Goal: Information Seeking & Learning: Find specific page/section

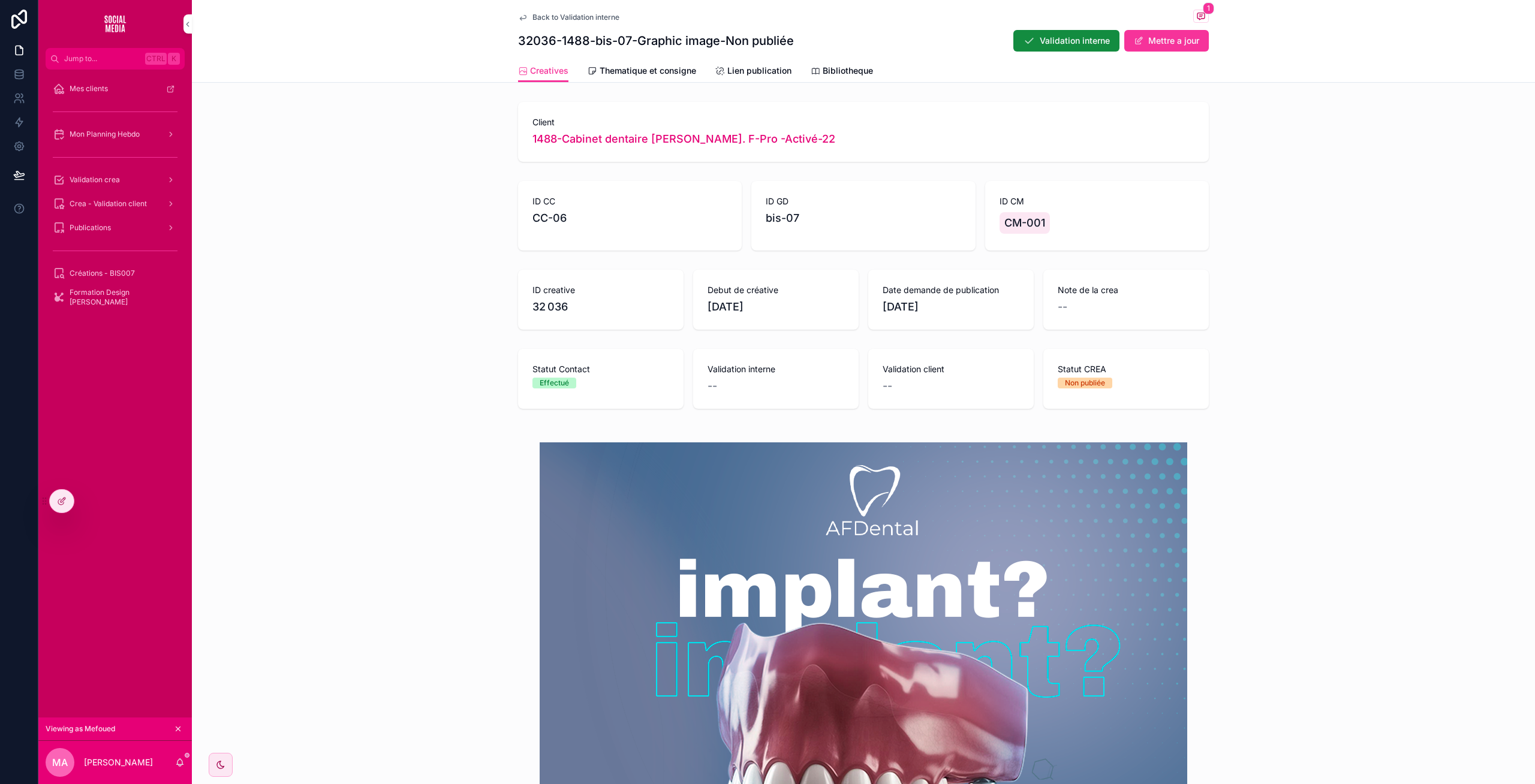
scroll to position [364, 0]
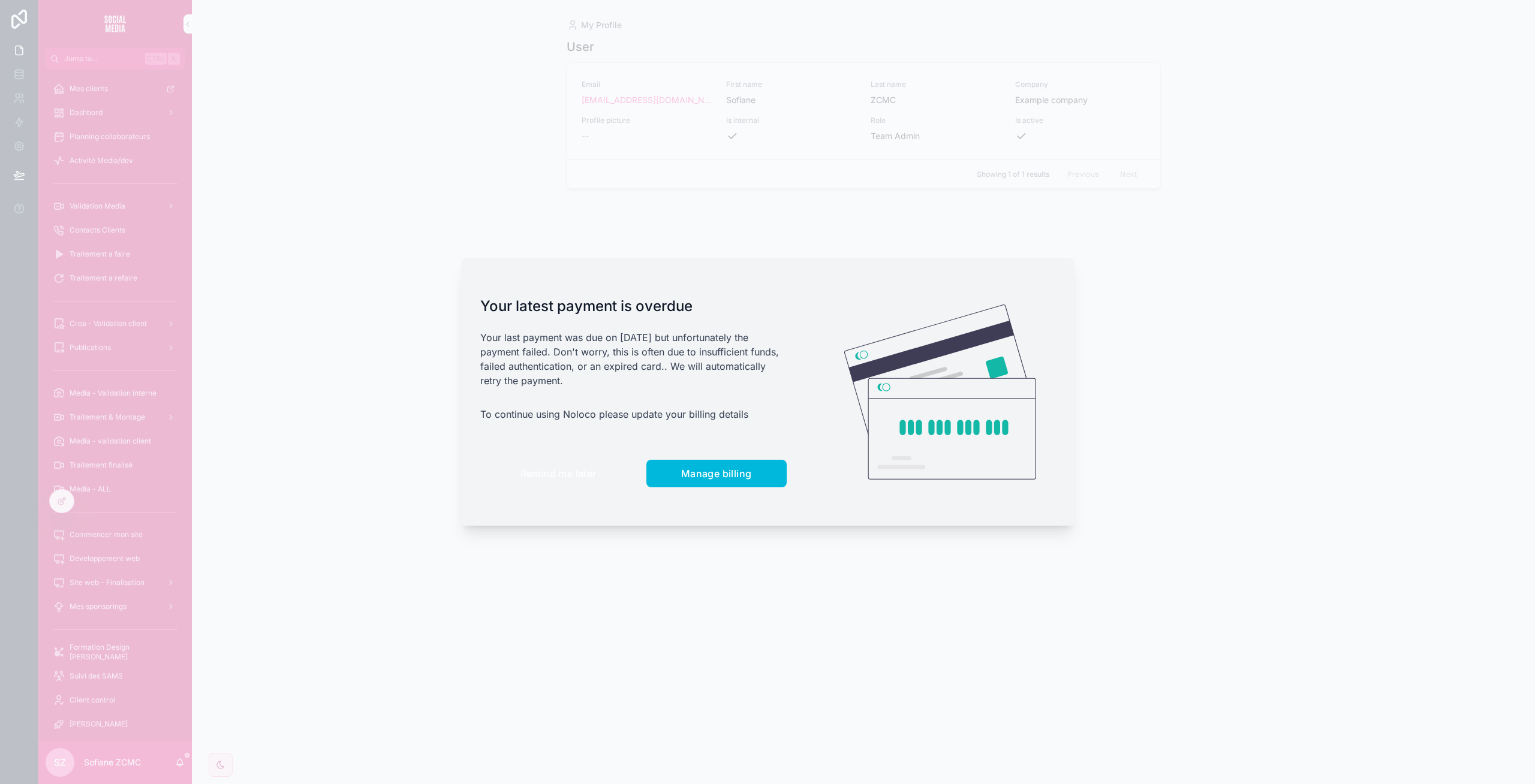
click at [562, 460] on button "Remind me later" at bounding box center [559, 473] width 157 height 27
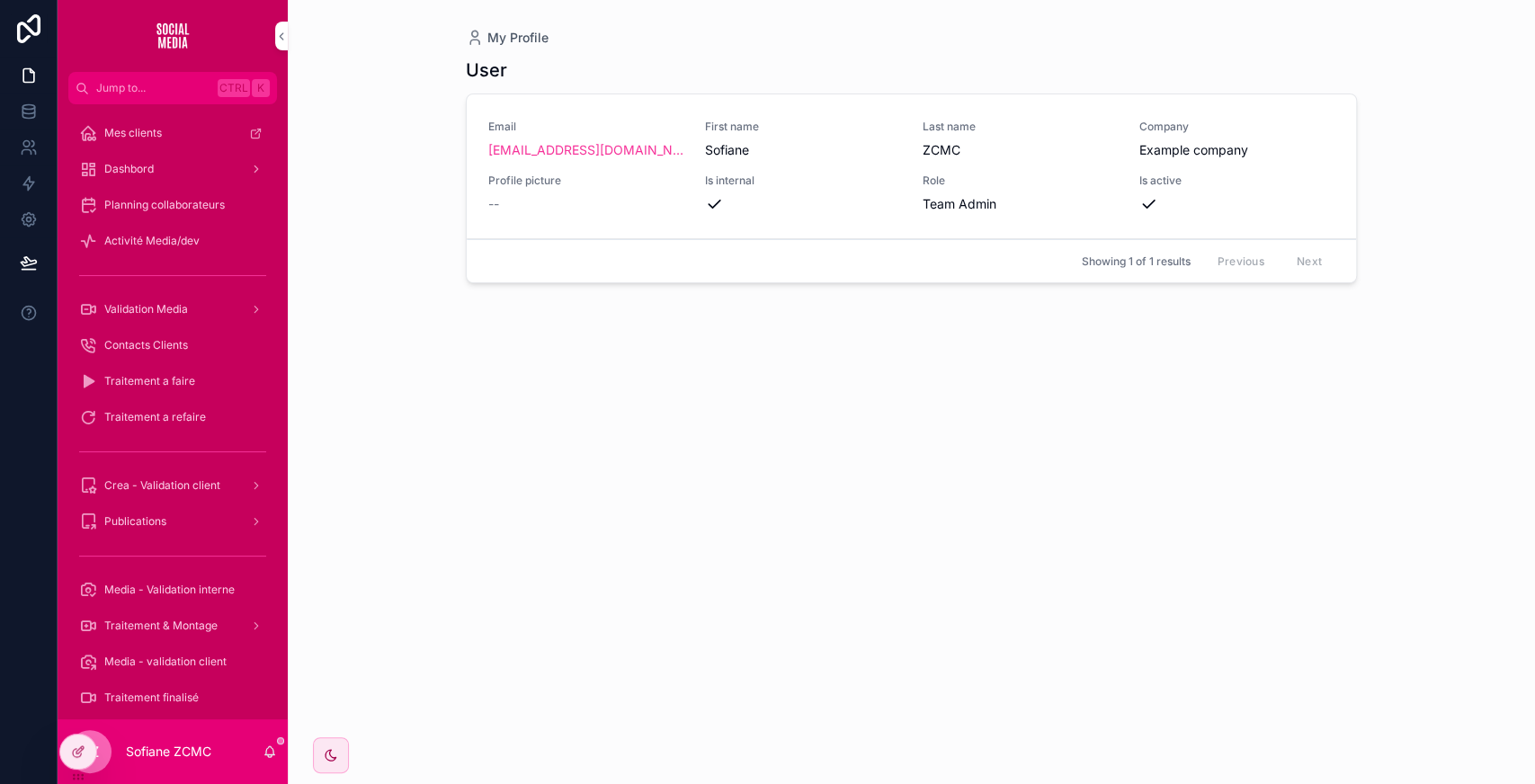
drag, startPoint x: 1449, startPoint y: 55, endPoint x: 347, endPoint y: 287, distance: 1126.2
click at [347, 287] on div "My Profile User Email [EMAIL_ADDRESS][DOMAIN_NAME] First name [PERSON_NAME] Las…" at bounding box center [911, 392] width 1247 height 784
click at [190, 169] on div "Dashbord" at bounding box center [172, 169] width 187 height 29
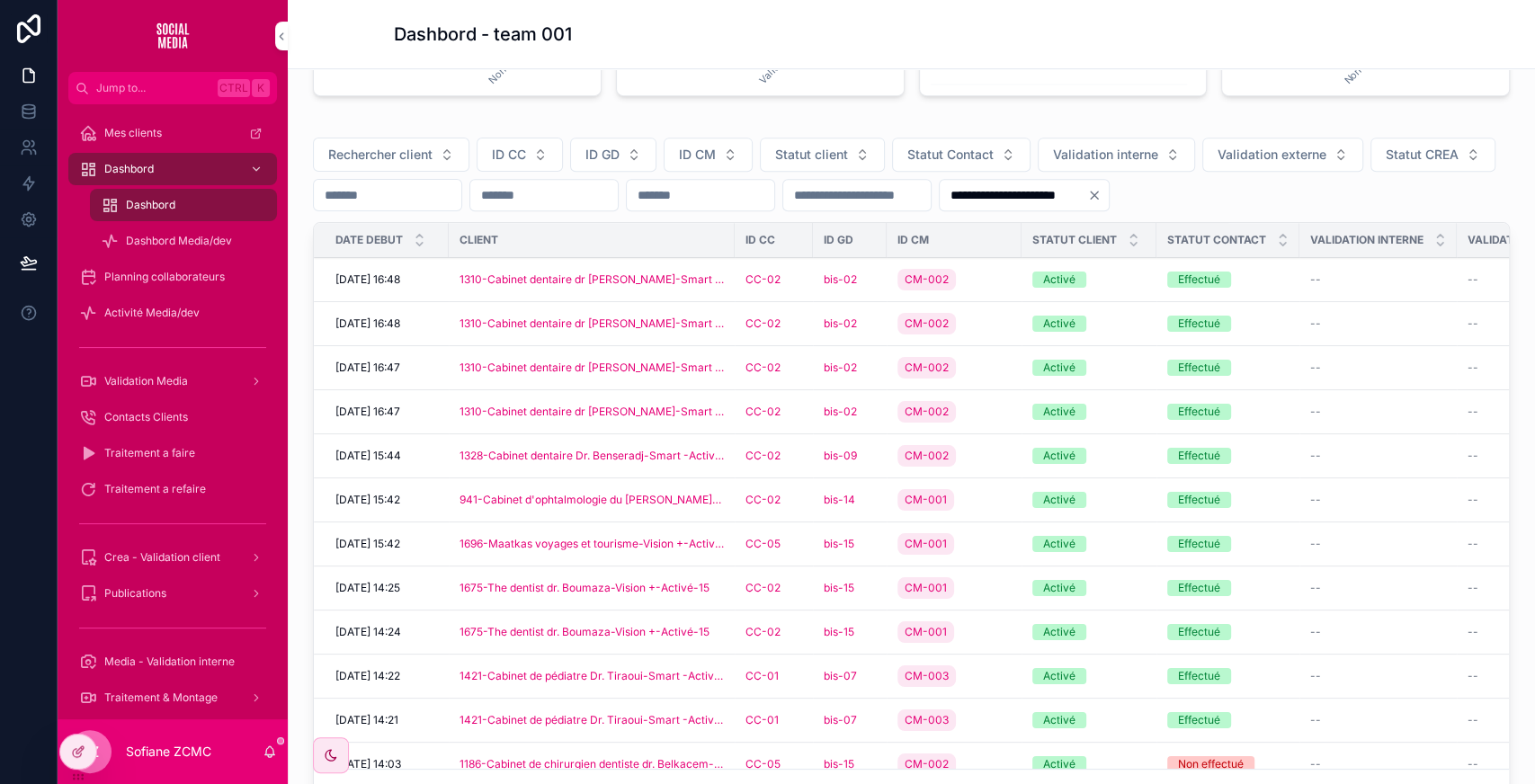
scroll to position [582, 0]
click at [604, 157] on span "ID GD" at bounding box center [603, 154] width 35 height 18
type input "**"
click at [561, 214] on div "bis-02" at bounding box center [613, 224] width 250 height 29
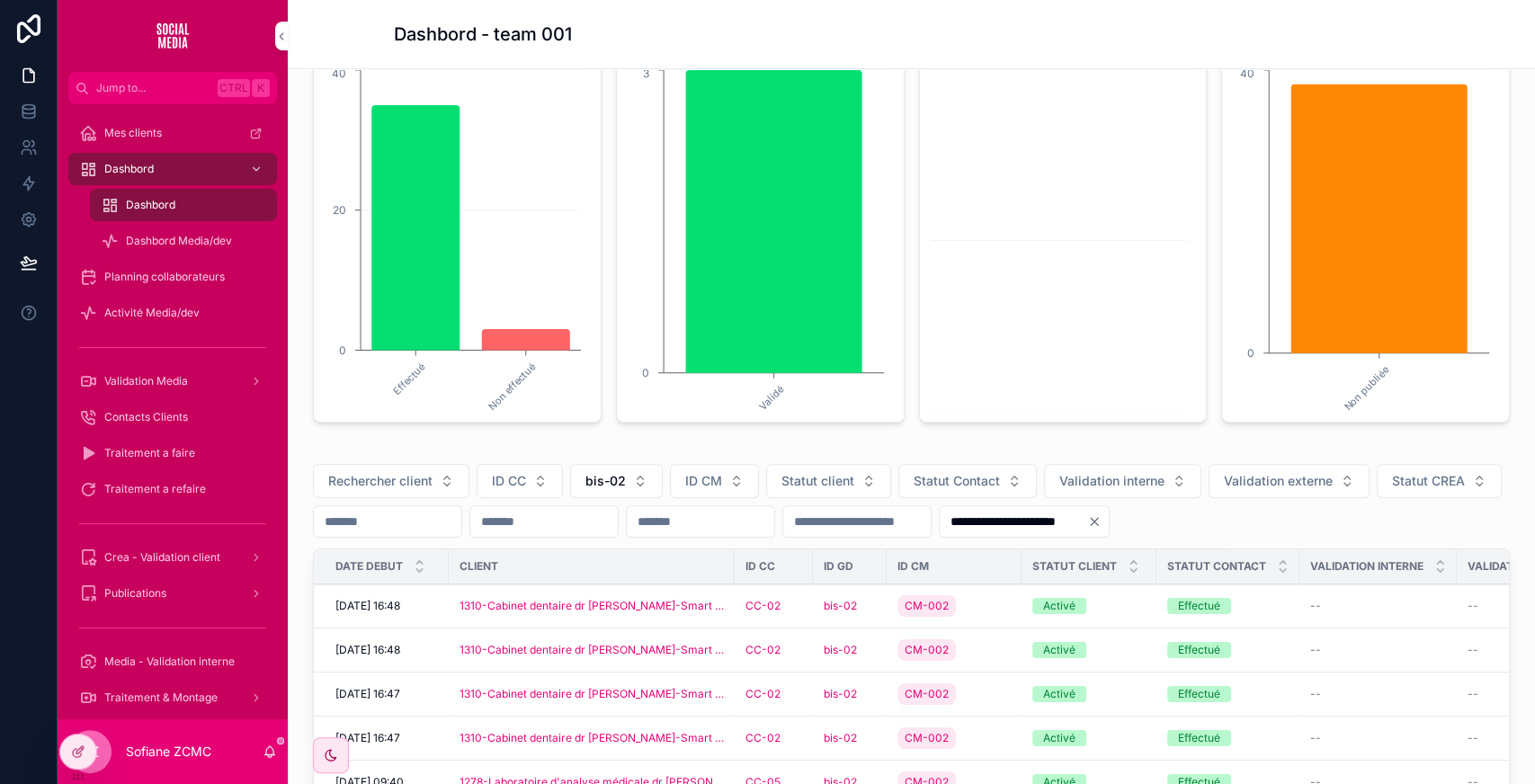
scroll to position [534, 0]
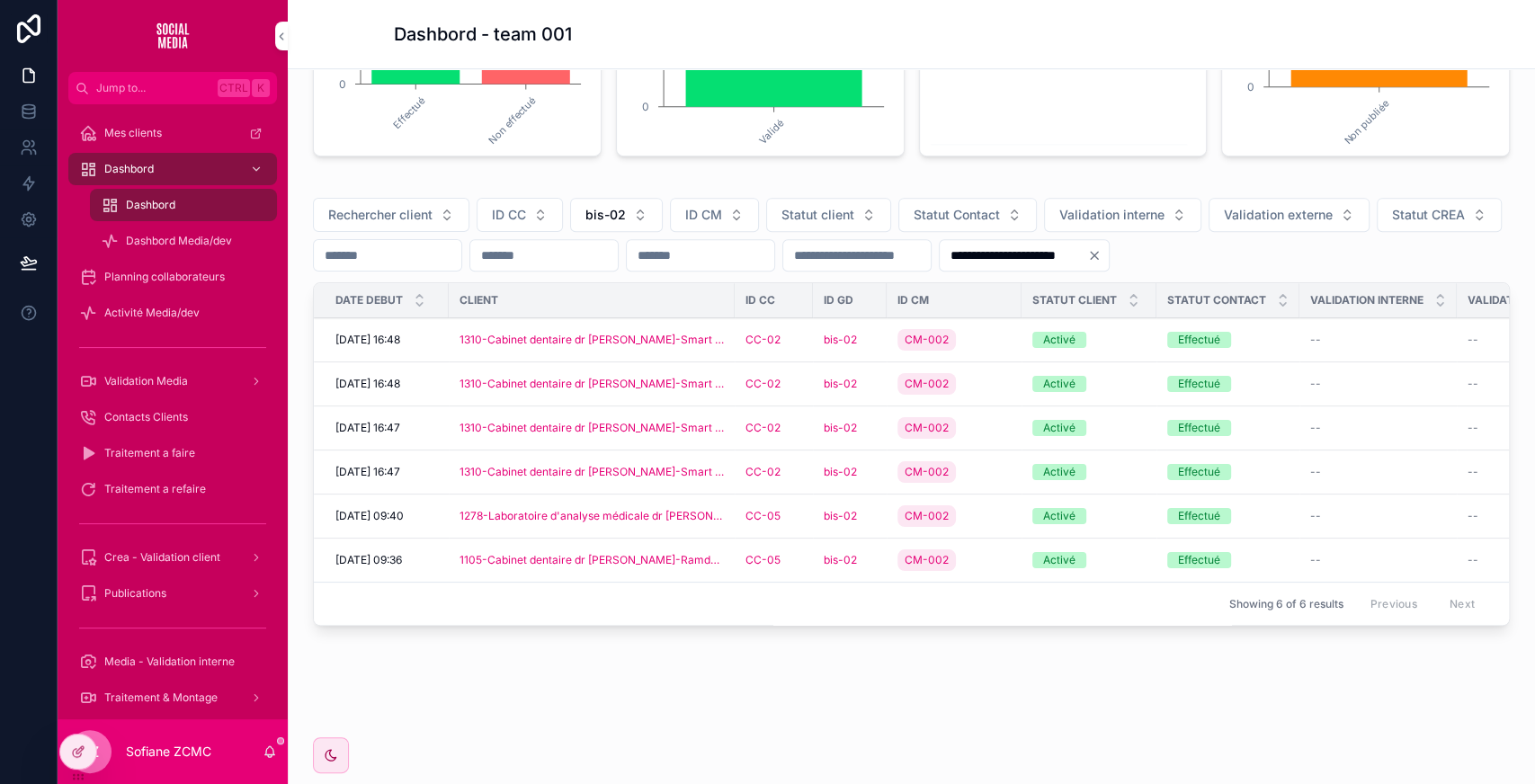
click at [793, 553] on div "CC-05" at bounding box center [773, 560] width 56 height 15
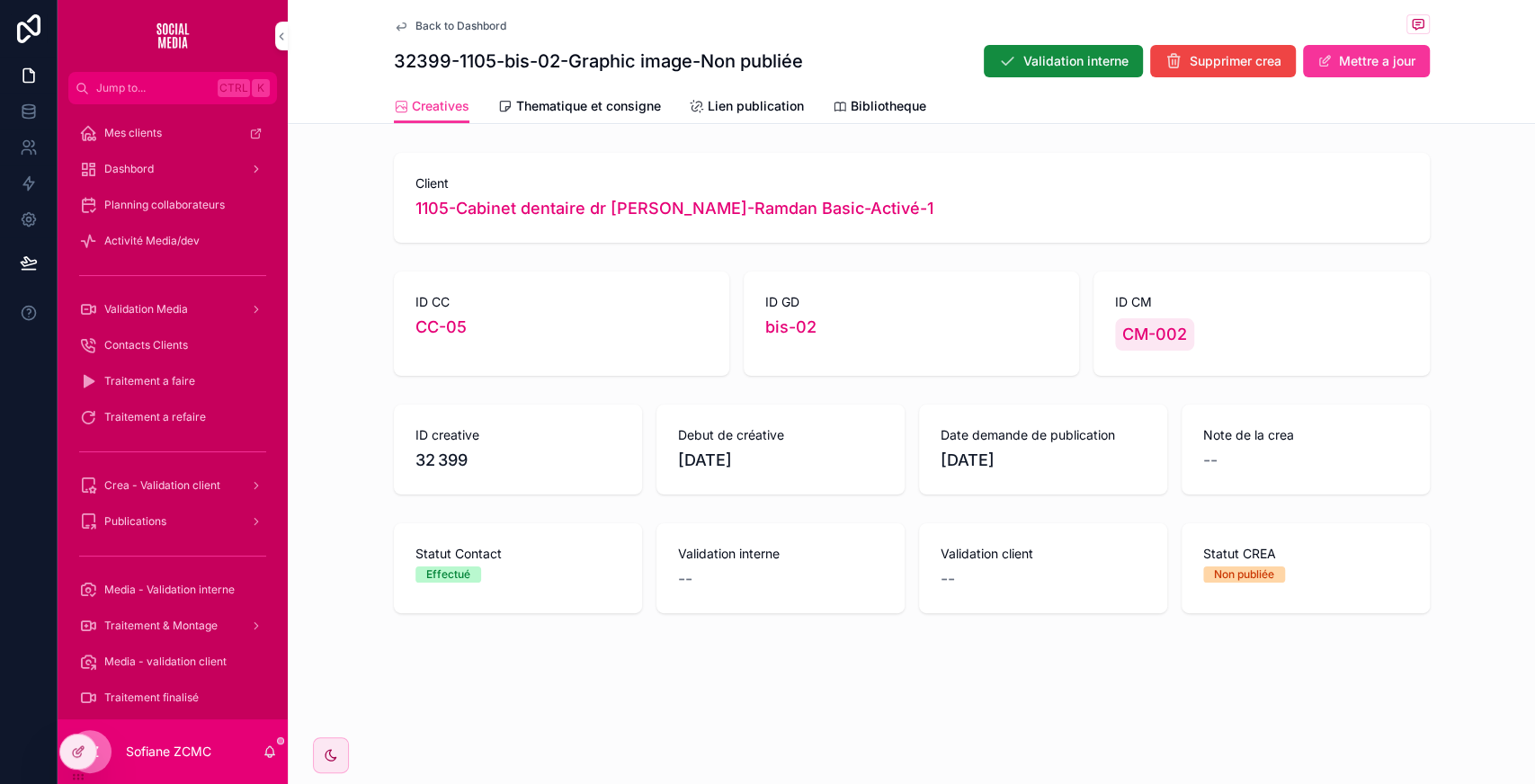
scroll to position [9, 0]
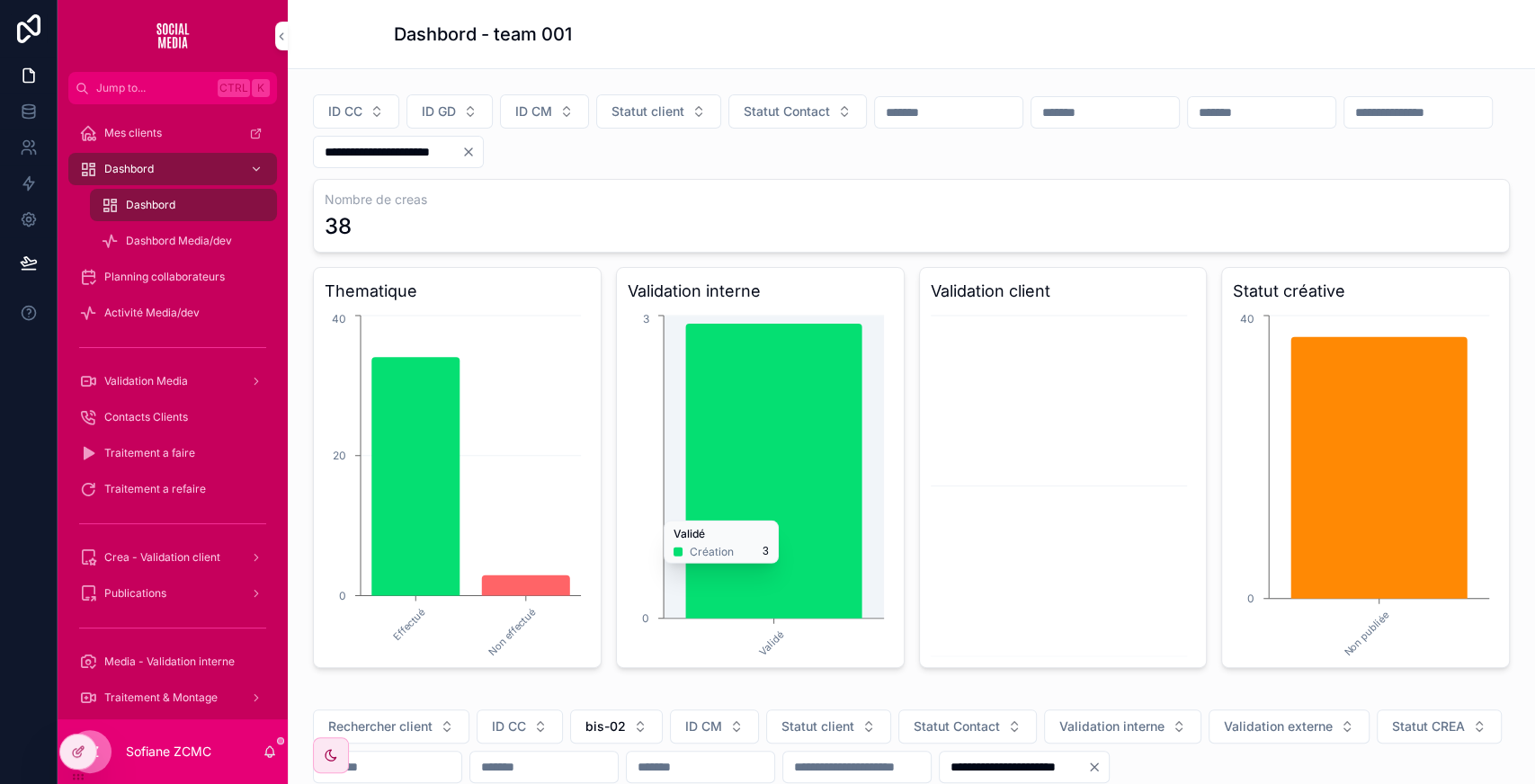
scroll to position [534, 0]
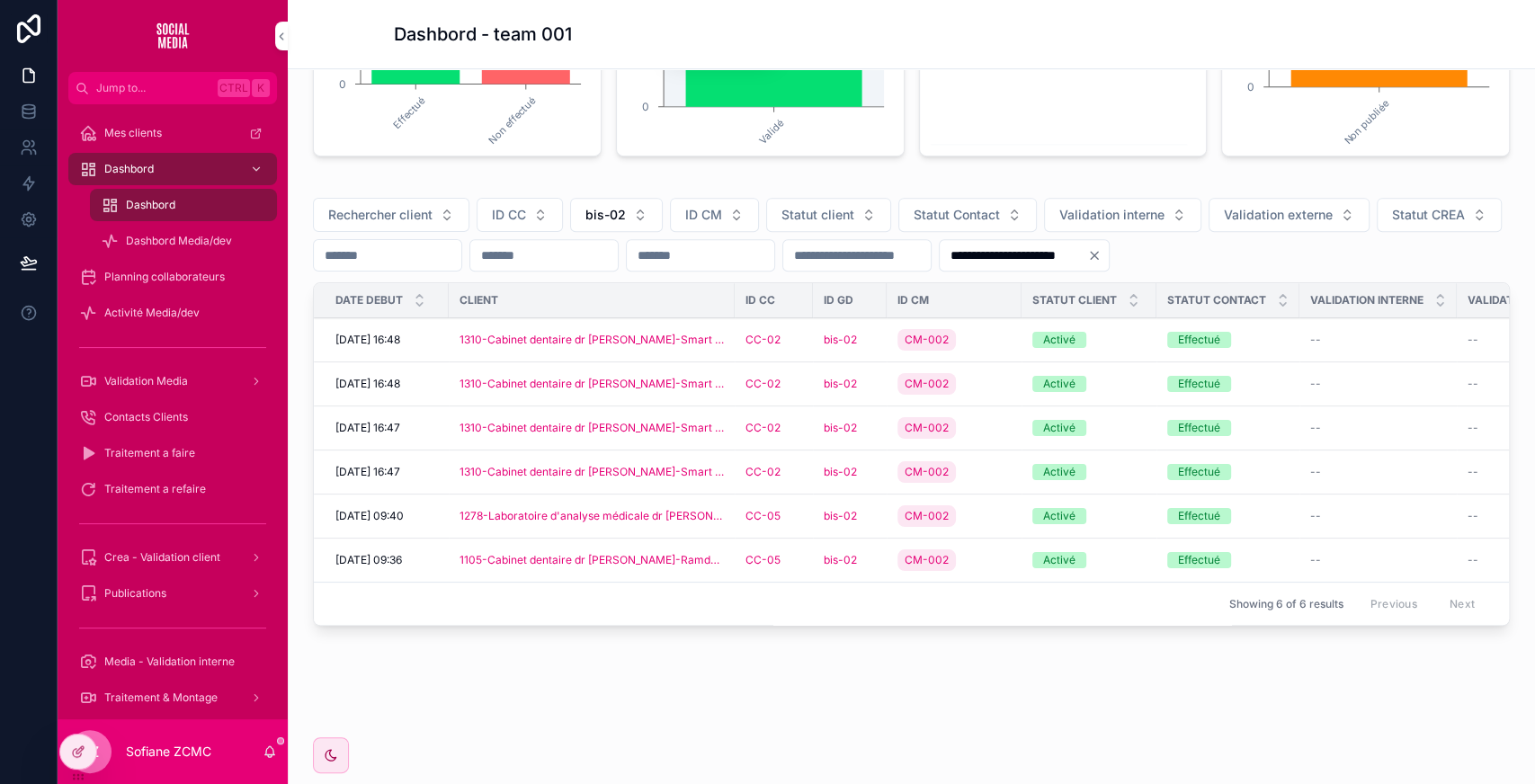
click at [1087, 242] on input "**********" at bounding box center [1013, 255] width 148 height 25
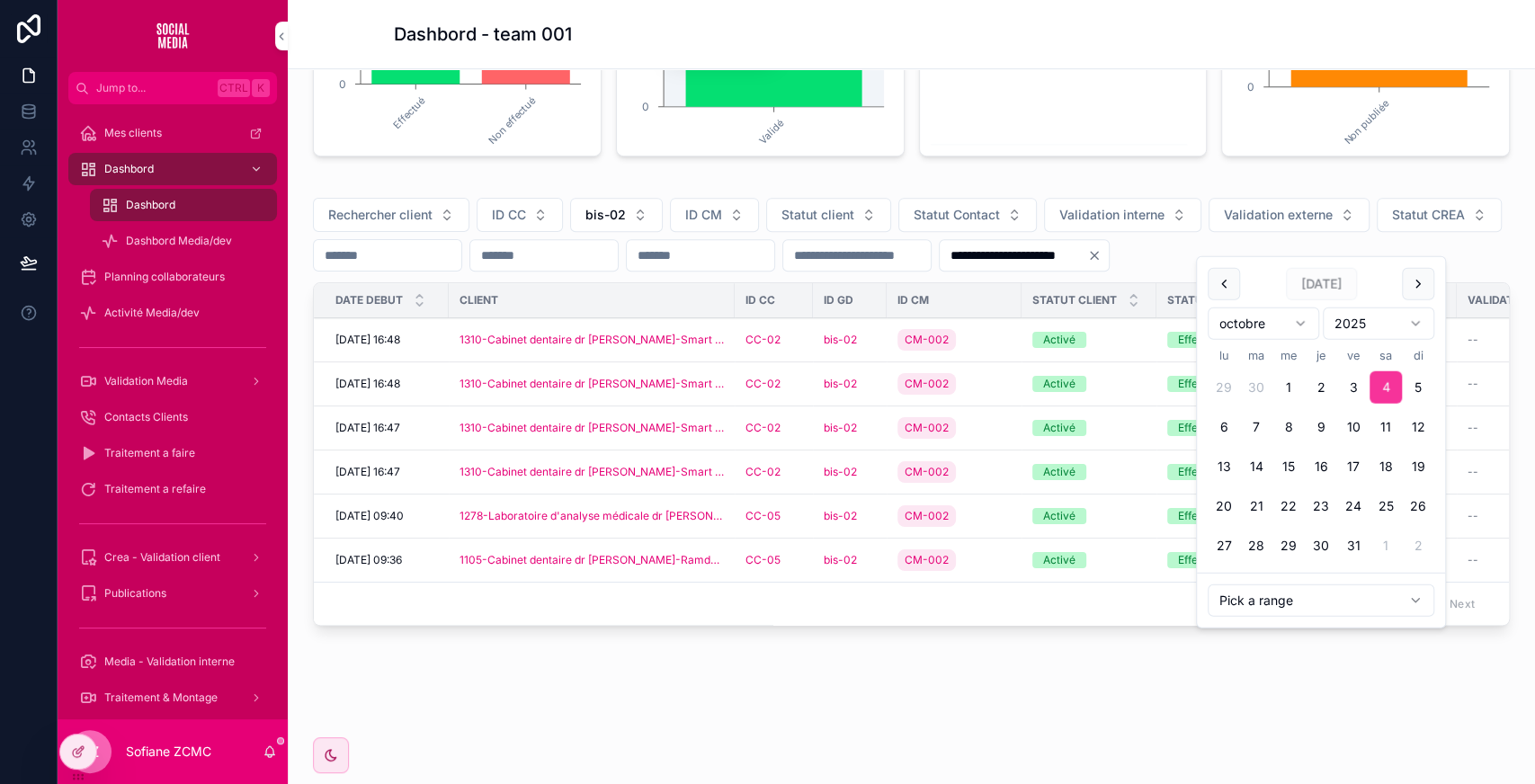
click at [618, 242] on input "scrollable content" at bounding box center [544, 255] width 148 height 25
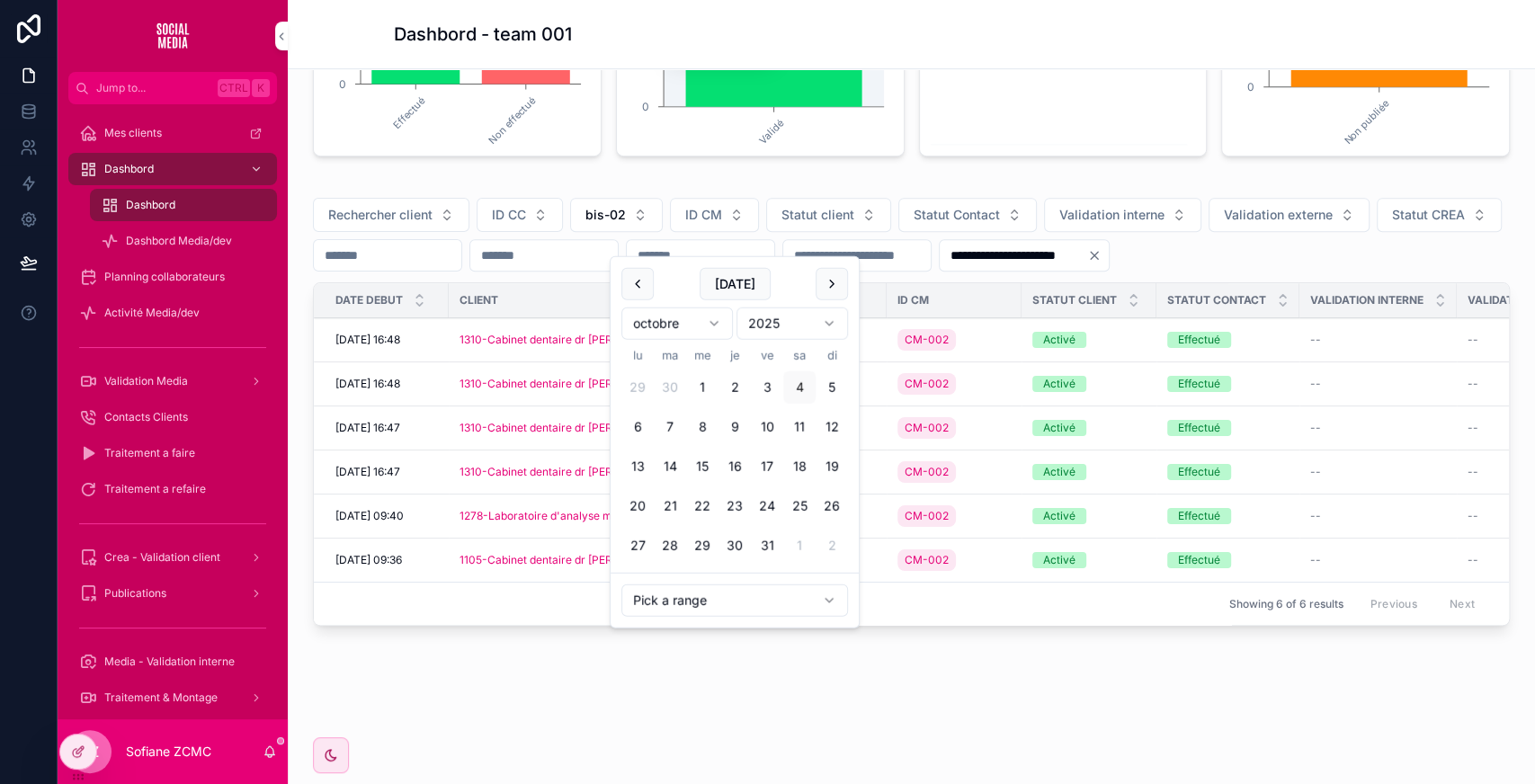
paste input "**********"
type input "**********"
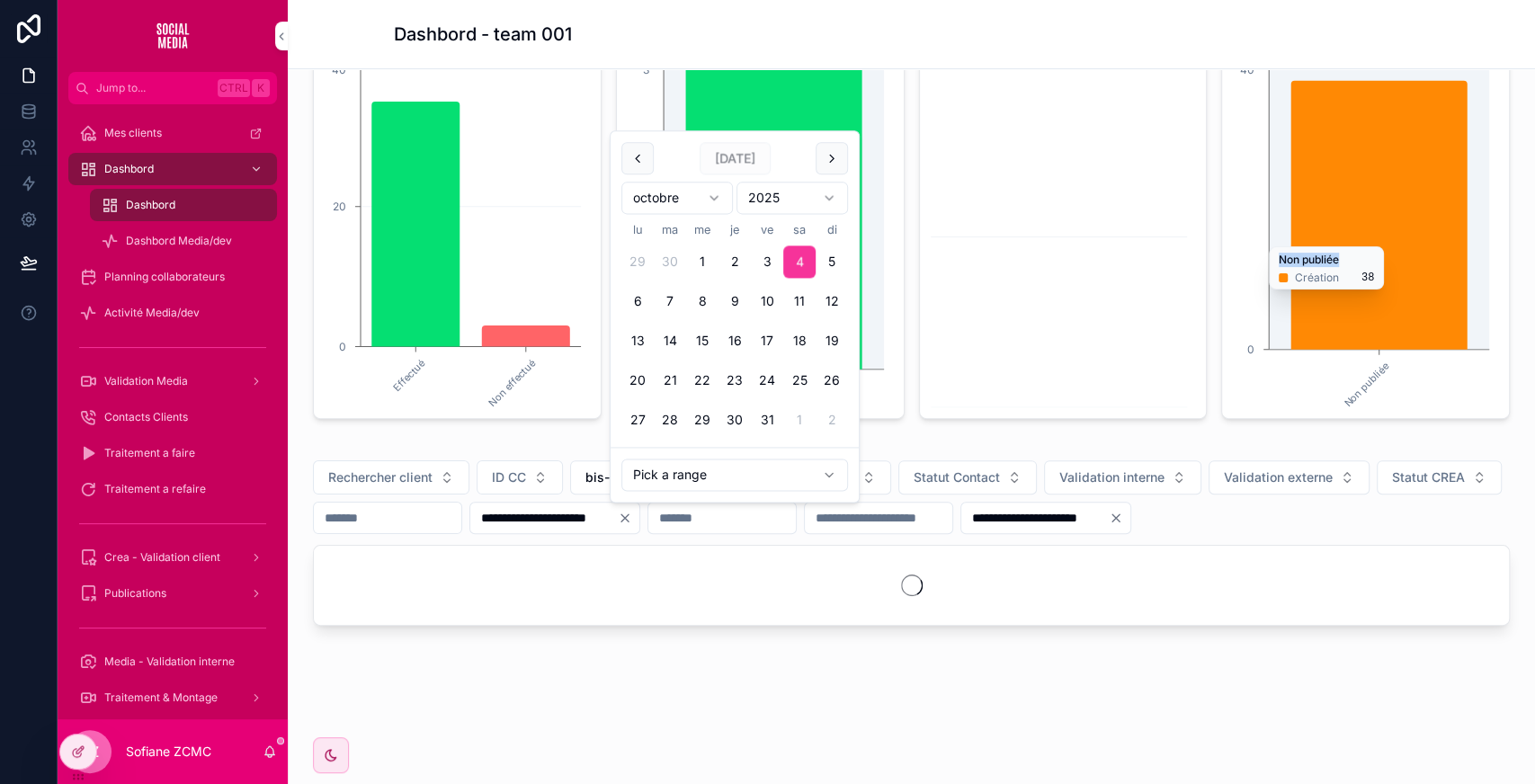
scroll to position [255, 0]
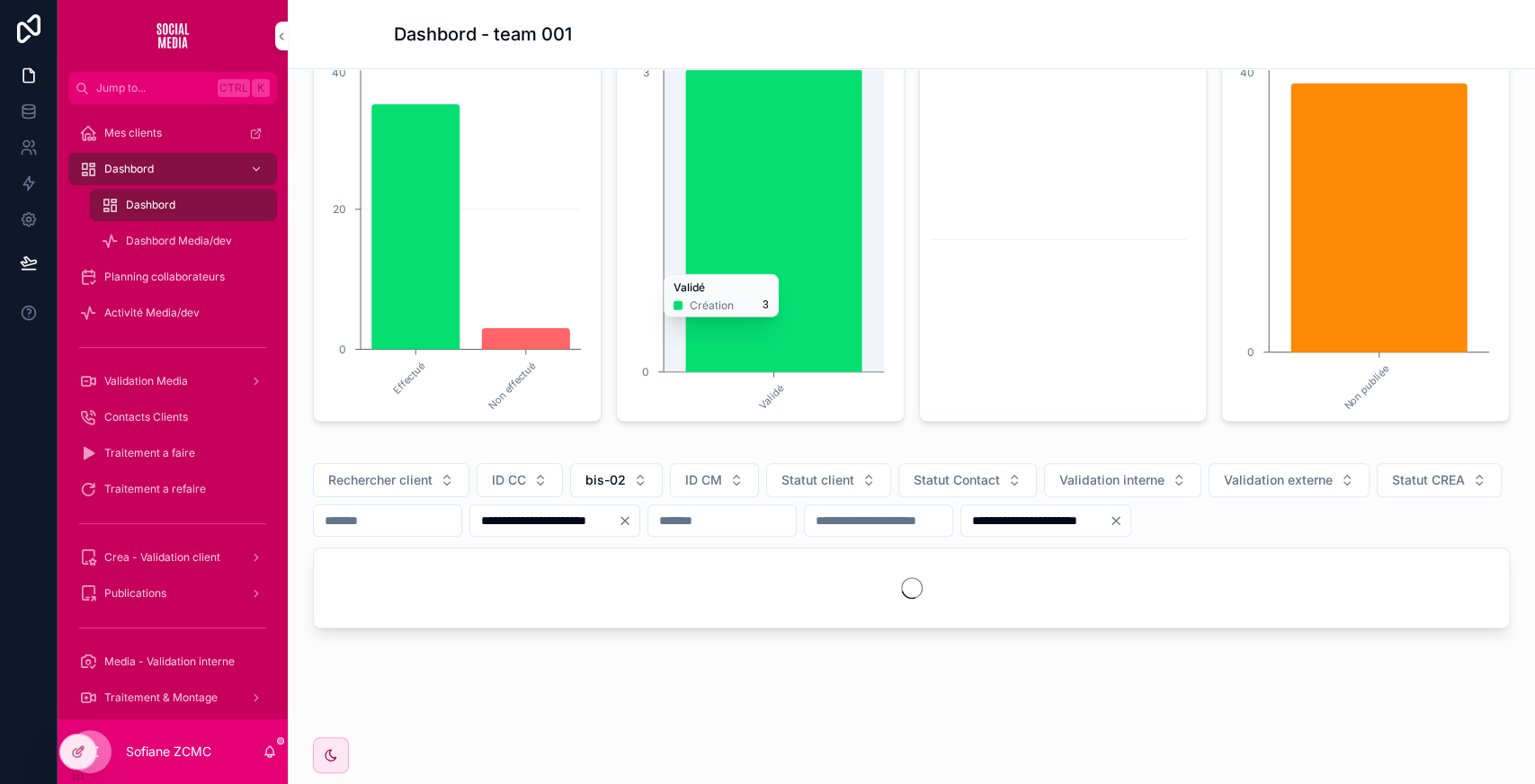
click at [1109, 527] on input "**********" at bounding box center [1035, 521] width 148 height 25
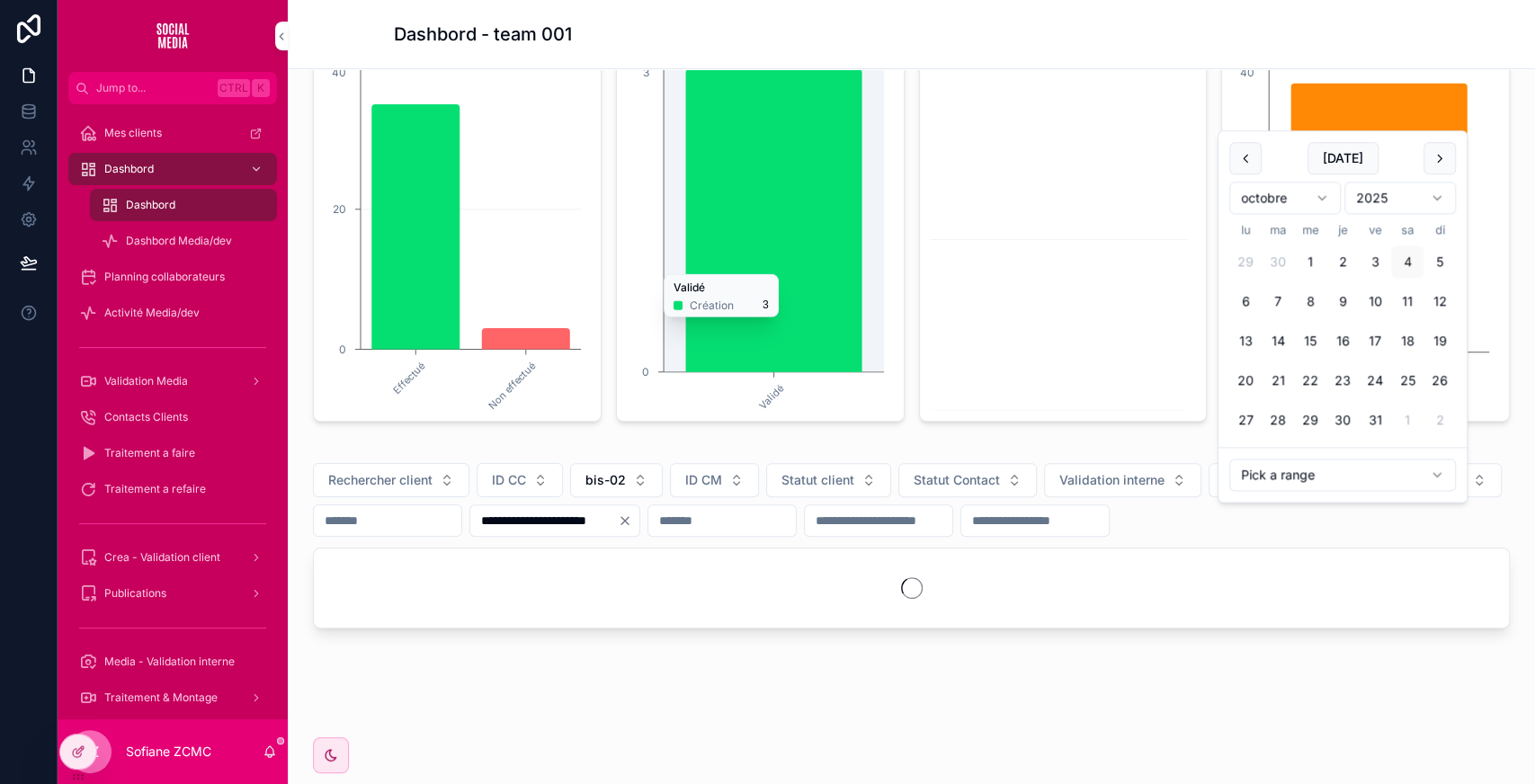
click at [870, 432] on div "**********" at bounding box center [911, 286] width 1247 height 943
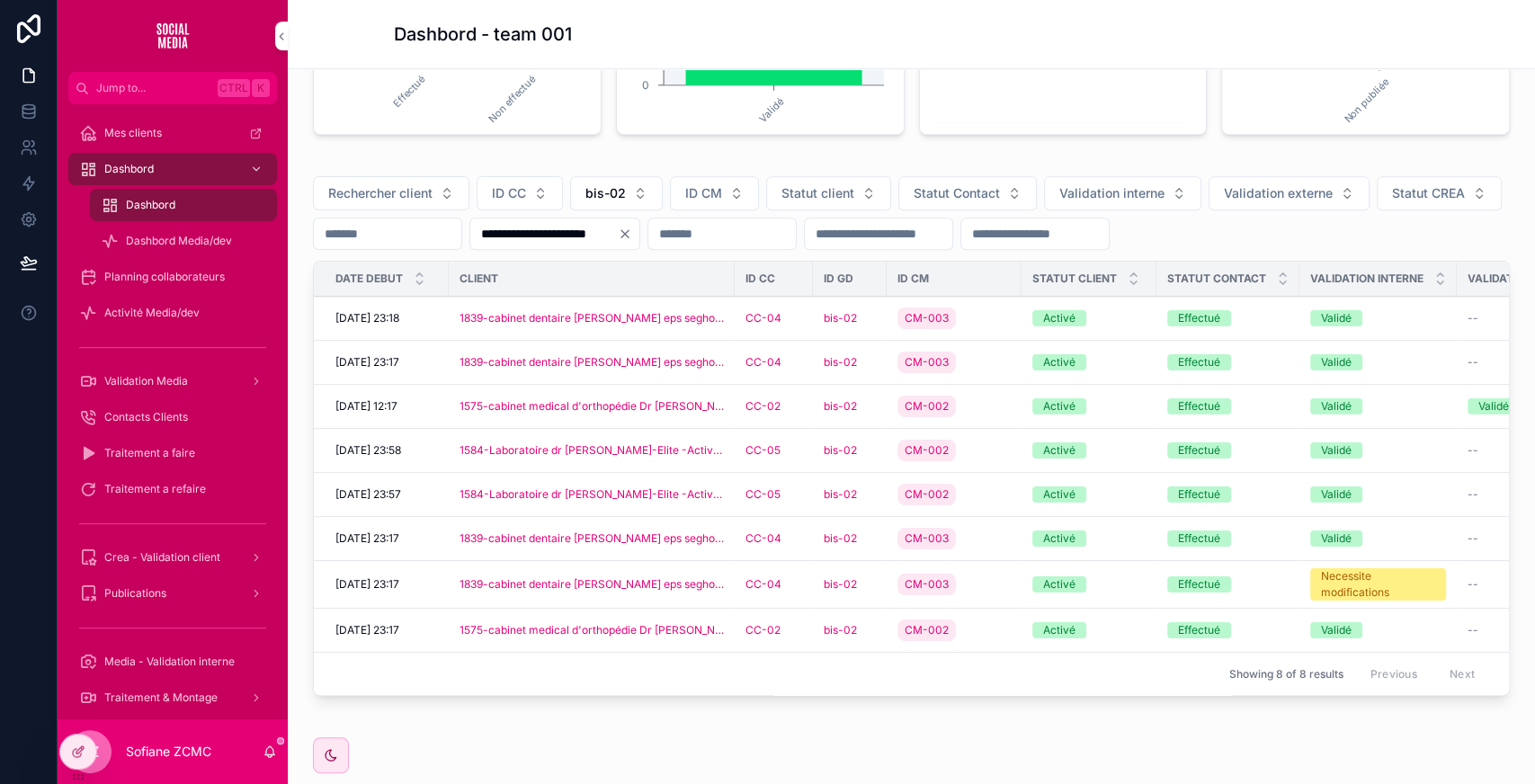
click at [800, 623] on div "CC-02" at bounding box center [773, 630] width 56 height 15
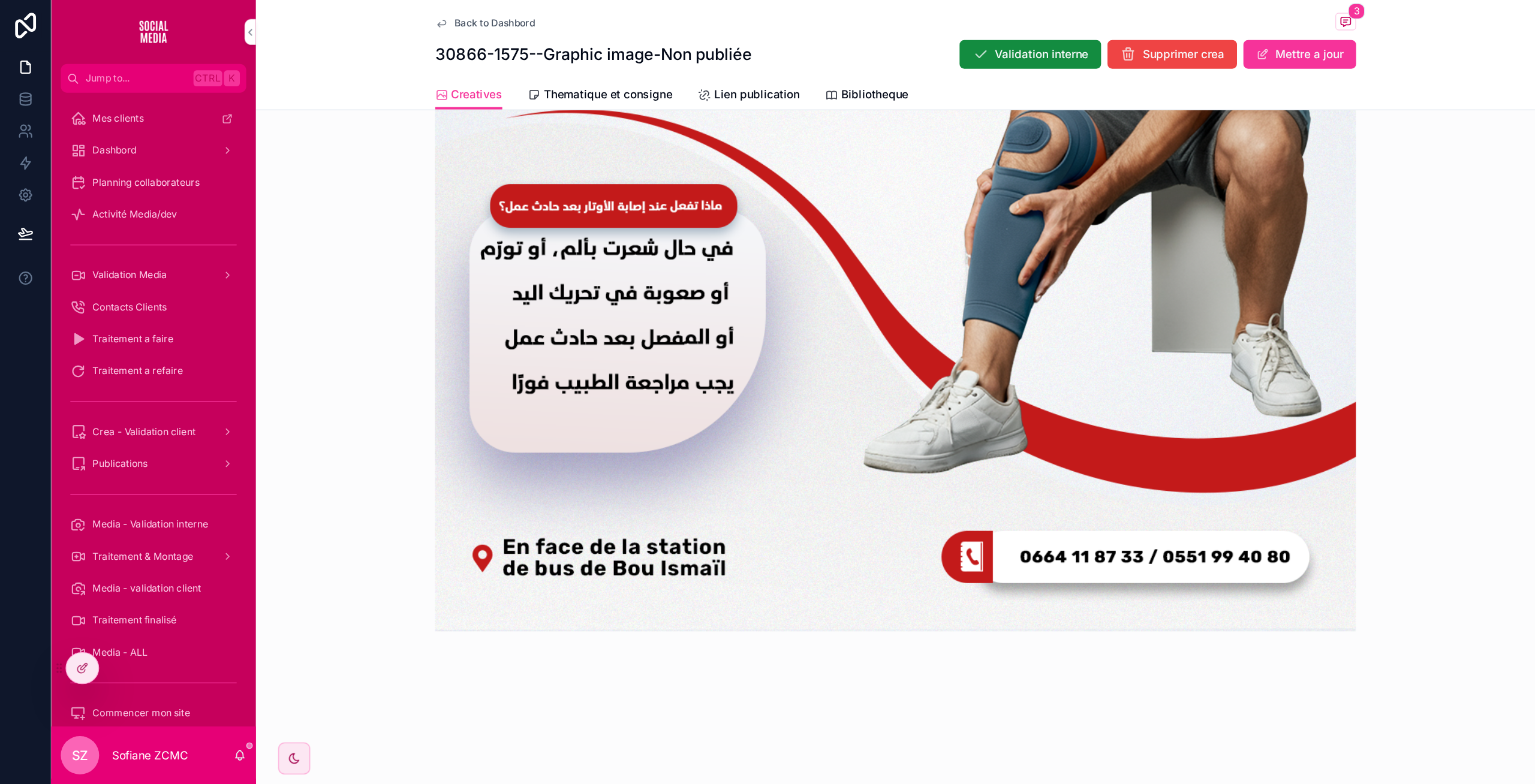
scroll to position [466, 0]
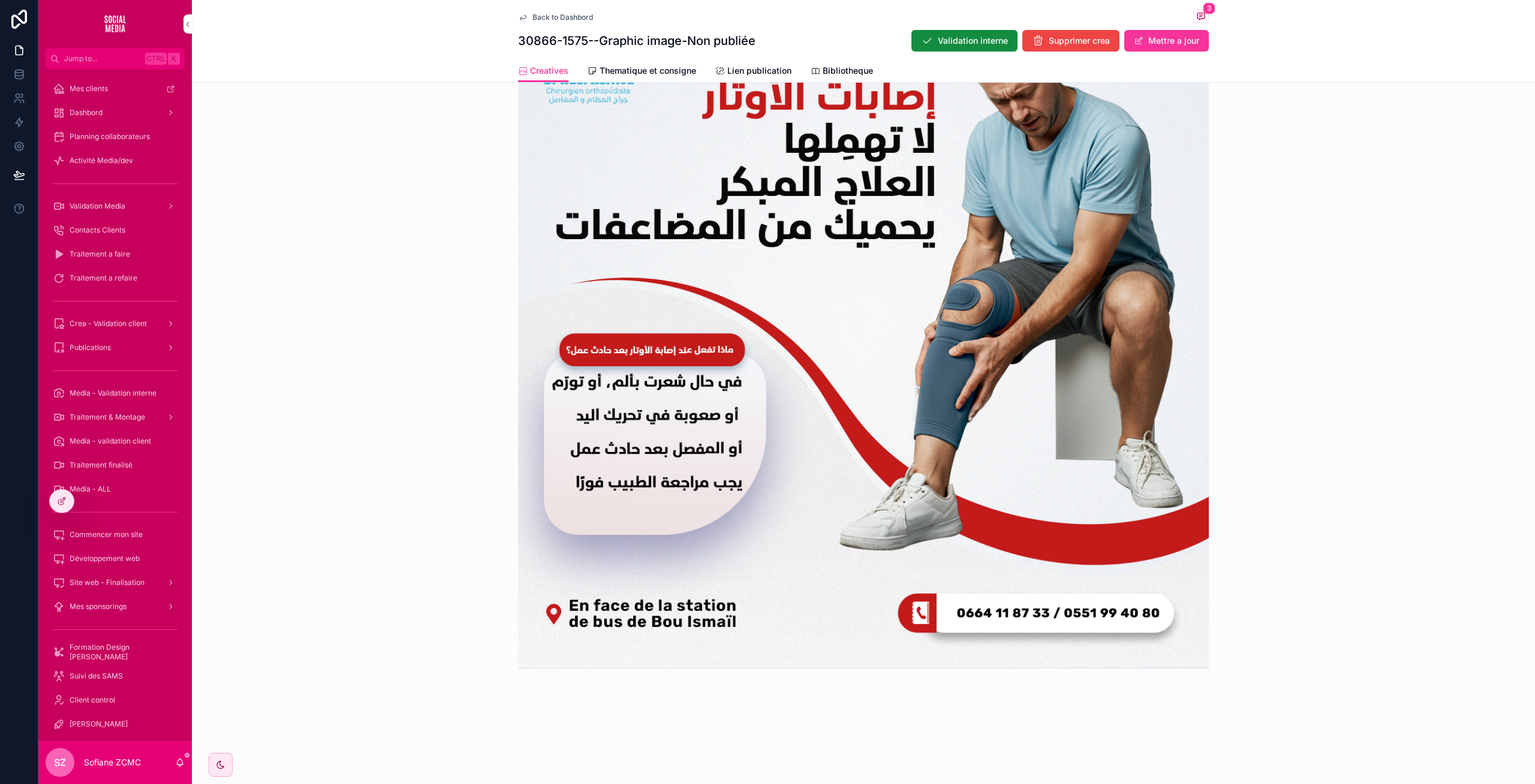
drag, startPoint x: 765, startPoint y: 1, endPoint x: 957, endPoint y: 517, distance: 550.6
click at [957, 517] on img "scrollable content" at bounding box center [863, 323] width 691 height 690
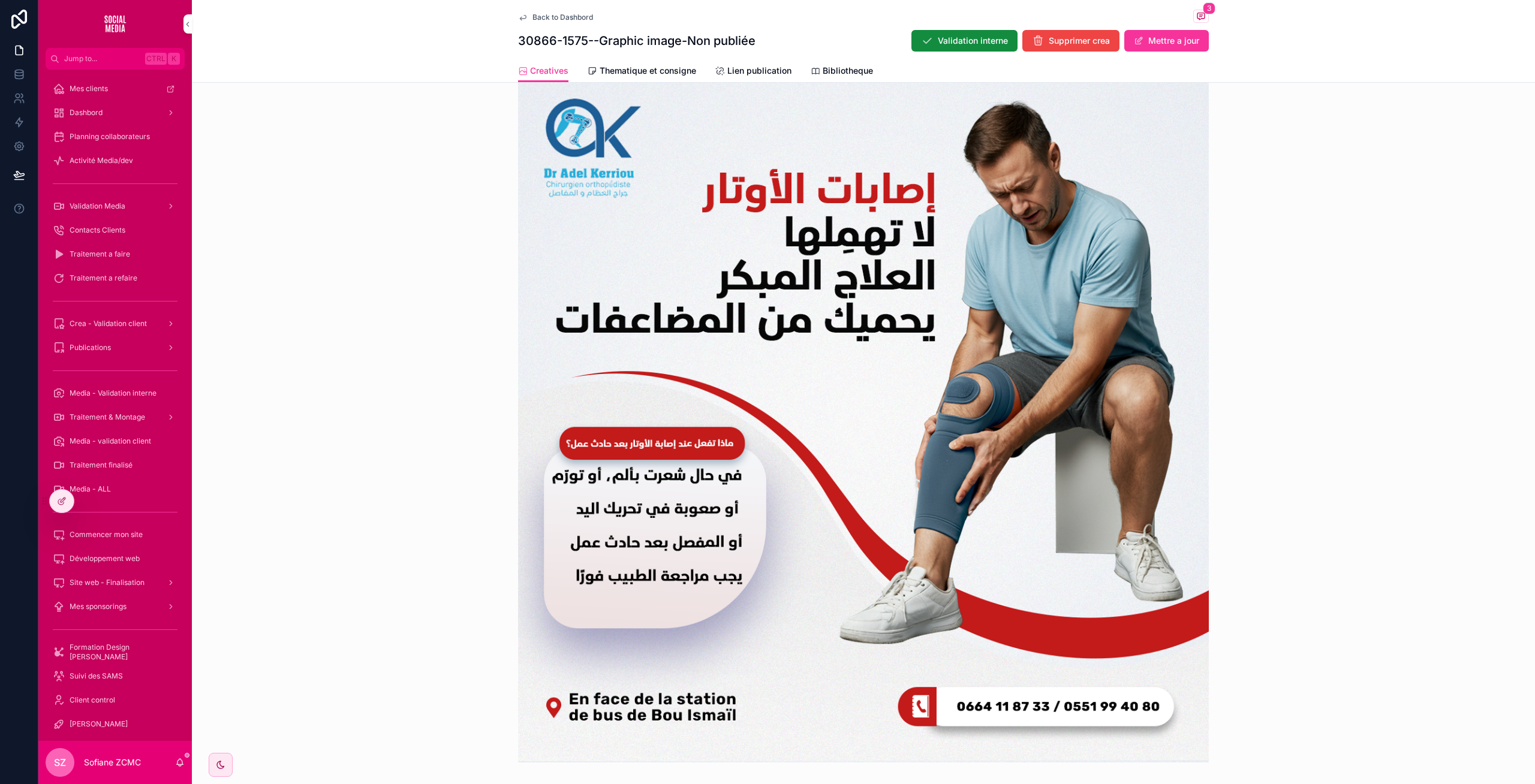
scroll to position [374, 0]
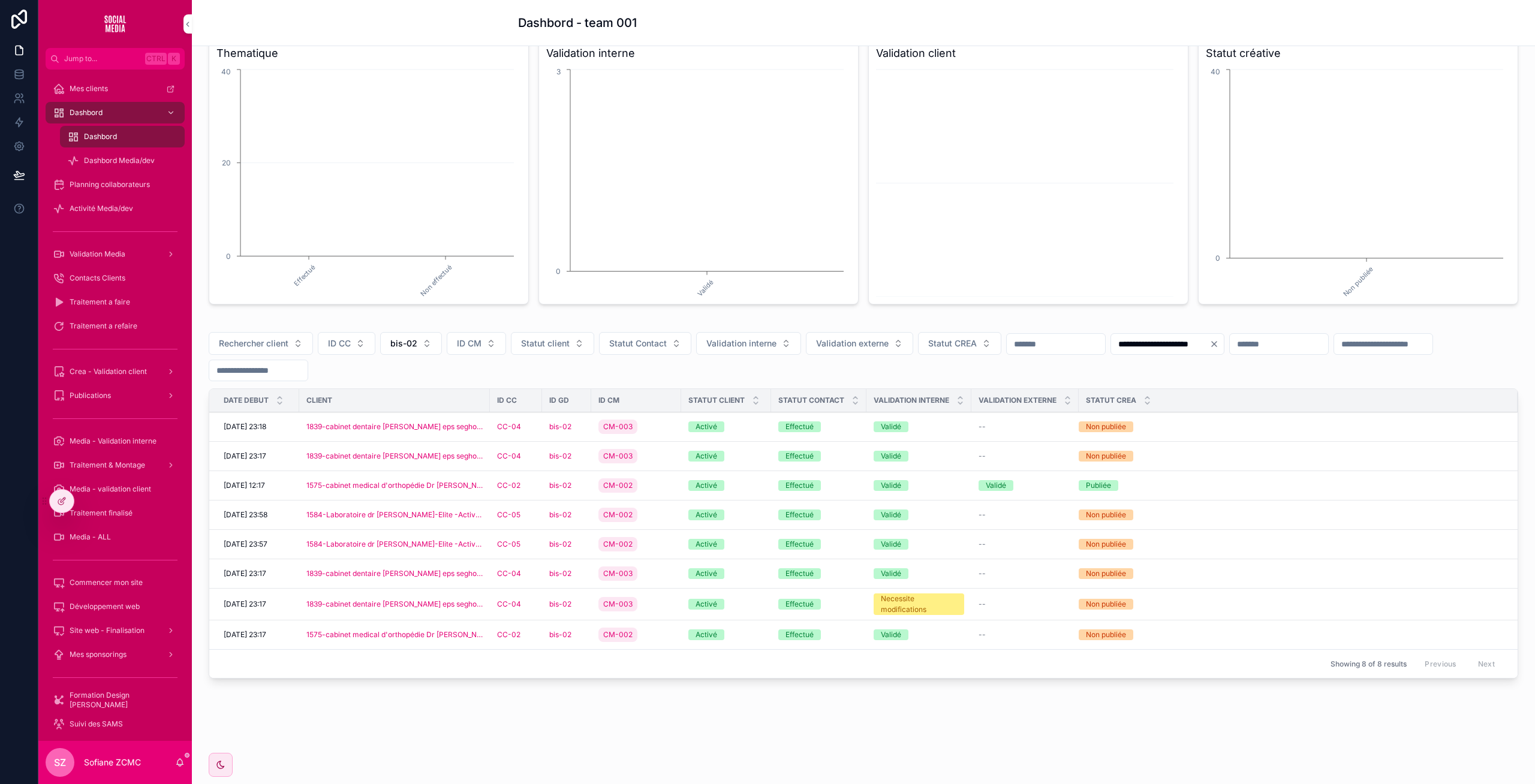
scroll to position [120, 0]
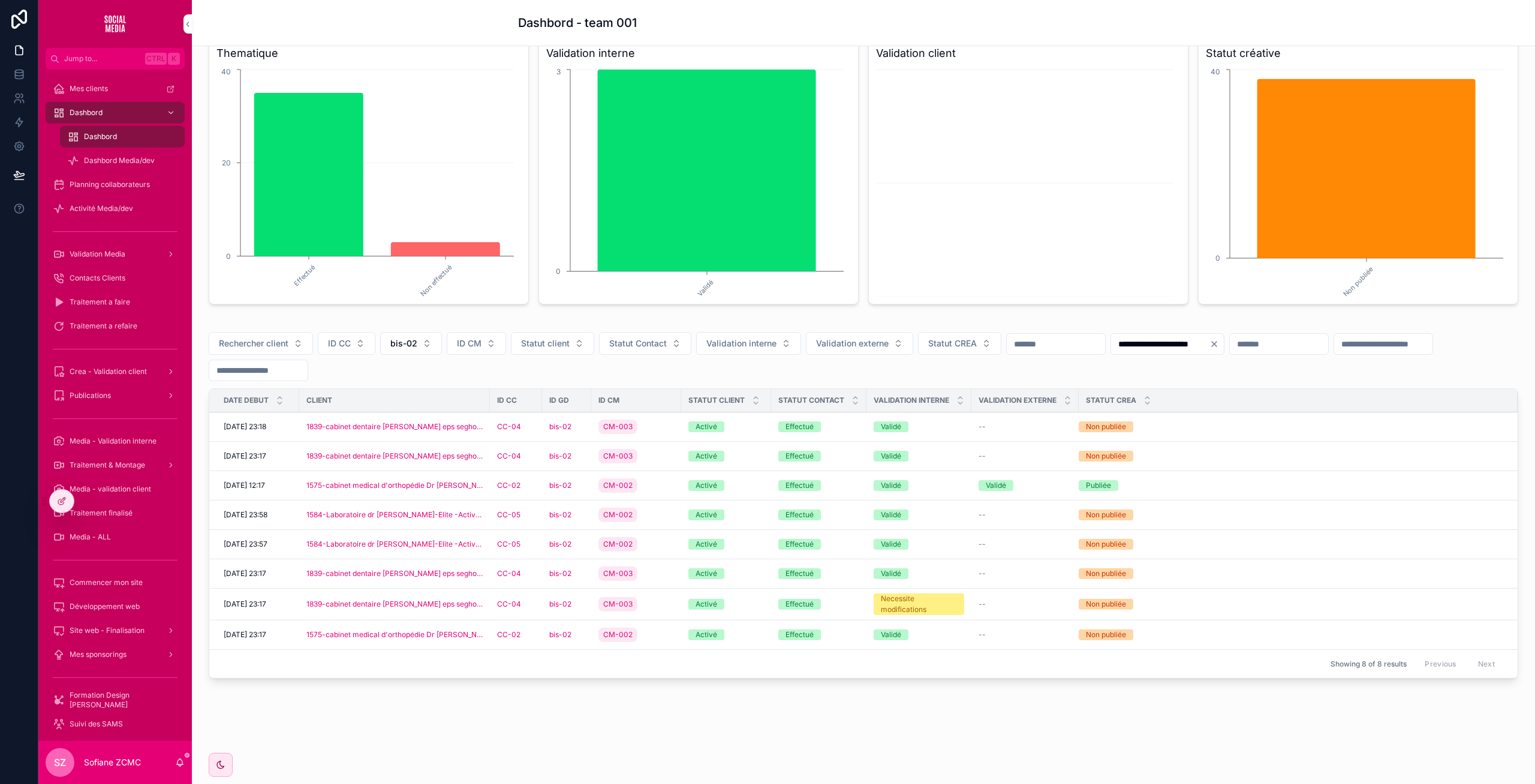
click at [660, 603] on div "CM-003" at bounding box center [636, 604] width 75 height 19
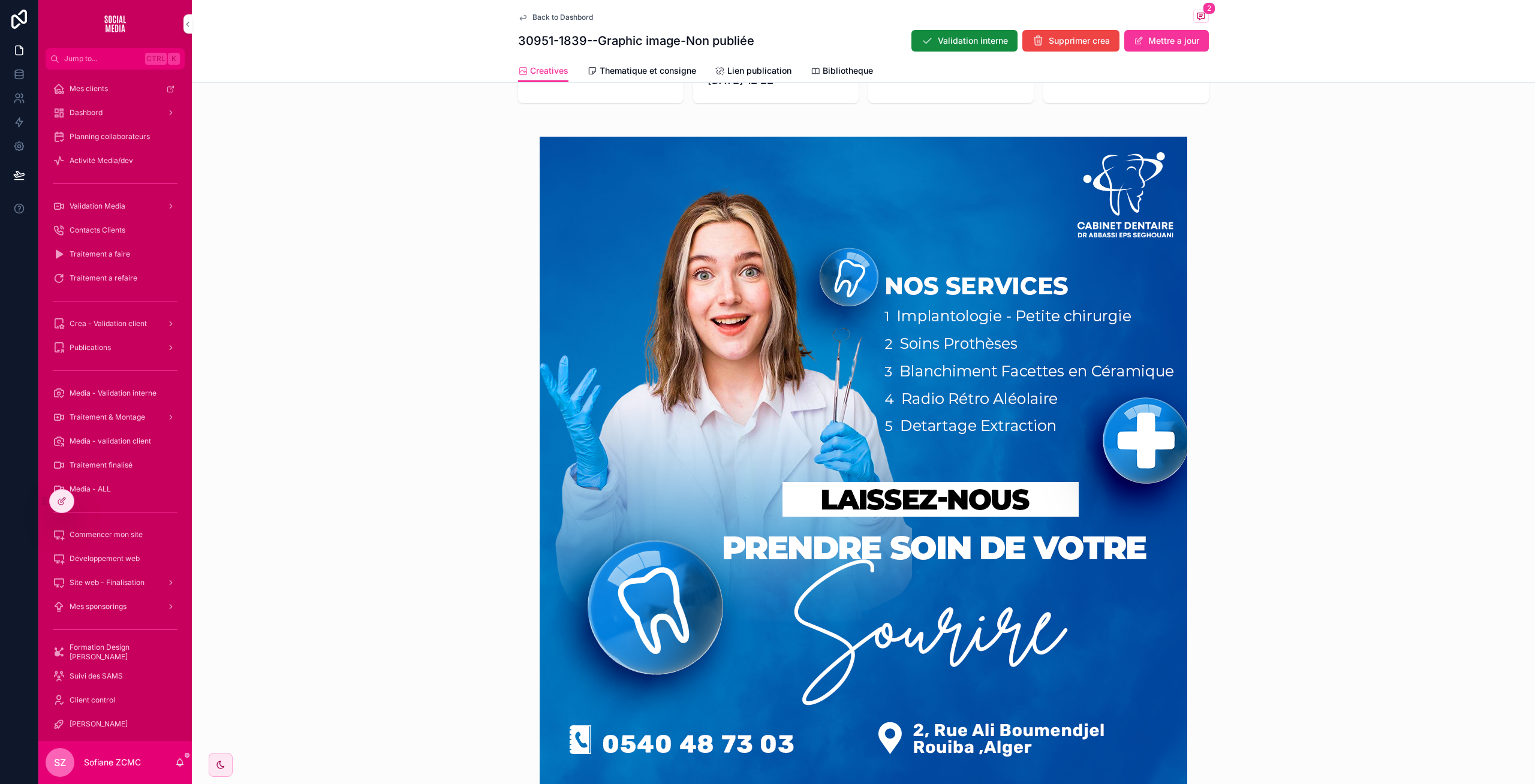
scroll to position [423, 0]
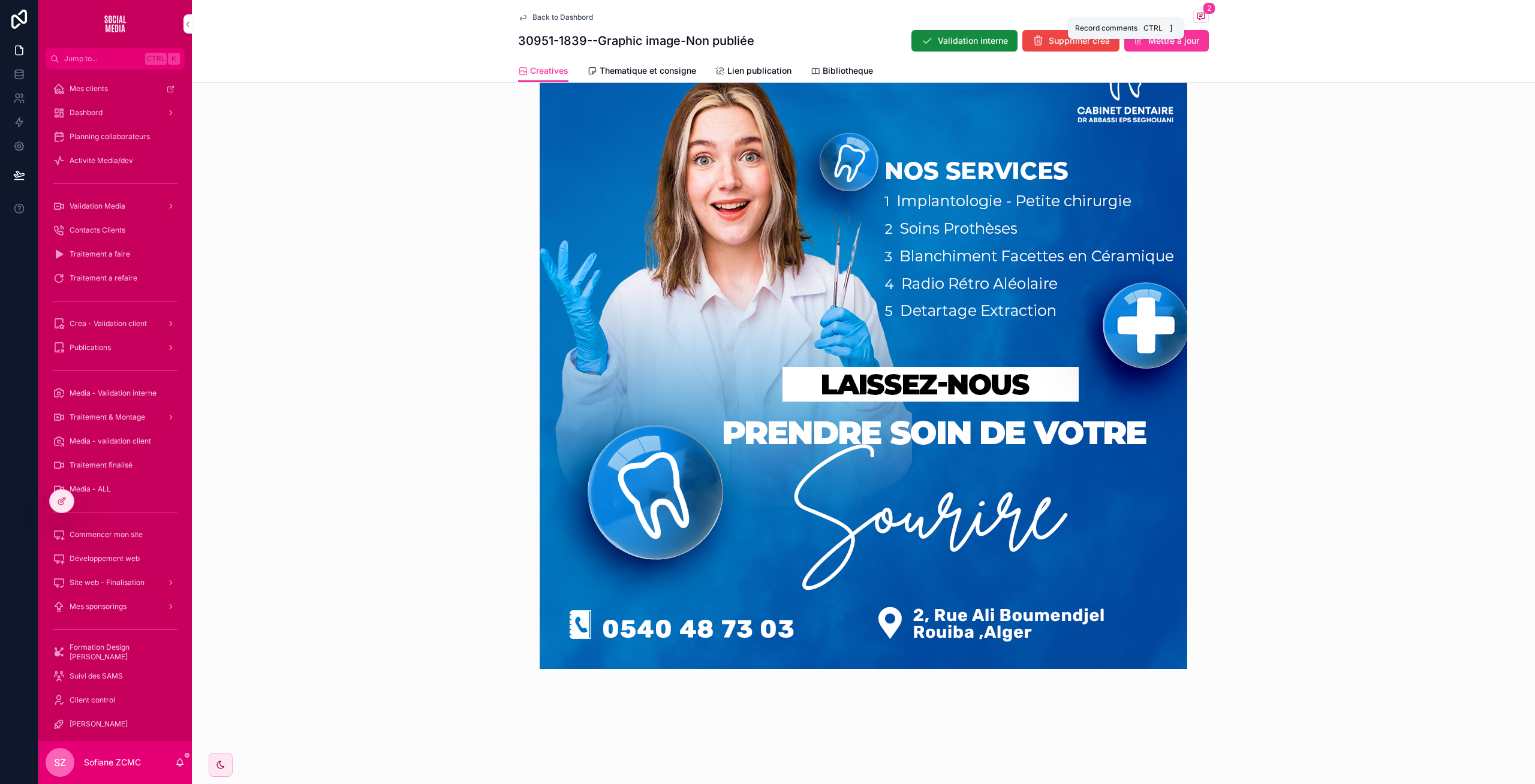
click at [1197, 18] on icon "scrollable content" at bounding box center [1201, 16] width 7 height 7
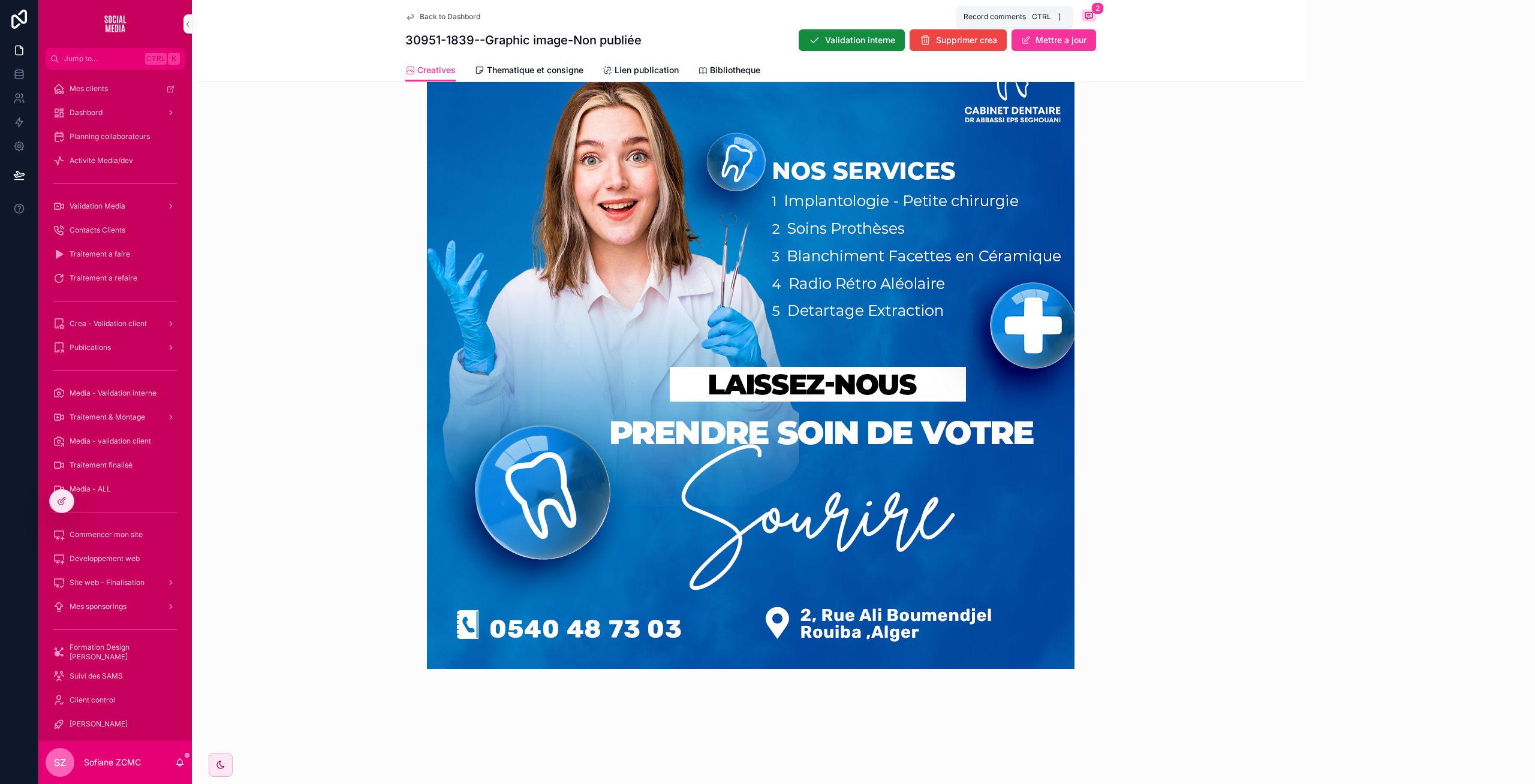
scroll to position [423, 0]
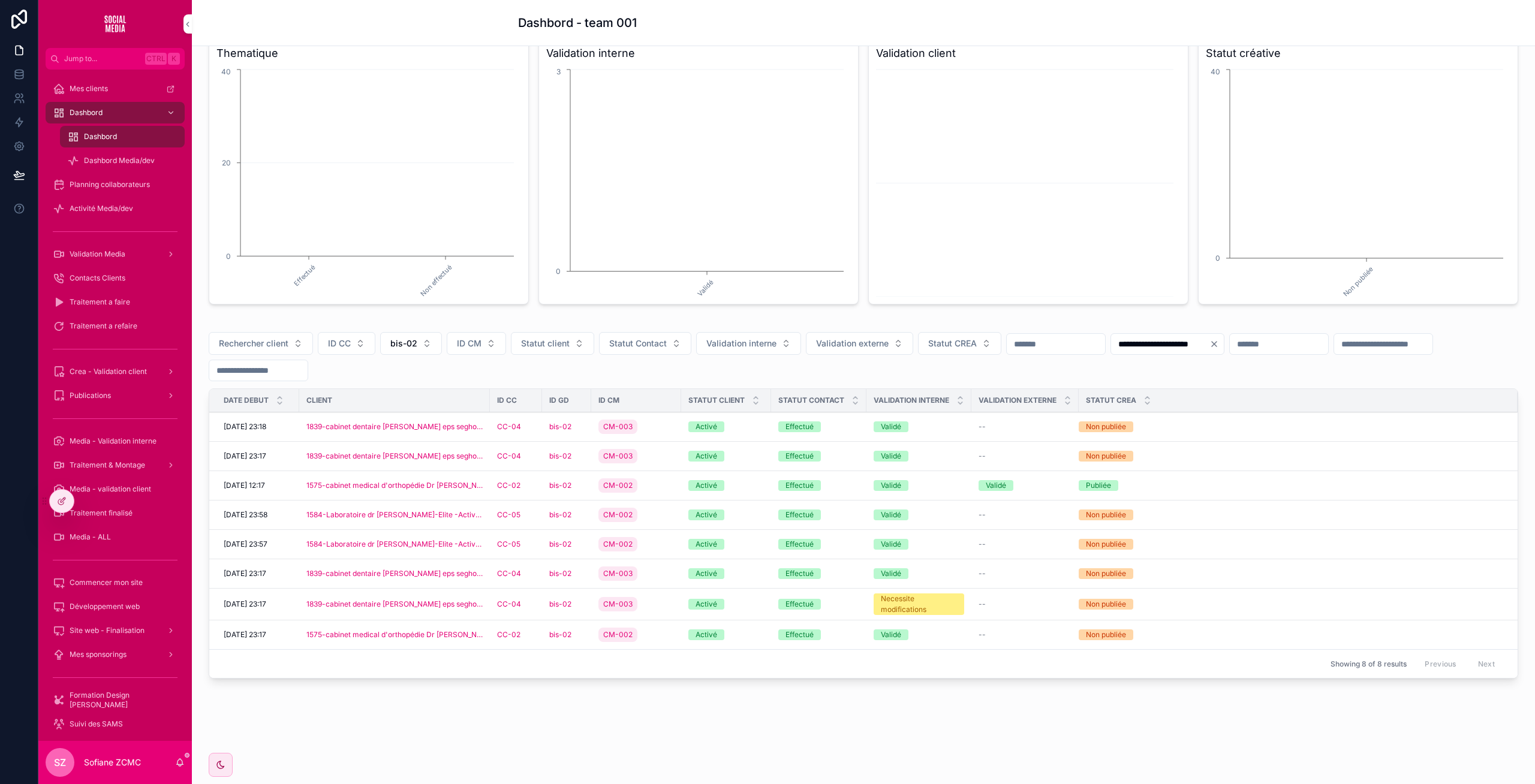
scroll to position [120, 0]
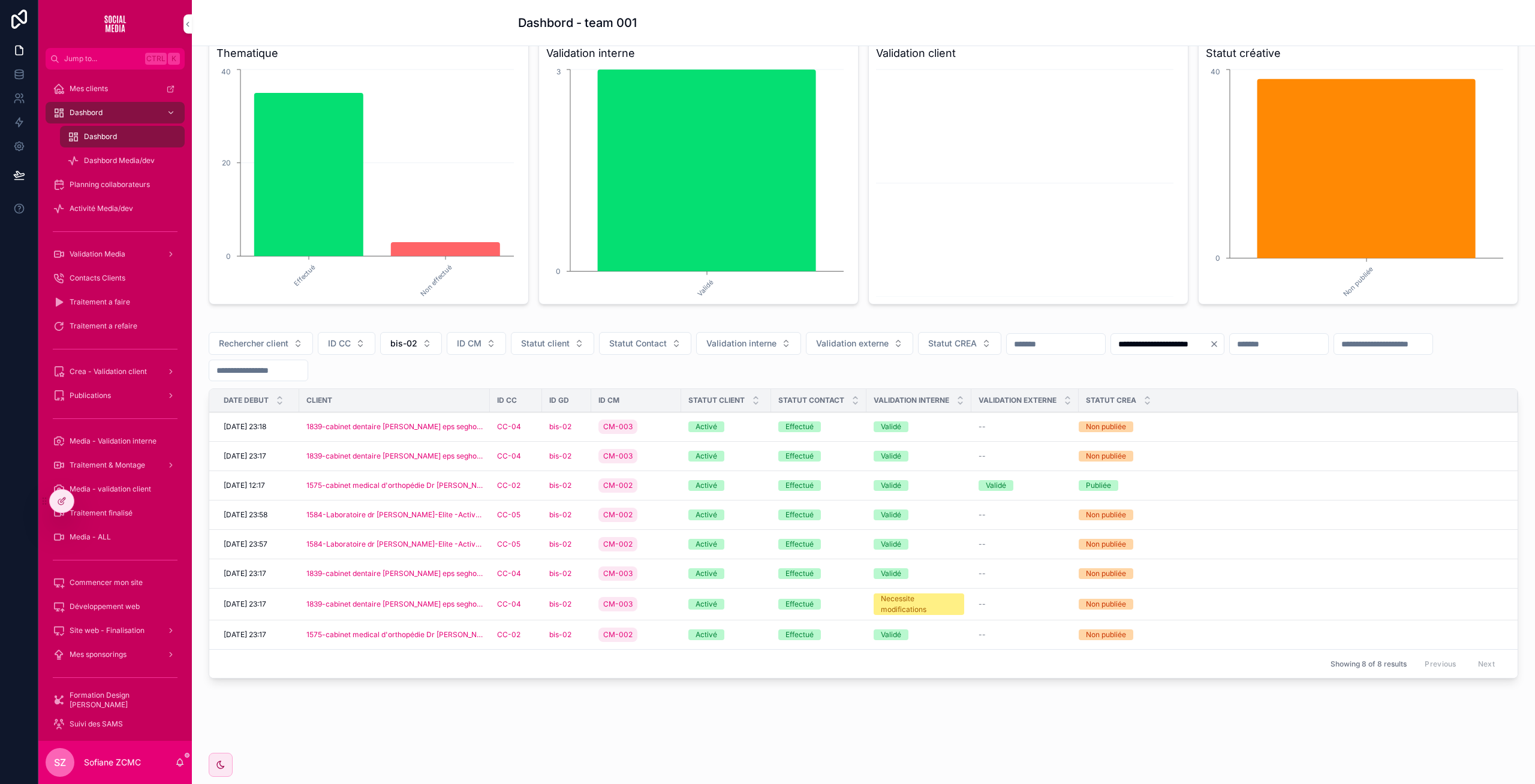
click at [528, 570] on div "CC-04" at bounding box center [516, 574] width 38 height 10
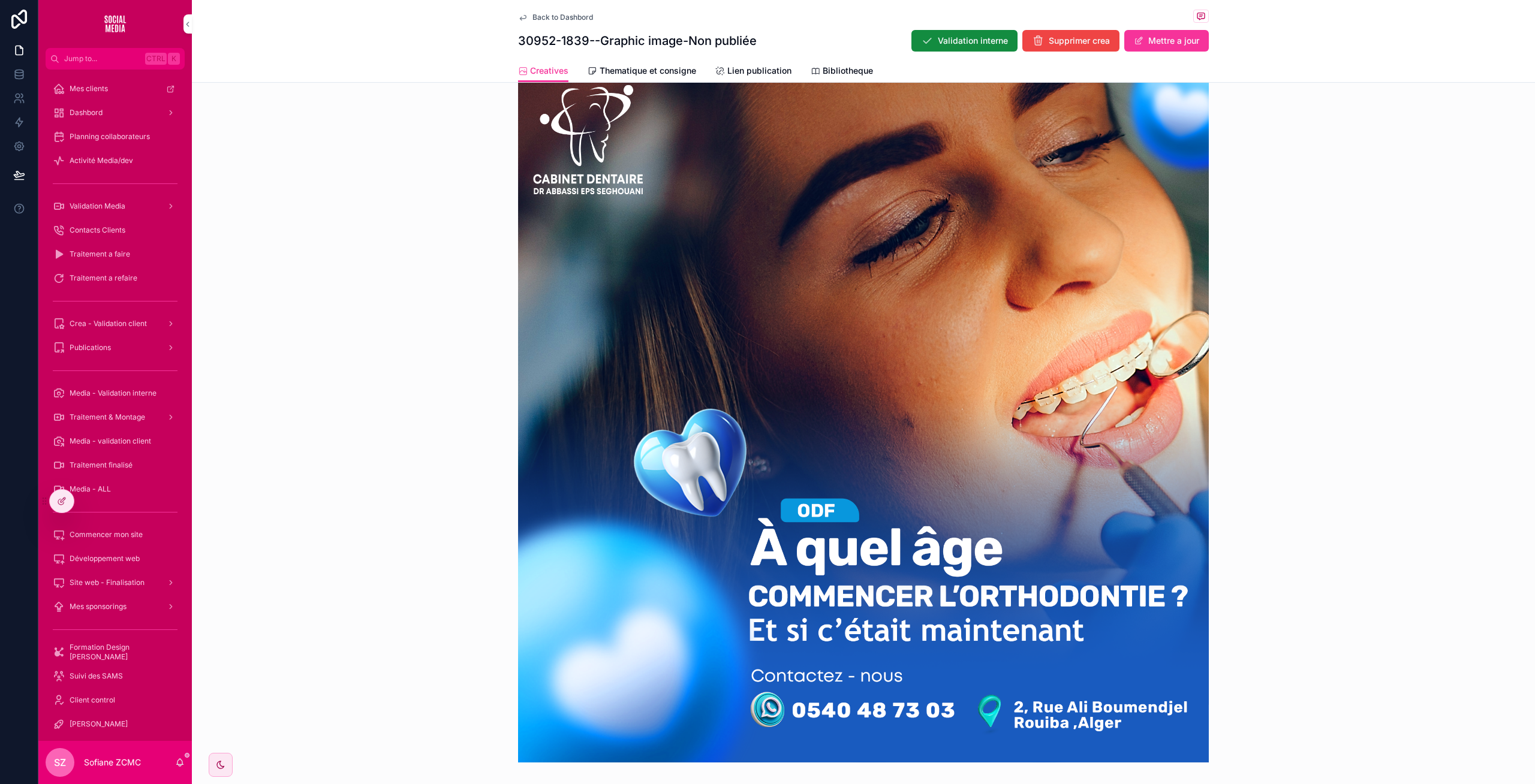
scroll to position [374, 0]
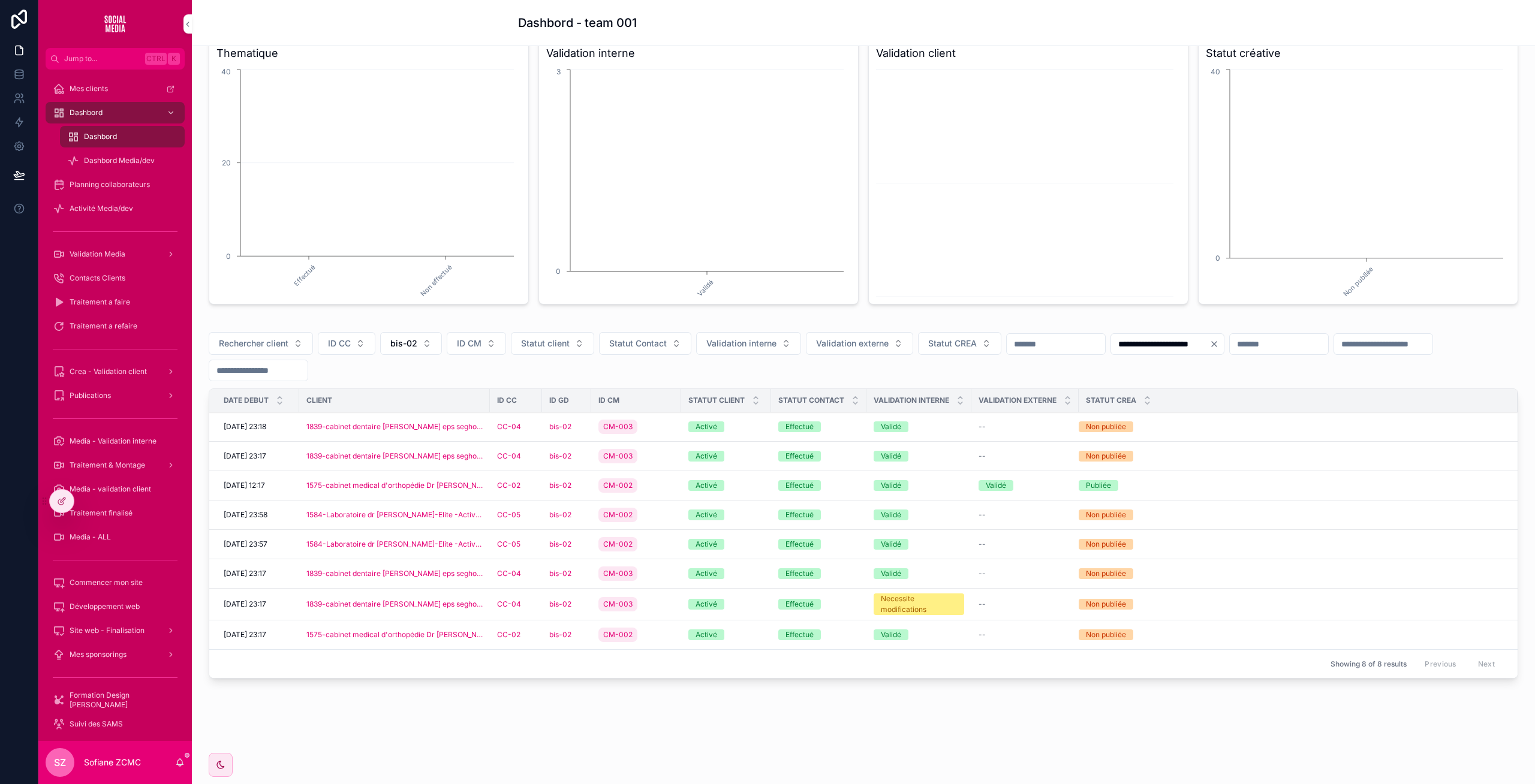
scroll to position [120, 0]
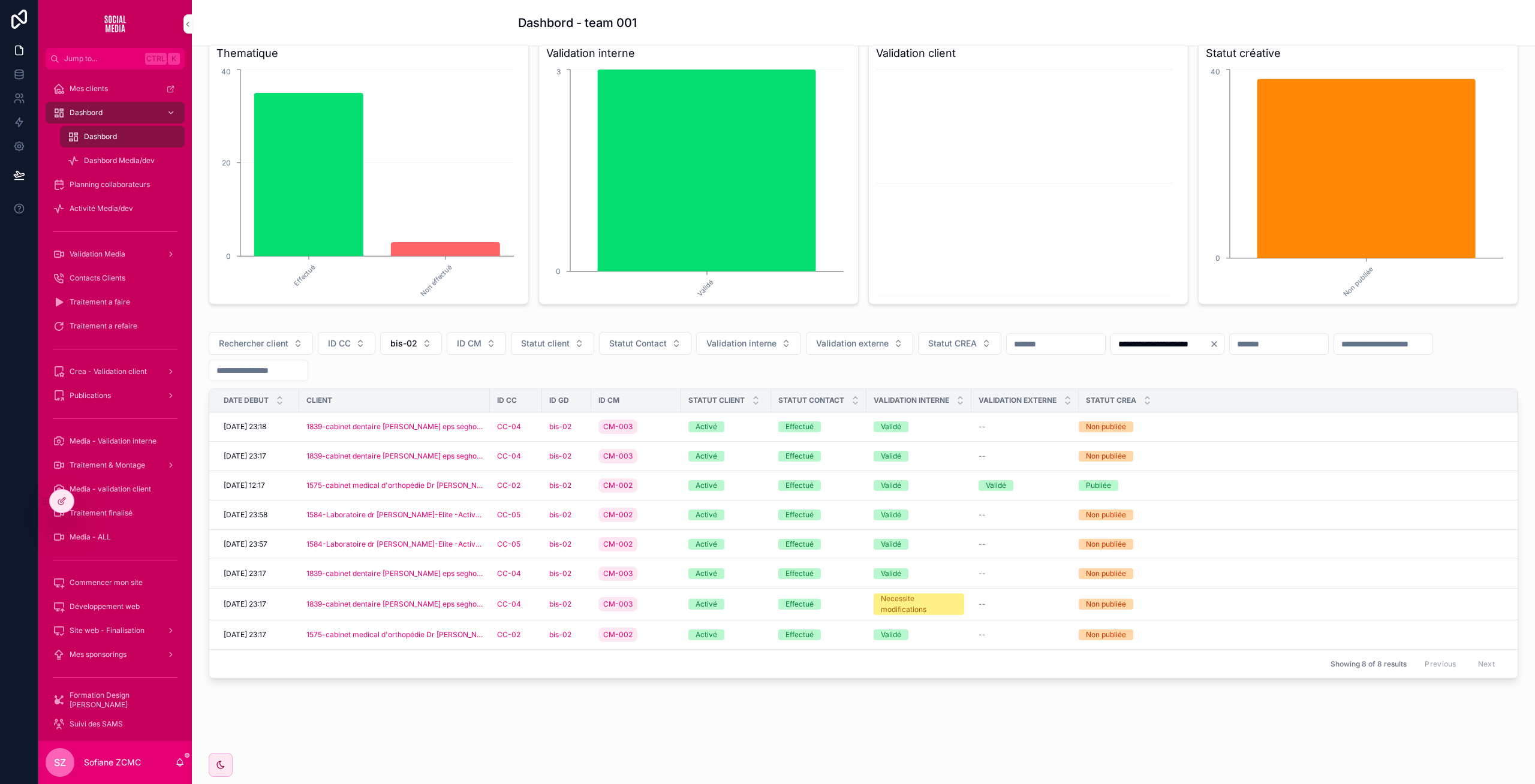
click at [476, 542] on div "1584-Laboratoire dr yousfi-Elite -Activé-22" at bounding box center [394, 544] width 176 height 10
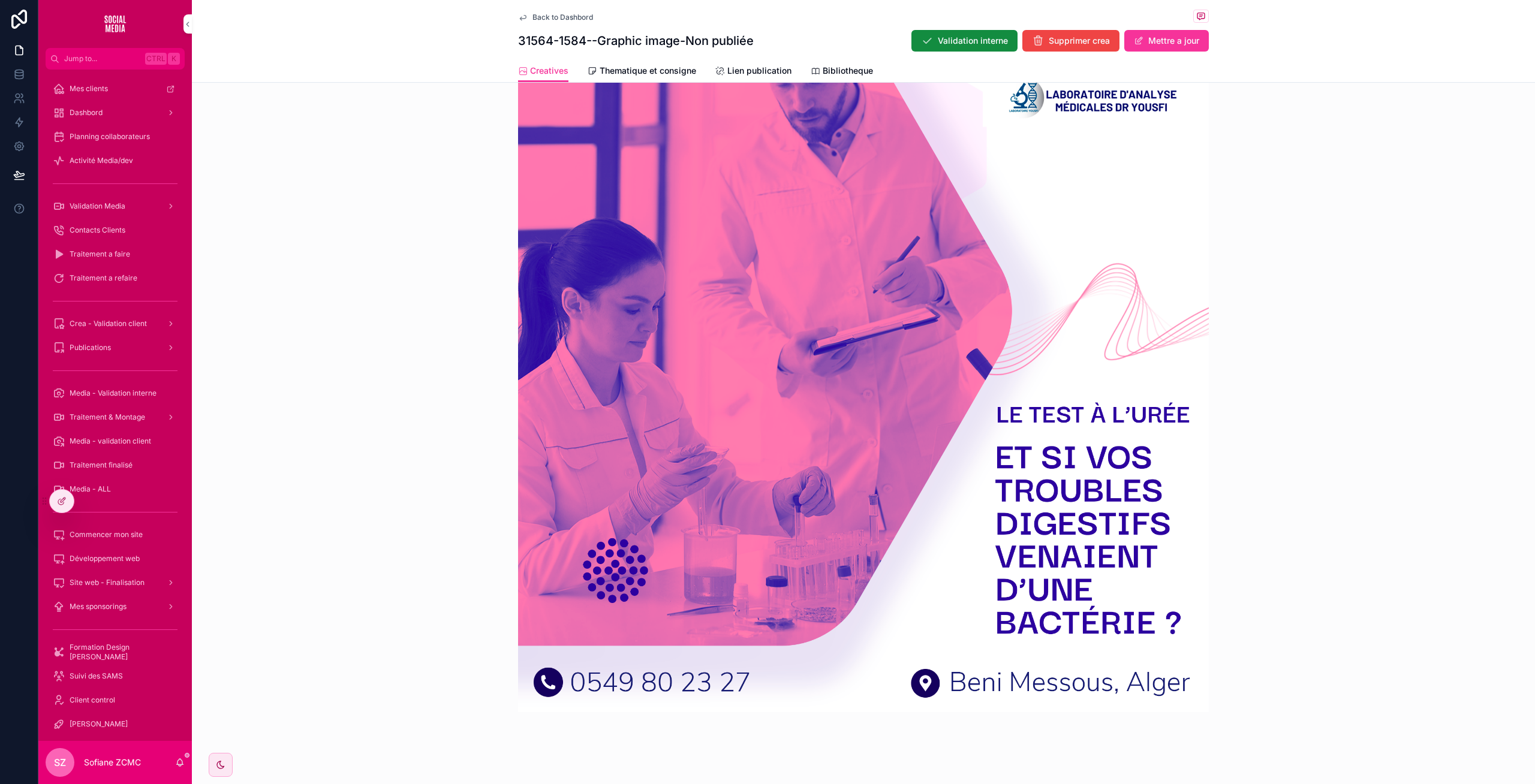
scroll to position [424, 0]
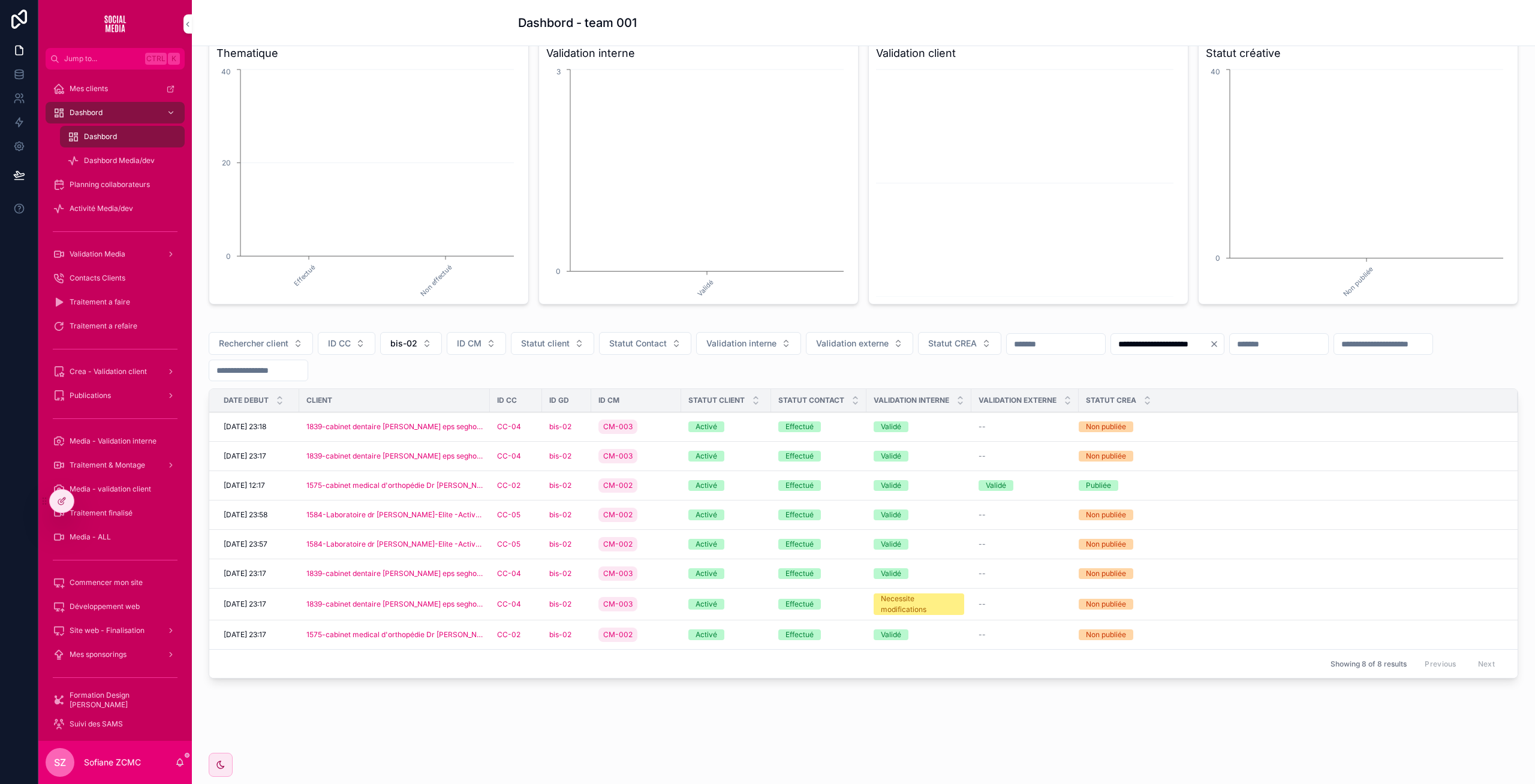
scroll to position [120, 0]
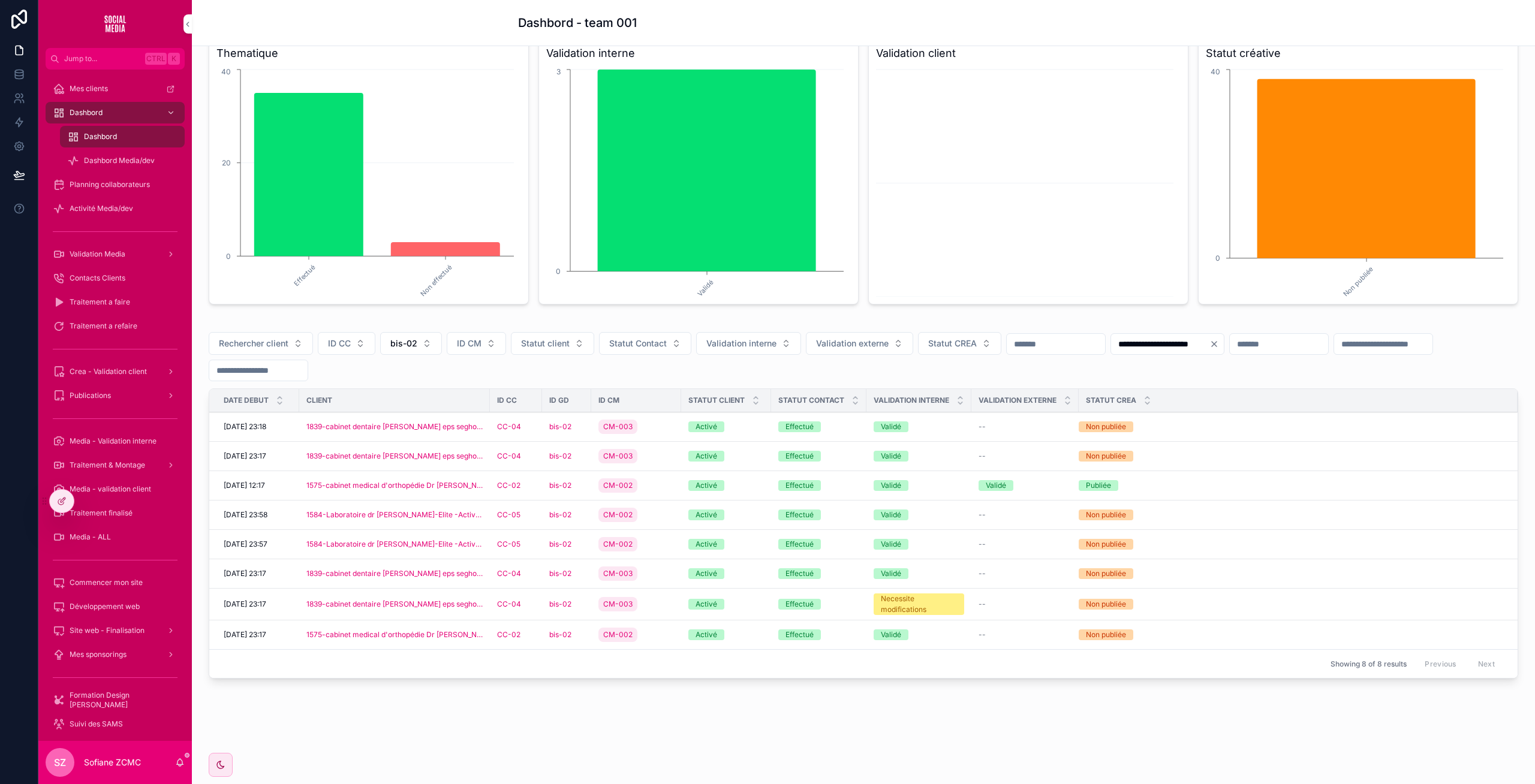
click at [469, 515] on div "1584-Laboratoire dr yousfi-Elite -Activé-22" at bounding box center [394, 515] width 176 height 10
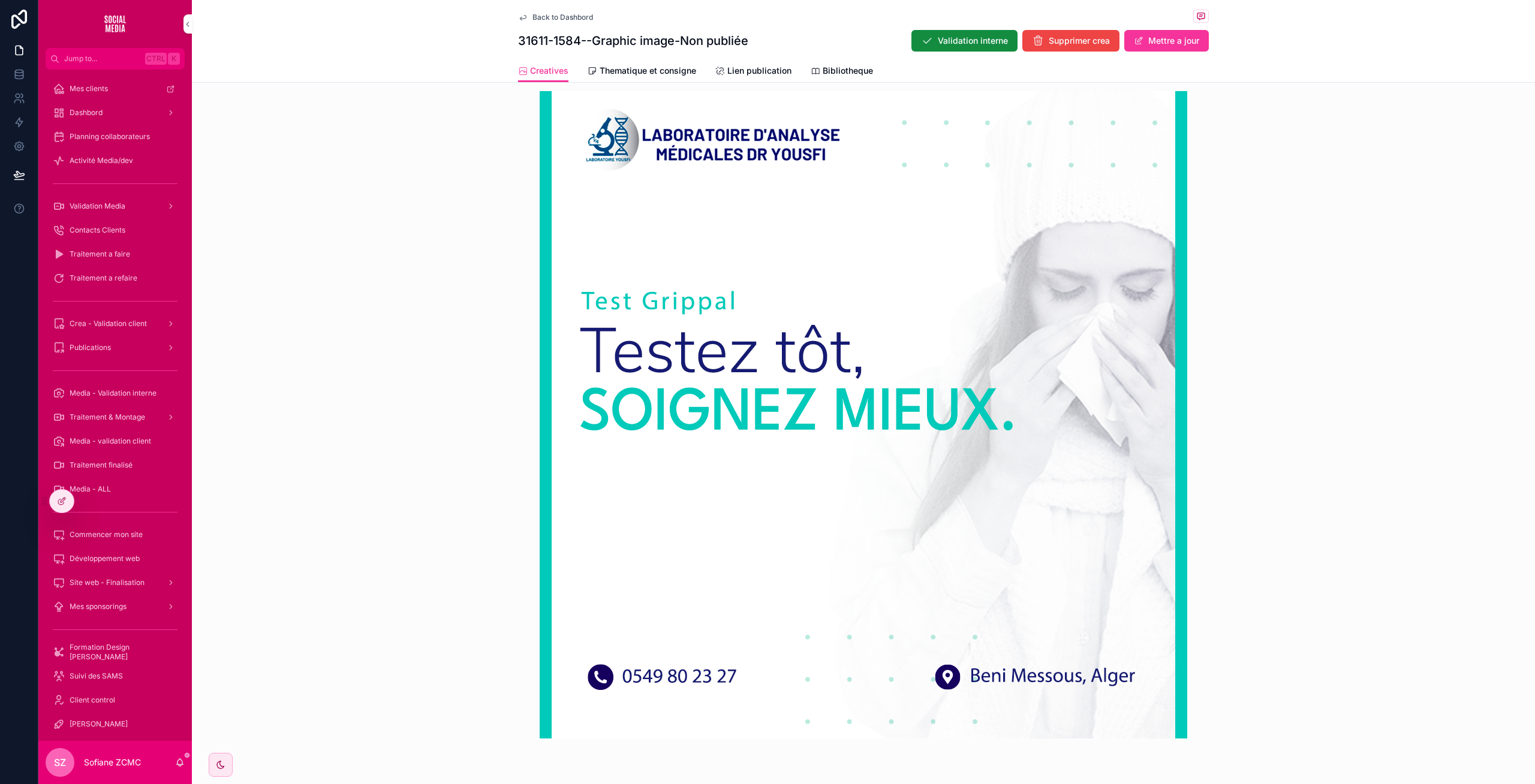
scroll to position [423, 0]
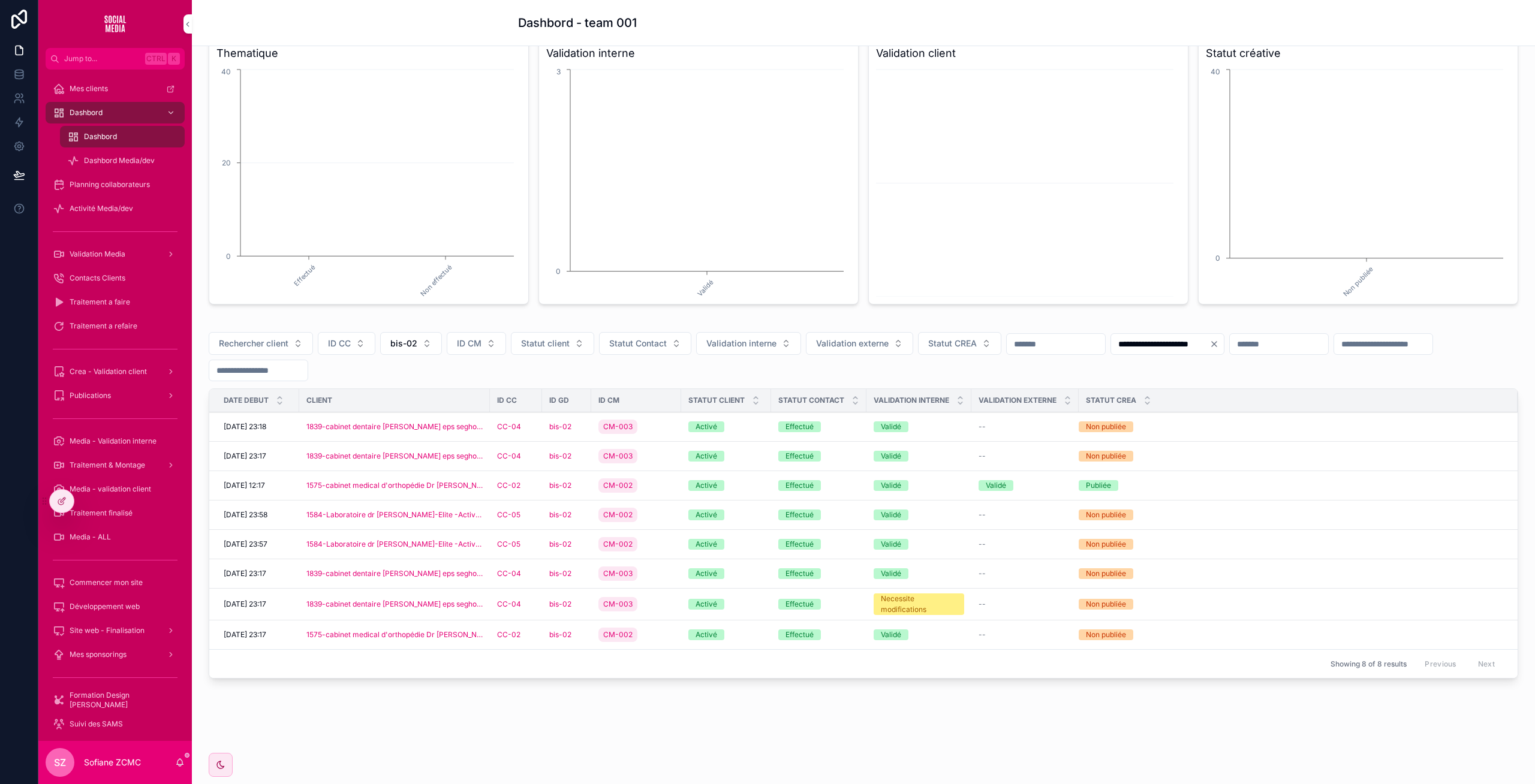
scroll to position [120, 0]
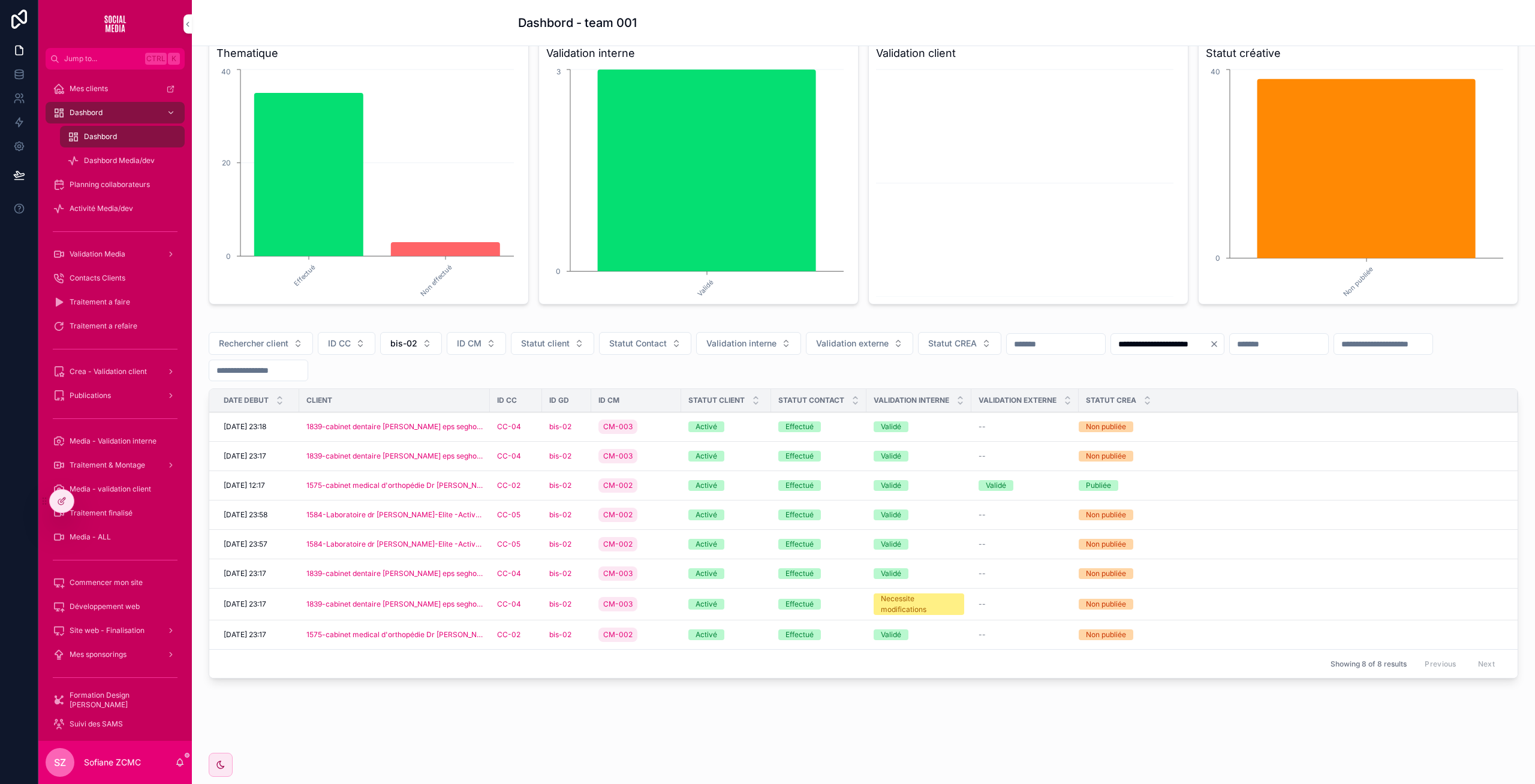
click at [532, 485] on div "CC-02" at bounding box center [516, 486] width 38 height 10
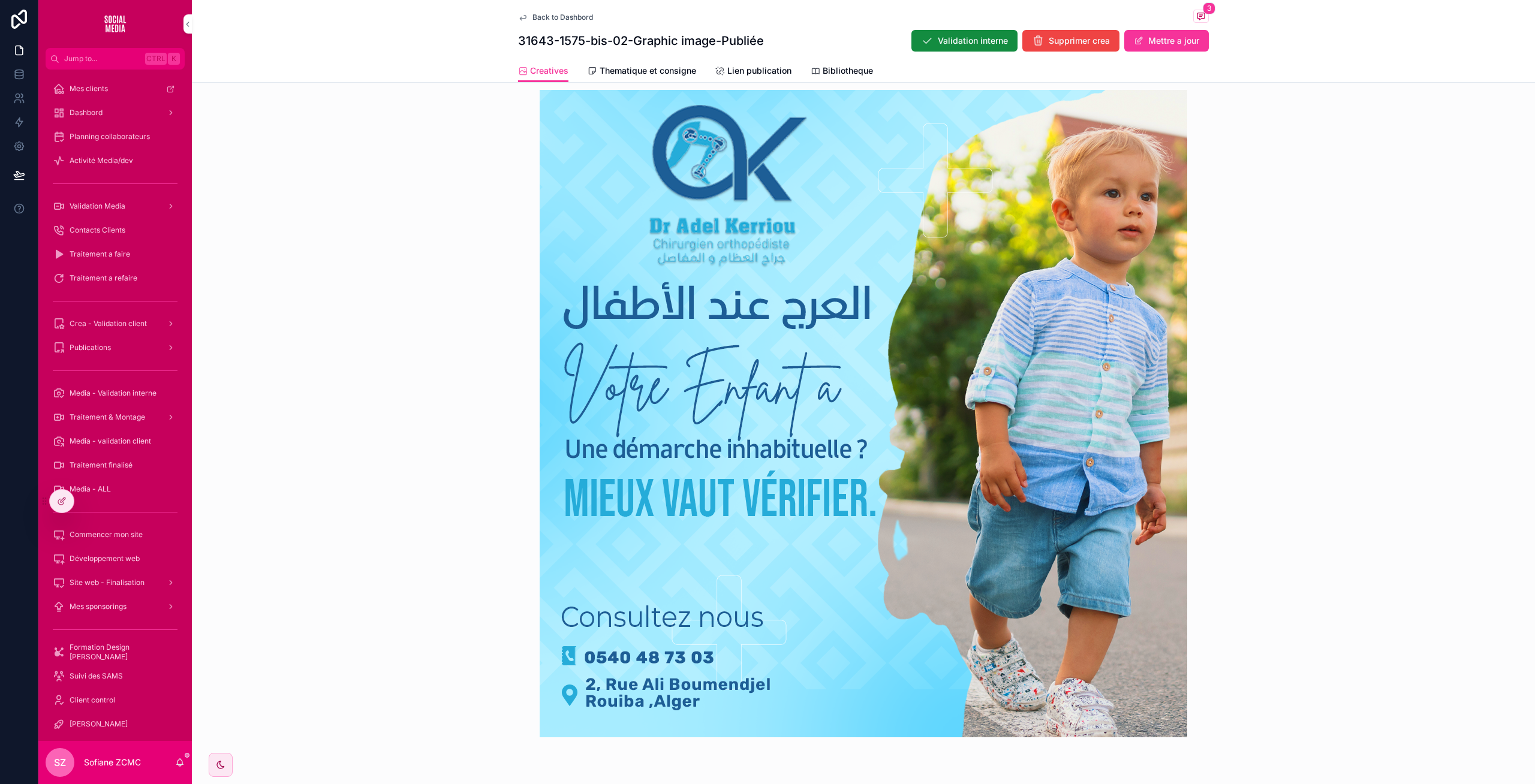
scroll to position [353, 0]
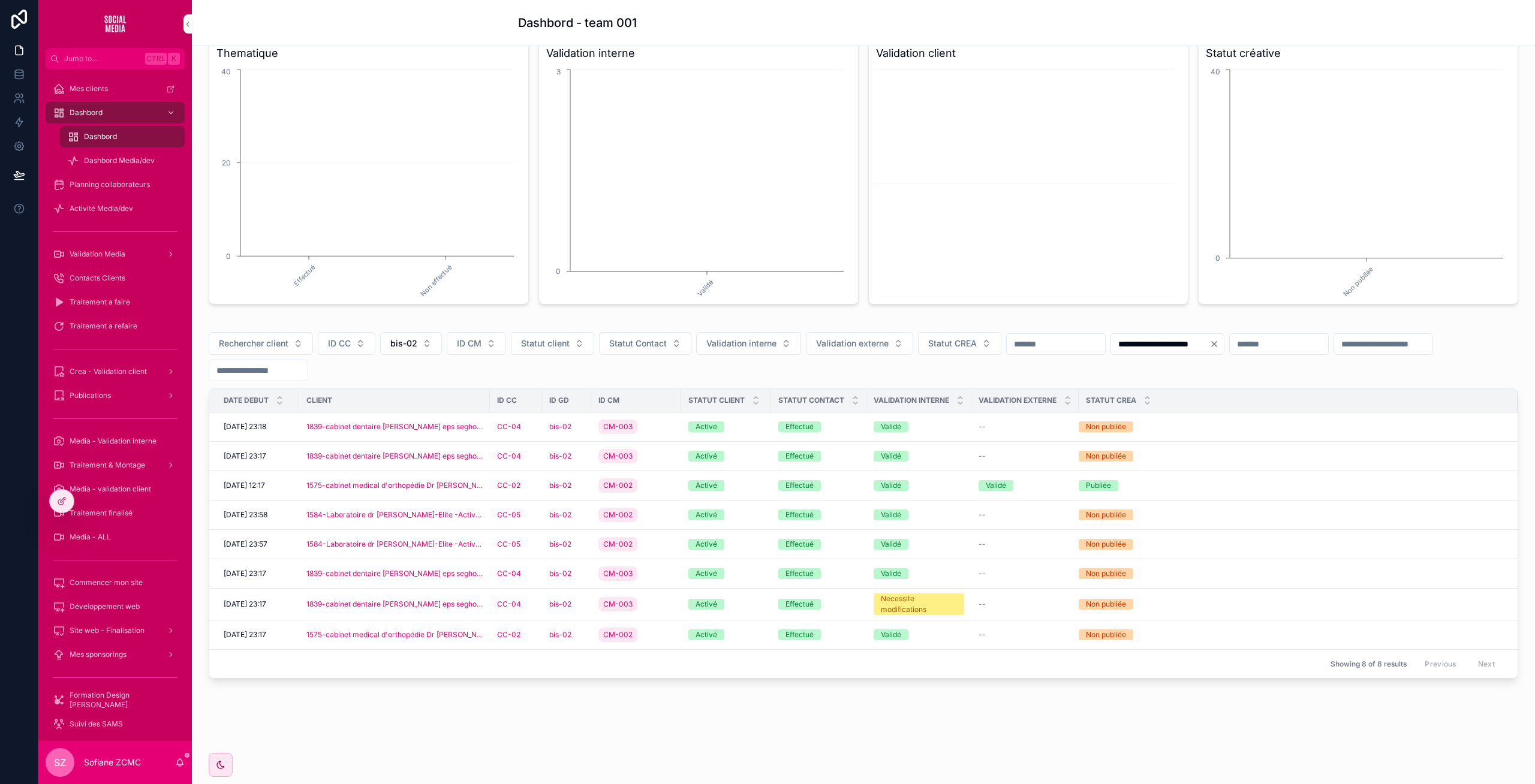
scroll to position [120, 0]
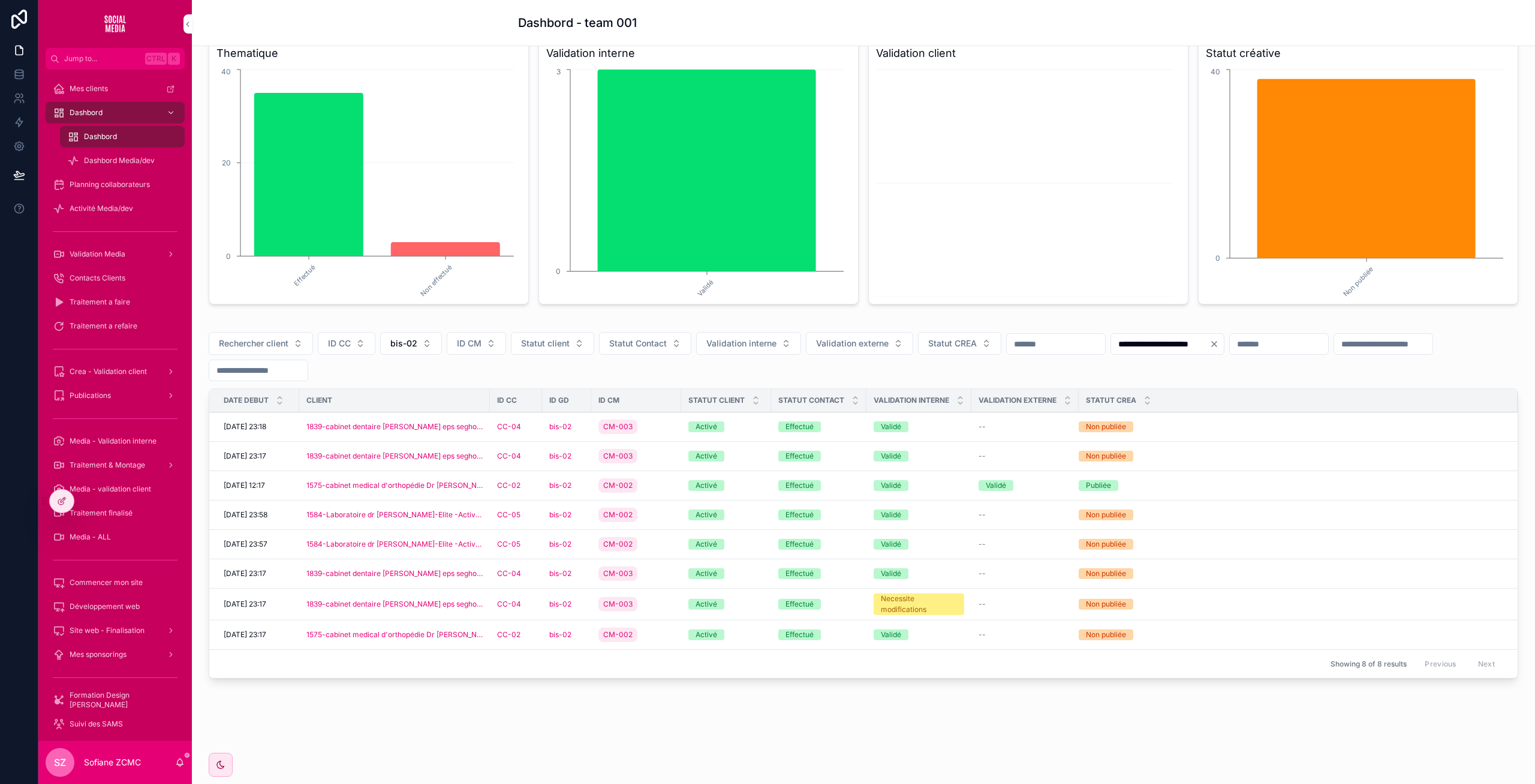
click at [530, 485] on div "CC-02" at bounding box center [516, 486] width 38 height 10
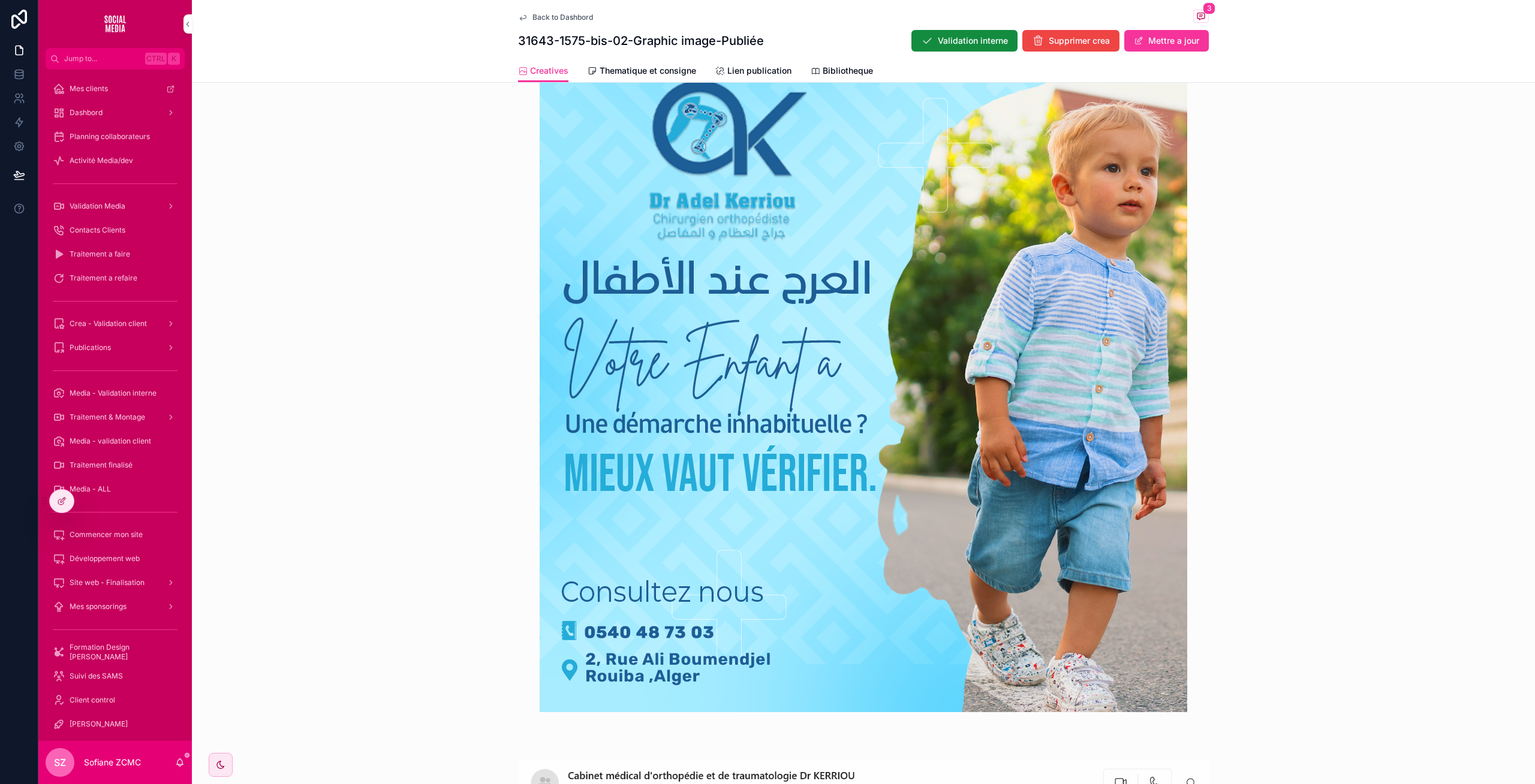
scroll to position [381, 0]
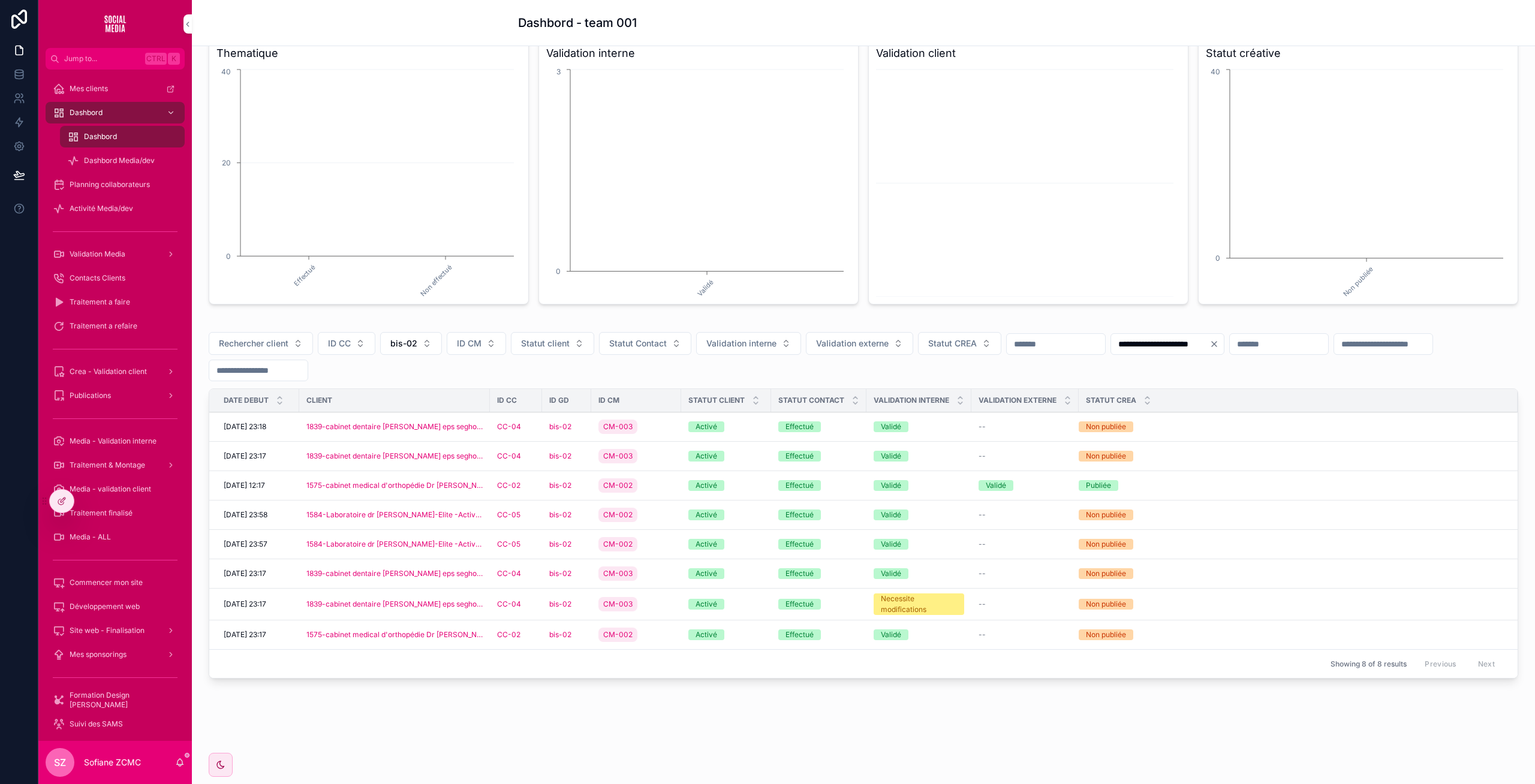
scroll to position [120, 0]
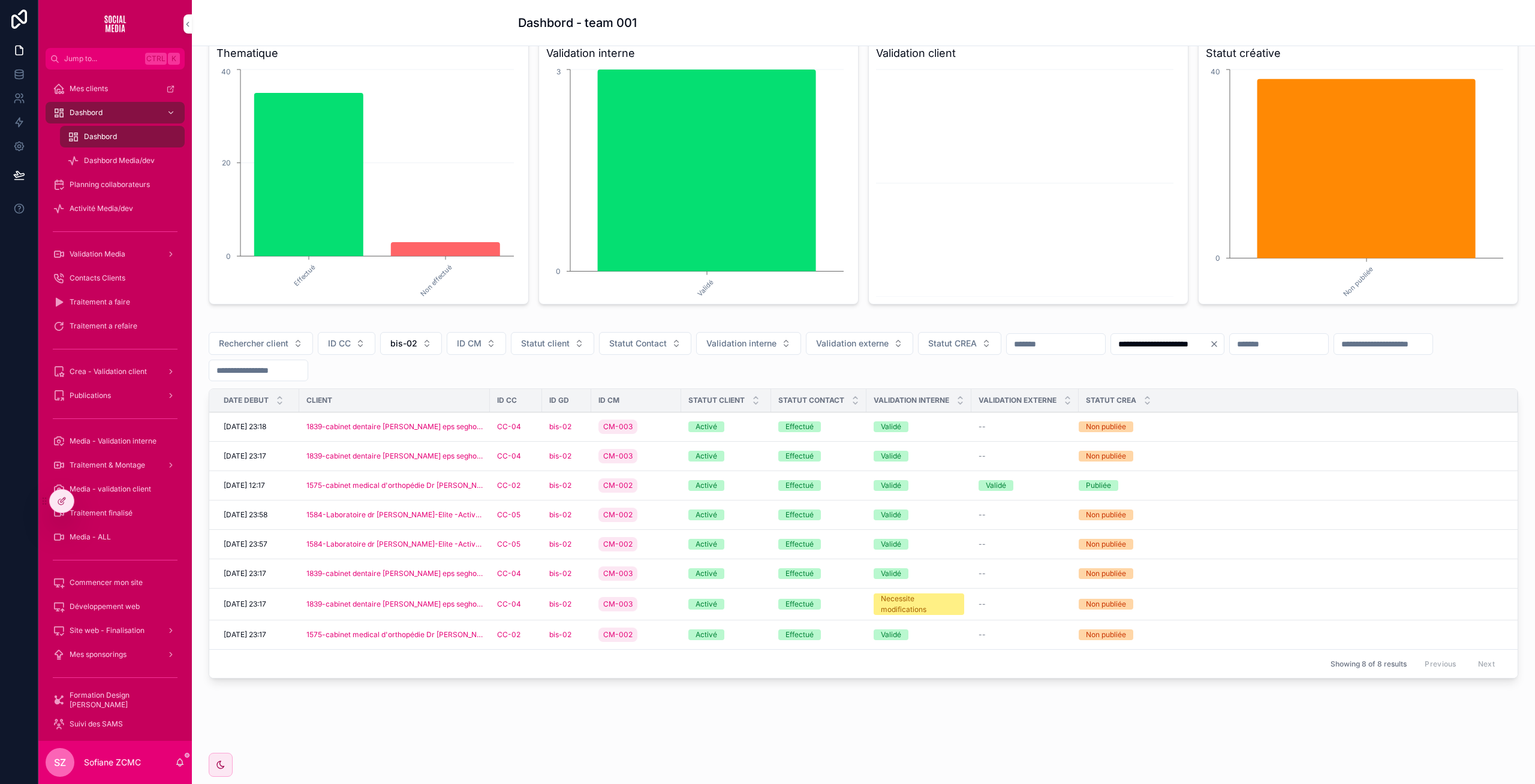
click at [582, 453] on div "bis-02" at bounding box center [566, 456] width 35 height 10
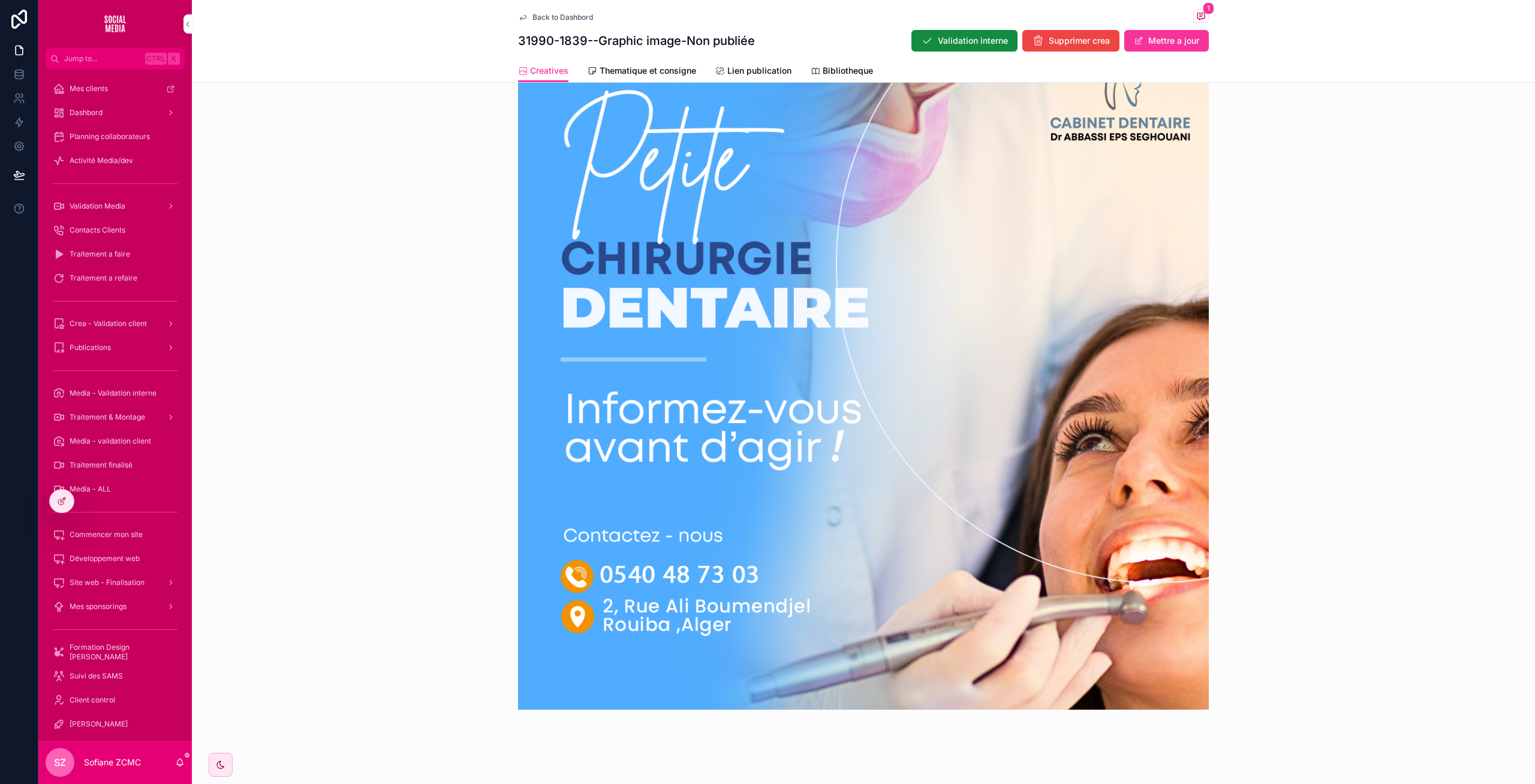
scroll to position [424, 0]
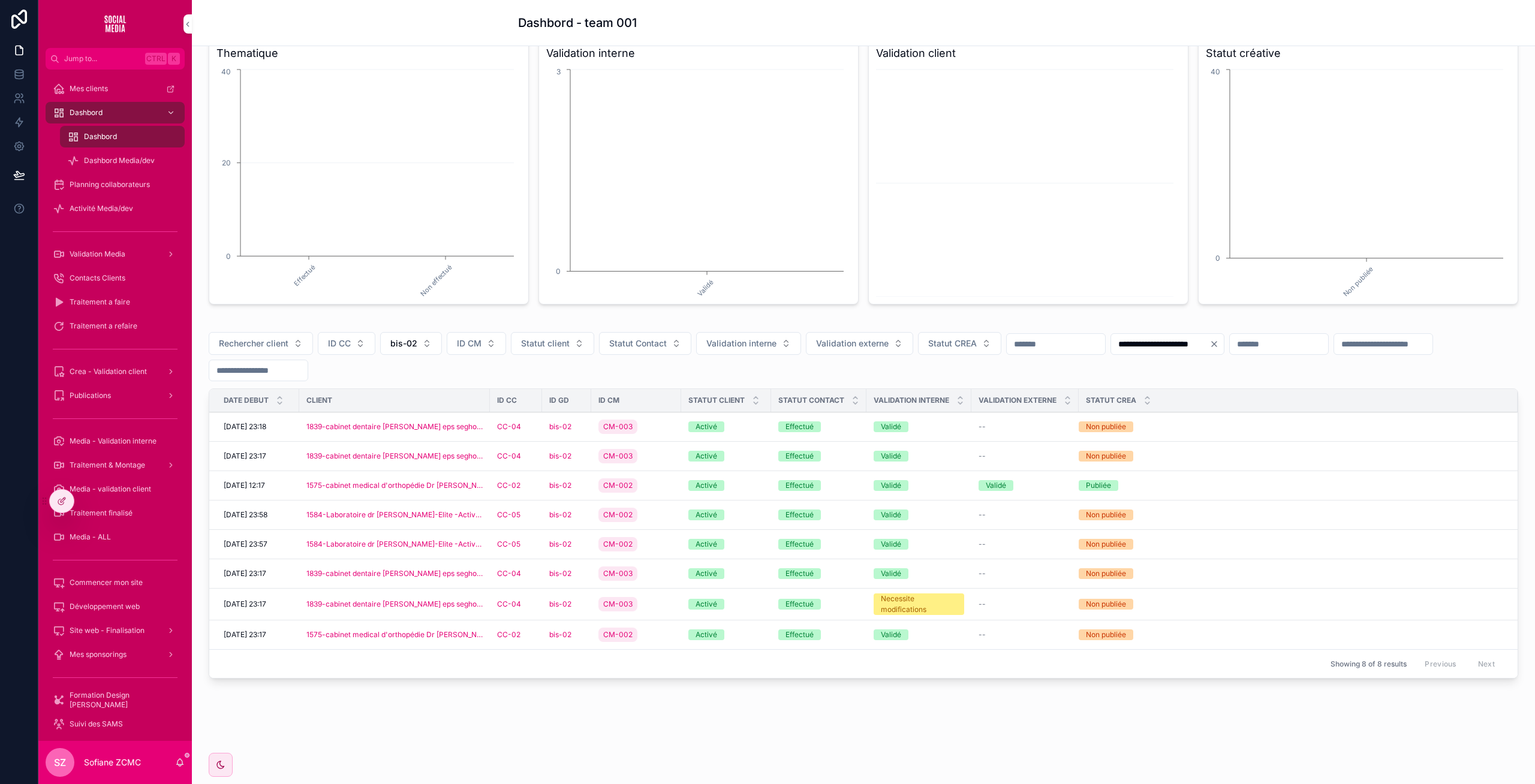
scroll to position [120, 0]
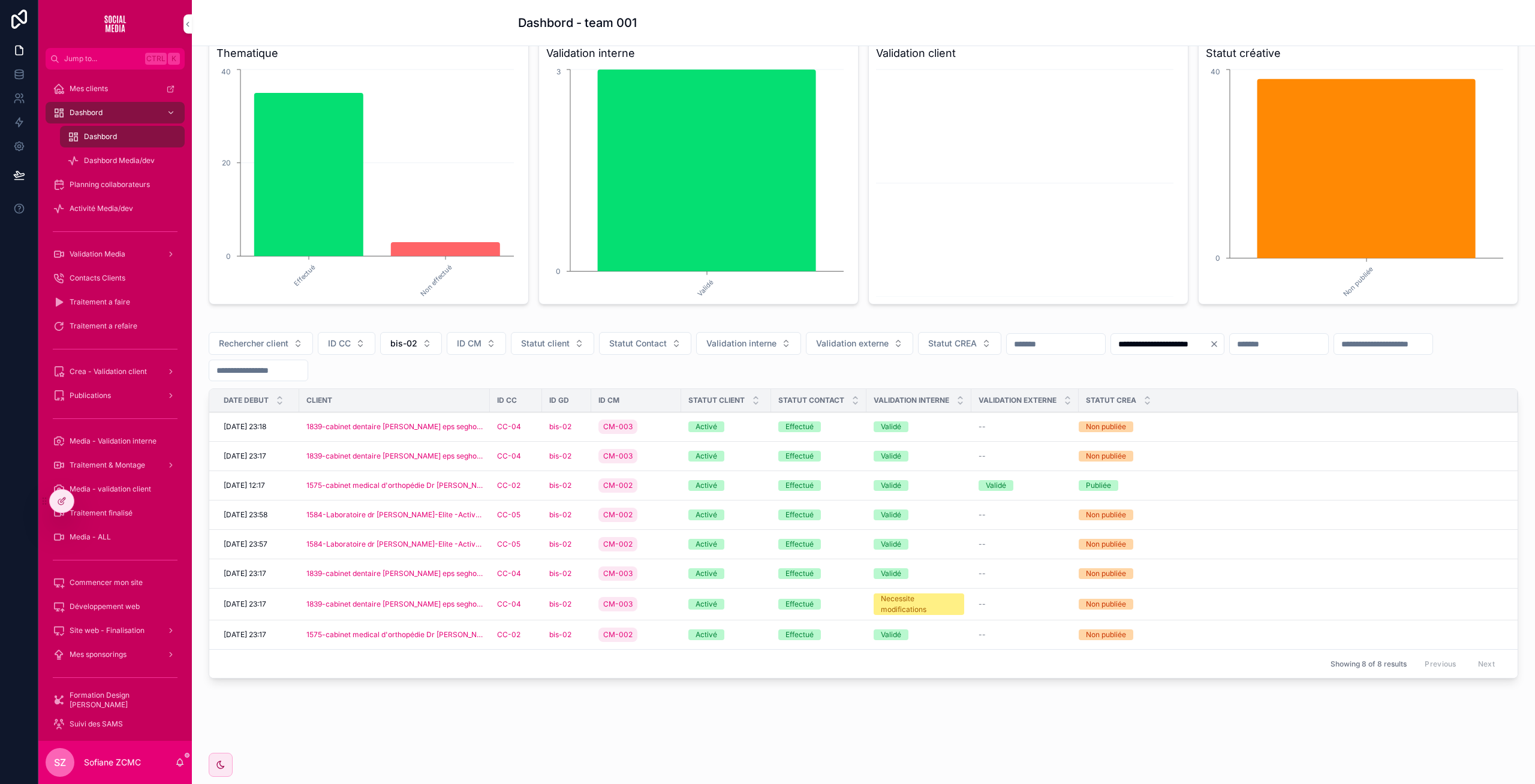
click at [532, 426] on div "CC-04" at bounding box center [516, 427] width 38 height 10
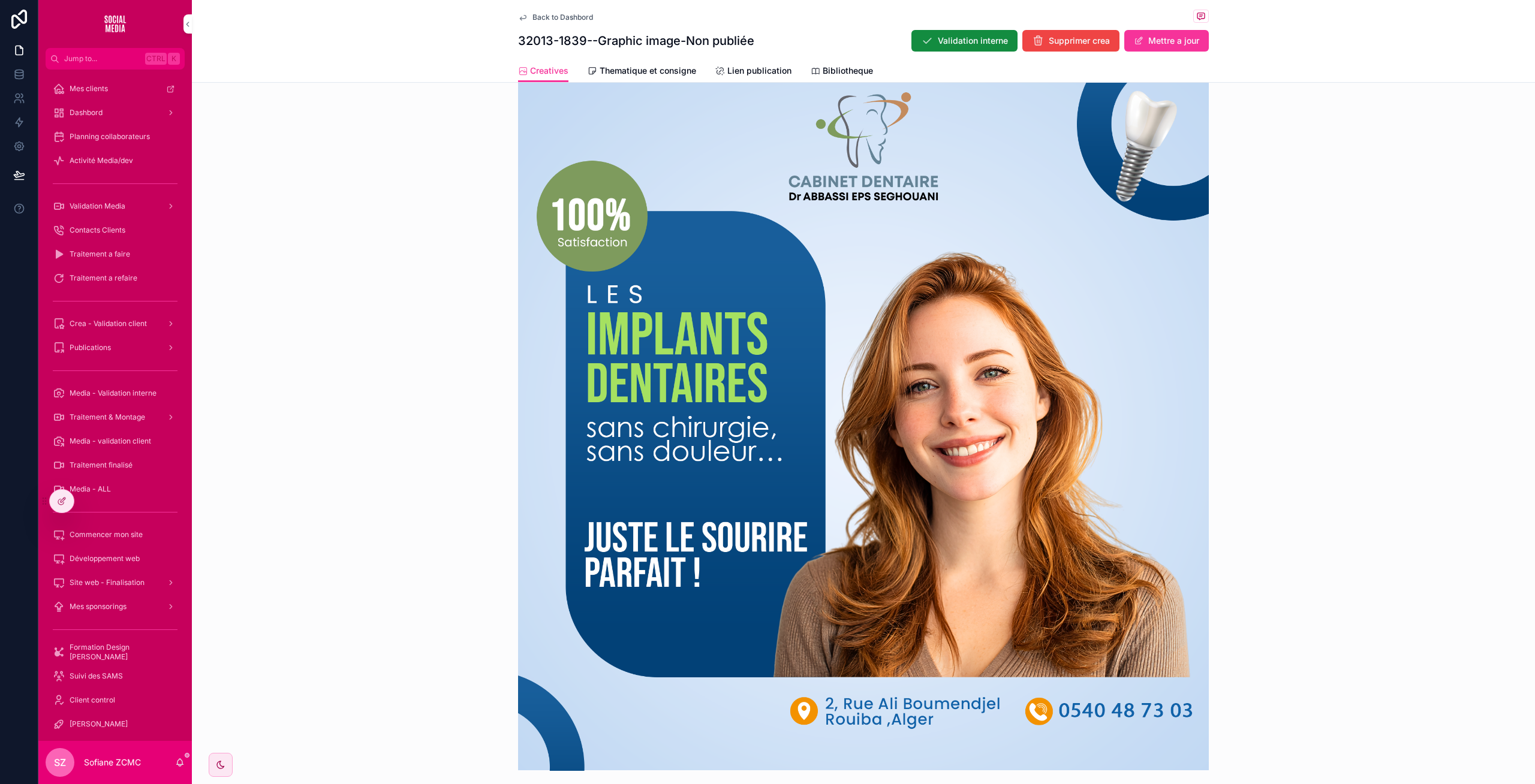
scroll to position [435, 0]
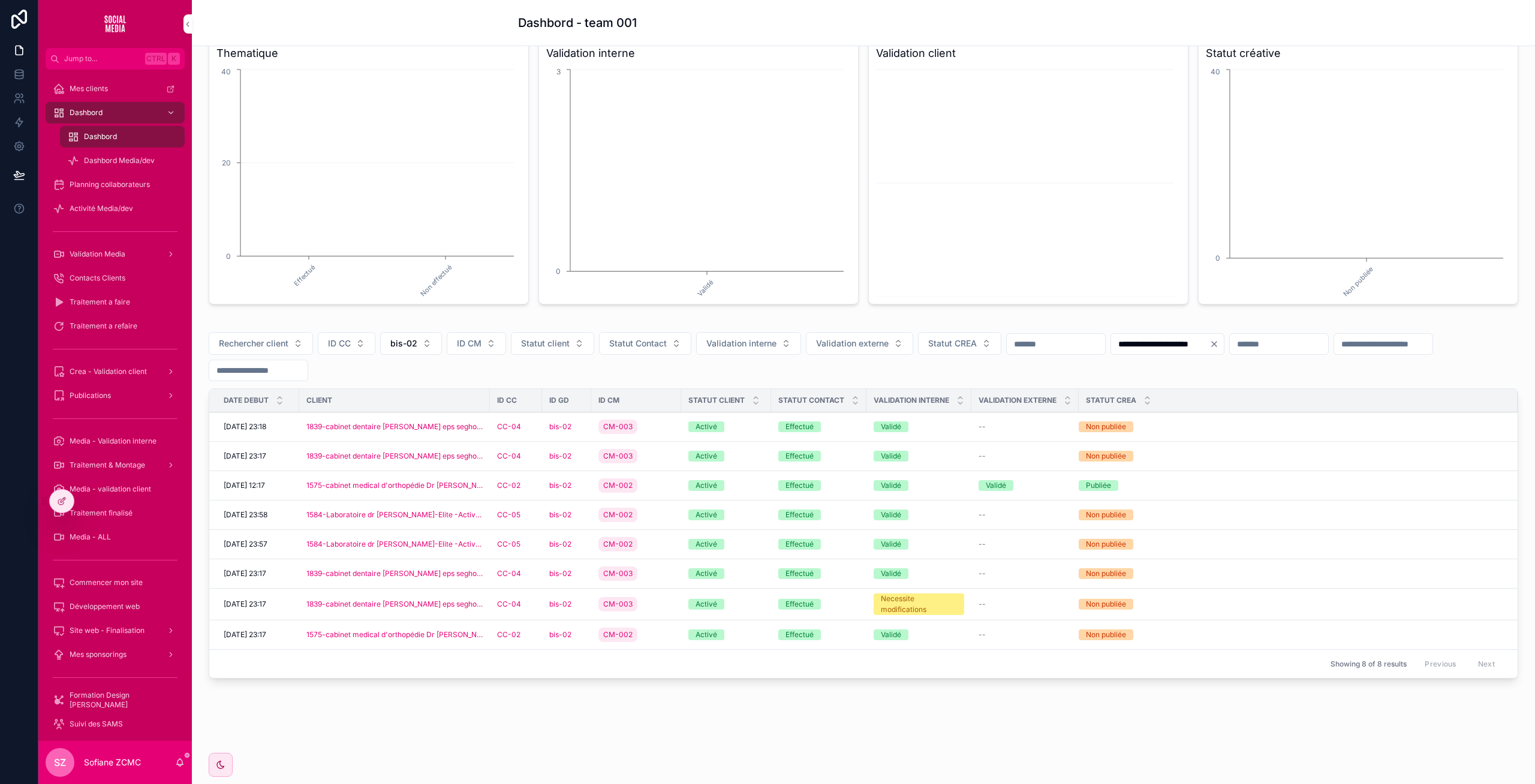
scroll to position [120, 0]
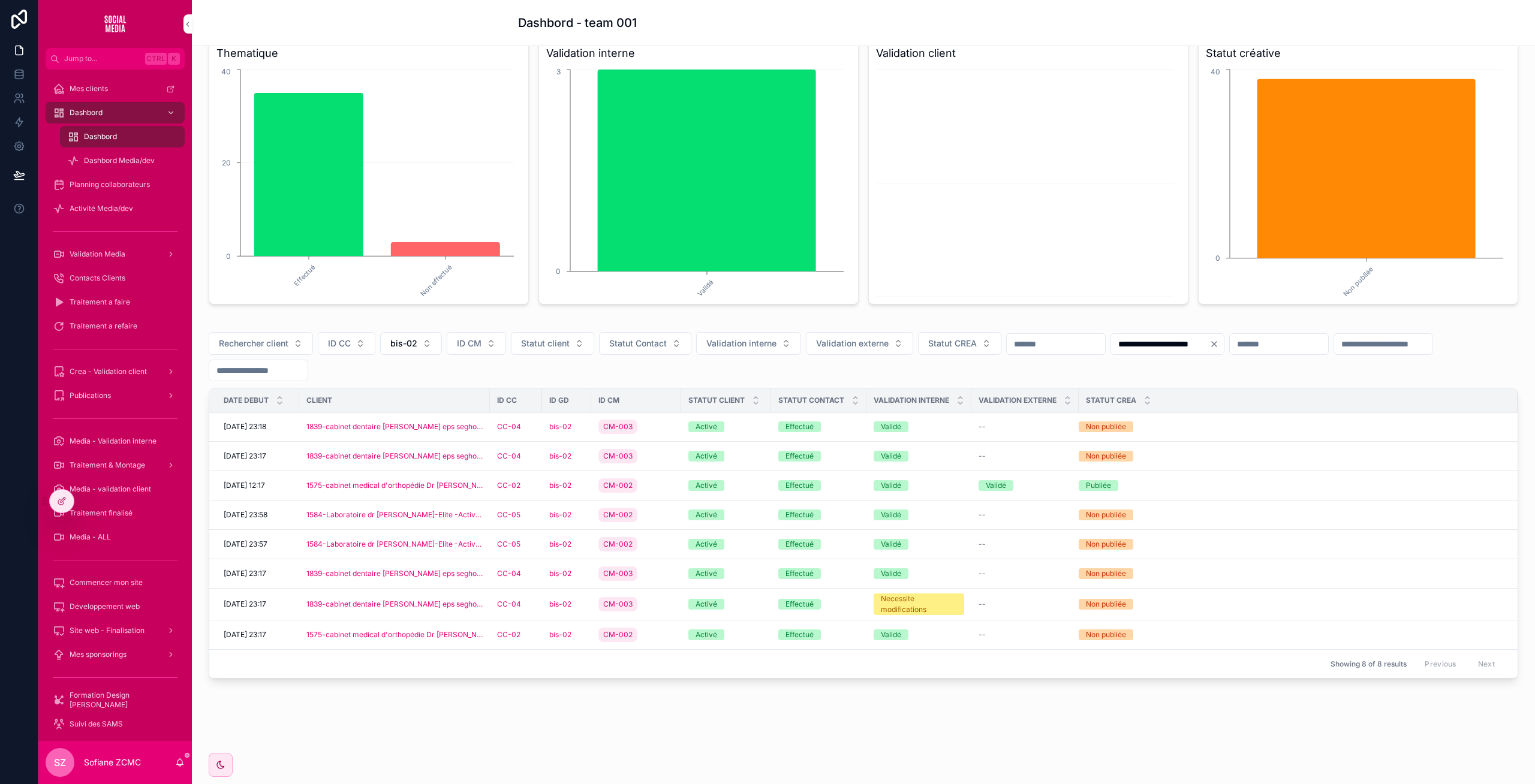
click at [418, 333] on button "bis-02" at bounding box center [411, 344] width 62 height 23
click at [397, 369] on input "scrollable content" at bounding box center [419, 369] width 143 height 22
type input "**"
click at [376, 392] on div "bis-07" at bounding box center [412, 392] width 166 height 19
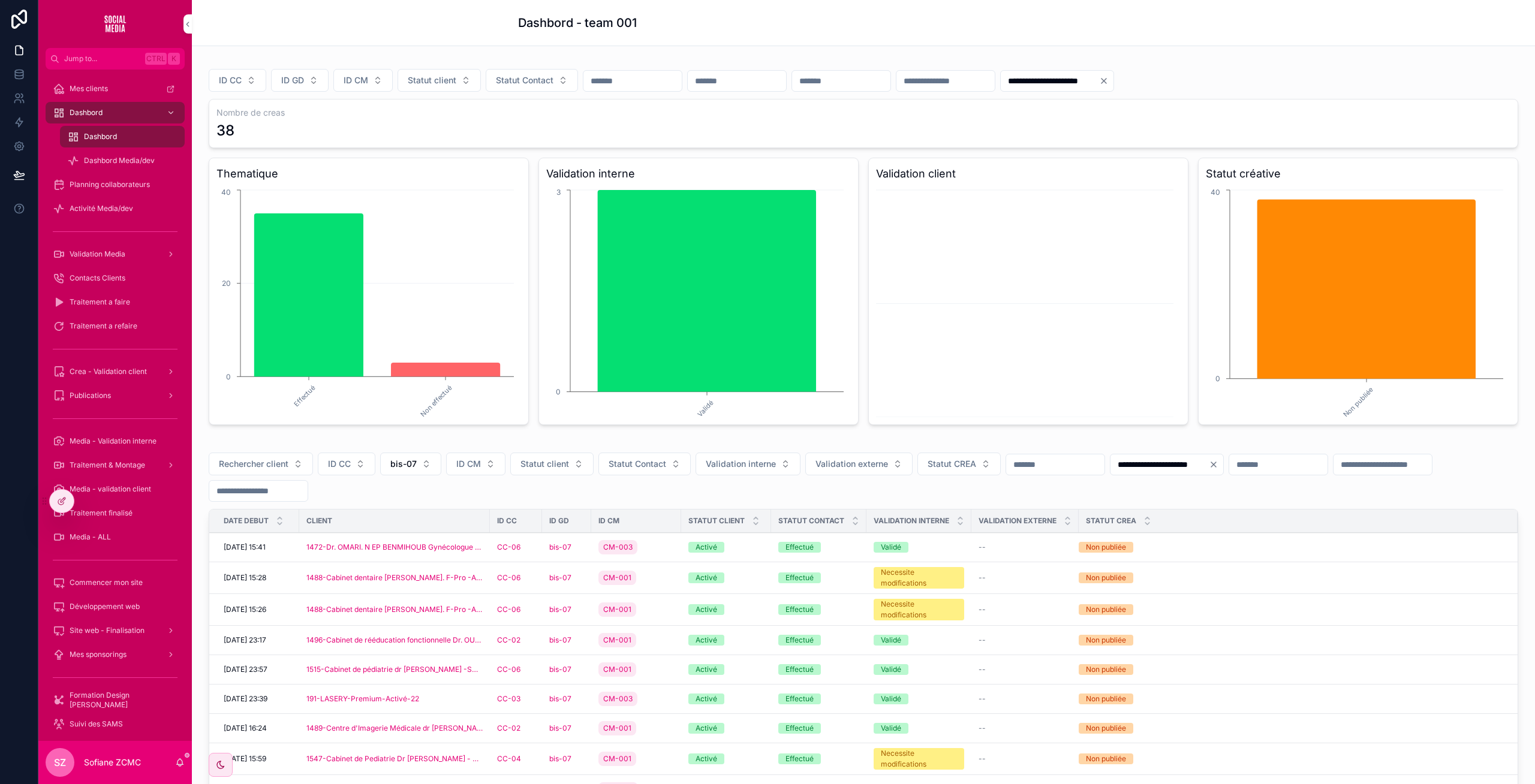
scroll to position [155, 0]
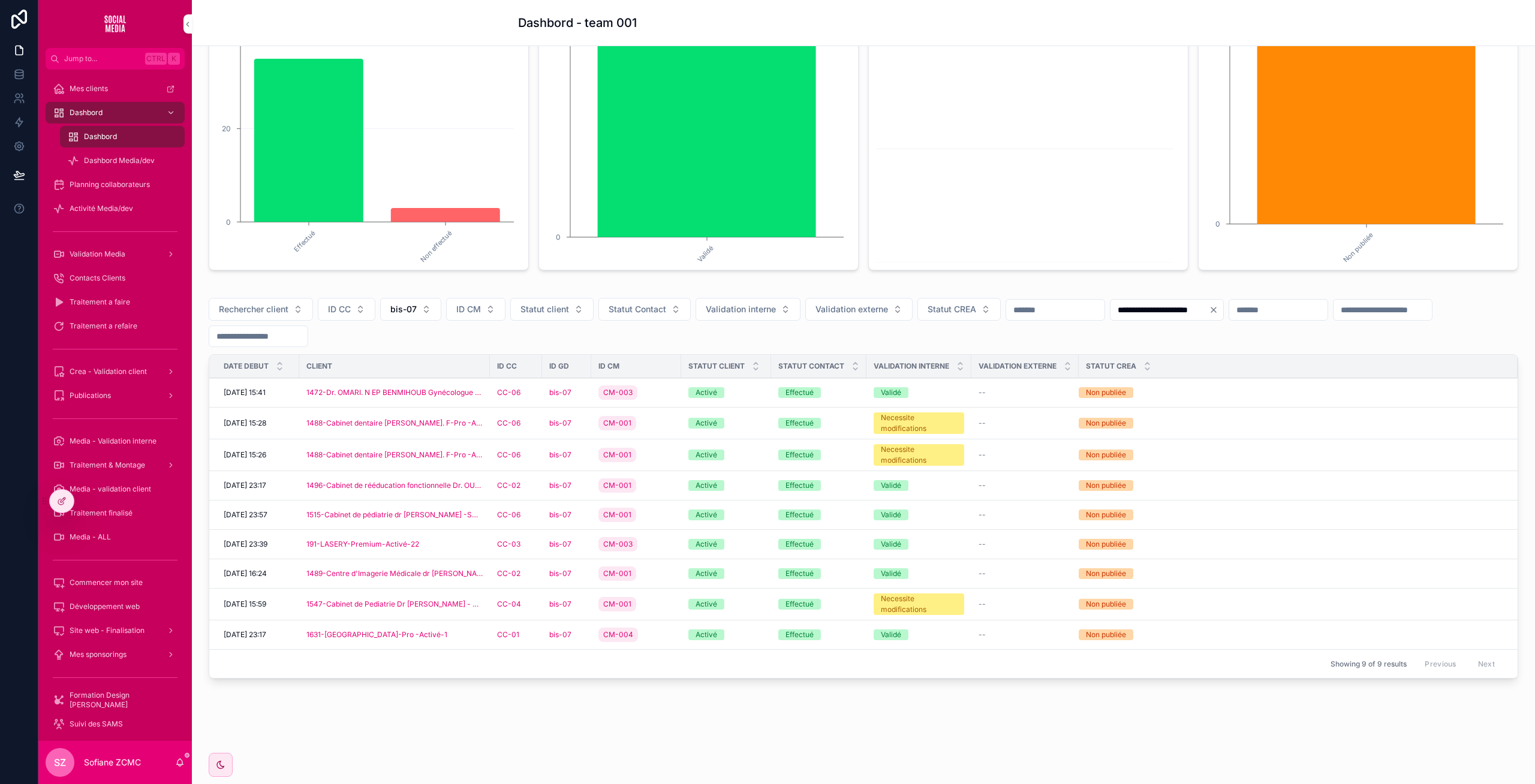
click at [531, 633] on div "CC-01" at bounding box center [516, 635] width 38 height 10
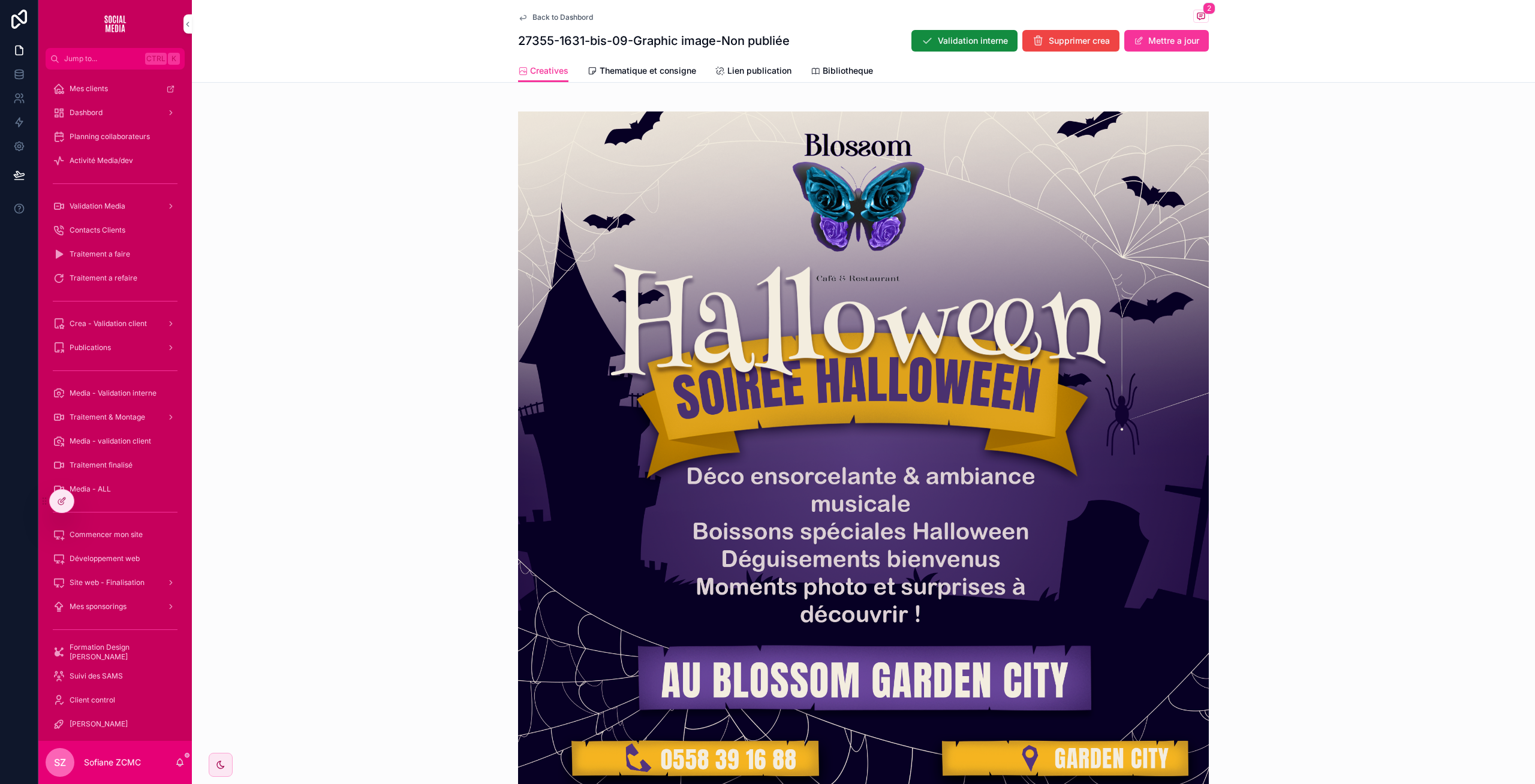
scroll to position [417, 0]
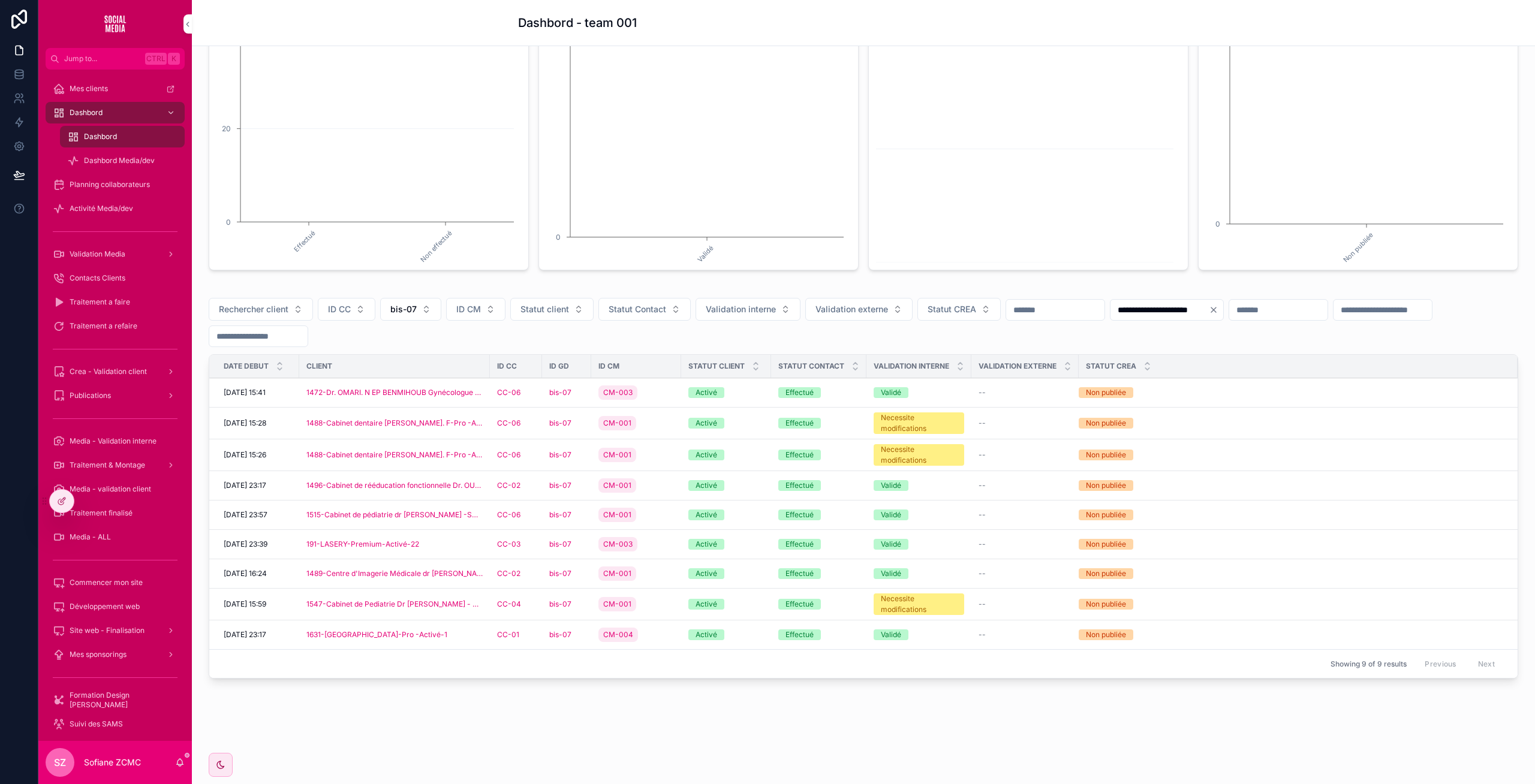
scroll to position [155, 0]
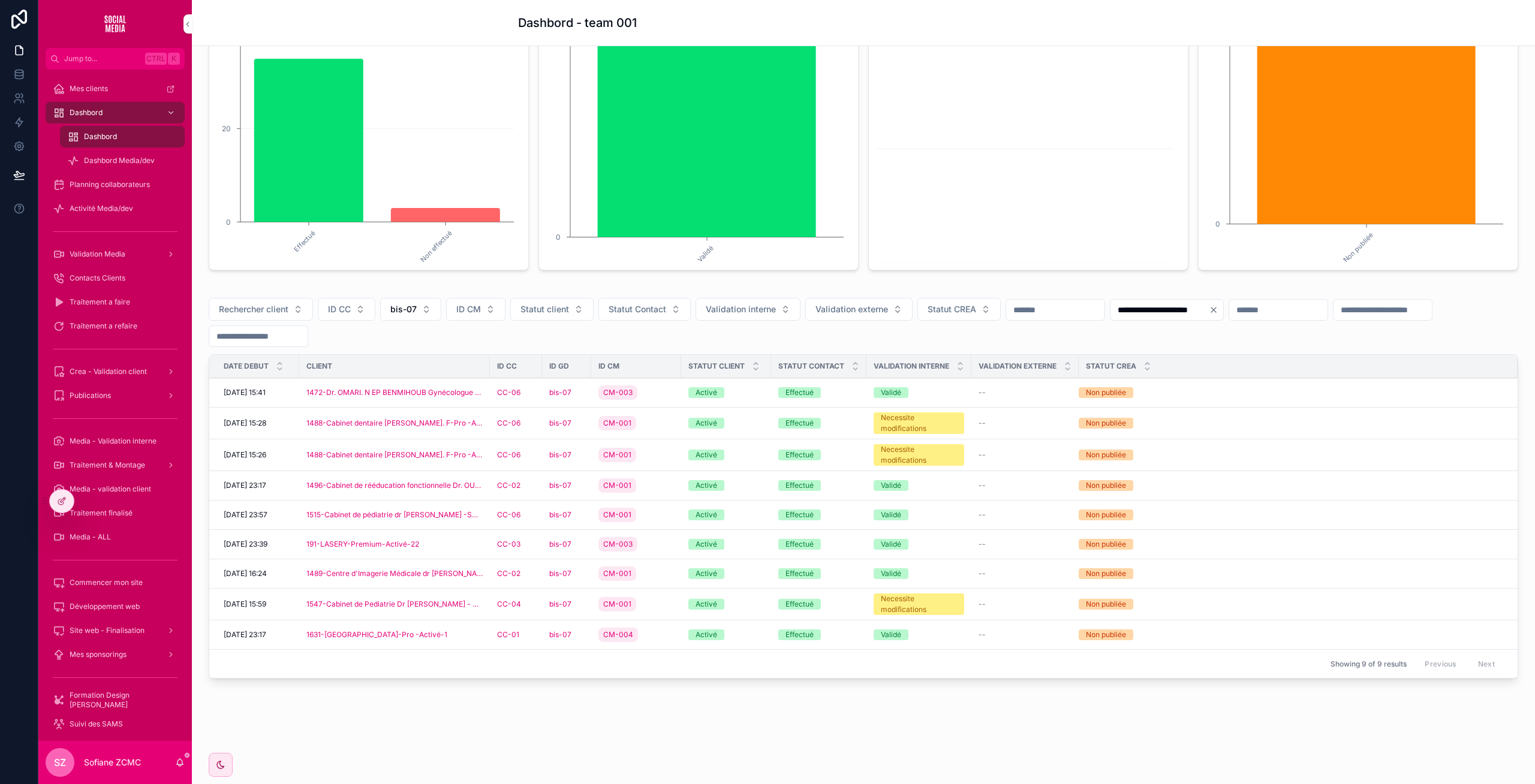
click at [652, 601] on div "CM-001" at bounding box center [636, 604] width 75 height 19
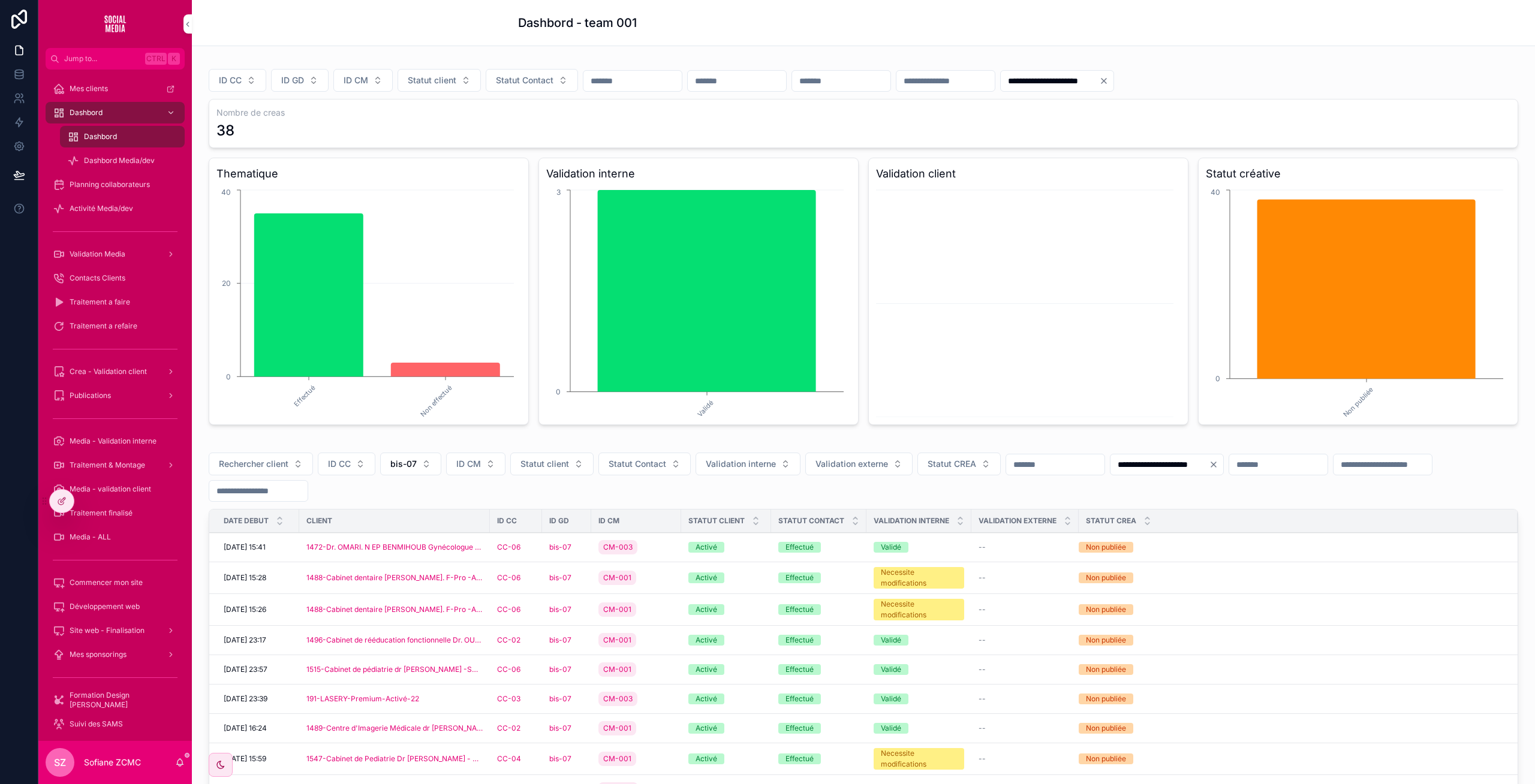
scroll to position [155, 0]
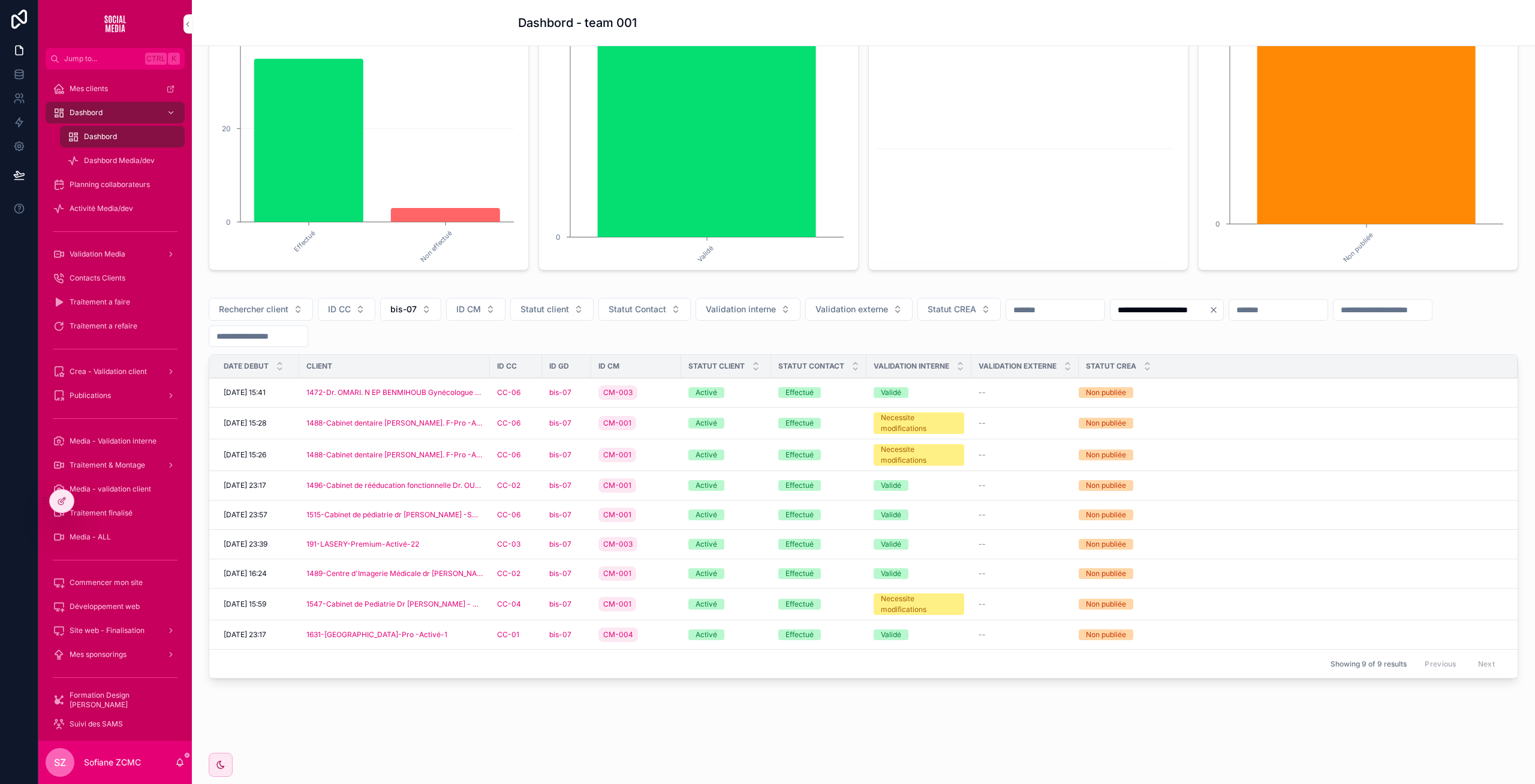
click at [532, 392] on div "CC-06" at bounding box center [516, 393] width 38 height 10
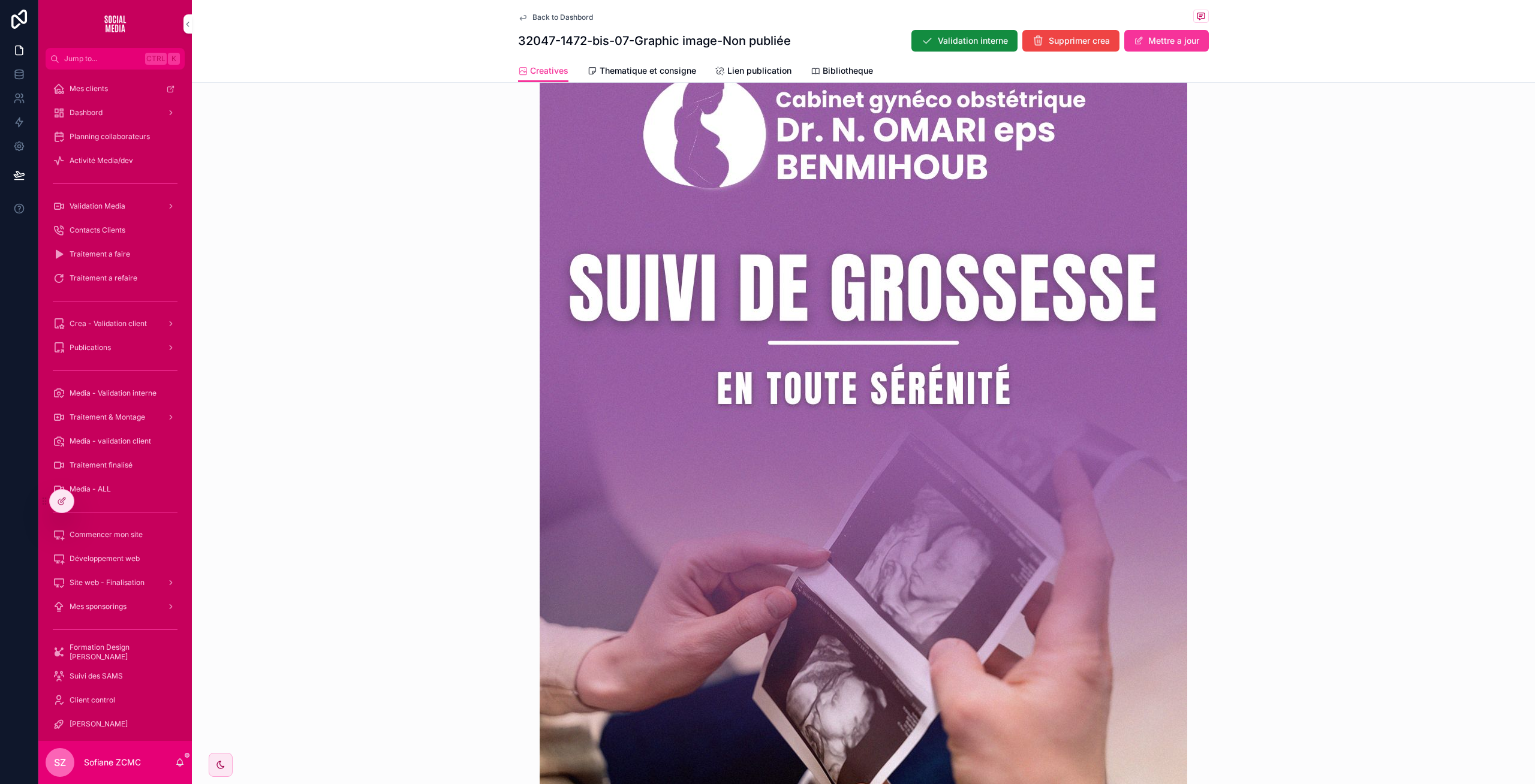
scroll to position [405, 0]
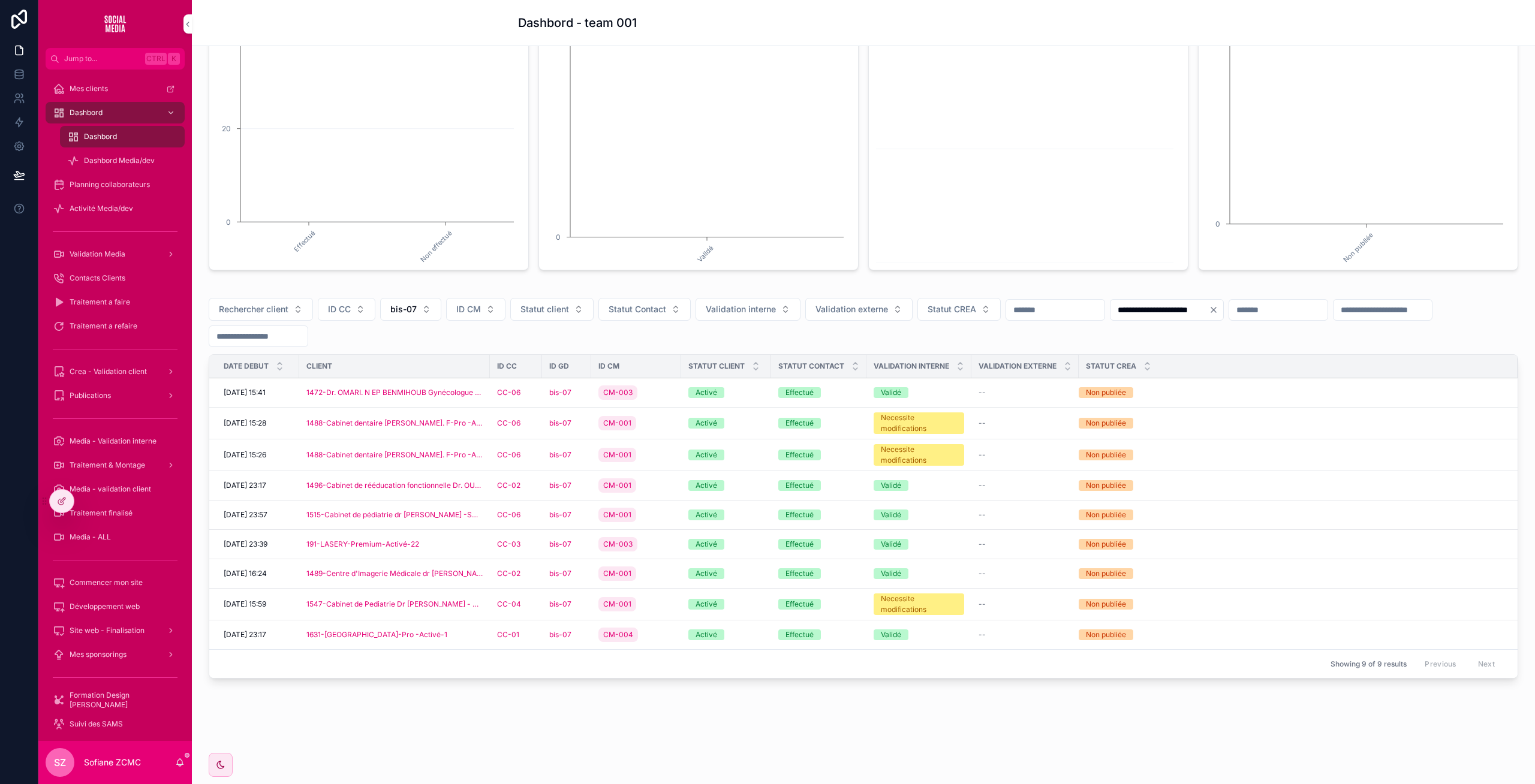
scroll to position [155, 0]
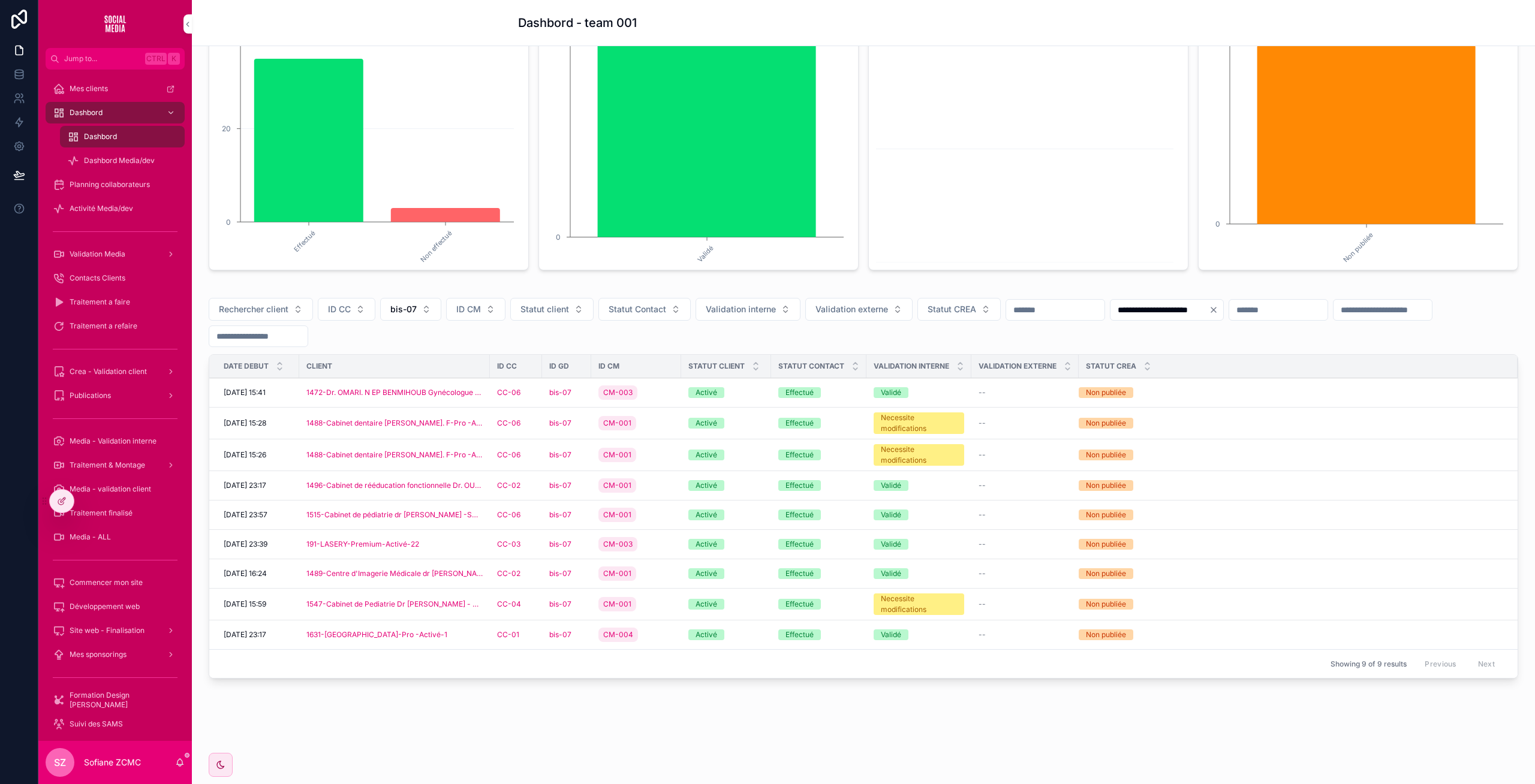
click at [583, 428] on div "bis-07" at bounding box center [566, 423] width 35 height 10
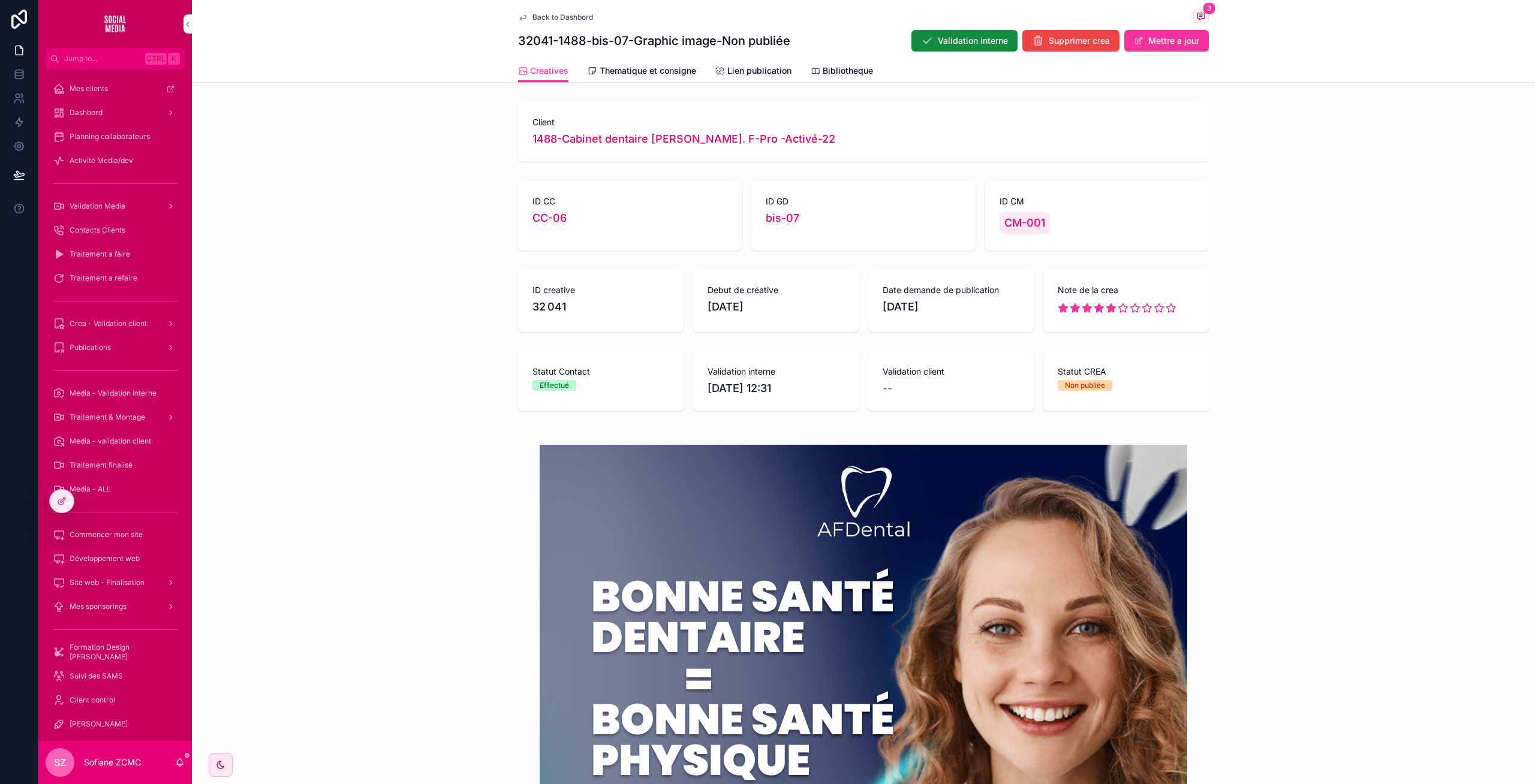
scroll to position [379, 0]
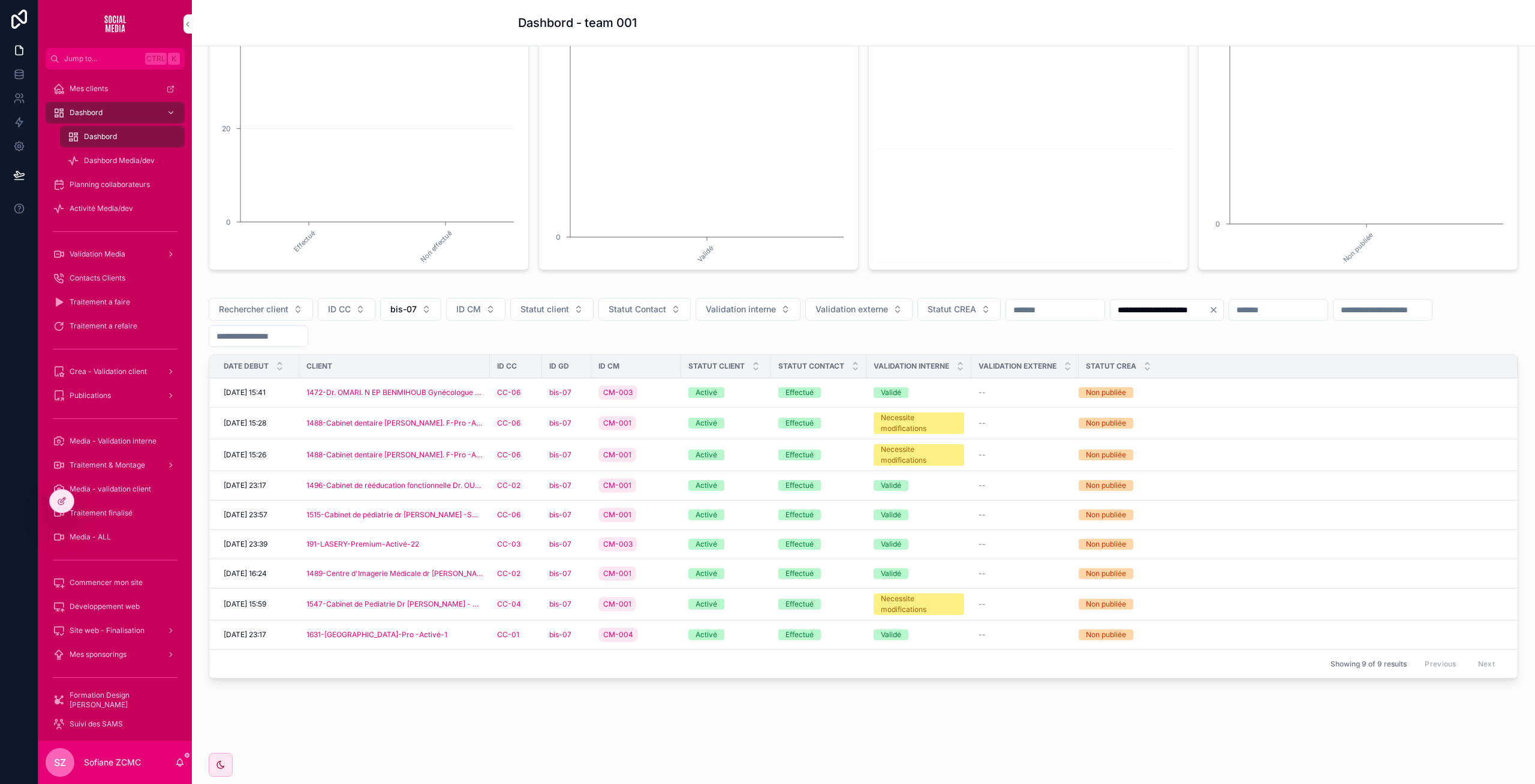
scroll to position [155, 0]
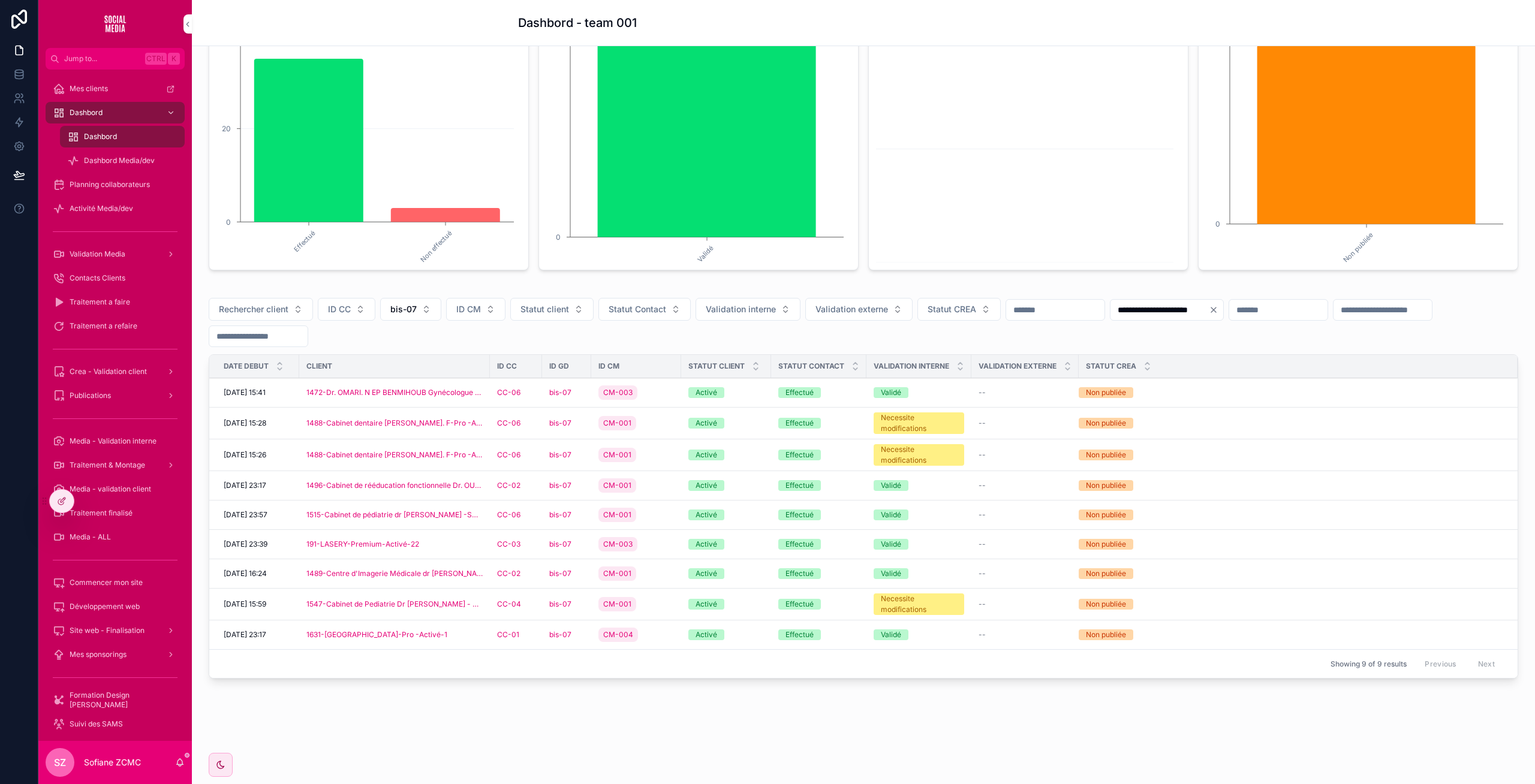
click at [531, 457] on div "CC-06" at bounding box center [516, 455] width 38 height 10
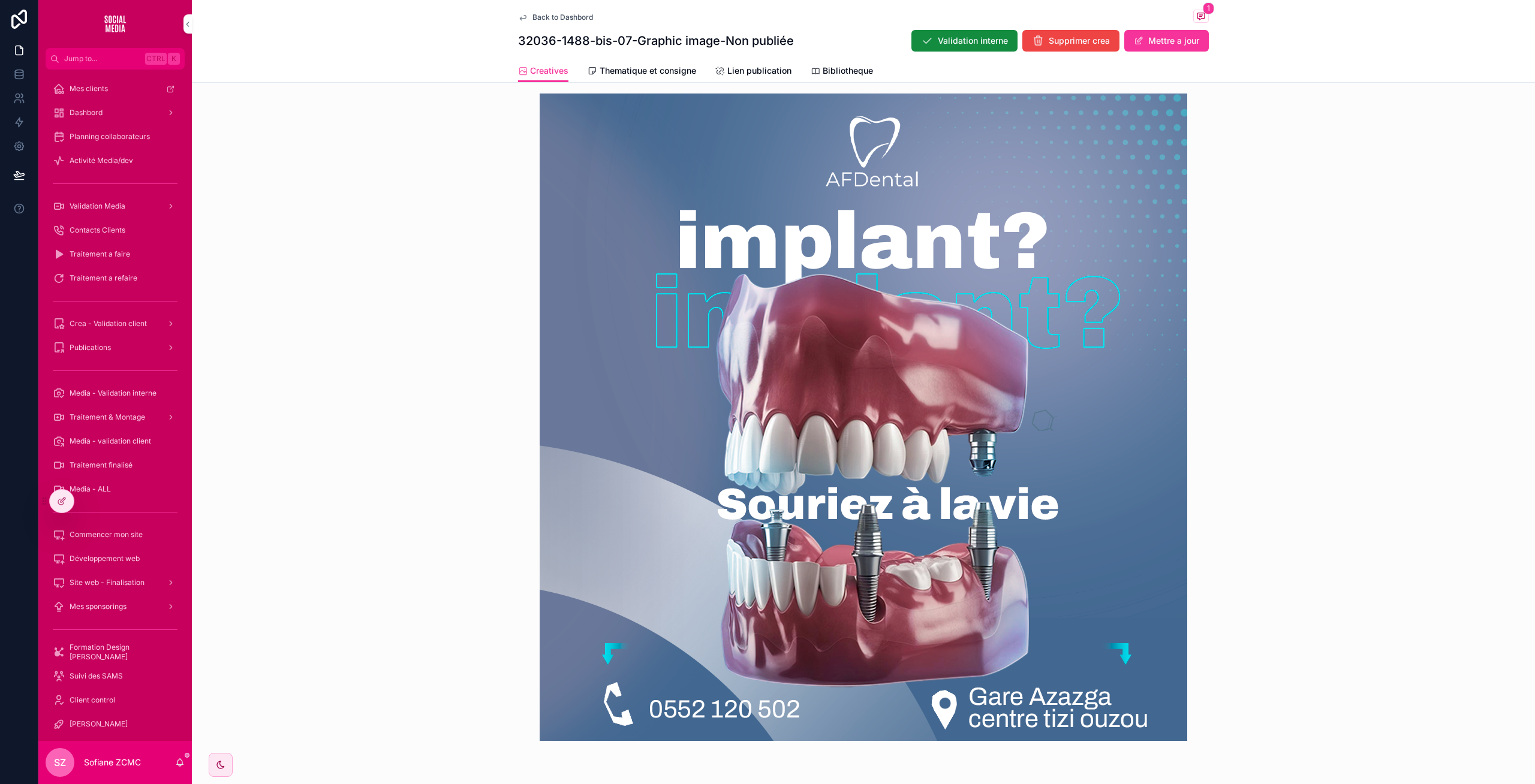
scroll to position [352, 0]
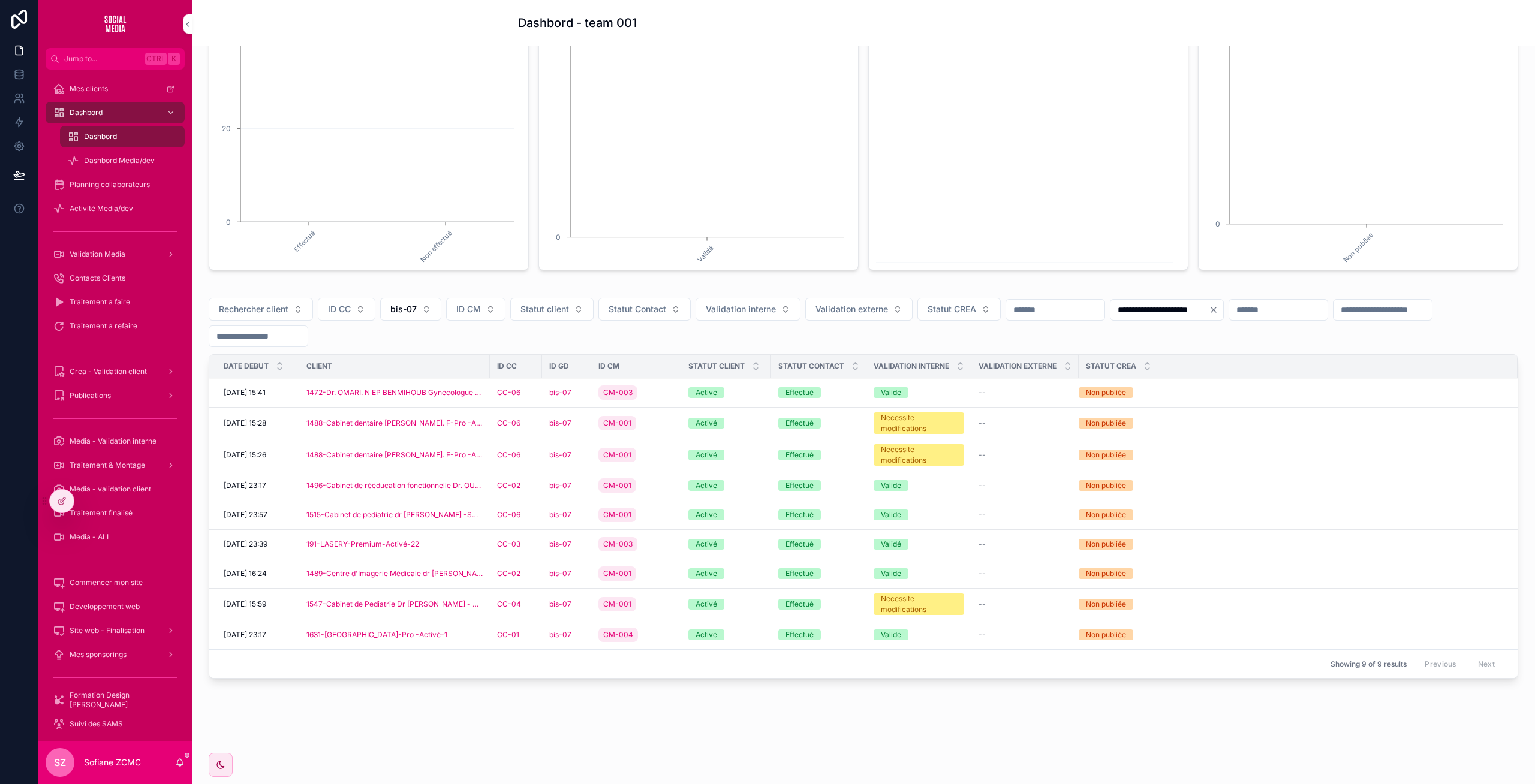
scroll to position [155, 0]
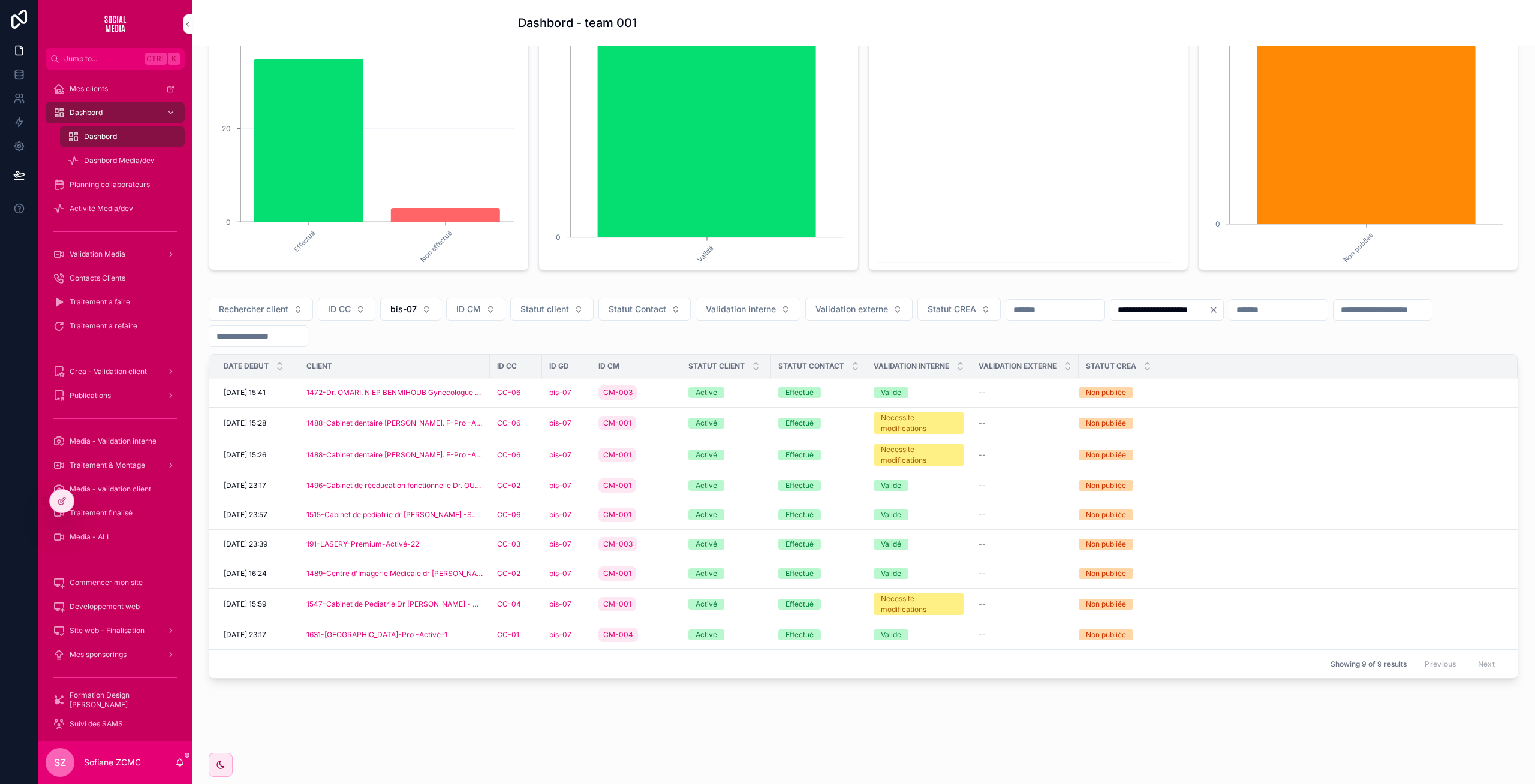
click at [666, 486] on div "CM-001" at bounding box center [636, 486] width 75 height 19
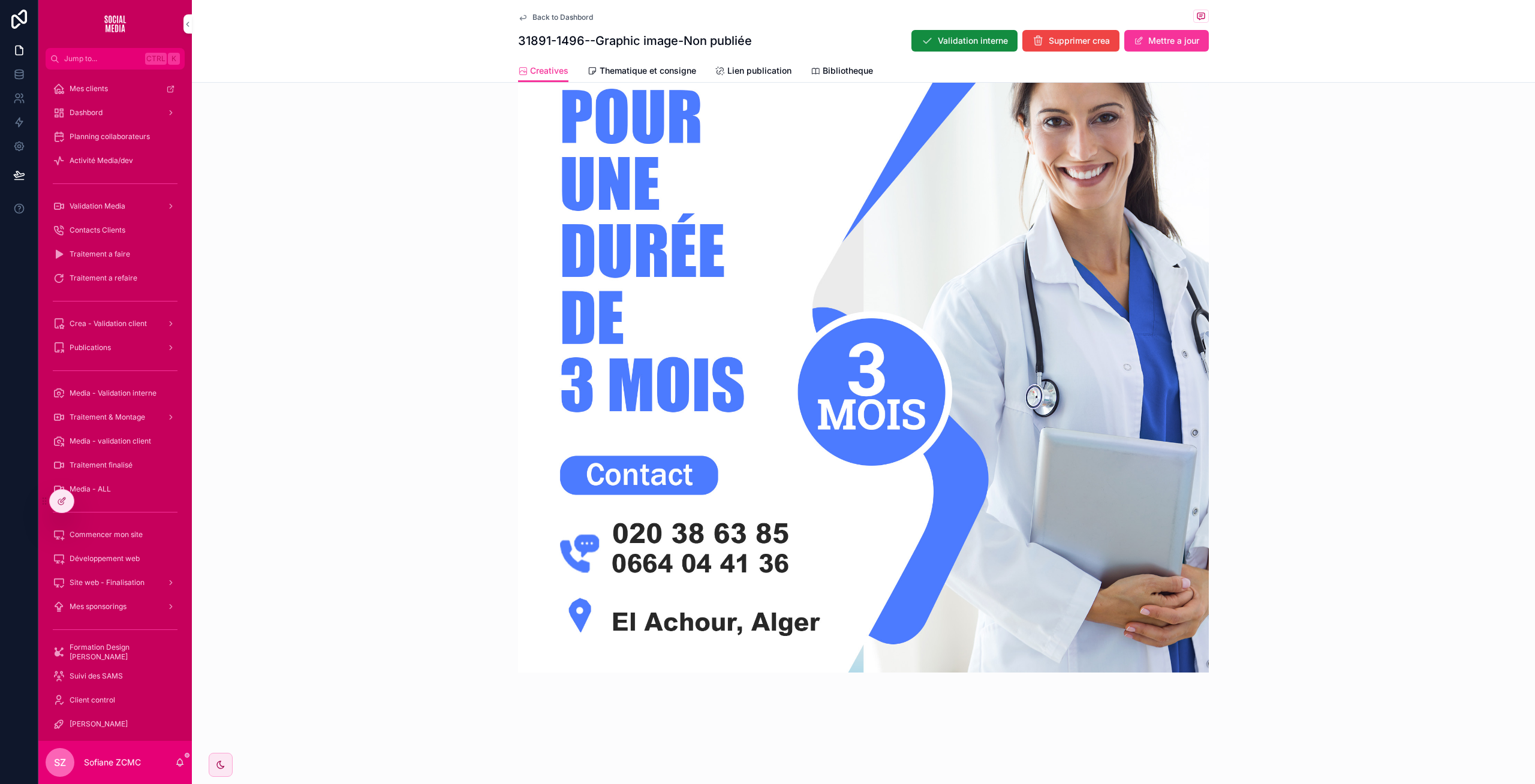
scroll to position [464, 0]
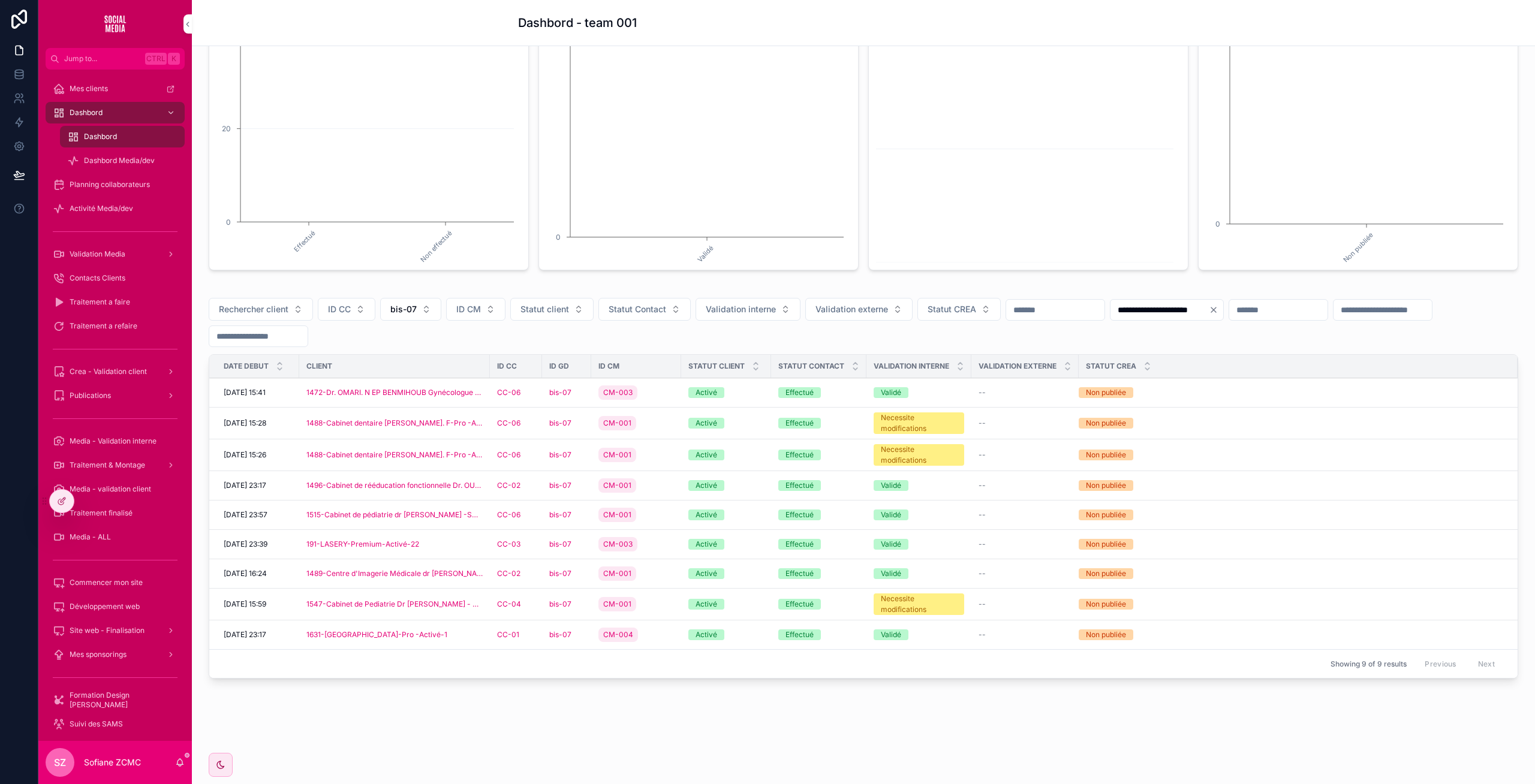
scroll to position [155, 0]
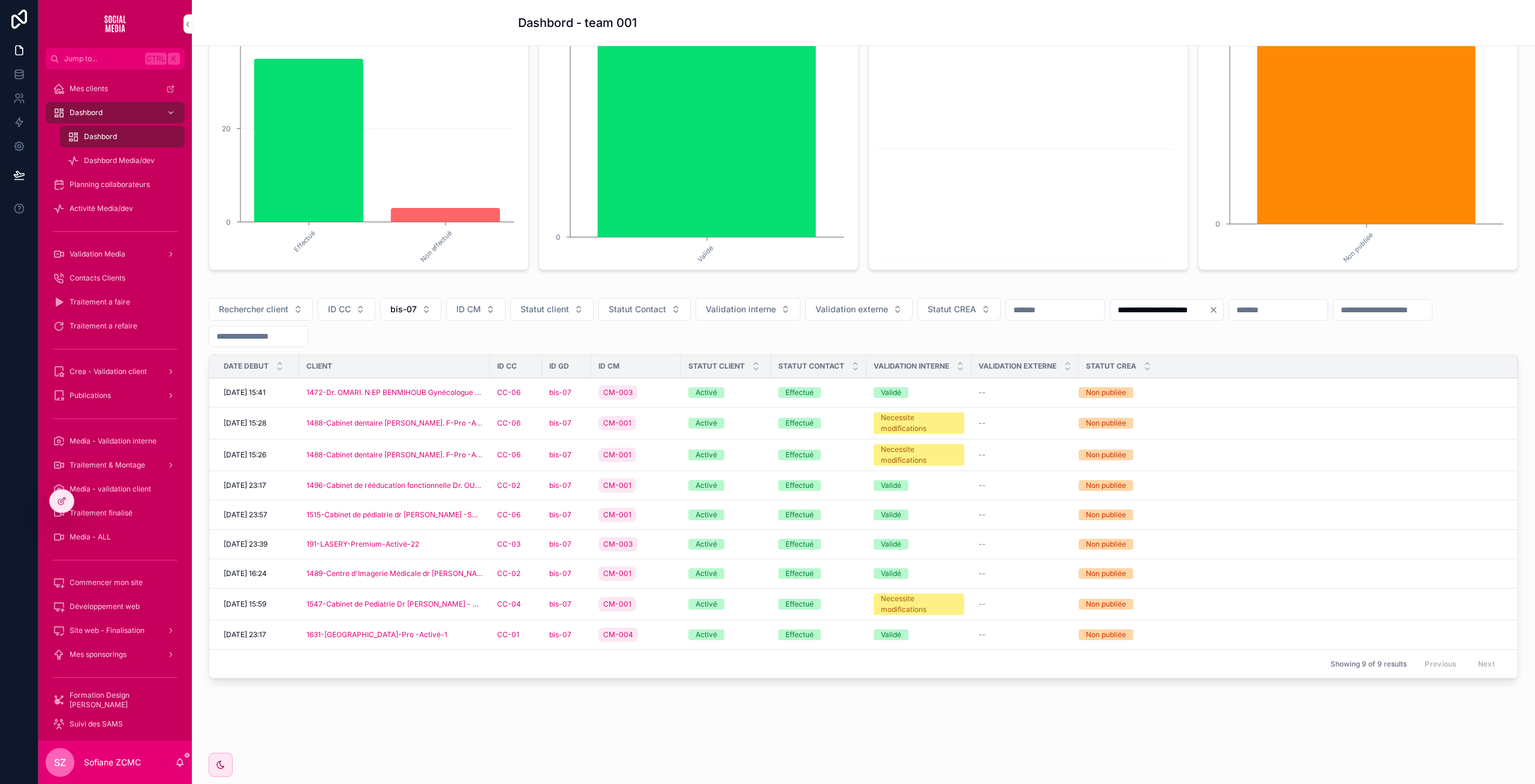
click at [664, 454] on div "CM-001" at bounding box center [636, 455] width 75 height 19
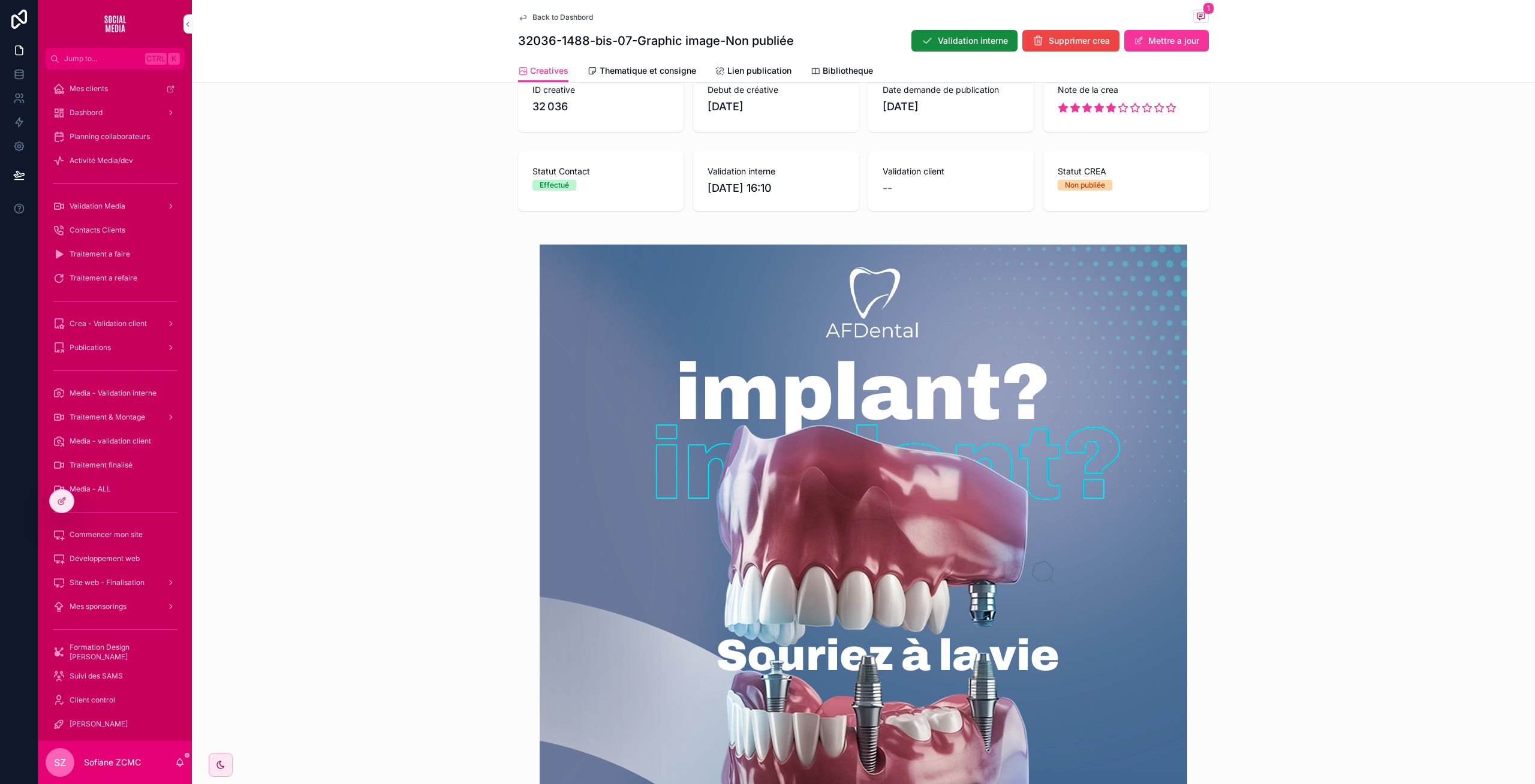
scroll to position [423, 0]
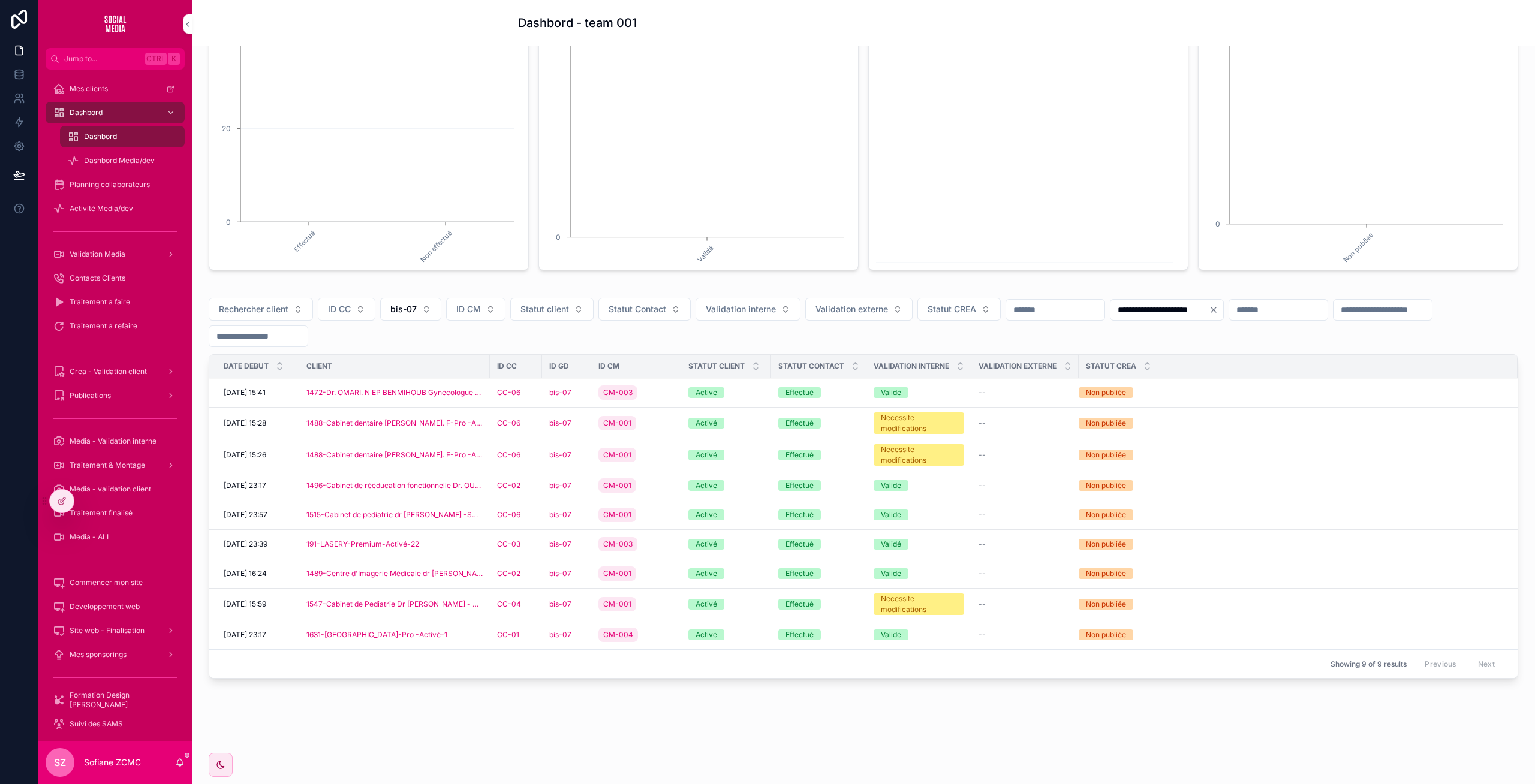
scroll to position [155, 0]
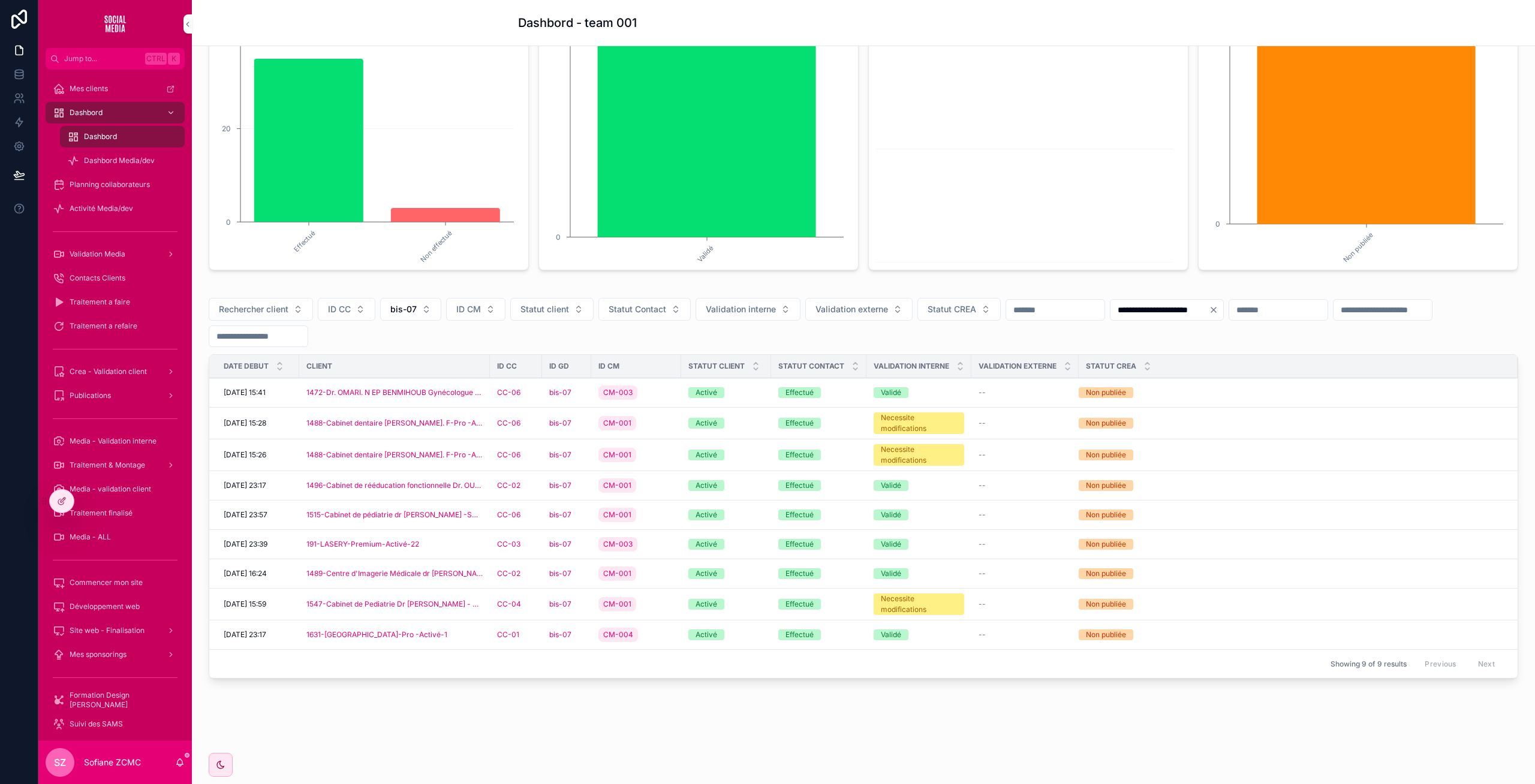
click at [653, 485] on div "CM-001" at bounding box center [636, 486] width 75 height 19
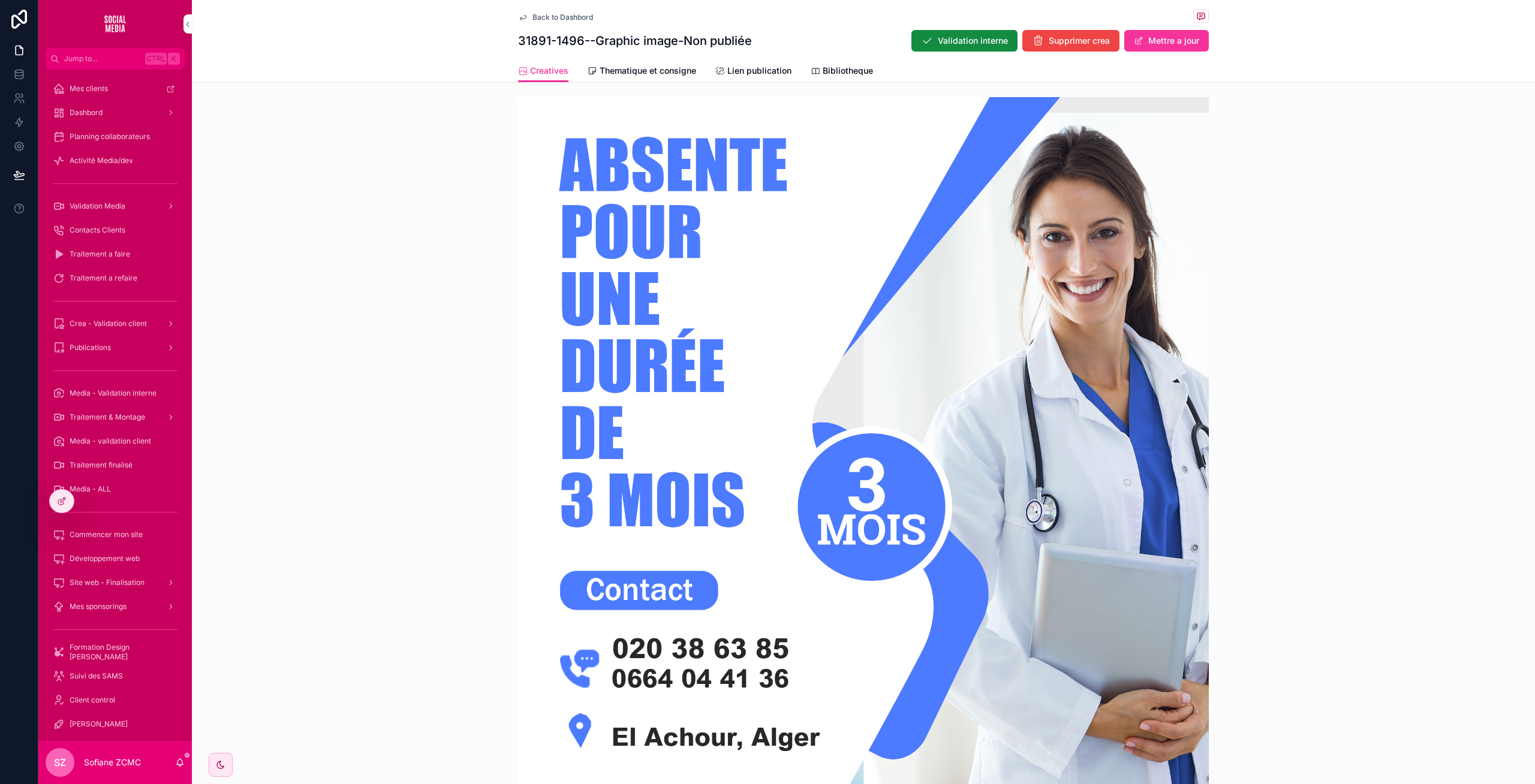
scroll to position [347, 0]
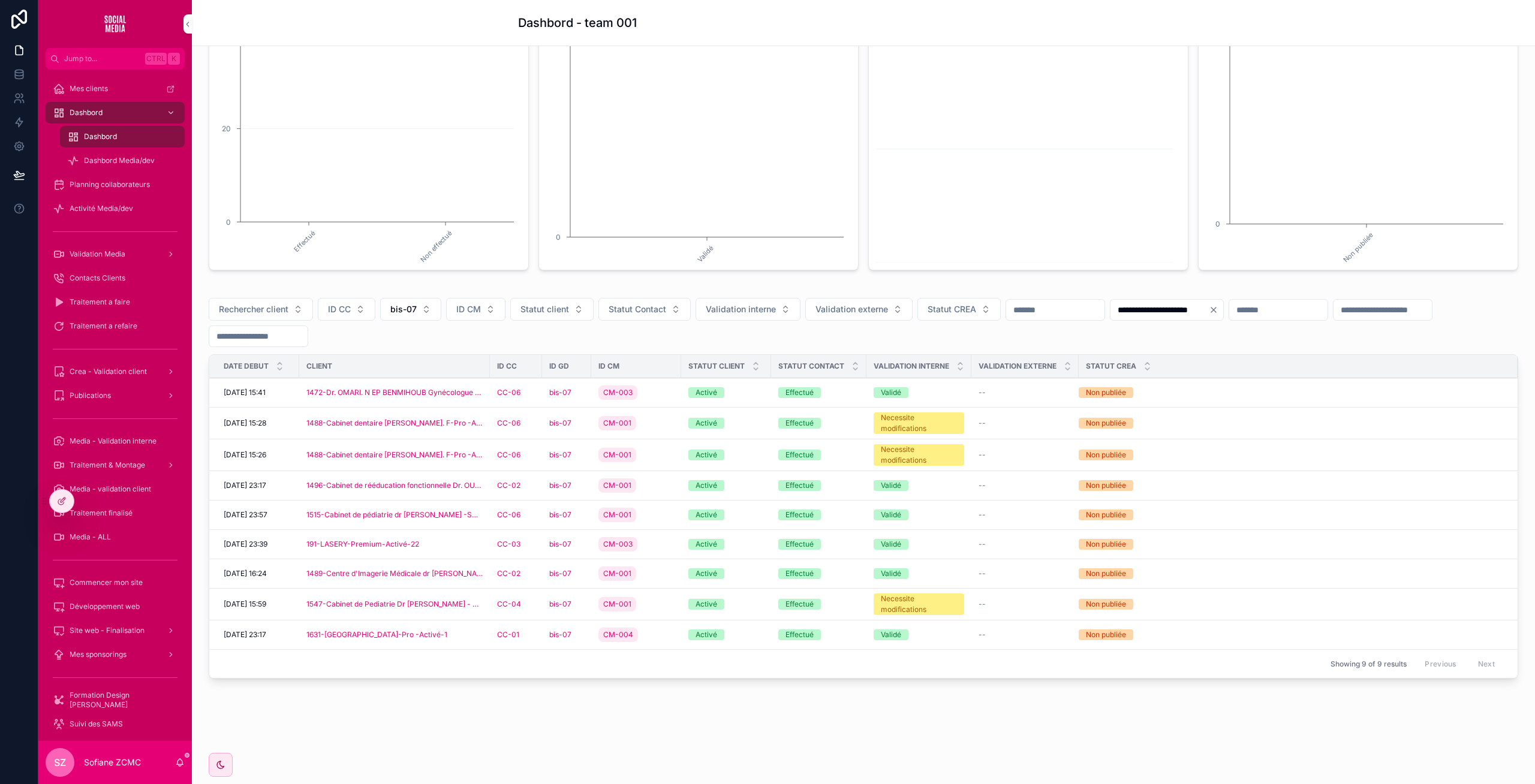
scroll to position [155, 0]
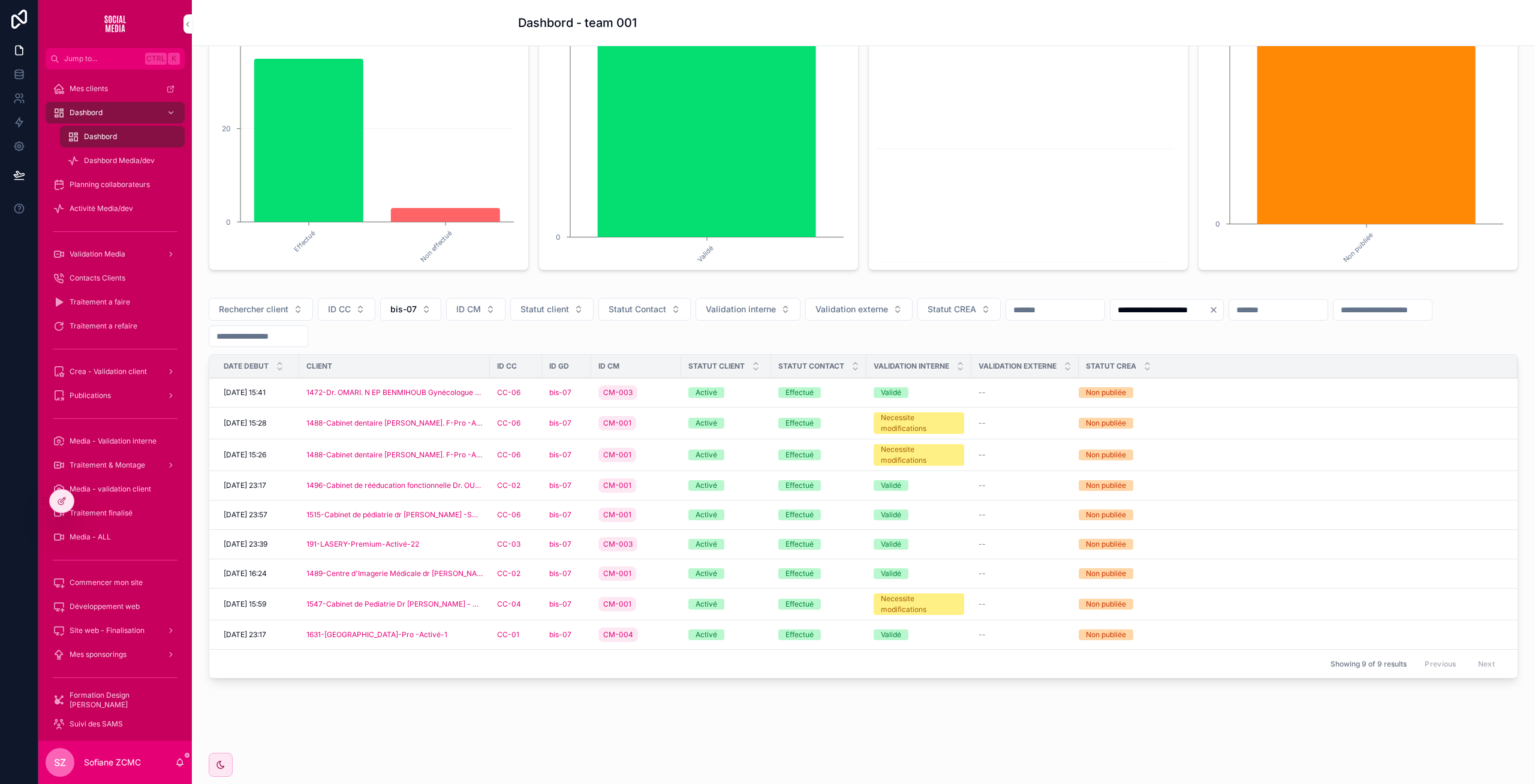
click at [657, 517] on div "CM-001" at bounding box center [636, 515] width 75 height 19
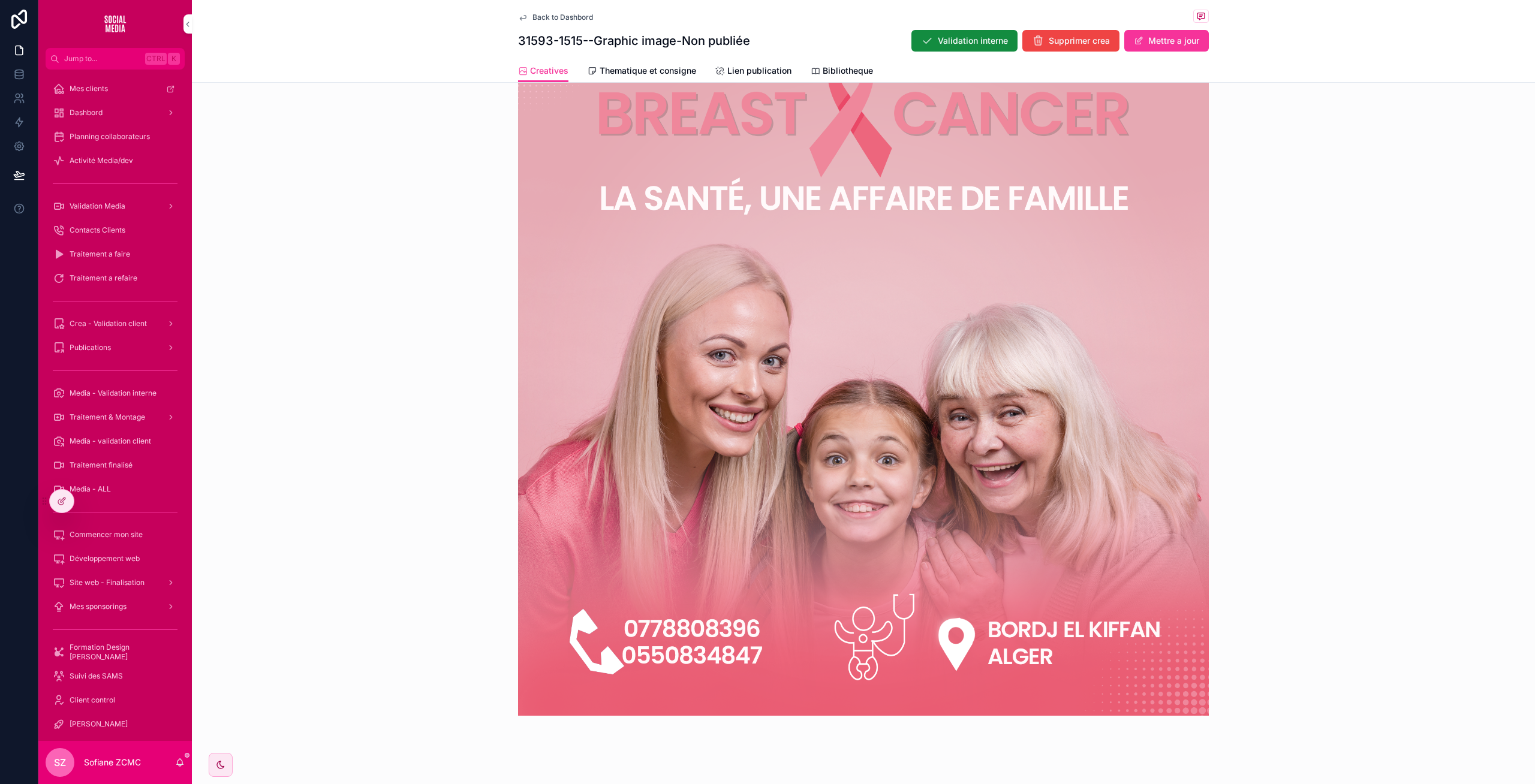
scroll to position [421, 0]
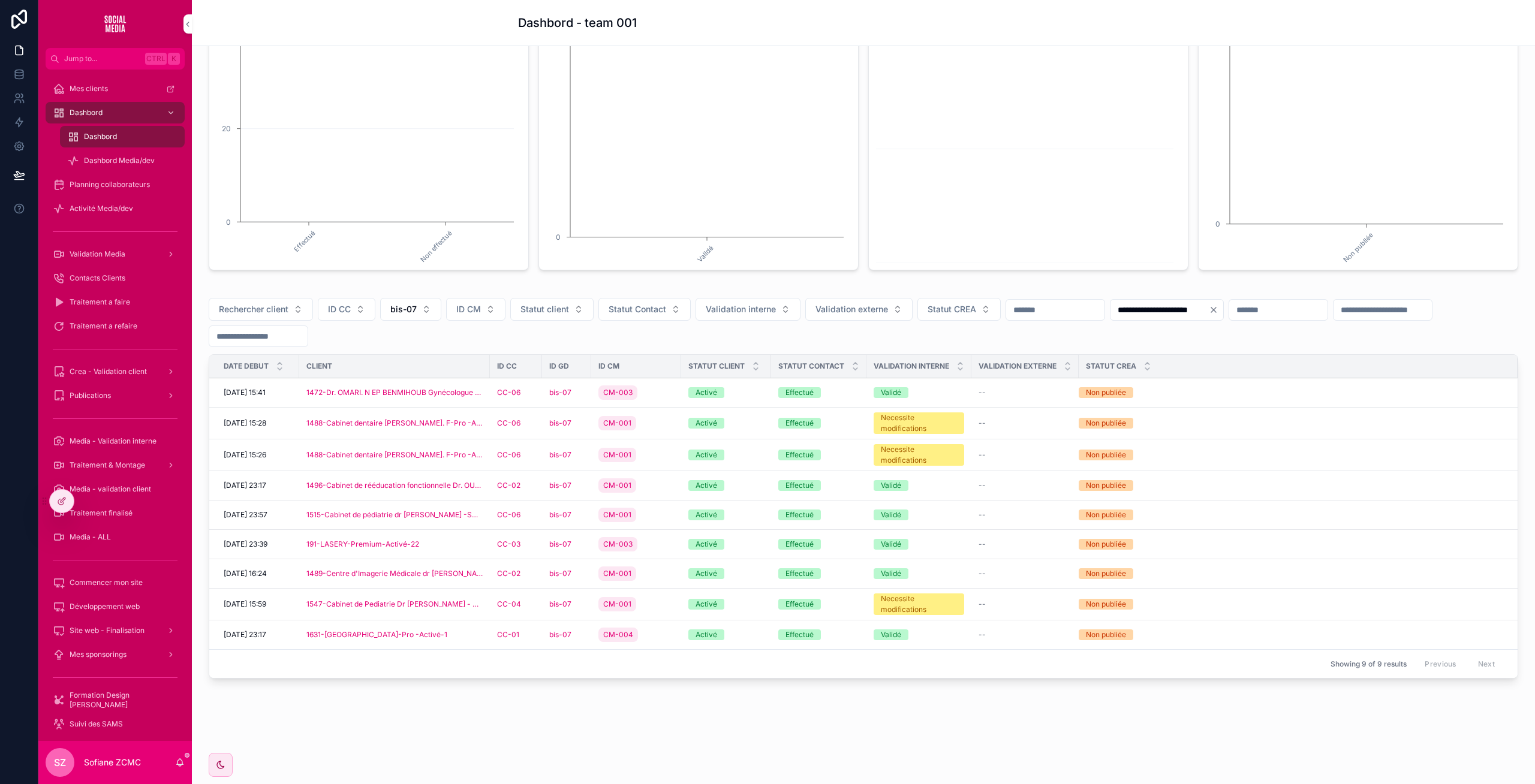
scroll to position [155, 0]
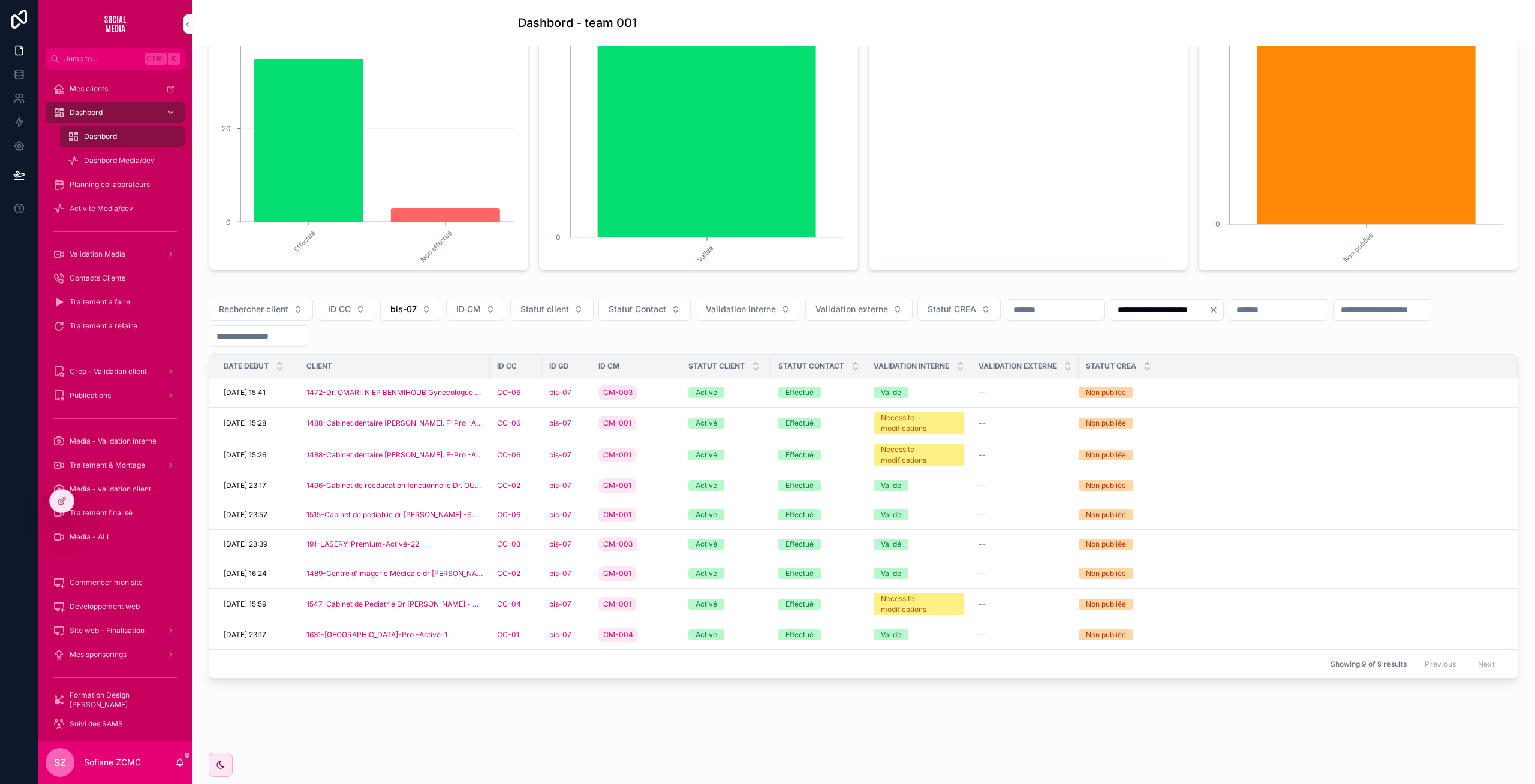
click at [439, 546] on div "191-LASERY-Premium-Activé-22" at bounding box center [394, 544] width 176 height 10
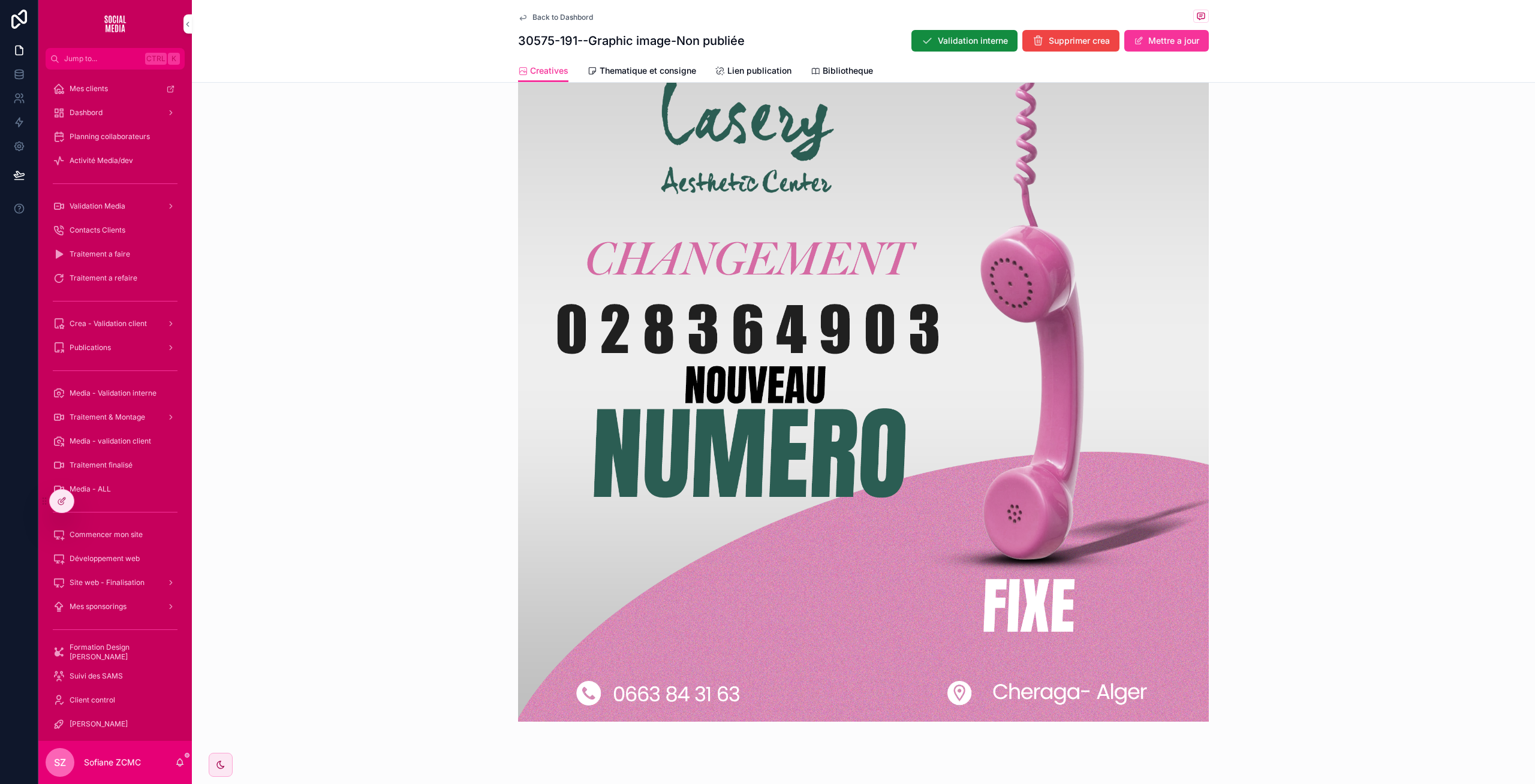
scroll to position [405, 0]
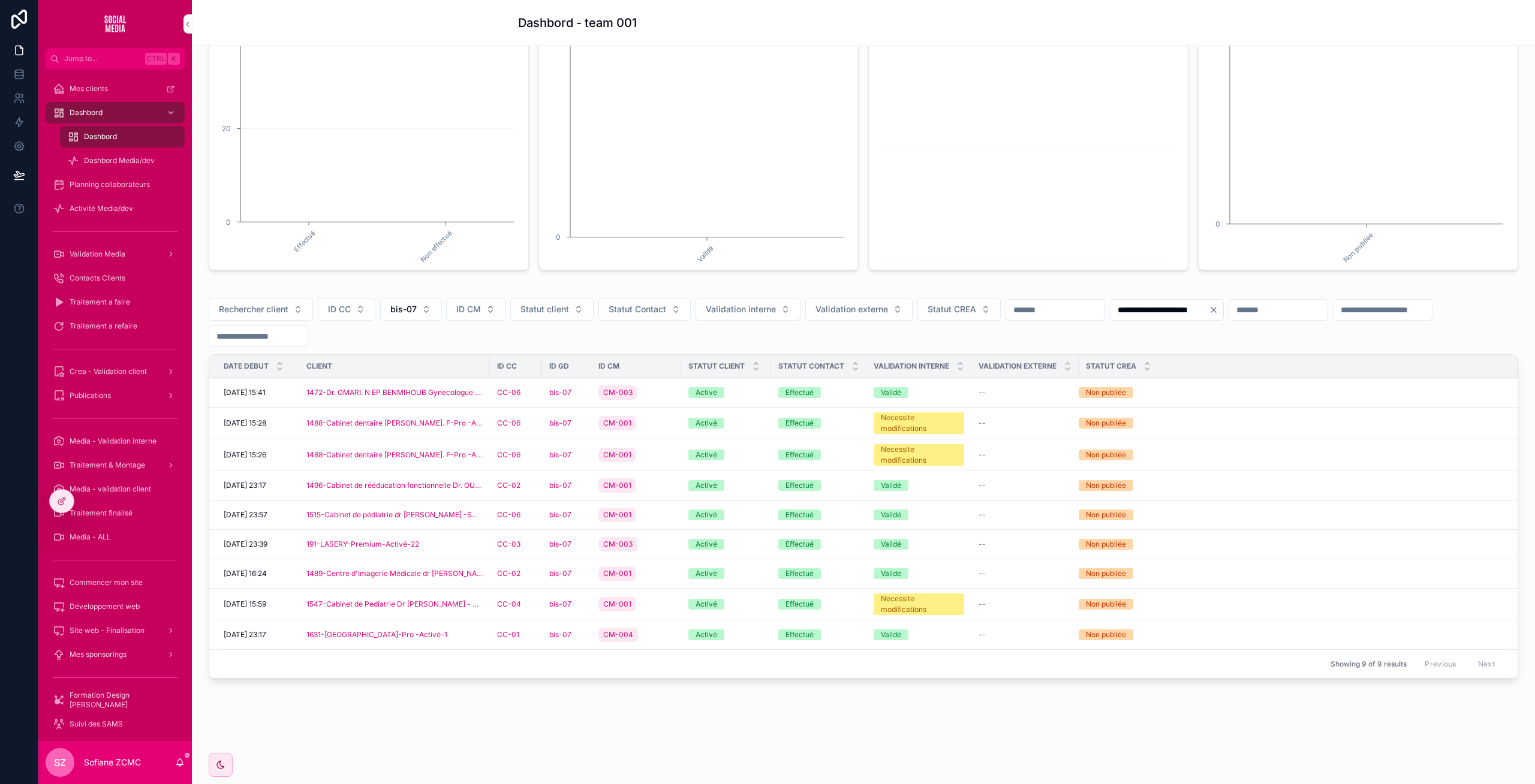
scroll to position [155, 0]
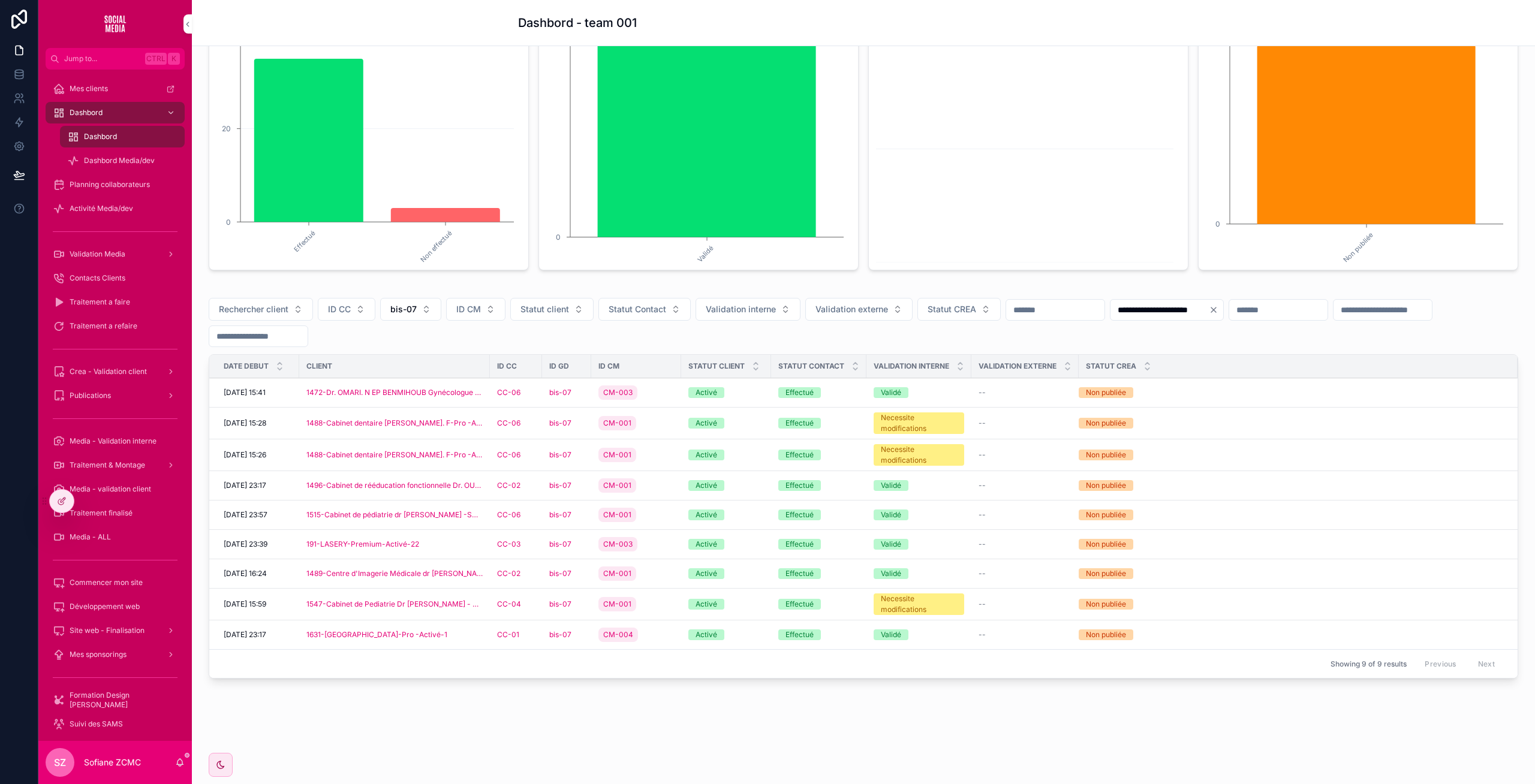
click at [529, 572] on div "CC-02" at bounding box center [516, 574] width 38 height 10
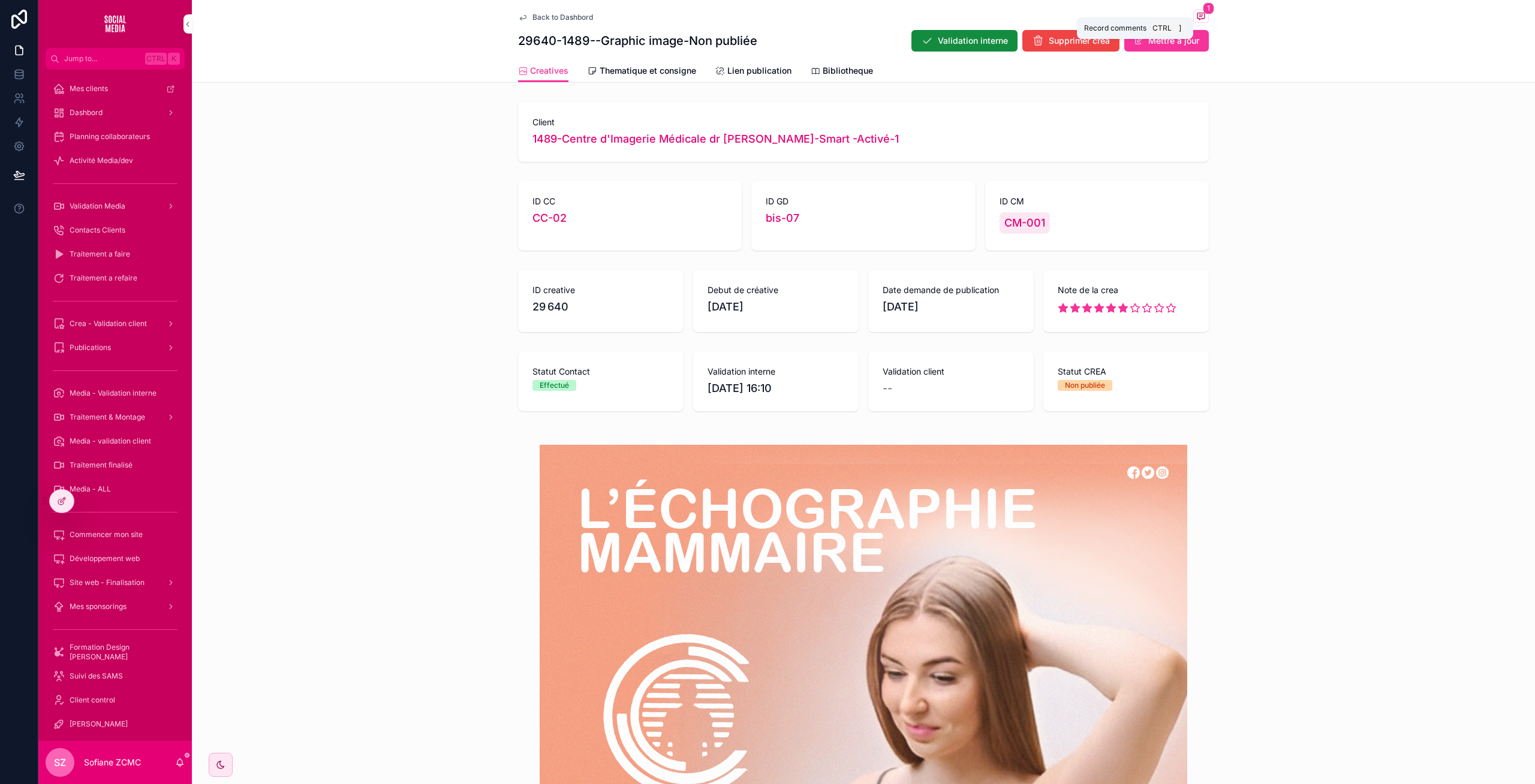
click at [1203, 15] on icon "scrollable content" at bounding box center [1201, 16] width 10 height 10
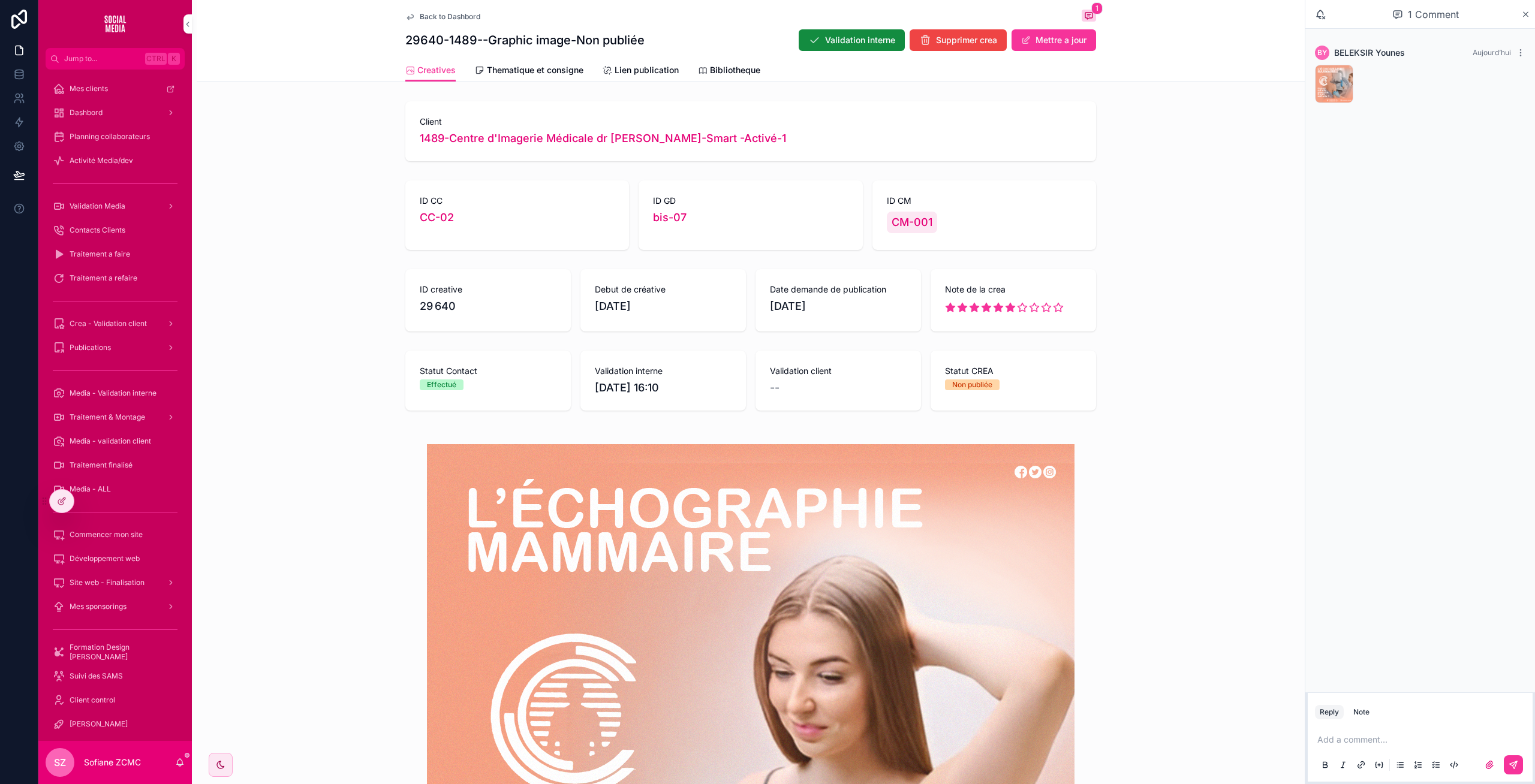
click at [1334, 85] on div "mamo .png" at bounding box center [1333, 84] width 38 height 38
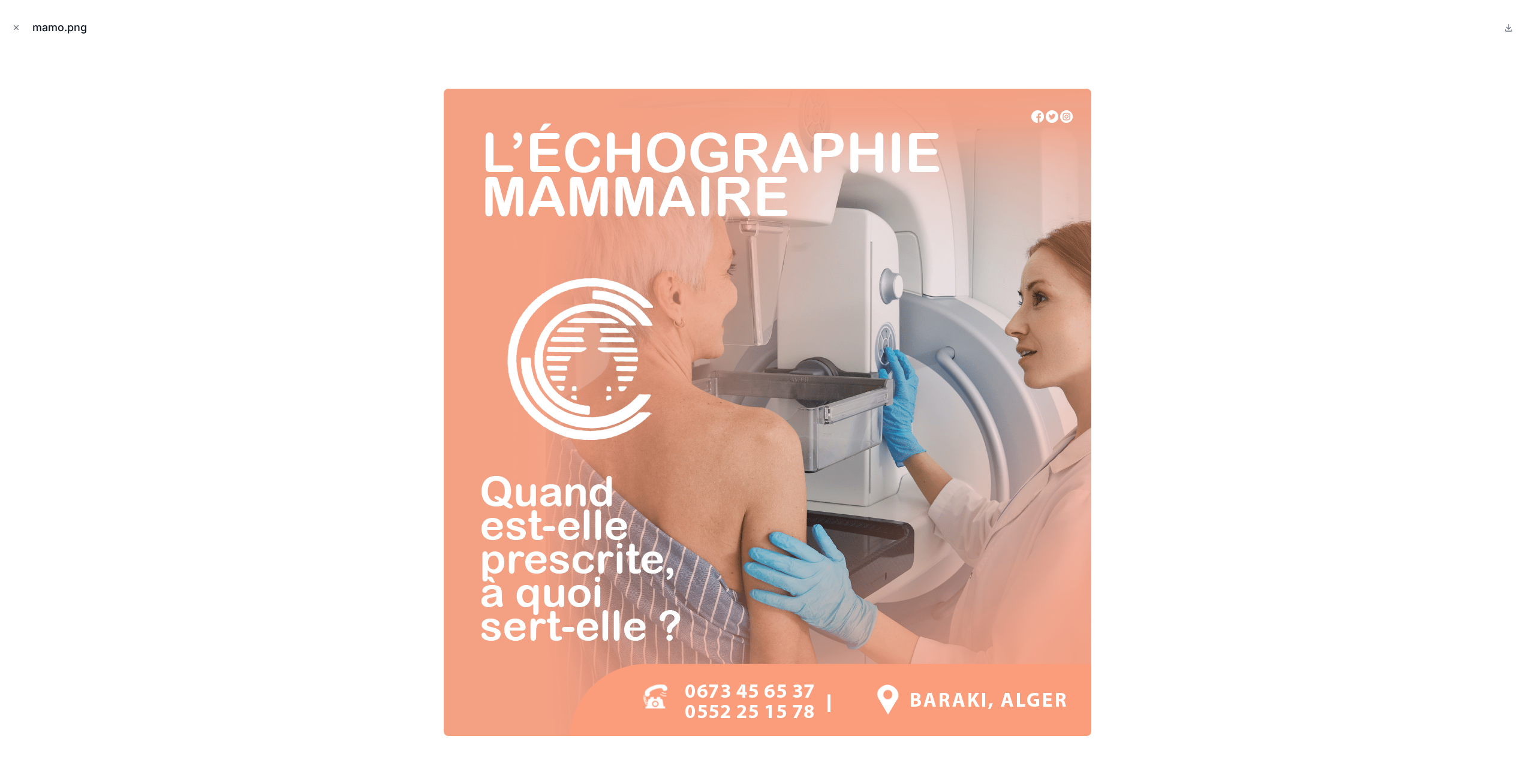
click at [1506, 21] on button at bounding box center [1508, 28] width 15 height 15
click at [1510, 33] on button at bounding box center [1508, 28] width 15 height 15
click at [380, 350] on div at bounding box center [767, 412] width 1516 height 724
click at [10, 22] on button "Close modal" at bounding box center [16, 28] width 13 height 13
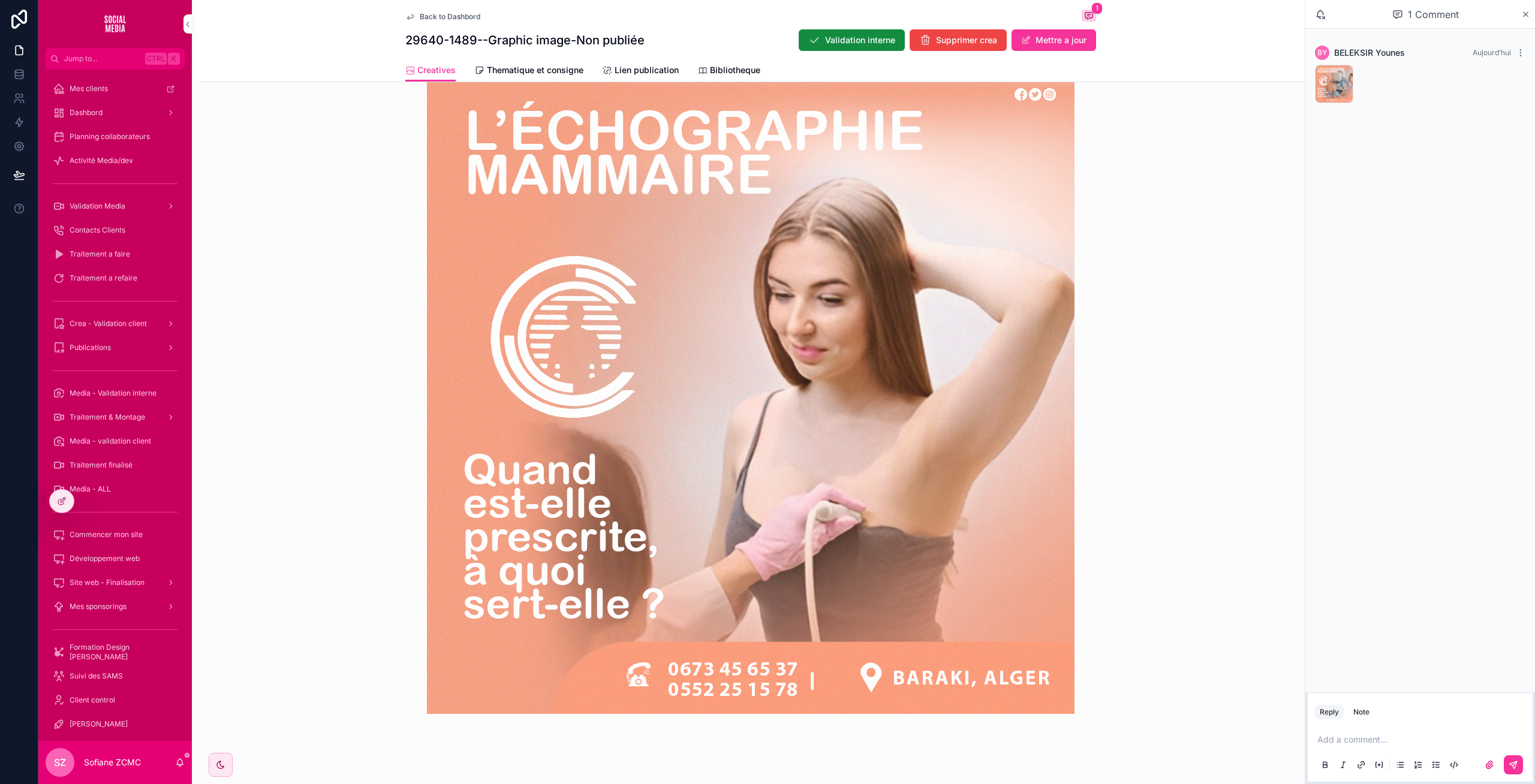
scroll to position [380, 0]
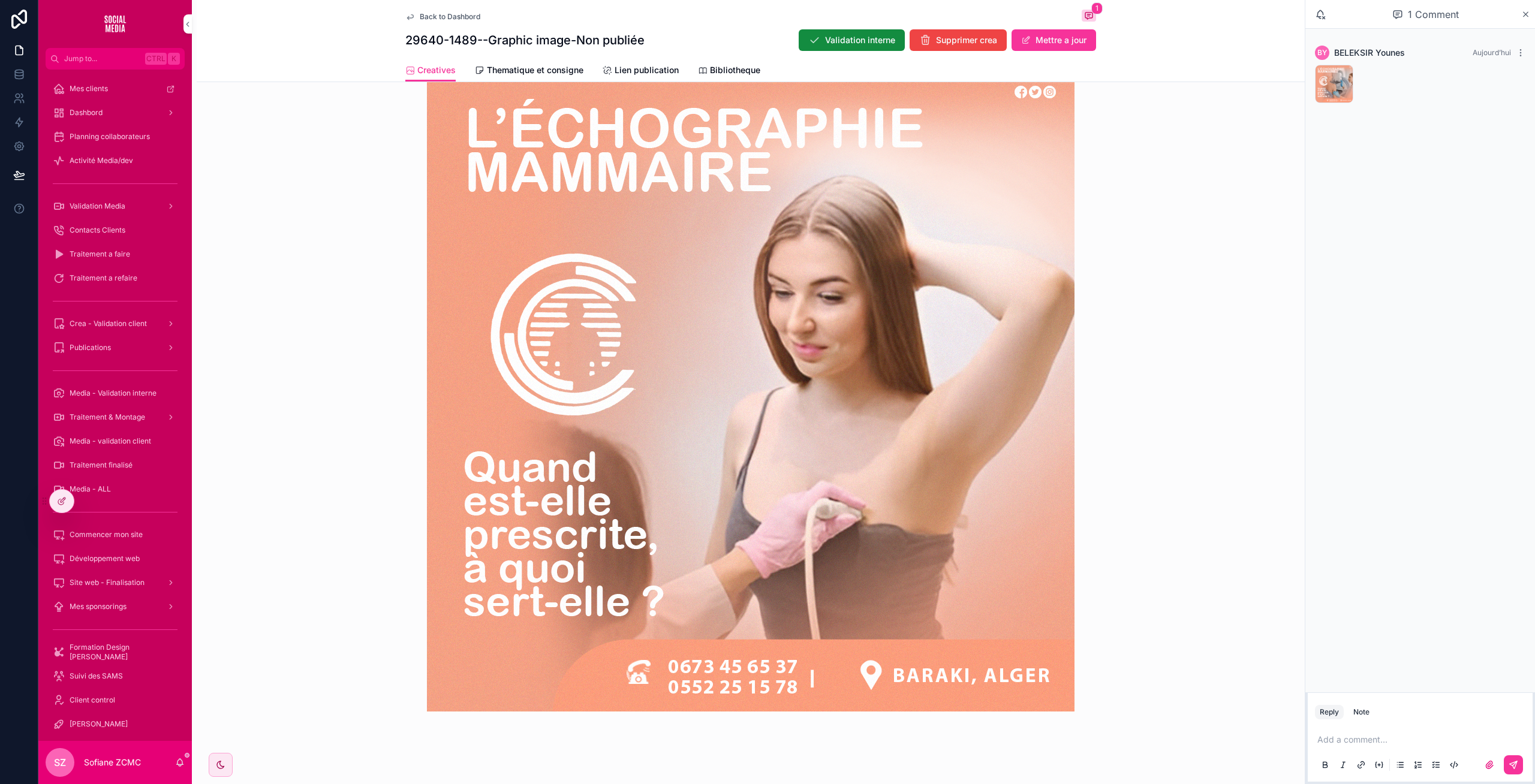
click at [425, 13] on span "Back to Dashbord" at bounding box center [450, 17] width 61 height 10
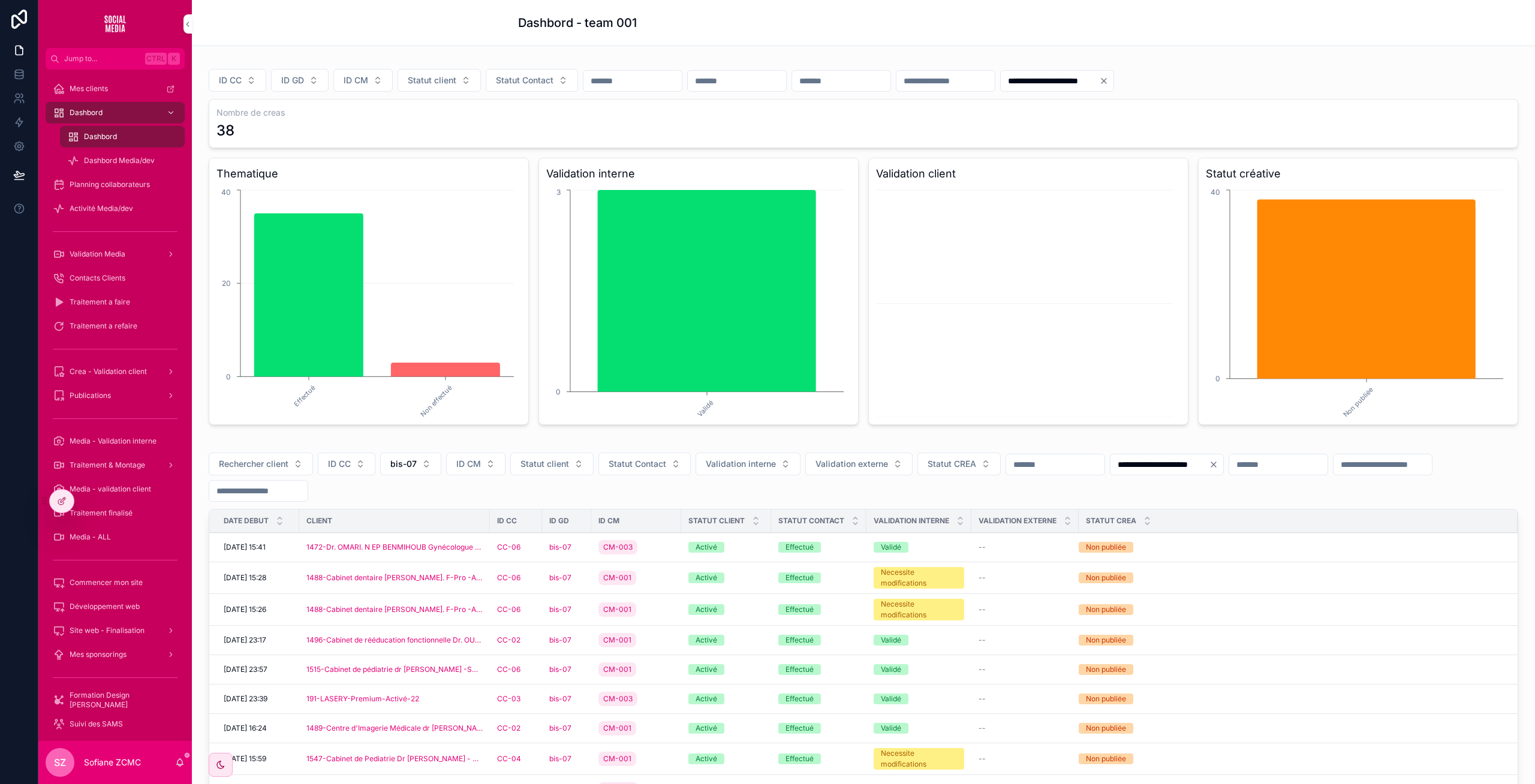
scroll to position [155, 0]
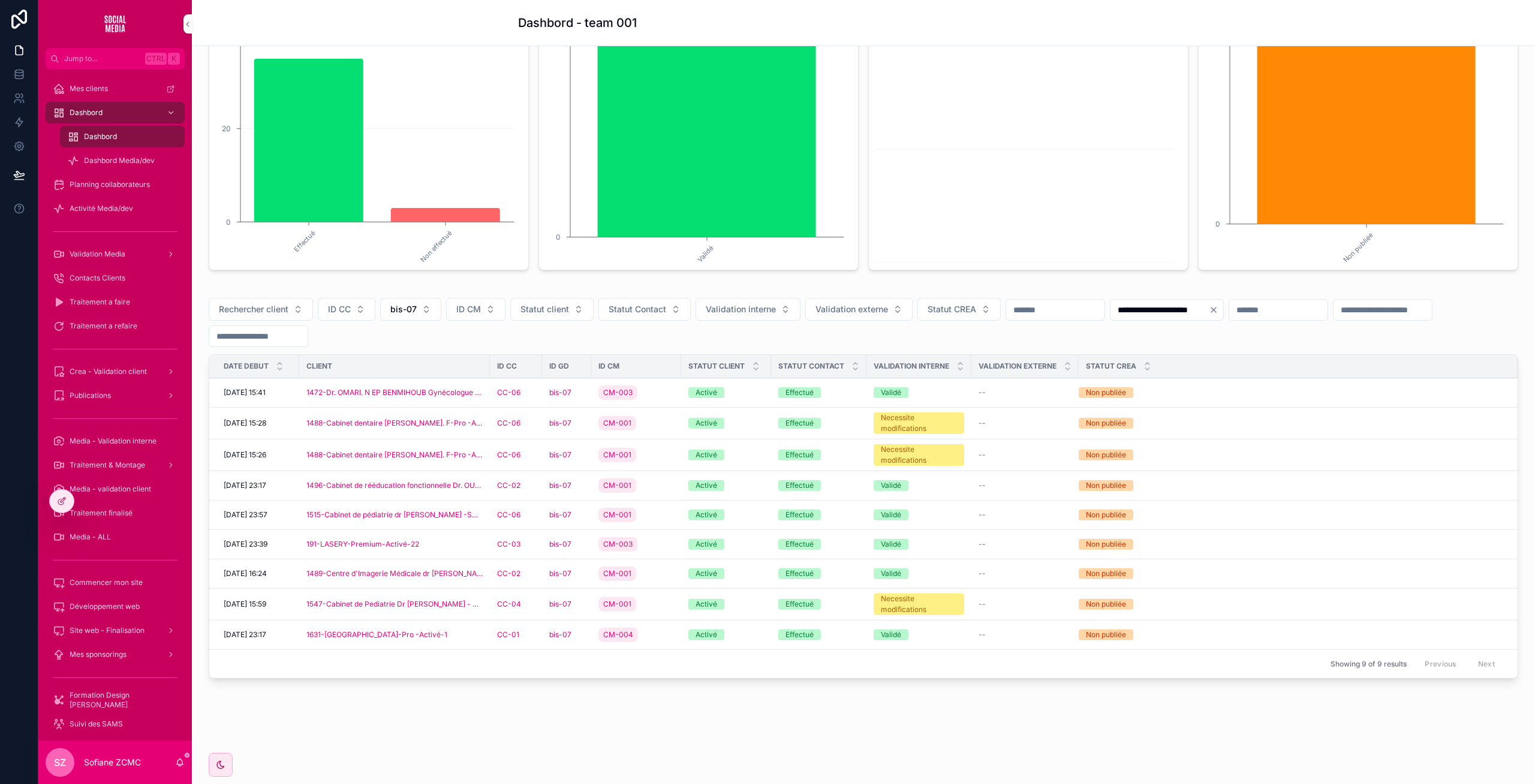
click at [411, 320] on button "bis-07" at bounding box center [411, 310] width 61 height 23
click at [380, 338] on input "scrollable content" at bounding box center [418, 335] width 143 height 22
type input "**"
click at [364, 364] on div "bis-09" at bounding box center [411, 358] width 166 height 19
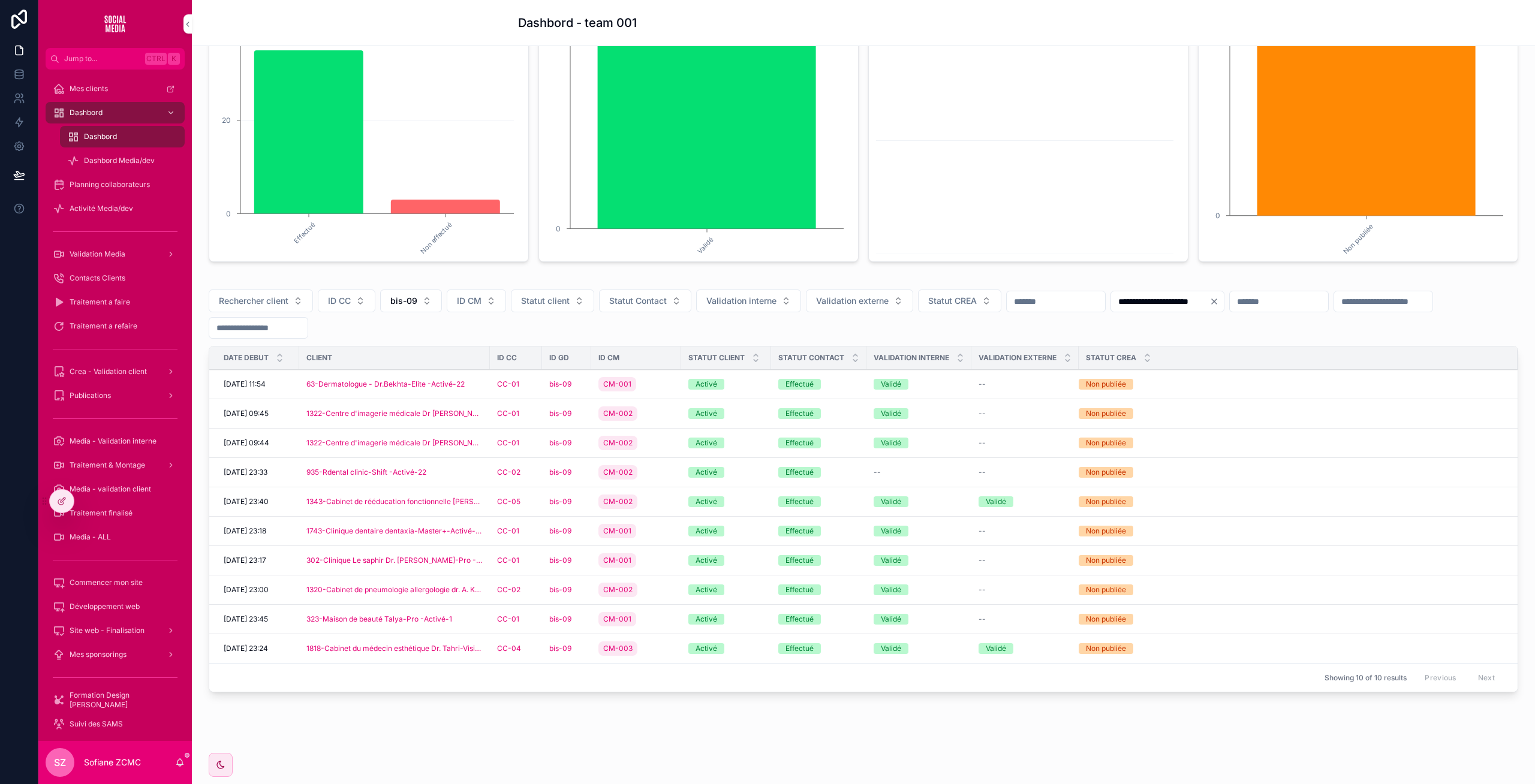
scroll to position [177, 0]
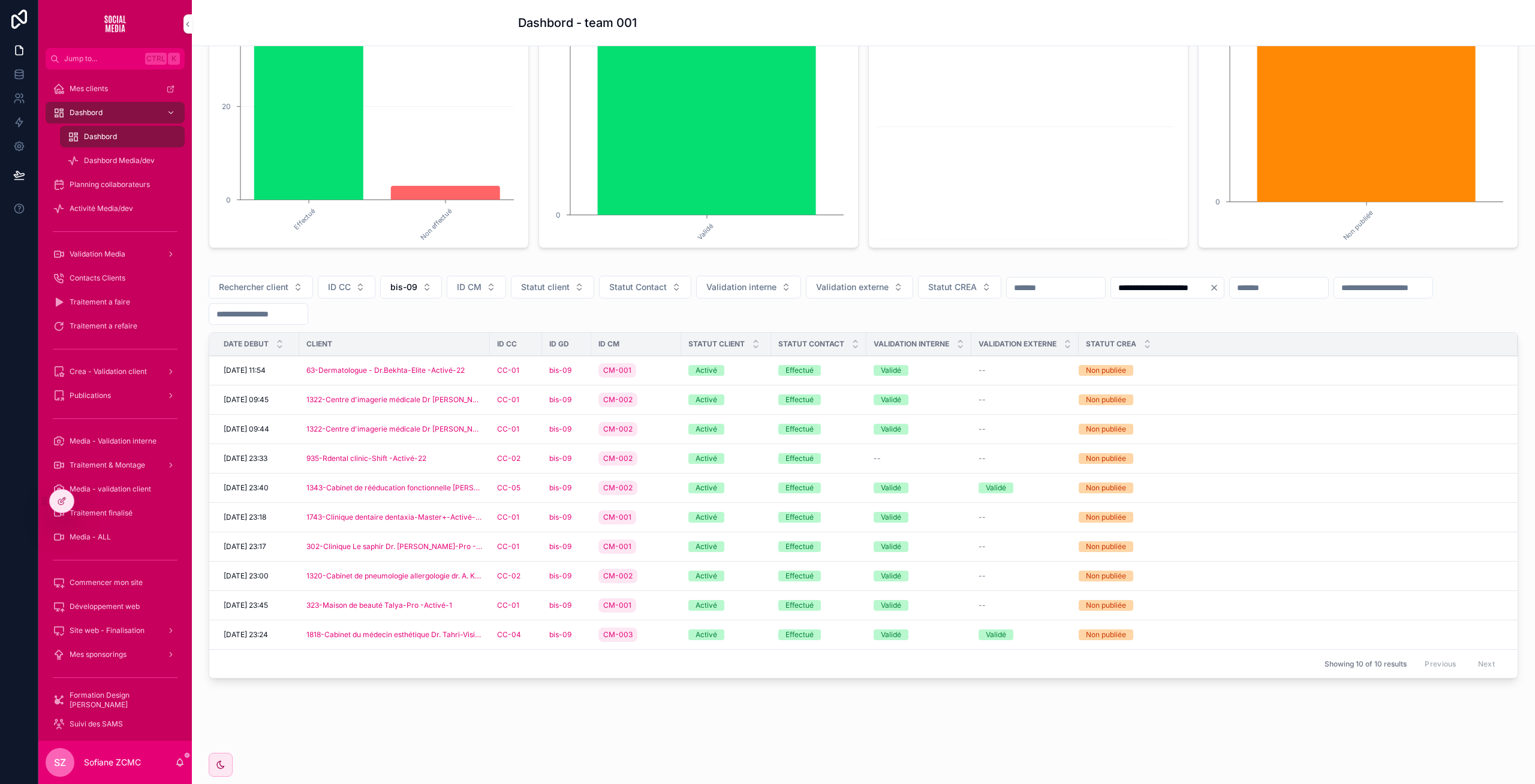
click at [756, 629] on div "Activé" at bounding box center [726, 635] width 75 height 11
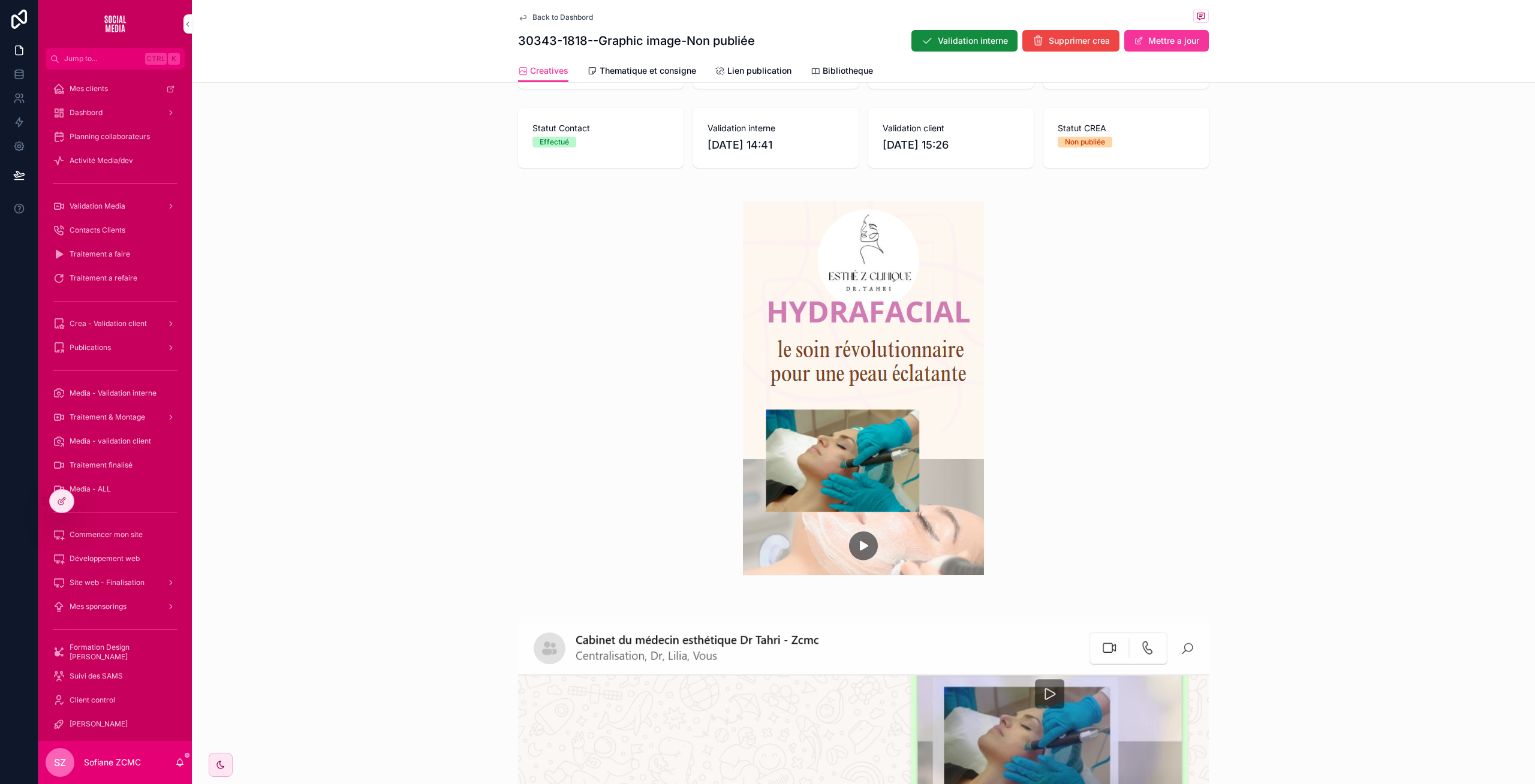
scroll to position [245, 0]
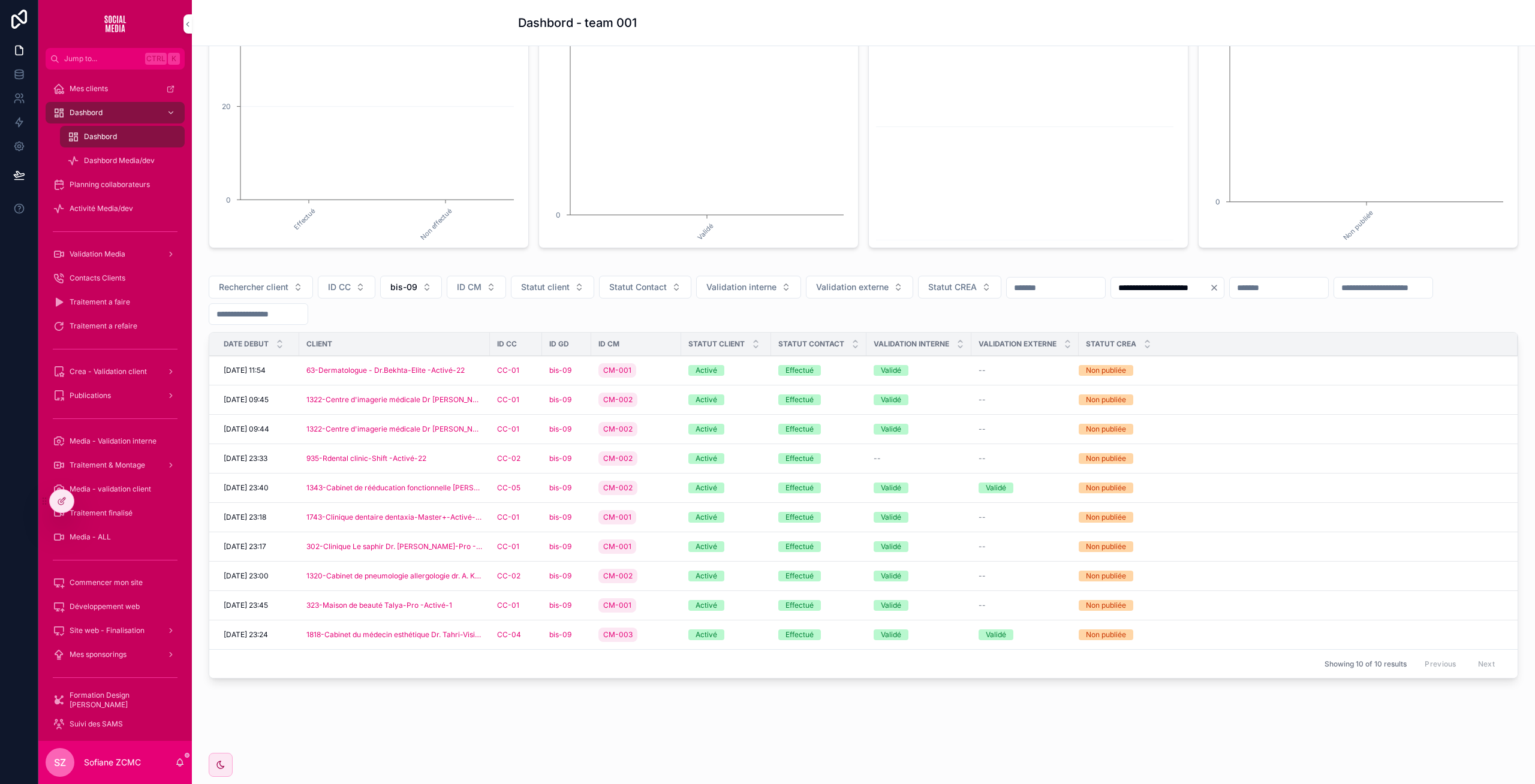
scroll to position [177, 0]
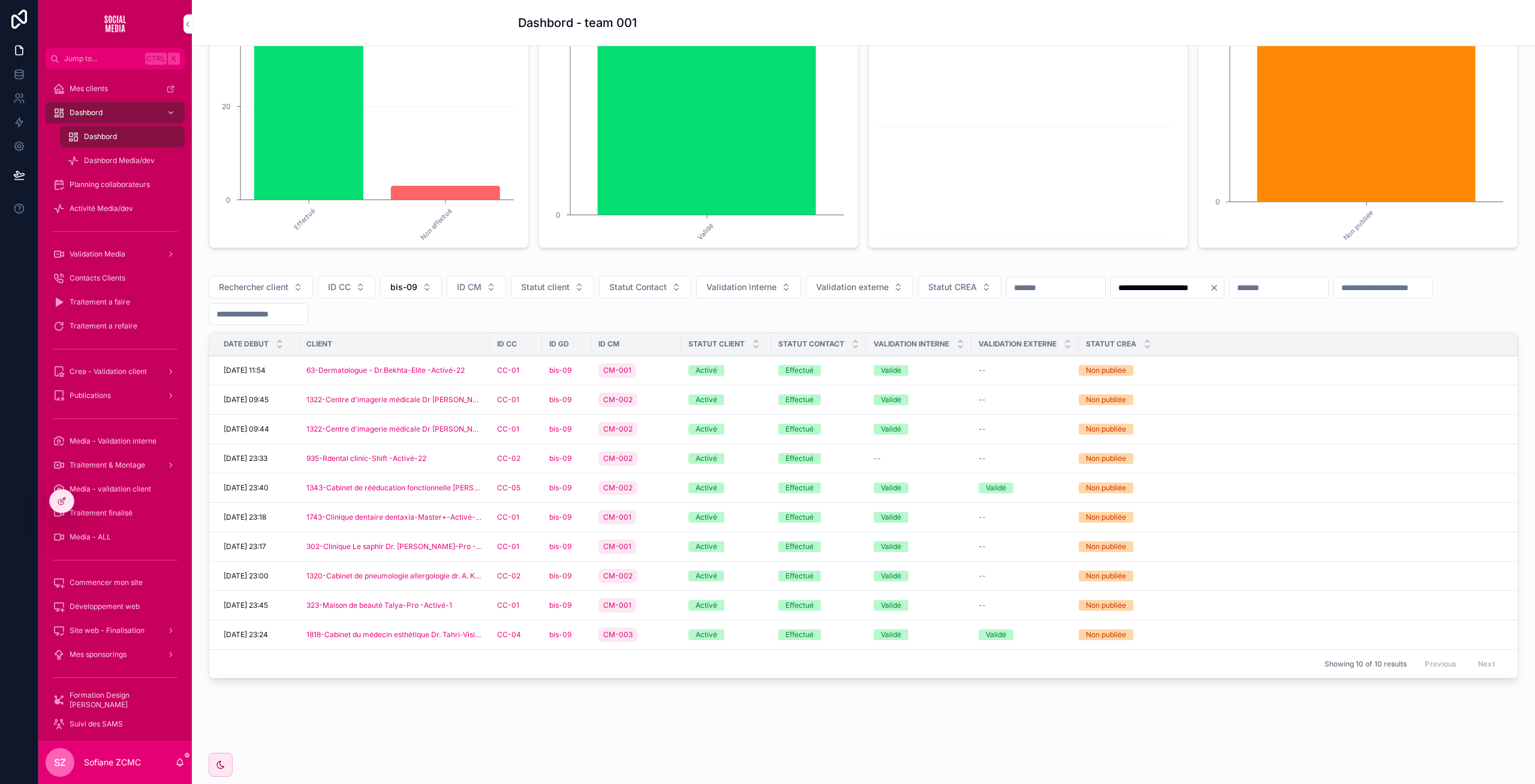
click at [751, 604] on div "Activé" at bounding box center [726, 605] width 75 height 11
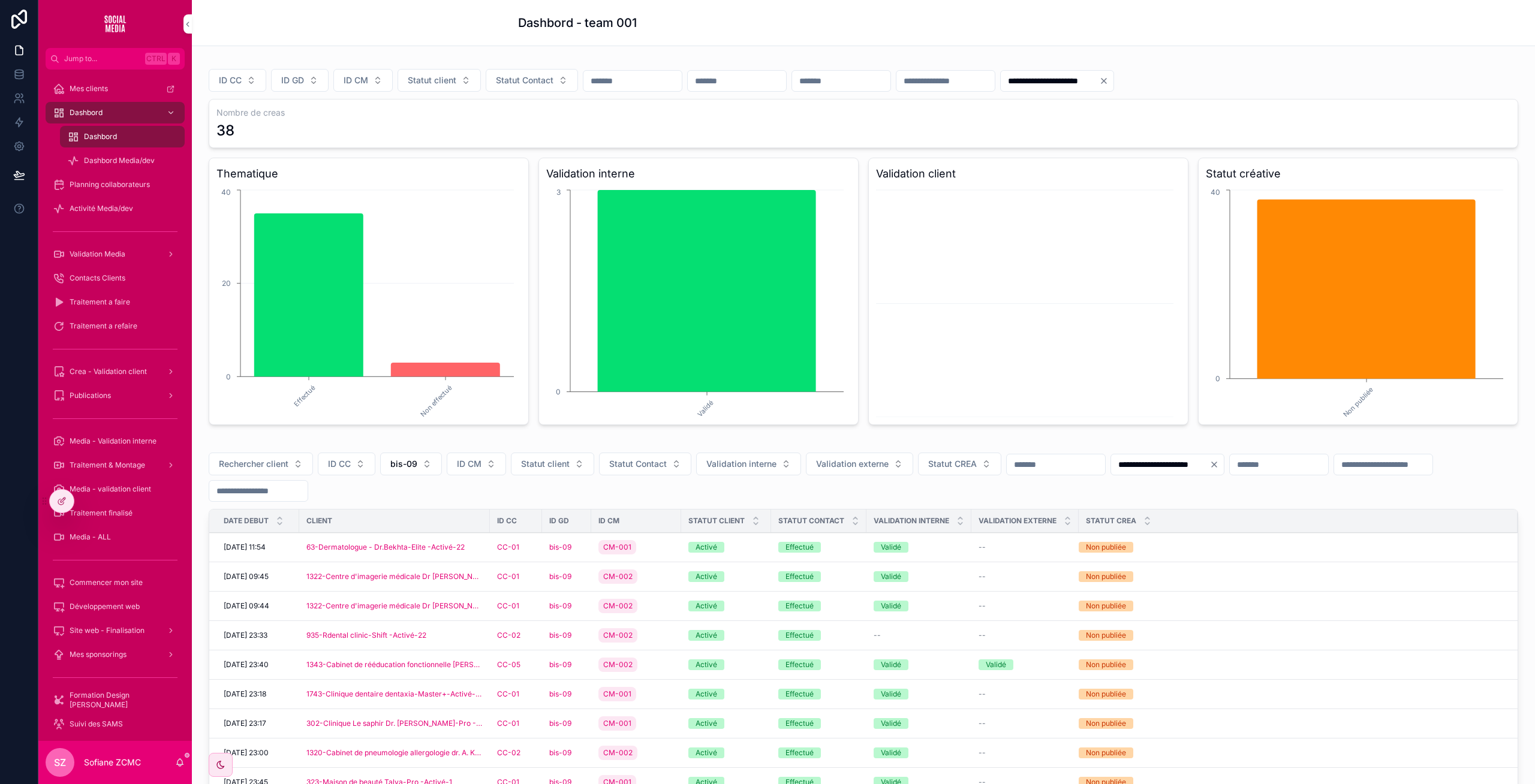
click at [665, 550] on div "CM-001" at bounding box center [636, 547] width 75 height 19
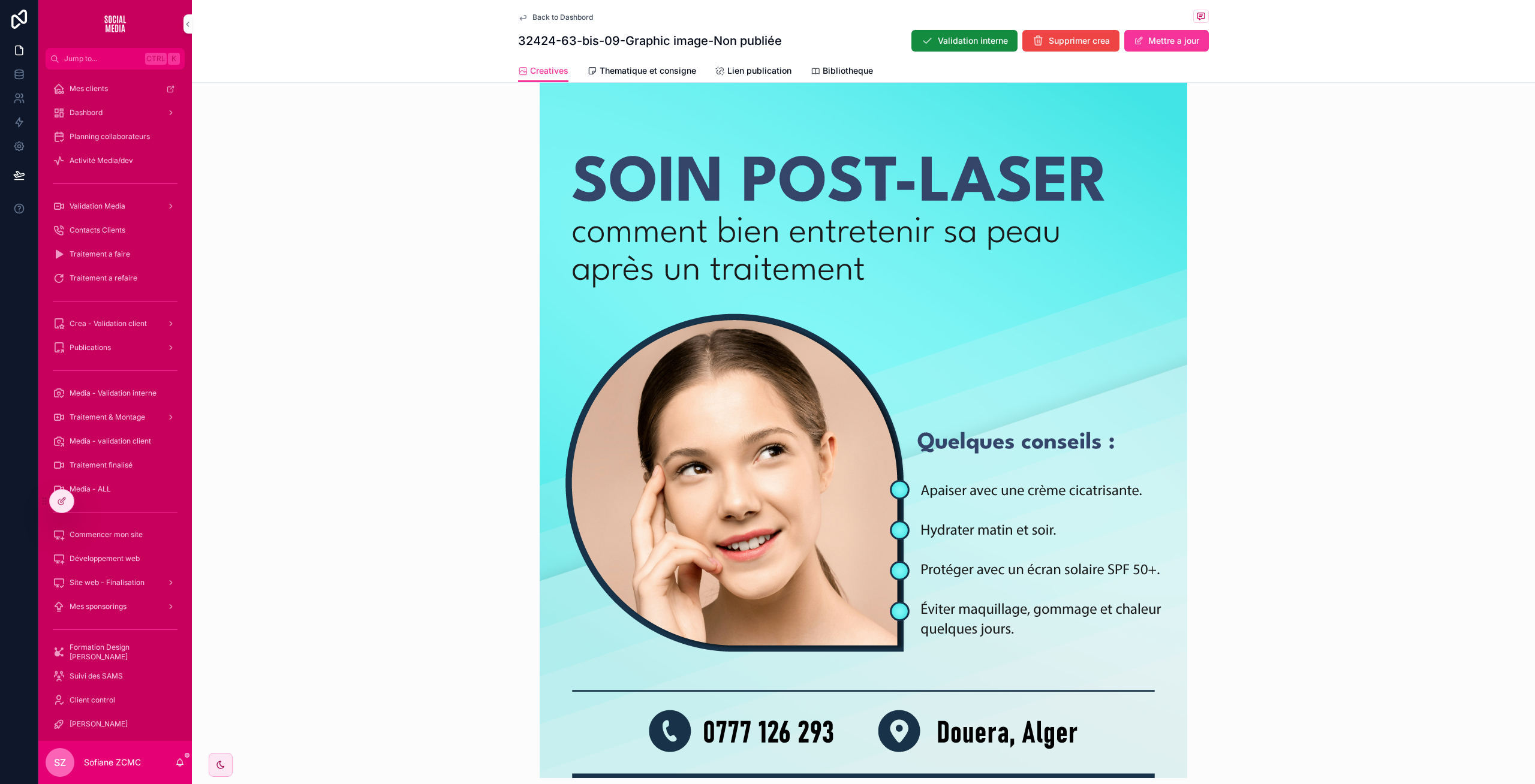
scroll to position [479, 0]
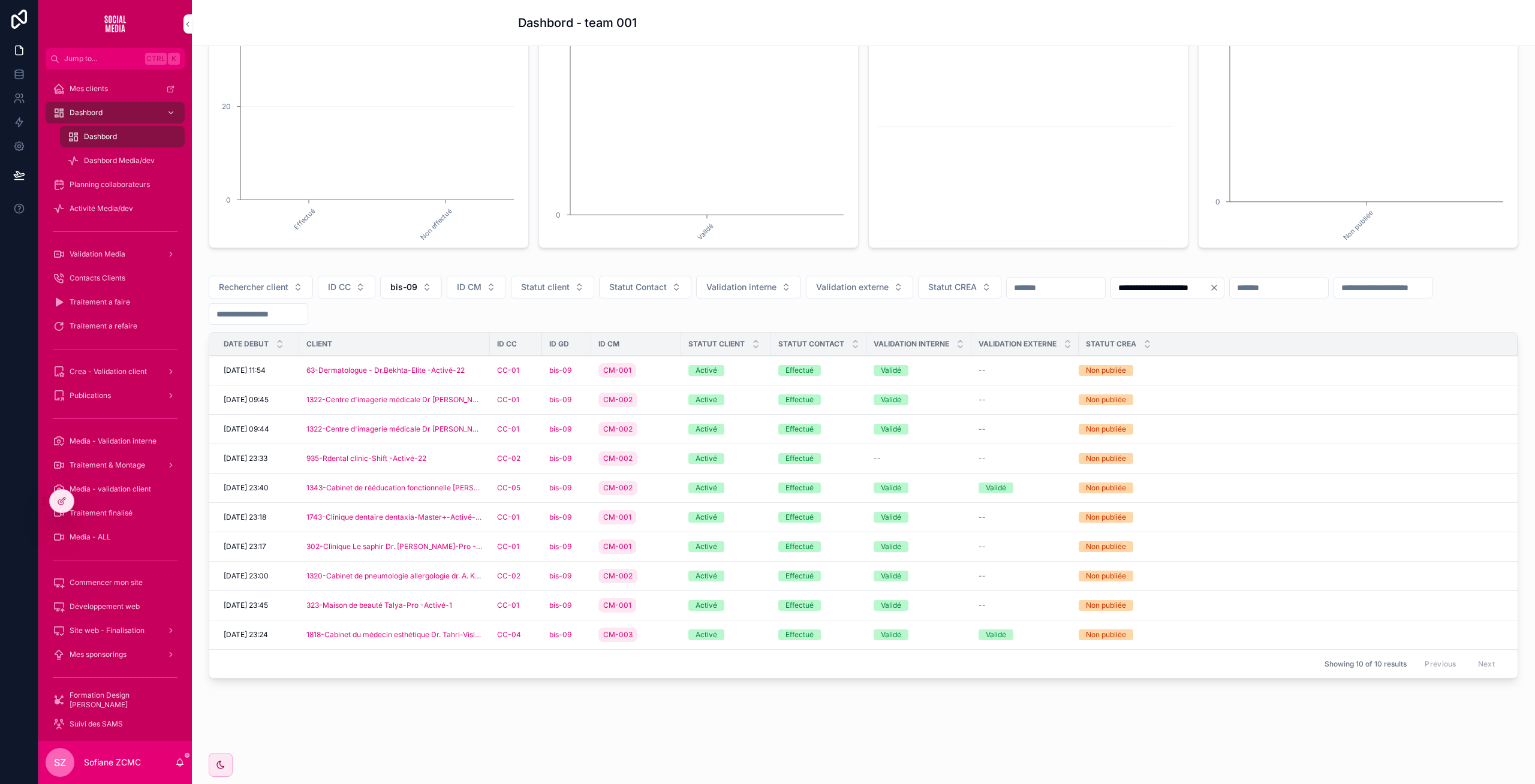
scroll to position [177, 0]
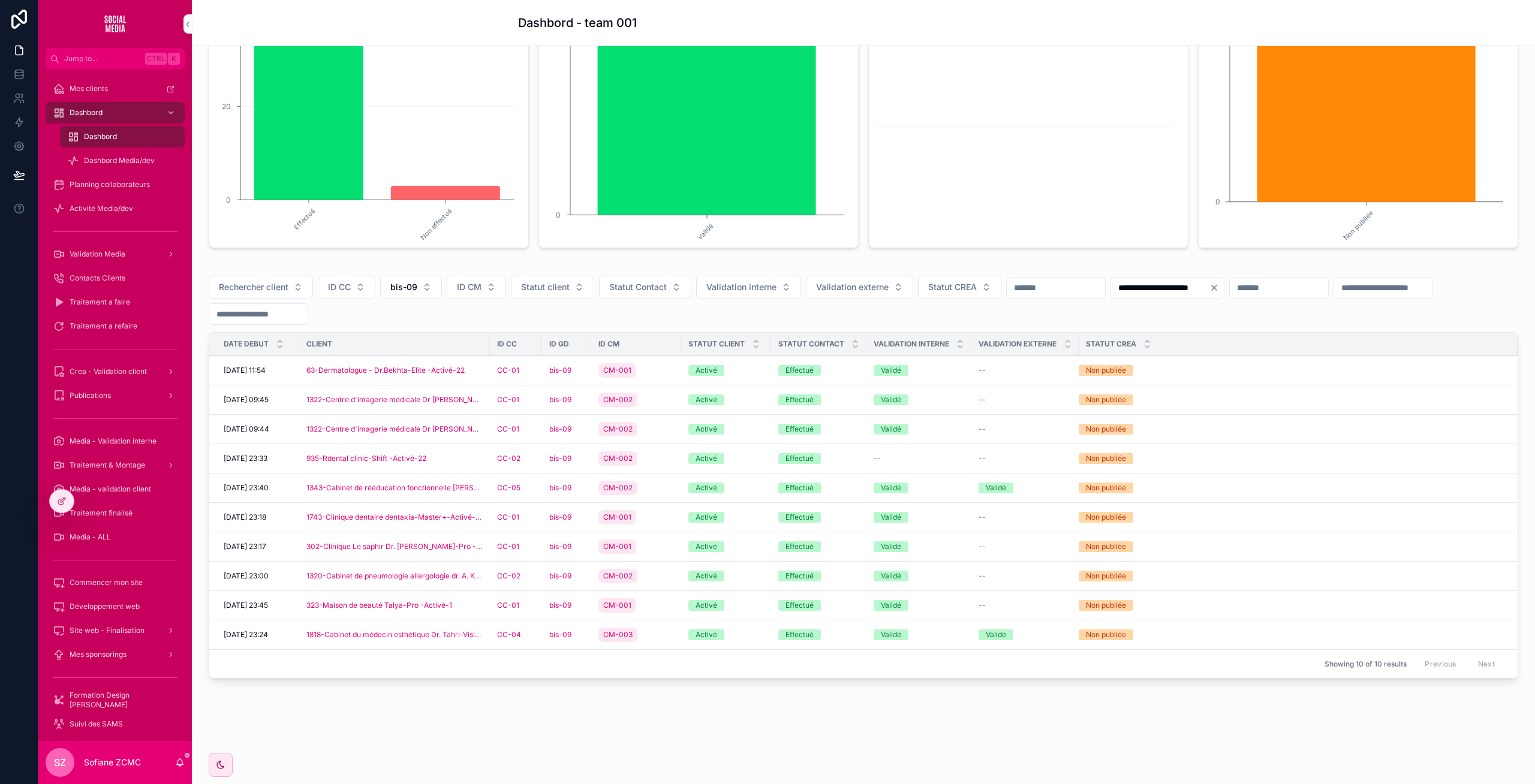
click at [654, 396] on div "CM-002" at bounding box center [636, 400] width 75 height 19
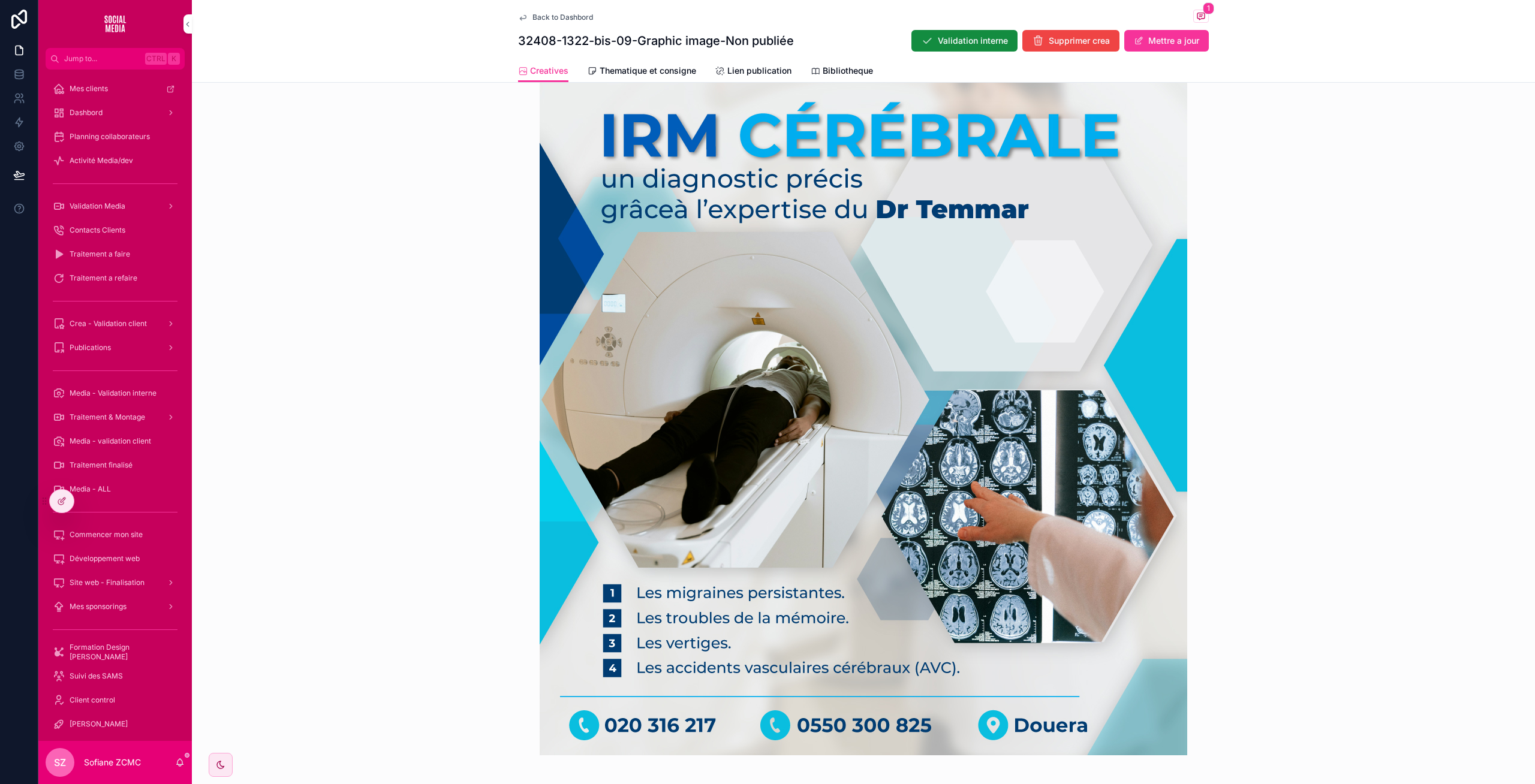
scroll to position [501, 0]
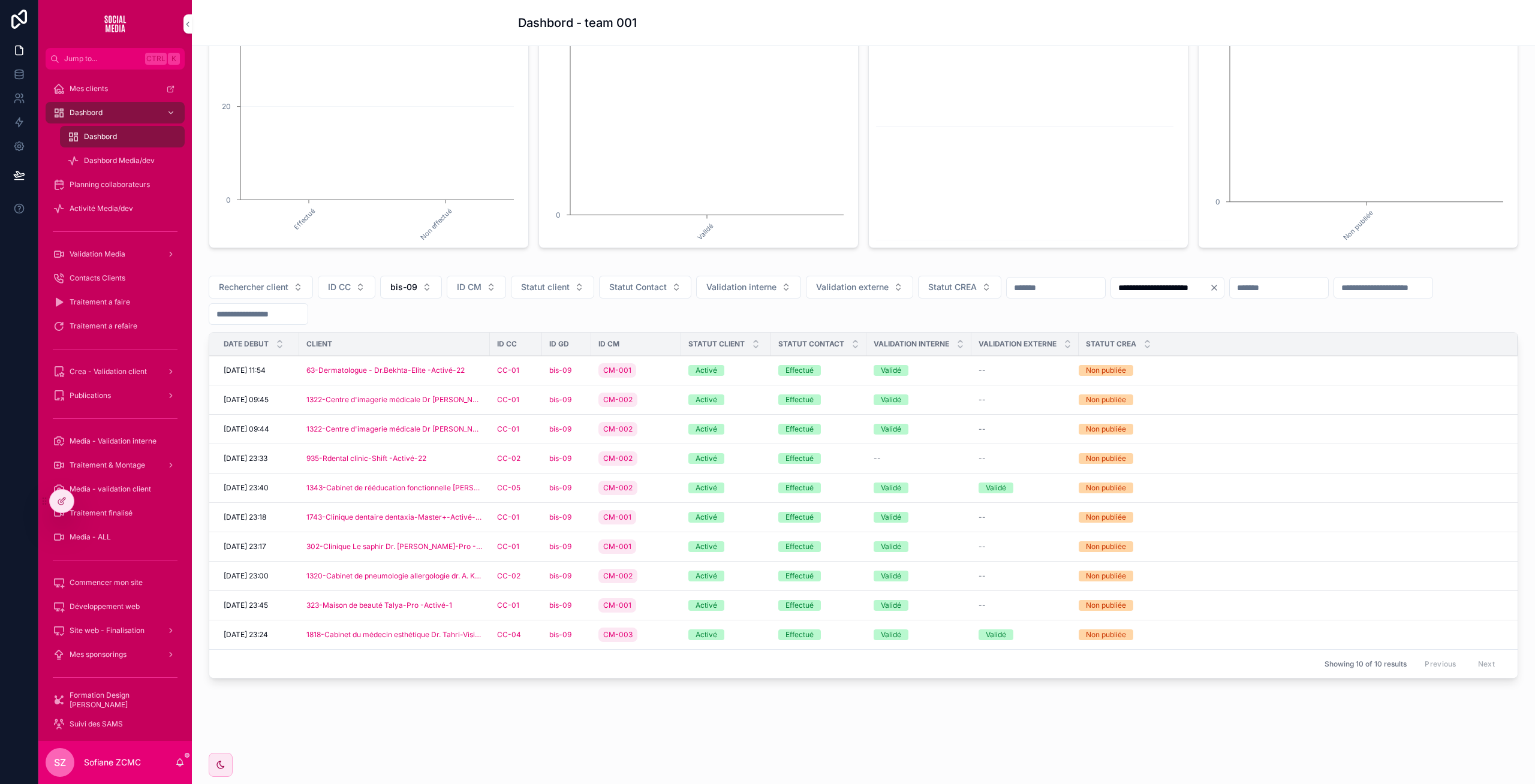
scroll to position [177, 0]
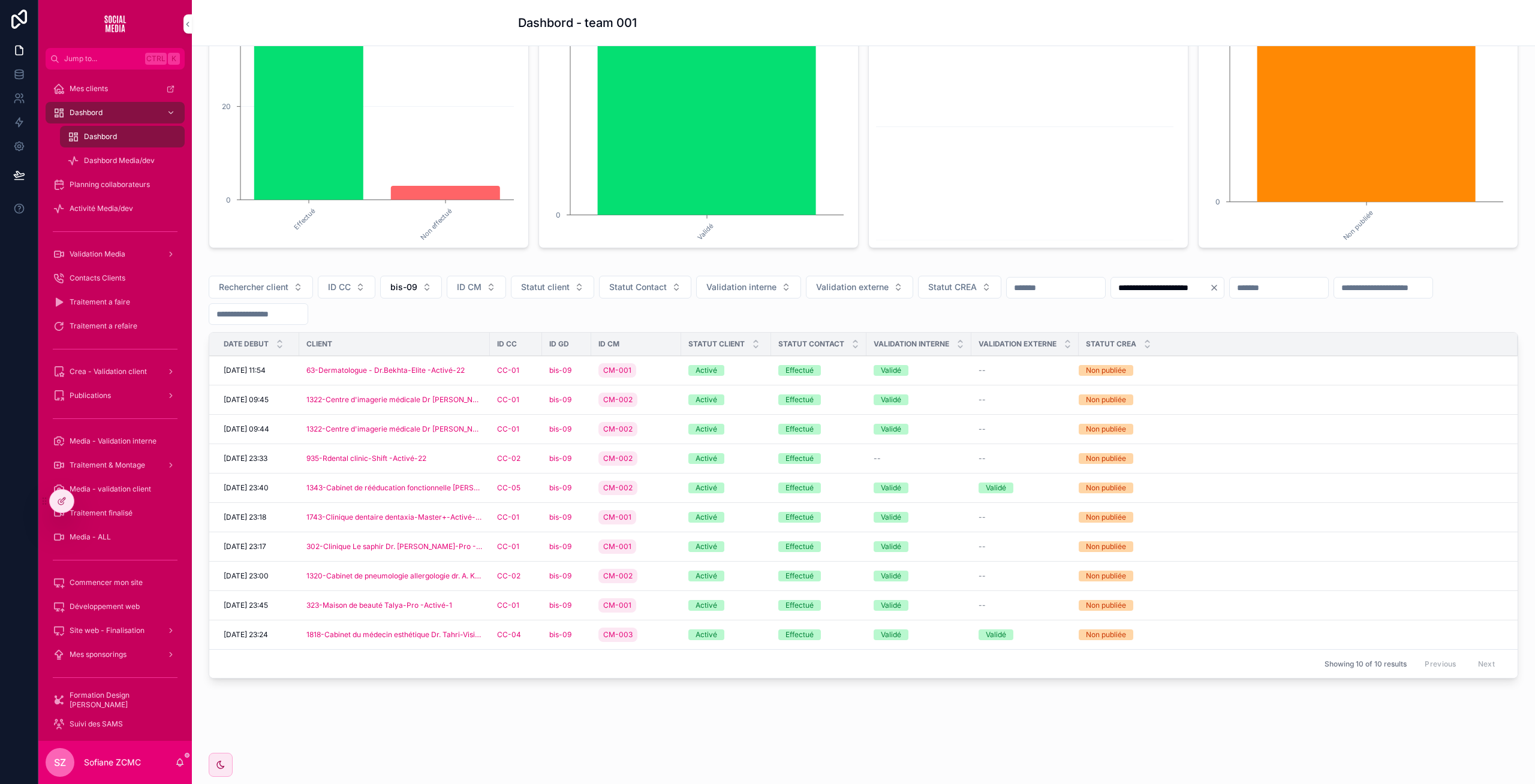
click at [759, 434] on div "Activé" at bounding box center [726, 429] width 75 height 11
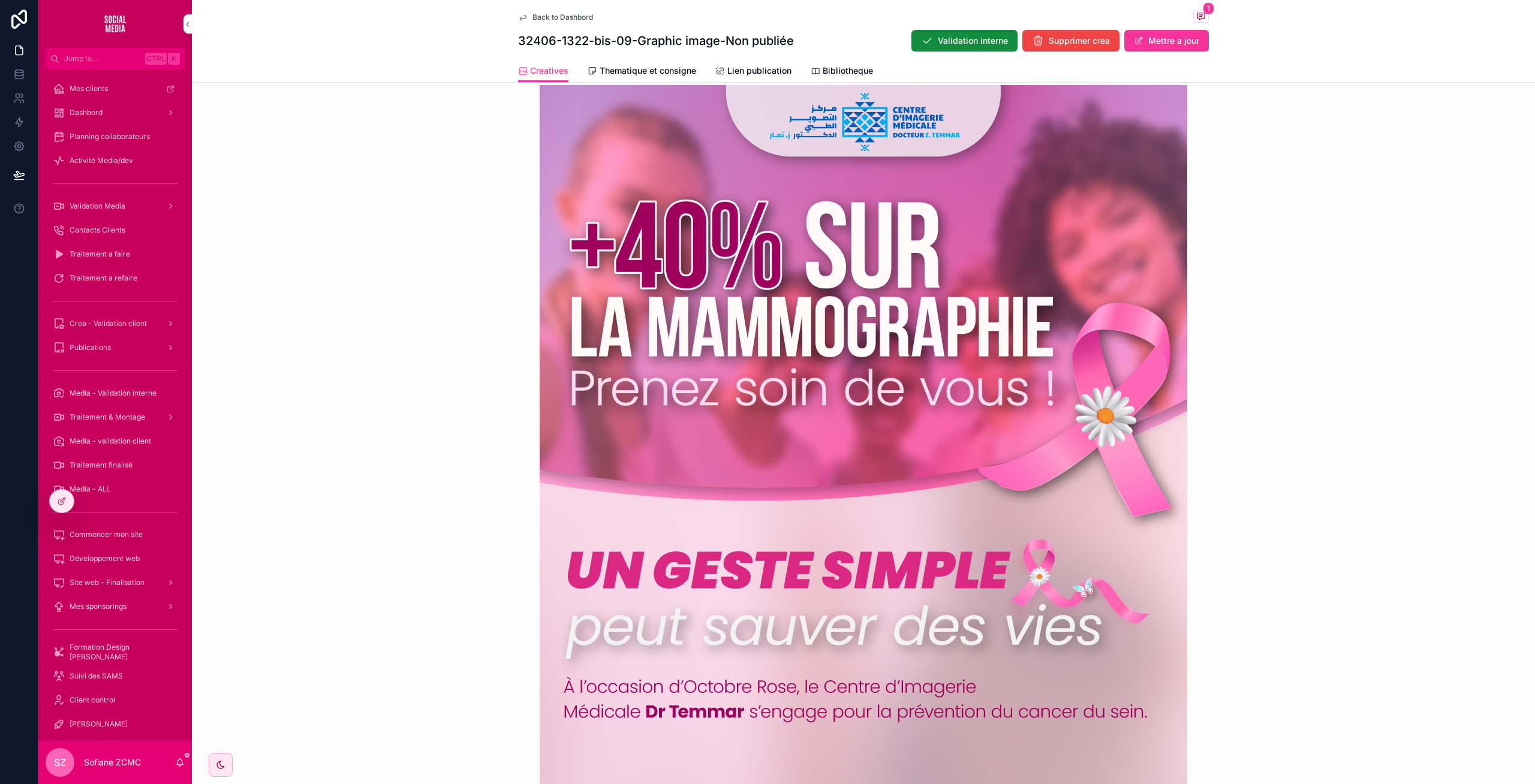
scroll to position [368, 0]
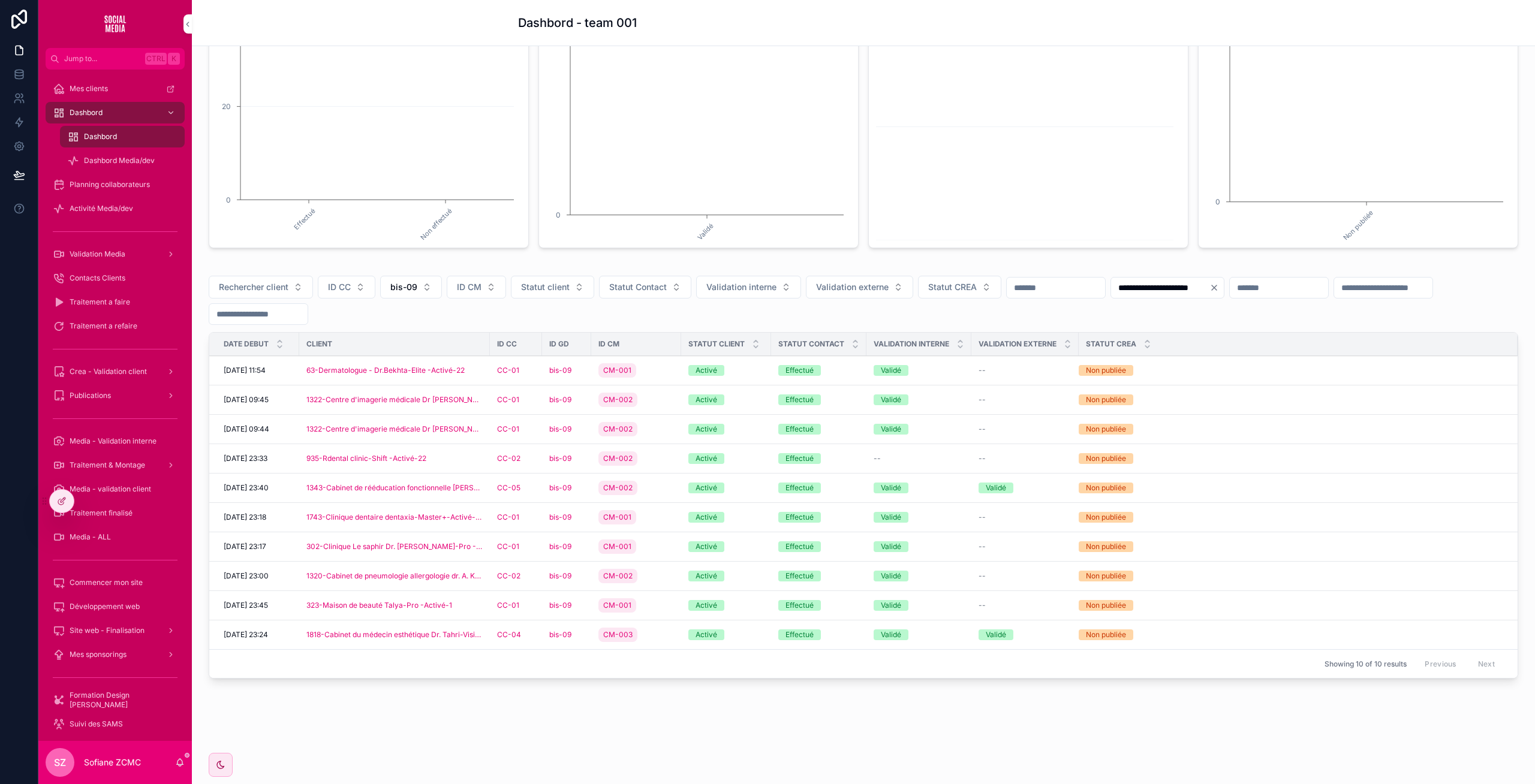
scroll to position [177, 0]
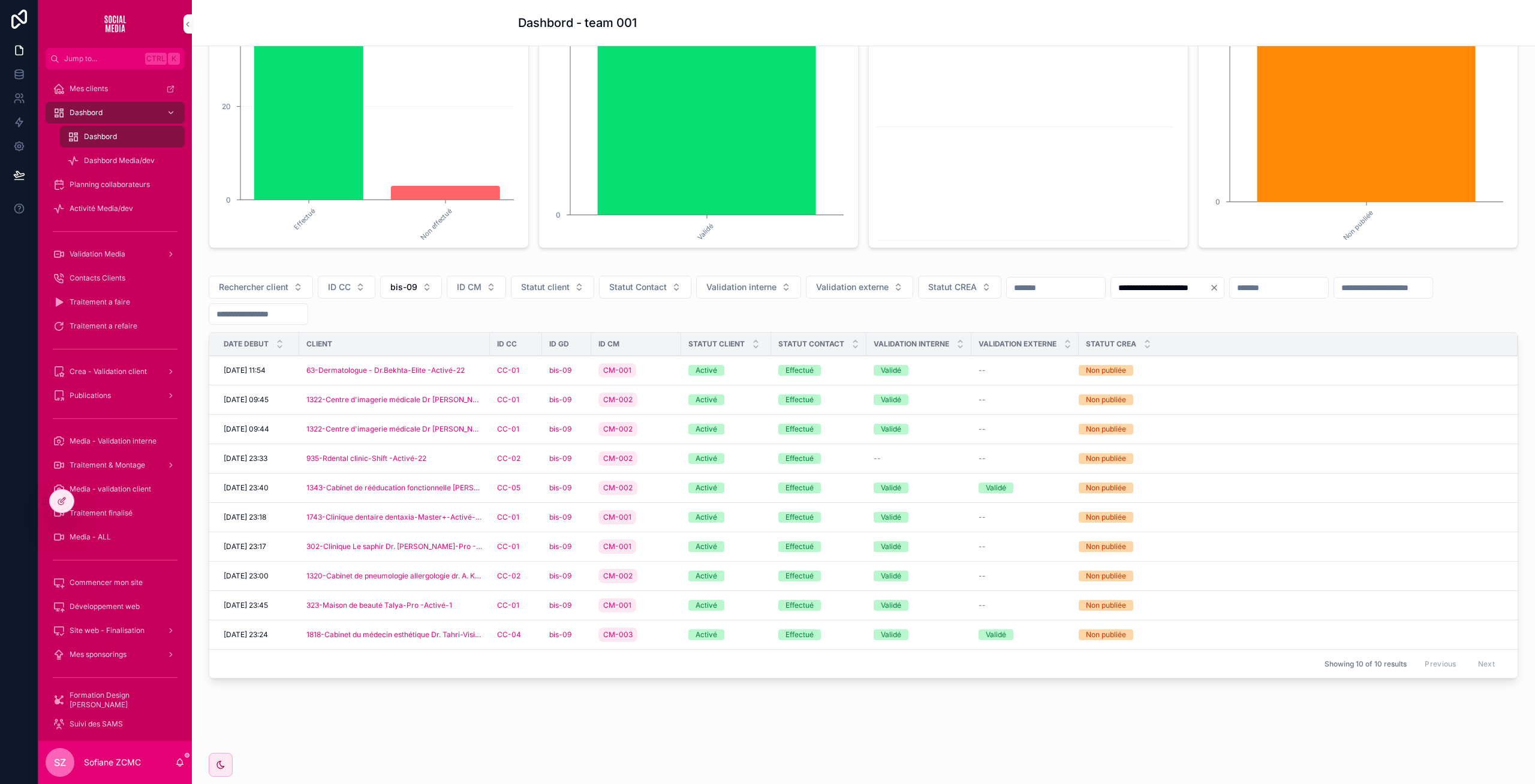
click at [846, 462] on div "Effectué" at bounding box center [818, 458] width 81 height 11
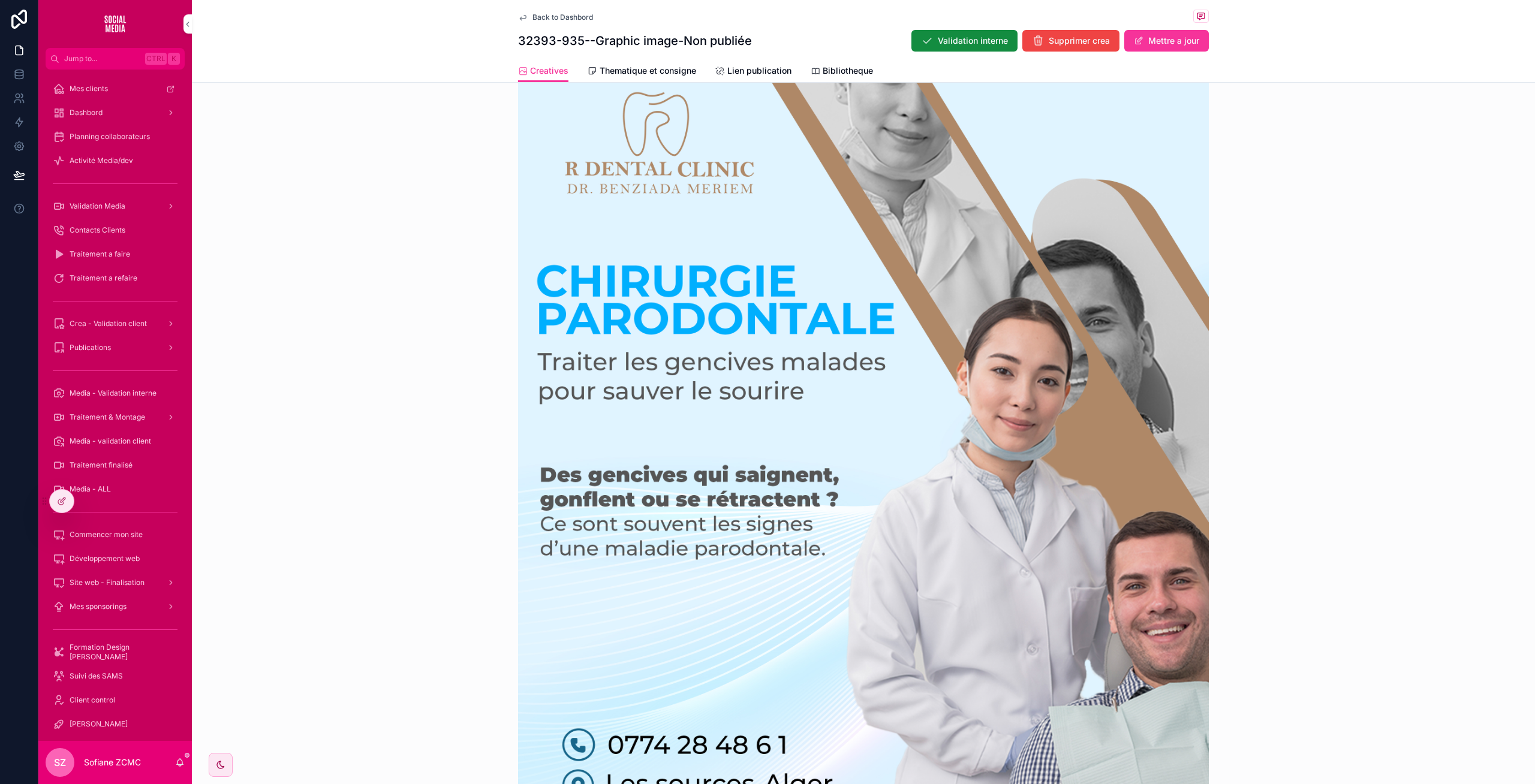
scroll to position [416, 0]
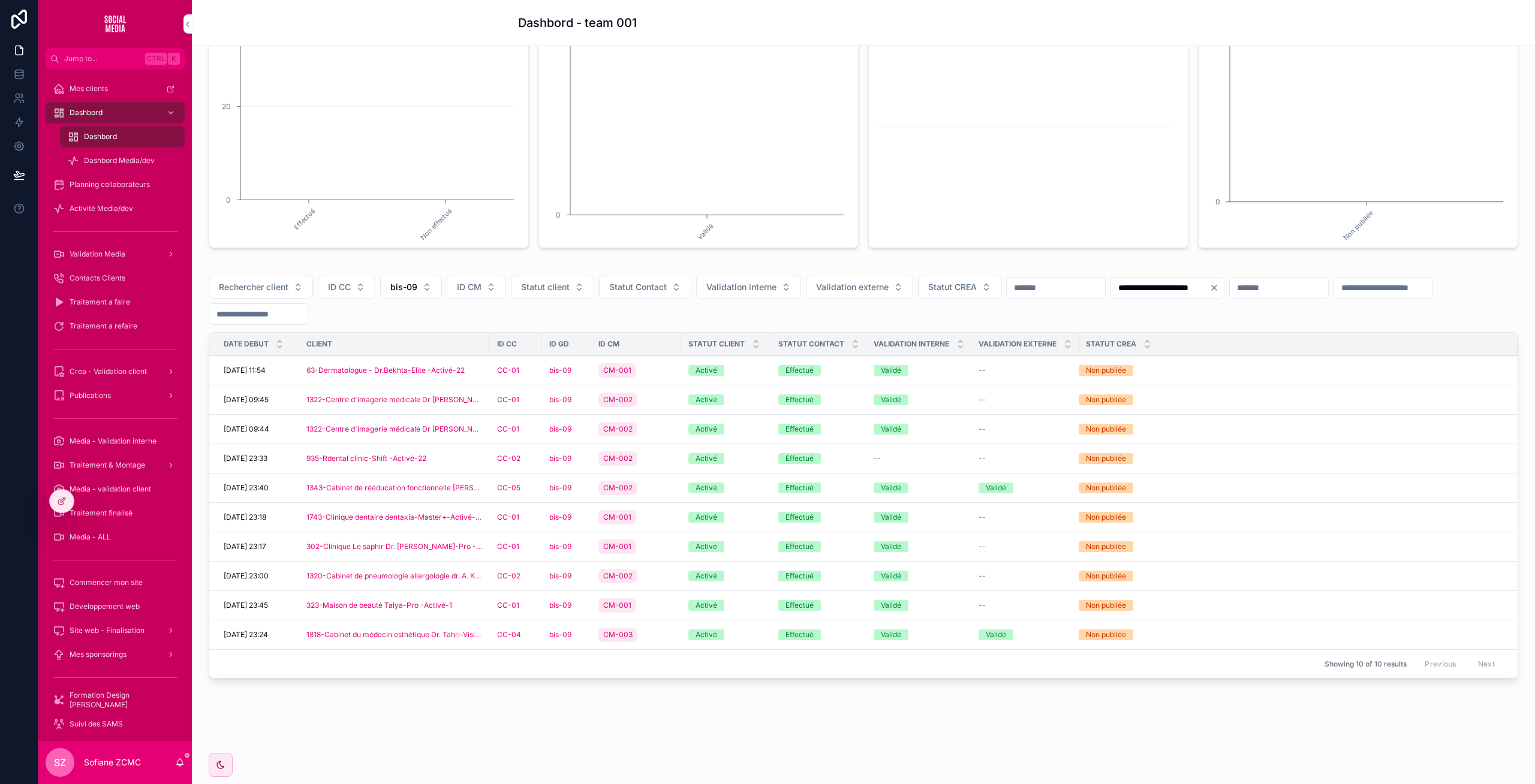
scroll to position [177, 0]
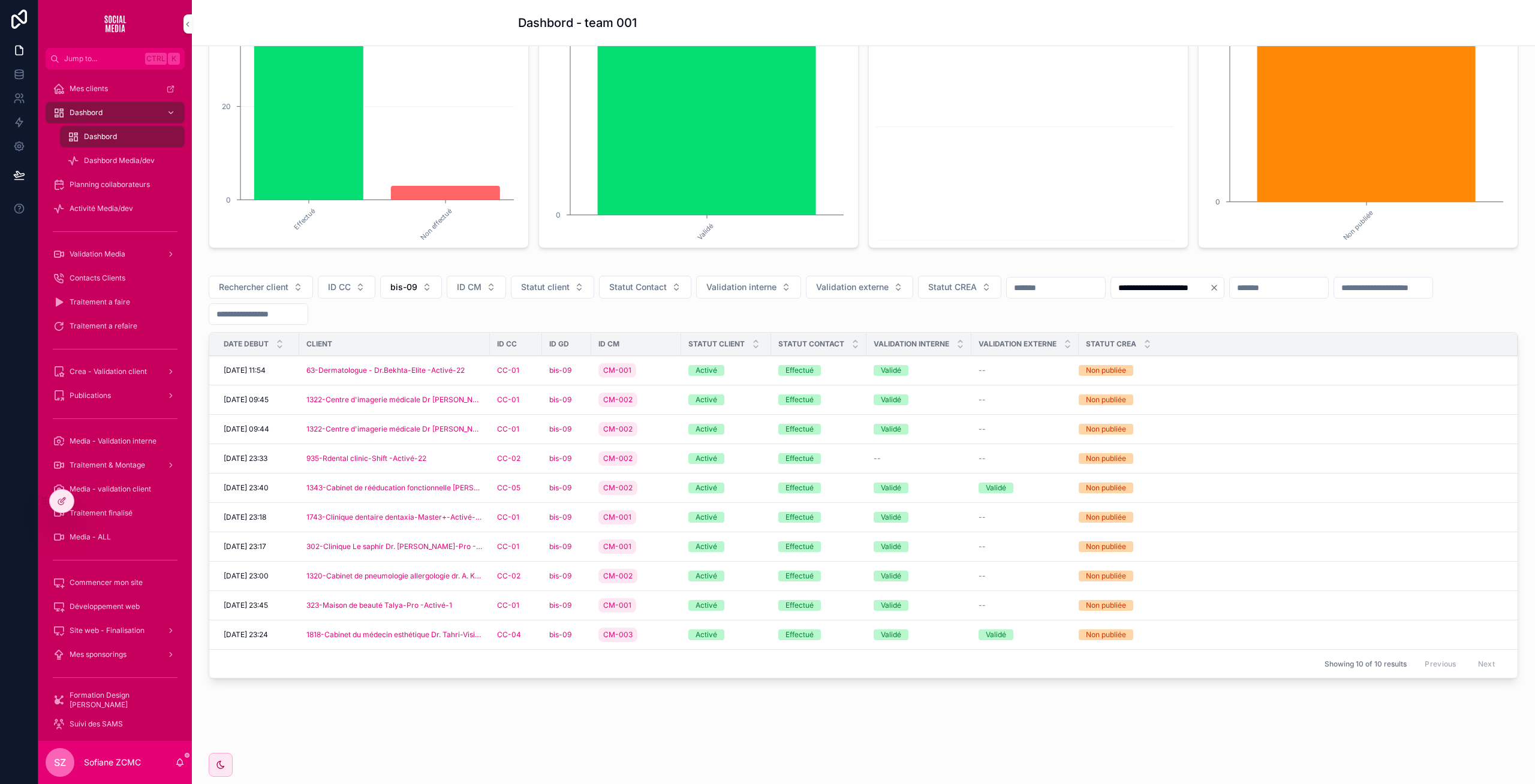
click at [846, 462] on div "Effectué" at bounding box center [818, 458] width 81 height 11
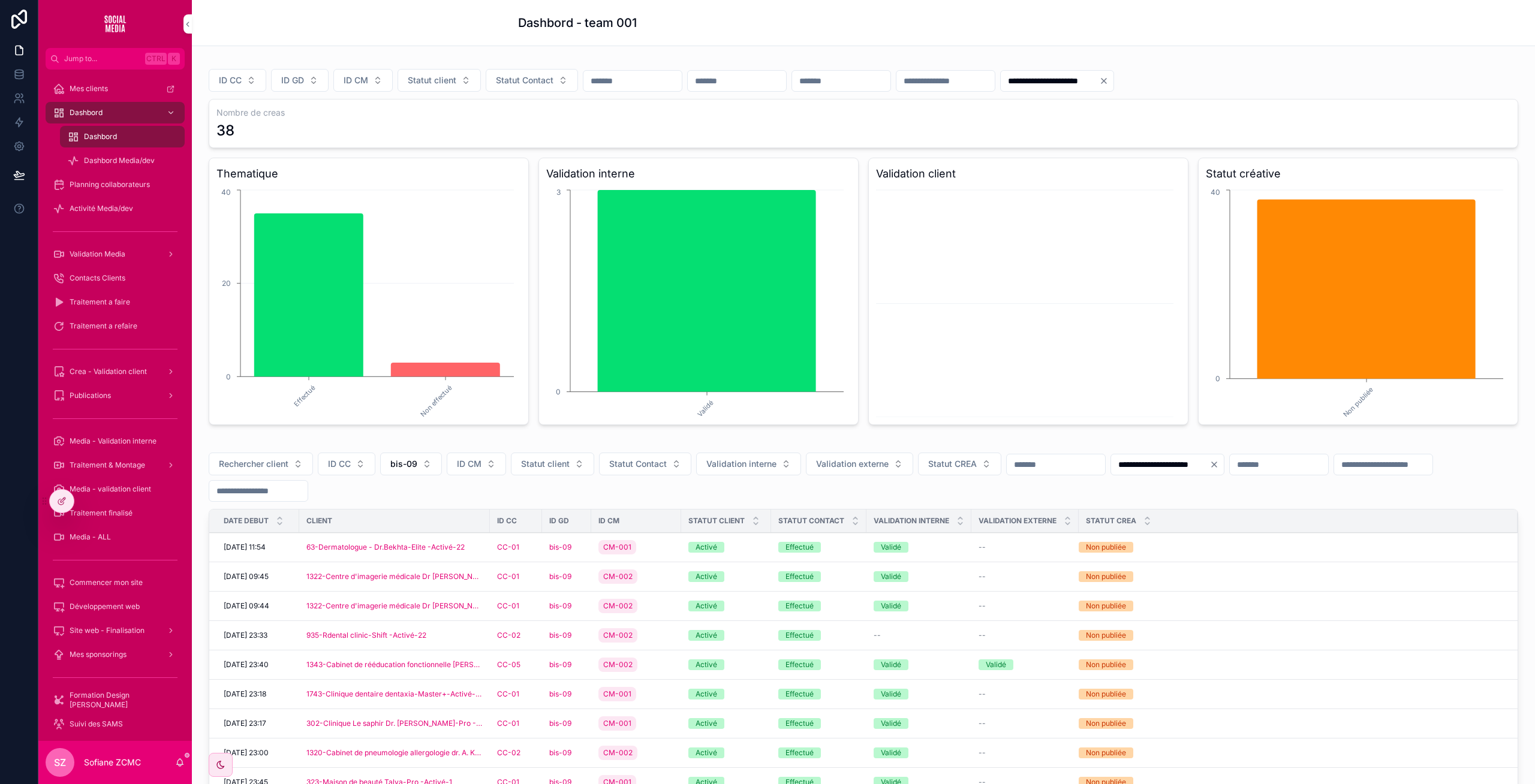
click at [849, 666] on div "Effectué" at bounding box center [818, 665] width 81 height 11
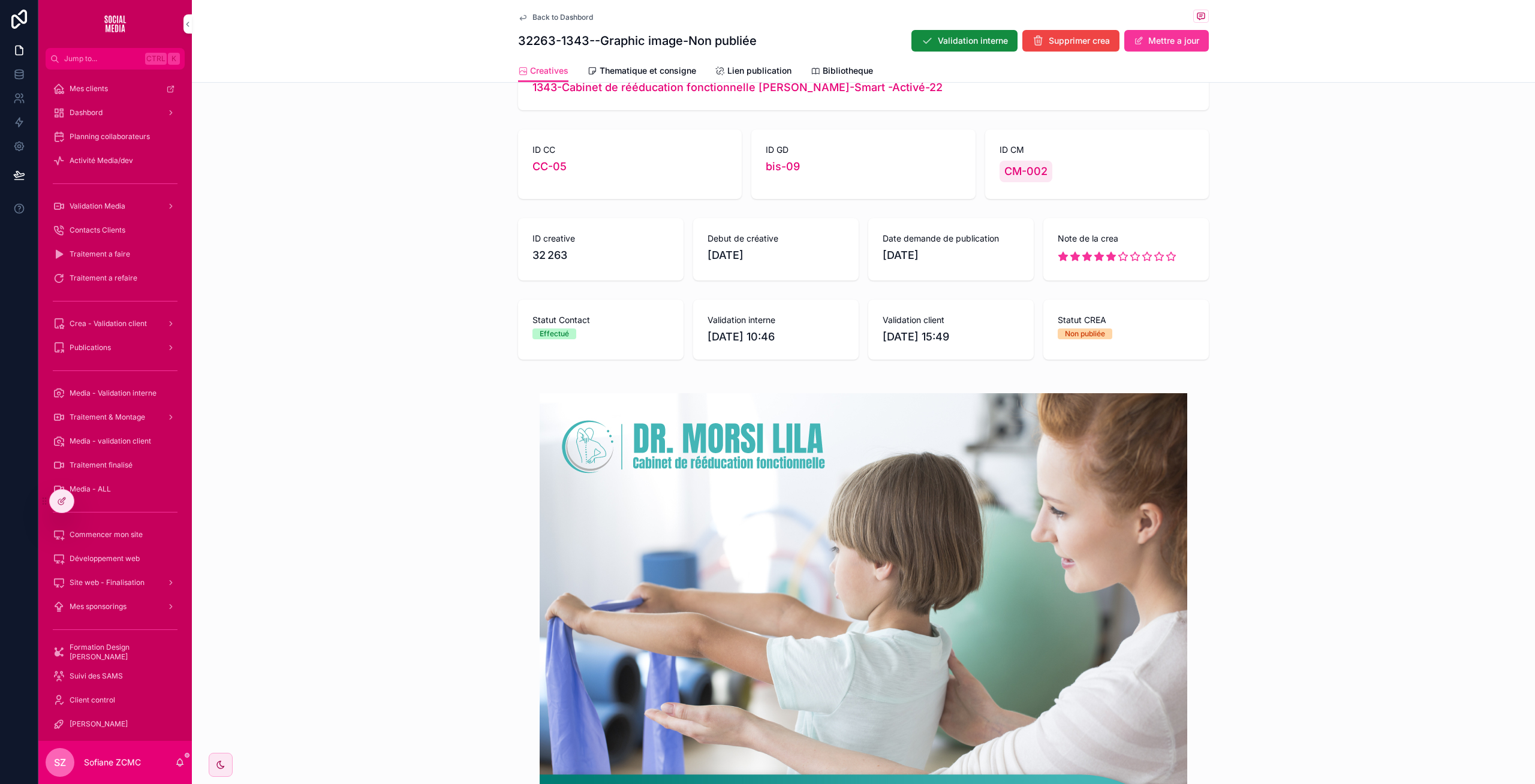
scroll to position [52, 0]
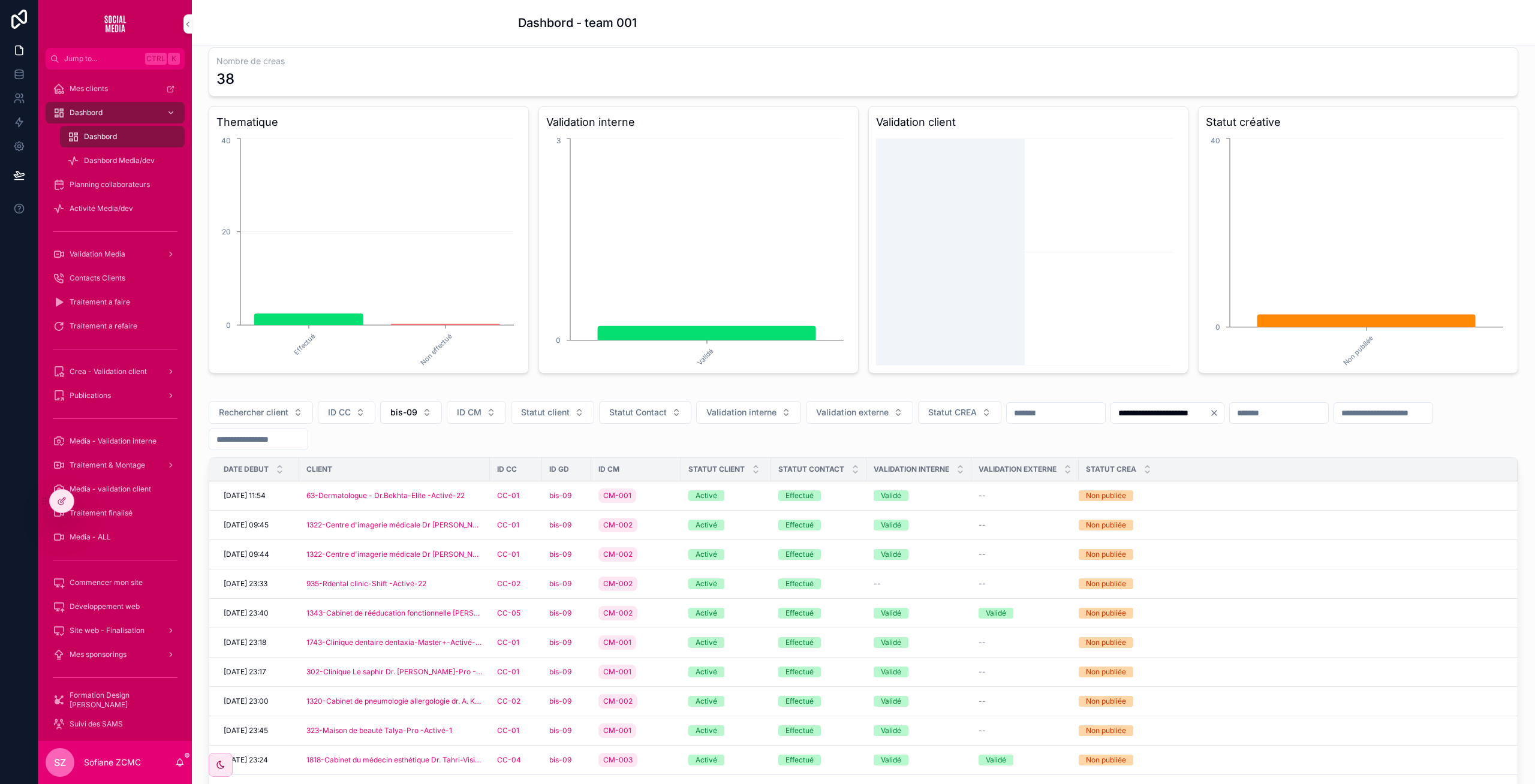
scroll to position [177, 0]
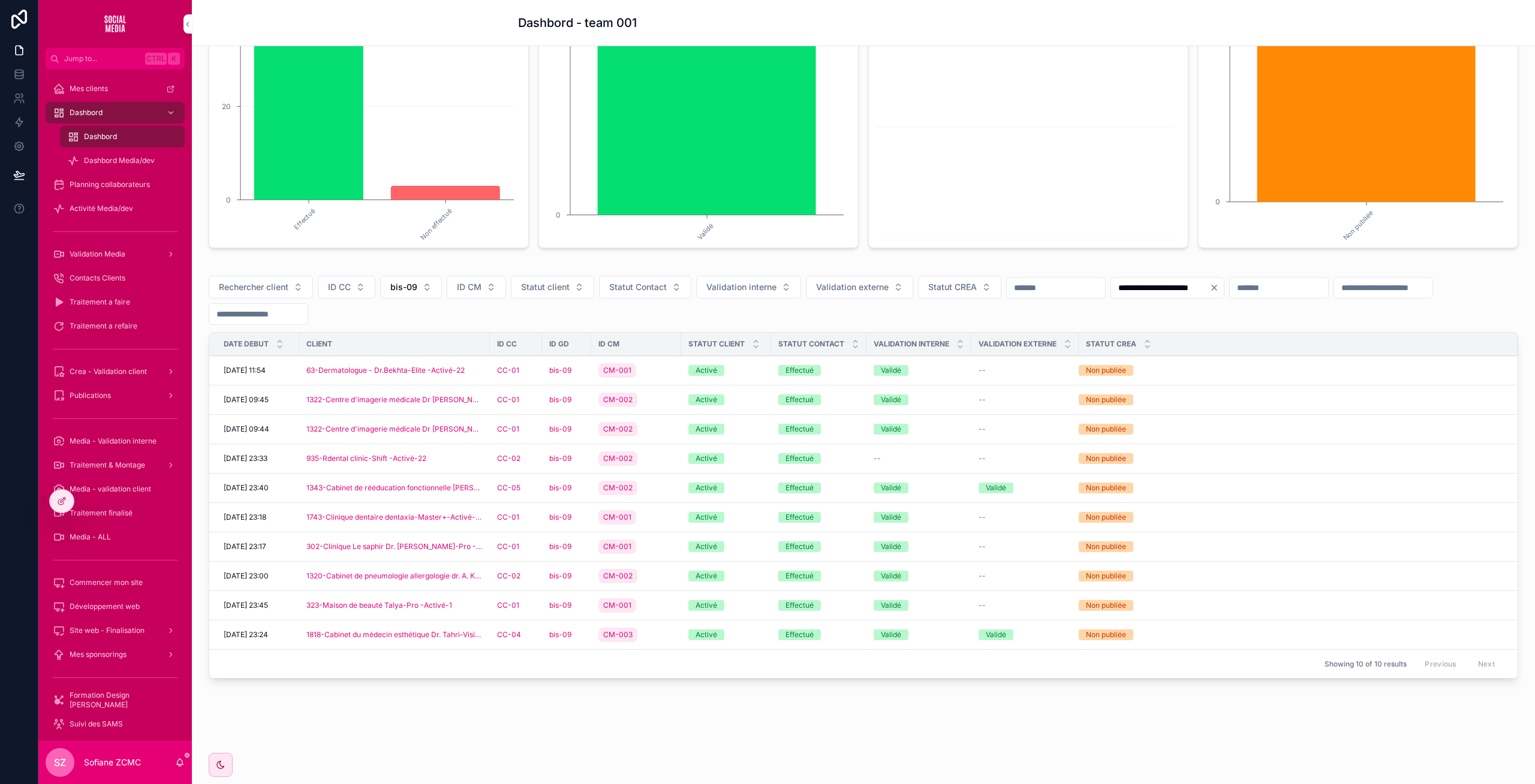
click at [840, 513] on div "Effectué" at bounding box center [818, 517] width 81 height 11
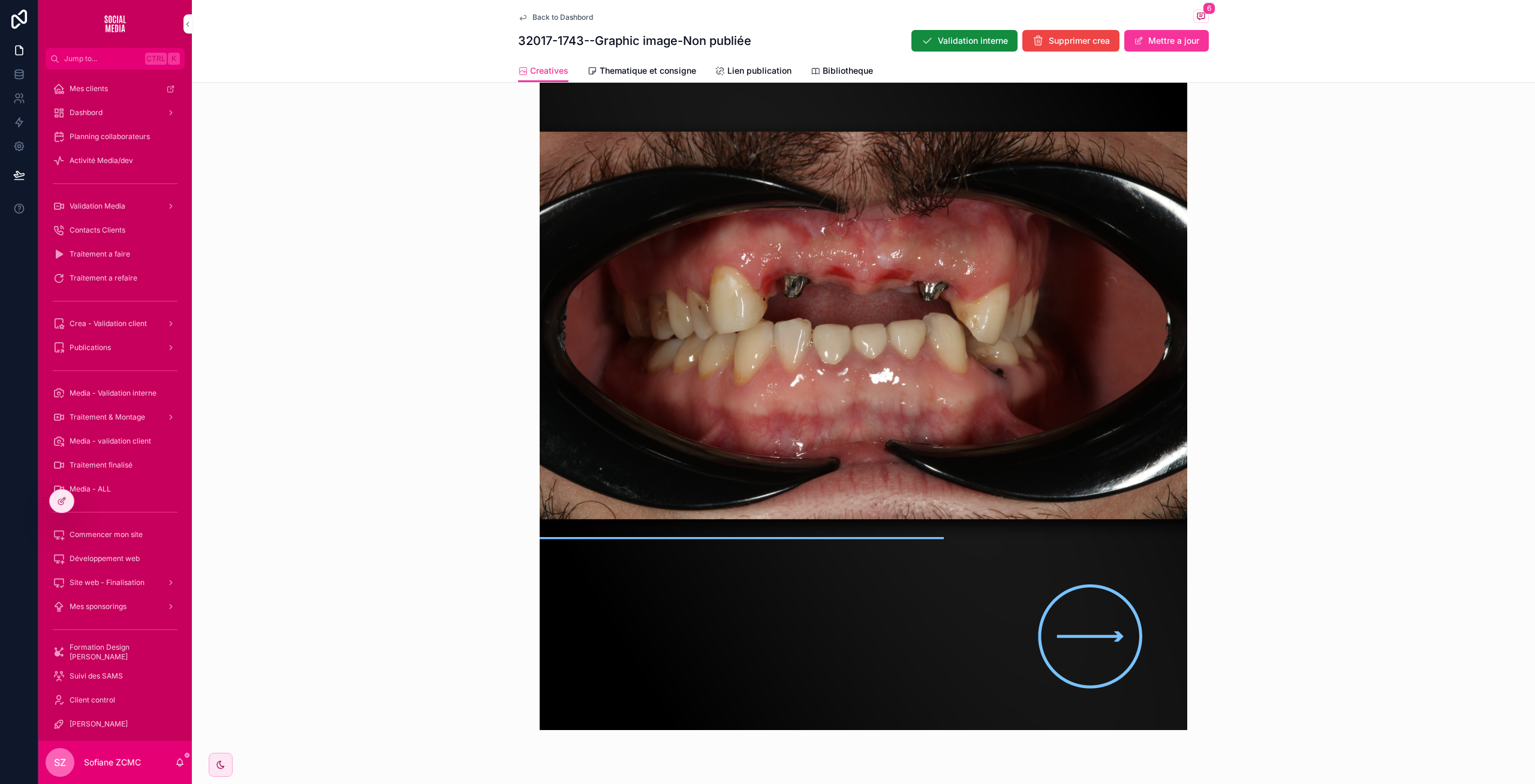
scroll to position [525, 0]
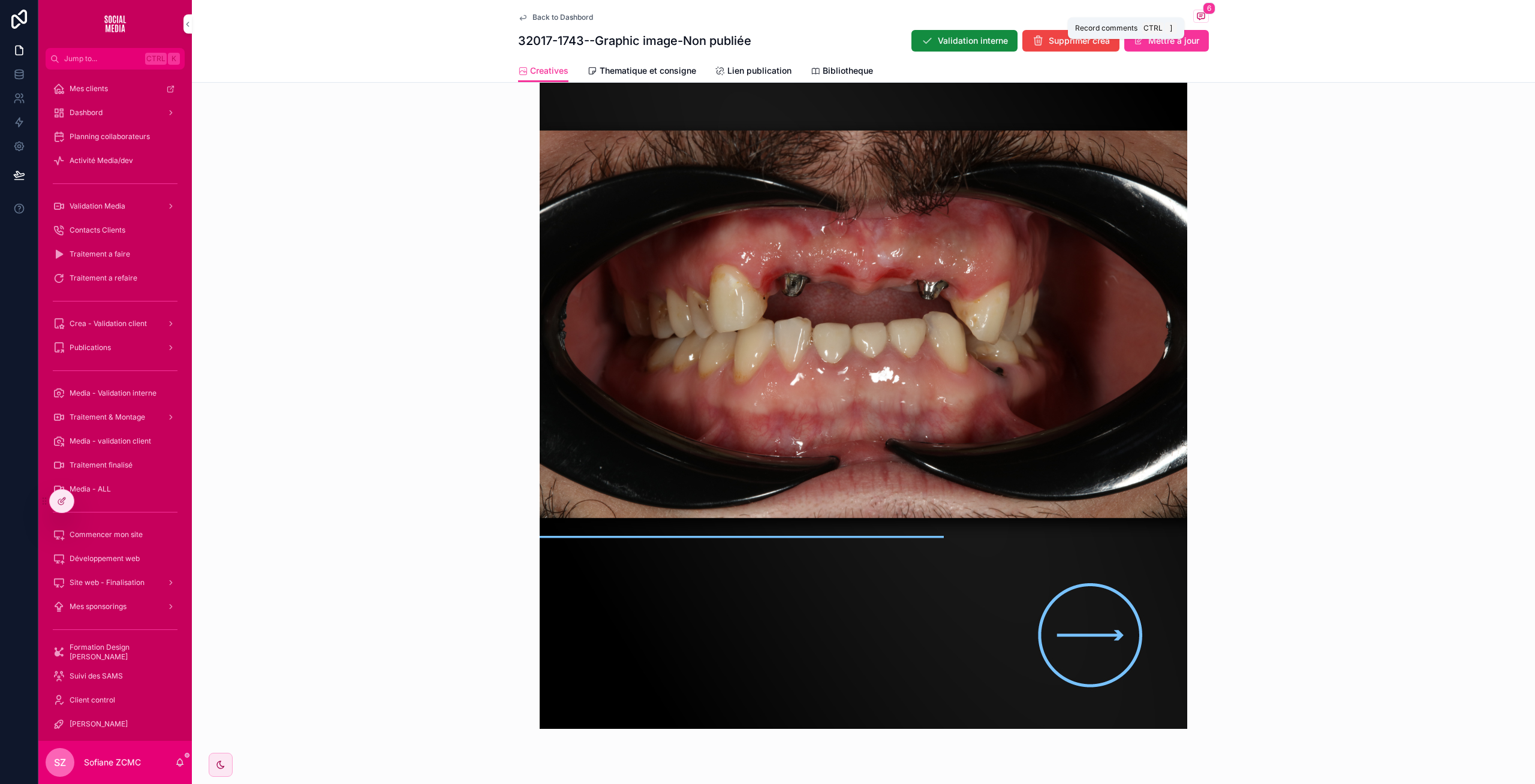
click at [1203, 11] on span "6" at bounding box center [1209, 9] width 13 height 12
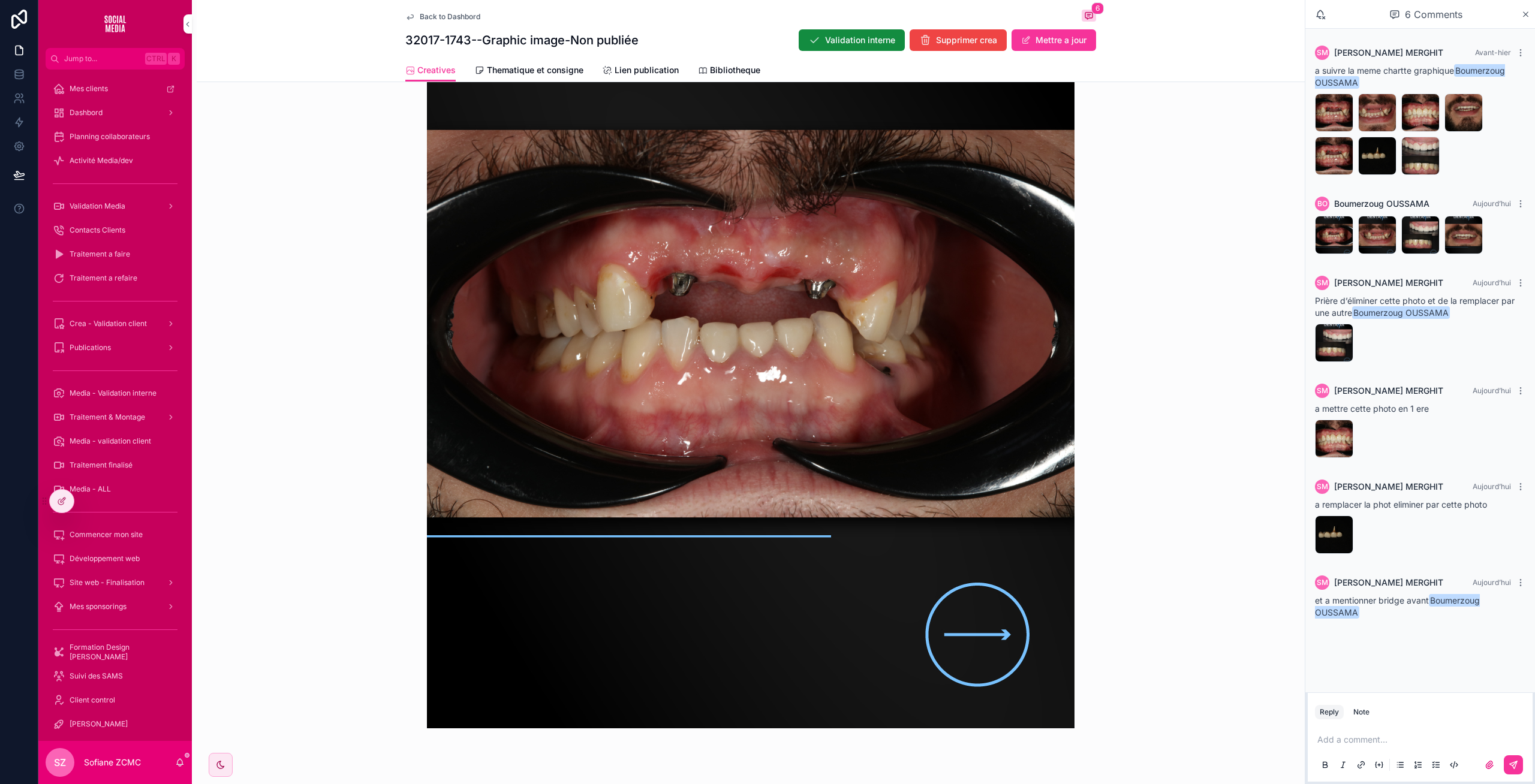
click at [1400, 424] on div "1B6A0747 .JPG" at bounding box center [1420, 438] width 210 height 38
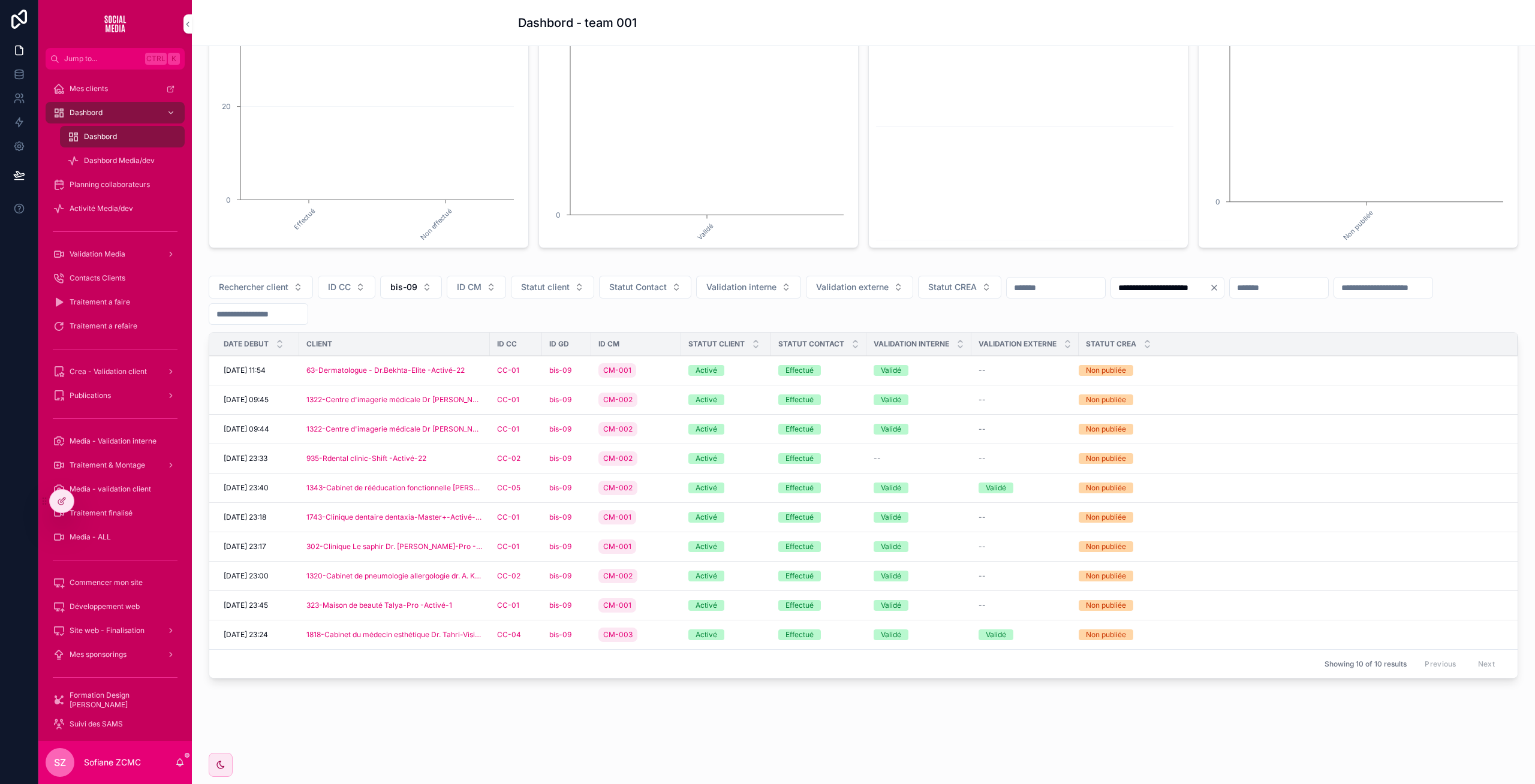
scroll to position [177, 0]
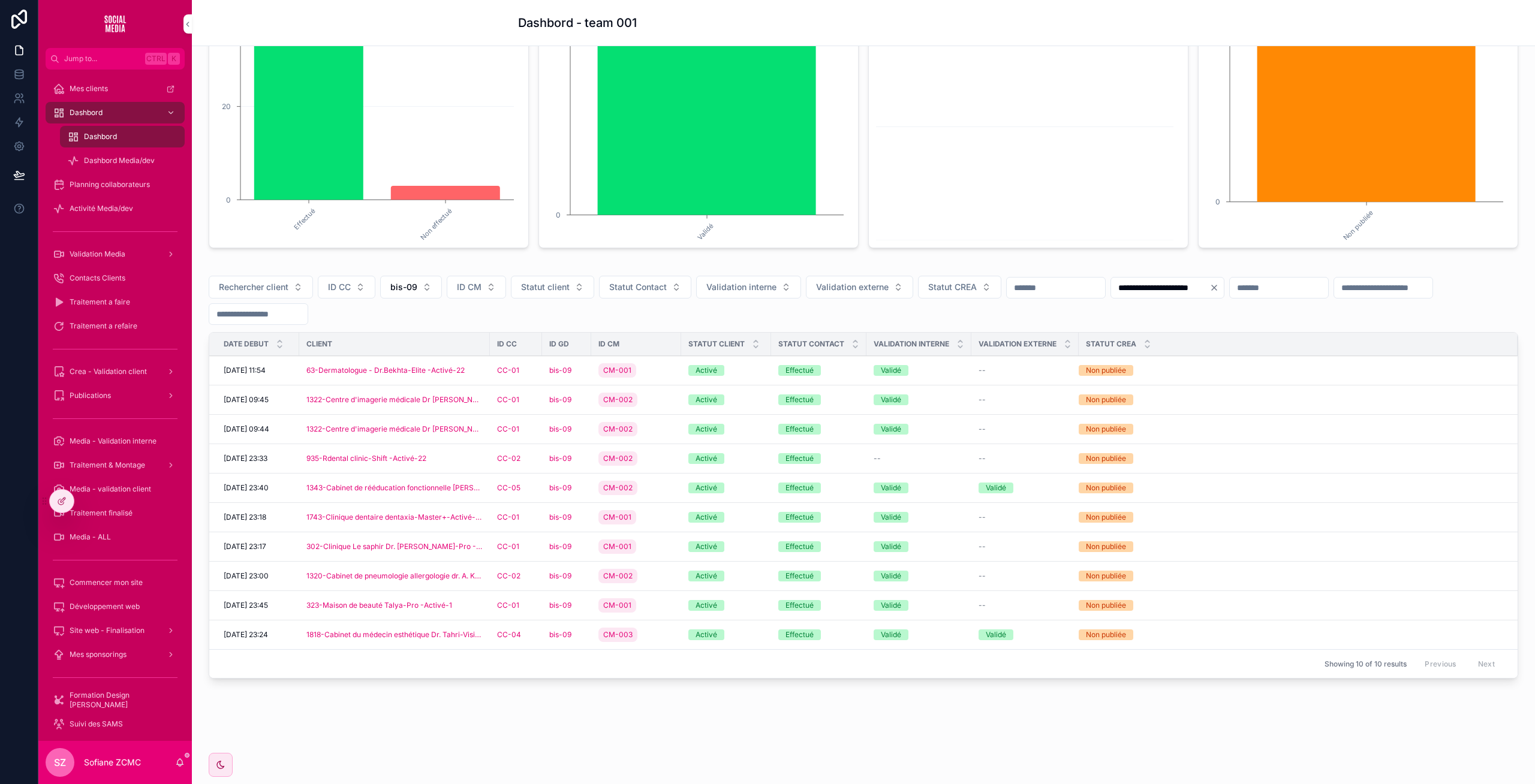
click at [666, 547] on div "CM-001" at bounding box center [636, 547] width 75 height 19
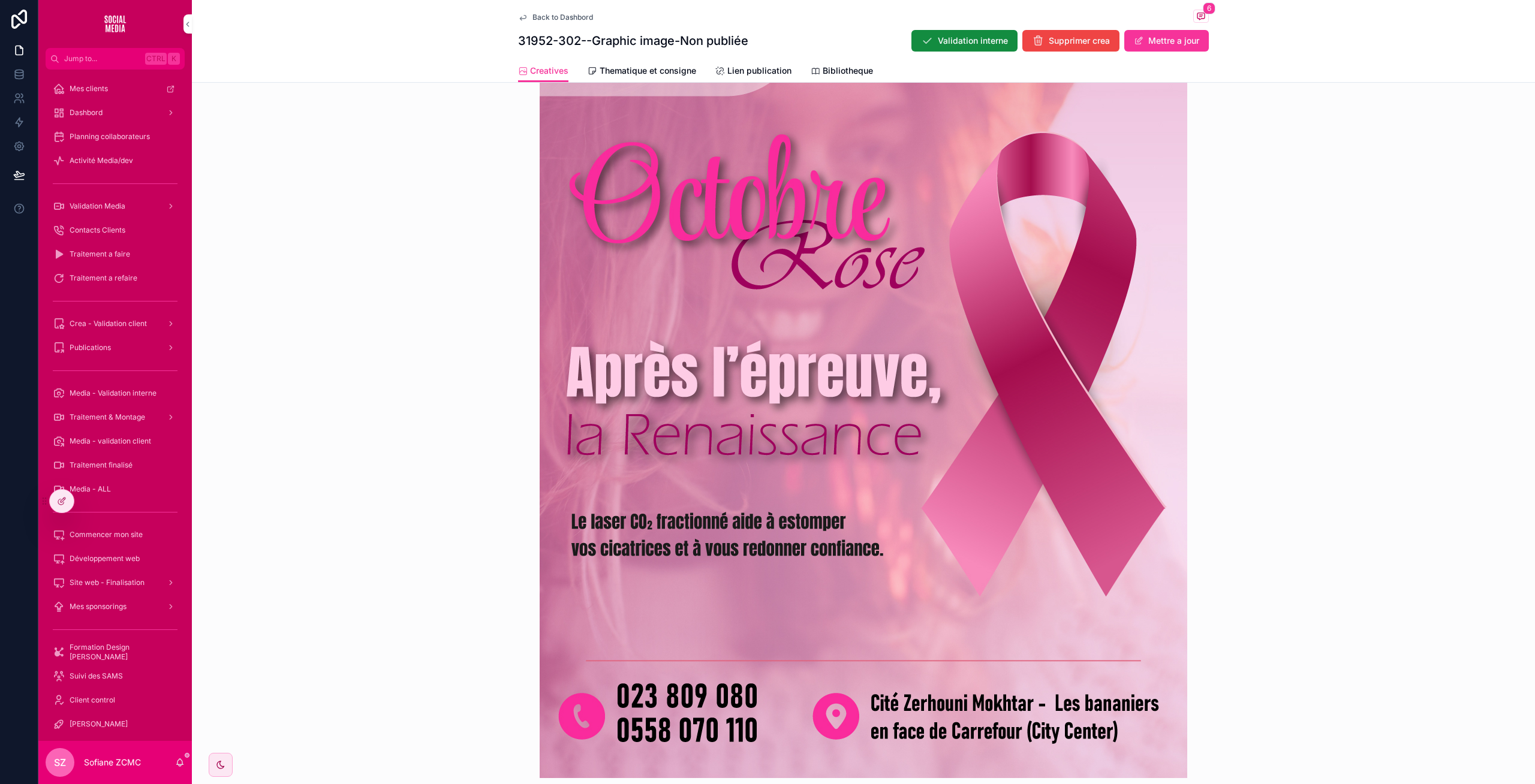
scroll to position [477, 0]
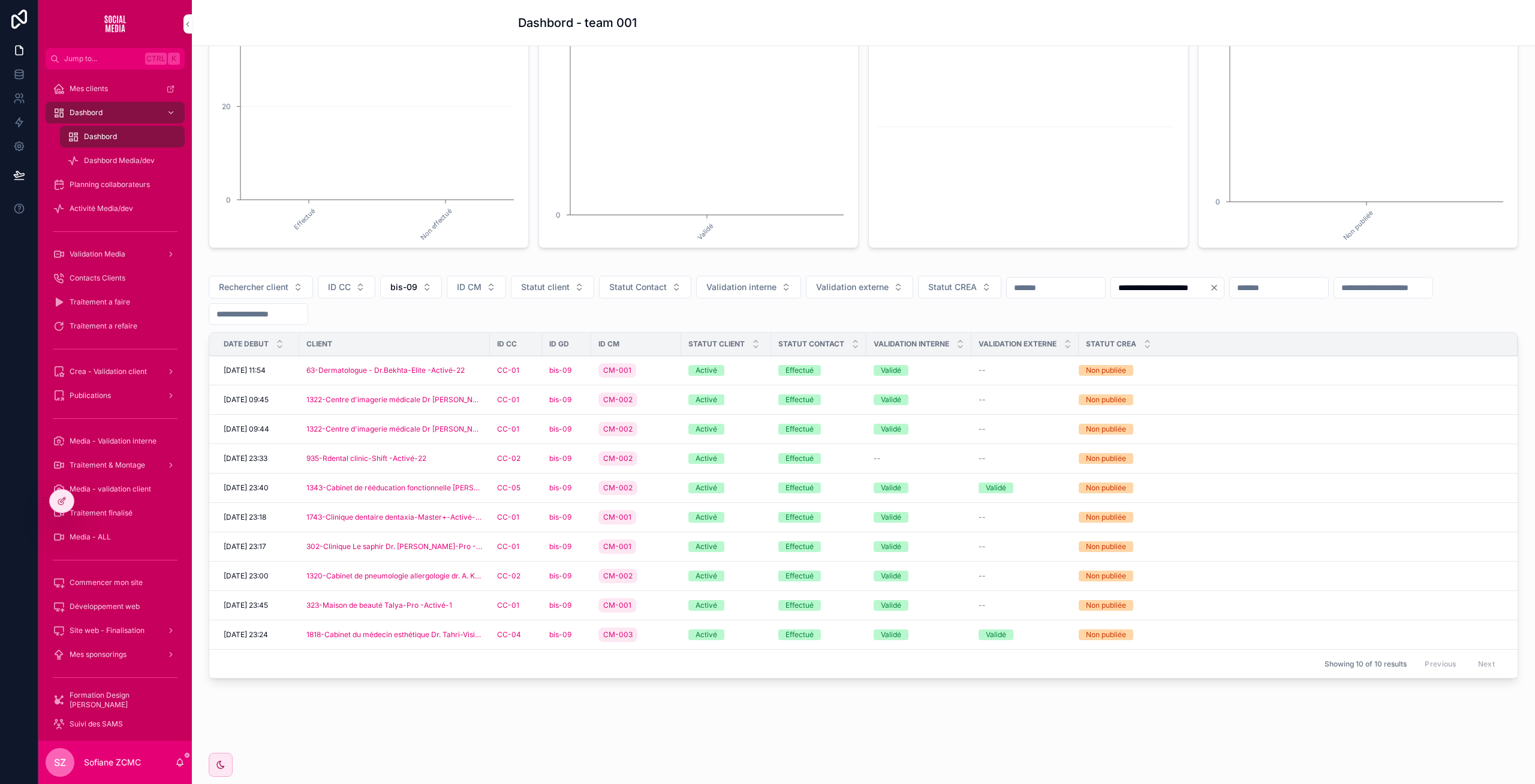
scroll to position [177, 0]
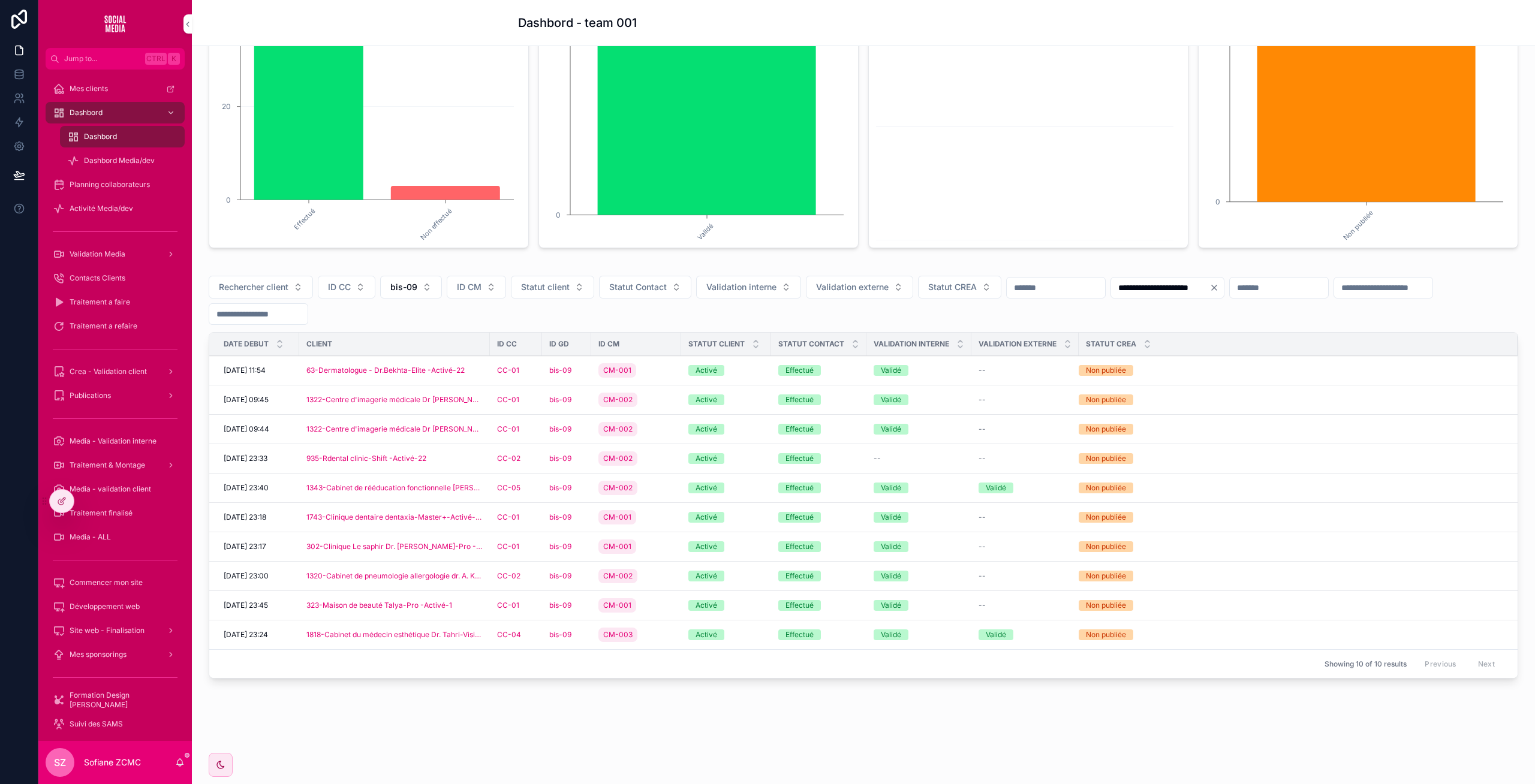
click at [659, 568] on div "CM-002" at bounding box center [636, 576] width 75 height 19
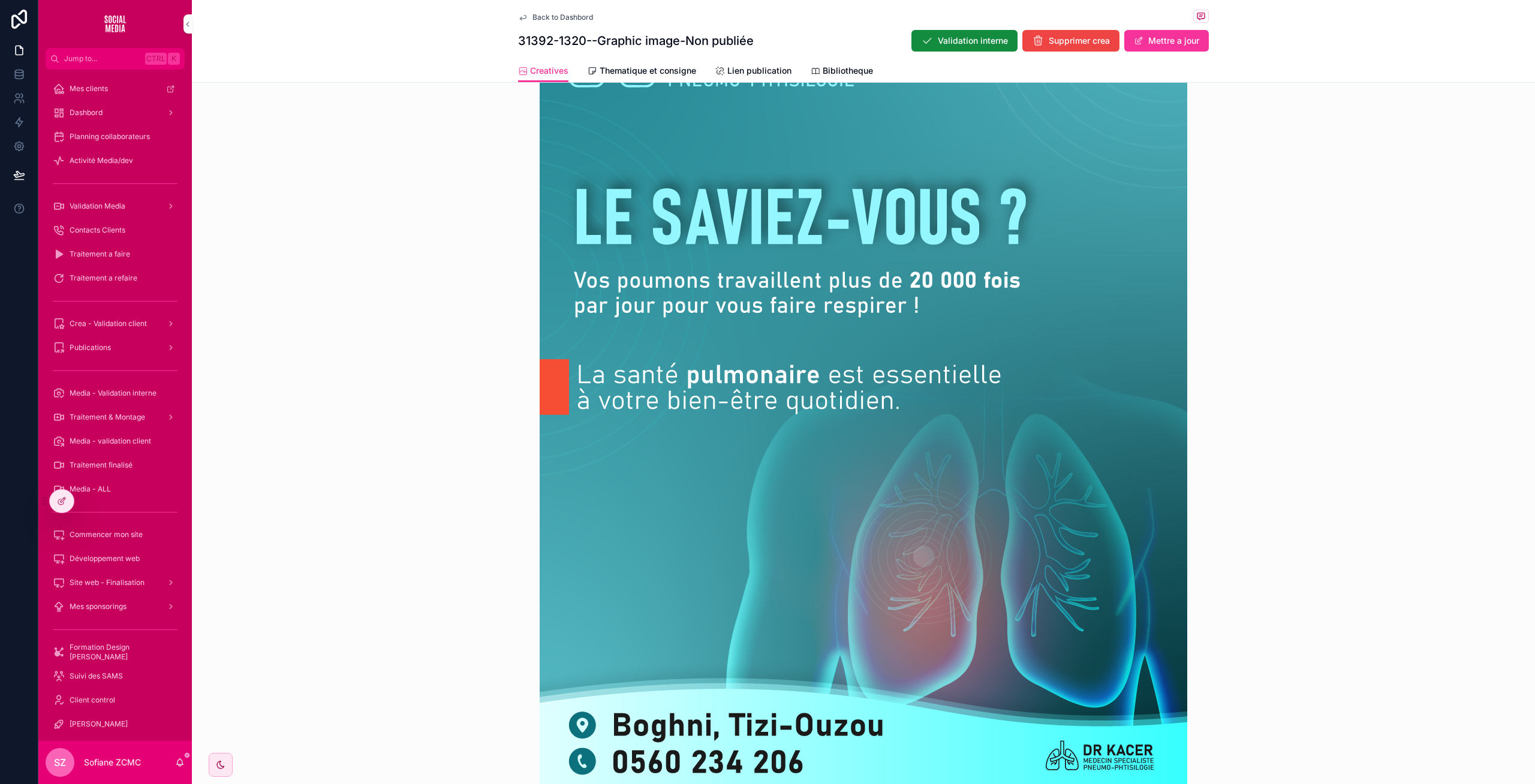
scroll to position [545, 0]
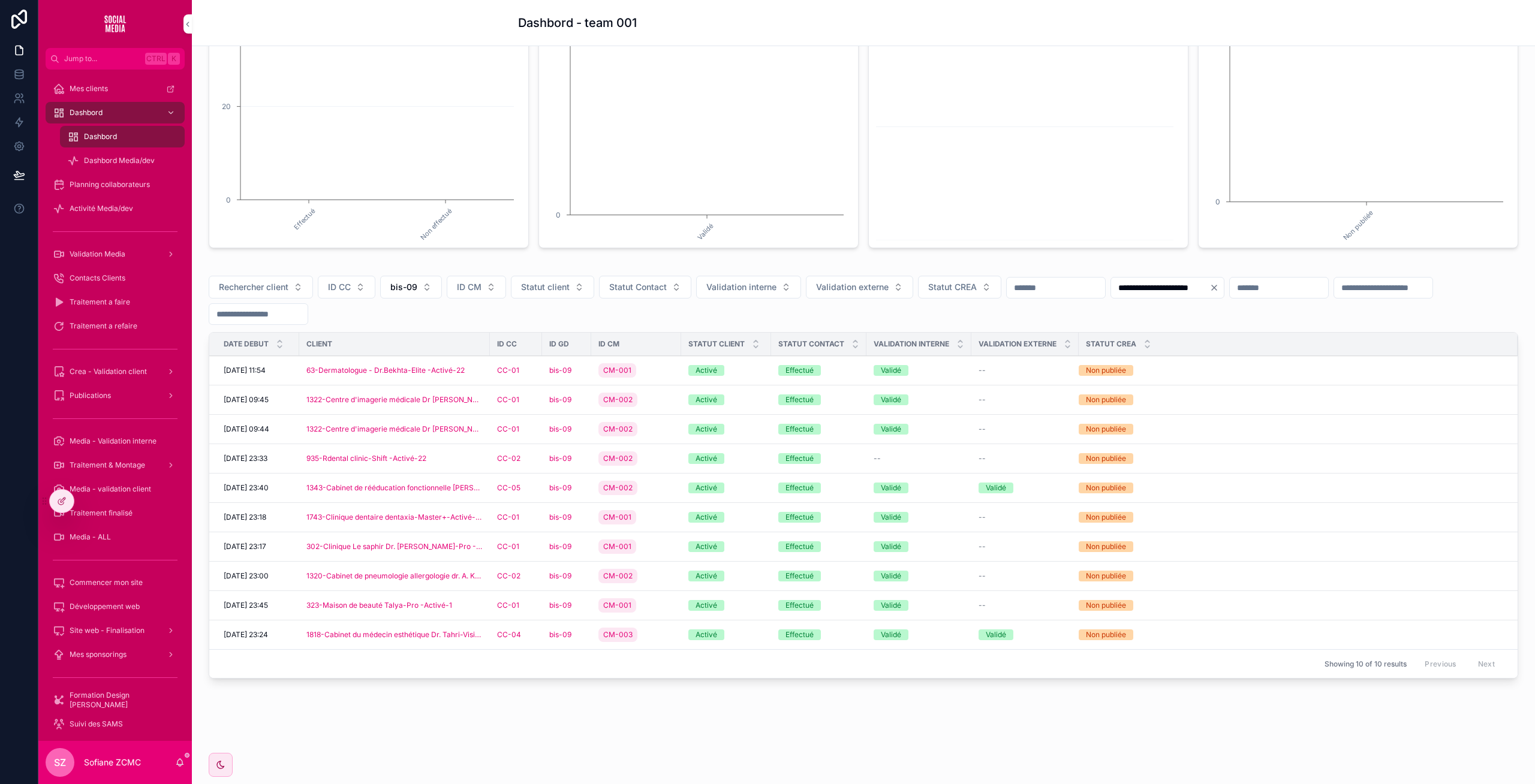
scroll to position [177, 0]
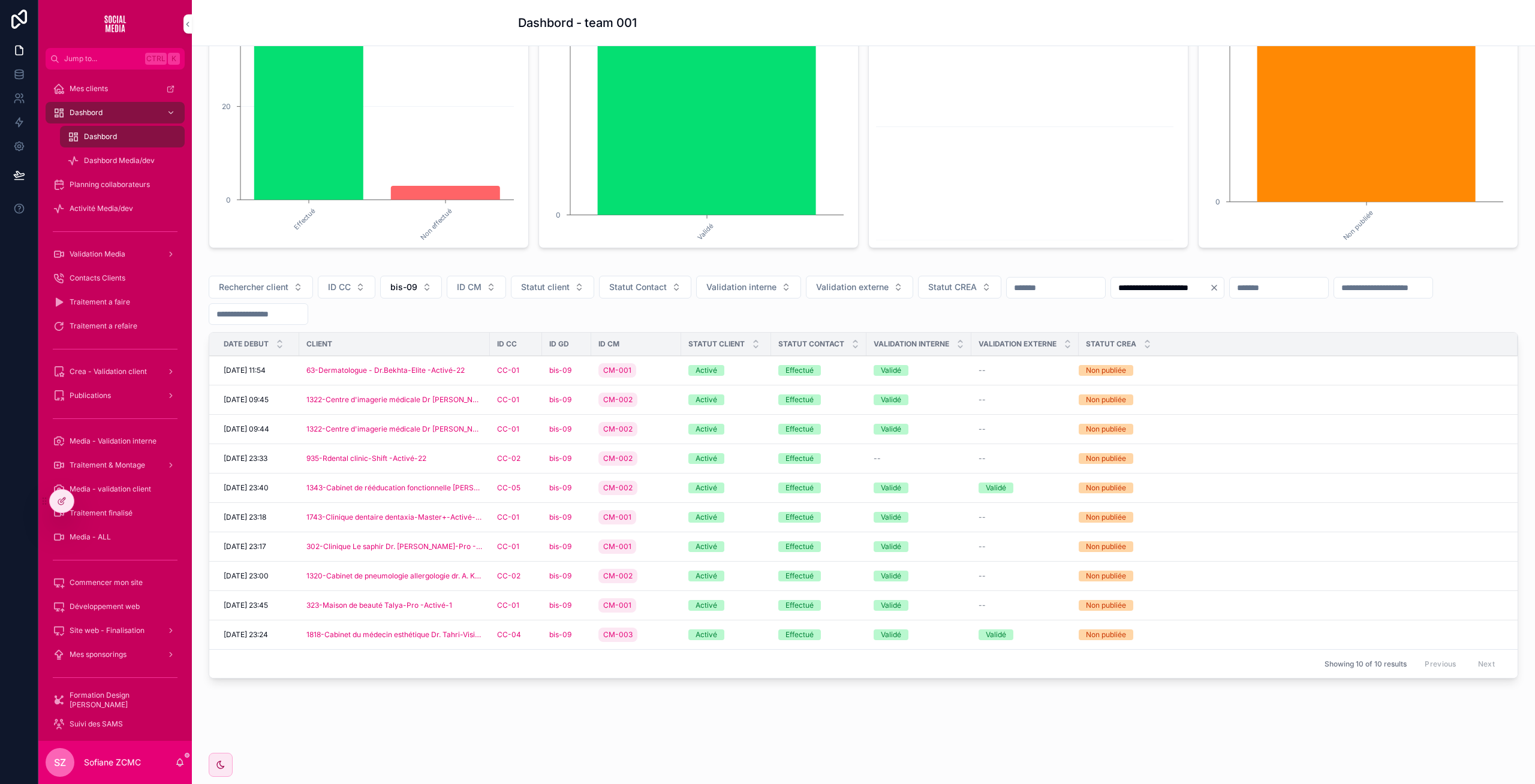
click at [648, 603] on div "CM-001" at bounding box center [636, 605] width 75 height 19
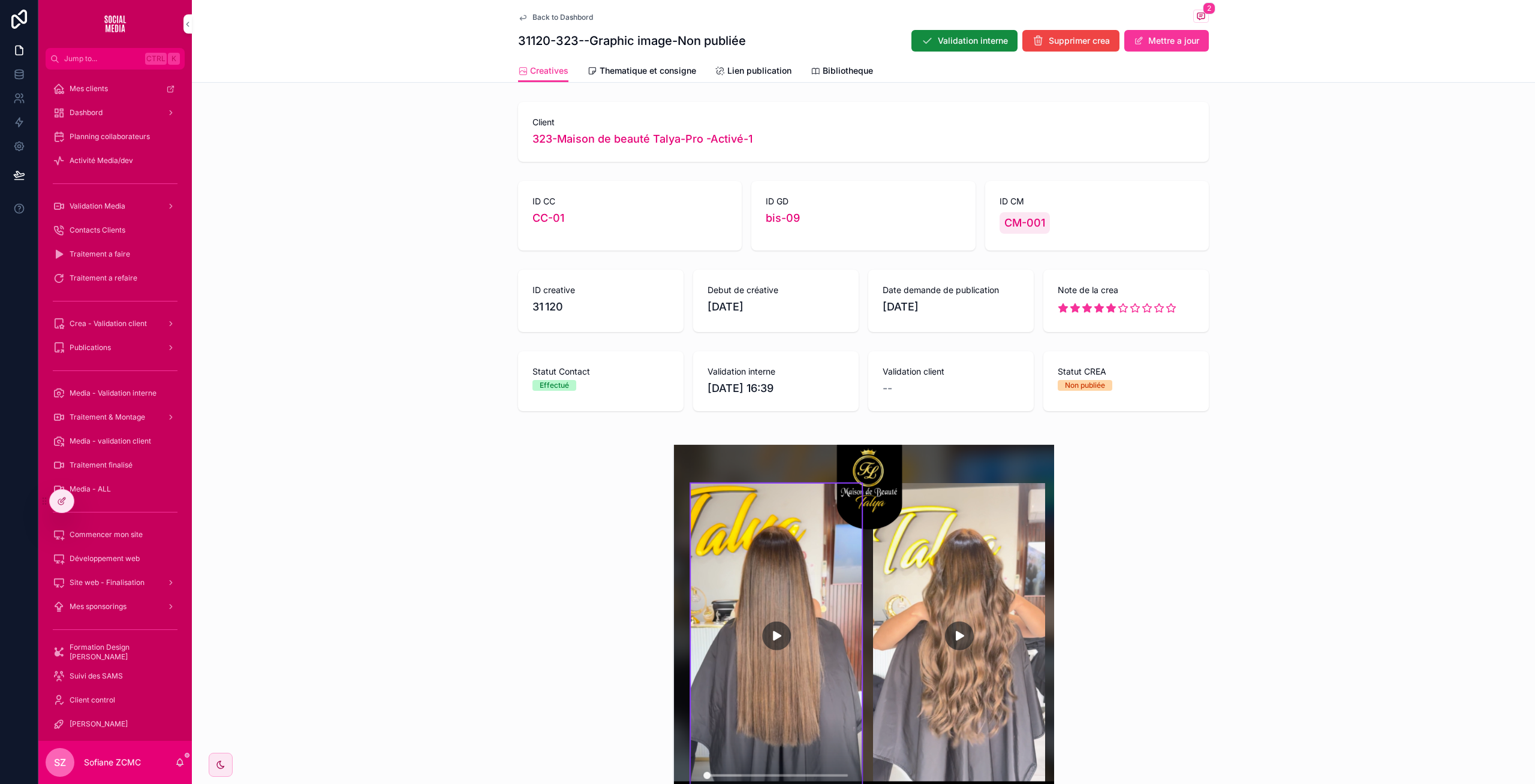
scroll to position [159, 0]
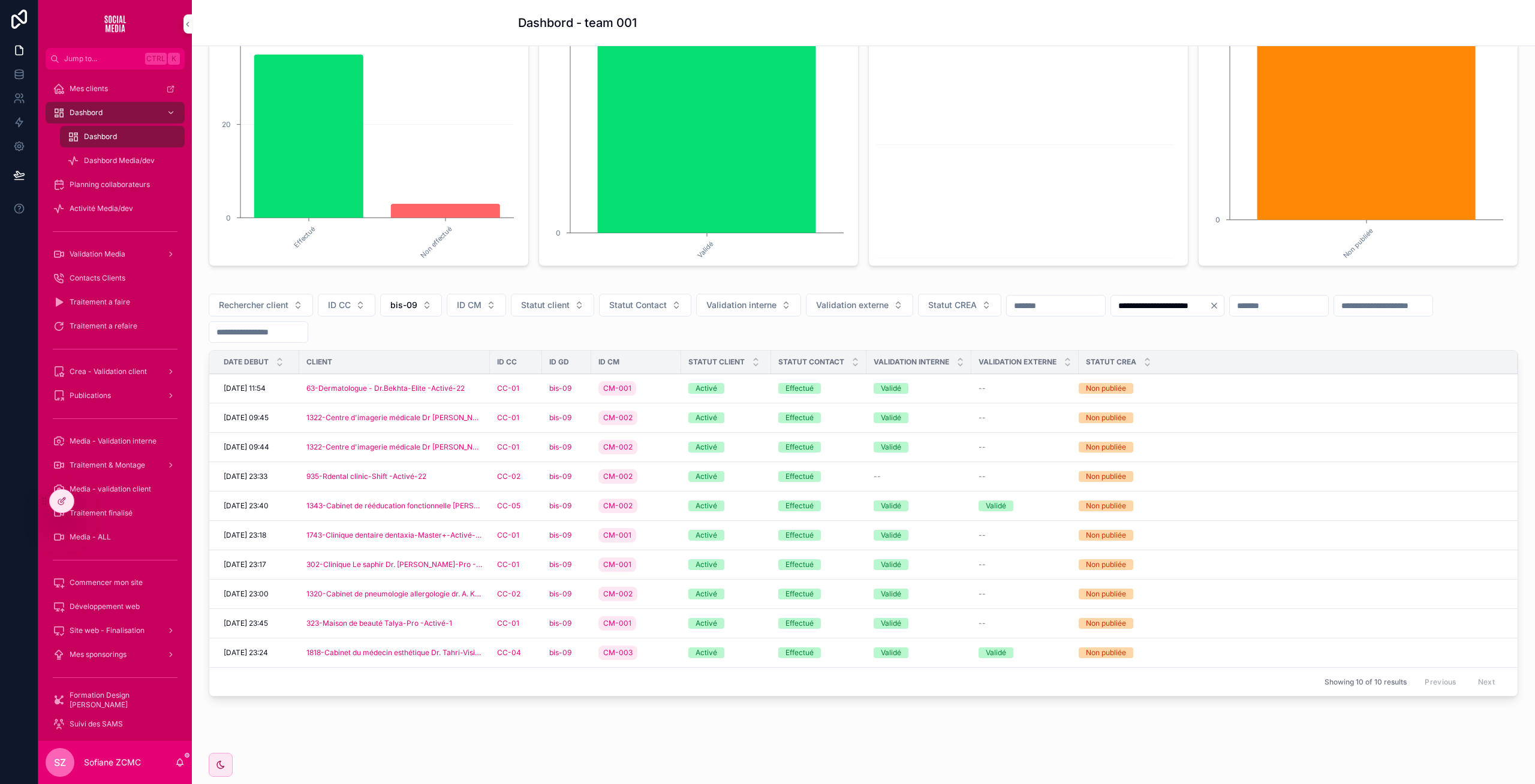
click at [657, 649] on div "CM-003" at bounding box center [636, 653] width 75 height 19
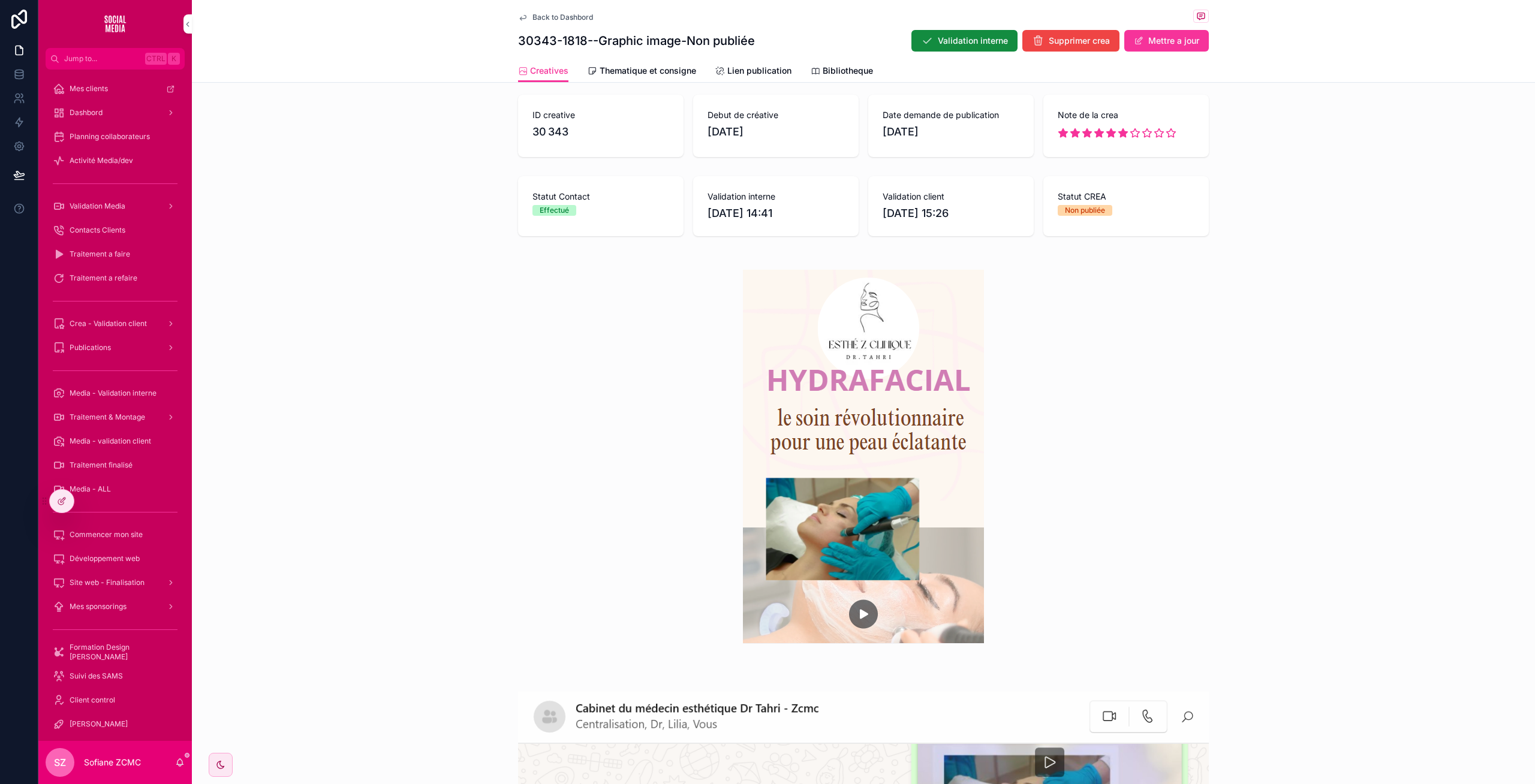
scroll to position [175, 0]
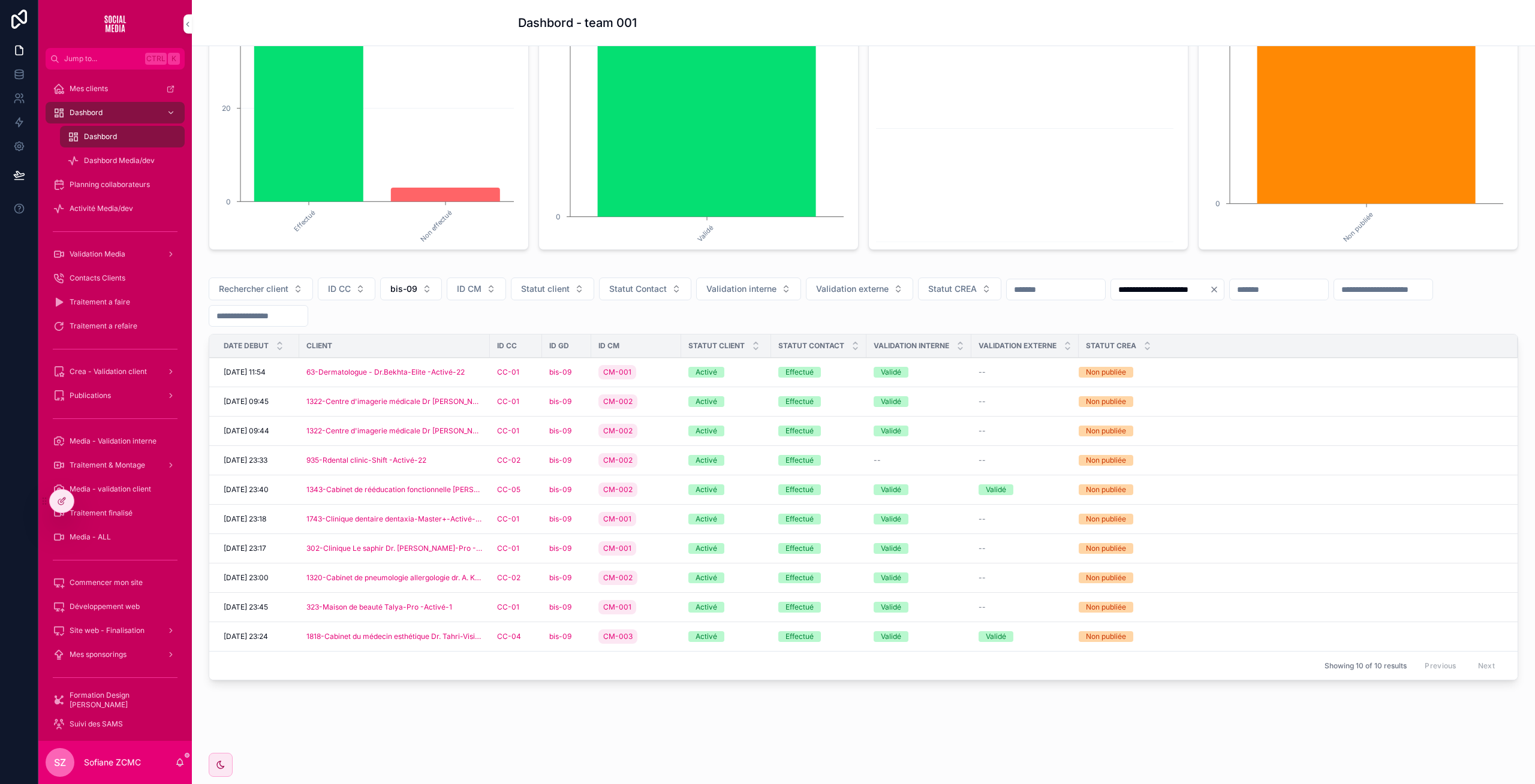
click at [427, 285] on button "bis-09" at bounding box center [411, 289] width 62 height 23
click at [396, 317] on input "scrollable content" at bounding box center [419, 314] width 143 height 22
type input "**"
click at [383, 341] on div "bis-11" at bounding box center [412, 338] width 166 height 19
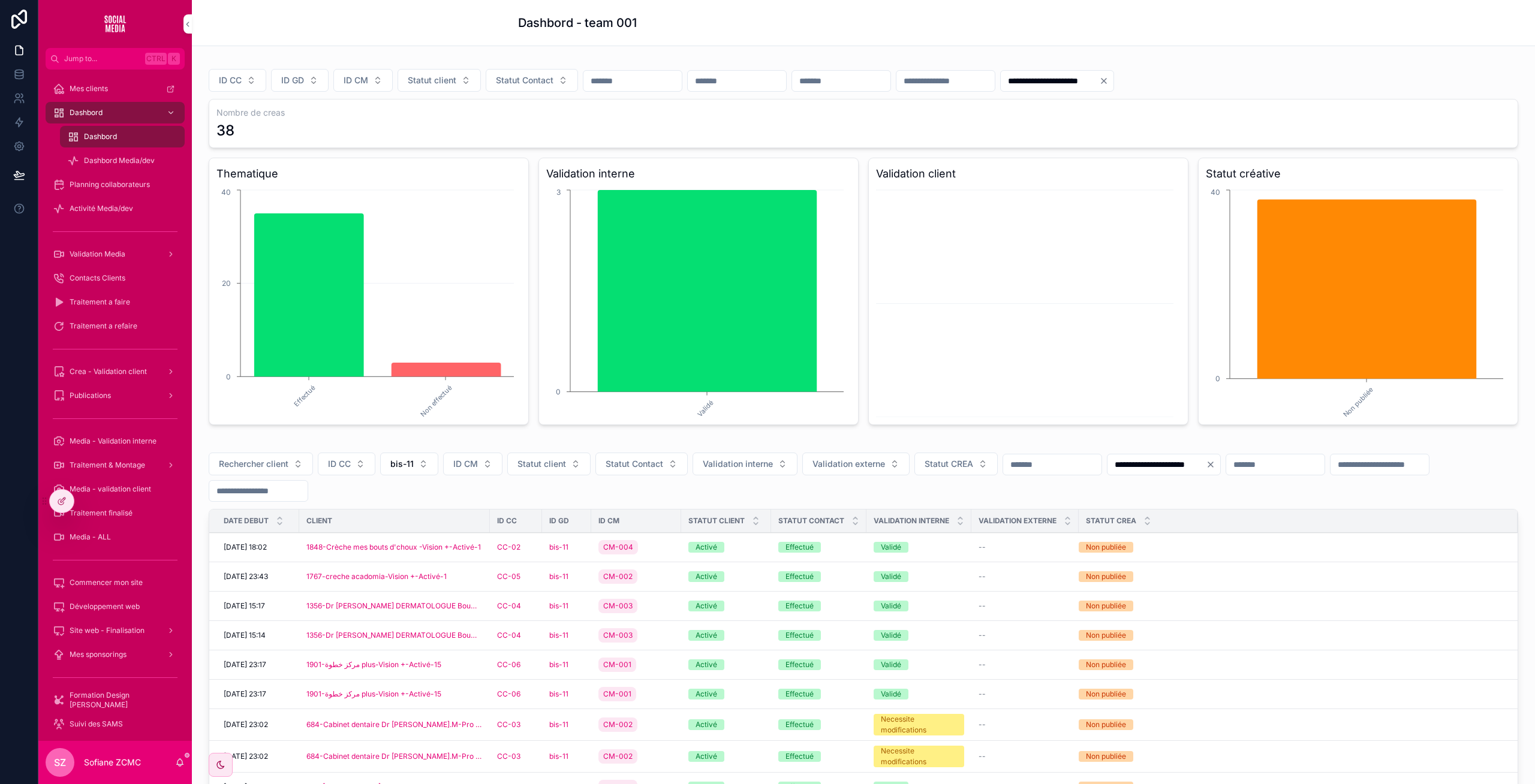
scroll to position [211, 0]
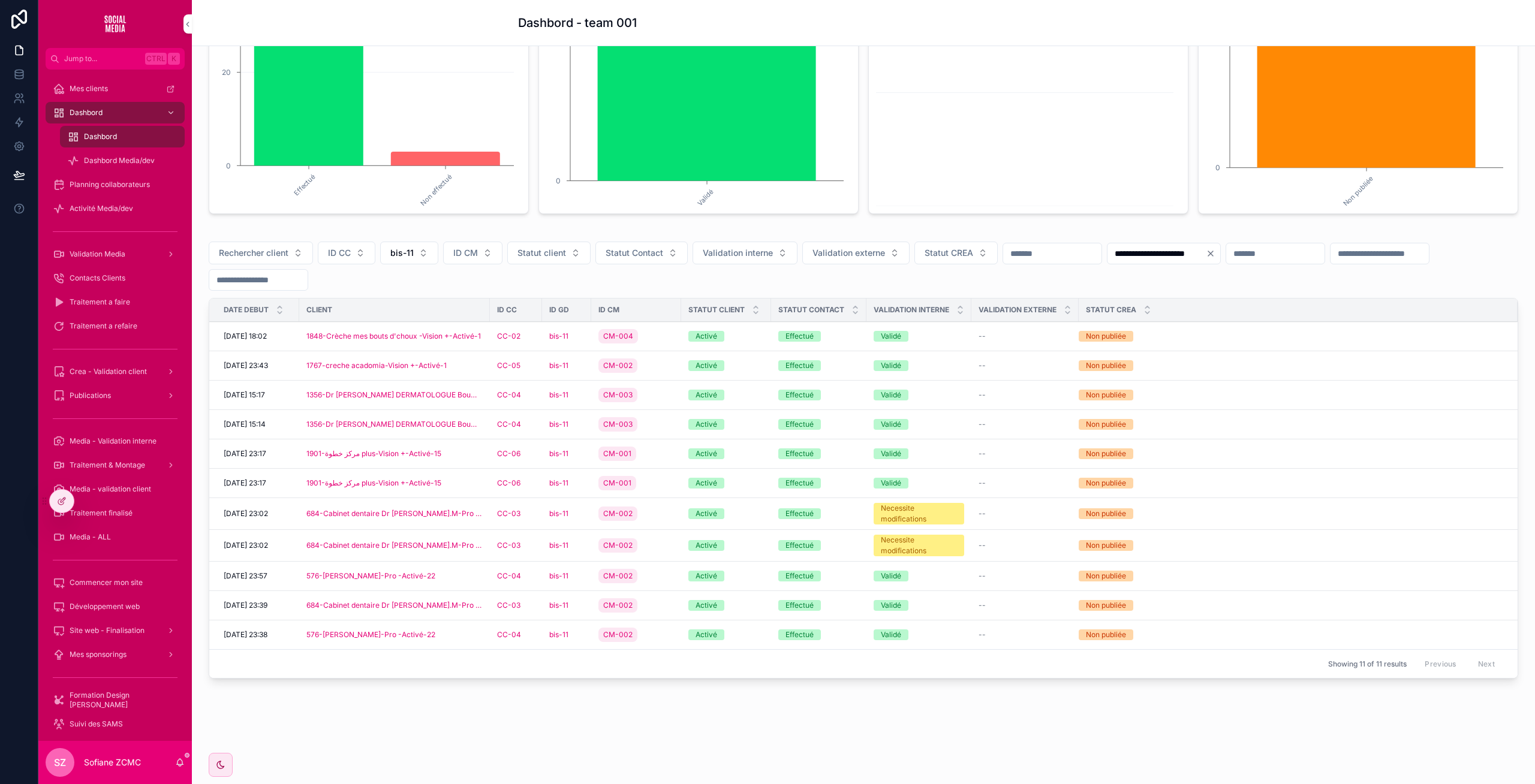
click at [530, 339] on div "CC-02" at bounding box center [516, 336] width 38 height 10
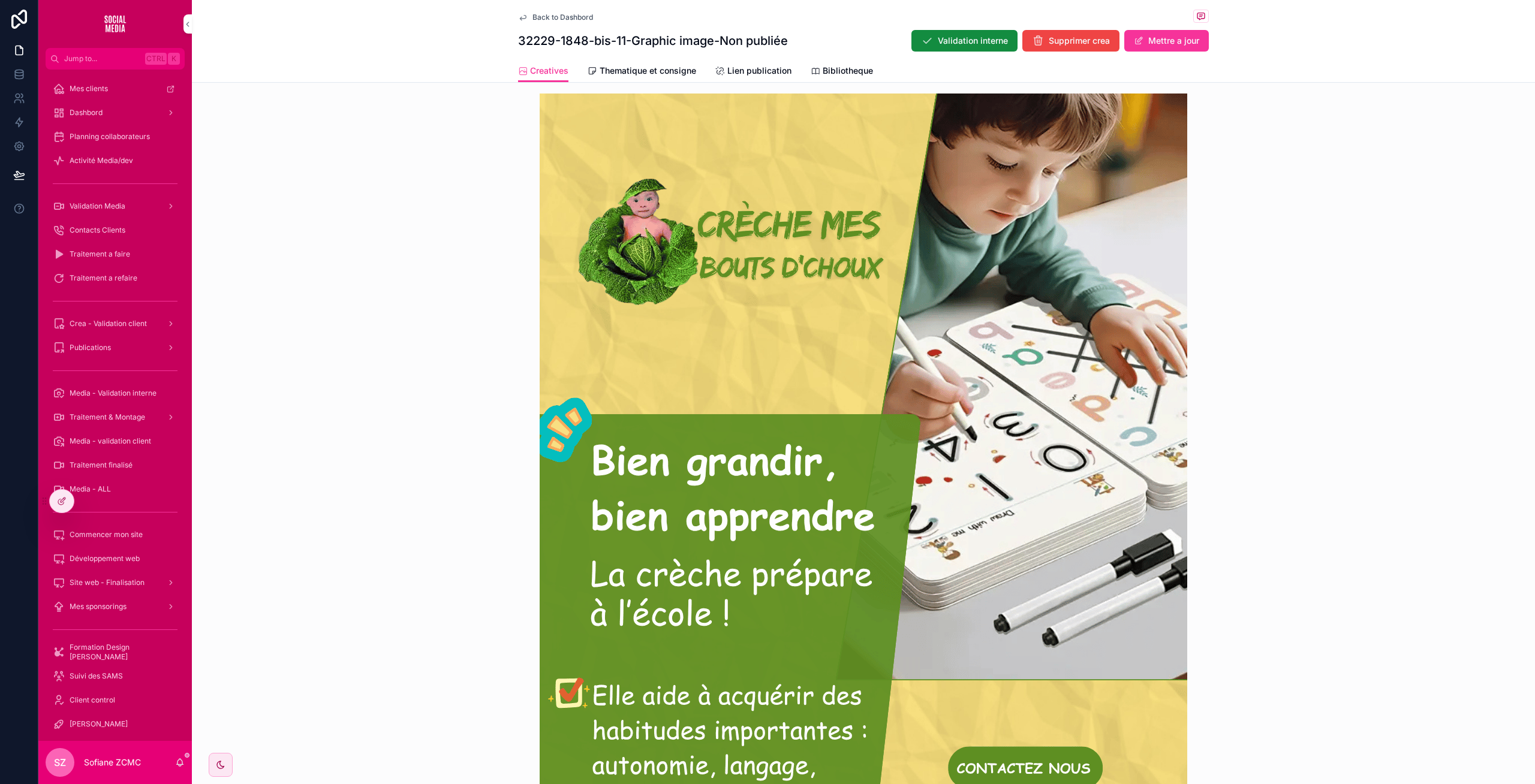
scroll to position [350, 0]
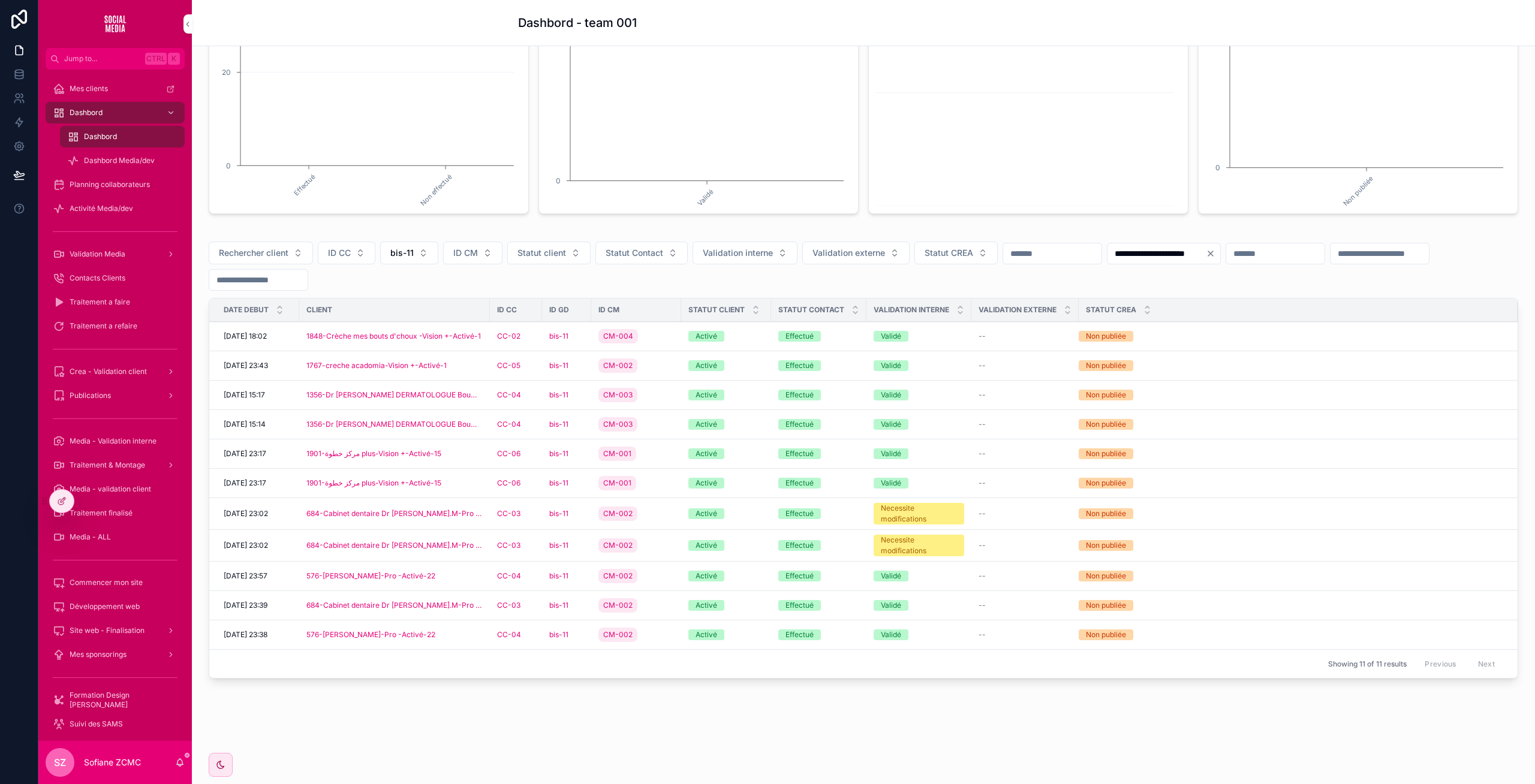
scroll to position [211, 0]
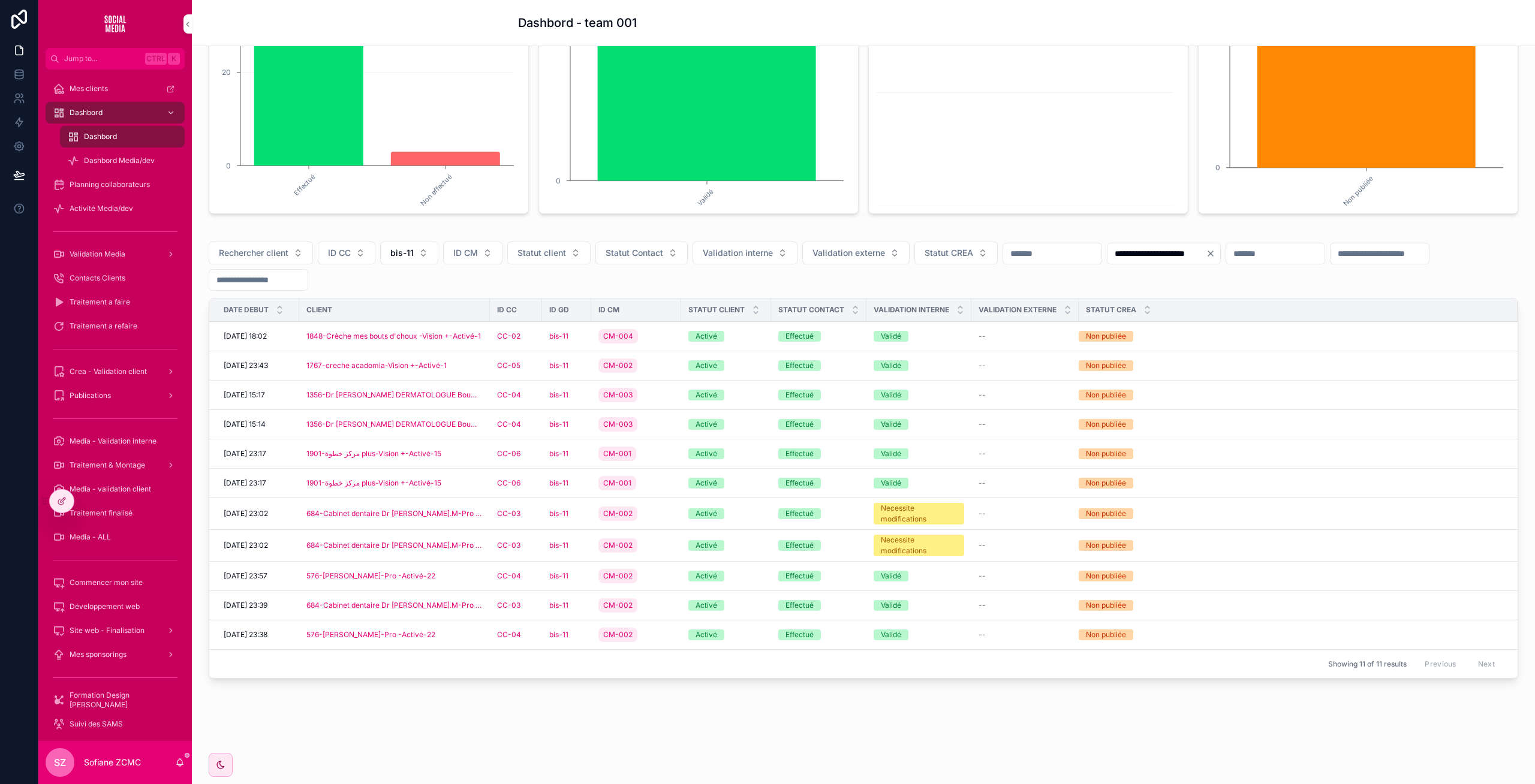
click at [668, 366] on div "CM-002" at bounding box center [636, 366] width 75 height 19
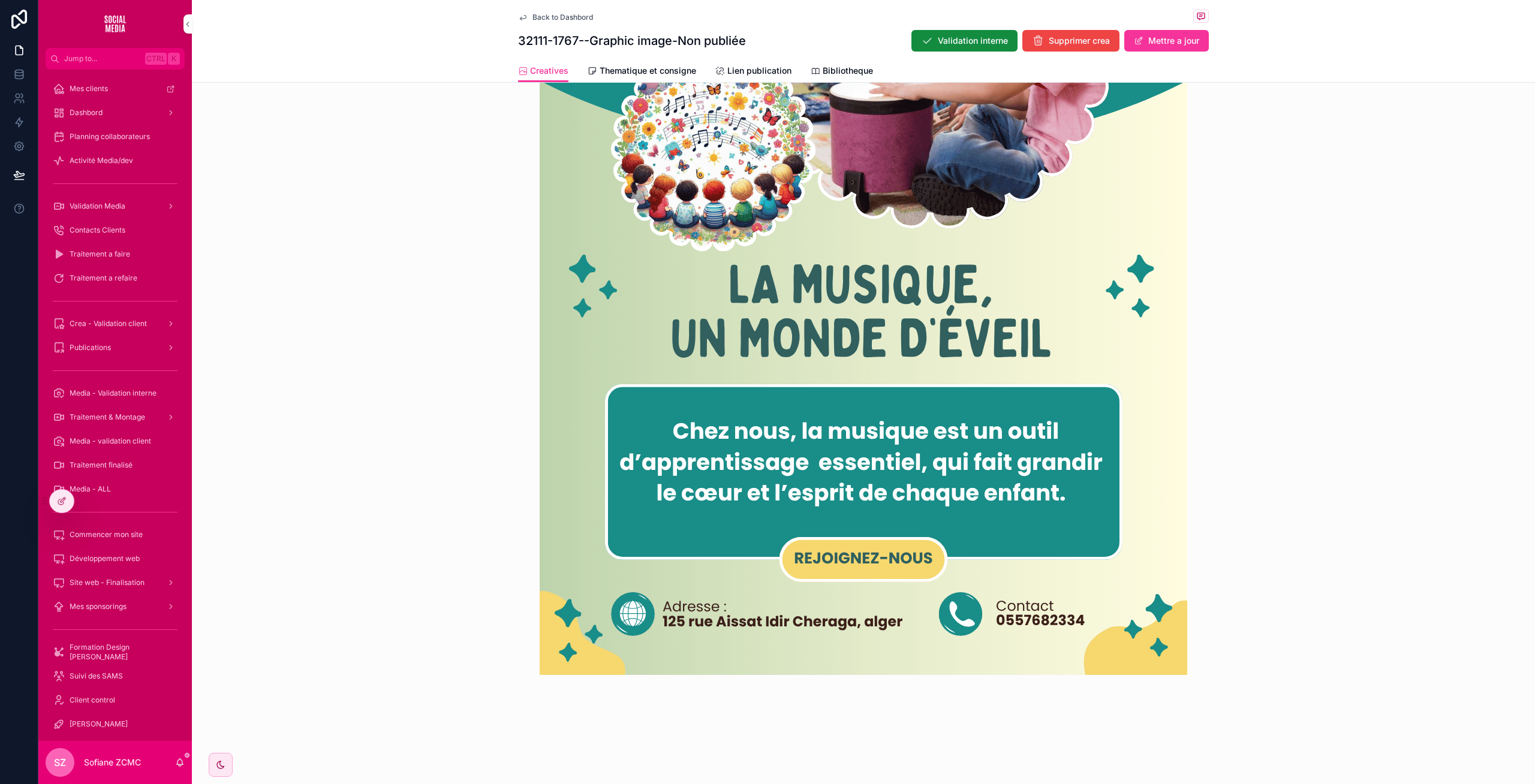
scroll to position [580, 0]
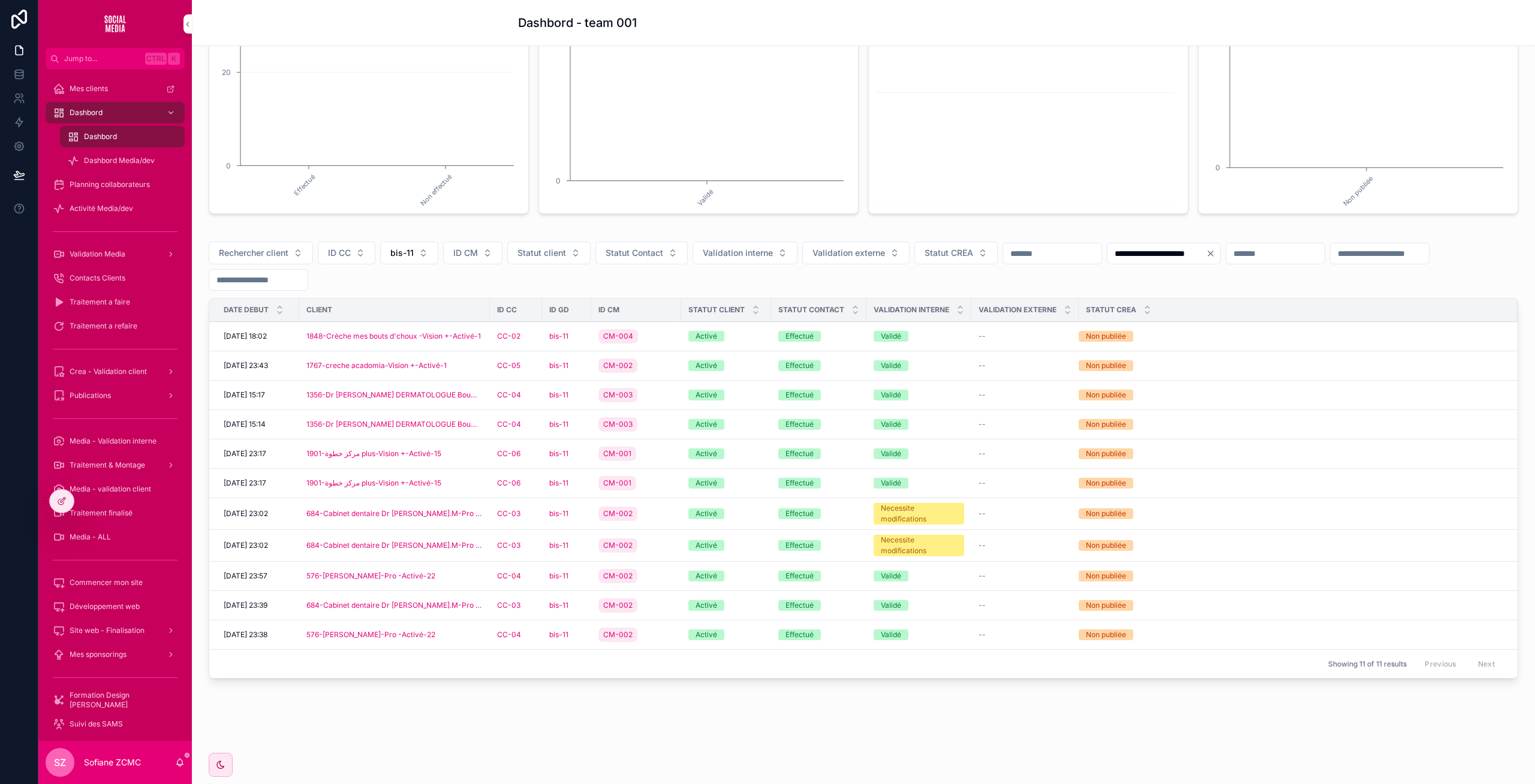
scroll to position [211, 0]
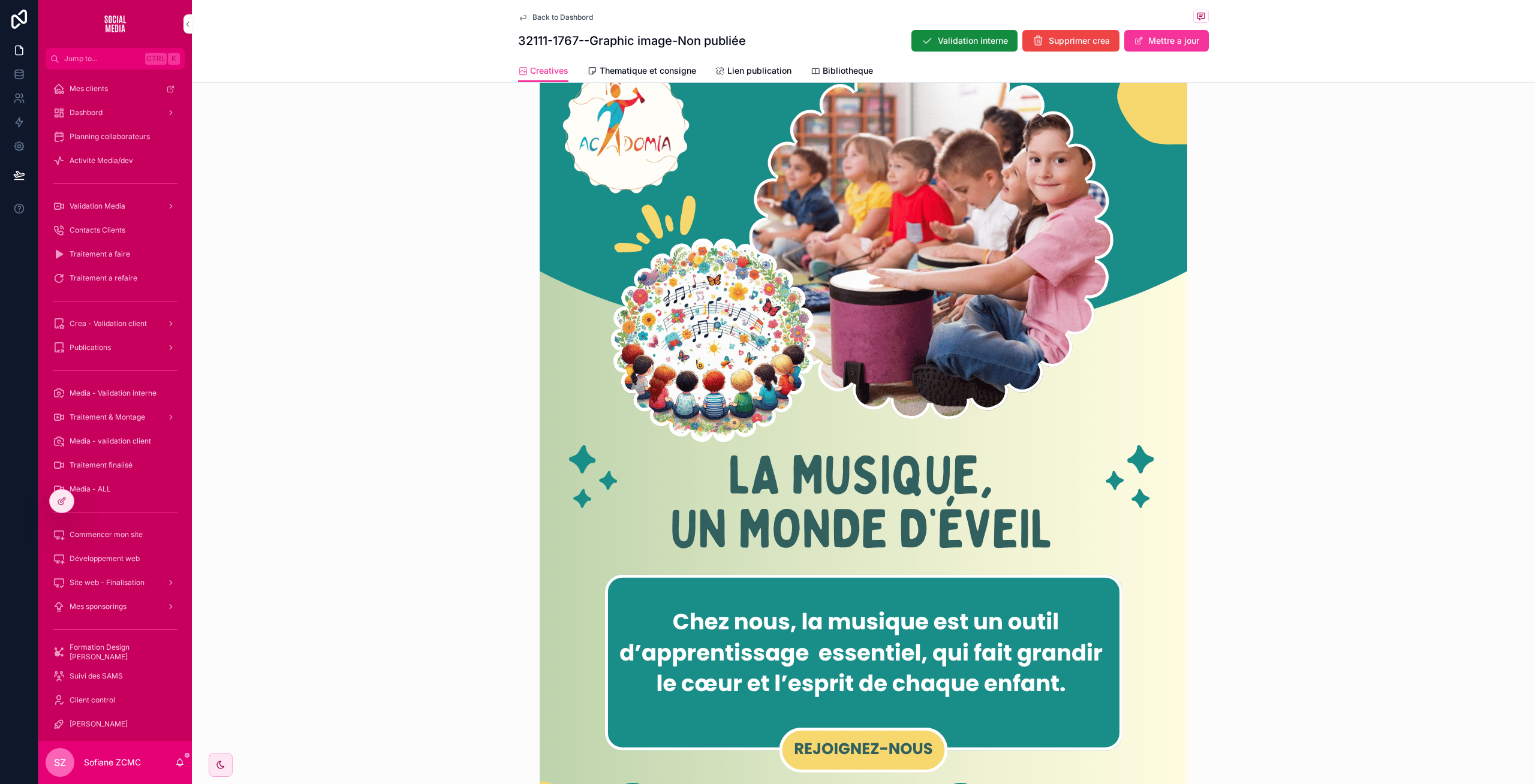
scroll to position [585, 0]
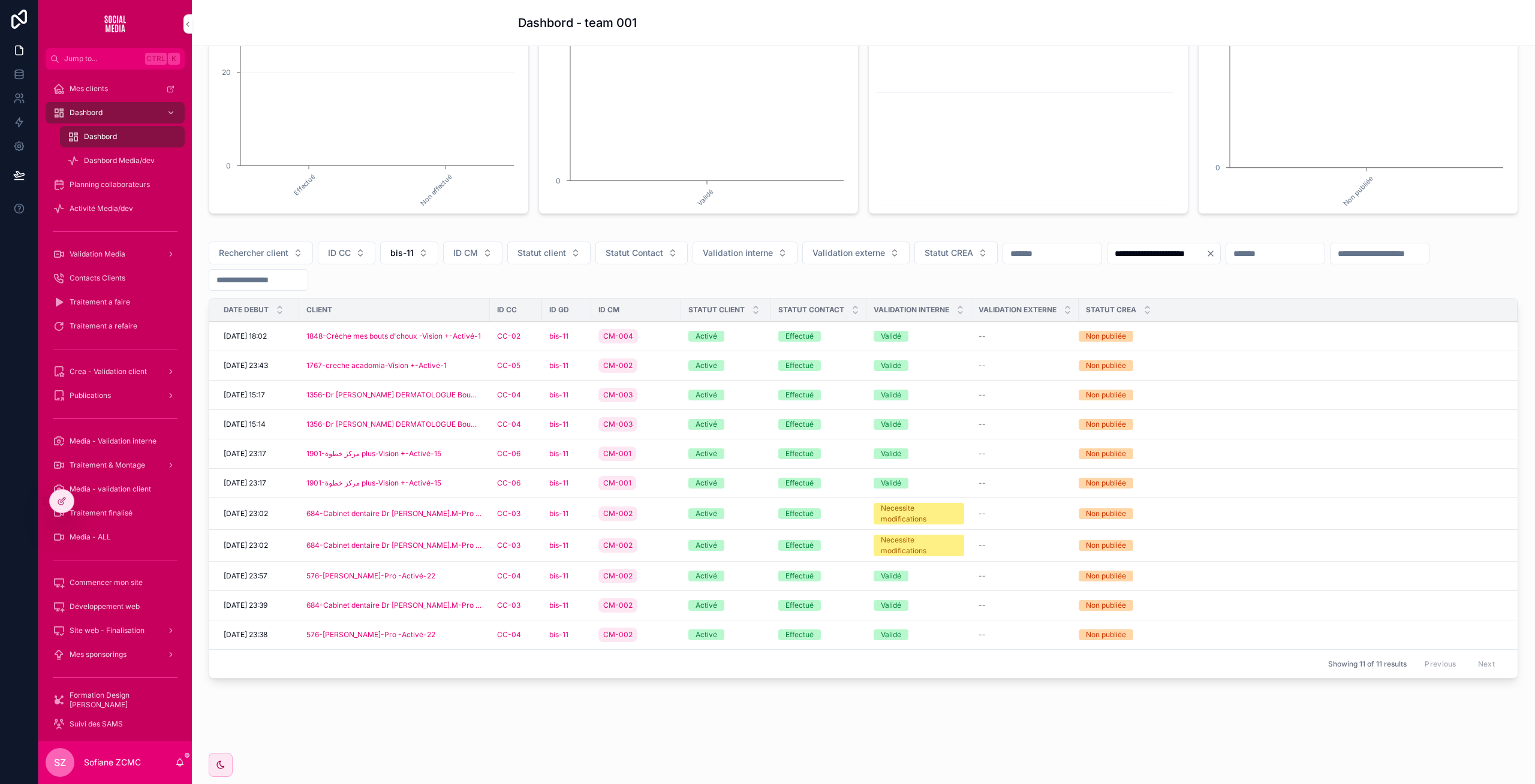
scroll to position [211, 0]
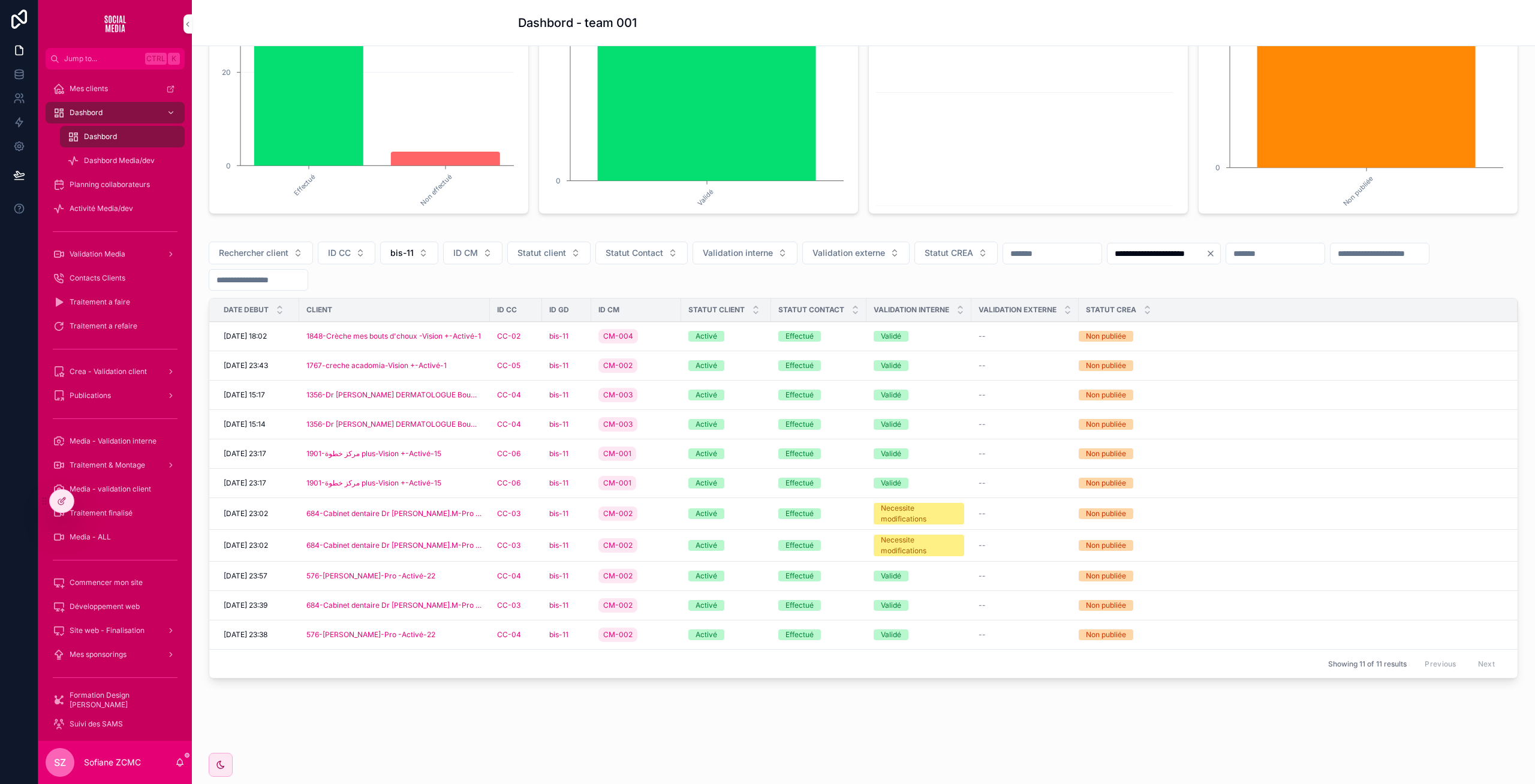
click at [536, 394] on td "CC-04" at bounding box center [516, 395] width 52 height 29
click at [534, 394] on div "CC-04" at bounding box center [516, 395] width 38 height 10
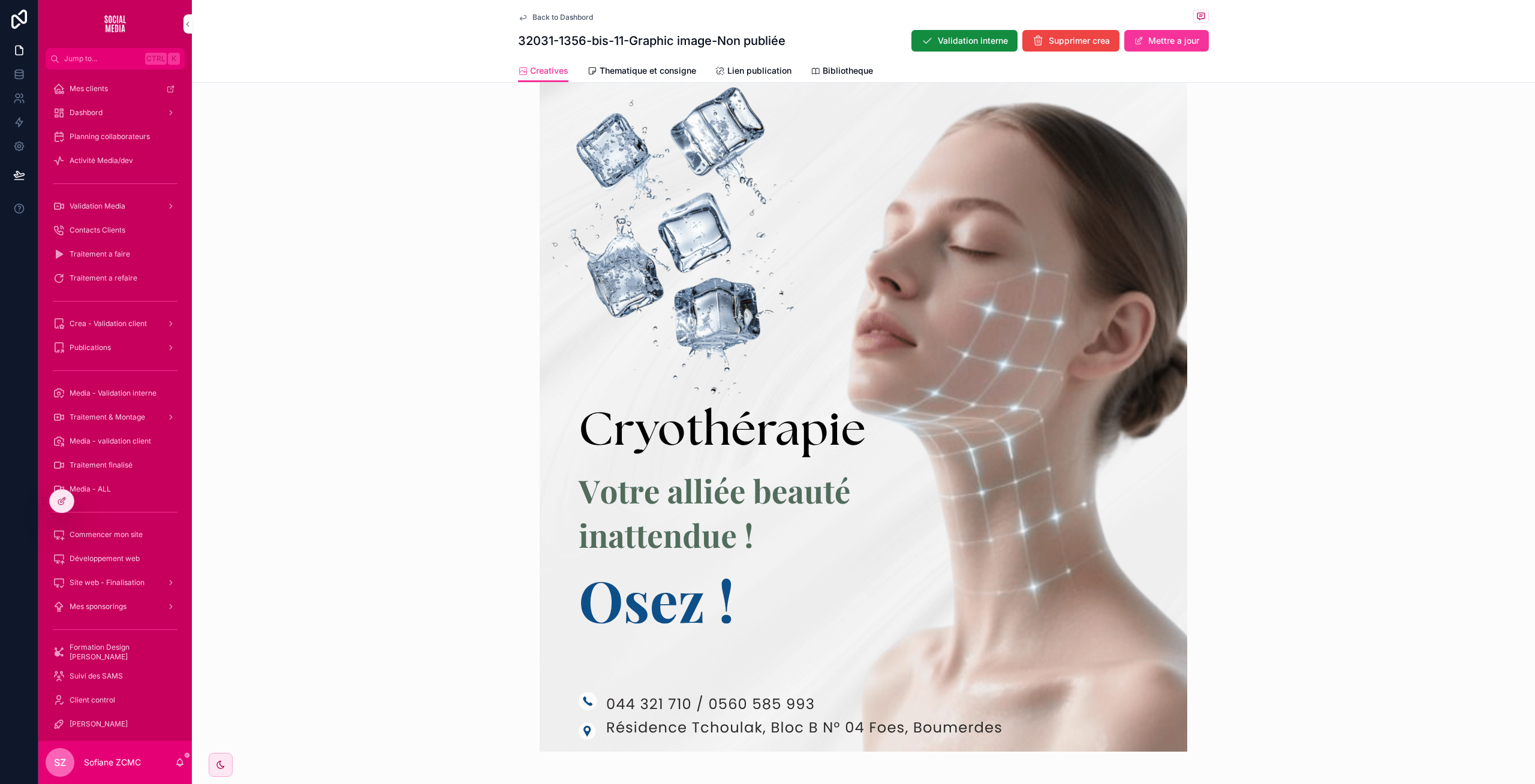
click at [804, 575] on img "scrollable content" at bounding box center [863, 347] width 648 height 809
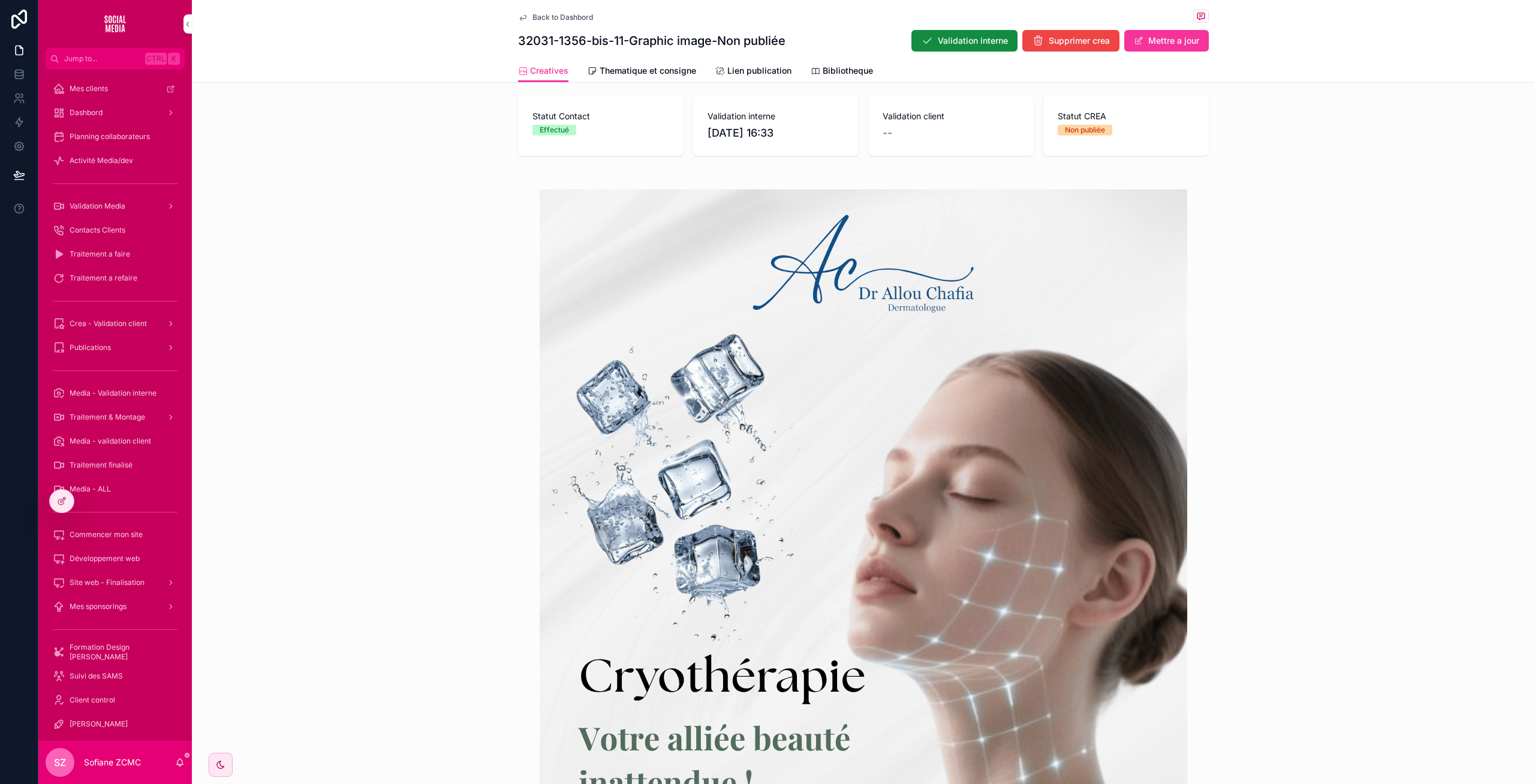
scroll to position [207, 0]
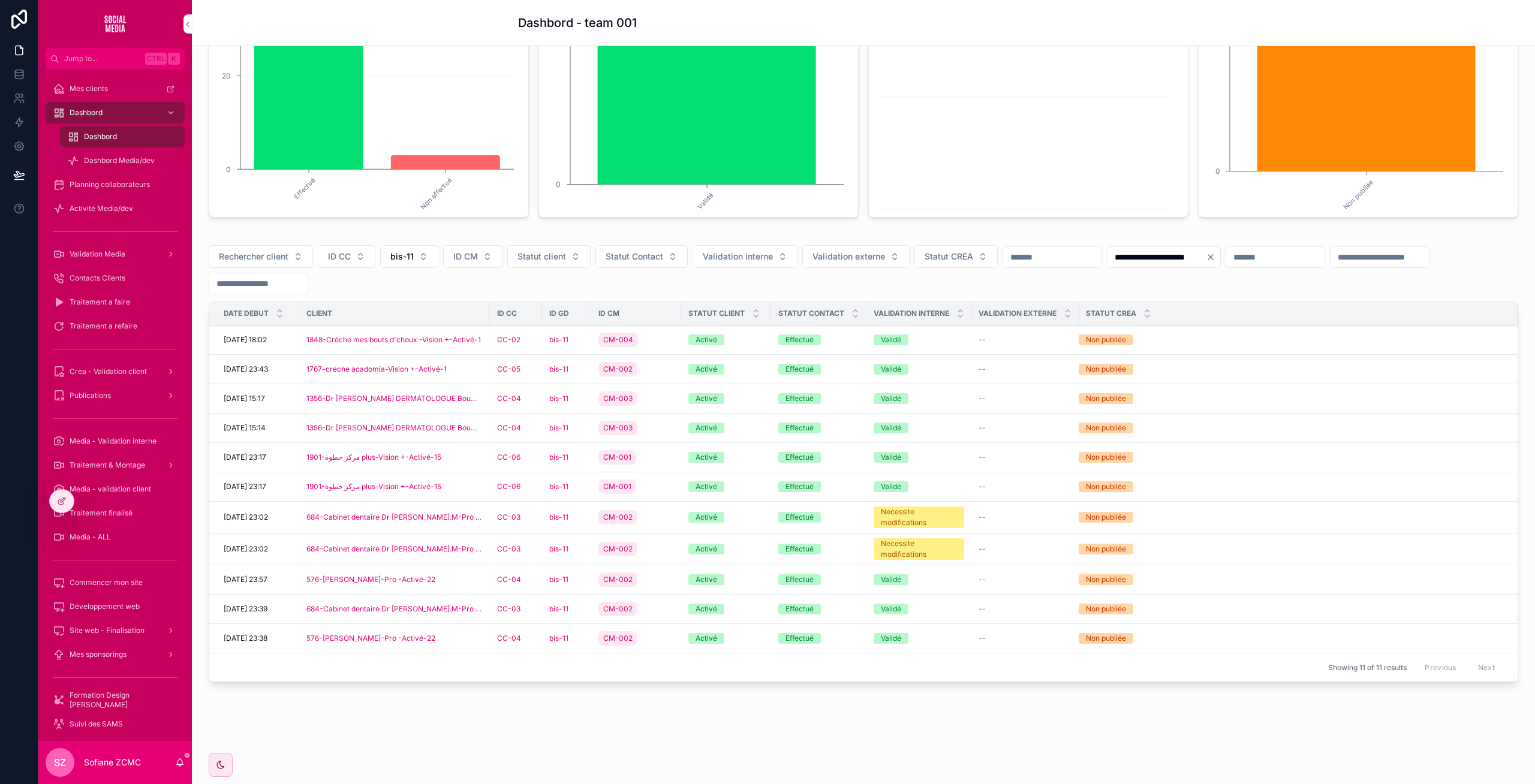
click at [658, 429] on div "CM-003" at bounding box center [636, 428] width 75 height 19
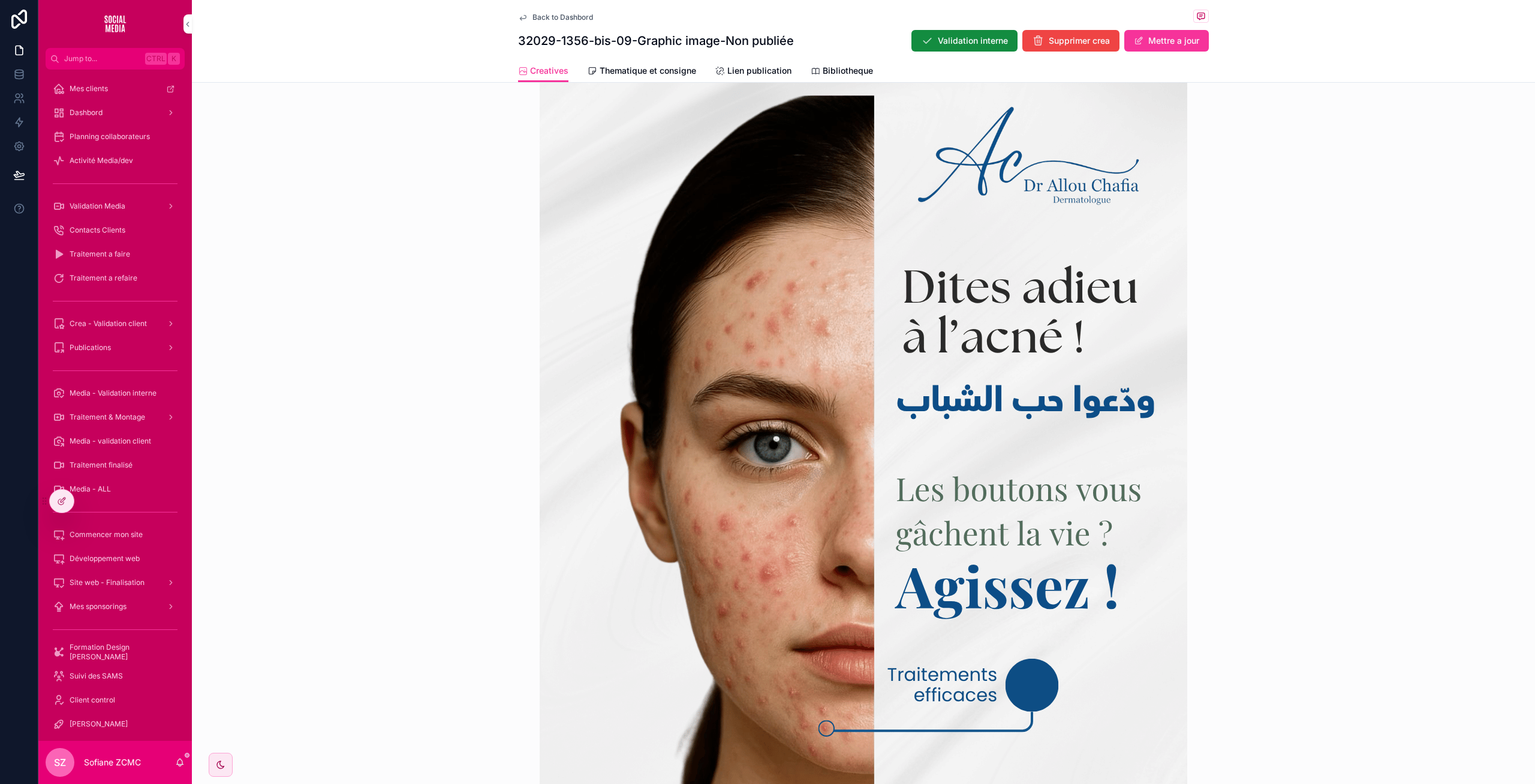
scroll to position [567, 0]
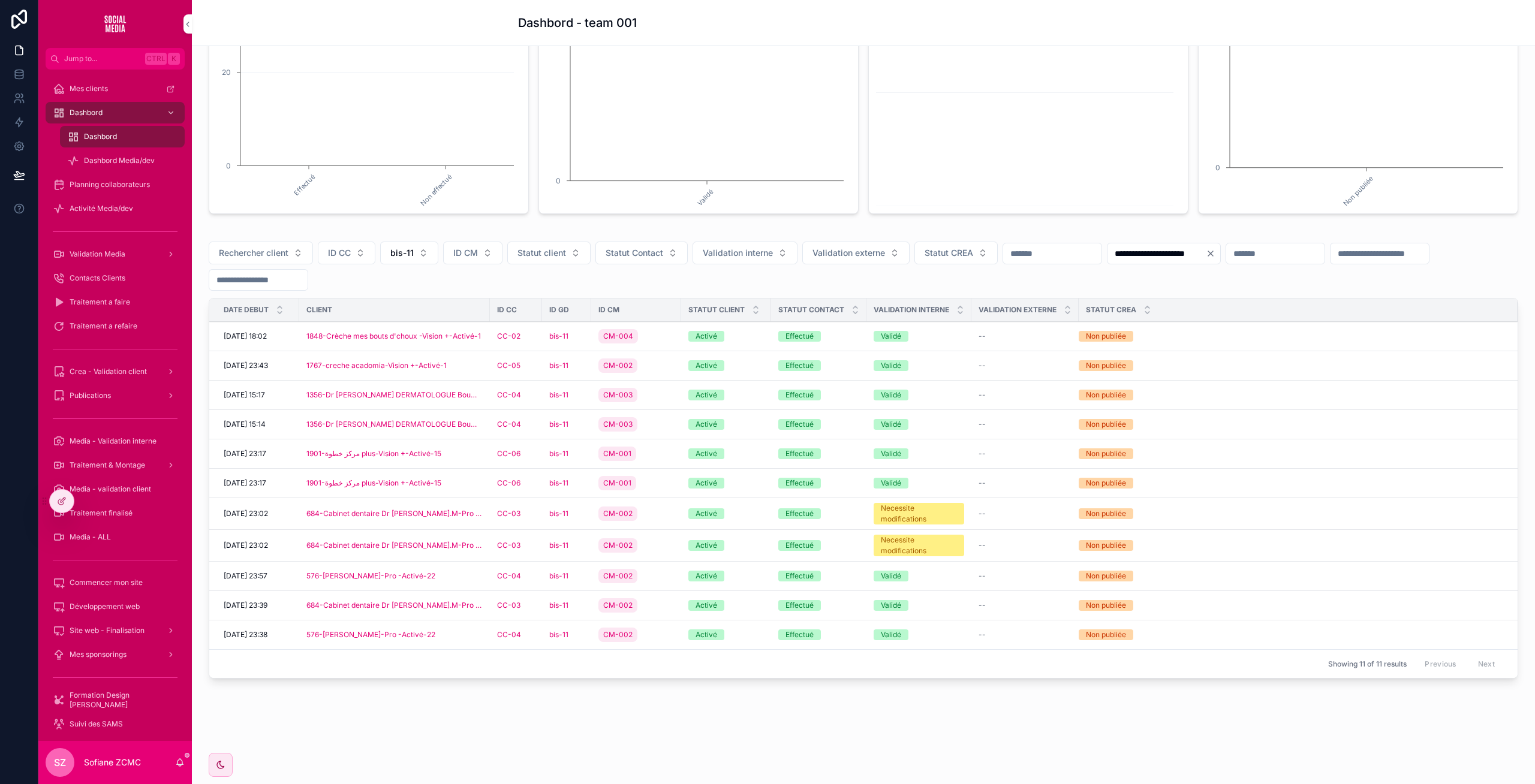
scroll to position [211, 0]
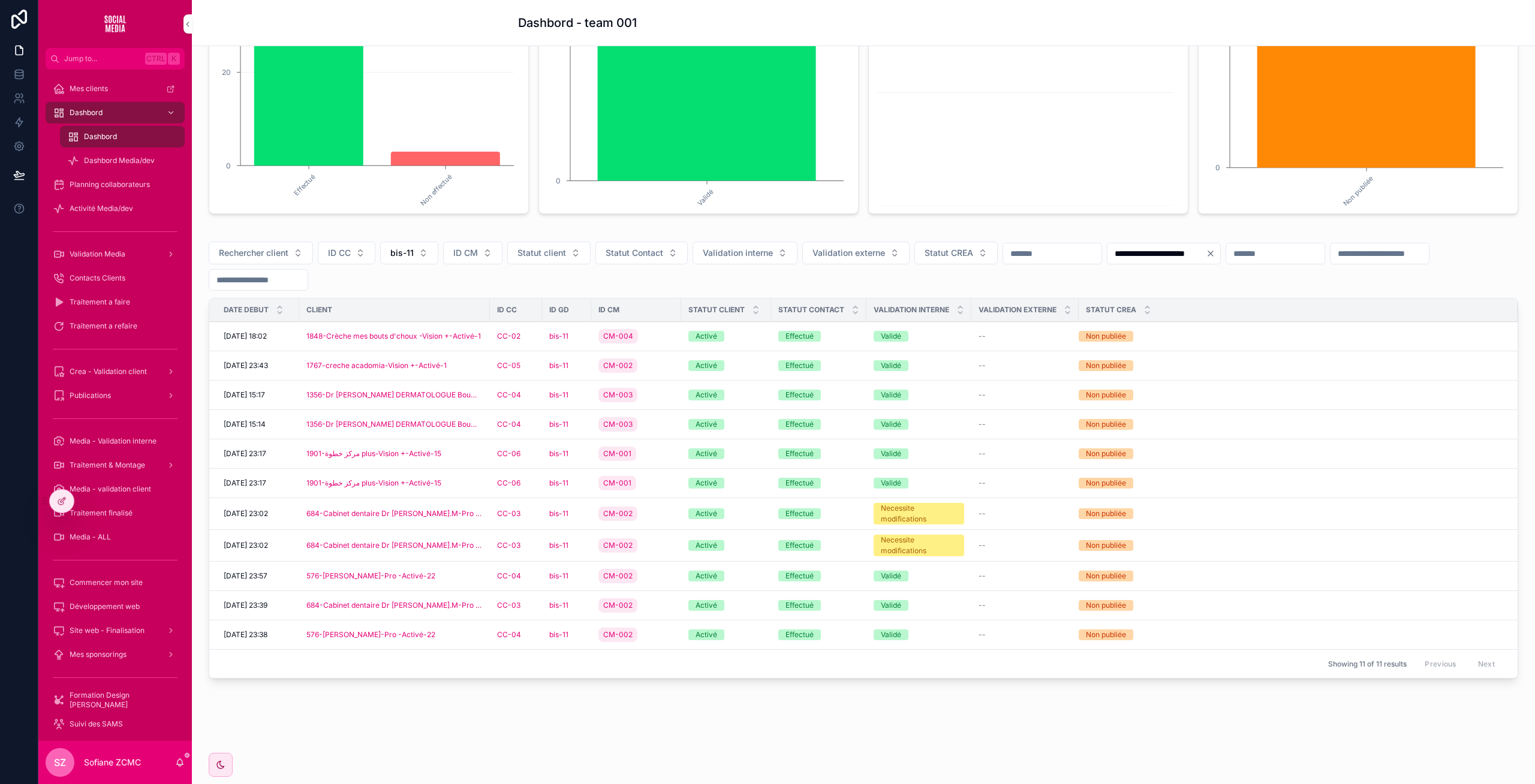
click at [652, 455] on div "CM-001" at bounding box center [636, 454] width 75 height 19
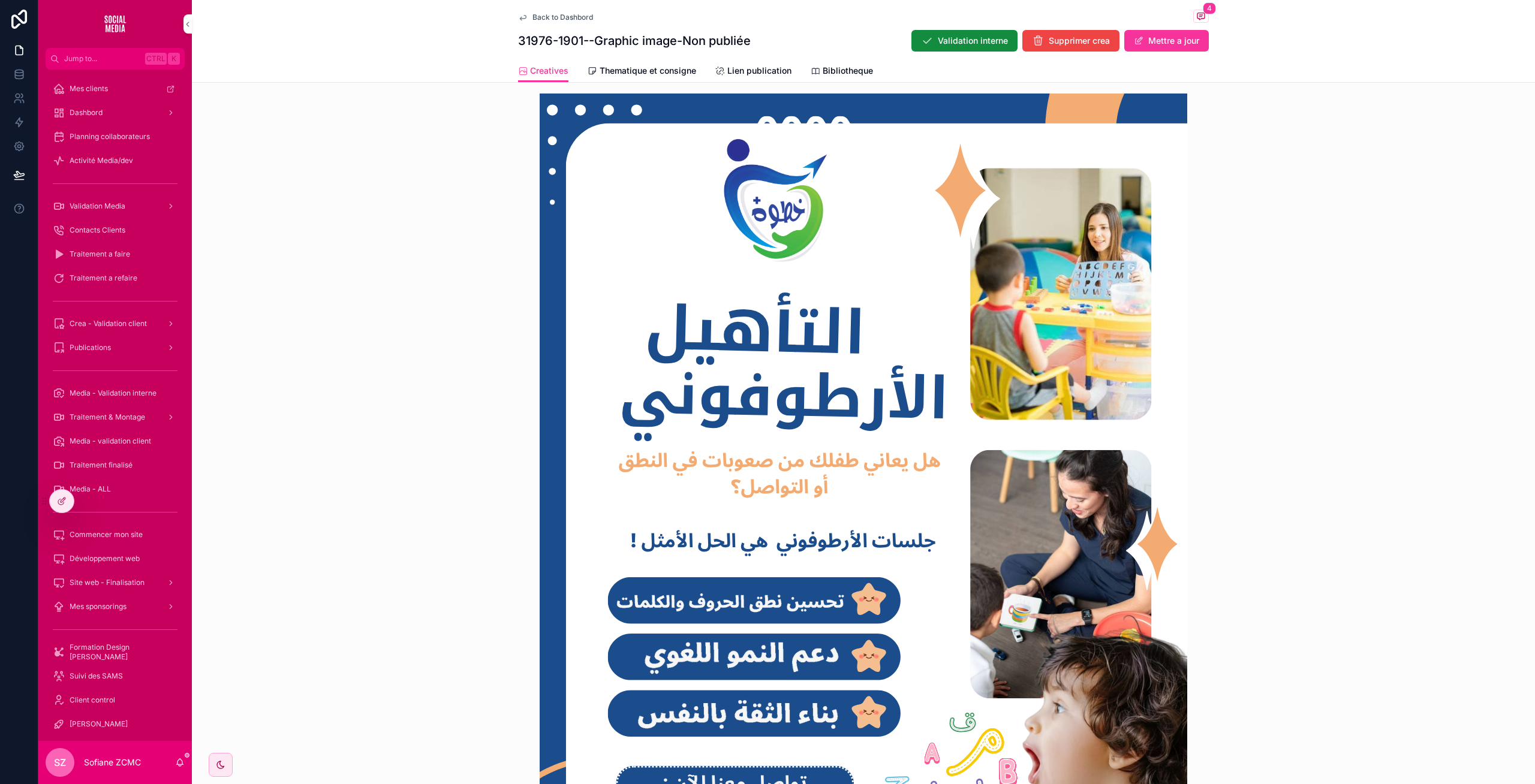
scroll to position [350, 0]
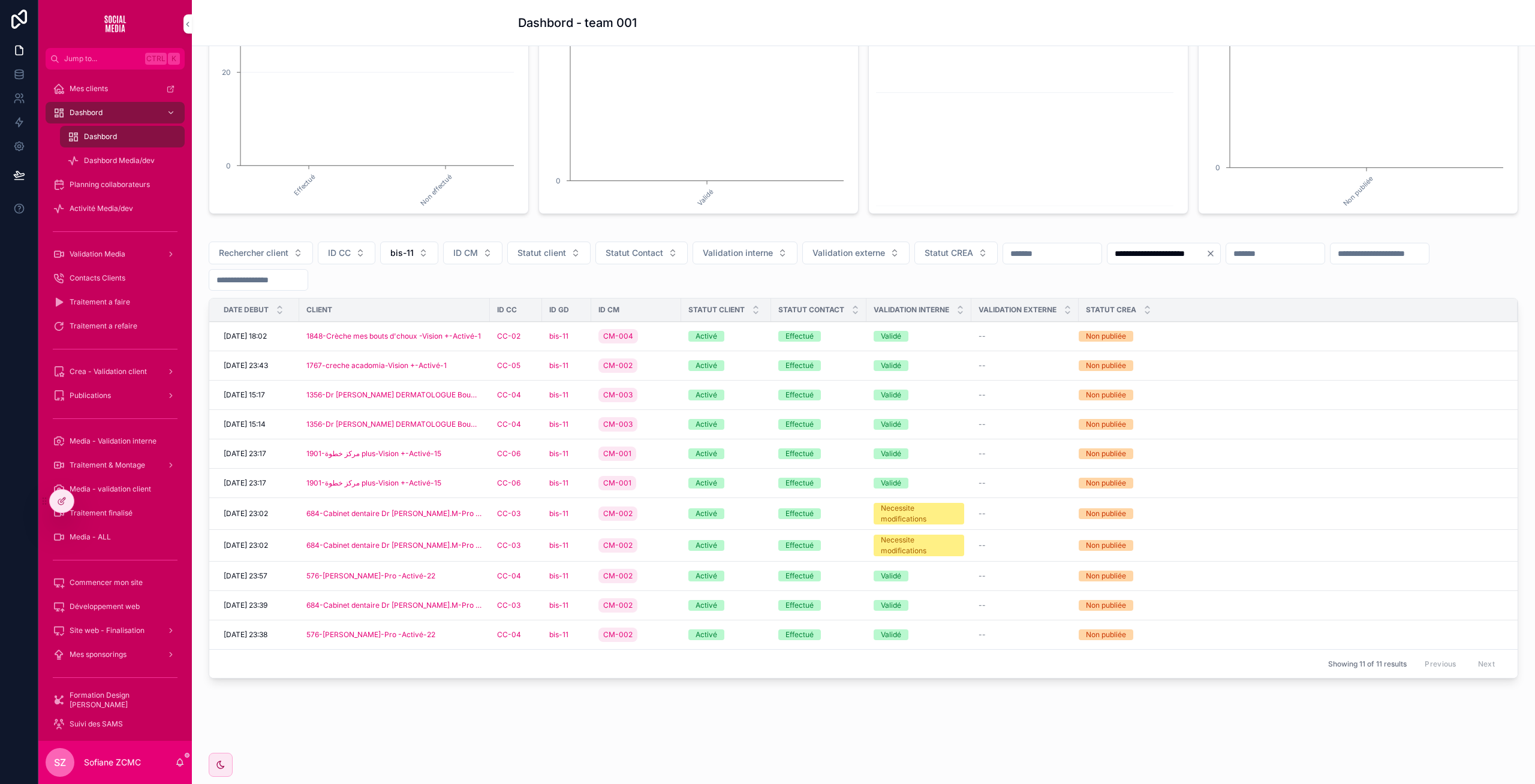
scroll to position [211, 0]
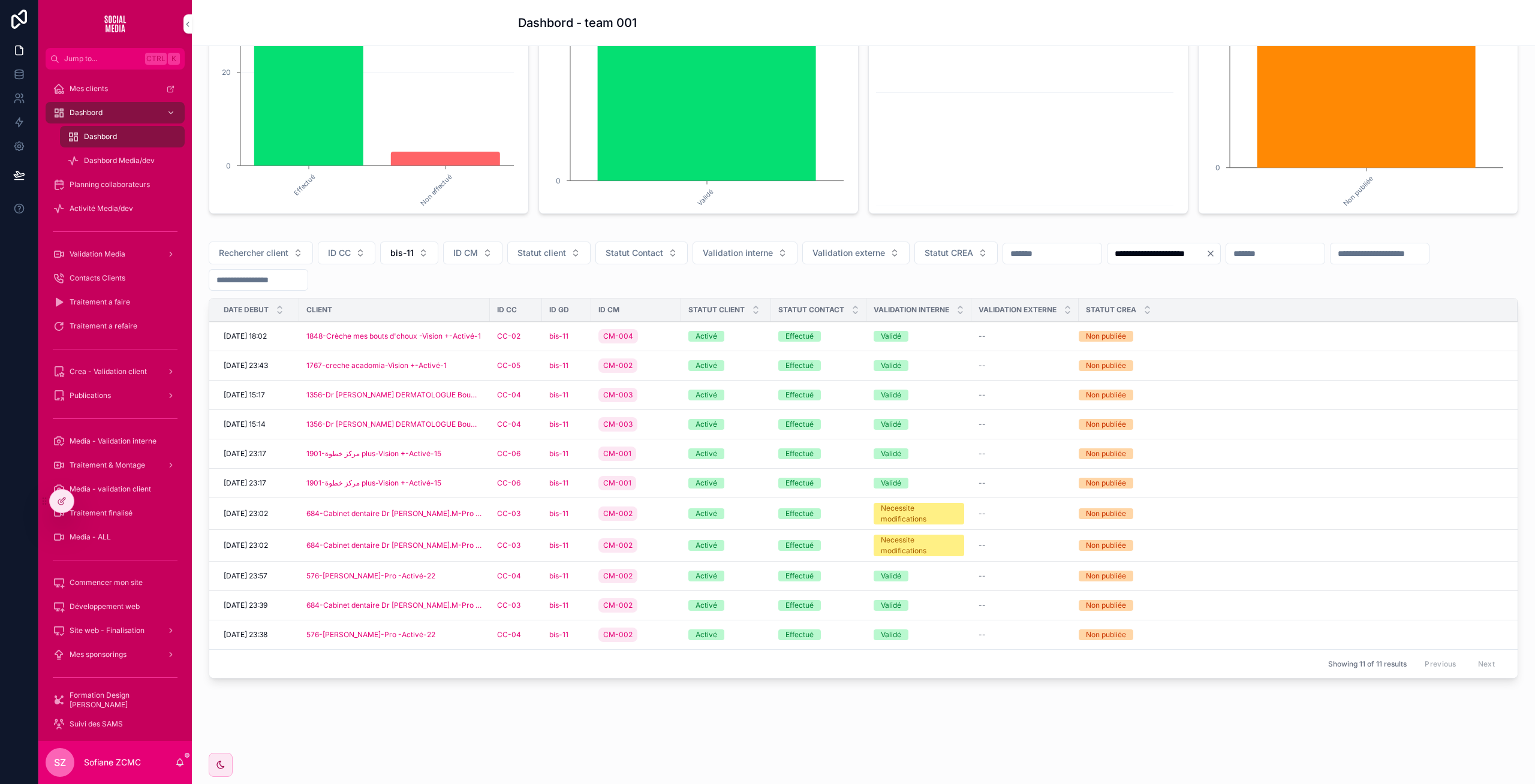
click at [468, 485] on div "1901-مركز خطوة plus-Vision +-Activé-15" at bounding box center [394, 483] width 176 height 10
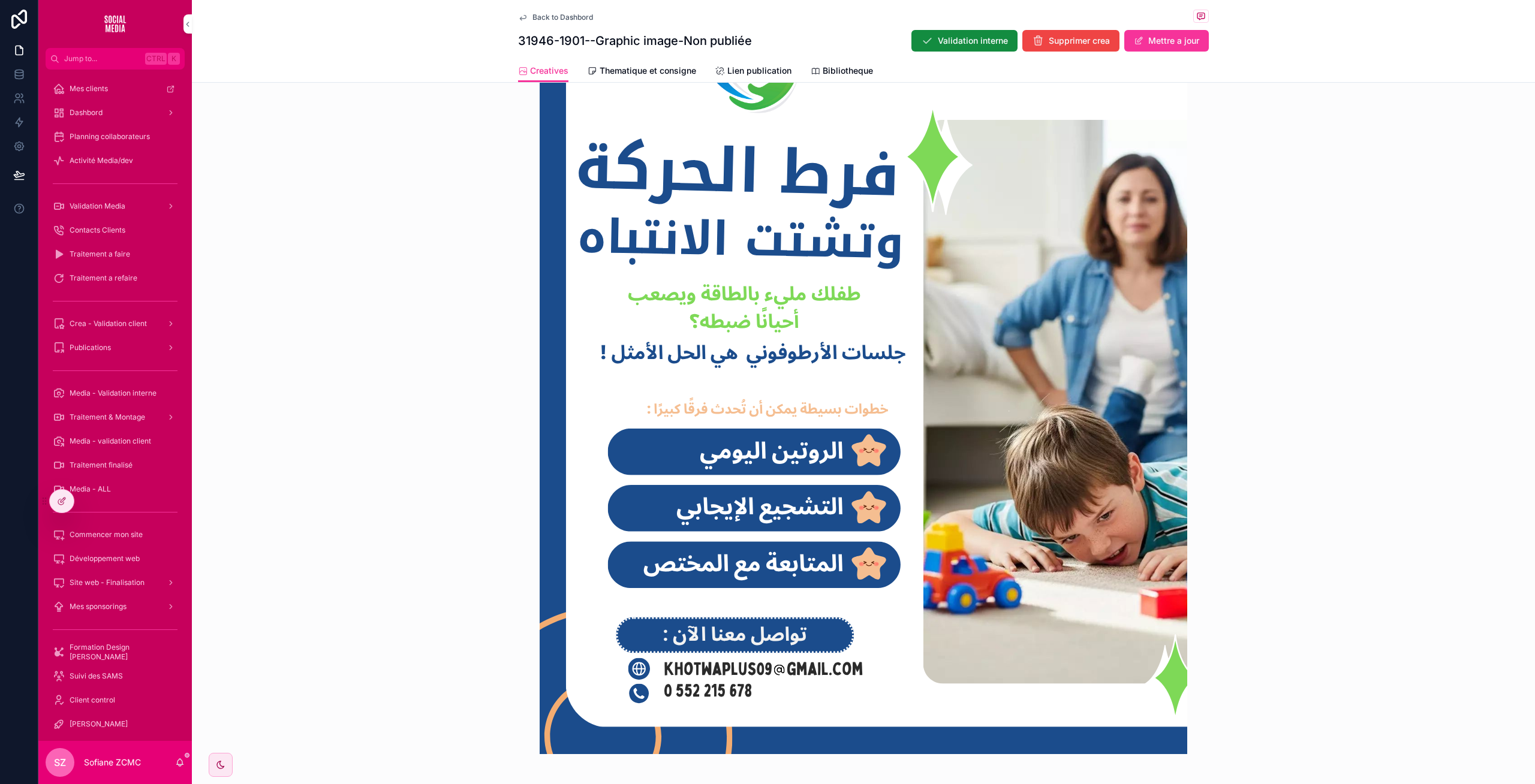
scroll to position [491, 0]
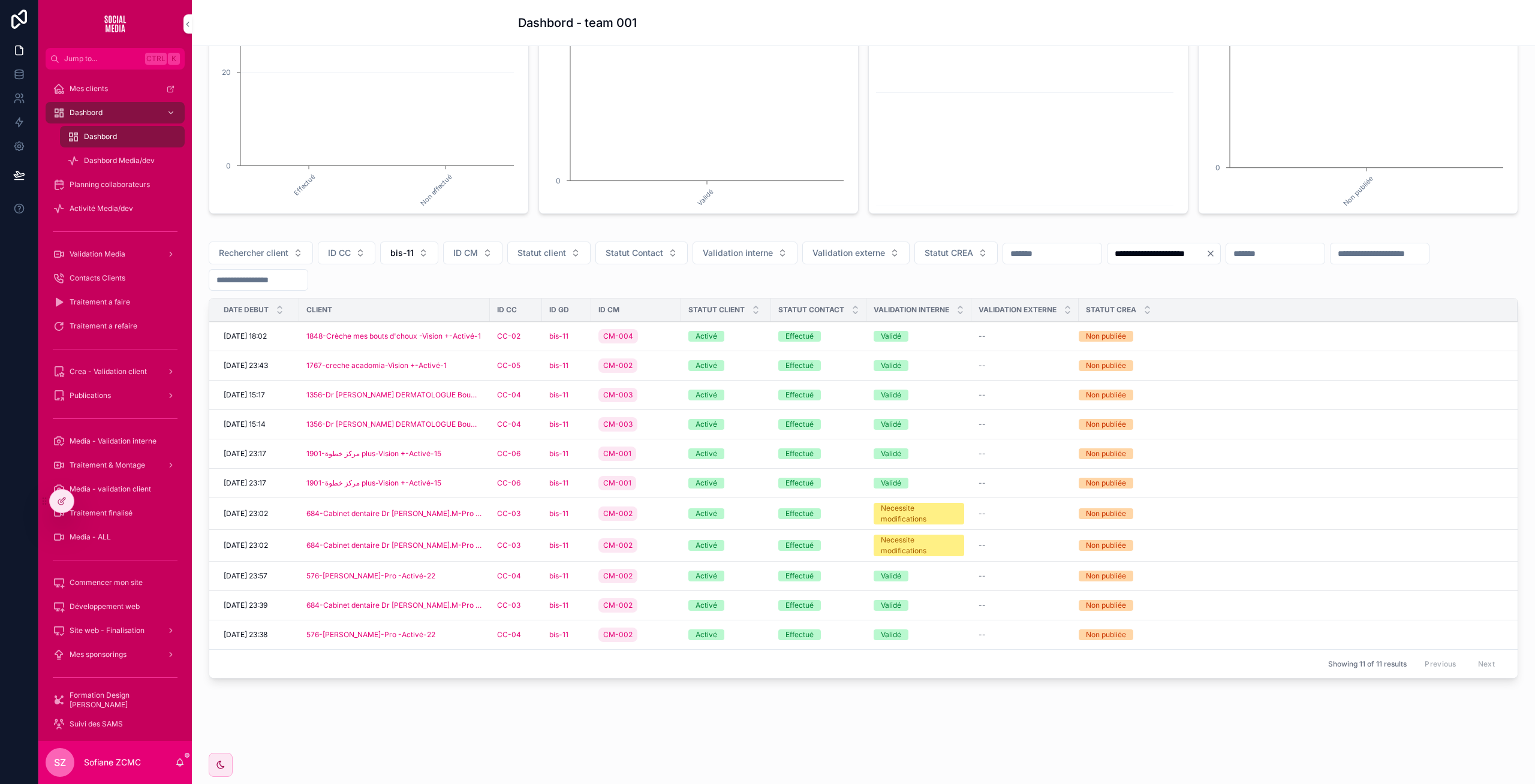
scroll to position [211, 0]
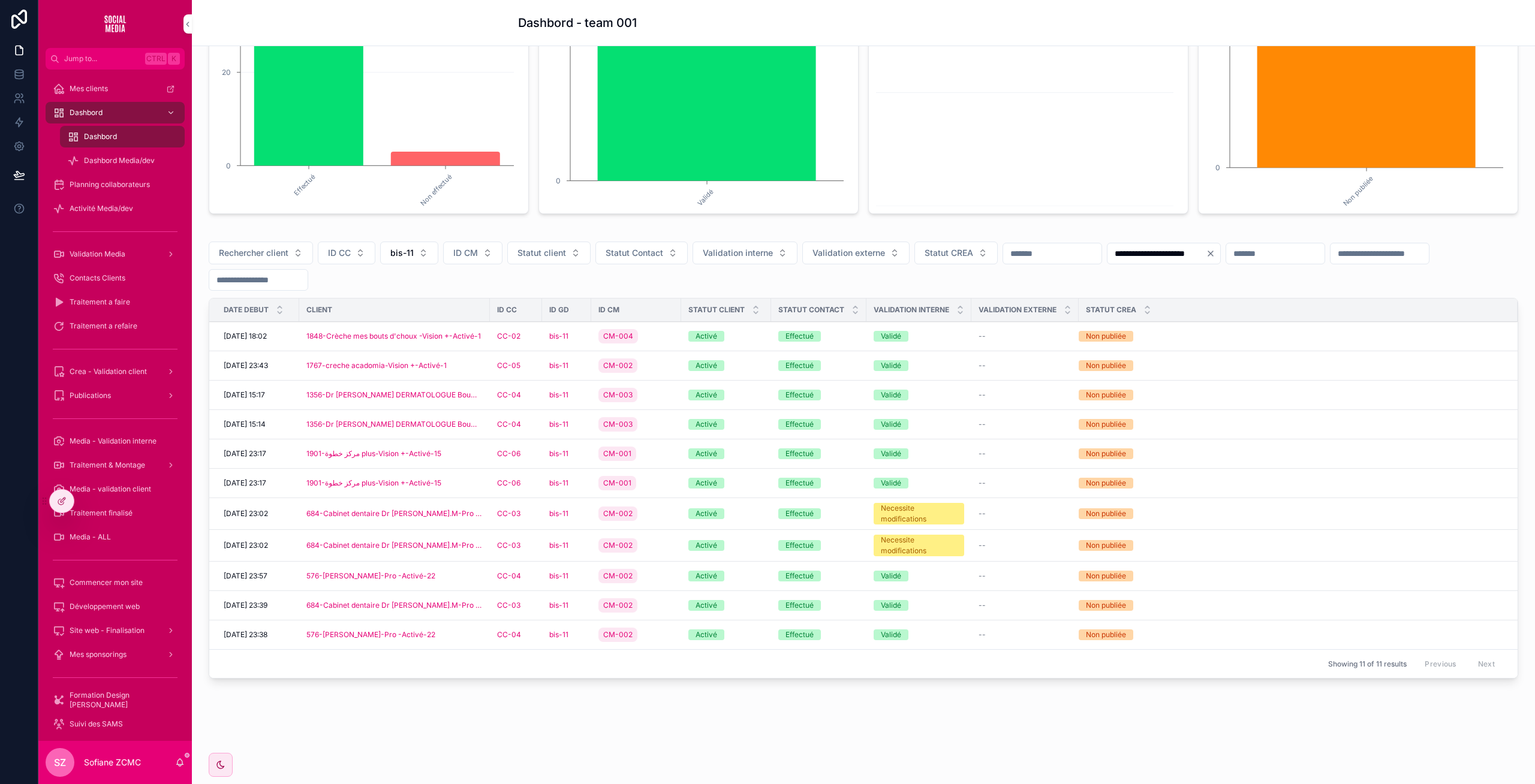
click at [527, 514] on div "CC-03" at bounding box center [516, 514] width 38 height 10
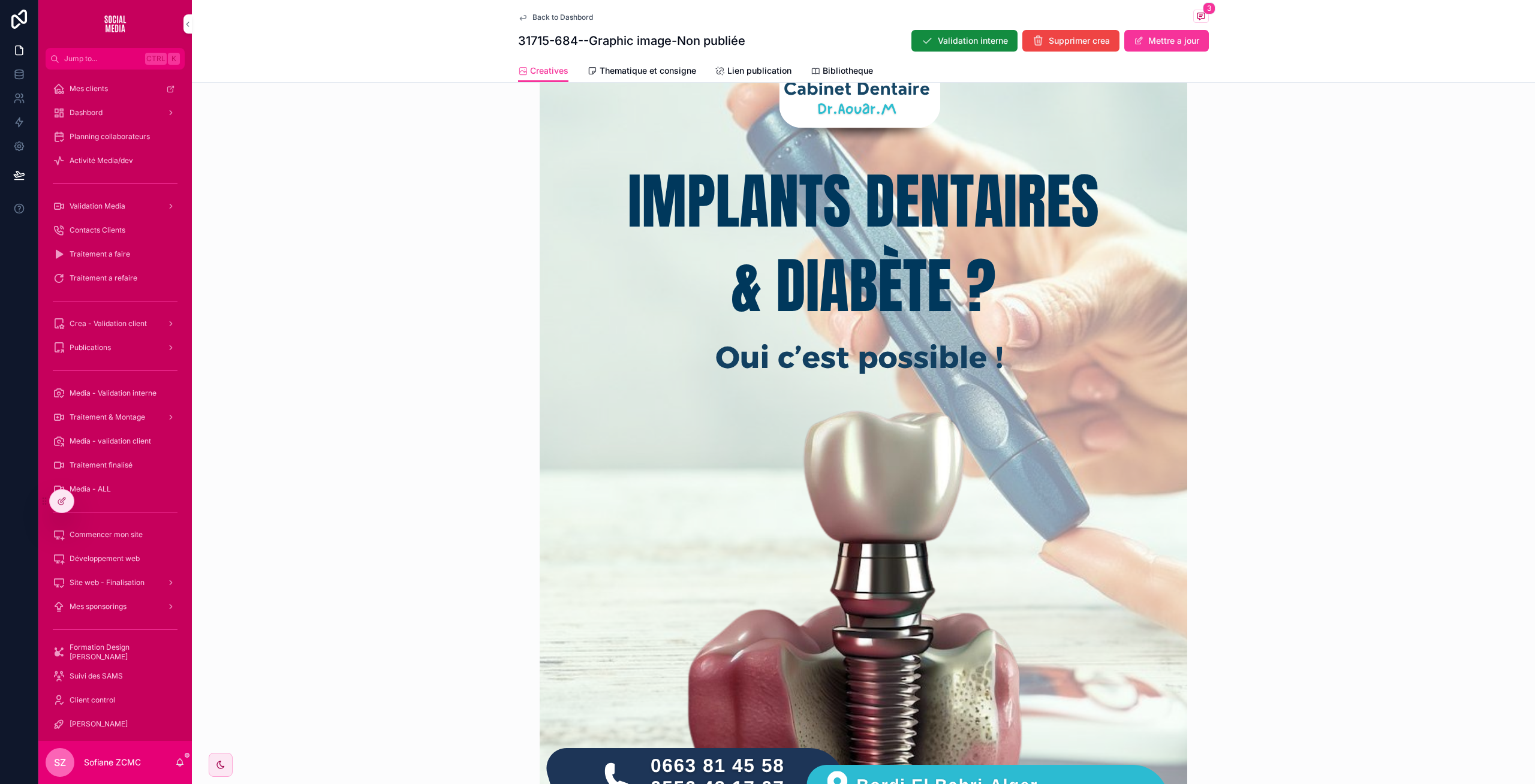
scroll to position [470, 0]
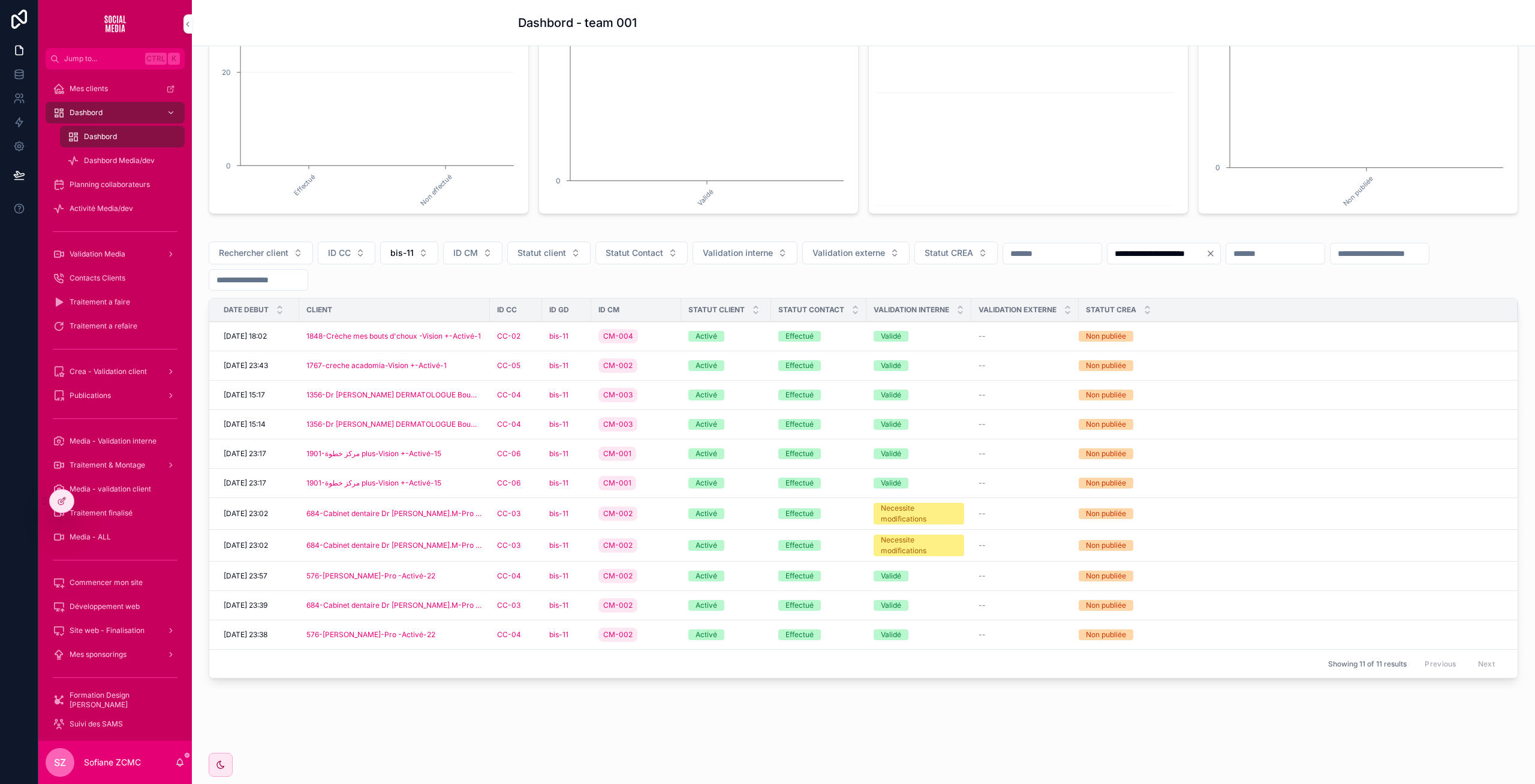
scroll to position [211, 0]
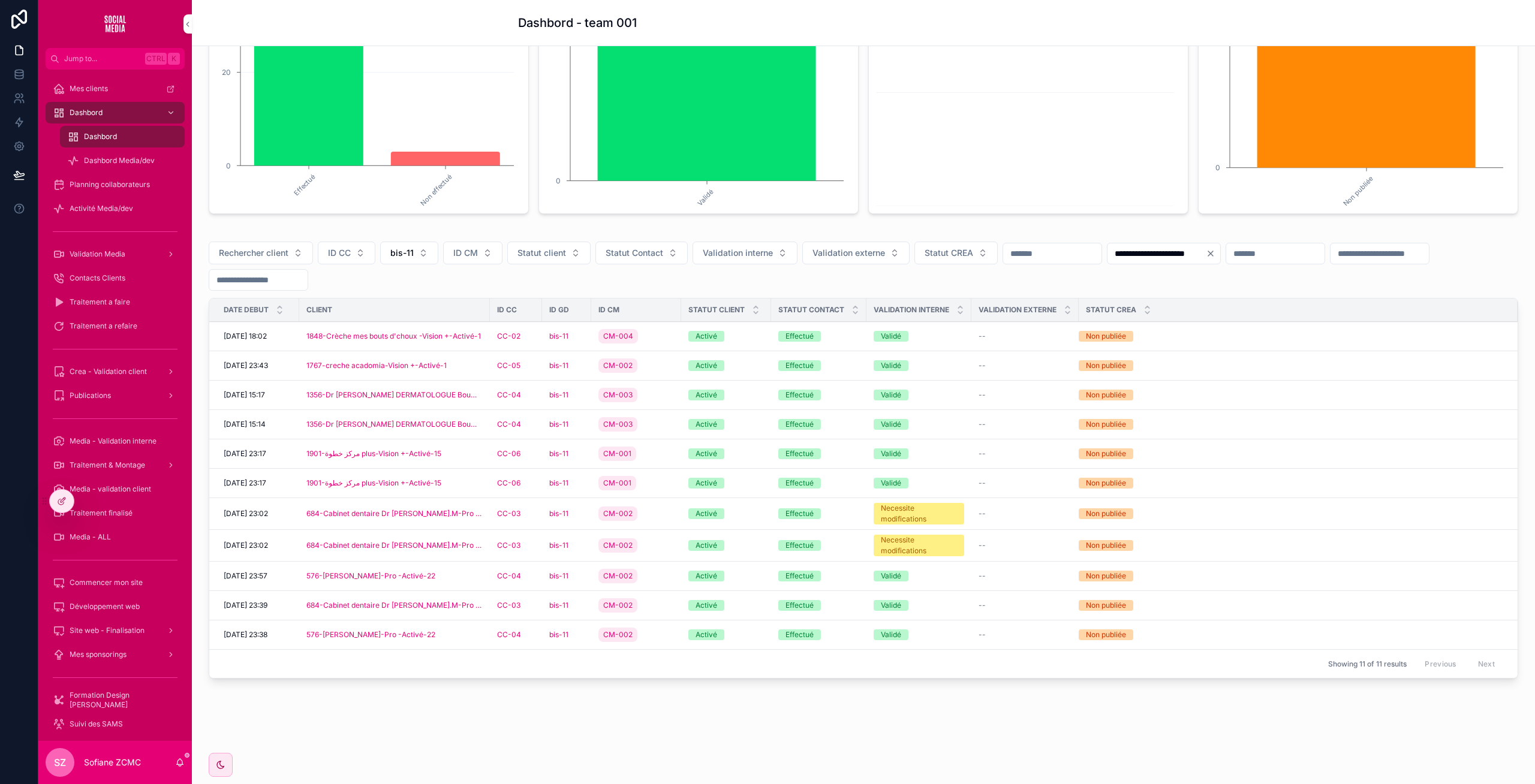
click at [580, 547] on div "bis-11" at bounding box center [566, 545] width 35 height 10
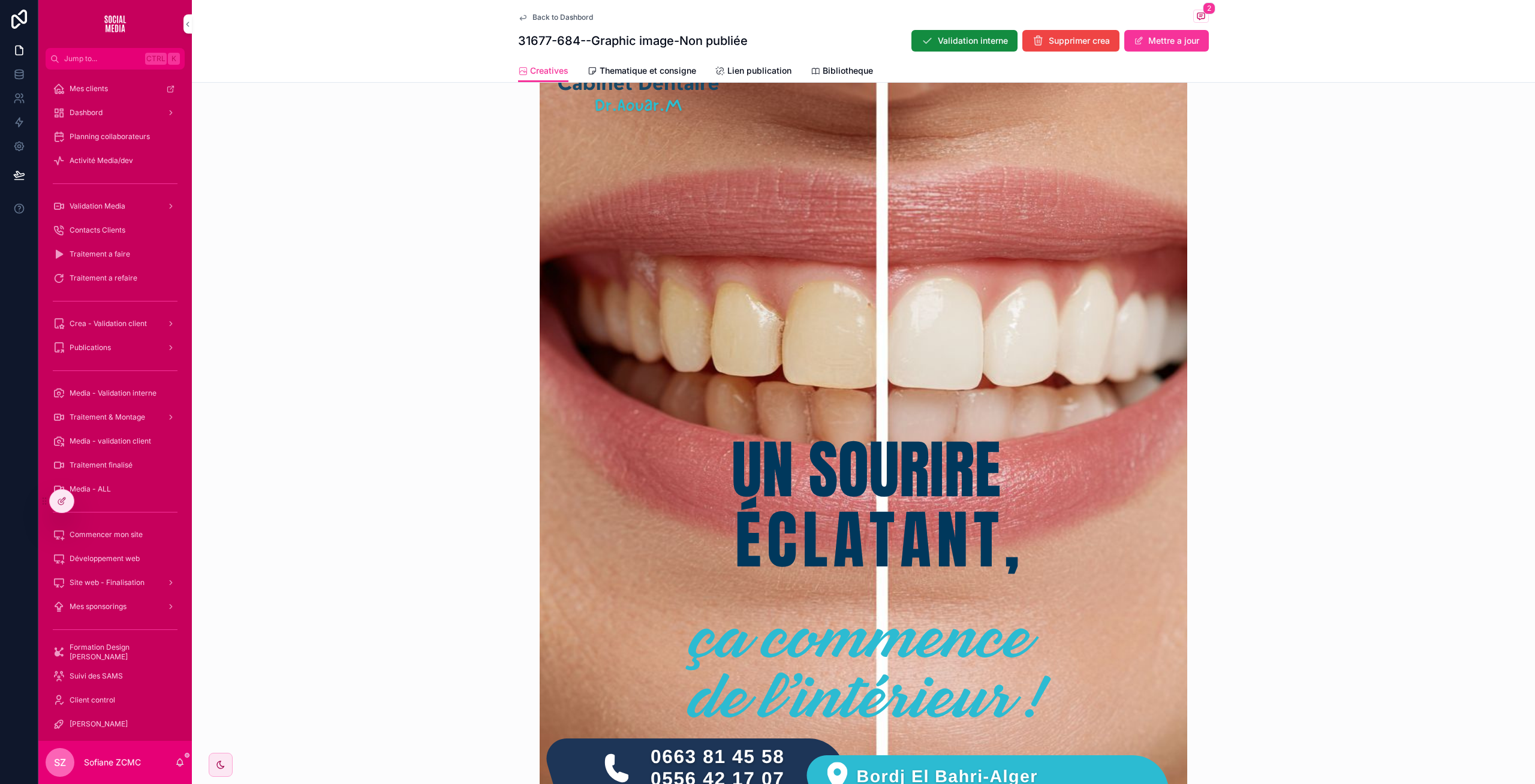
scroll to position [585, 0]
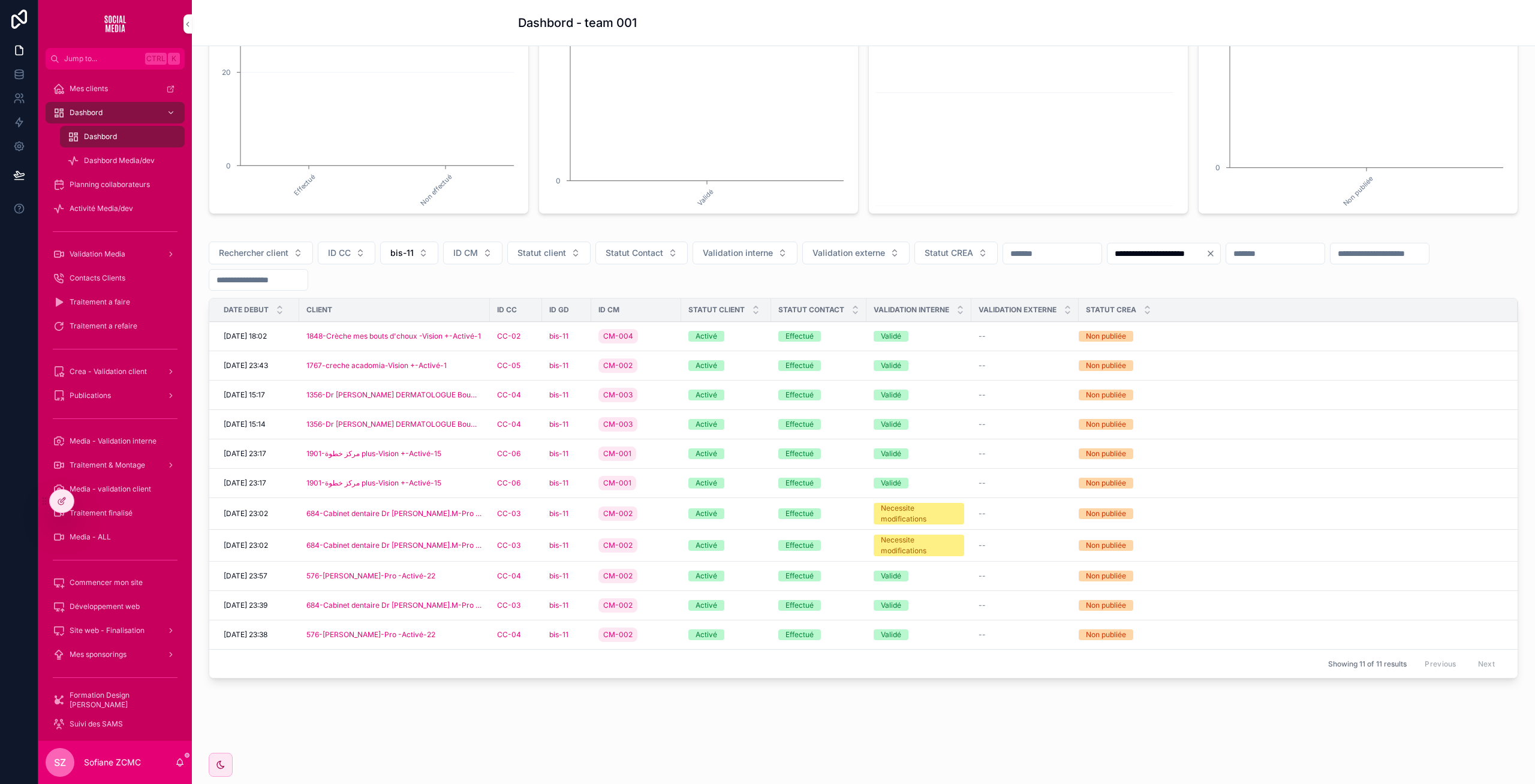
scroll to position [211, 0]
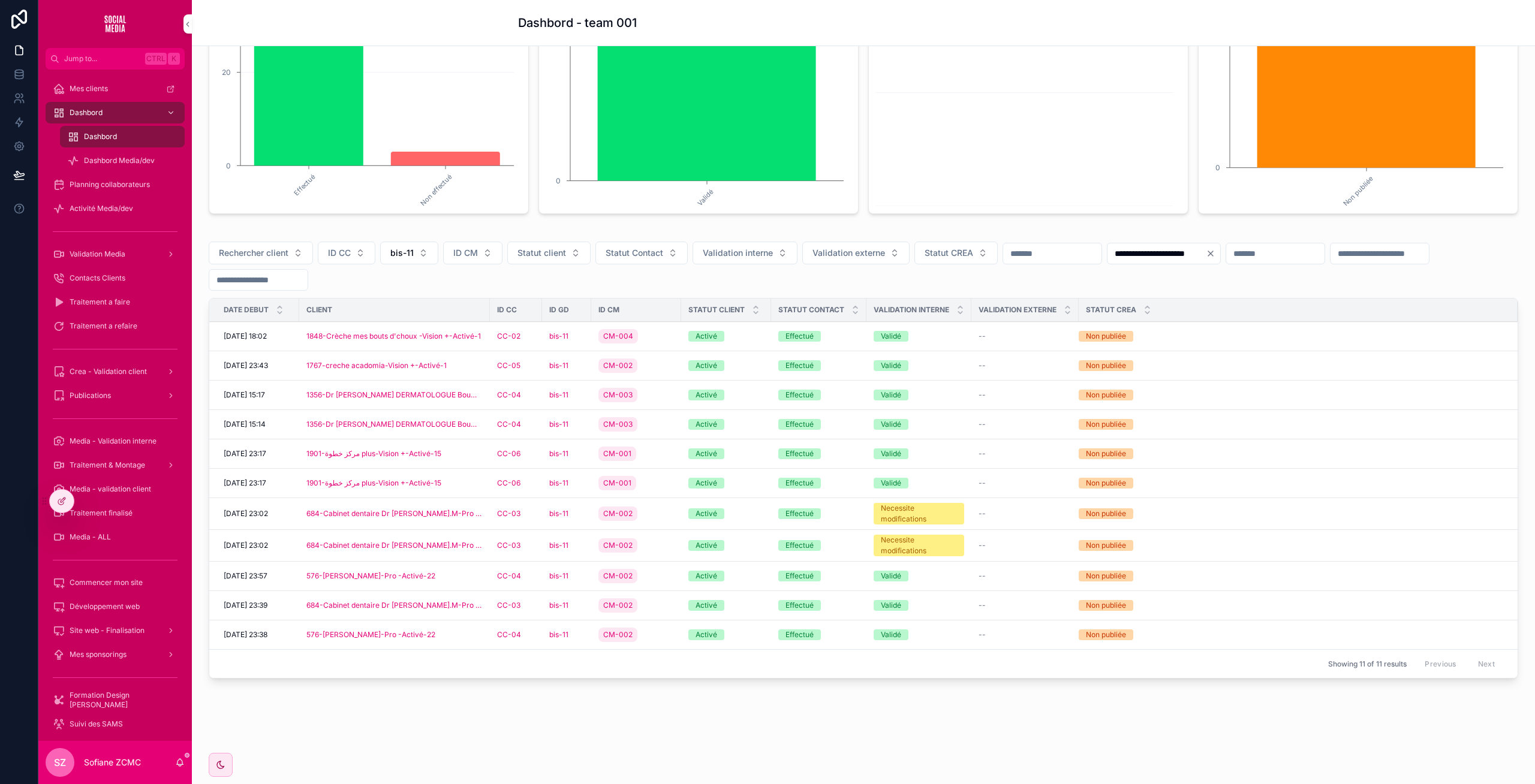
click at [575, 576] on div "bis-11" at bounding box center [566, 576] width 35 height 10
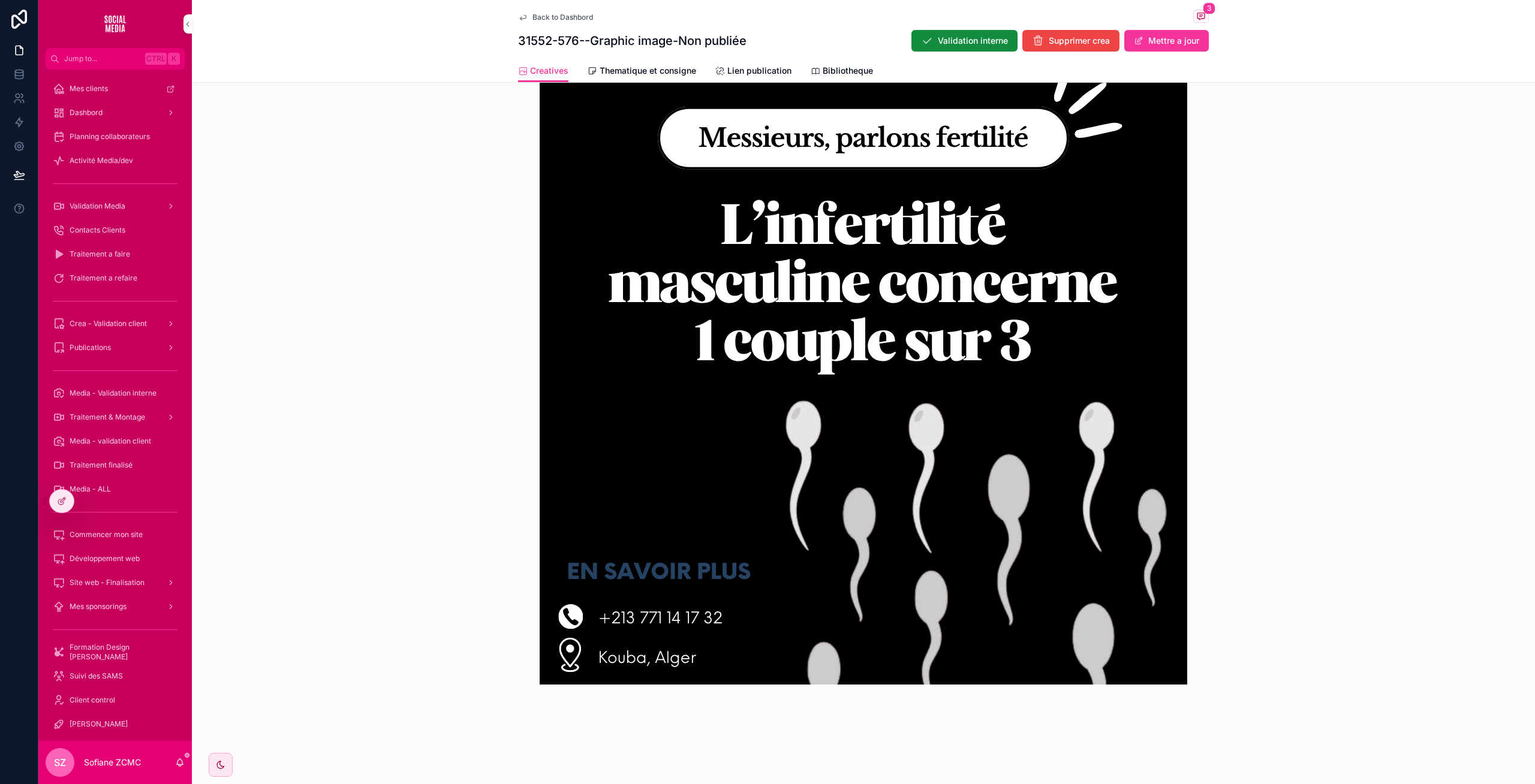
scroll to position [416, 0]
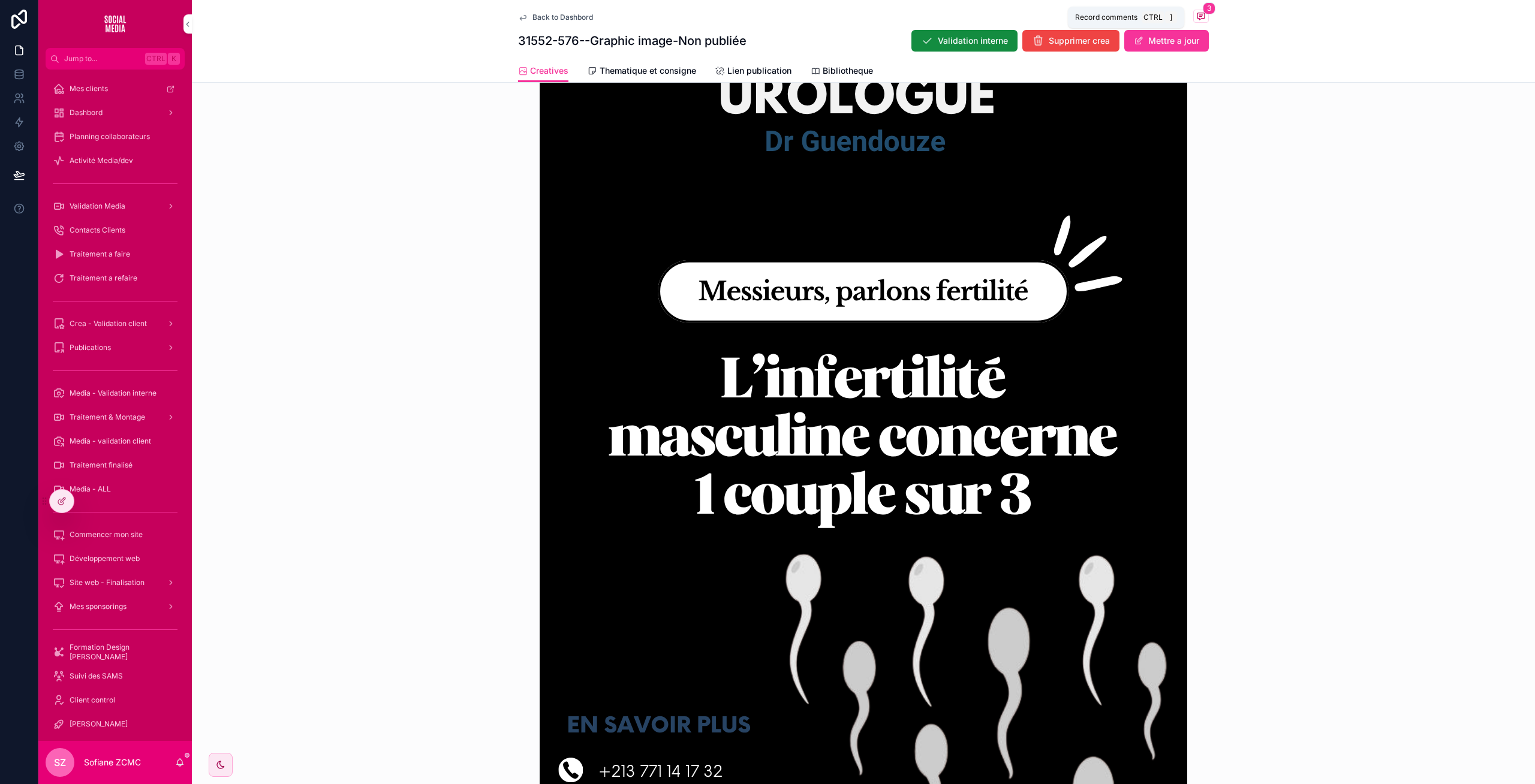
click at [1196, 16] on icon "scrollable content" at bounding box center [1201, 16] width 10 height 10
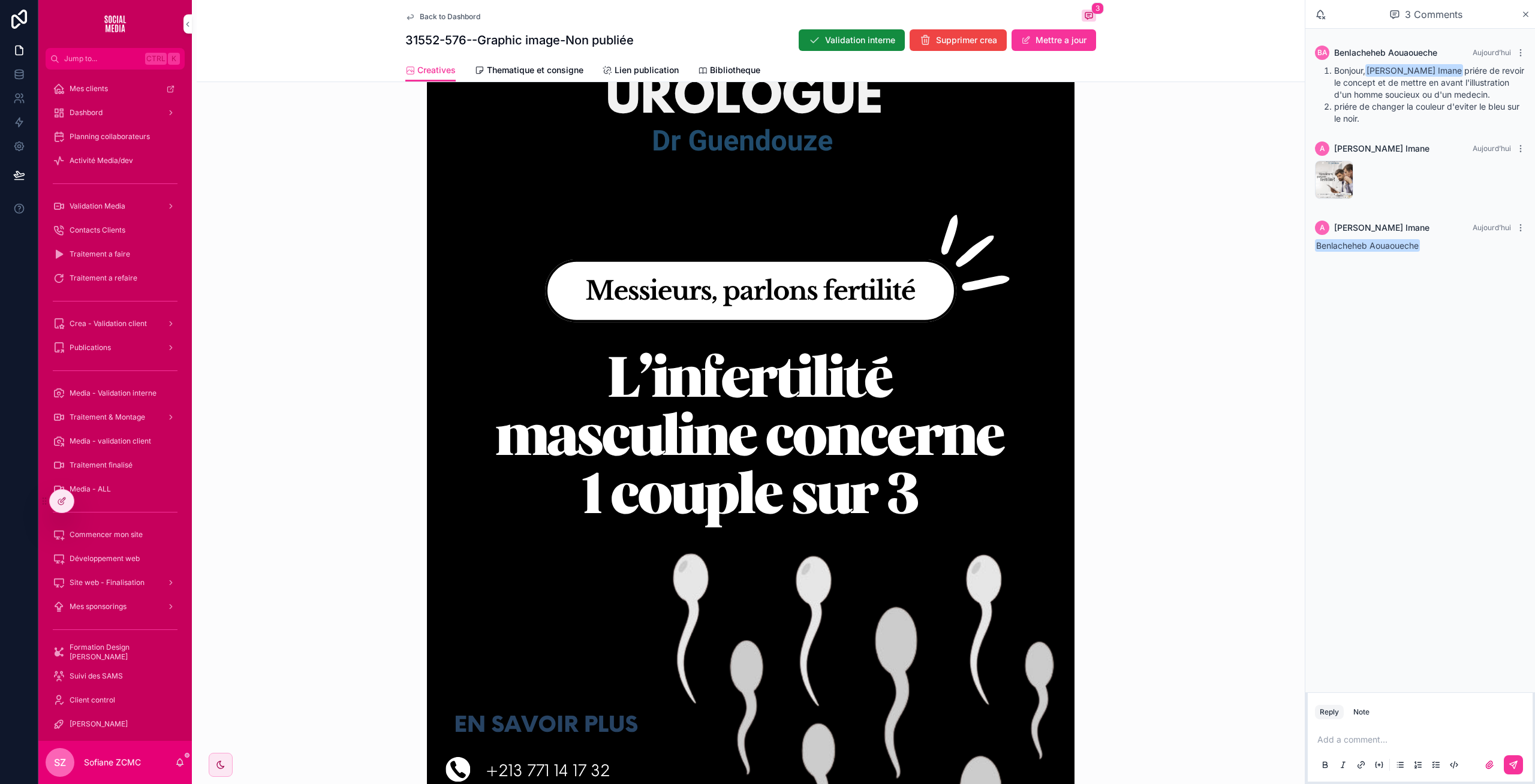
click at [1327, 179] on div "Dr-Guendouze2 .png" at bounding box center [1333, 180] width 38 height 38
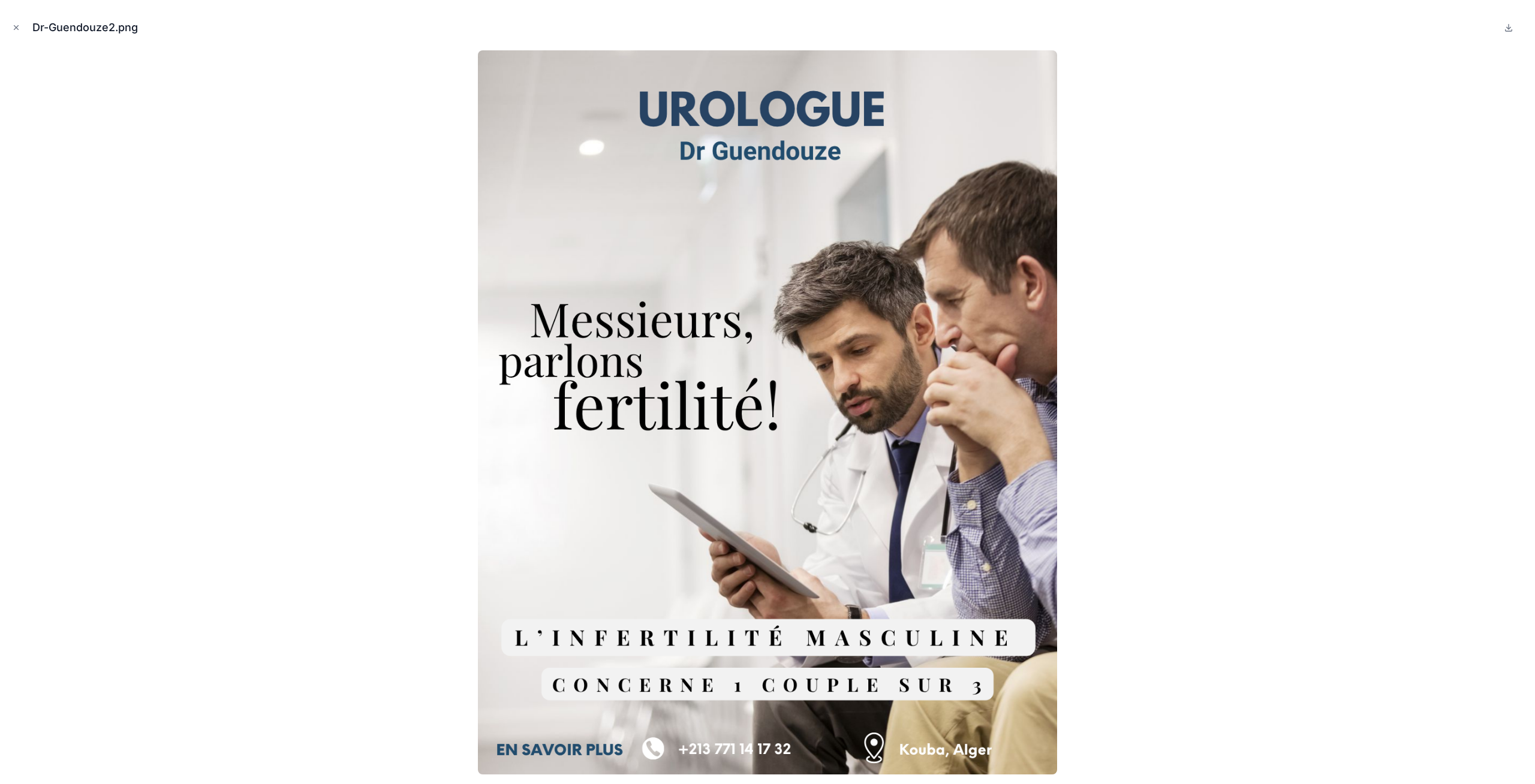
click at [1058, 321] on div at bounding box center [767, 412] width 1516 height 724
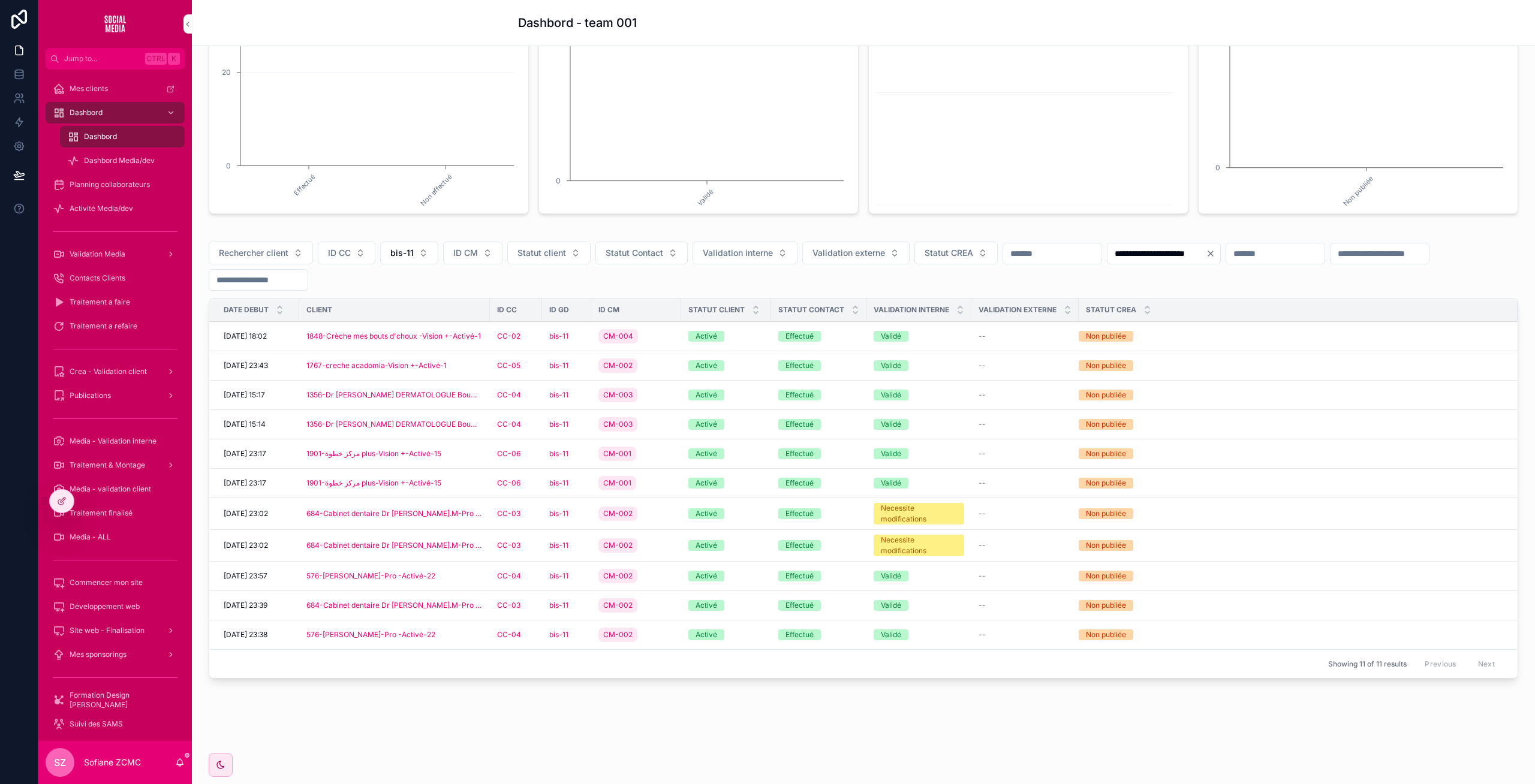
scroll to position [211, 0]
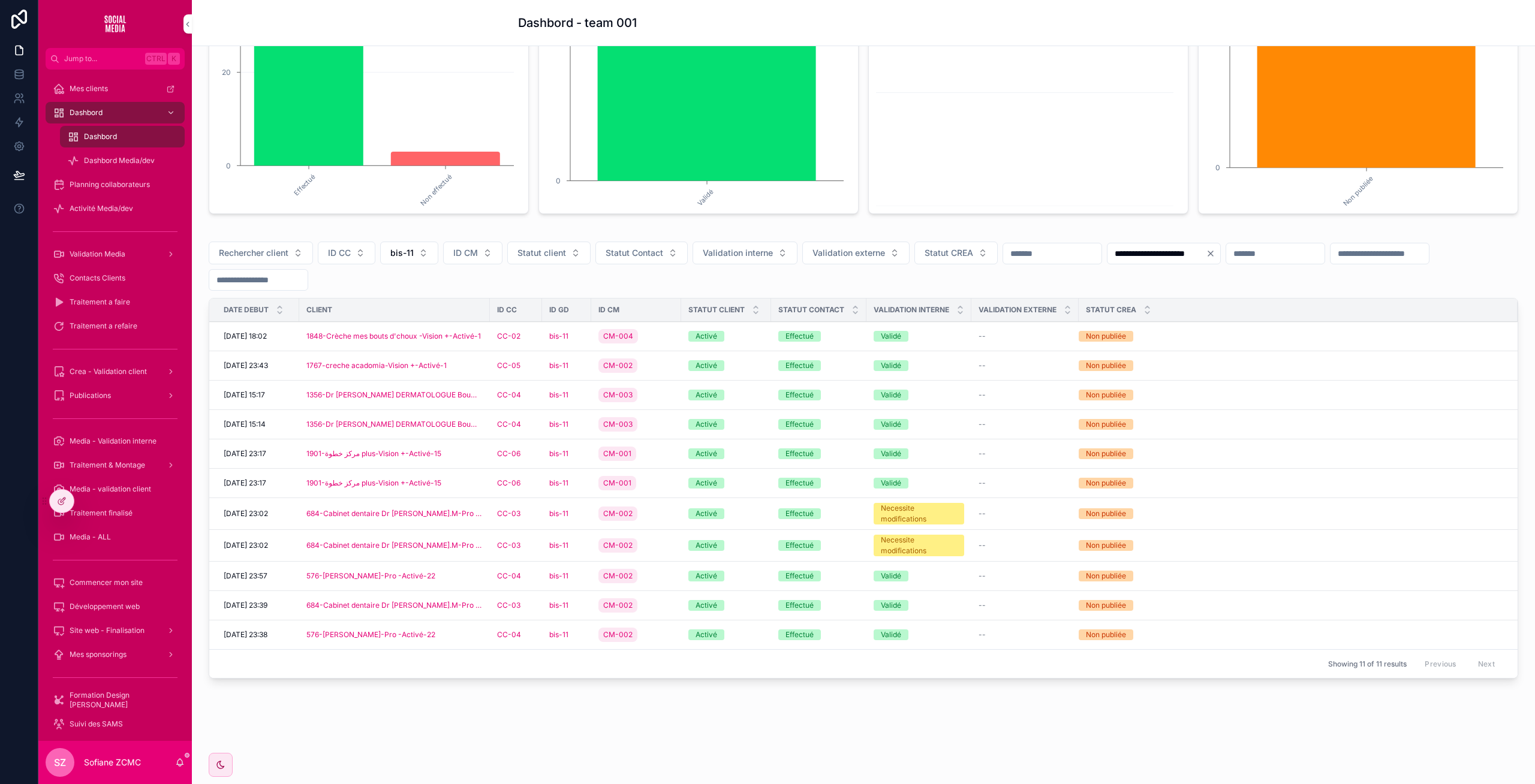
click at [530, 607] on div "CC-03" at bounding box center [516, 605] width 38 height 10
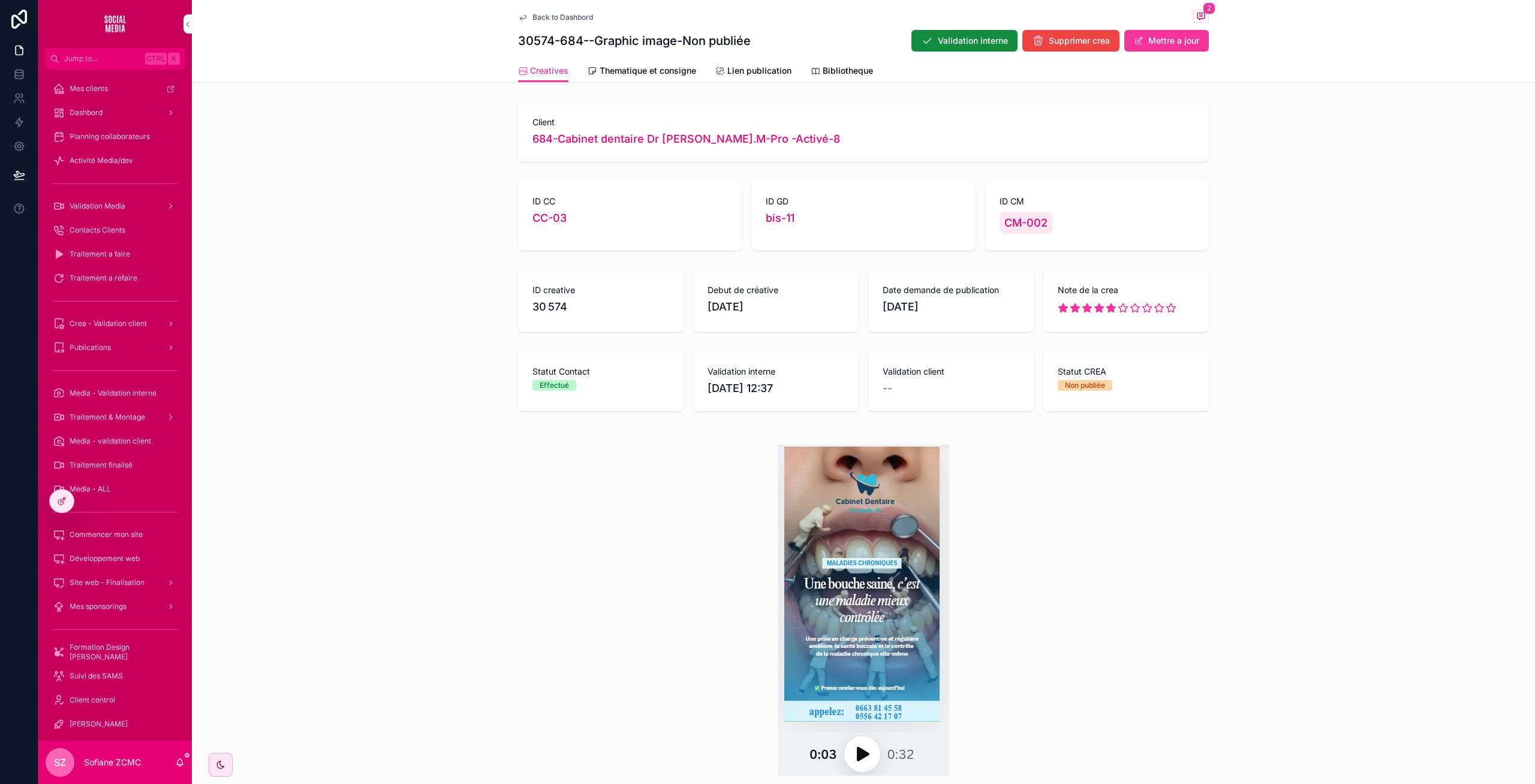
scroll to position [107, 0]
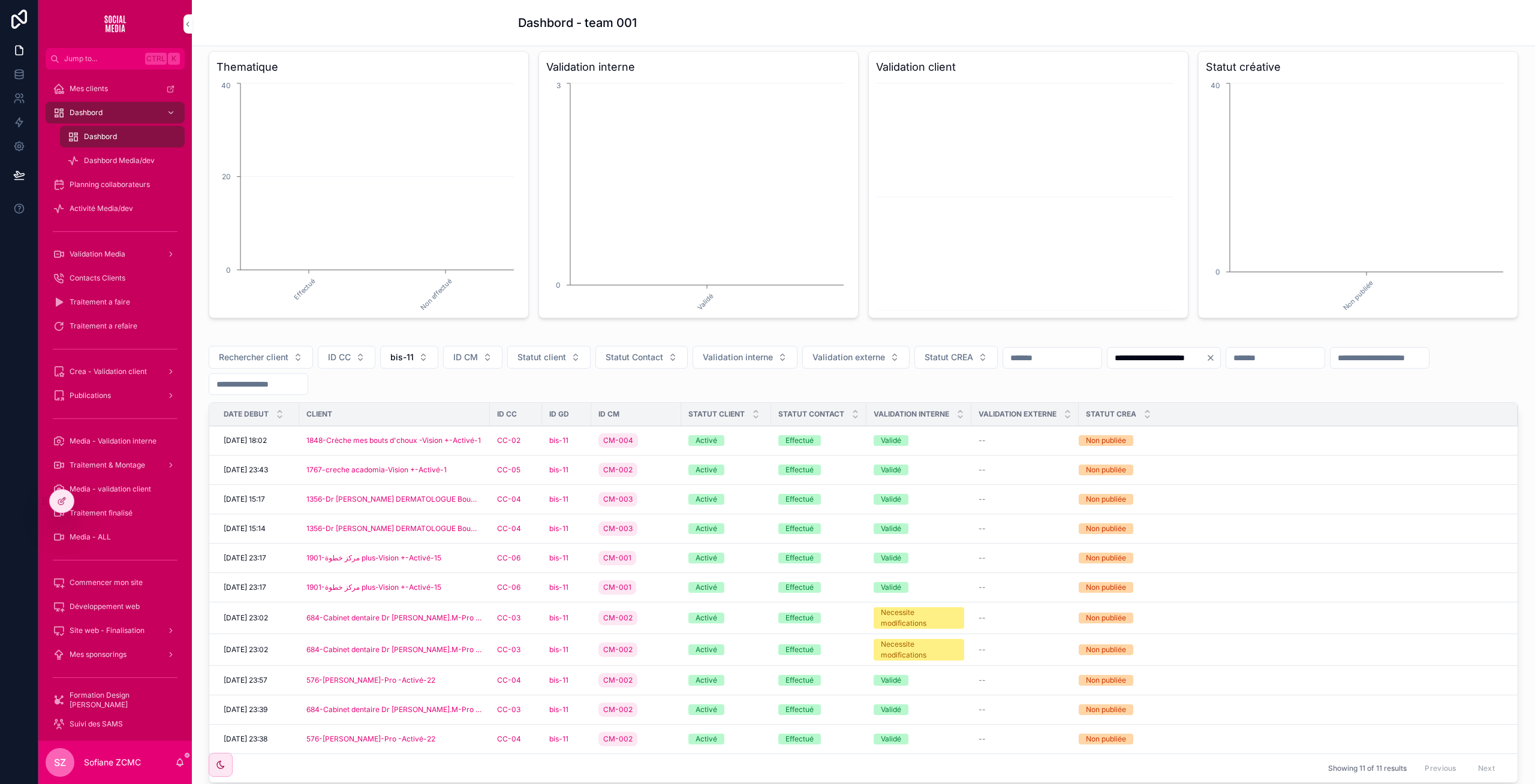
scroll to position [211, 0]
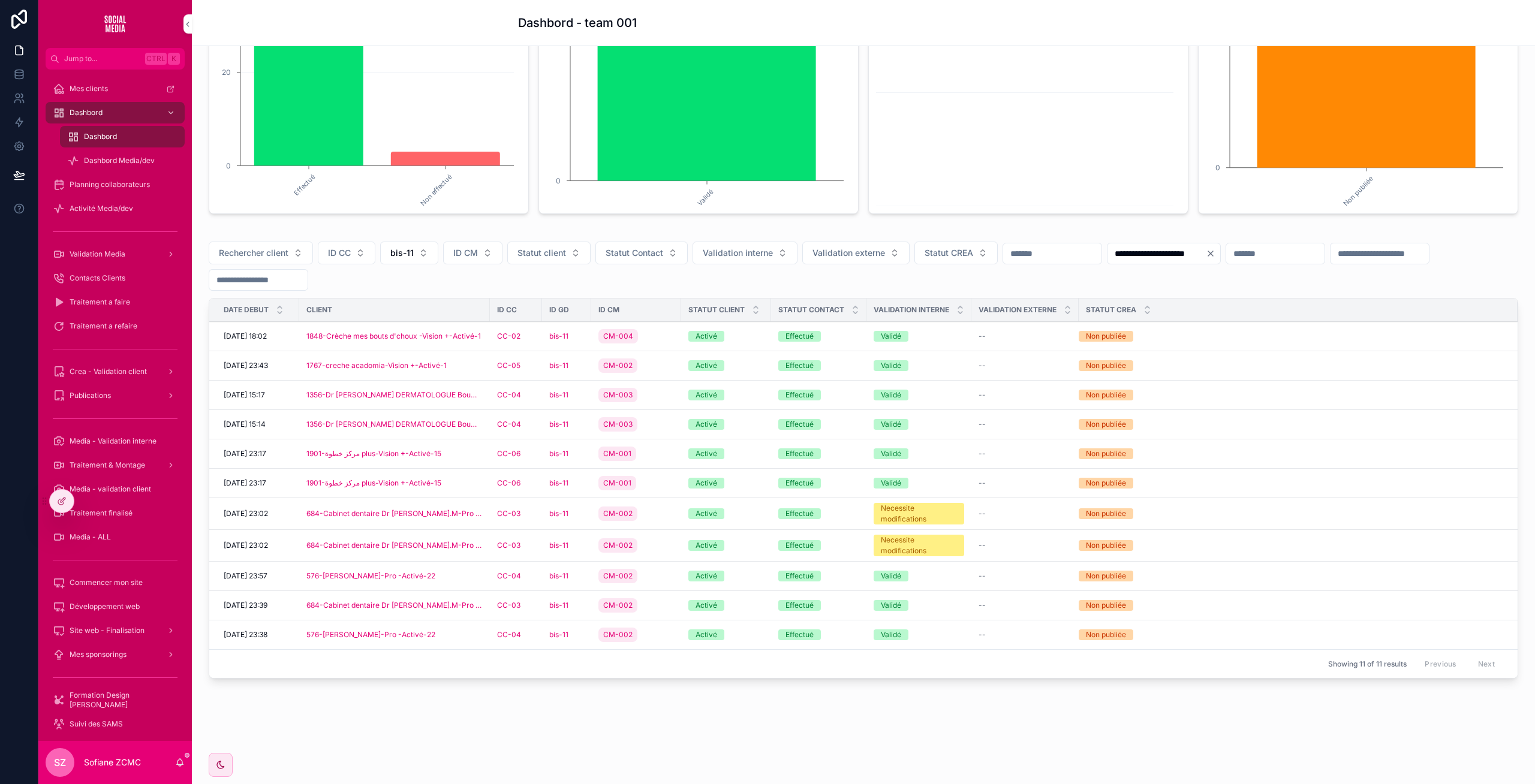
click at [468, 633] on div "576-Dr. GUENDOUZE Tarik-Pro -Activé-22" at bounding box center [394, 635] width 176 height 10
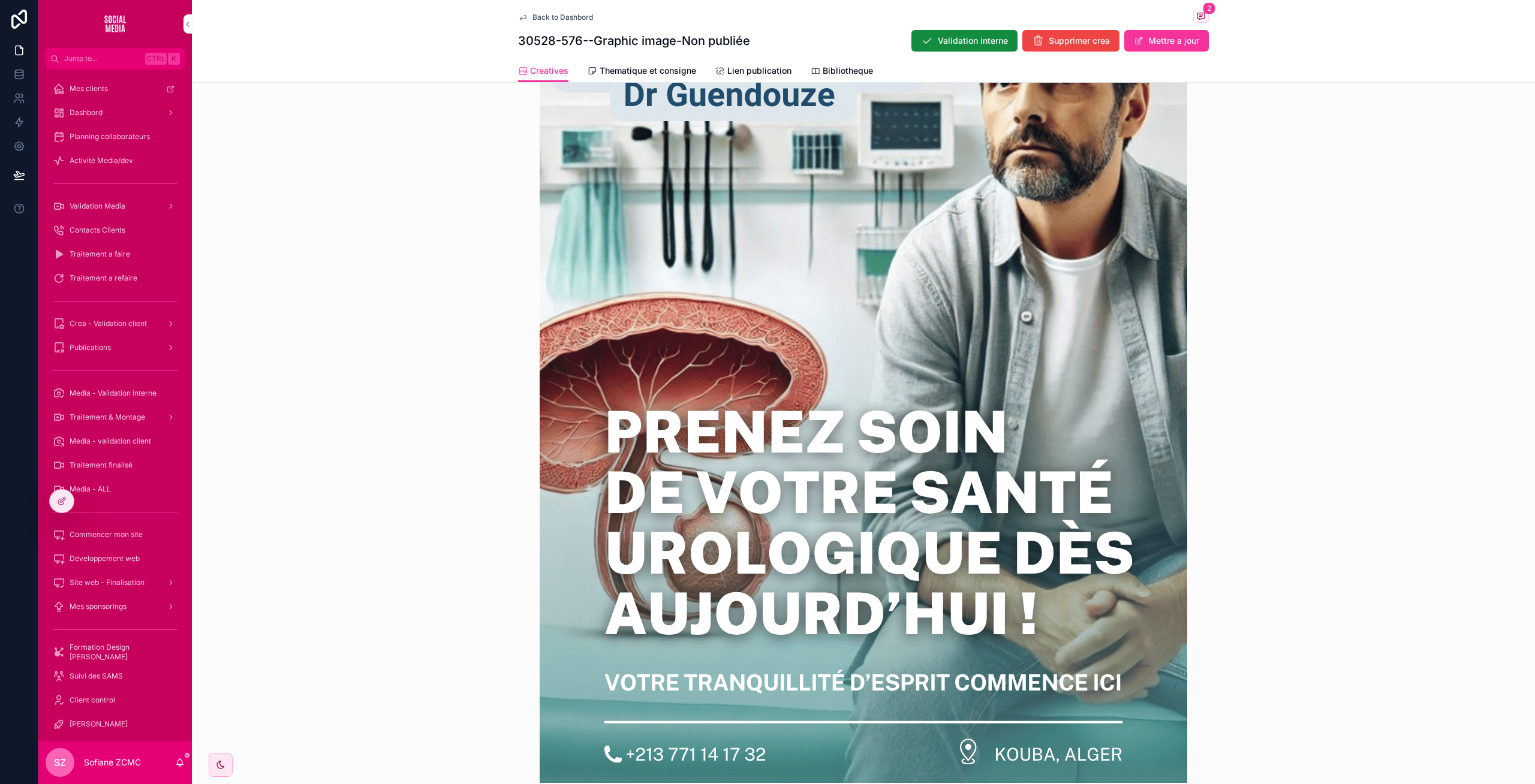
scroll to position [472, 0]
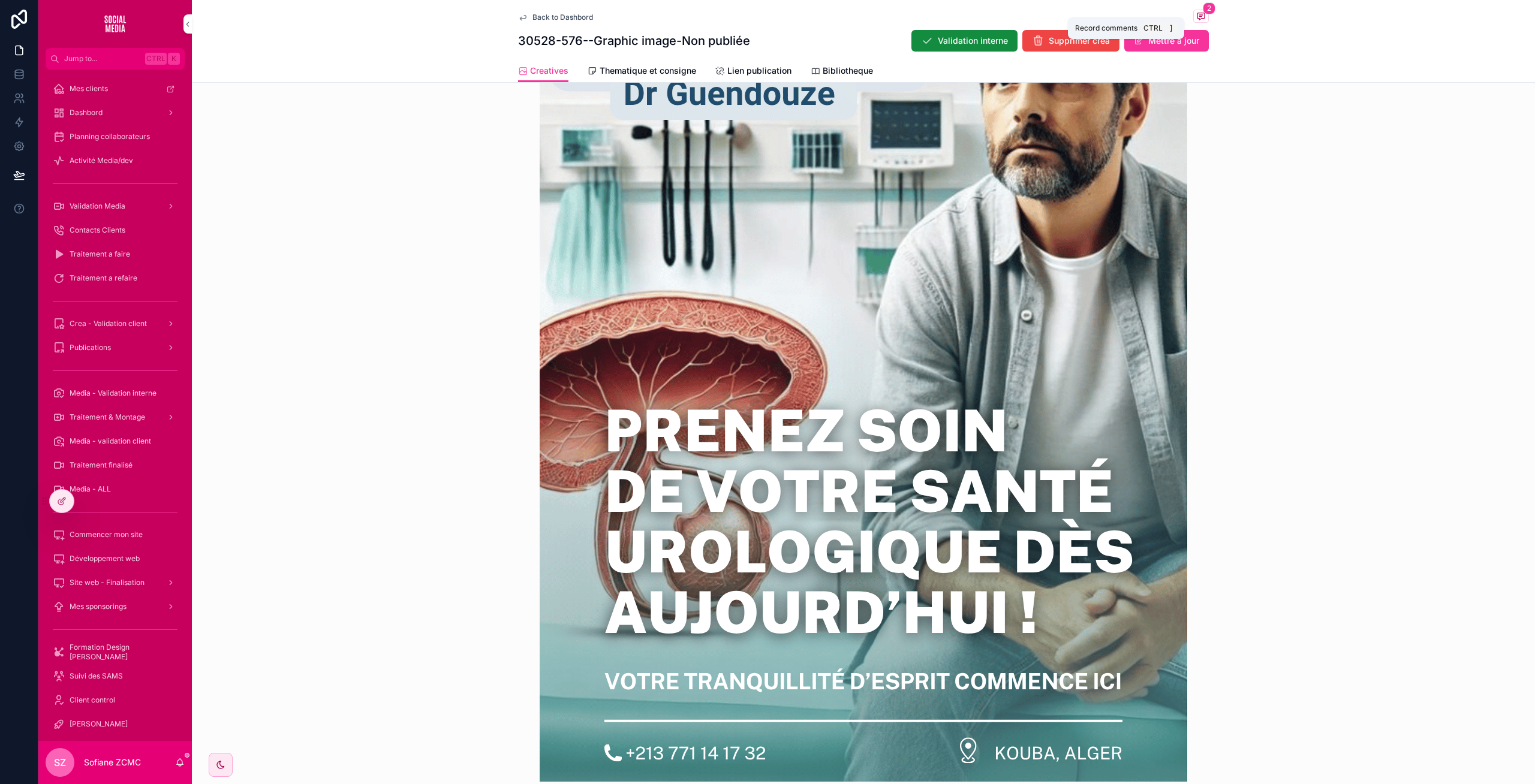
click at [1197, 13] on icon "scrollable content" at bounding box center [1201, 16] width 7 height 7
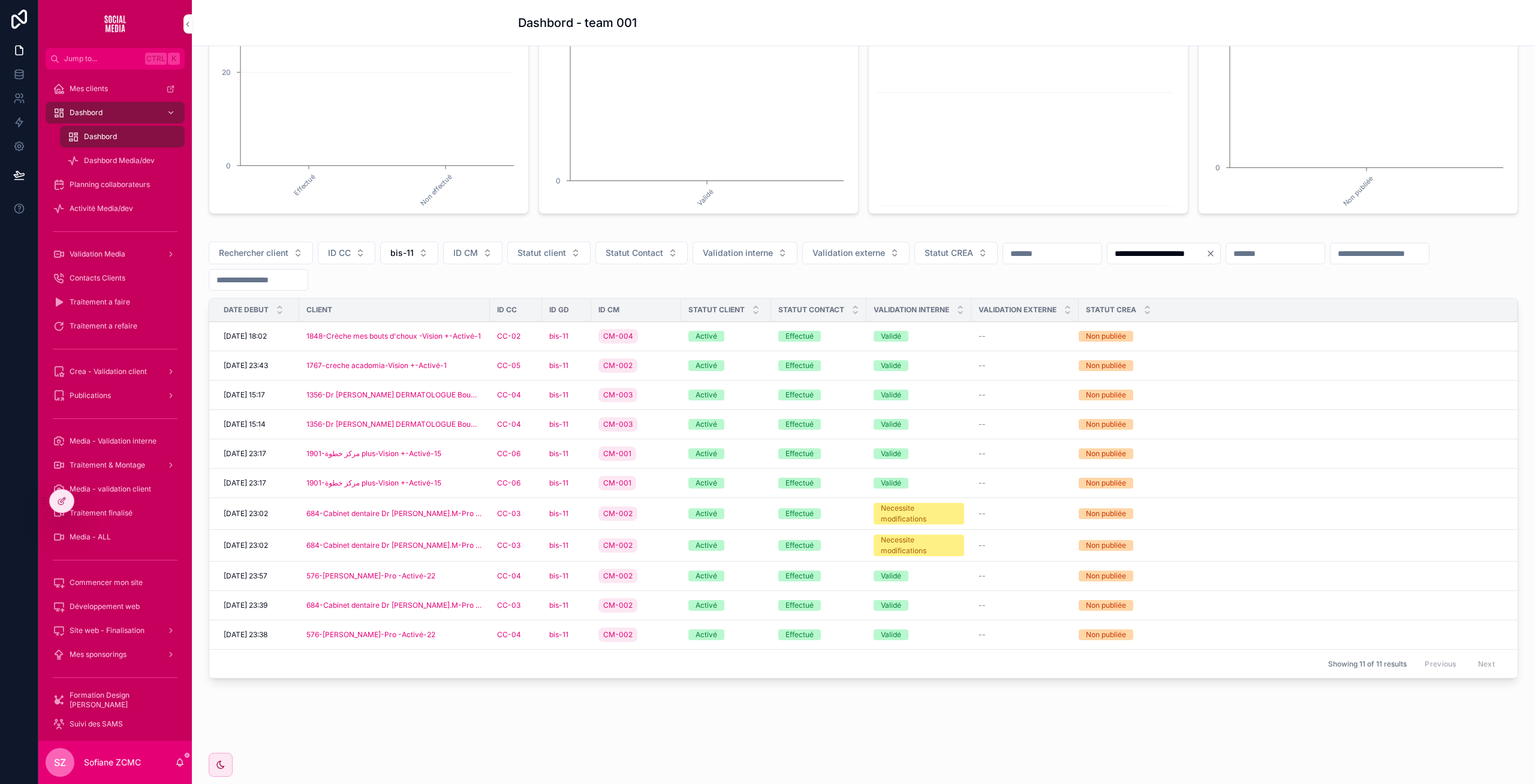
scroll to position [211, 0]
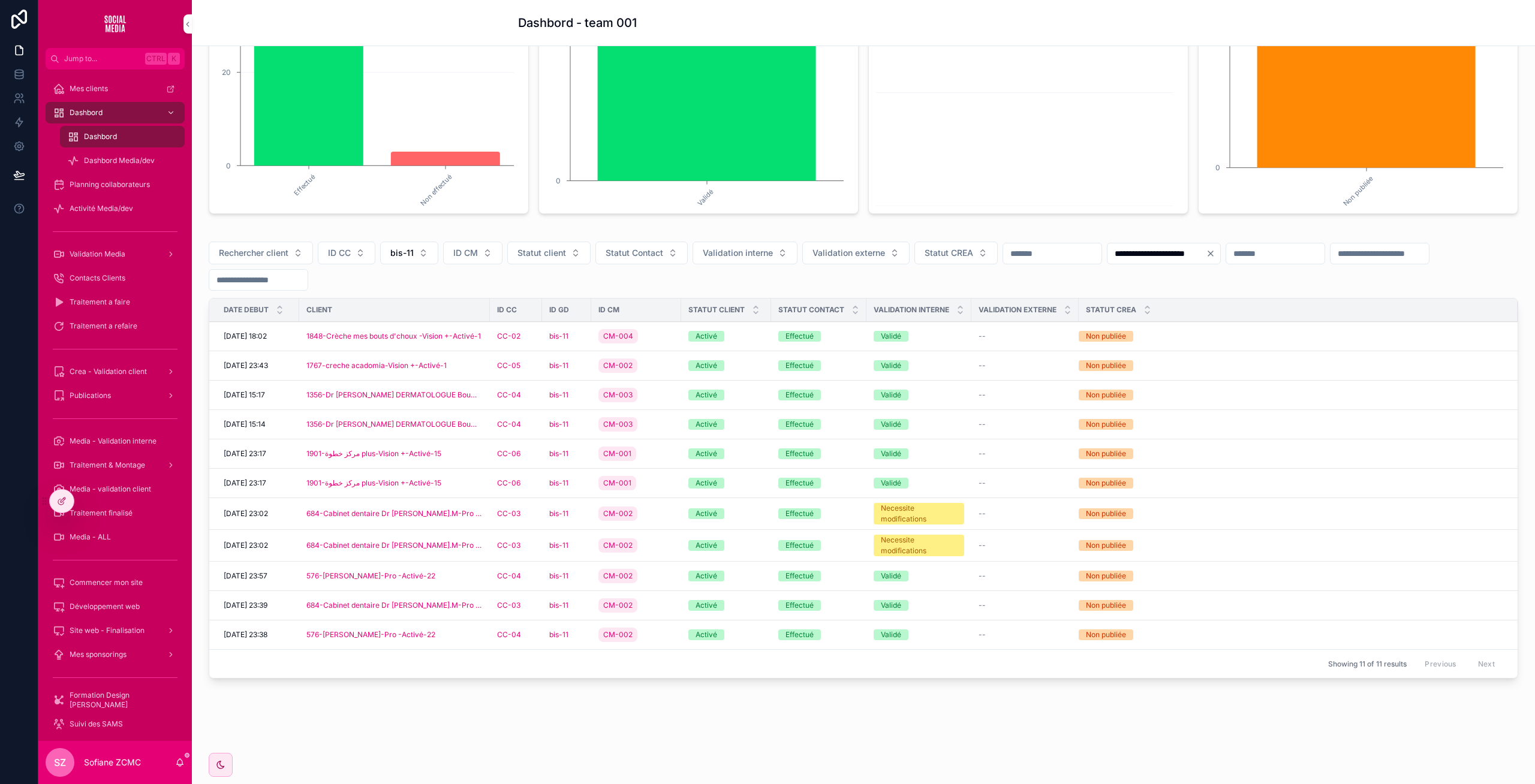
click at [661, 633] on div "CM-002" at bounding box center [636, 635] width 75 height 19
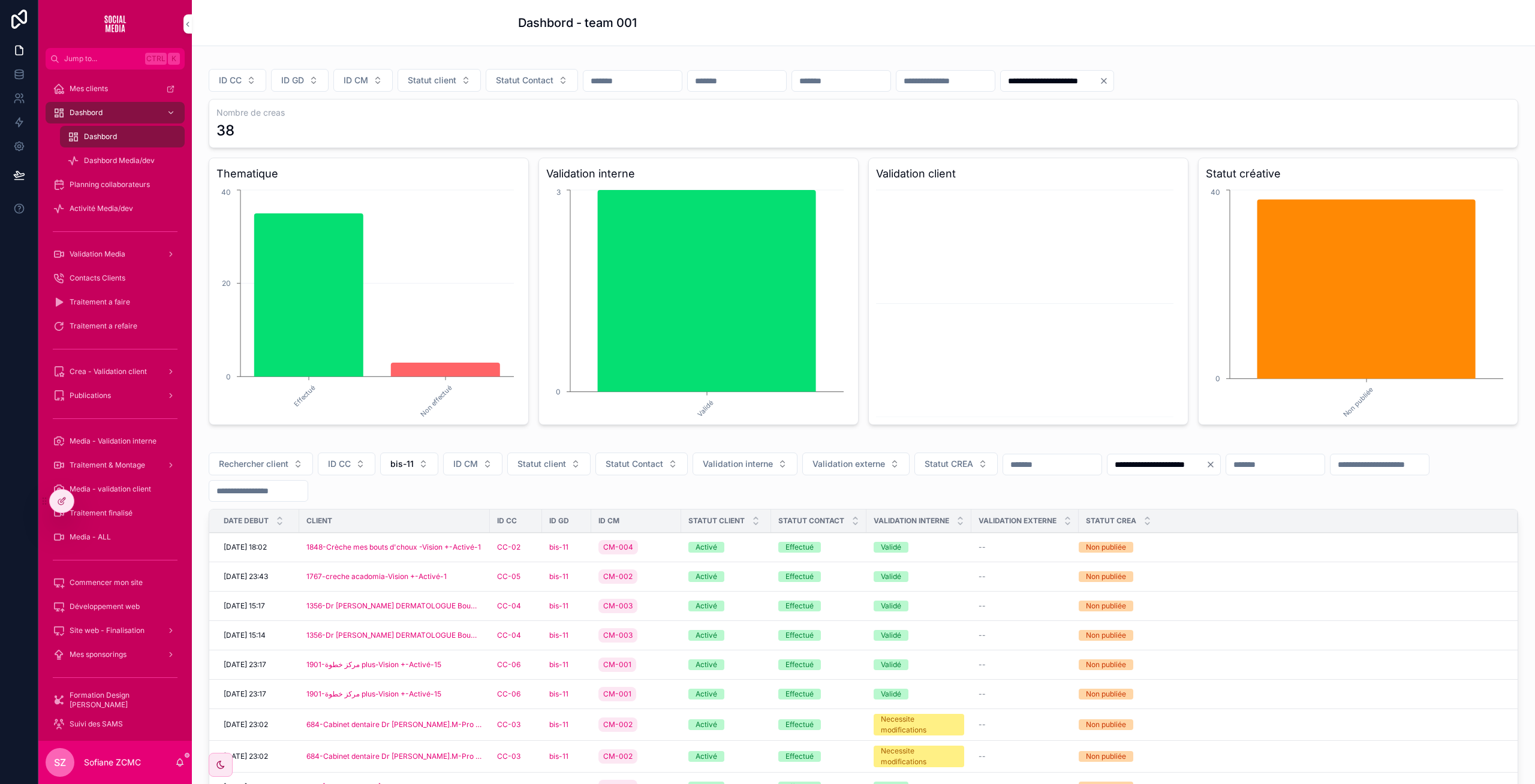
click at [391, 458] on button "bis-11" at bounding box center [409, 464] width 58 height 23
type input "**"
click at [362, 516] on div "bis-12" at bounding box center [409, 513] width 166 height 19
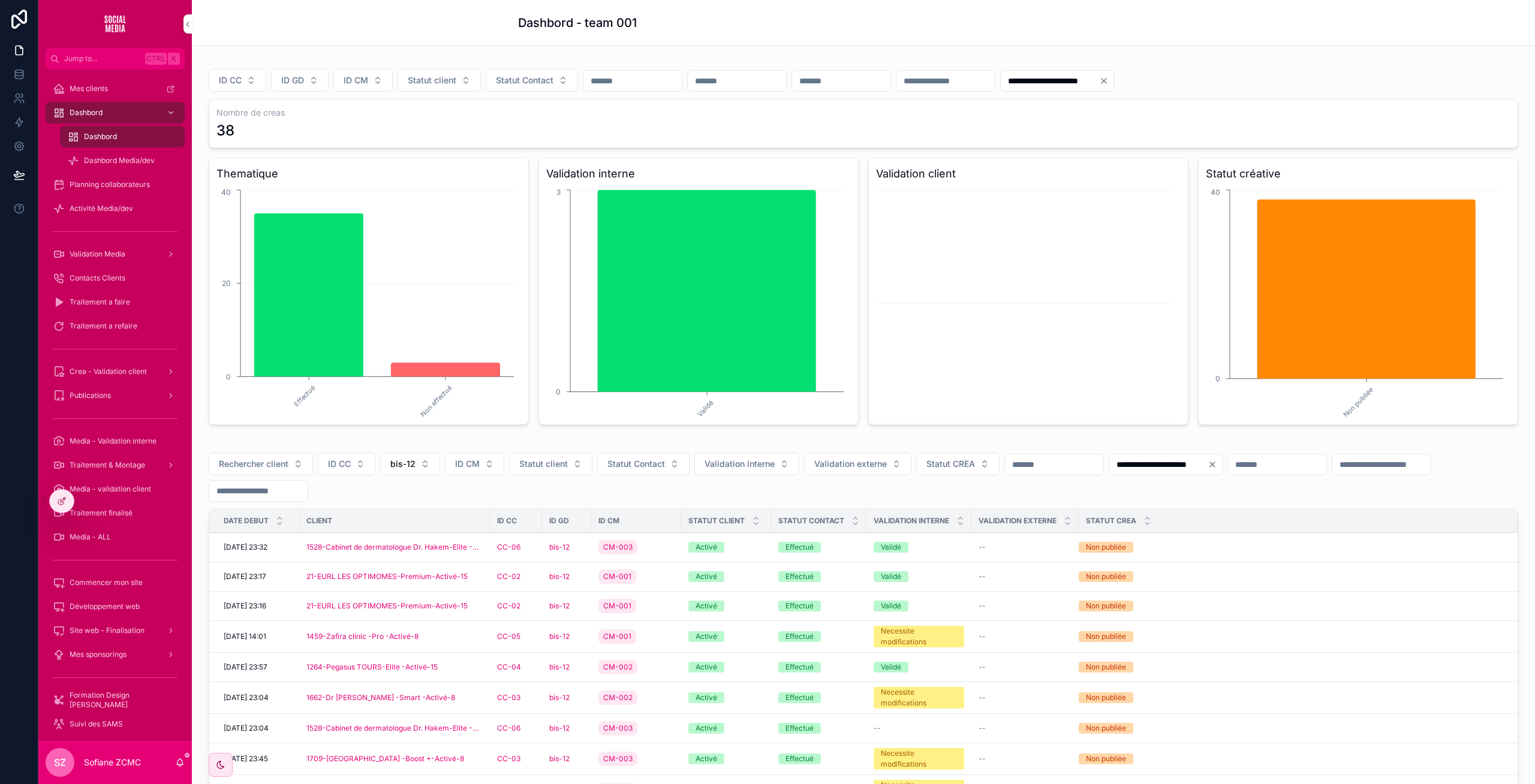
scroll to position [216, 0]
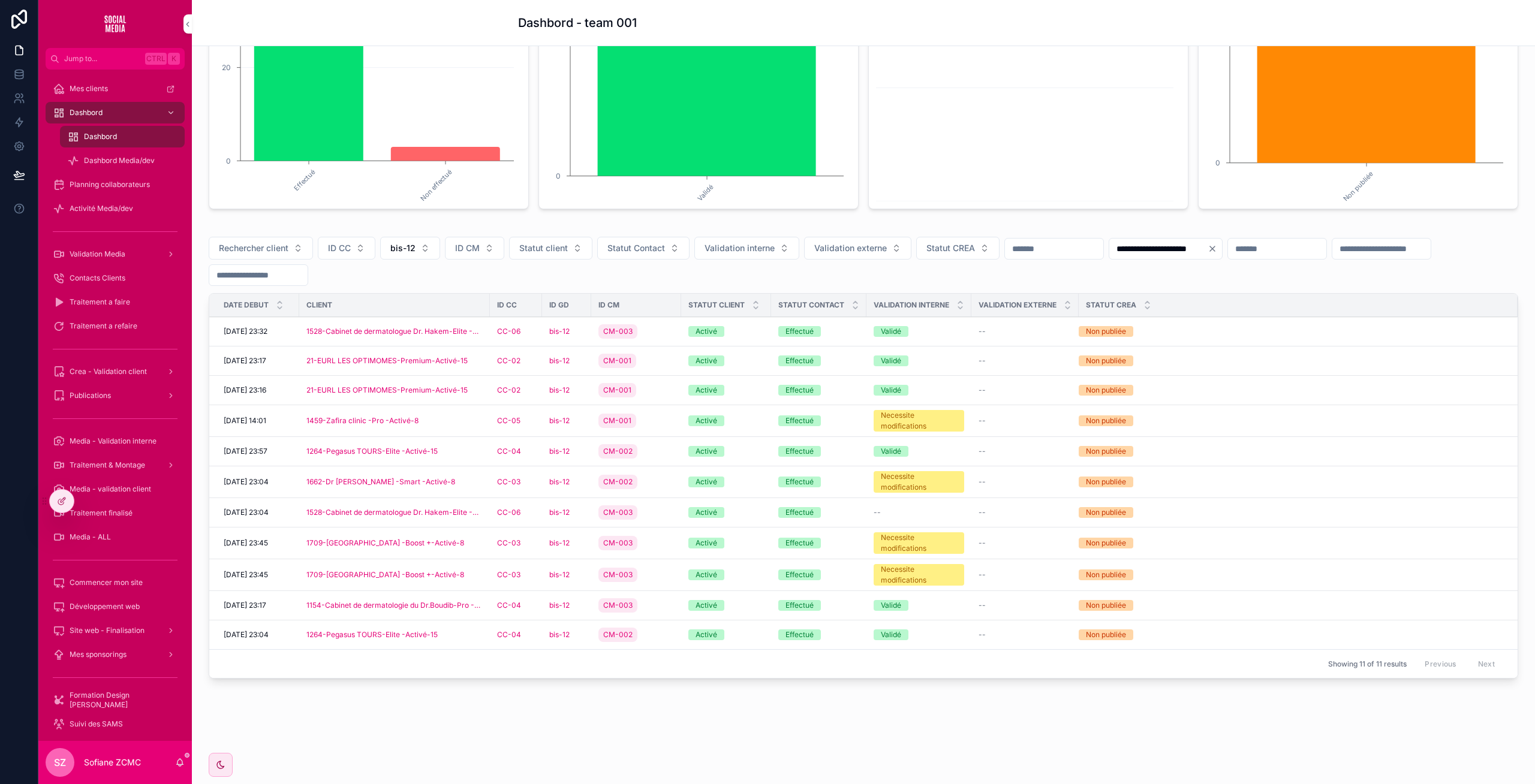
click at [663, 332] on div "CM-003" at bounding box center [636, 332] width 75 height 19
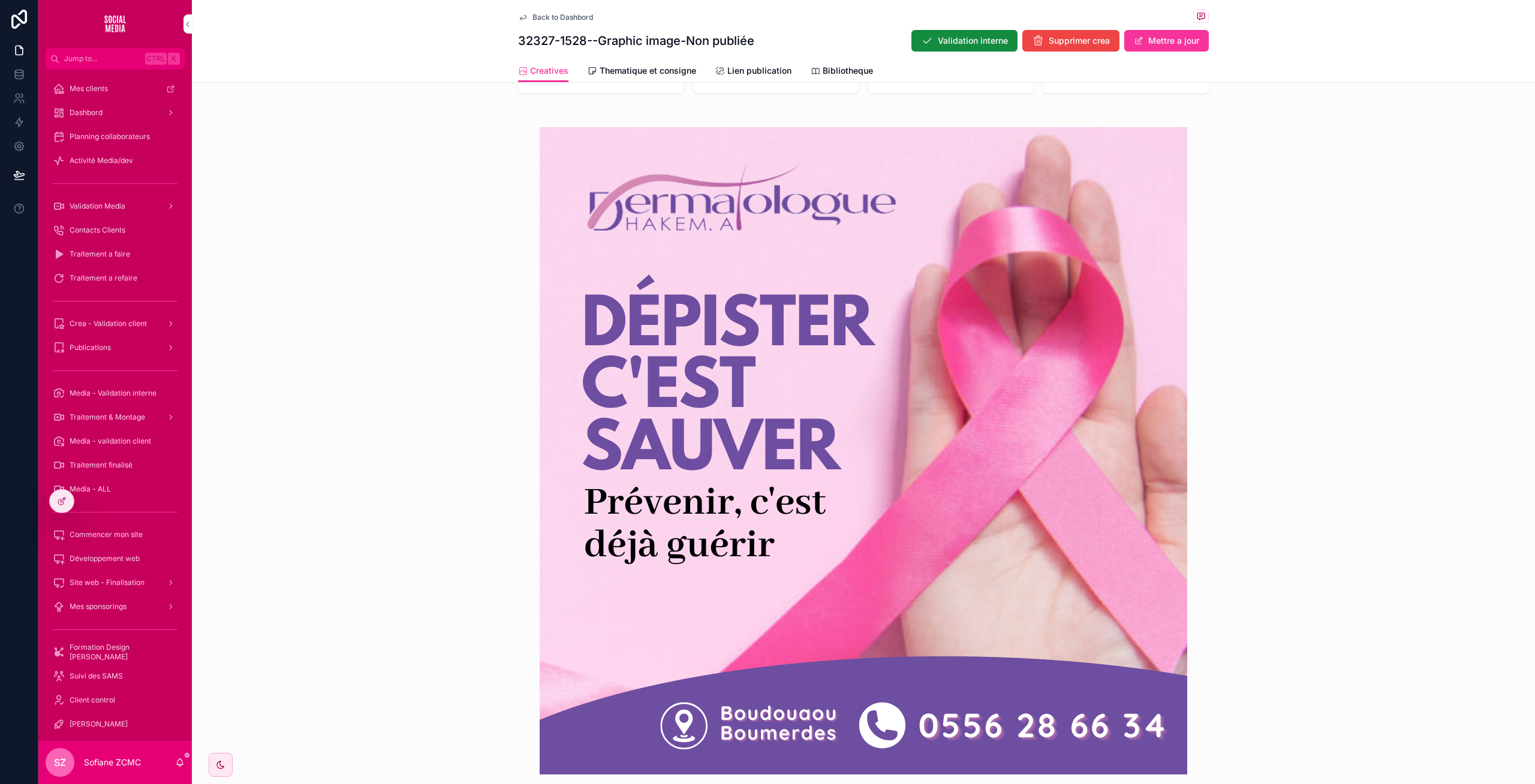
scroll to position [324, 0]
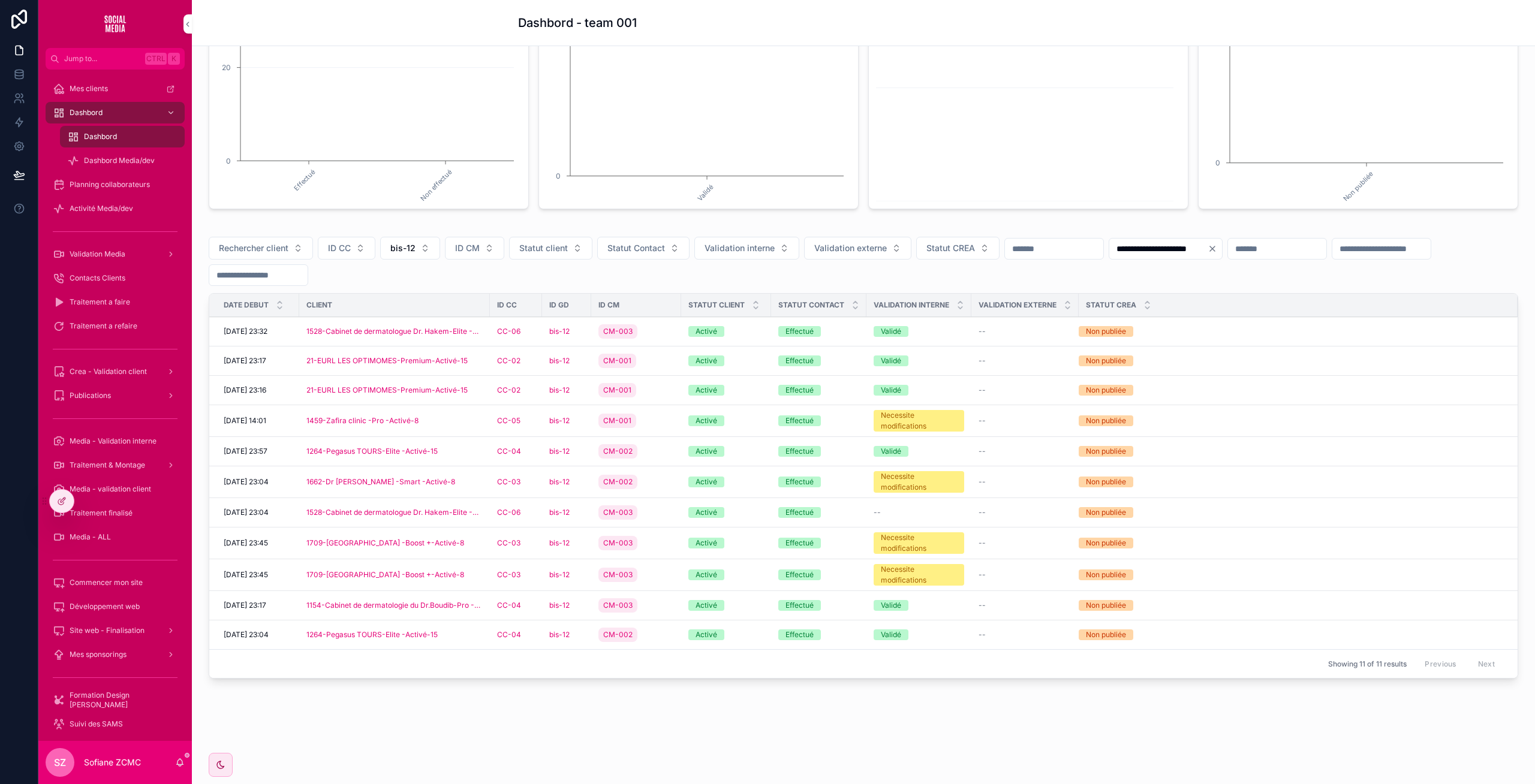
scroll to position [216, 0]
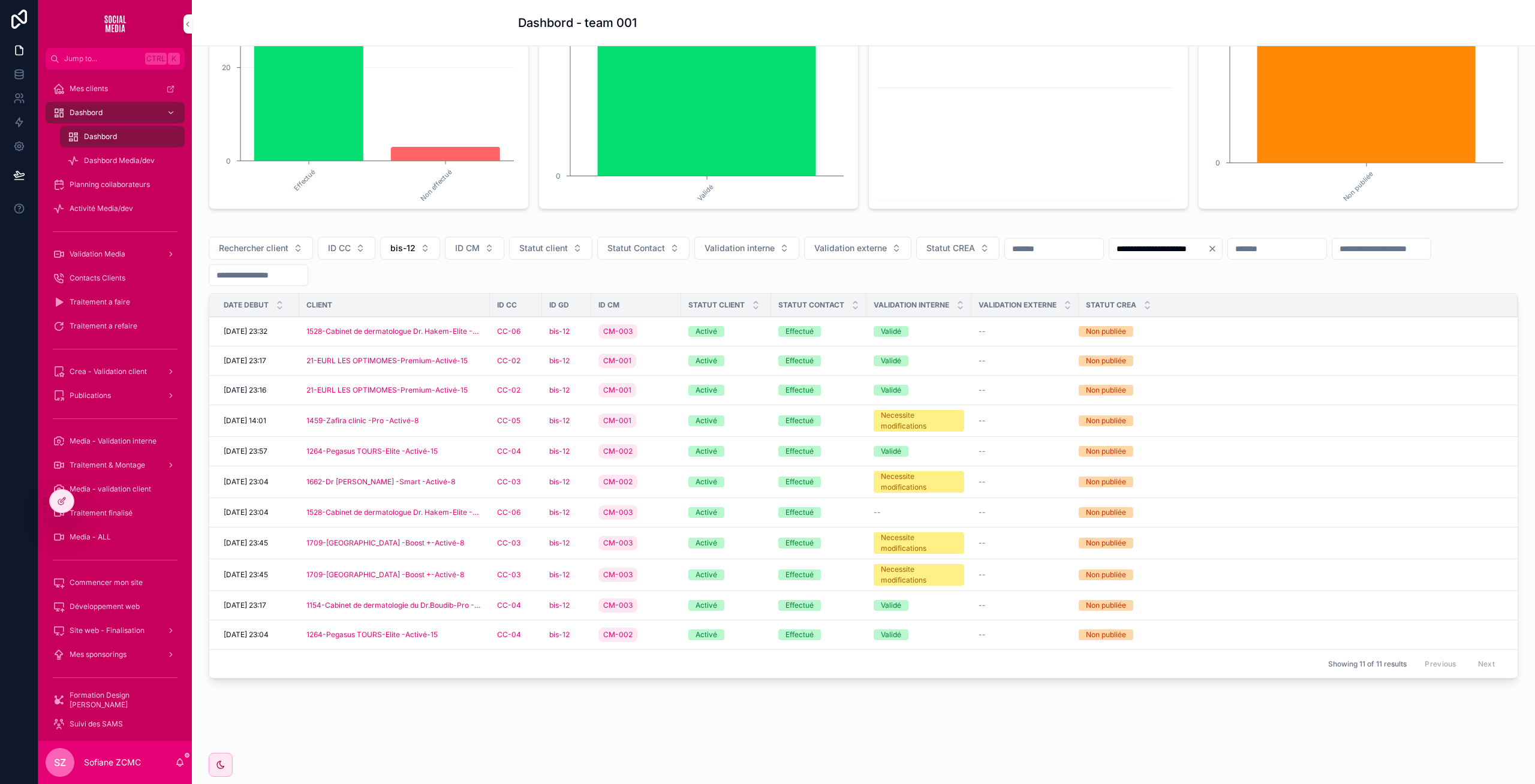
click at [652, 361] on div "CM-001" at bounding box center [636, 361] width 75 height 19
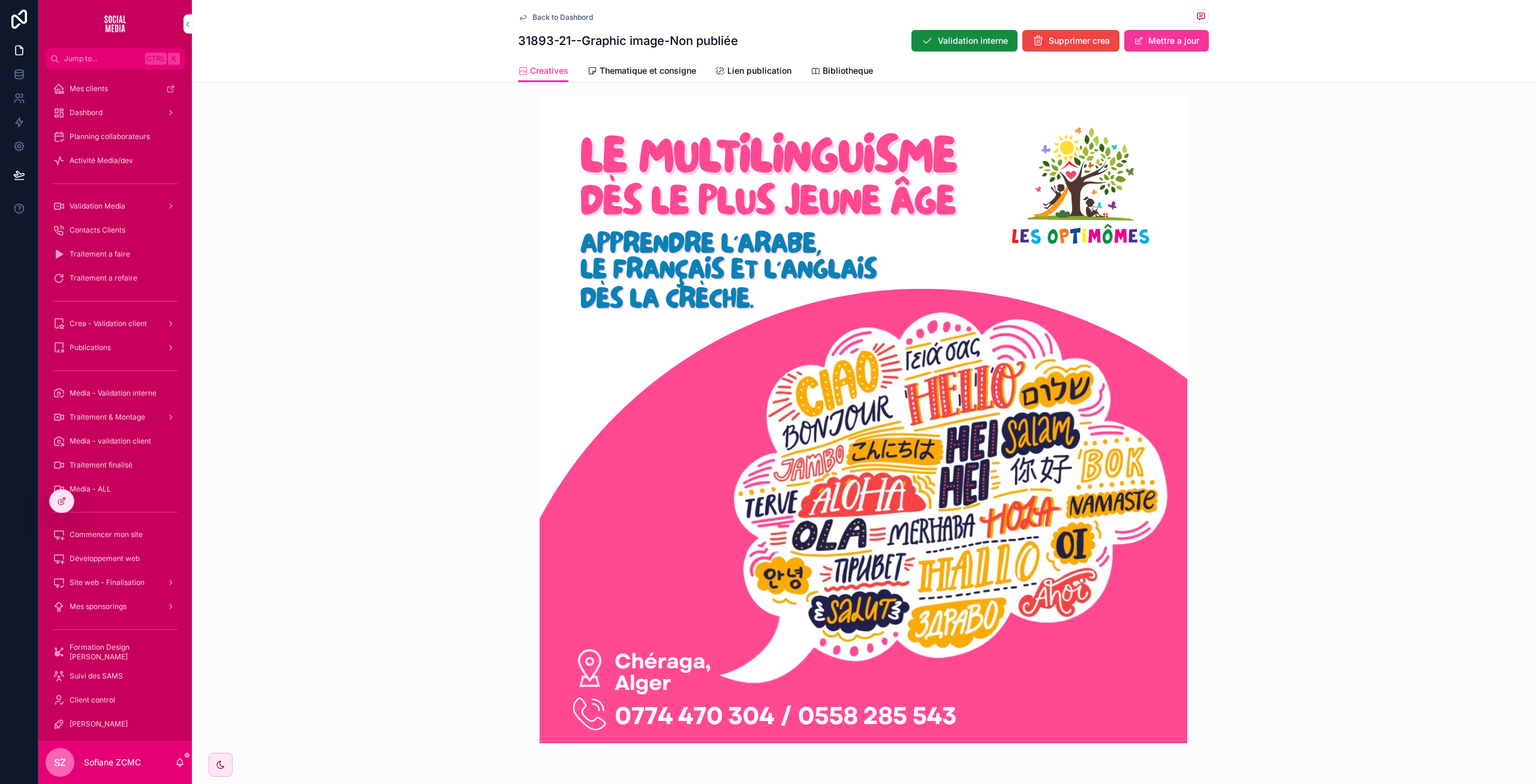
scroll to position [345, 0]
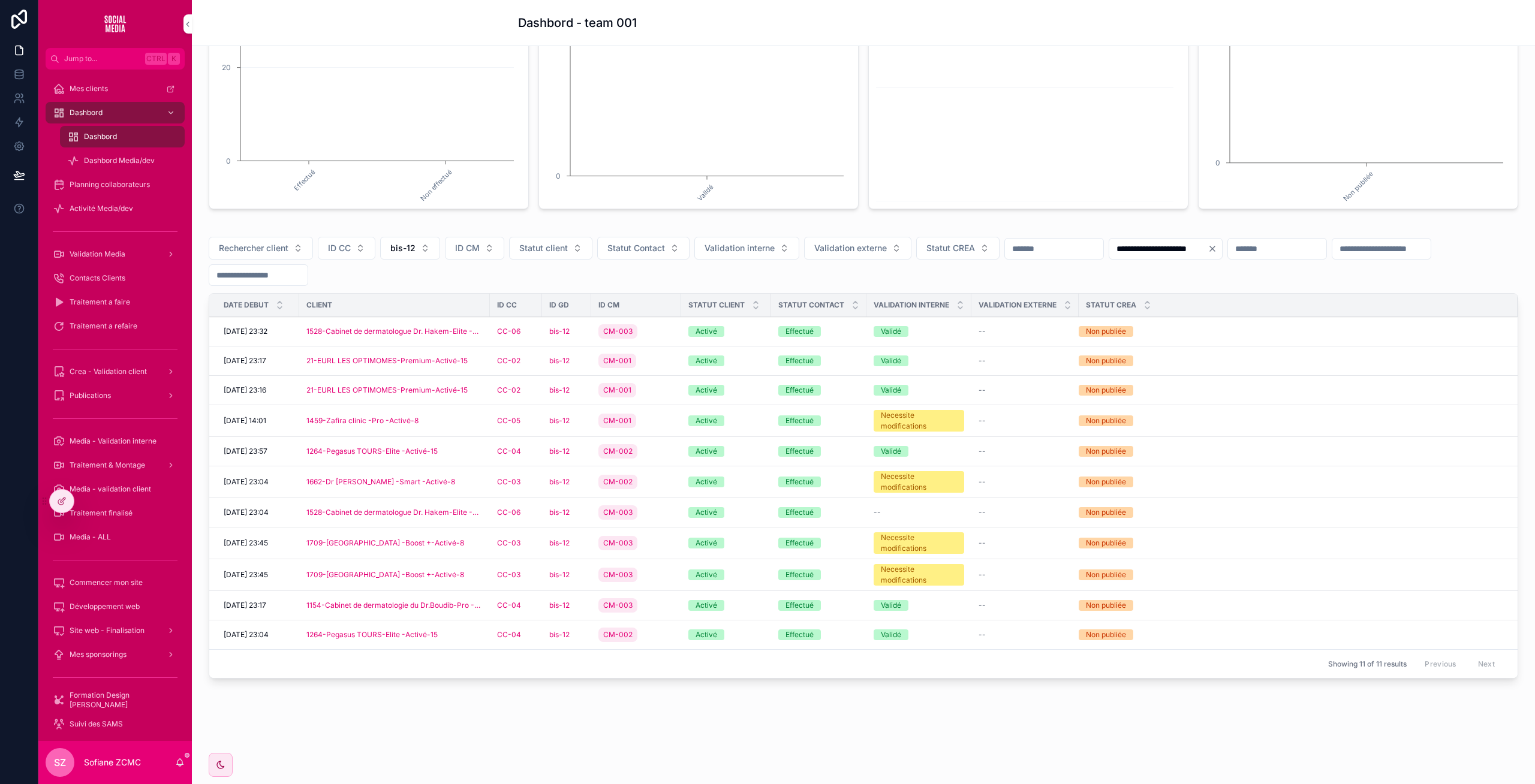
scroll to position [216, 0]
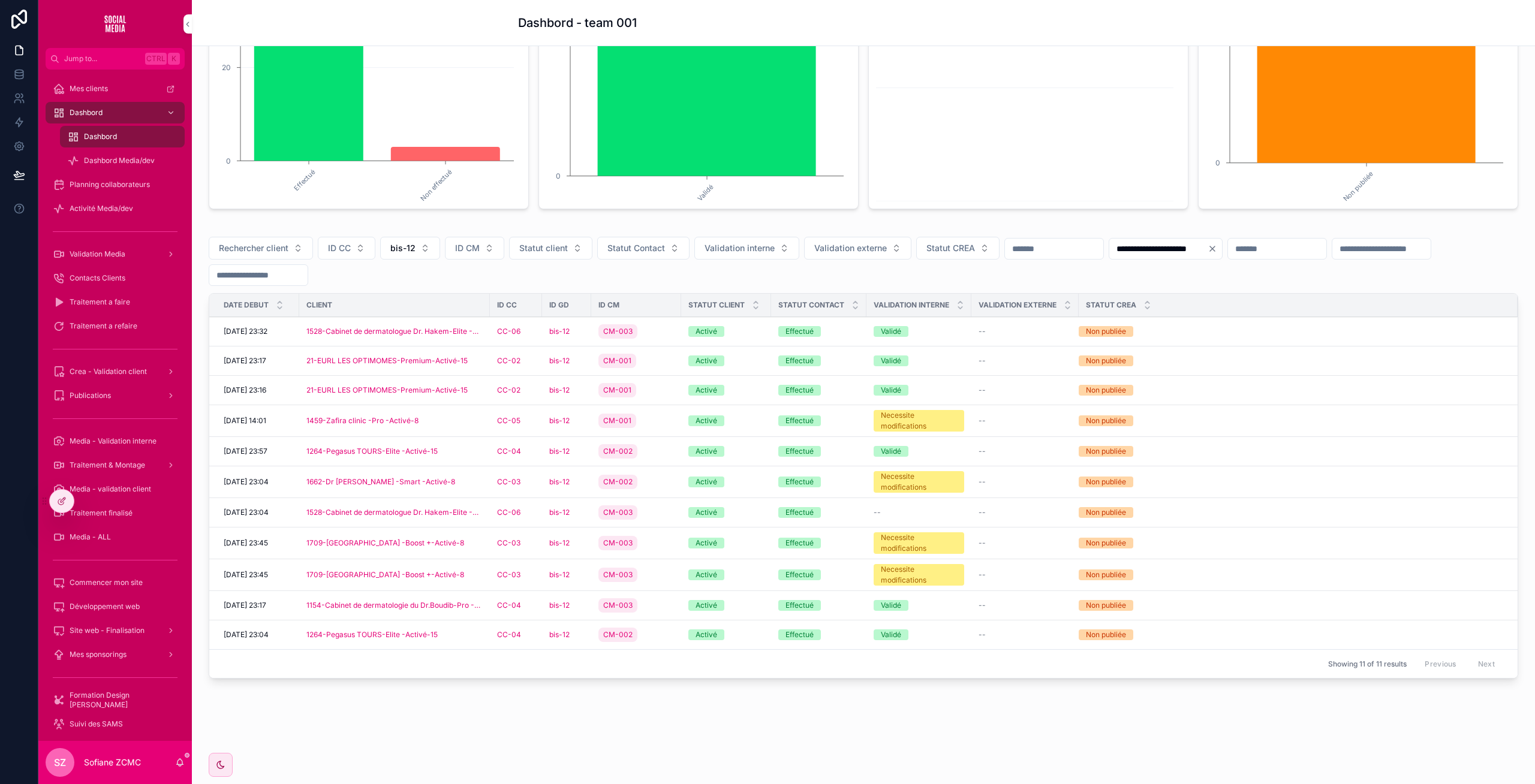
click at [654, 392] on div "CM-001" at bounding box center [636, 390] width 75 height 19
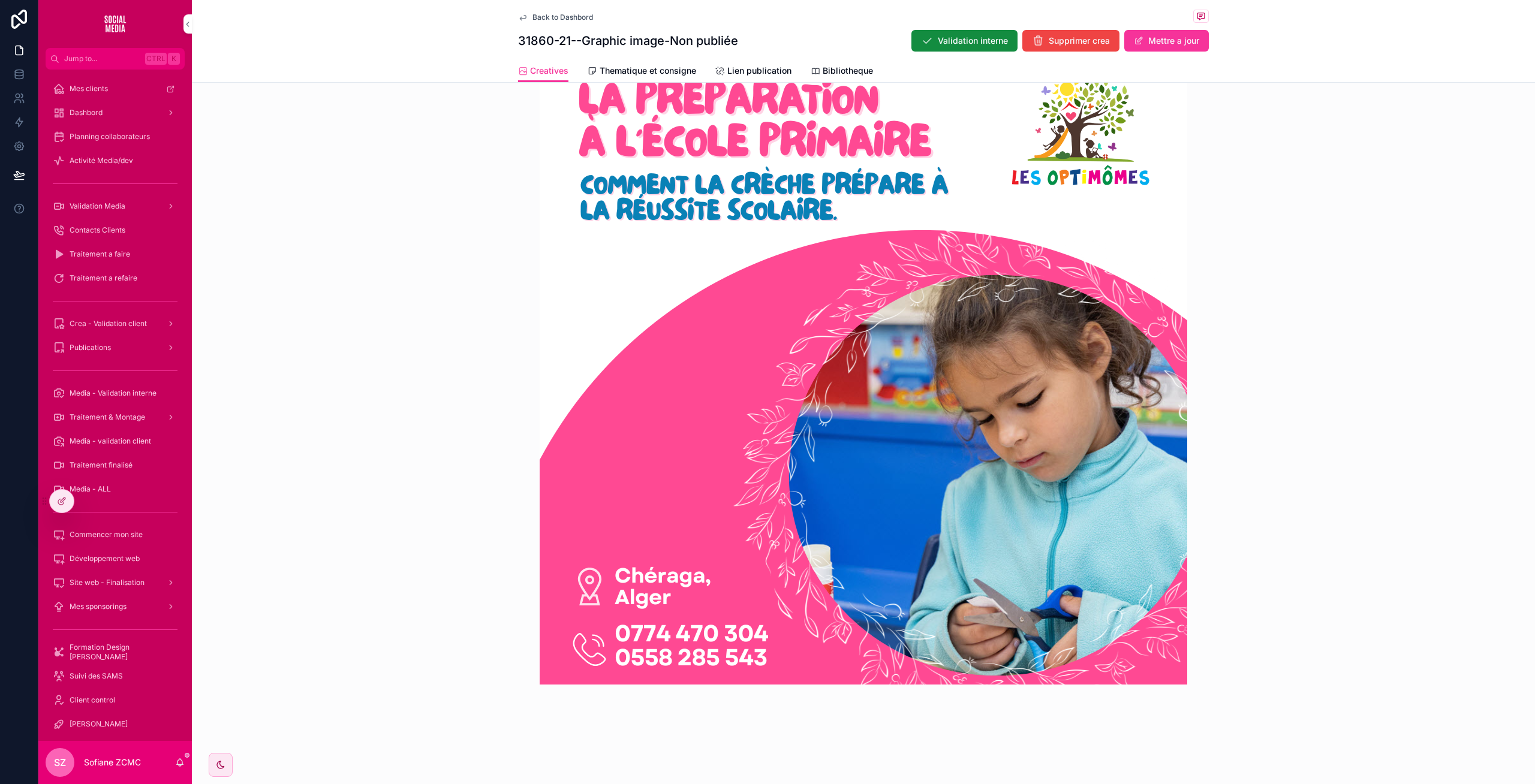
scroll to position [406, 0]
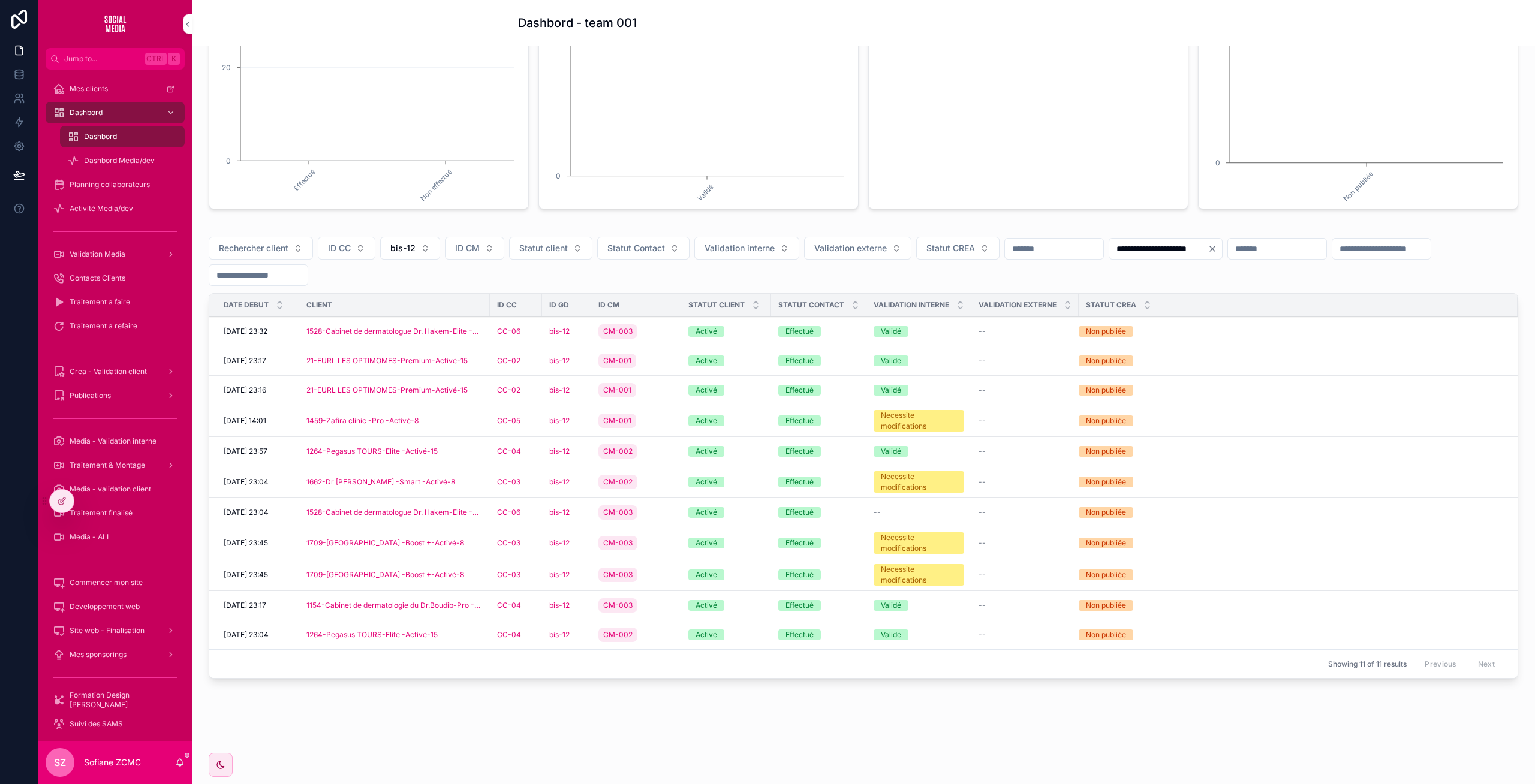
scroll to position [216, 0]
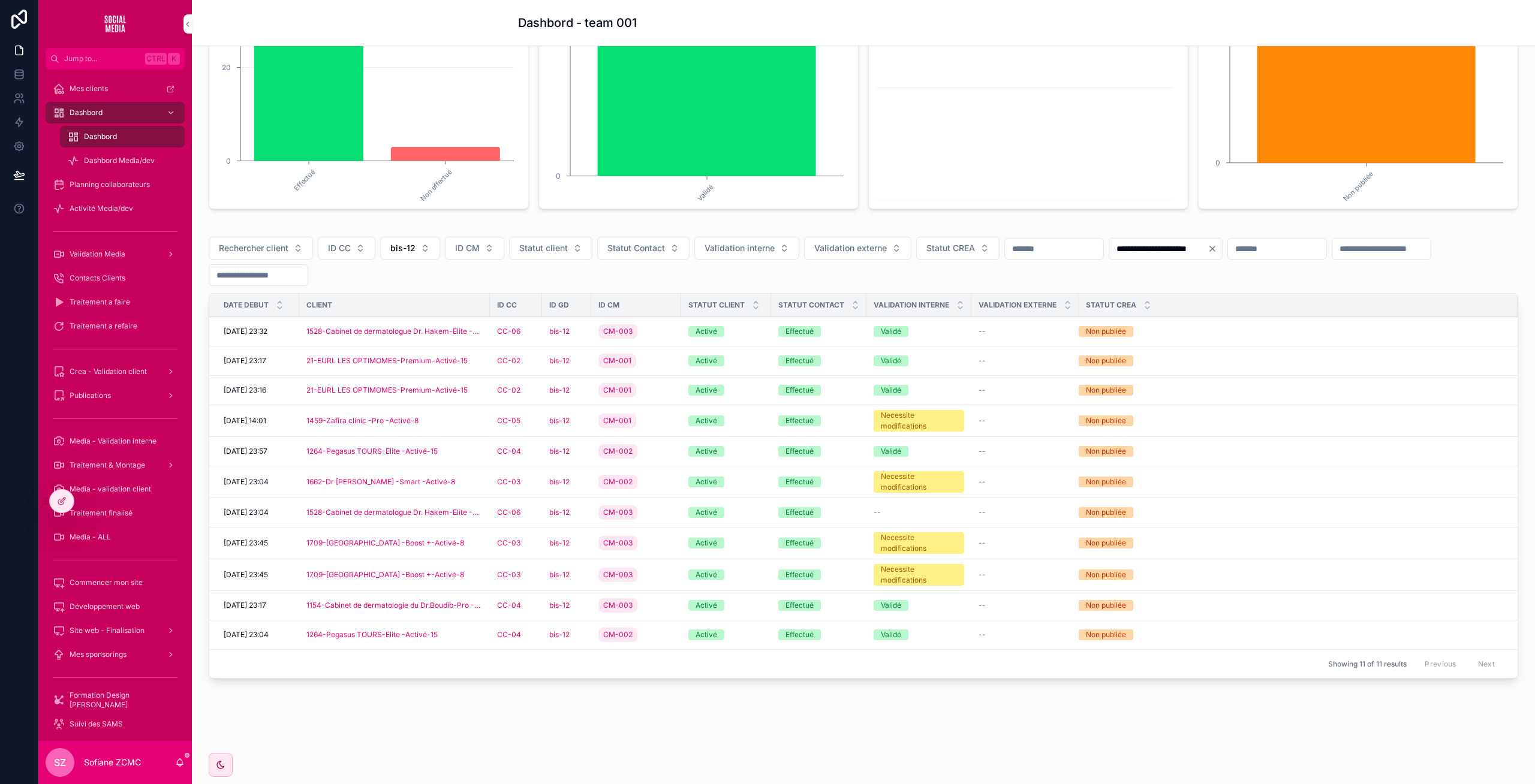
click at [662, 457] on div "CM-002" at bounding box center [636, 451] width 75 height 19
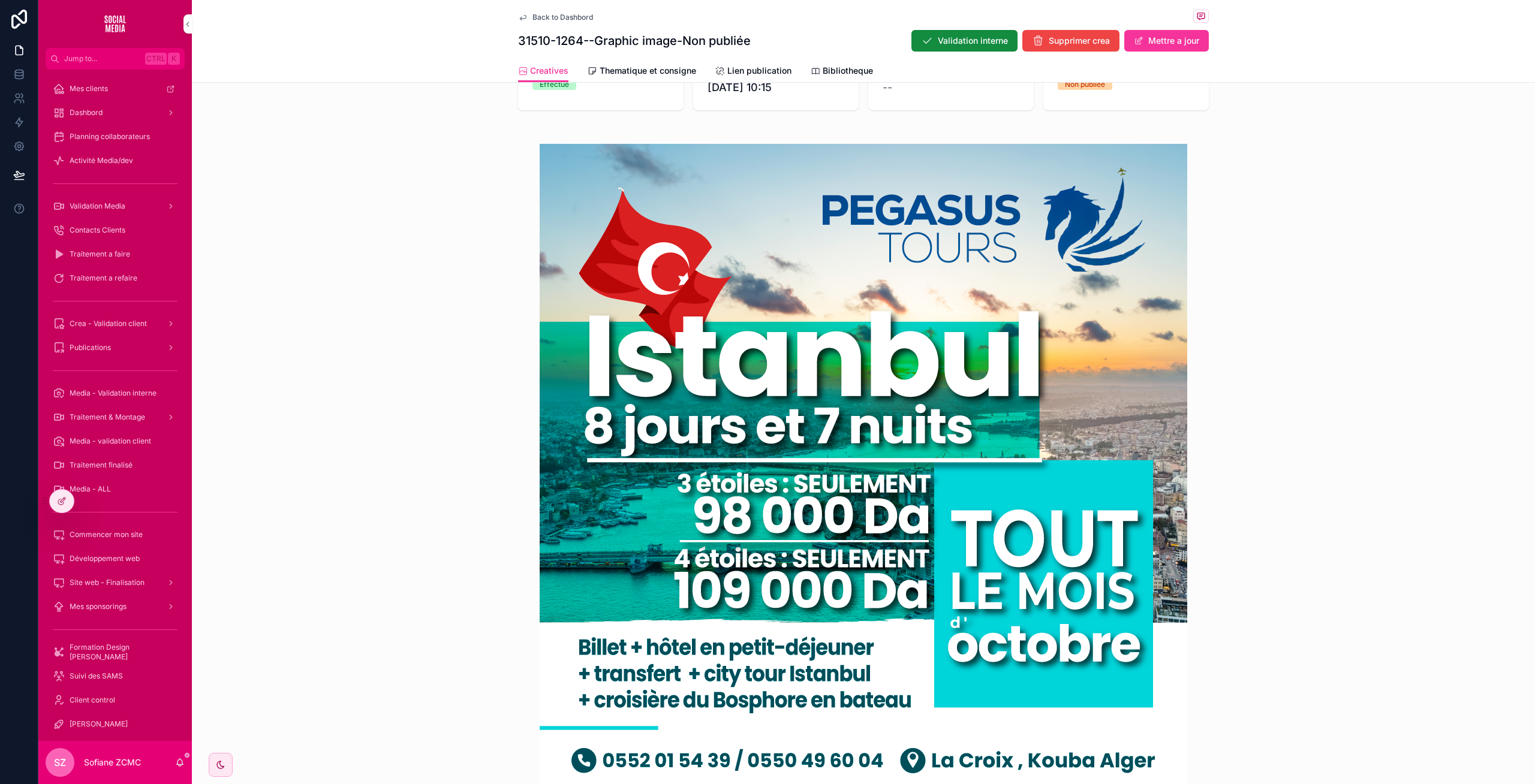
scroll to position [423, 0]
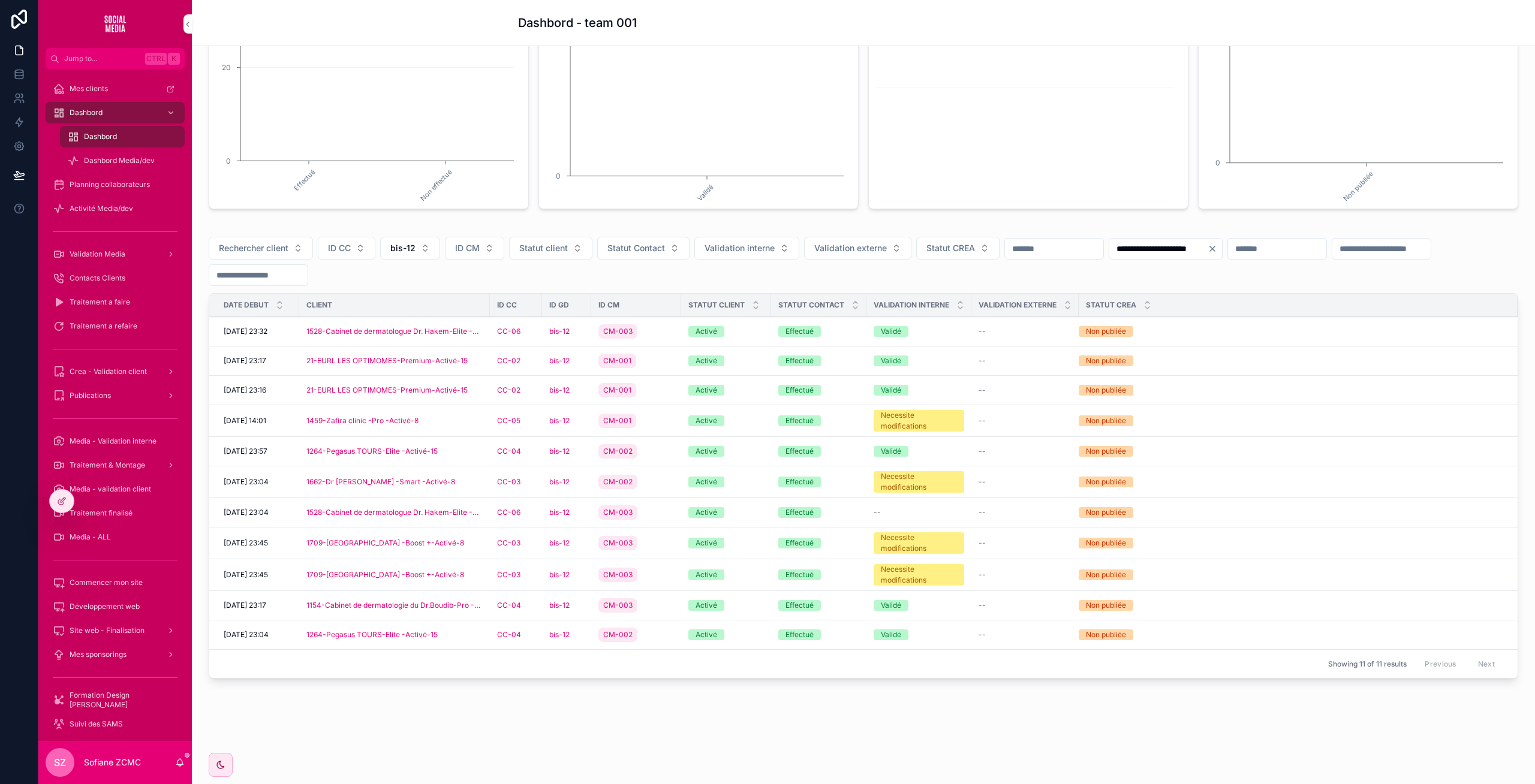
scroll to position [216, 0]
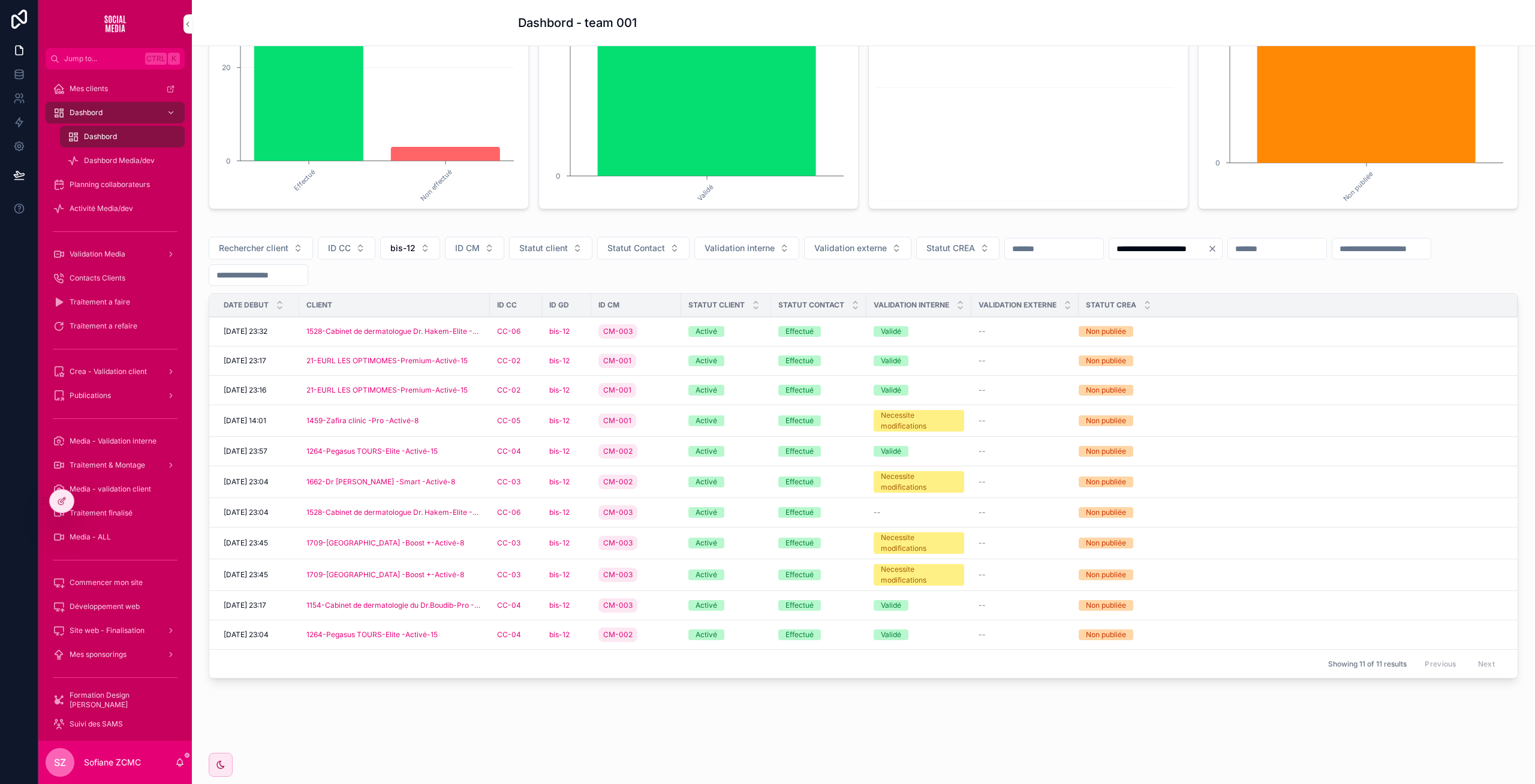
click at [531, 604] on div "CC-04" at bounding box center [516, 605] width 38 height 10
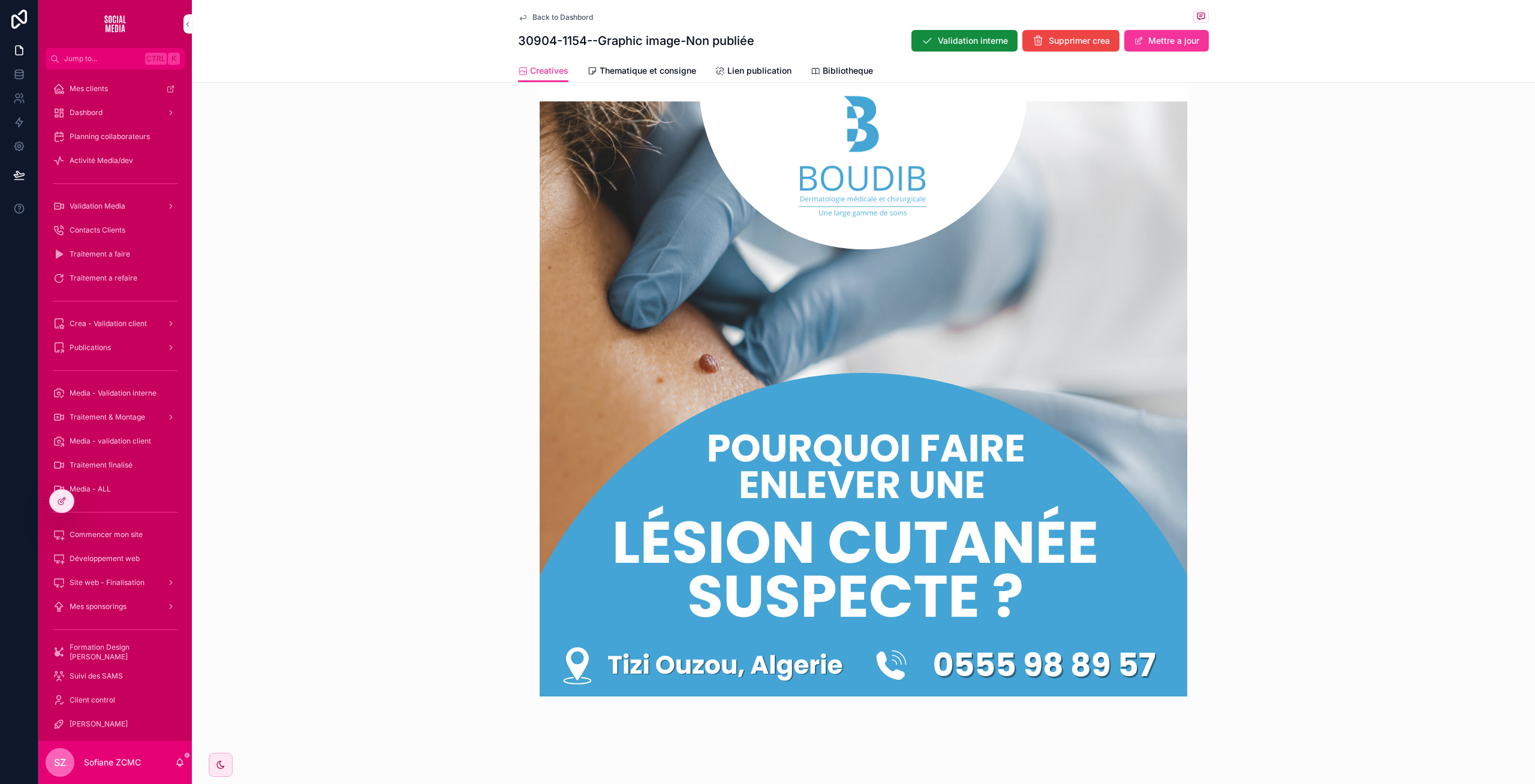
scroll to position [411, 0]
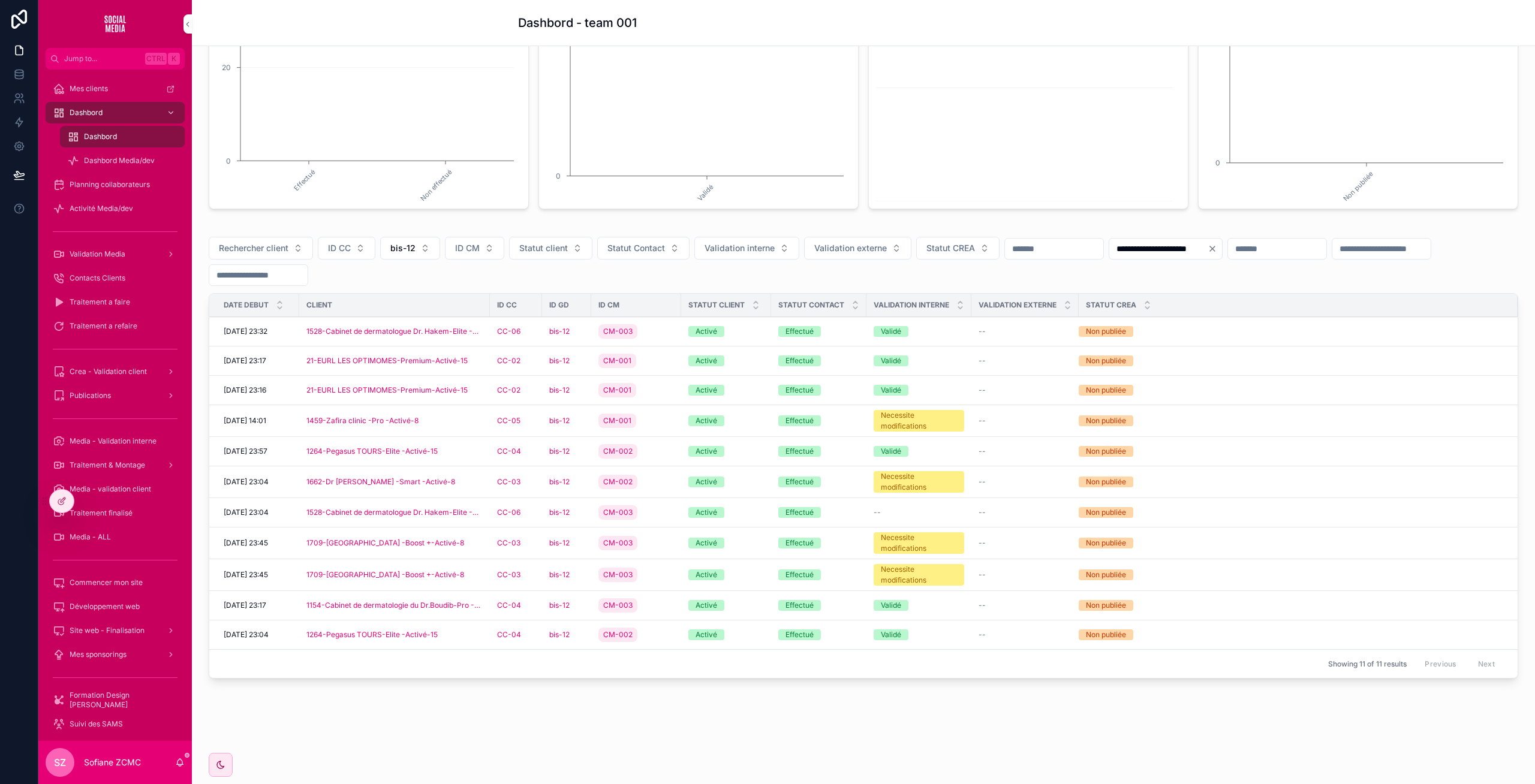
scroll to position [216, 0]
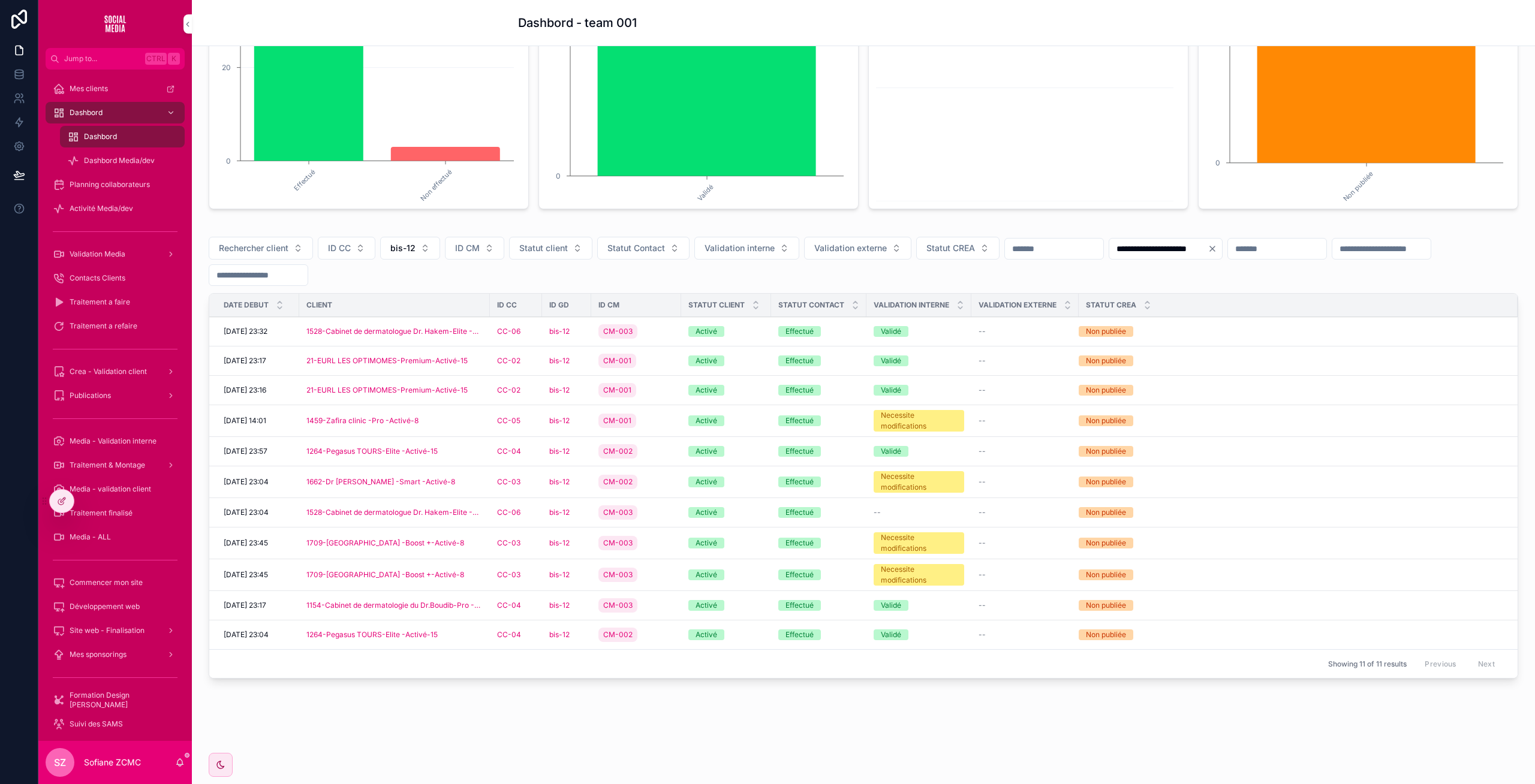
click at [532, 637] on div "CC-04" at bounding box center [516, 635] width 38 height 10
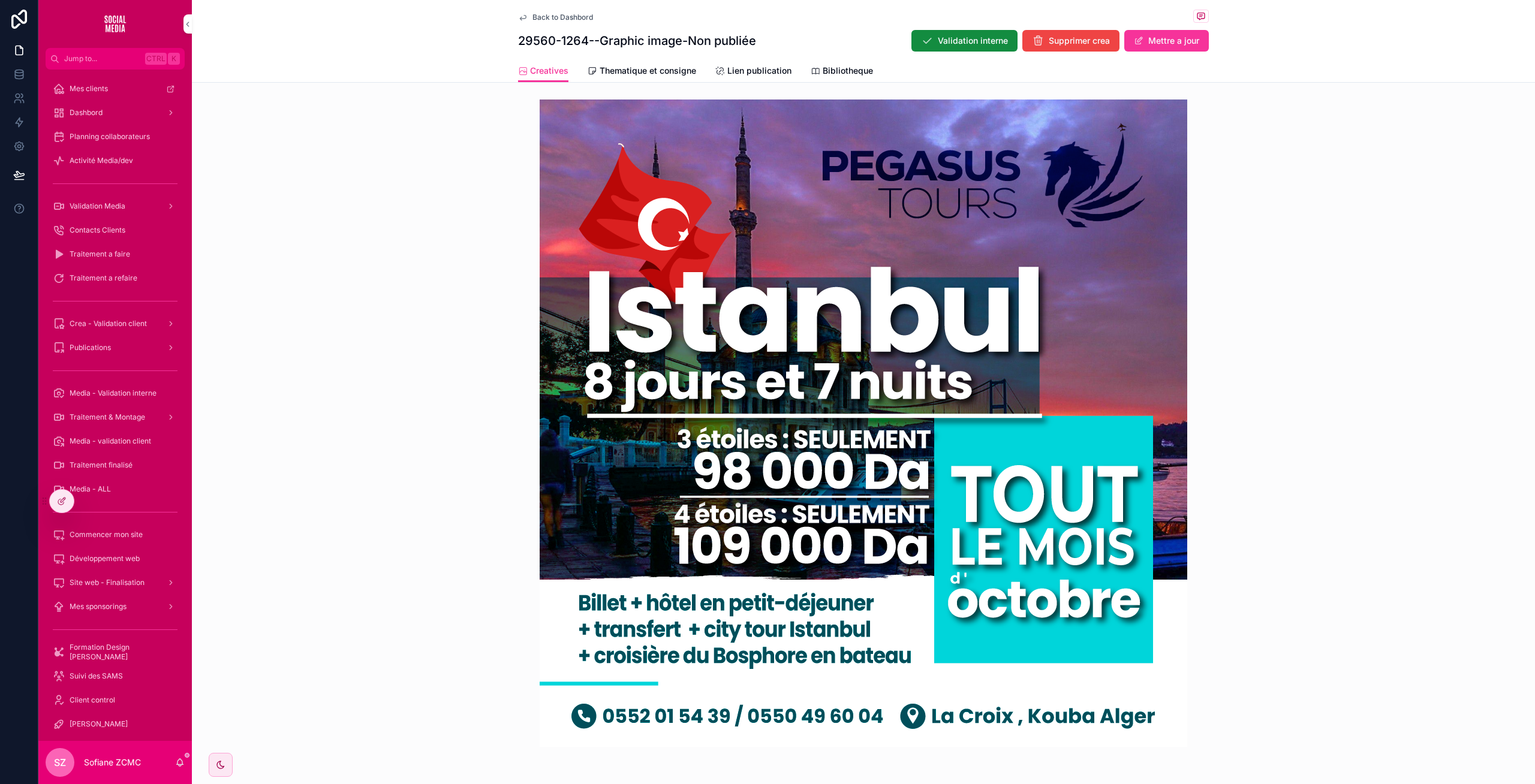
scroll to position [344, 0]
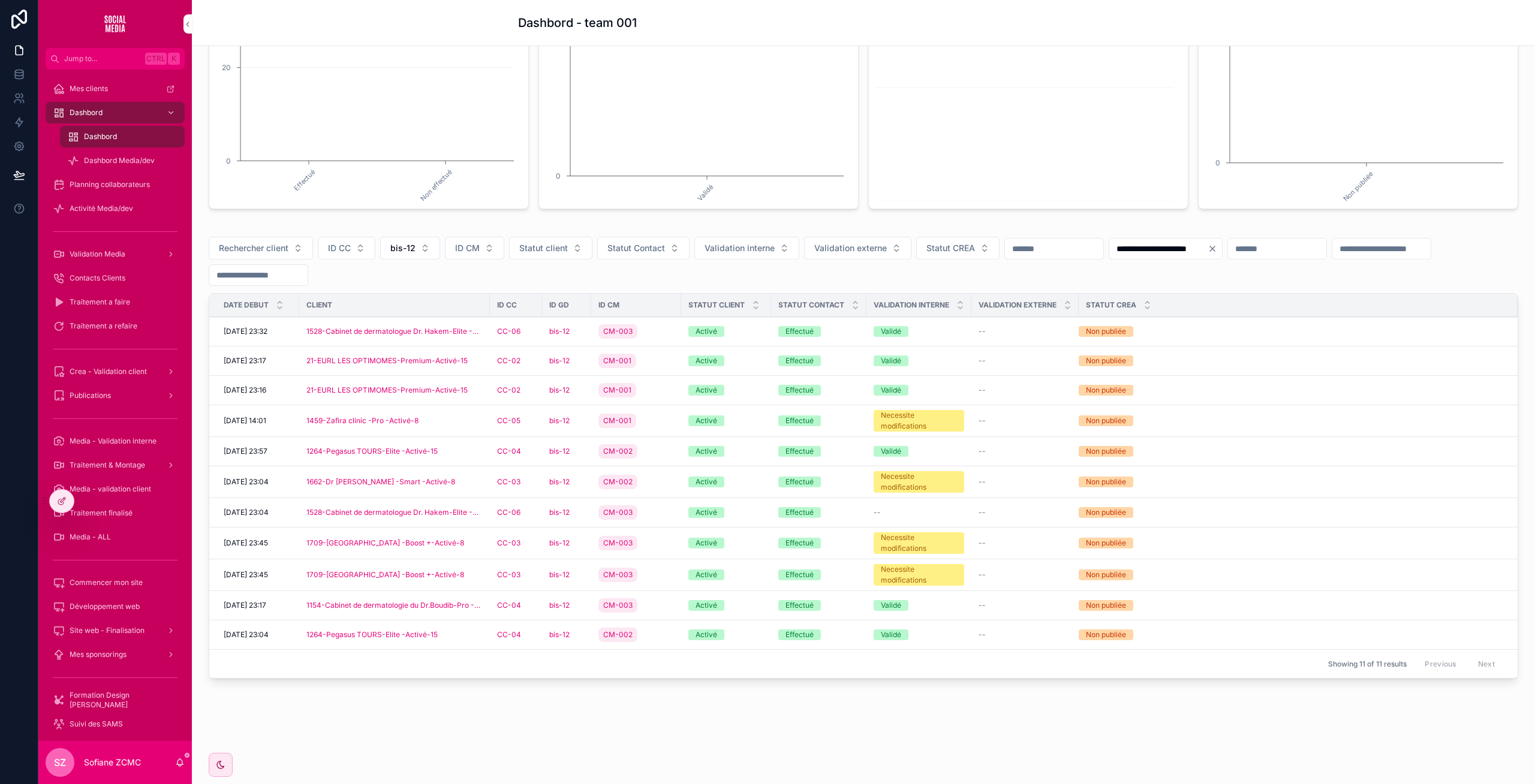
scroll to position [216, 0]
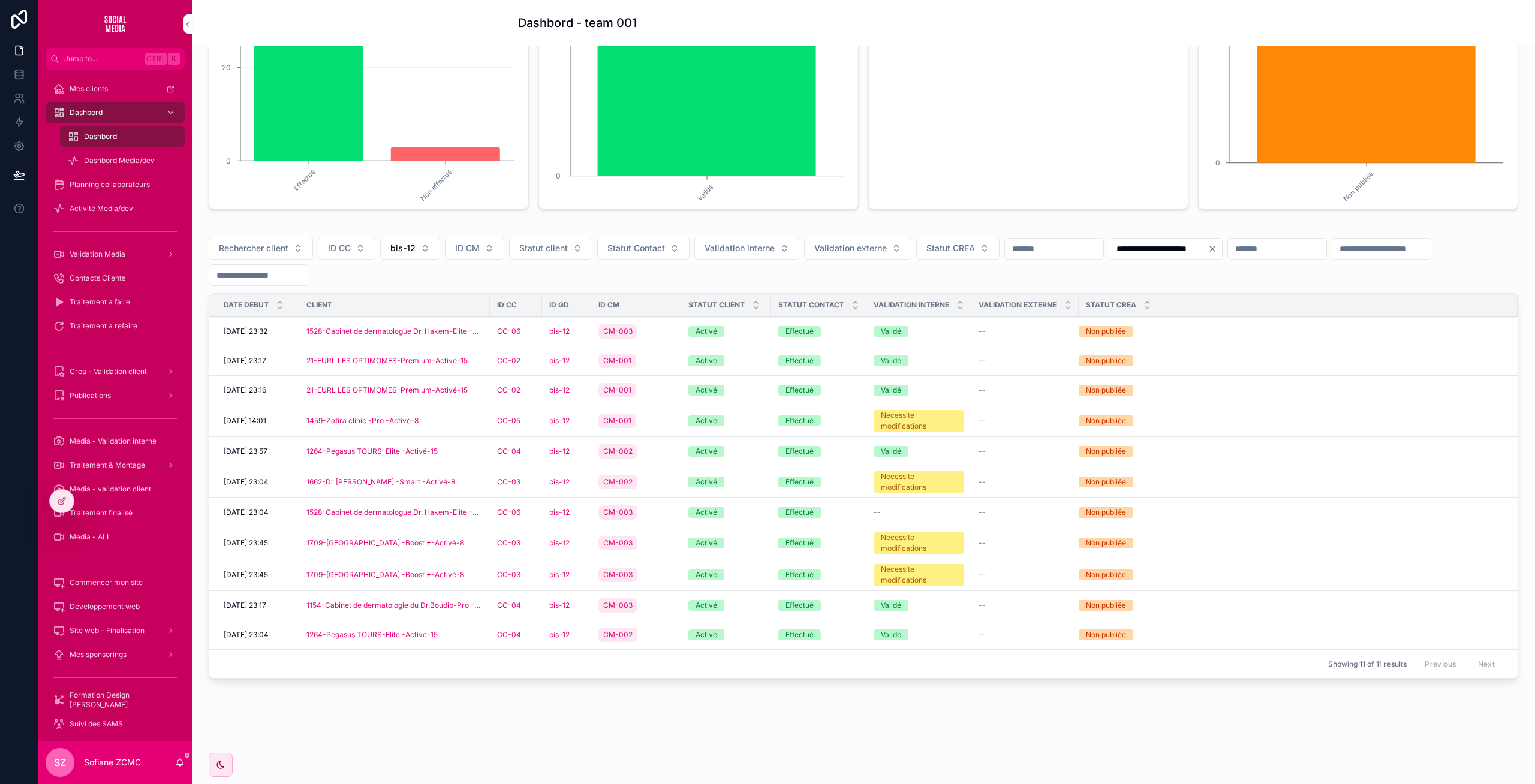
click at [389, 250] on button "bis-12" at bounding box center [410, 248] width 60 height 23
click at [378, 279] on input "scrollable content" at bounding box center [417, 273] width 143 height 22
type input "**"
click at [365, 295] on div "bis-13" at bounding box center [411, 297] width 166 height 19
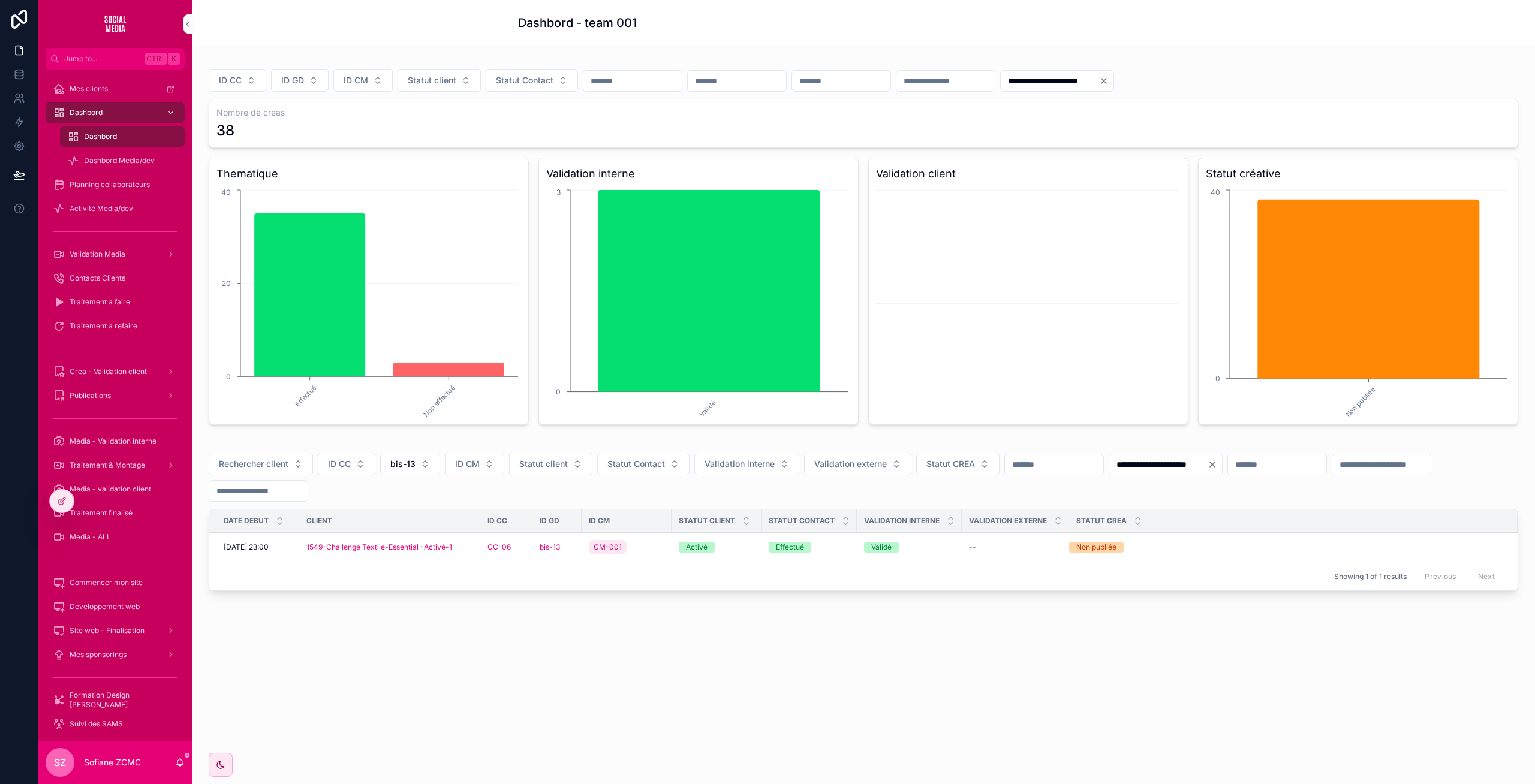
click at [638, 548] on div "CM-001" at bounding box center [626, 547] width 75 height 19
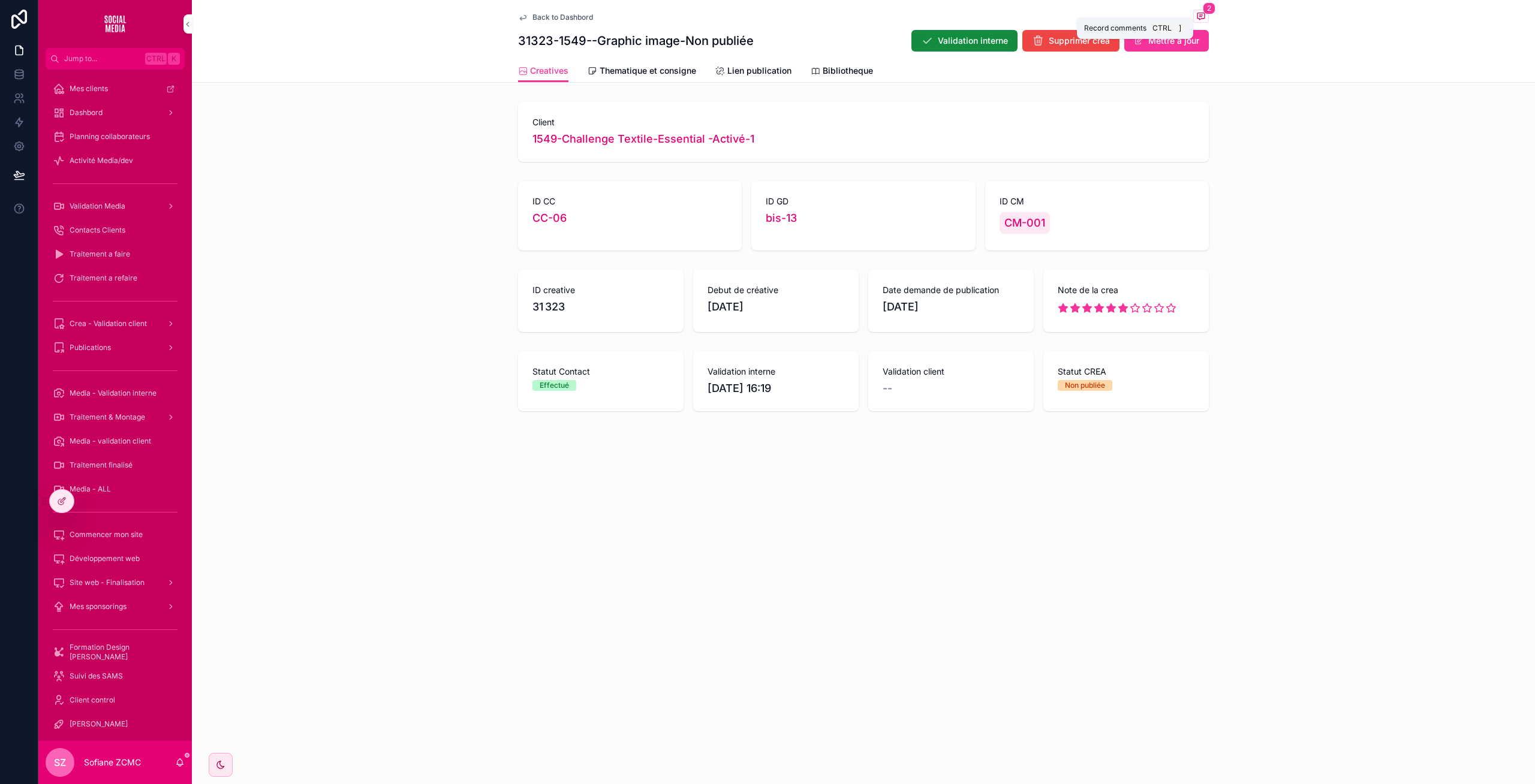
click at [1200, 13] on icon "scrollable content" at bounding box center [1201, 16] width 7 height 7
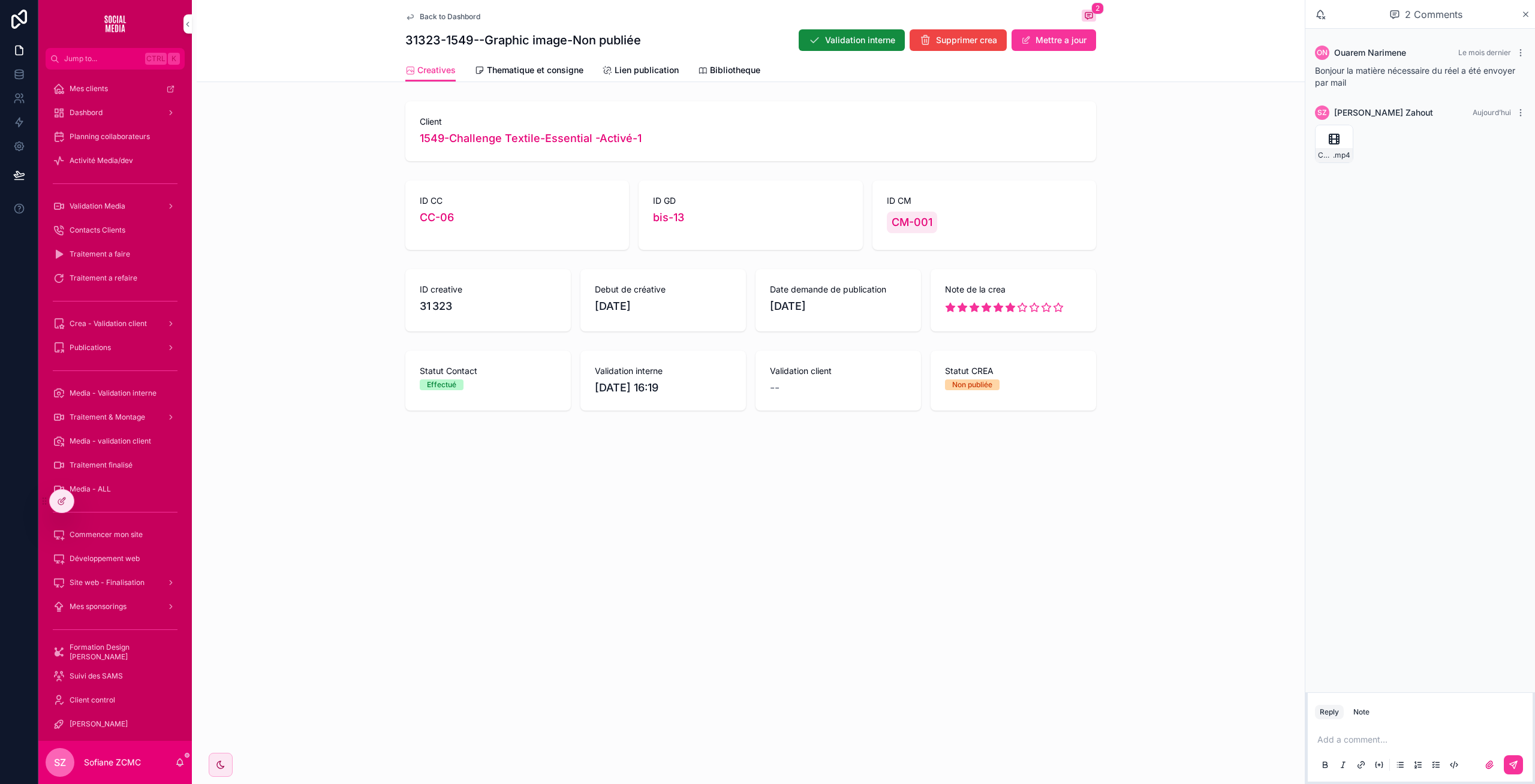
click at [1533, 15] on div "2 Comments" at bounding box center [1420, 14] width 230 height 29
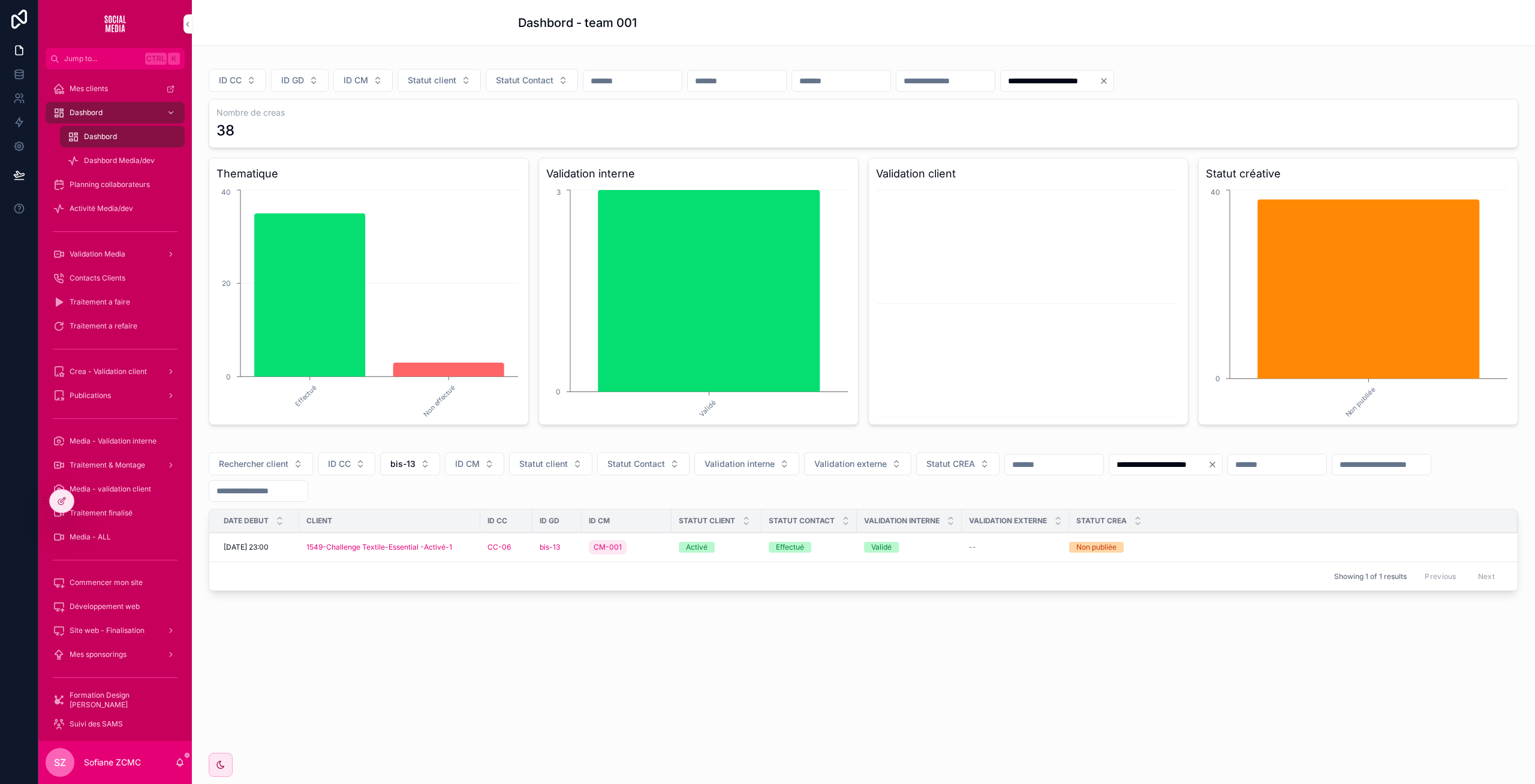
click at [412, 469] on span "bis-13" at bounding box center [403, 464] width 25 height 12
click at [401, 491] on input "scrollable content" at bounding box center [417, 489] width 143 height 22
type input "**"
click at [390, 514] on div "bis-08" at bounding box center [411, 513] width 166 height 19
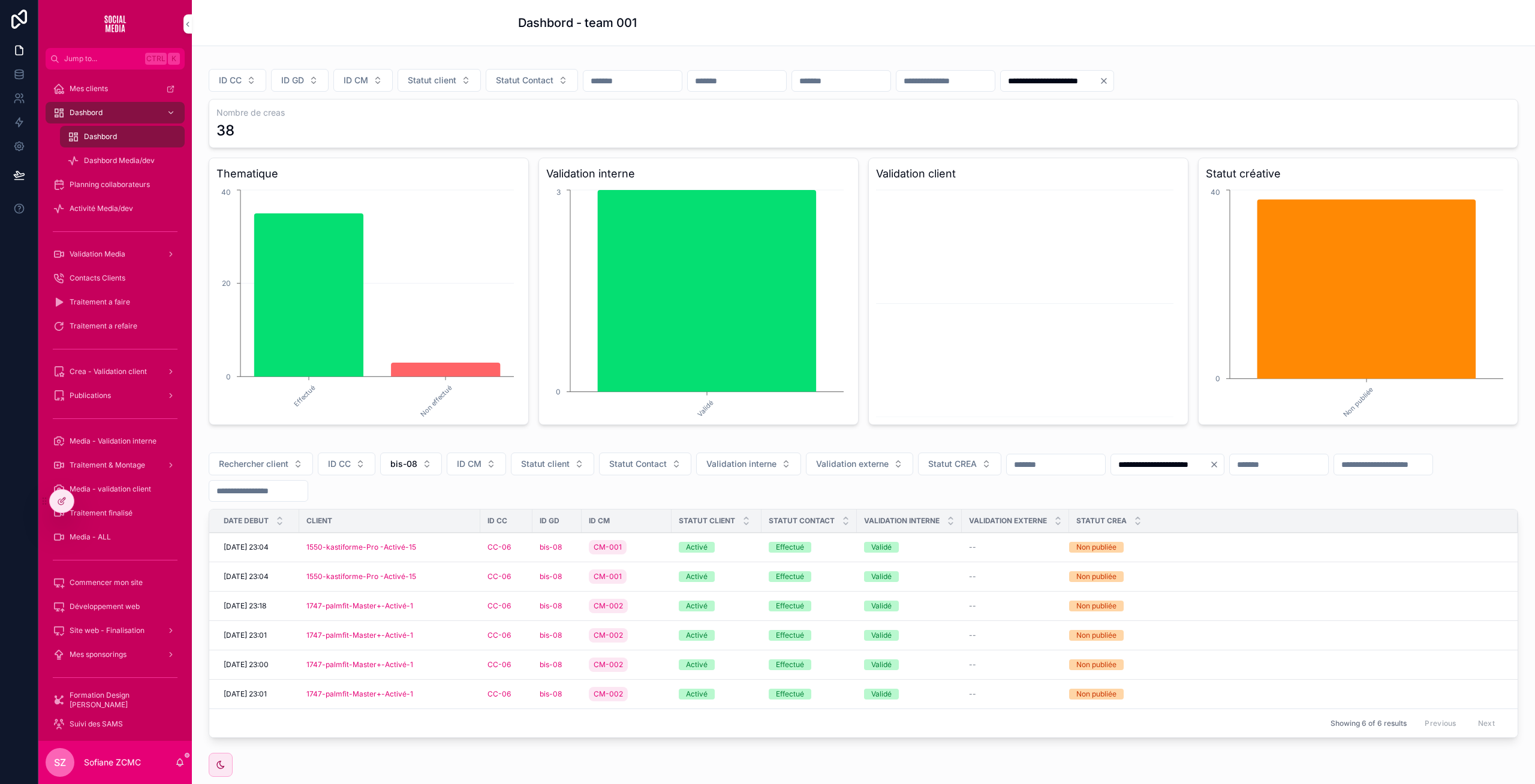
scroll to position [60, 0]
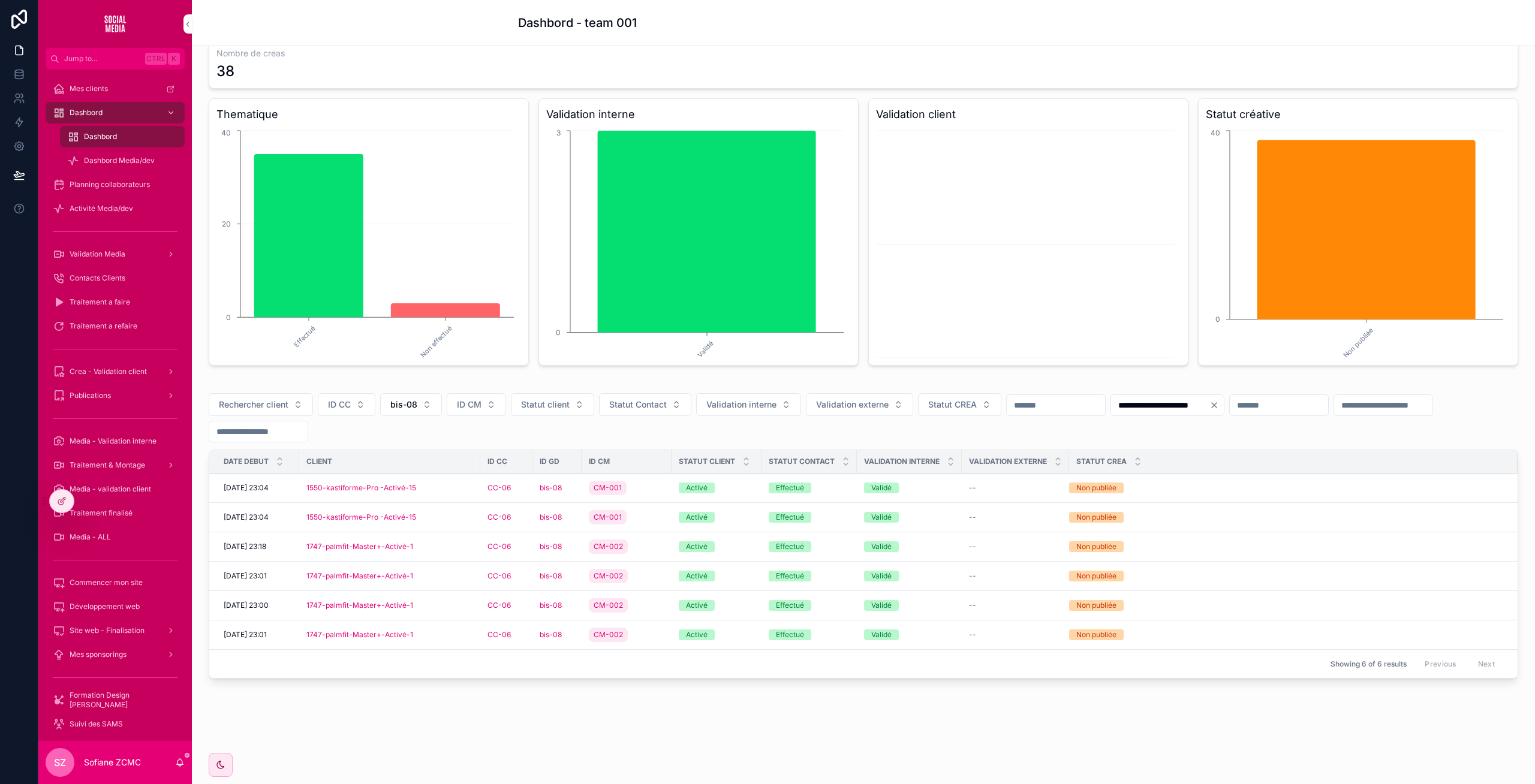
click at [524, 489] on div "CC-06" at bounding box center [506, 488] width 38 height 10
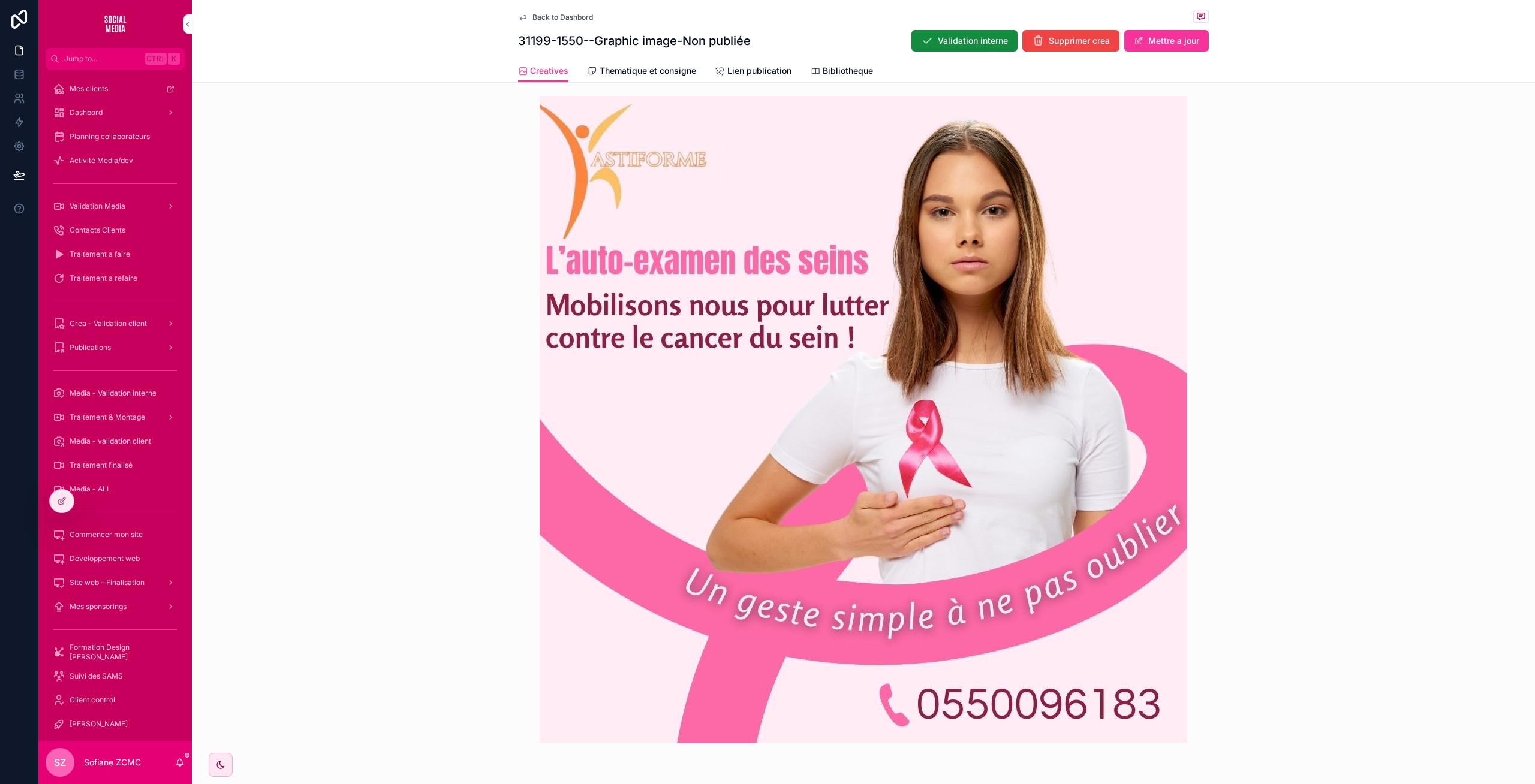
scroll to position [352, 0]
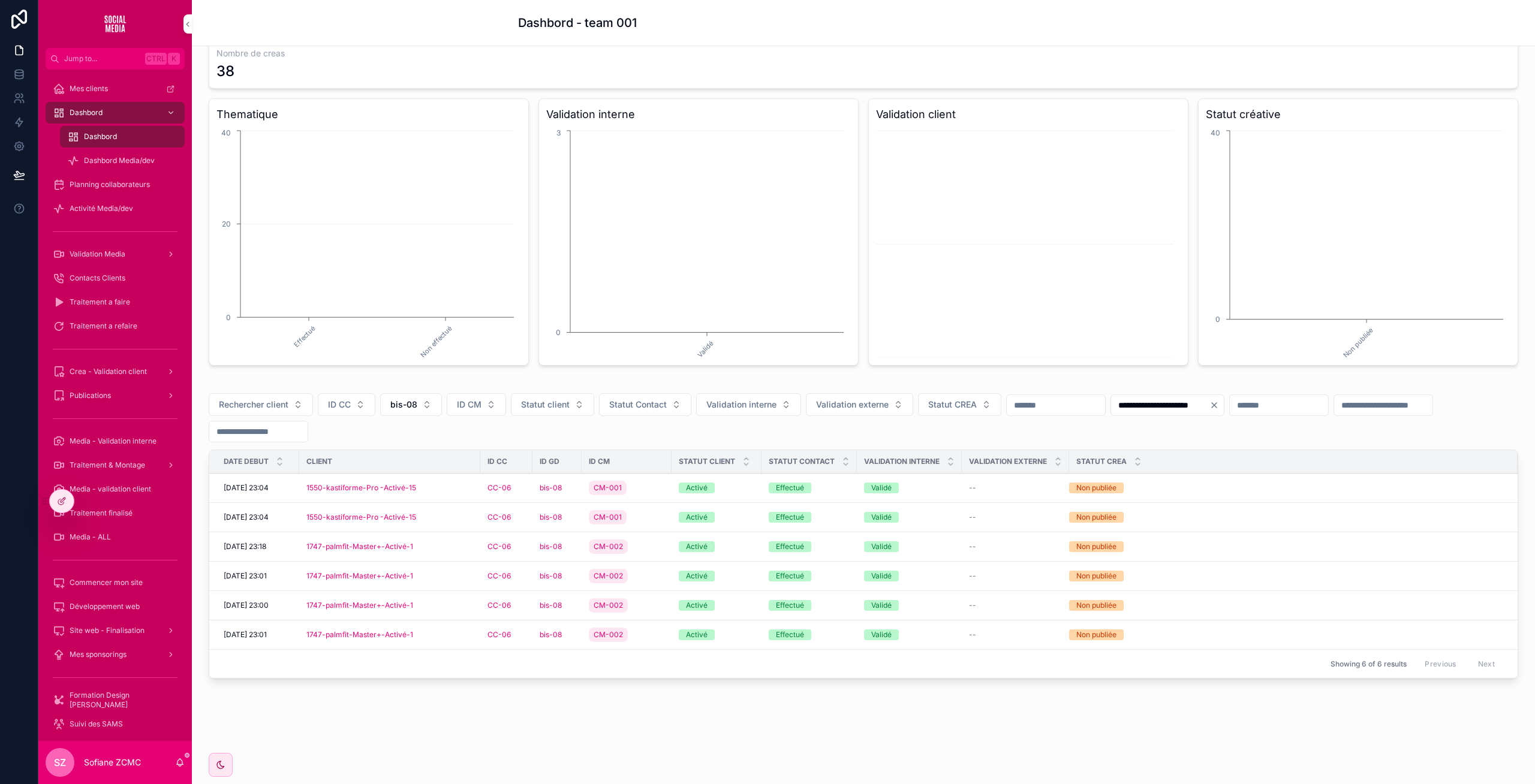
scroll to position [60, 0]
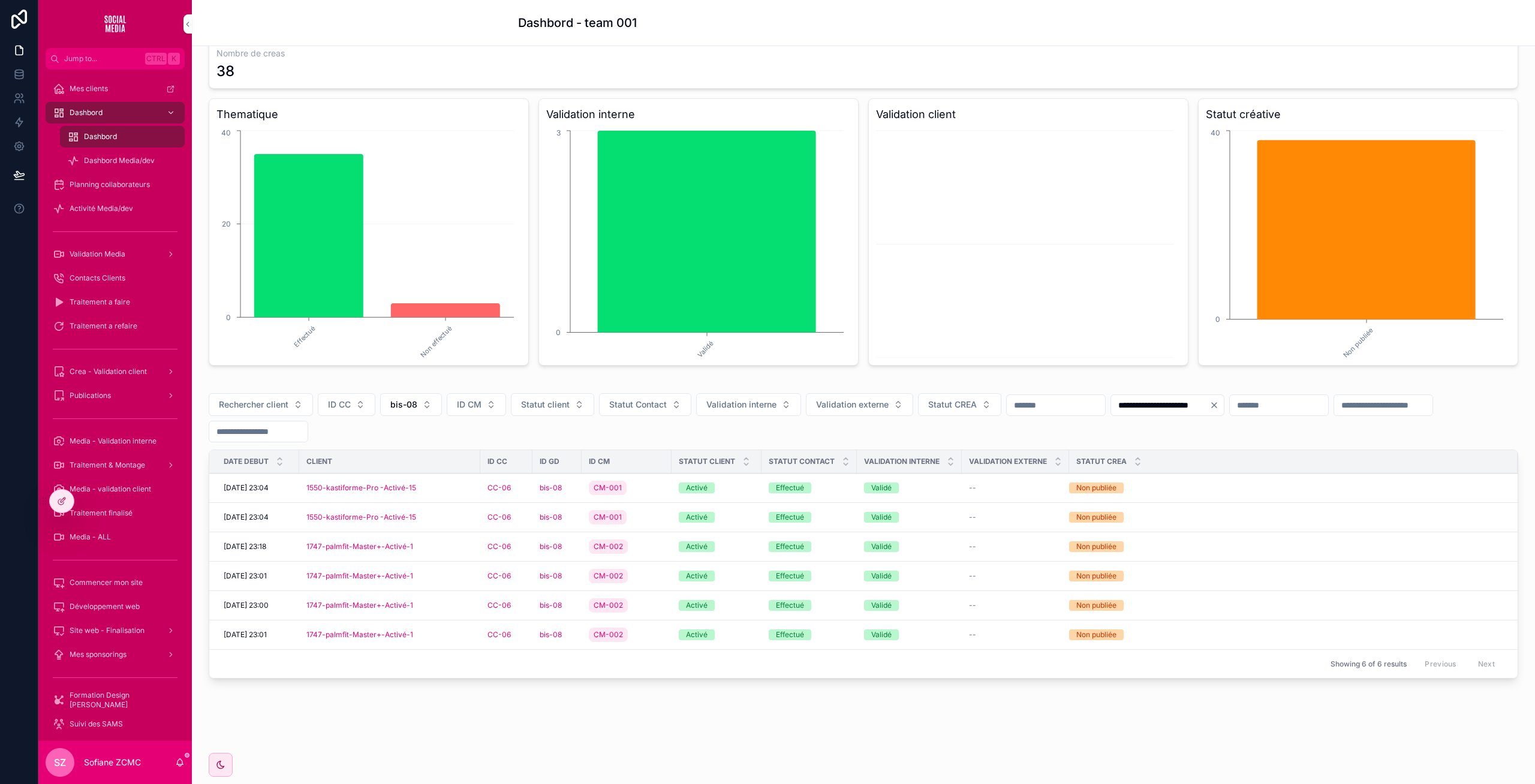
click at [516, 521] on div "CC-06" at bounding box center [506, 517] width 38 height 10
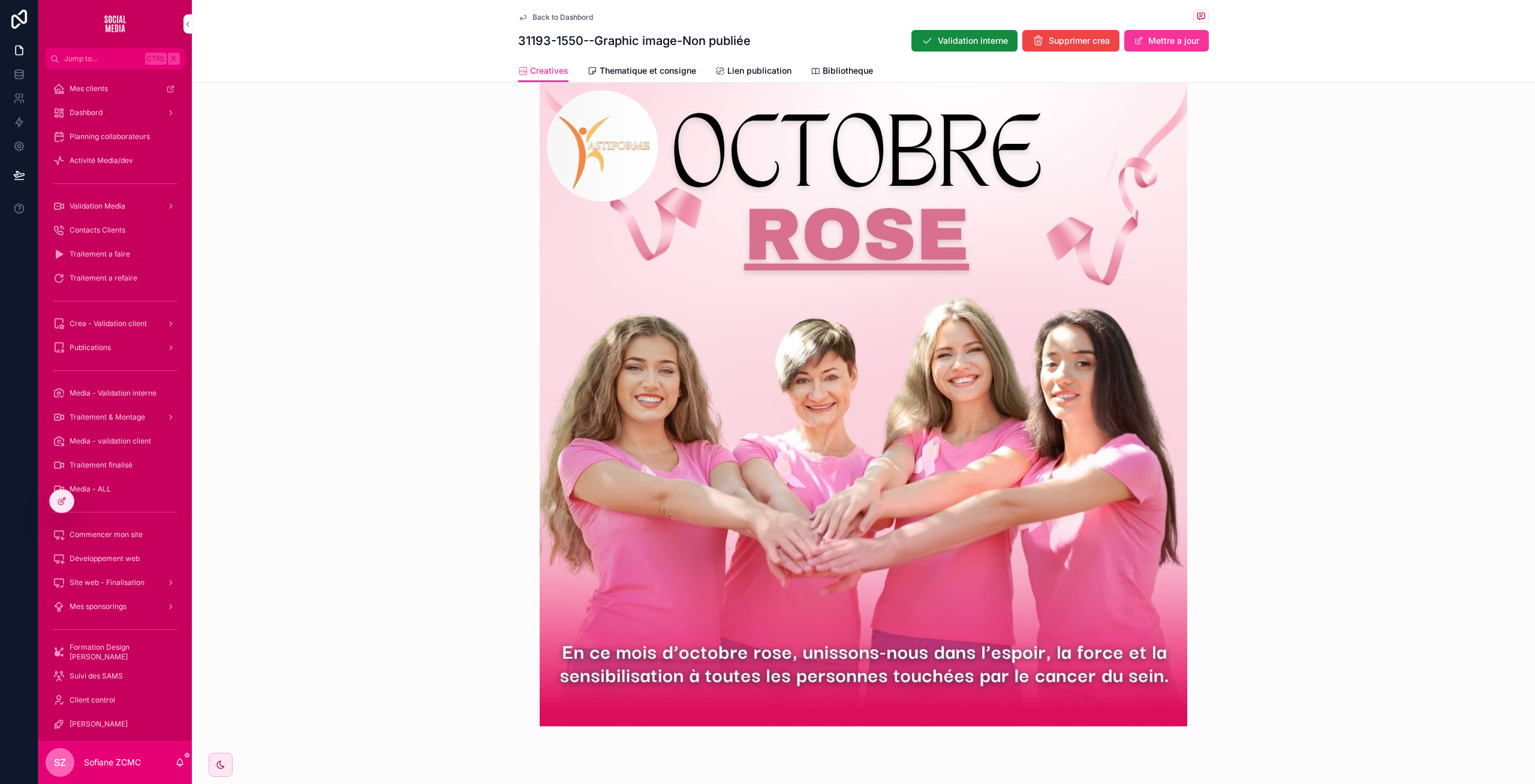
scroll to position [368, 0]
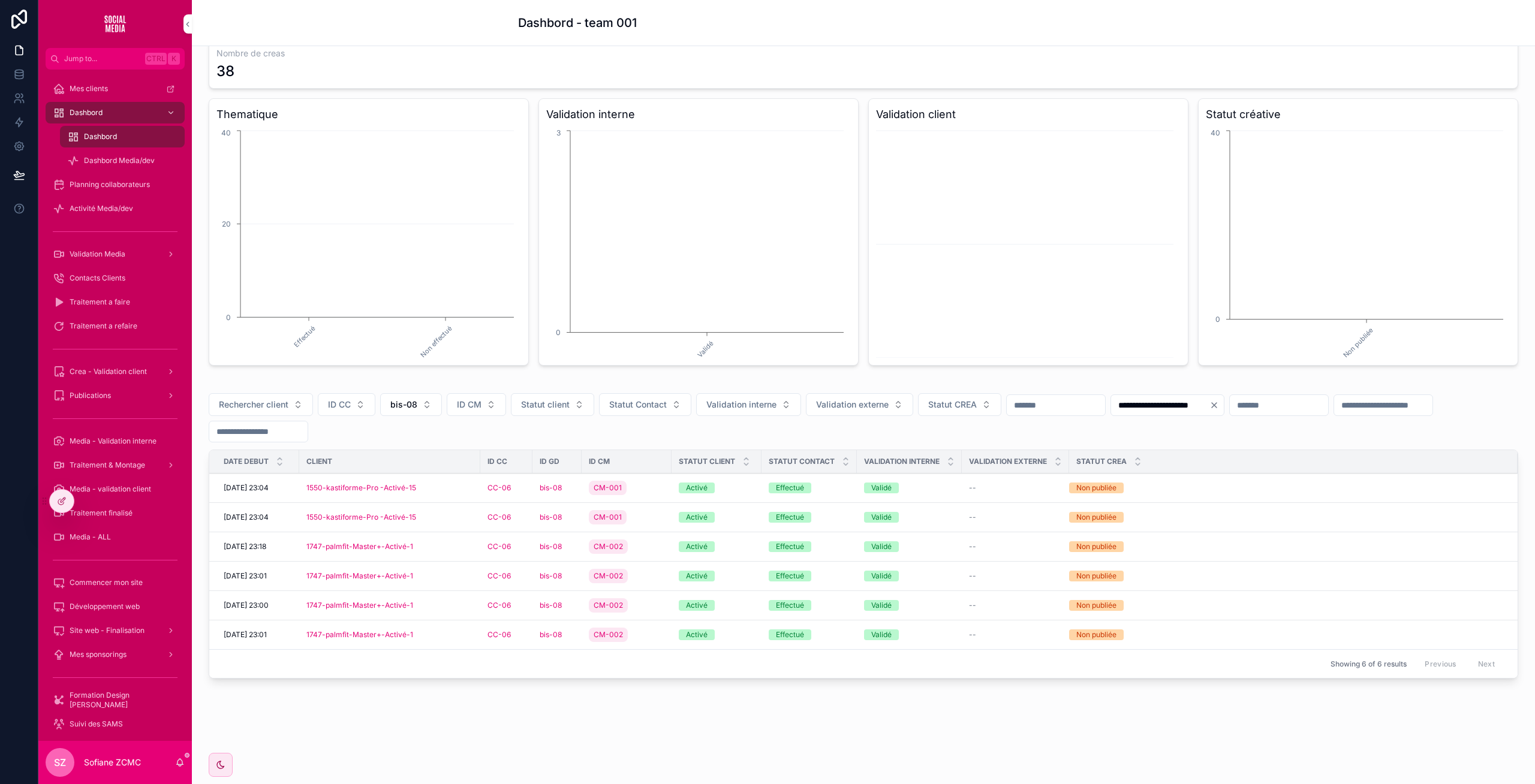
scroll to position [60, 0]
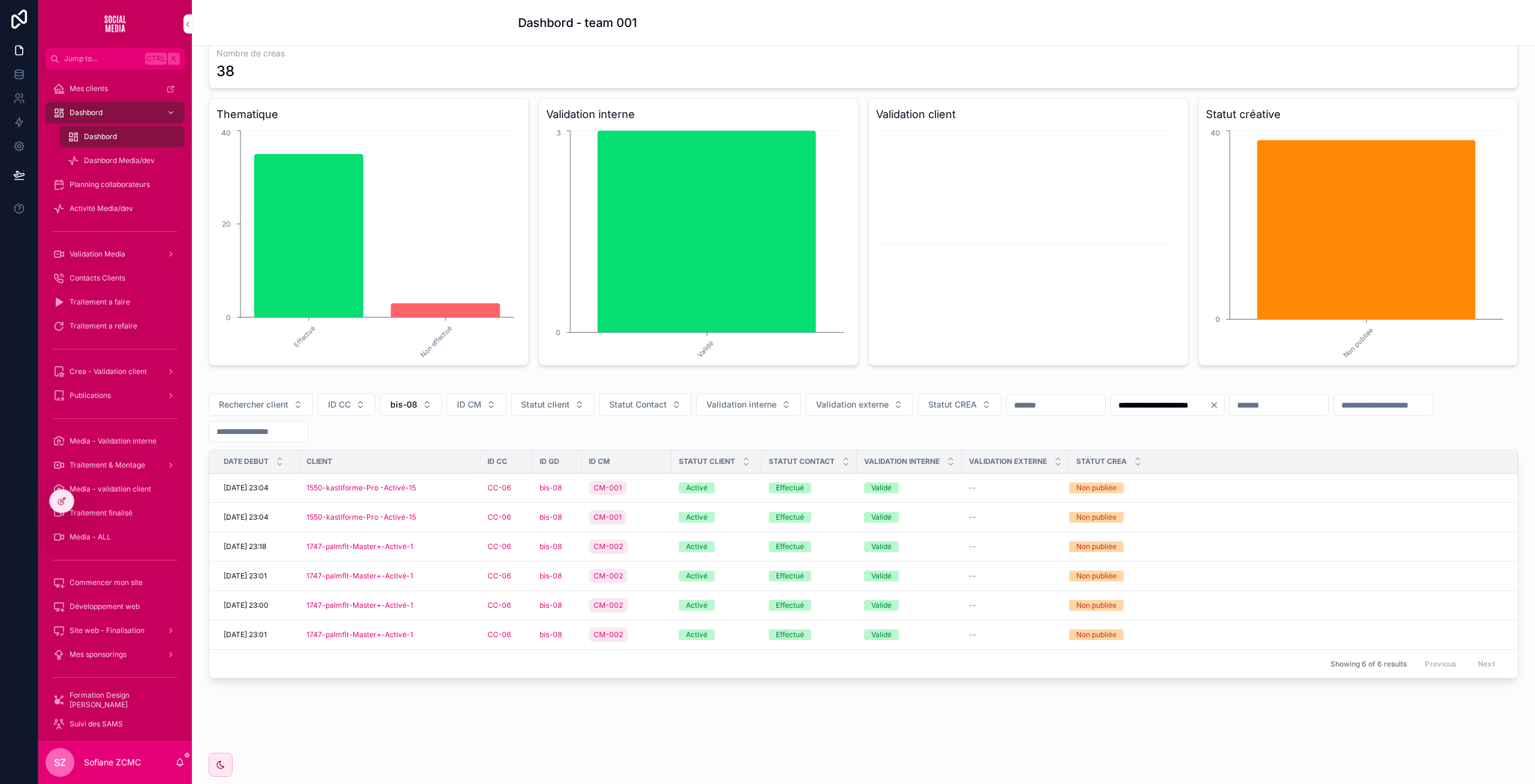
click at [454, 545] on div "1747-palmfit-Master+-Activé-1" at bounding box center [389, 547] width 166 height 10
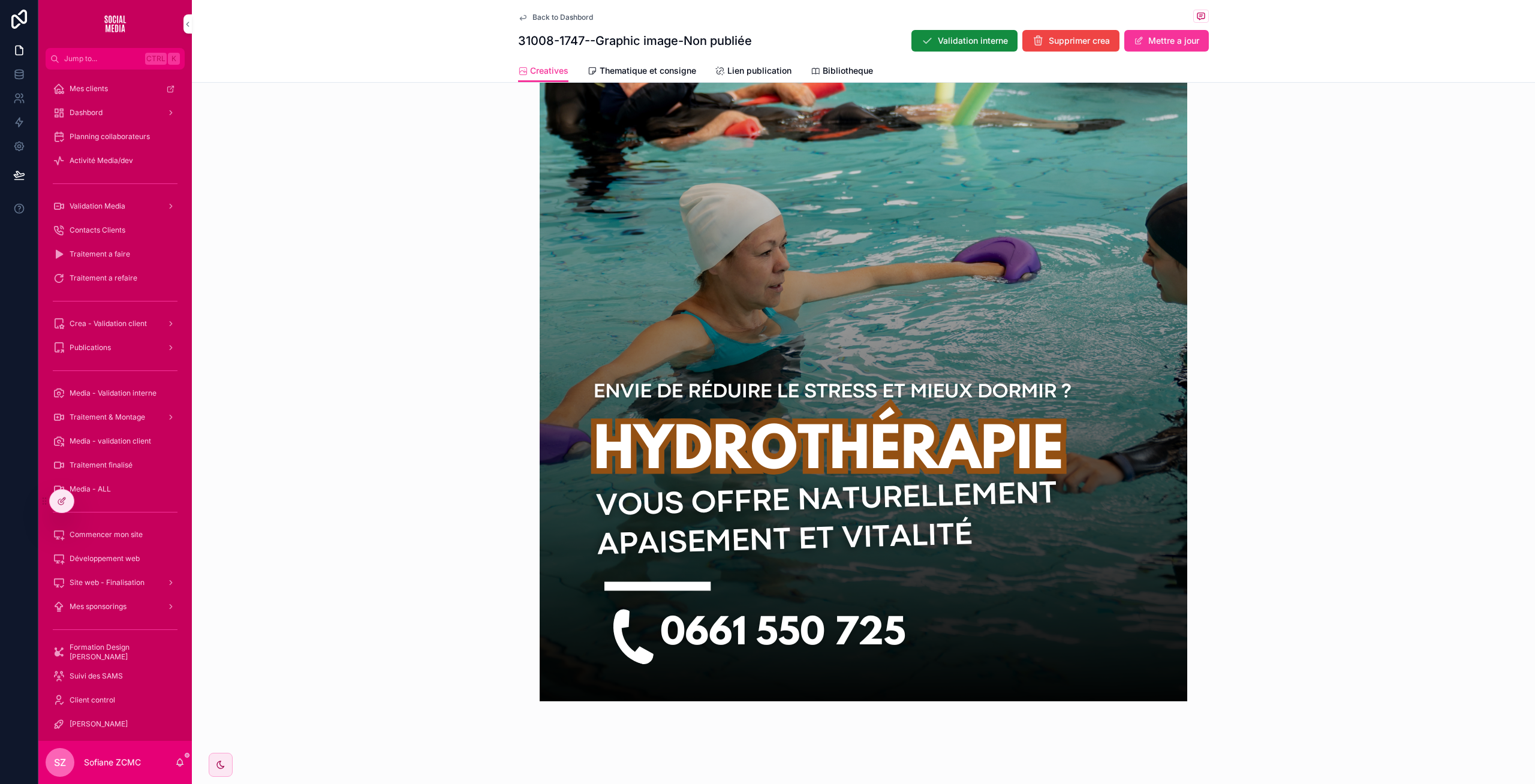
scroll to position [554, 0]
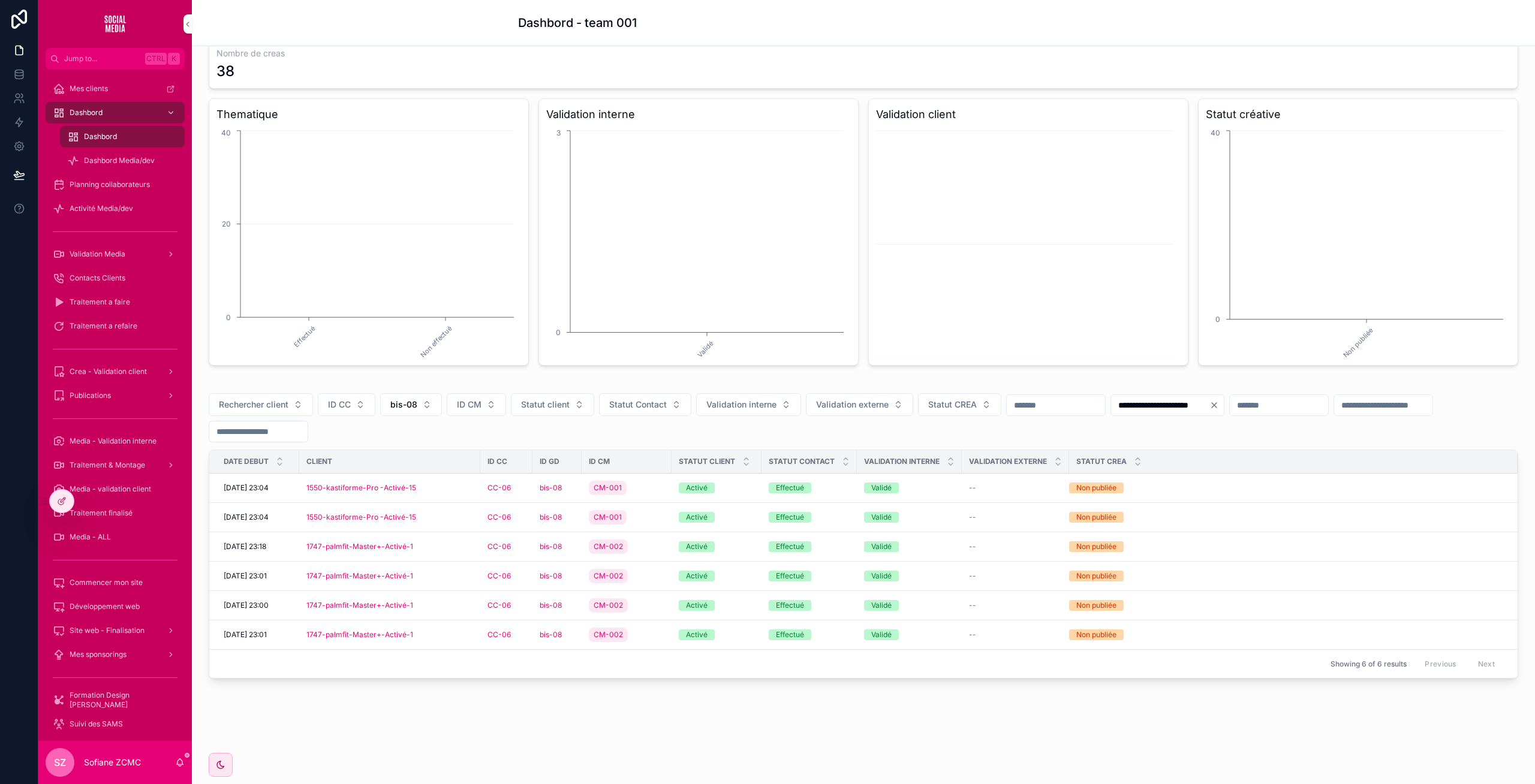
scroll to position [60, 0]
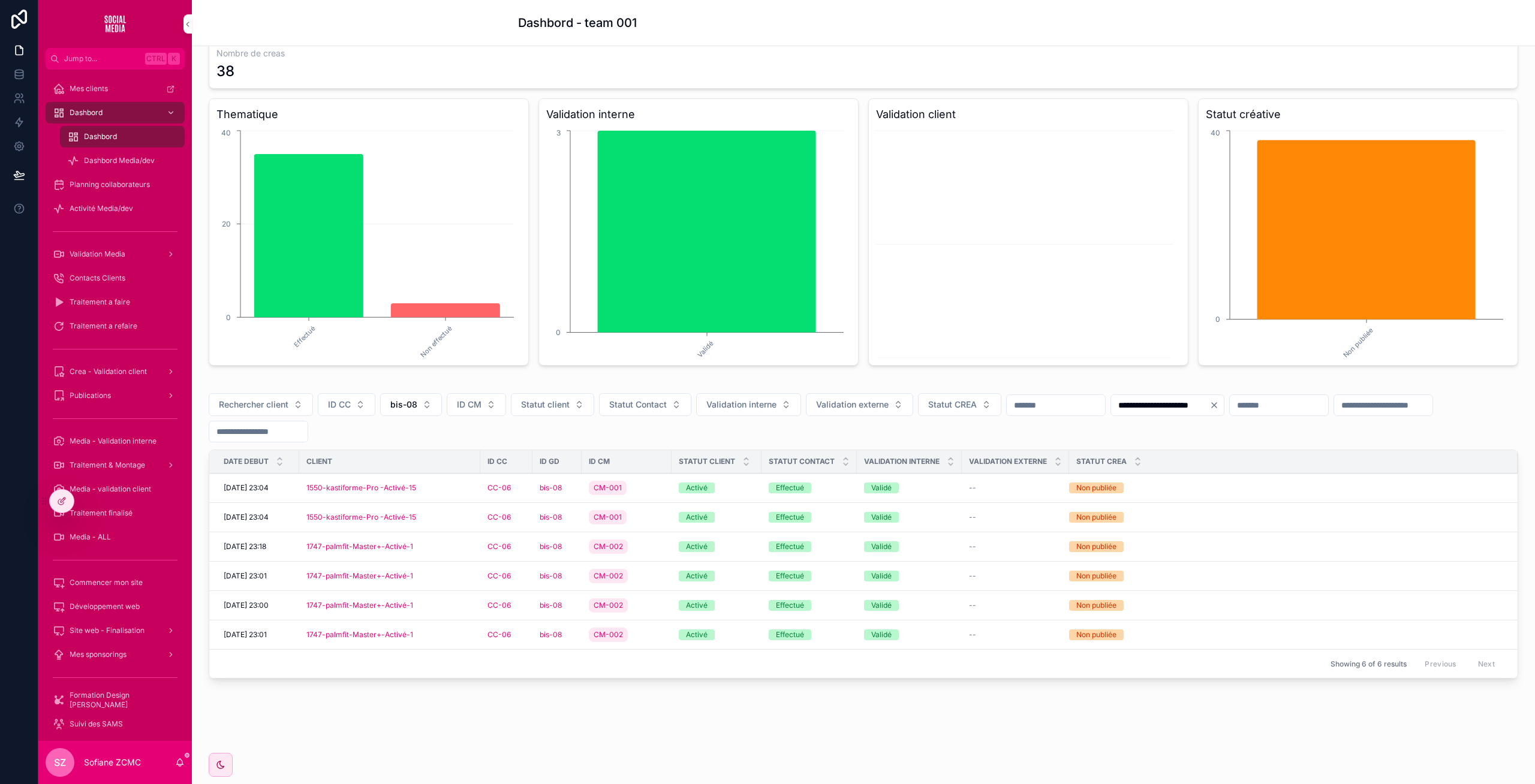
click at [436, 608] on div "1747-palmfit-Master+-Activé-1" at bounding box center [389, 605] width 166 height 10
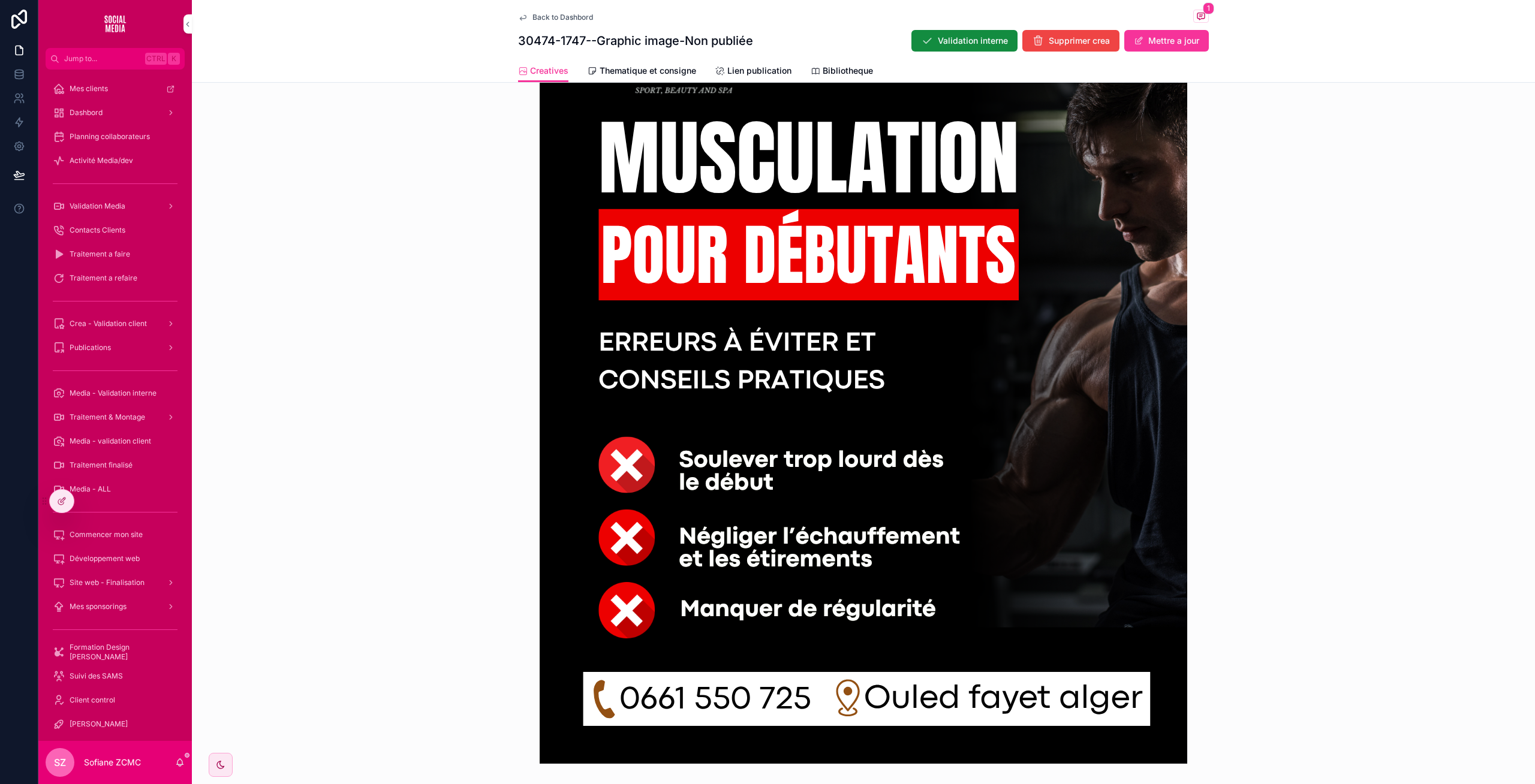
scroll to position [491, 0]
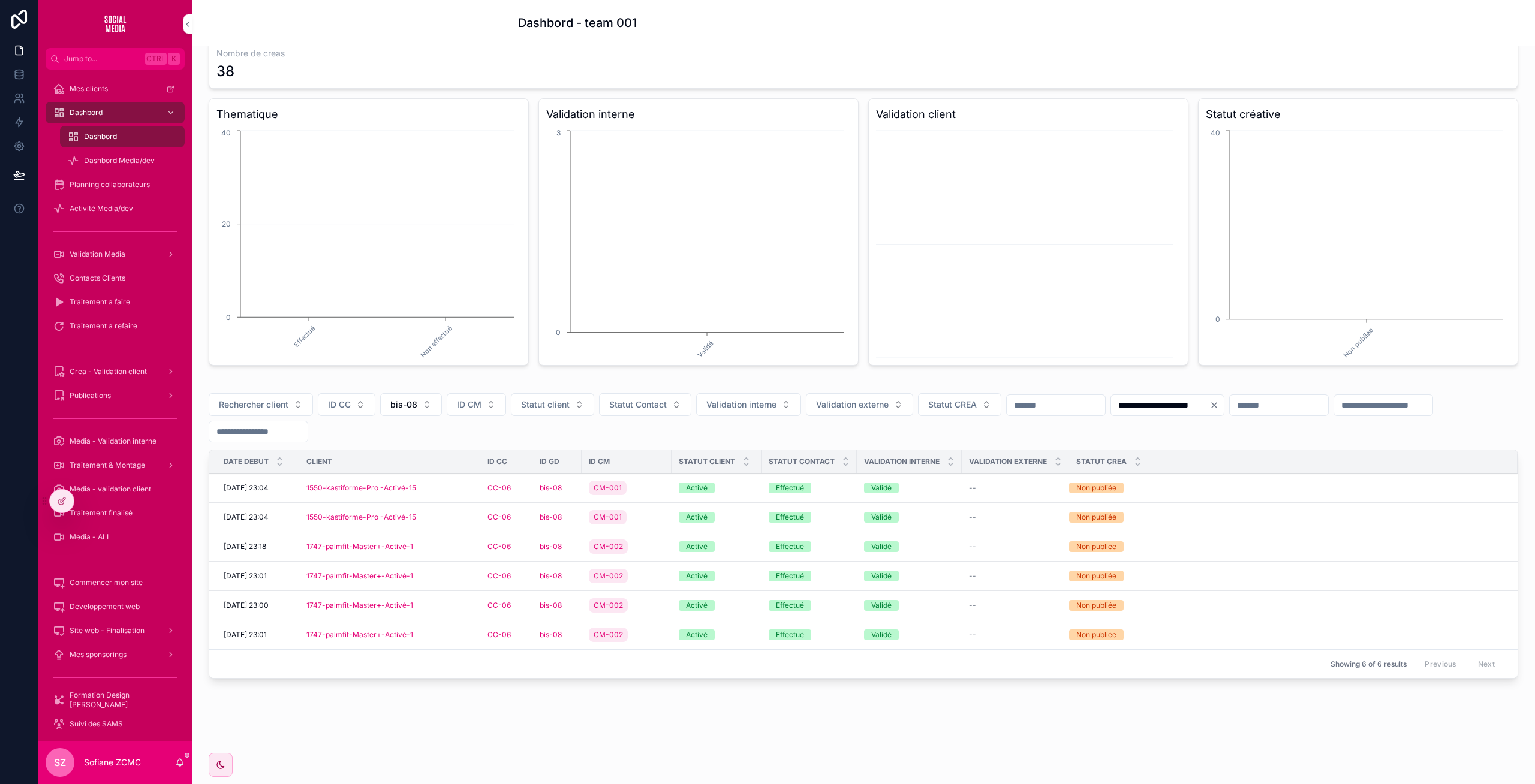
scroll to position [60, 0]
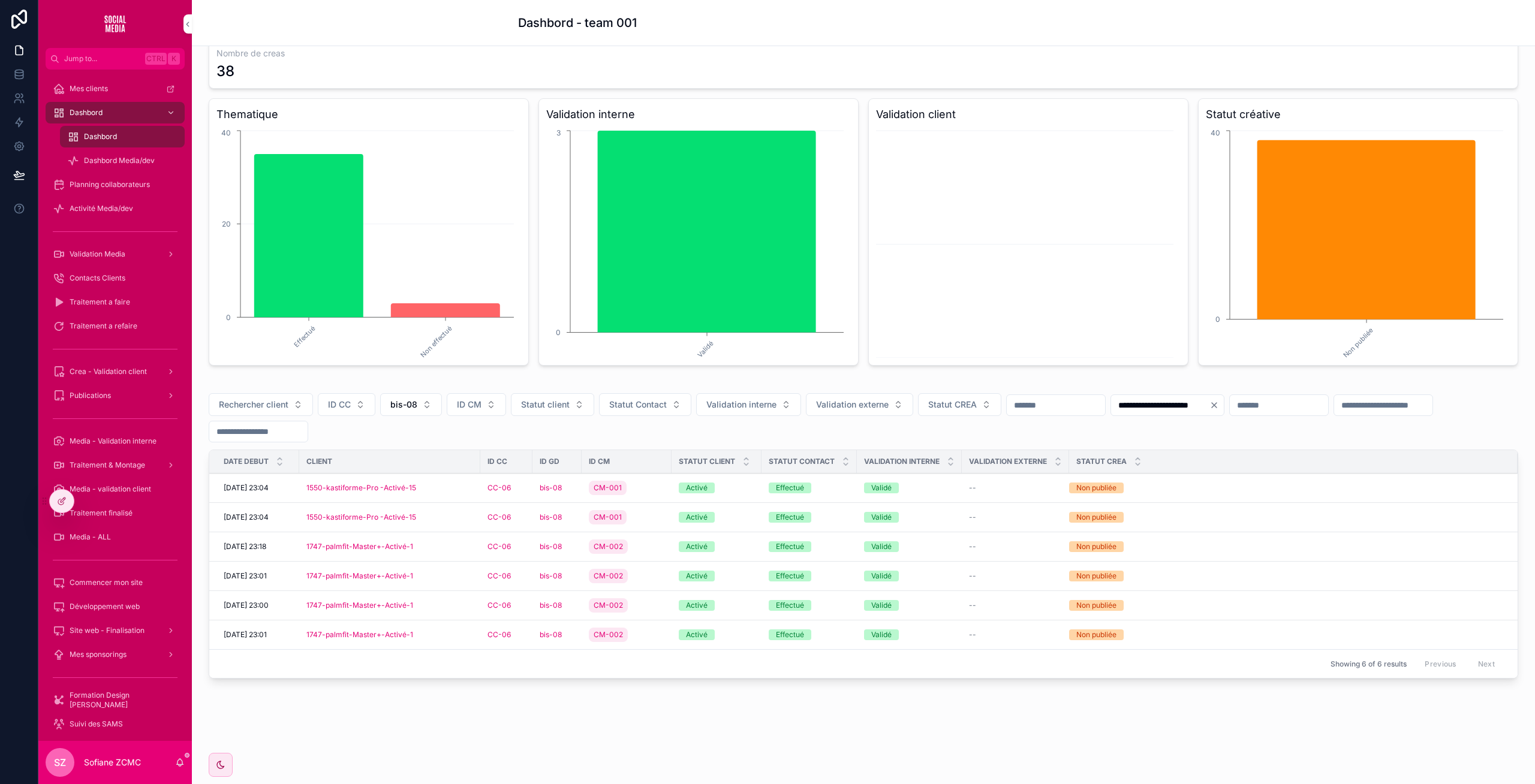
click at [445, 631] on div "1747-palmfit-Master+-Activé-1" at bounding box center [389, 635] width 166 height 10
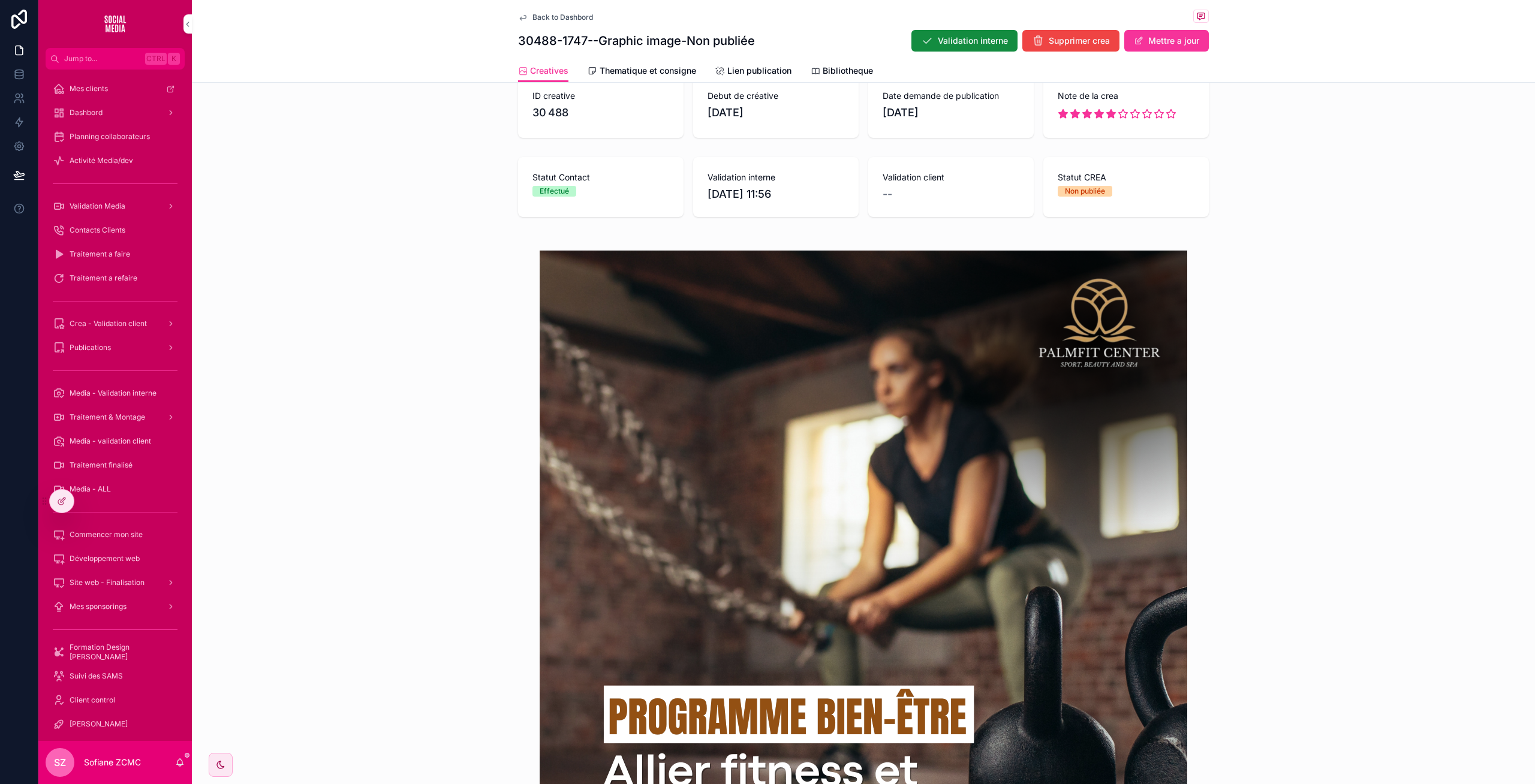
scroll to position [538, 0]
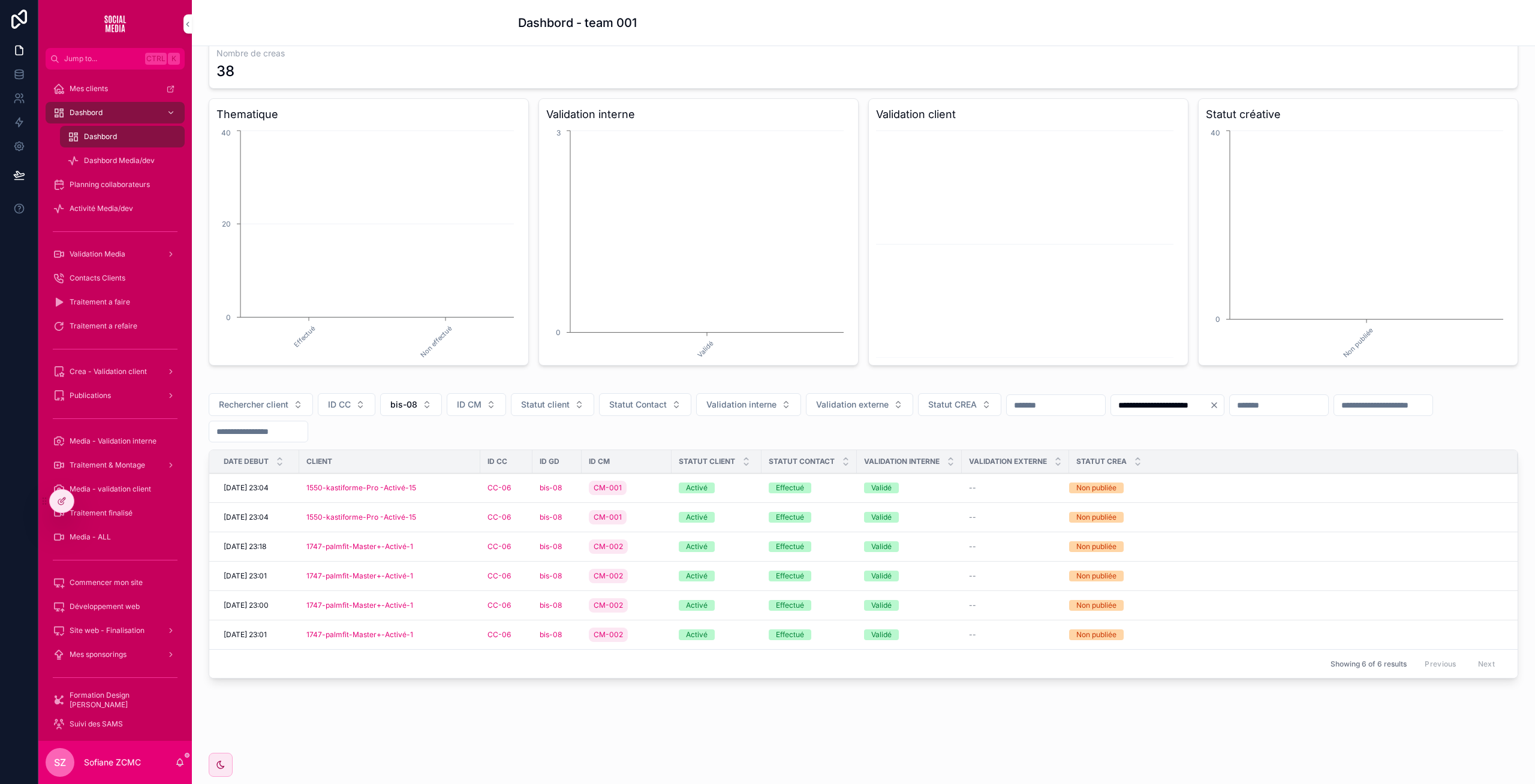
scroll to position [60, 0]
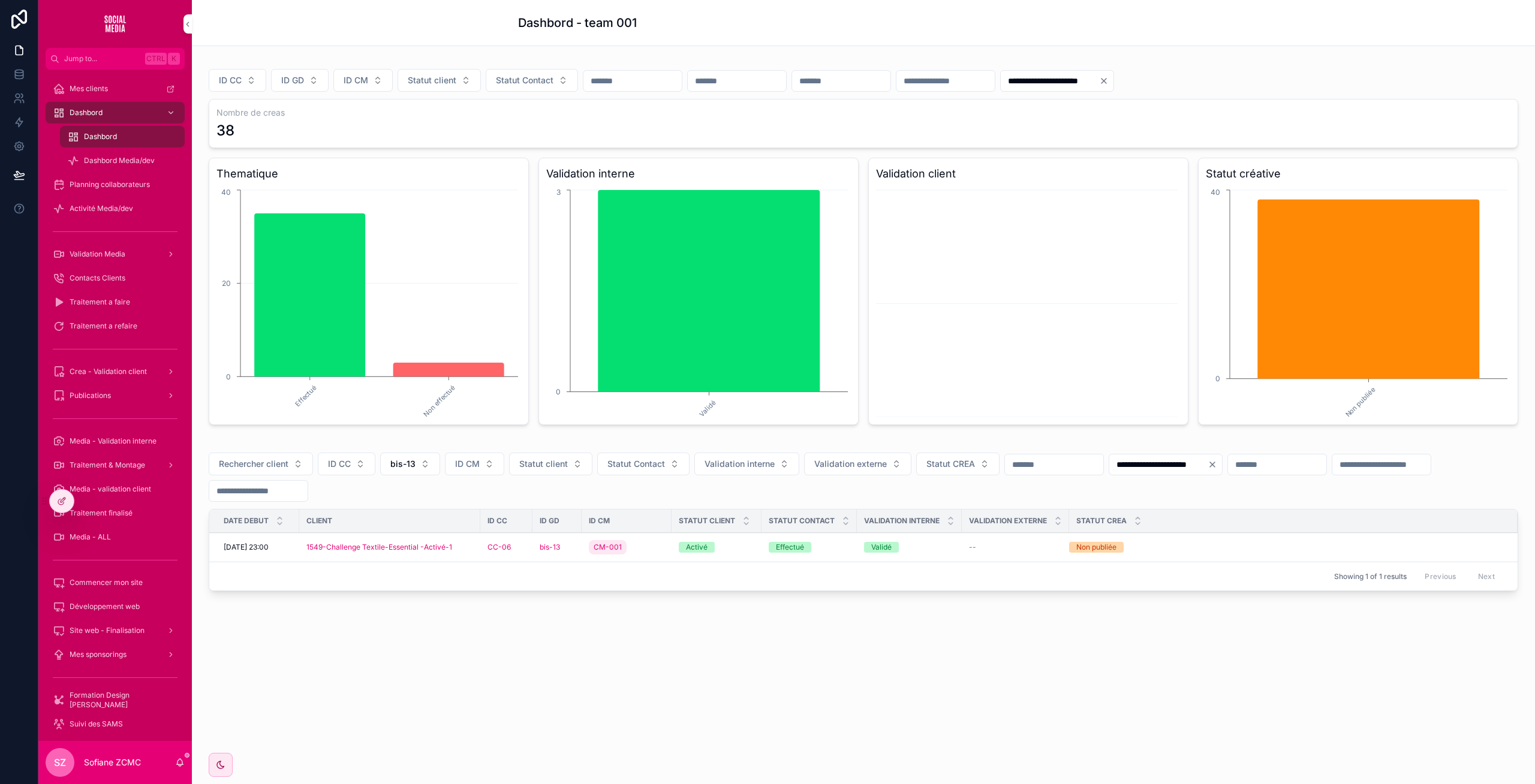
click at [405, 457] on button "bis-13" at bounding box center [410, 464] width 60 height 23
click at [383, 492] on input "scrollable content" at bounding box center [417, 489] width 143 height 22
type input "**"
click at [371, 513] on div "bis-14" at bounding box center [411, 513] width 166 height 19
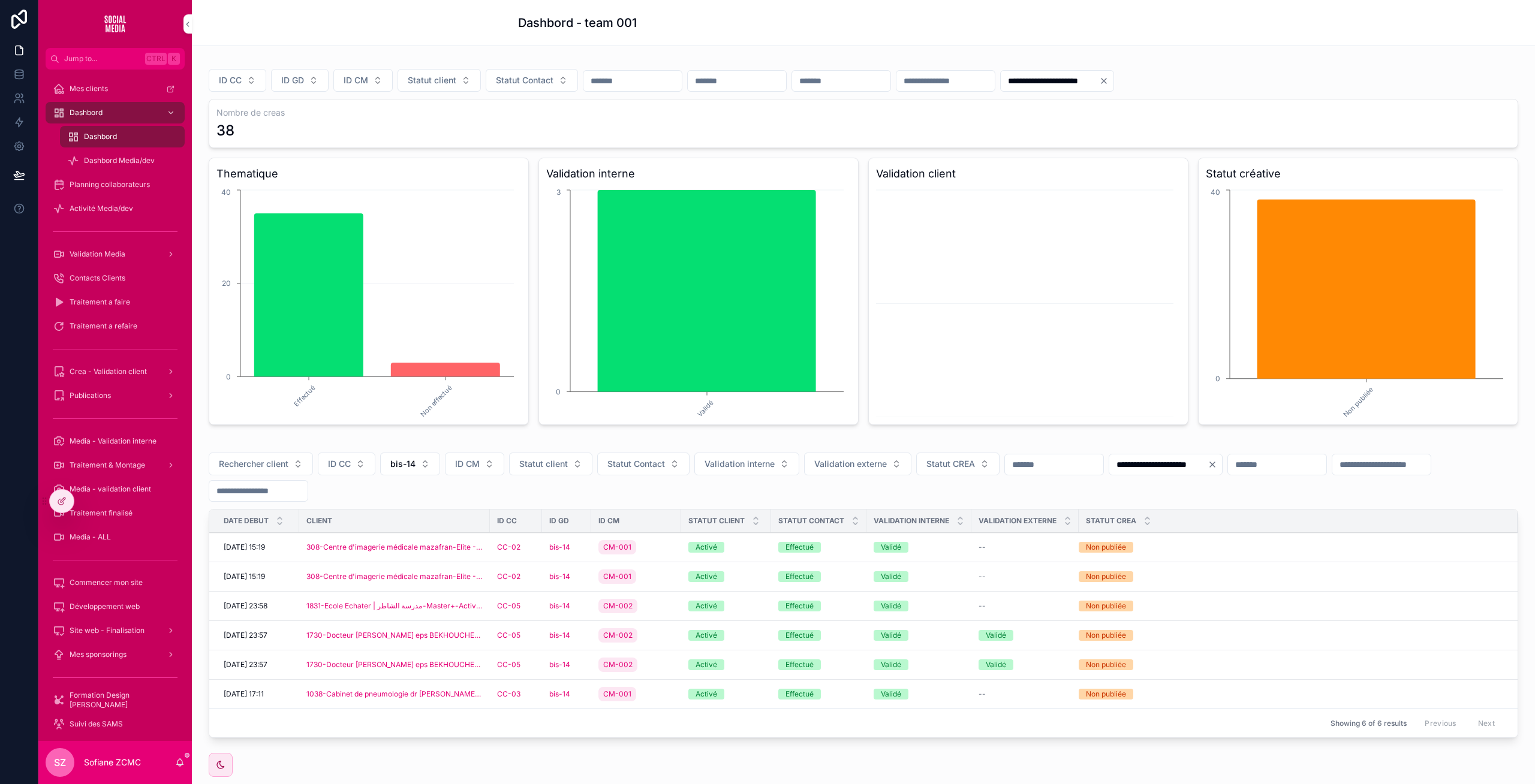
scroll to position [60, 0]
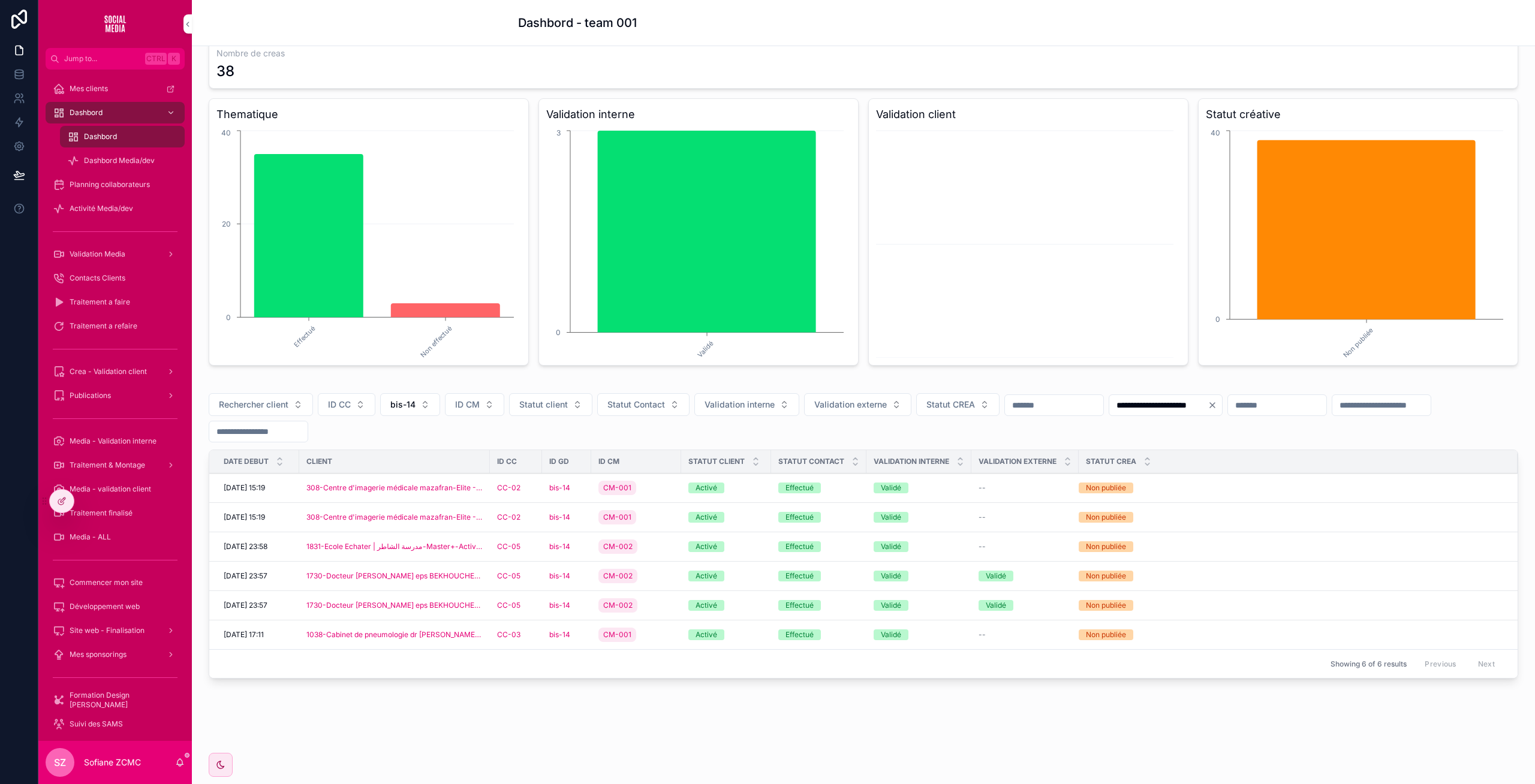
click at [581, 491] on div "bis-14" at bounding box center [566, 488] width 35 height 10
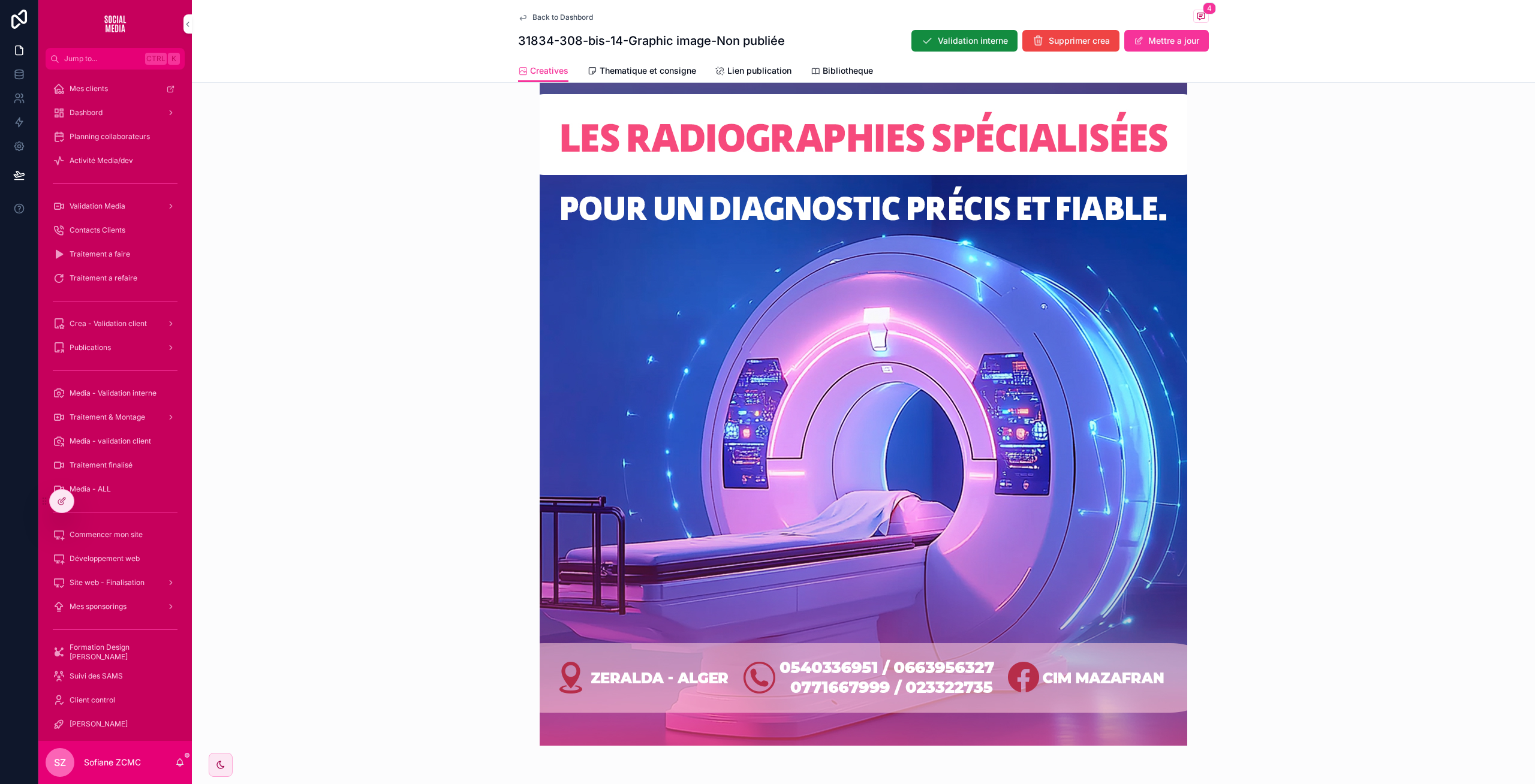
scroll to position [424, 0]
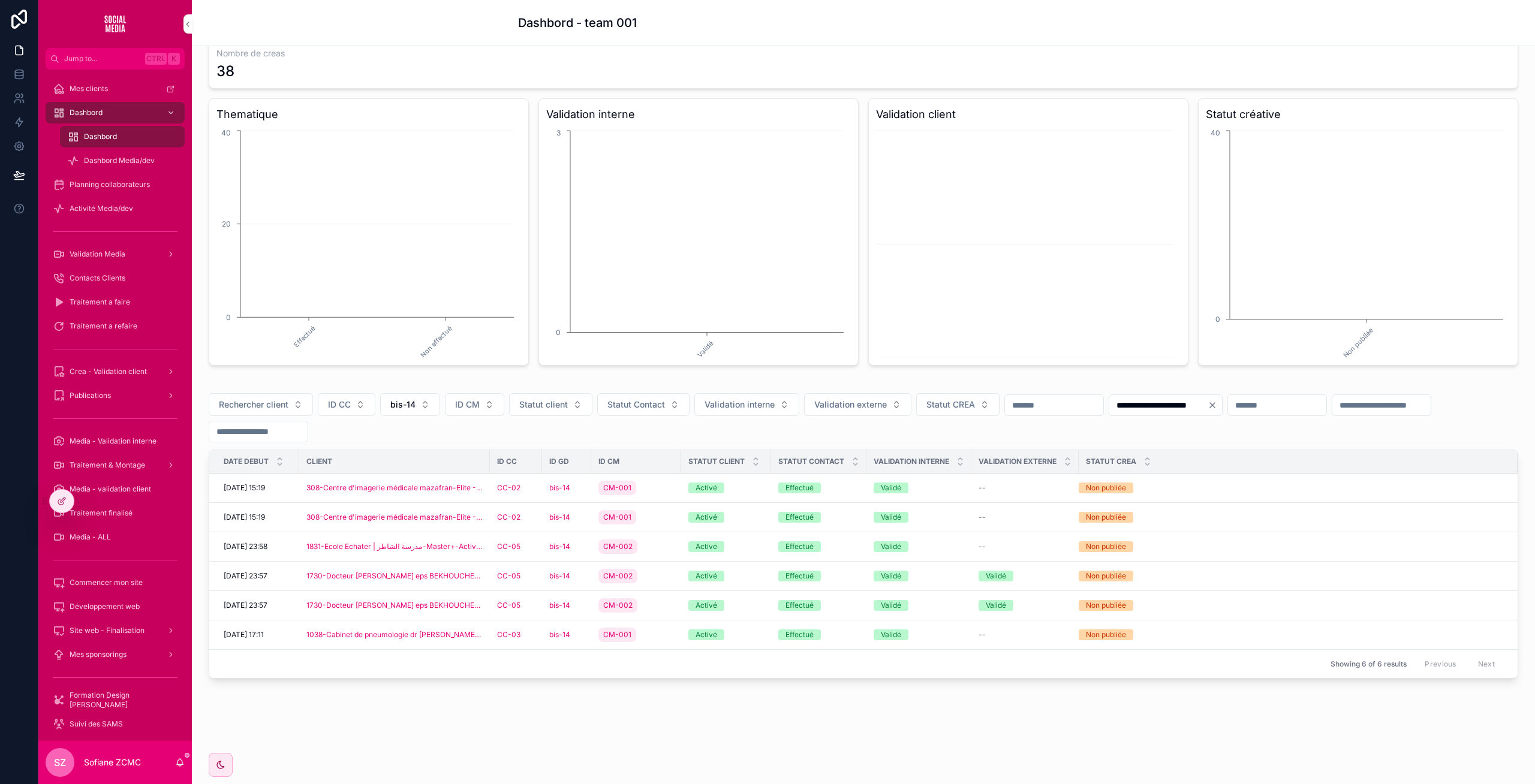
scroll to position [60, 0]
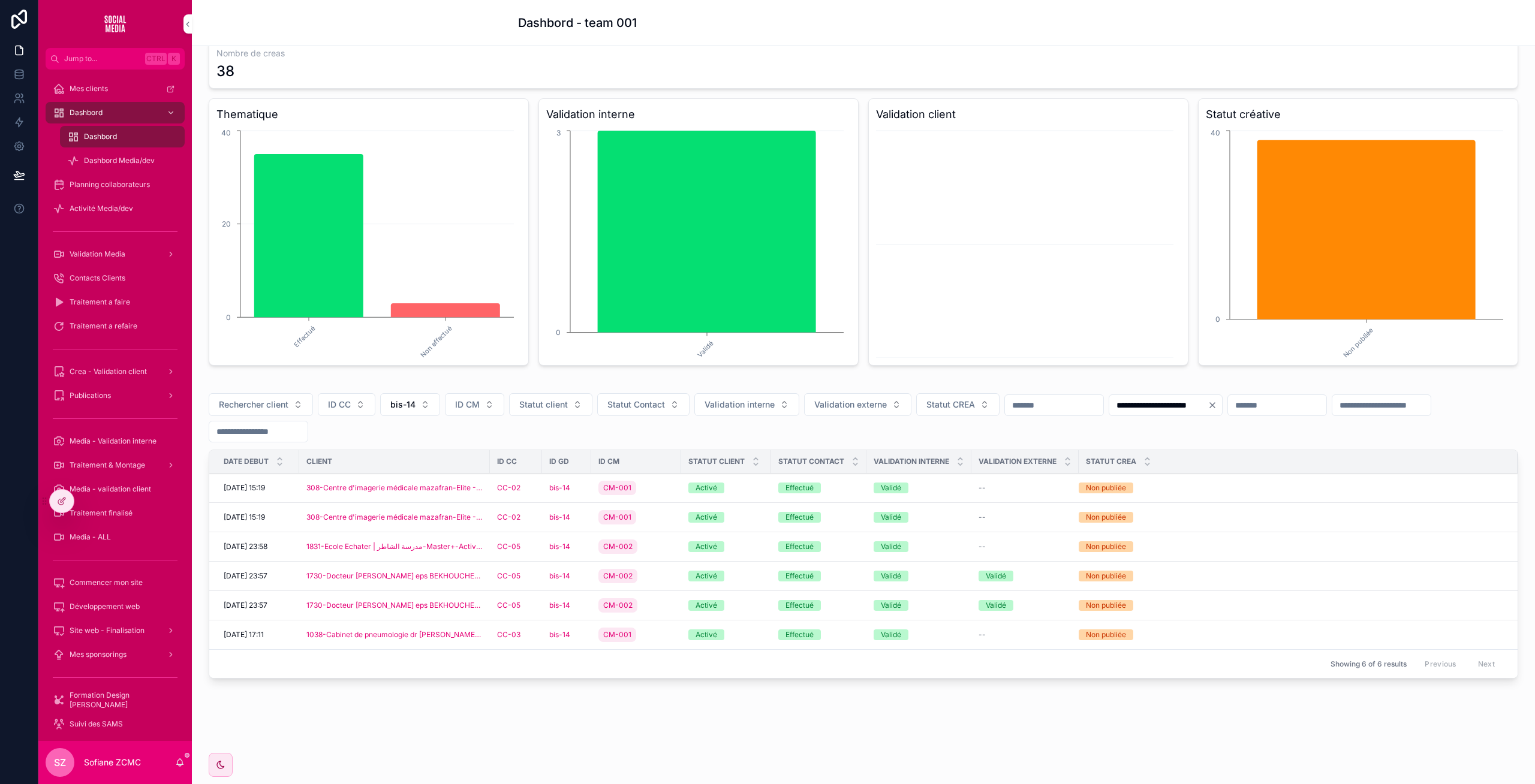
click at [578, 515] on div "bis-14" at bounding box center [566, 517] width 35 height 10
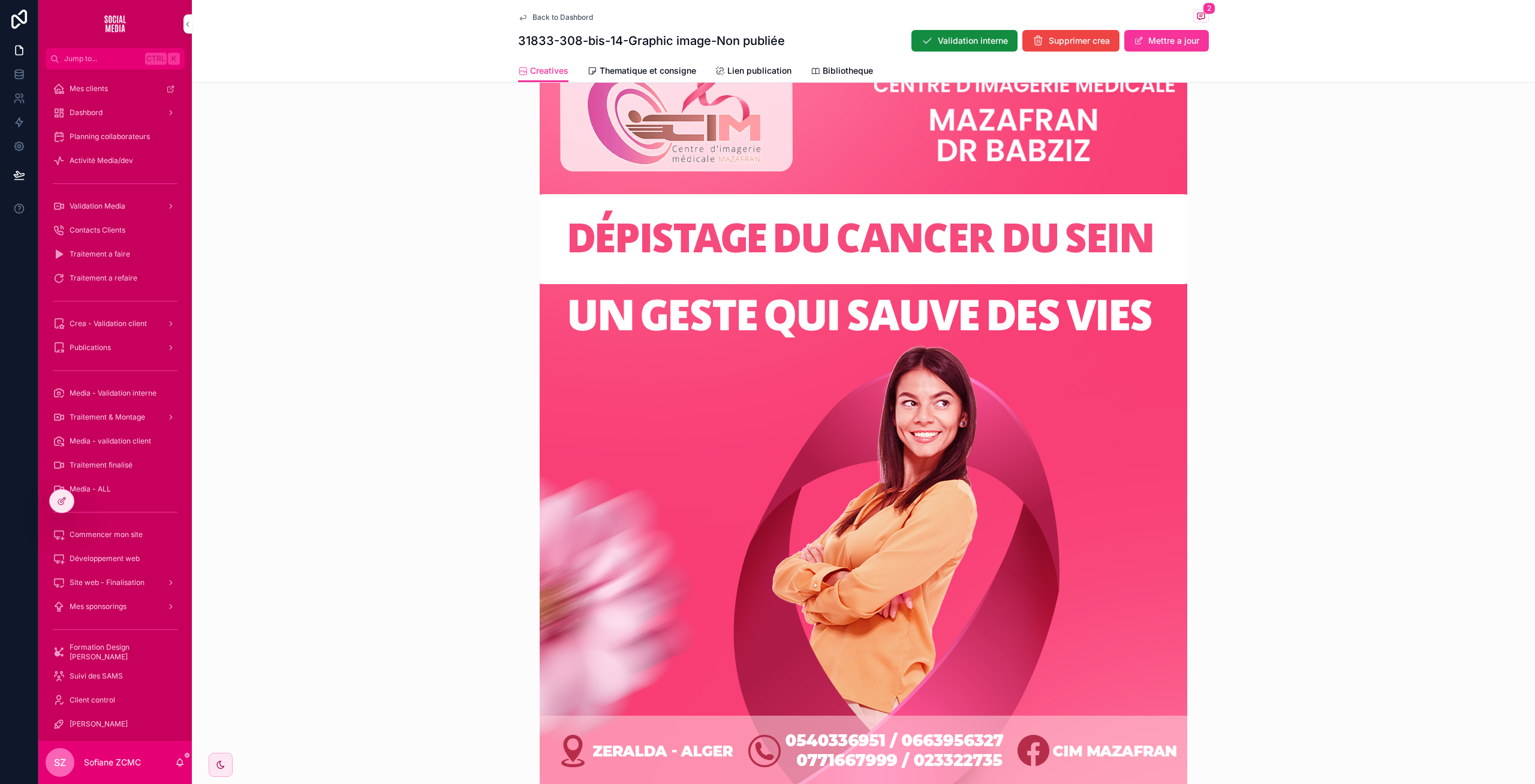
scroll to position [423, 0]
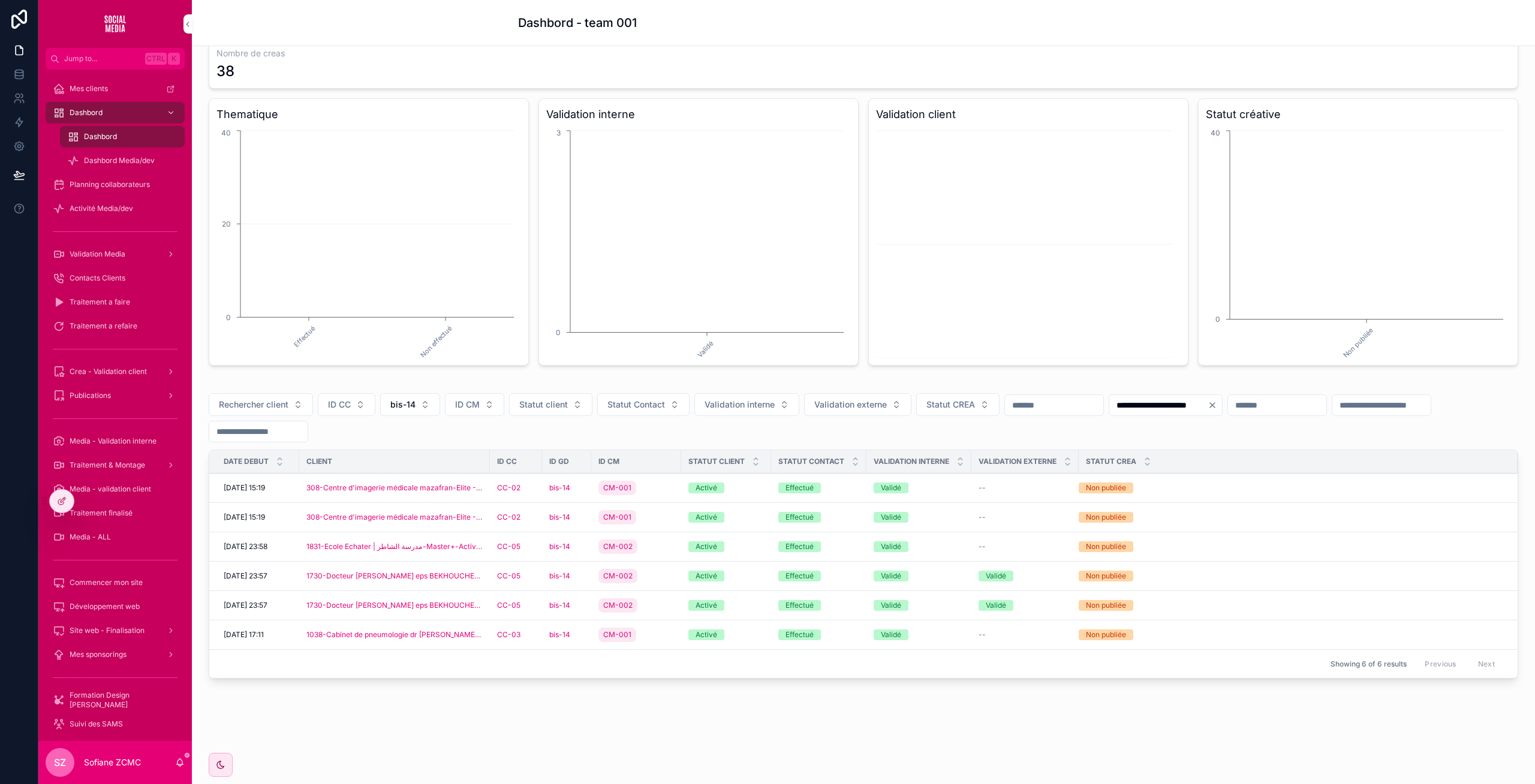
scroll to position [60, 0]
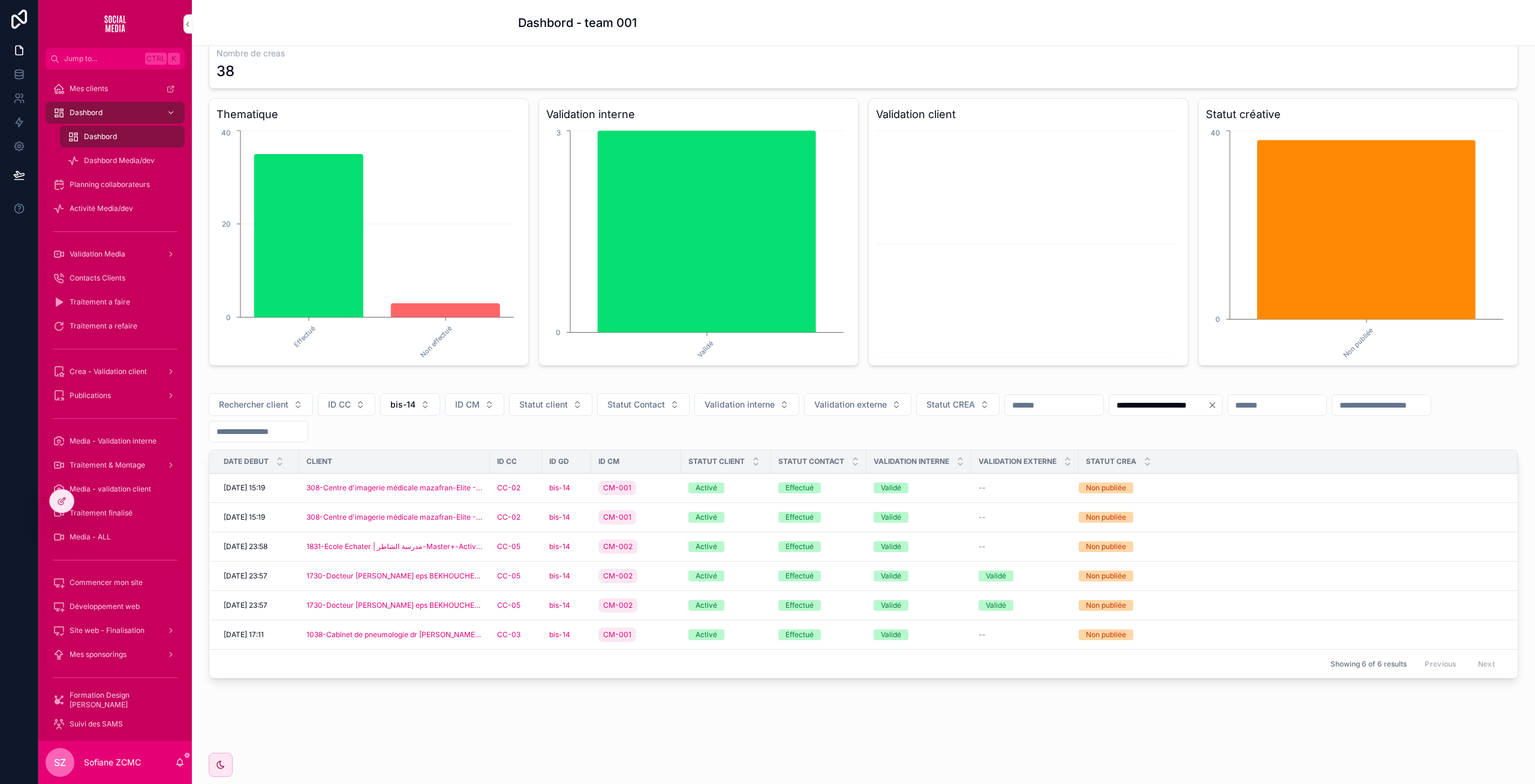
drag, startPoint x: 579, startPoint y: 559, endPoint x: 580, endPoint y: 547, distance: 12.0
click at [580, 547] on td "bis-14" at bounding box center [566, 547] width 49 height 29
click at [580, 547] on div "bis-14" at bounding box center [566, 547] width 35 height 10
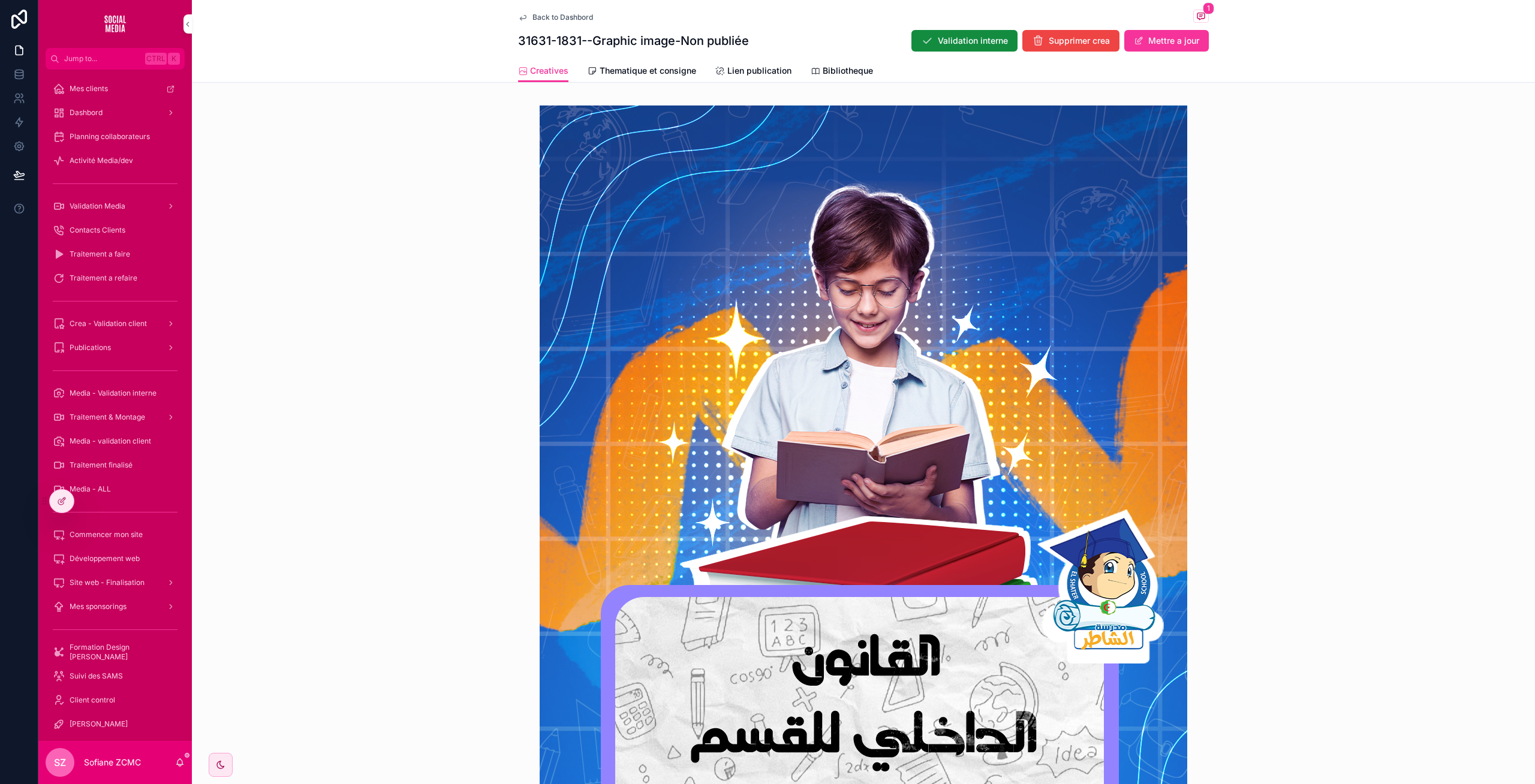
scroll to position [339, 0]
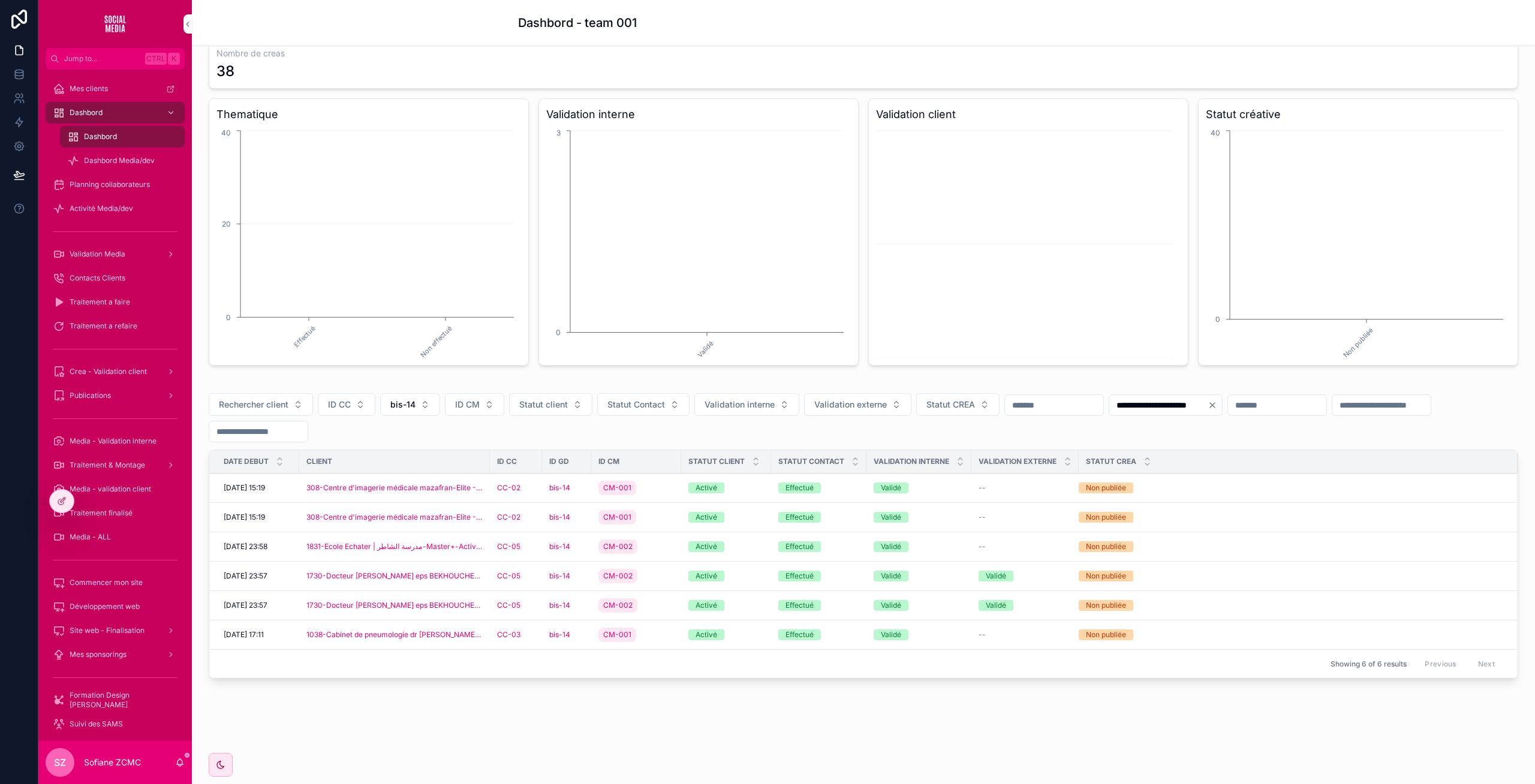
scroll to position [60, 0]
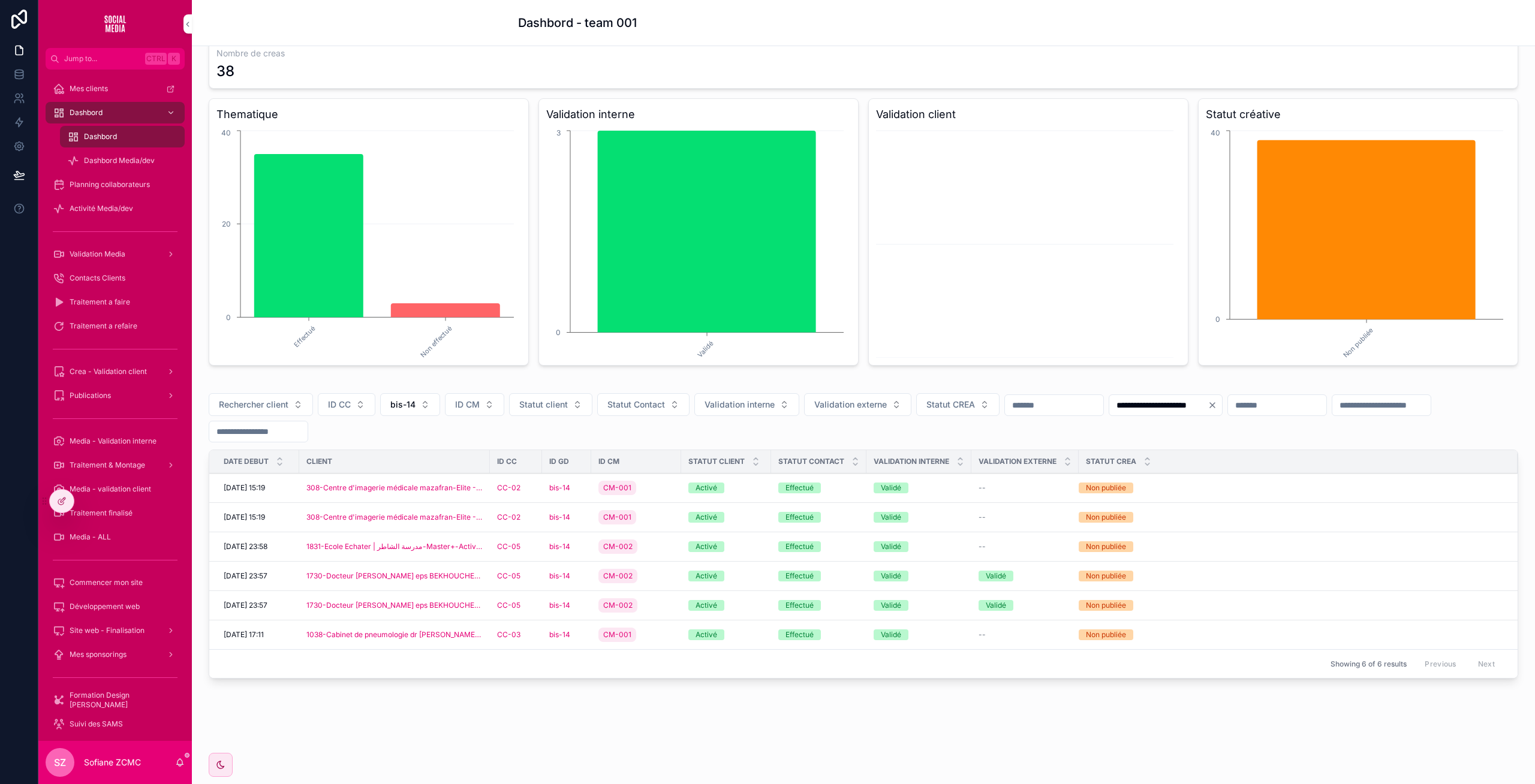
click at [576, 576] on div "bis-14" at bounding box center [566, 576] width 35 height 10
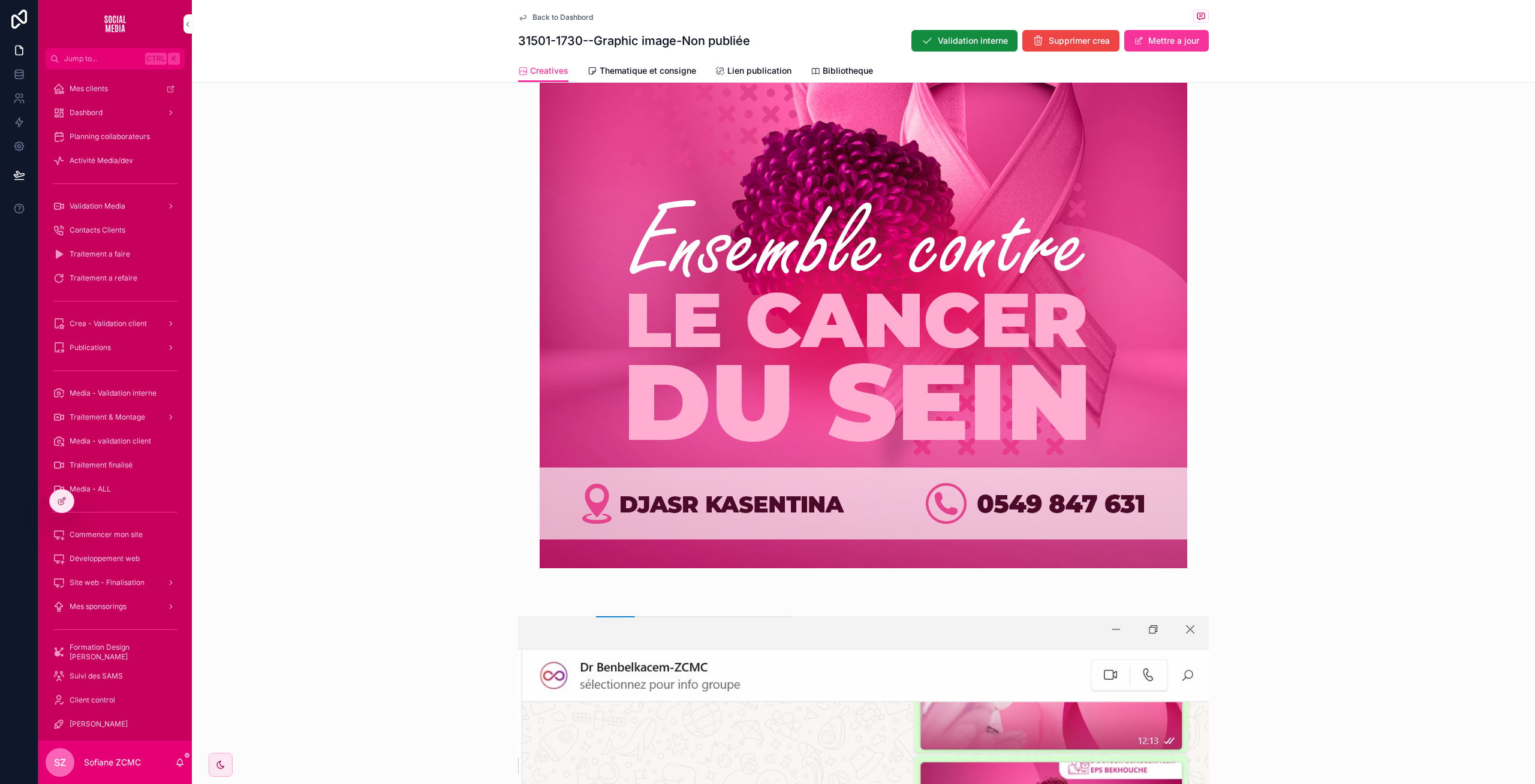
scroll to position [683, 0]
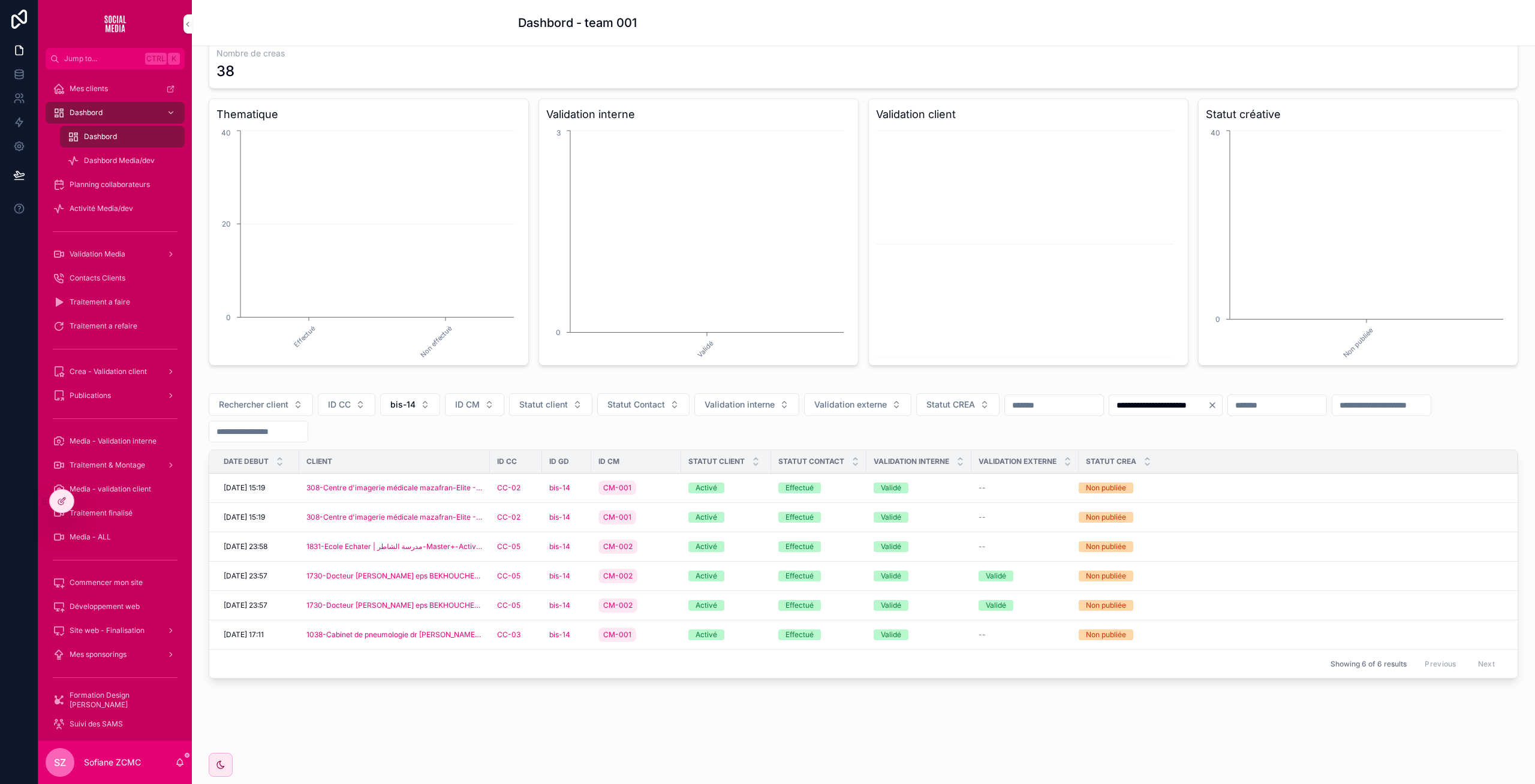
scroll to position [60, 0]
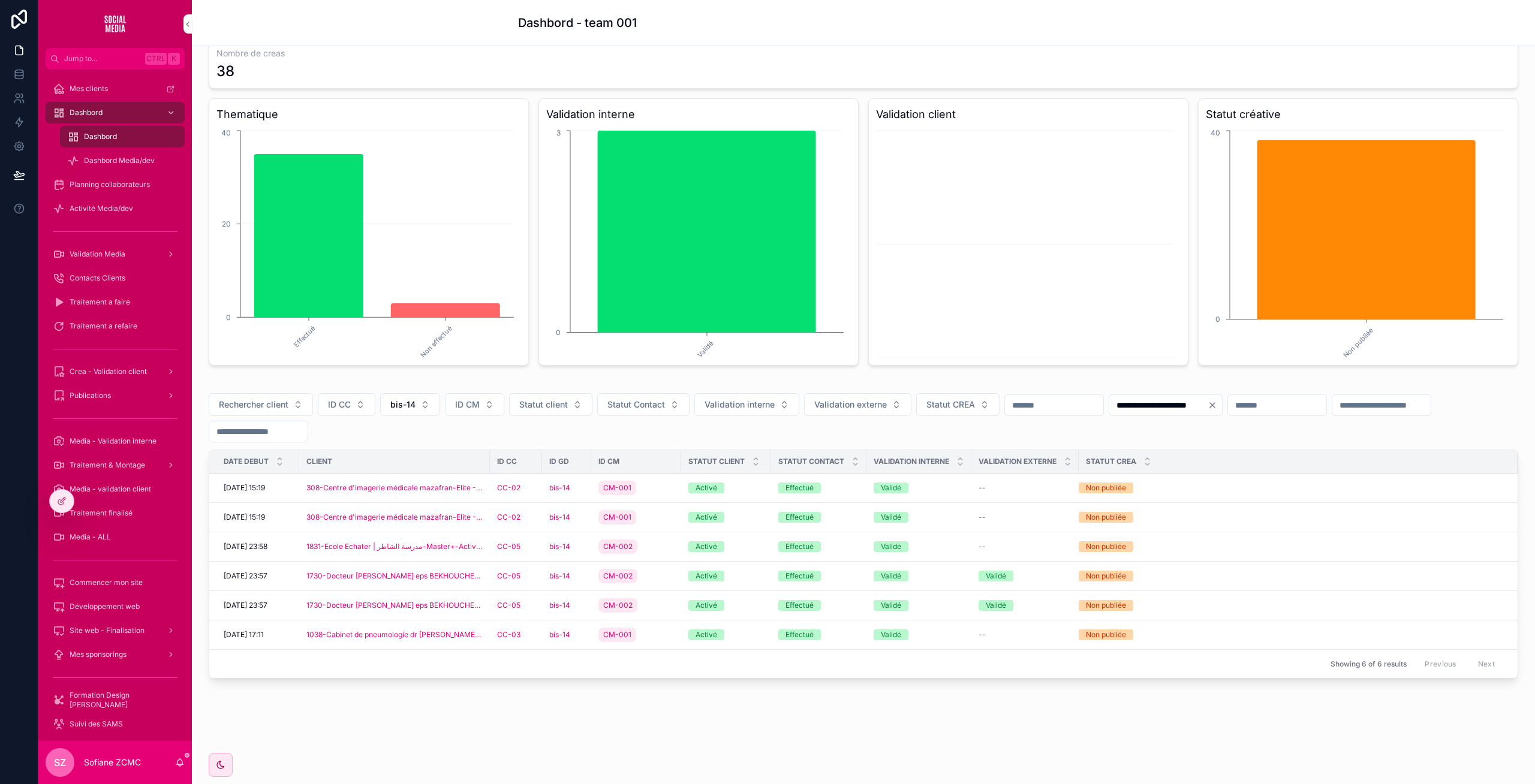
click at [535, 636] on td "CC-03" at bounding box center [516, 635] width 52 height 29
click at [528, 634] on div "CC-03" at bounding box center [516, 635] width 38 height 10
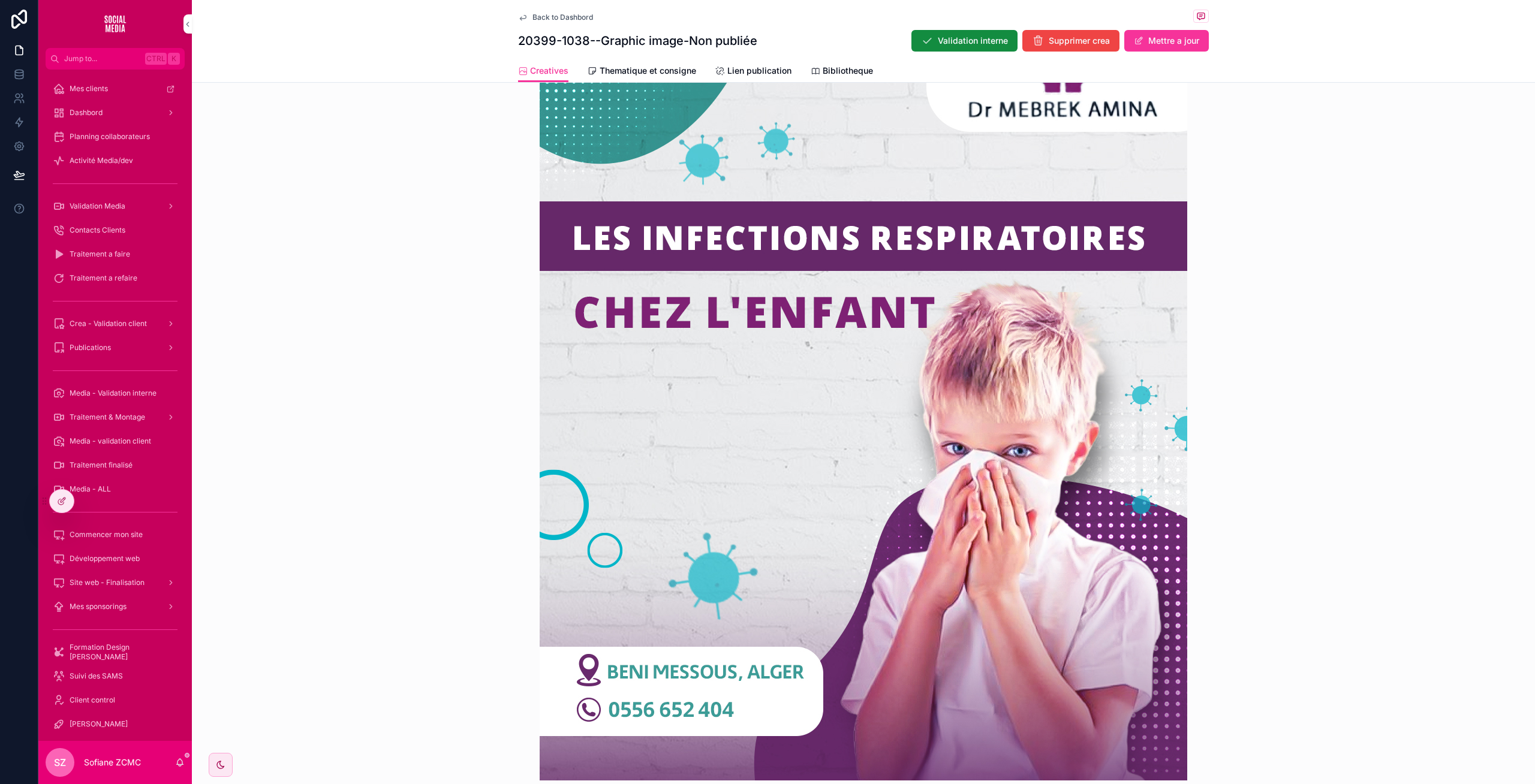
scroll to position [475, 0]
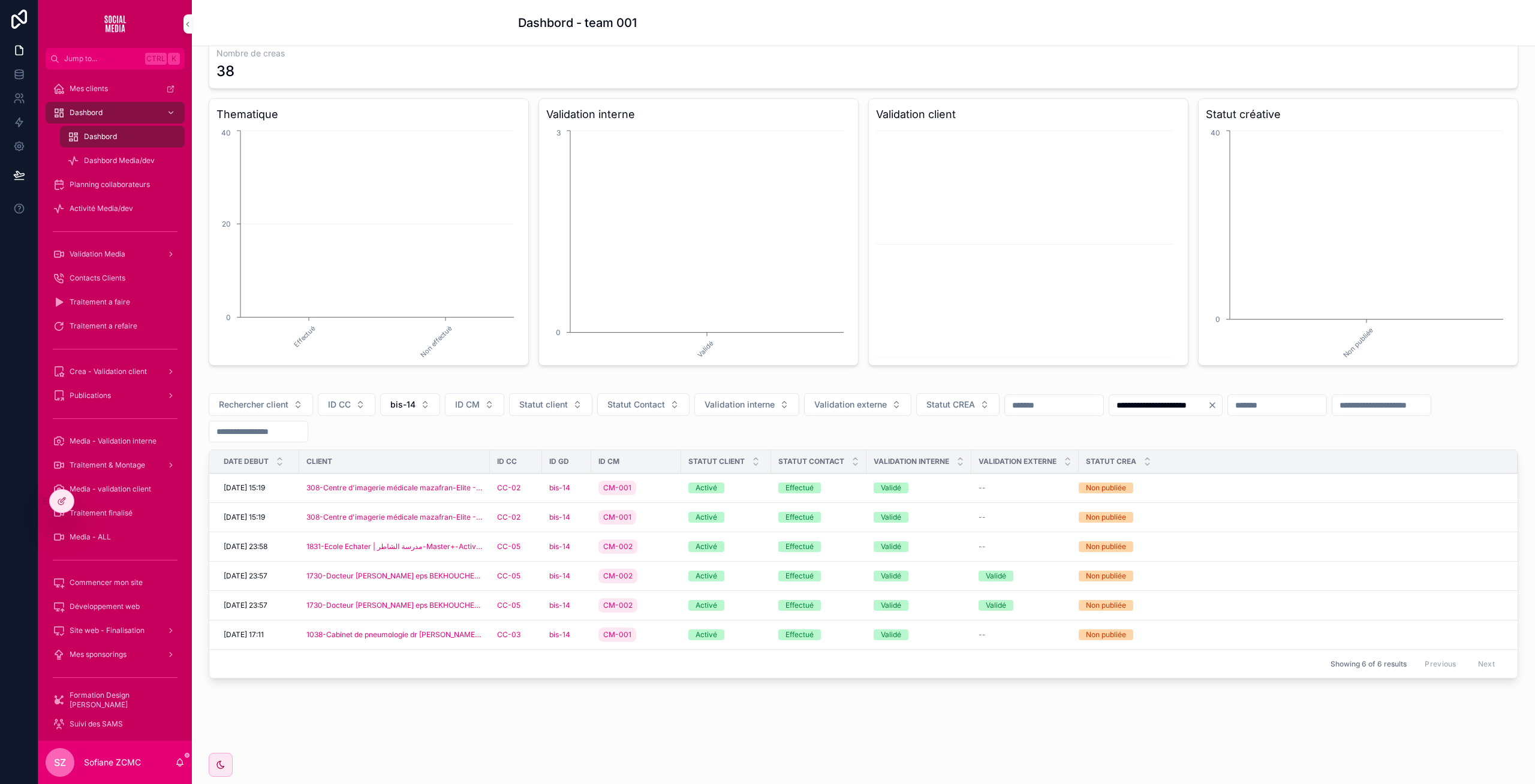
scroll to position [60, 0]
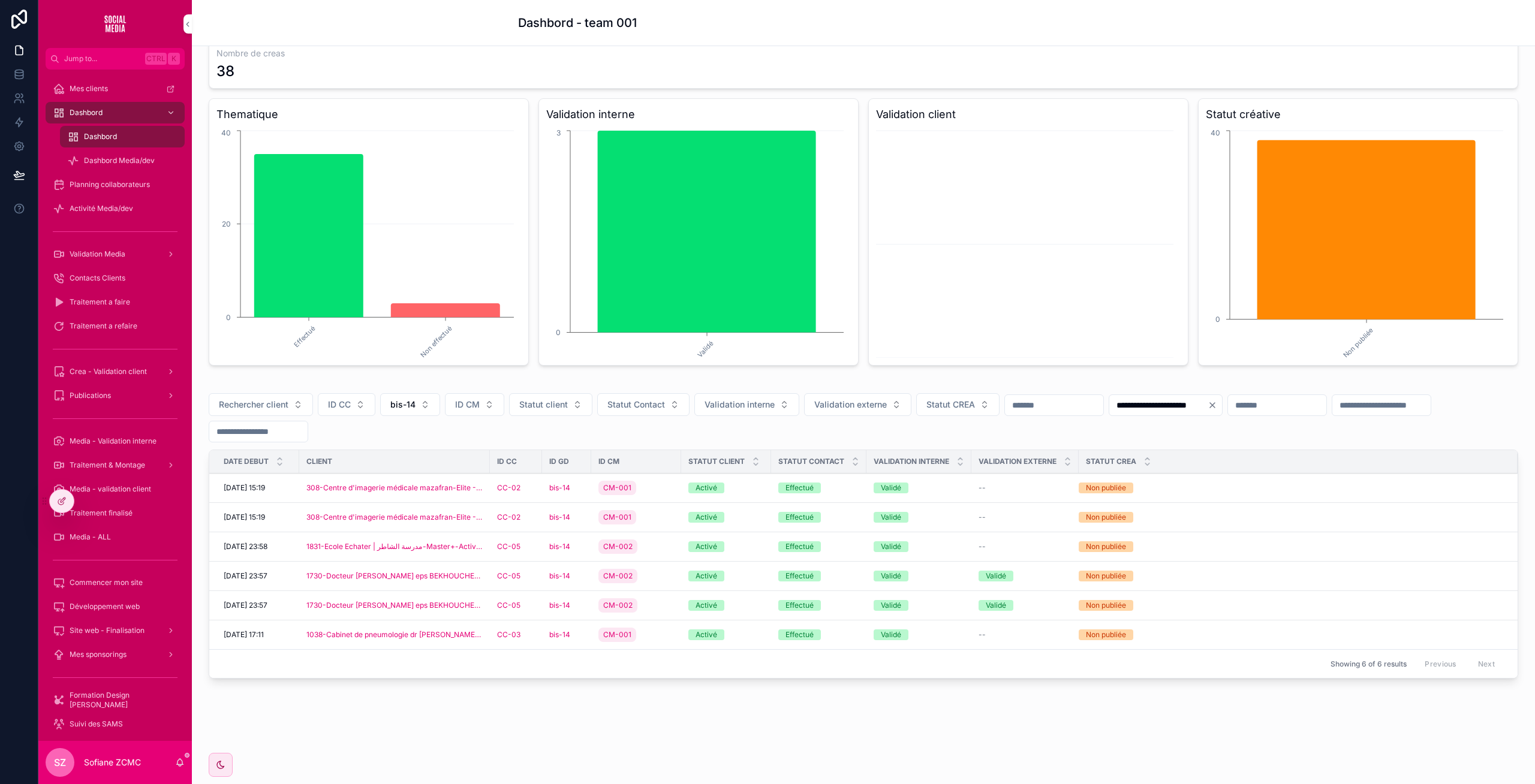
click at [422, 405] on button "bis-14" at bounding box center [410, 404] width 60 height 23
click at [386, 434] on input "scrollable content" at bounding box center [417, 430] width 143 height 22
type input "**"
click at [344, 452] on span "bis-15" at bounding box center [344, 453] width 23 height 12
click at [344, 452] on div "**********" at bounding box center [786, 392] width 1496 height 784
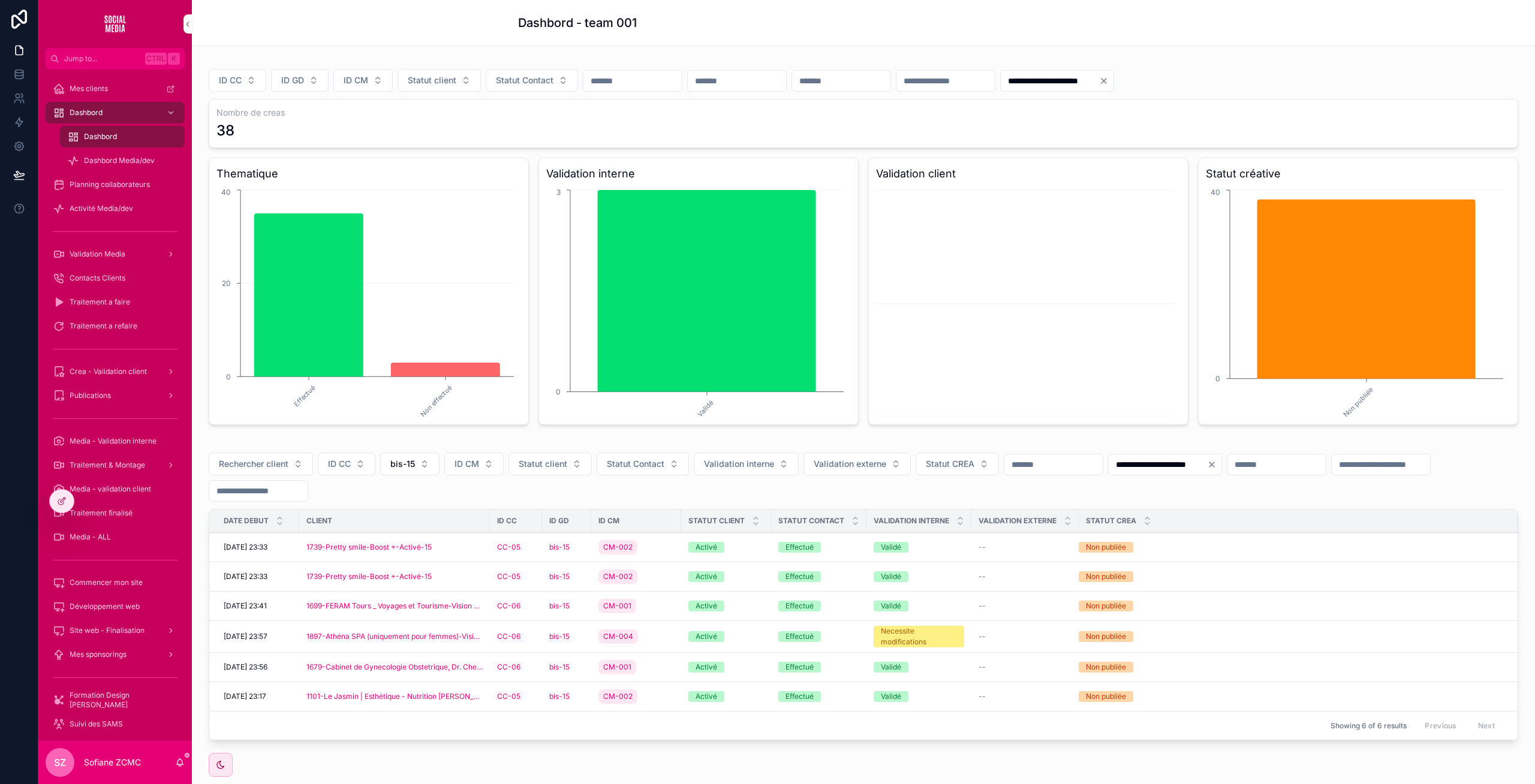
scroll to position [62, 0]
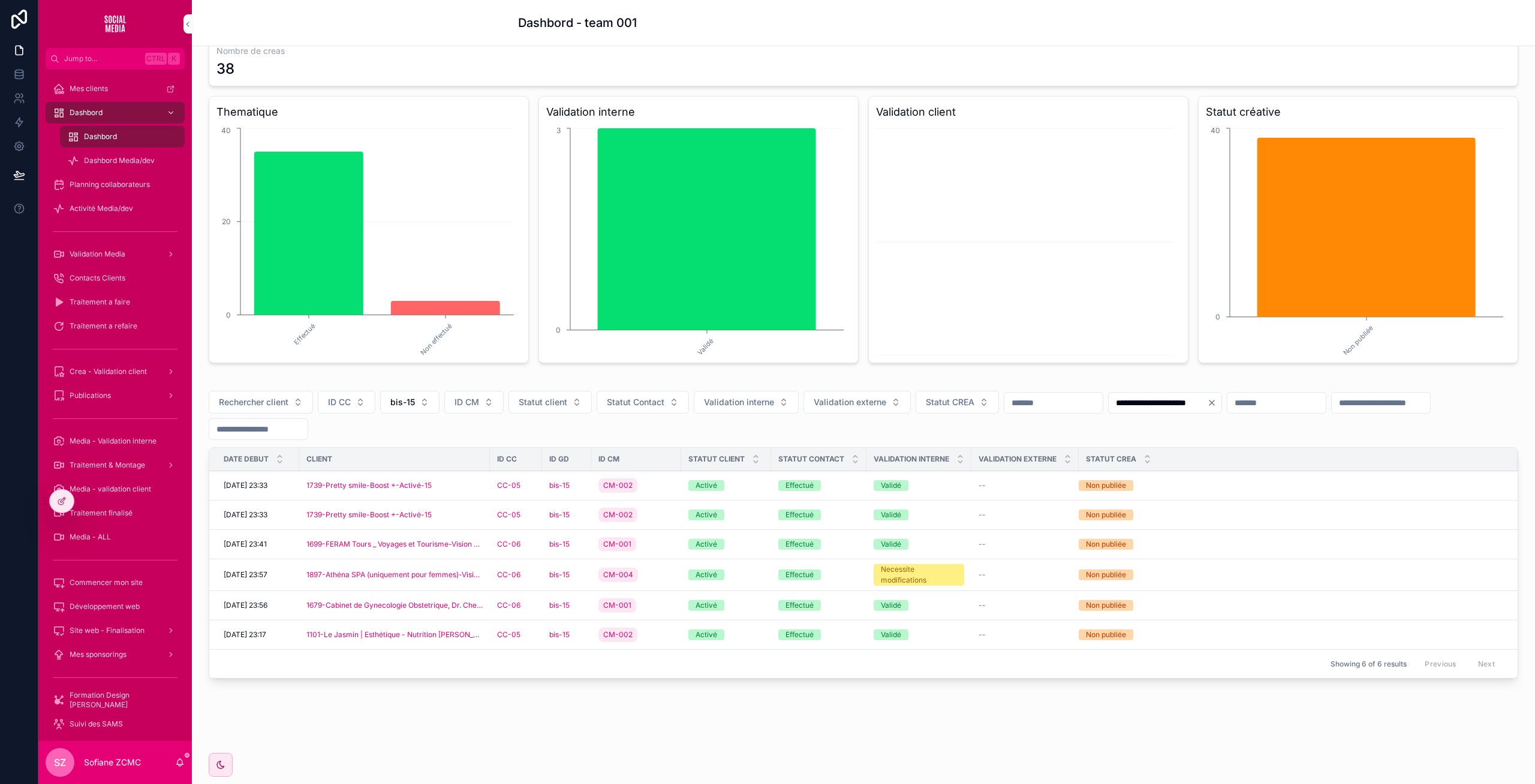
click at [531, 485] on div "CC-05" at bounding box center [516, 486] width 38 height 10
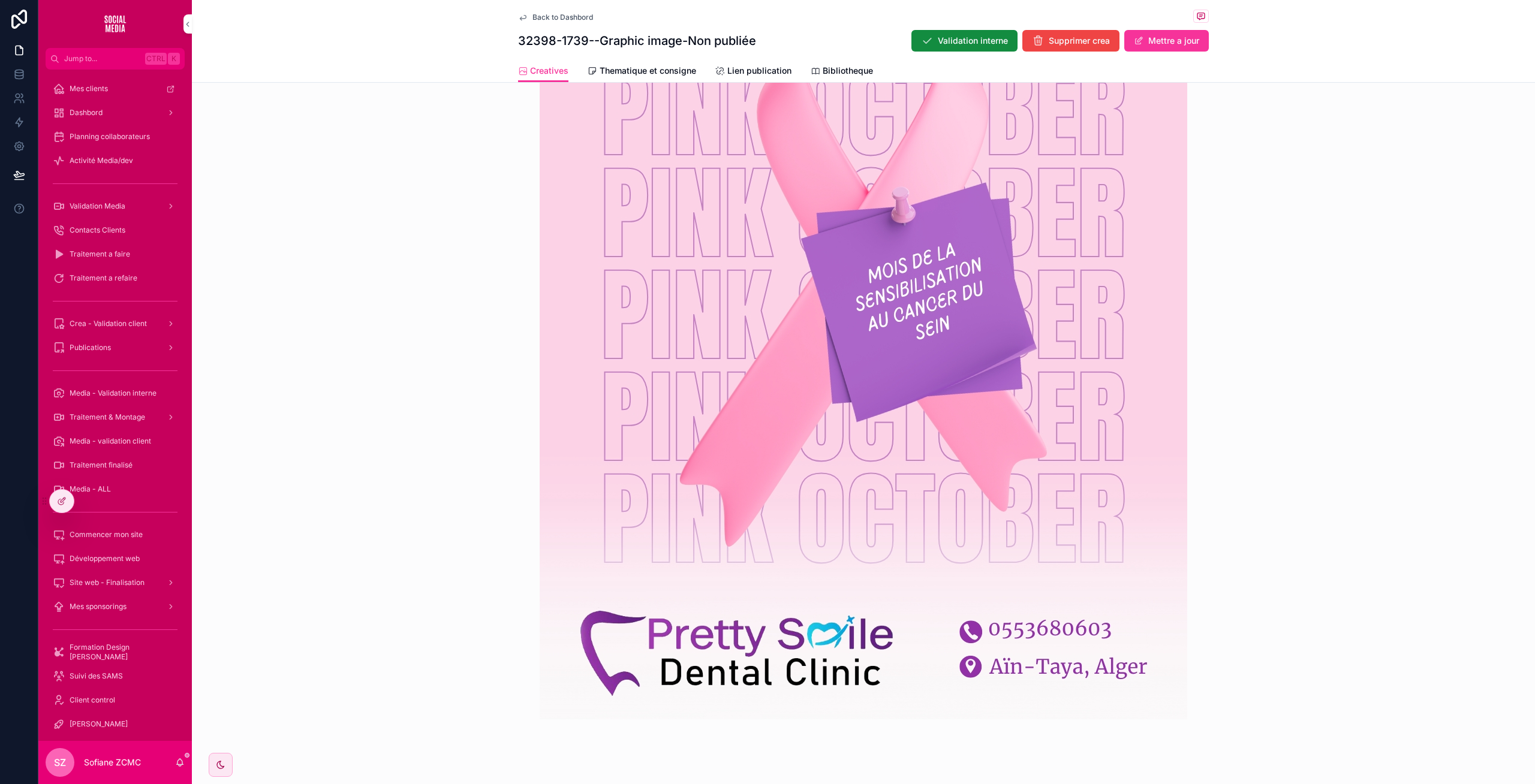
scroll to position [386, 0]
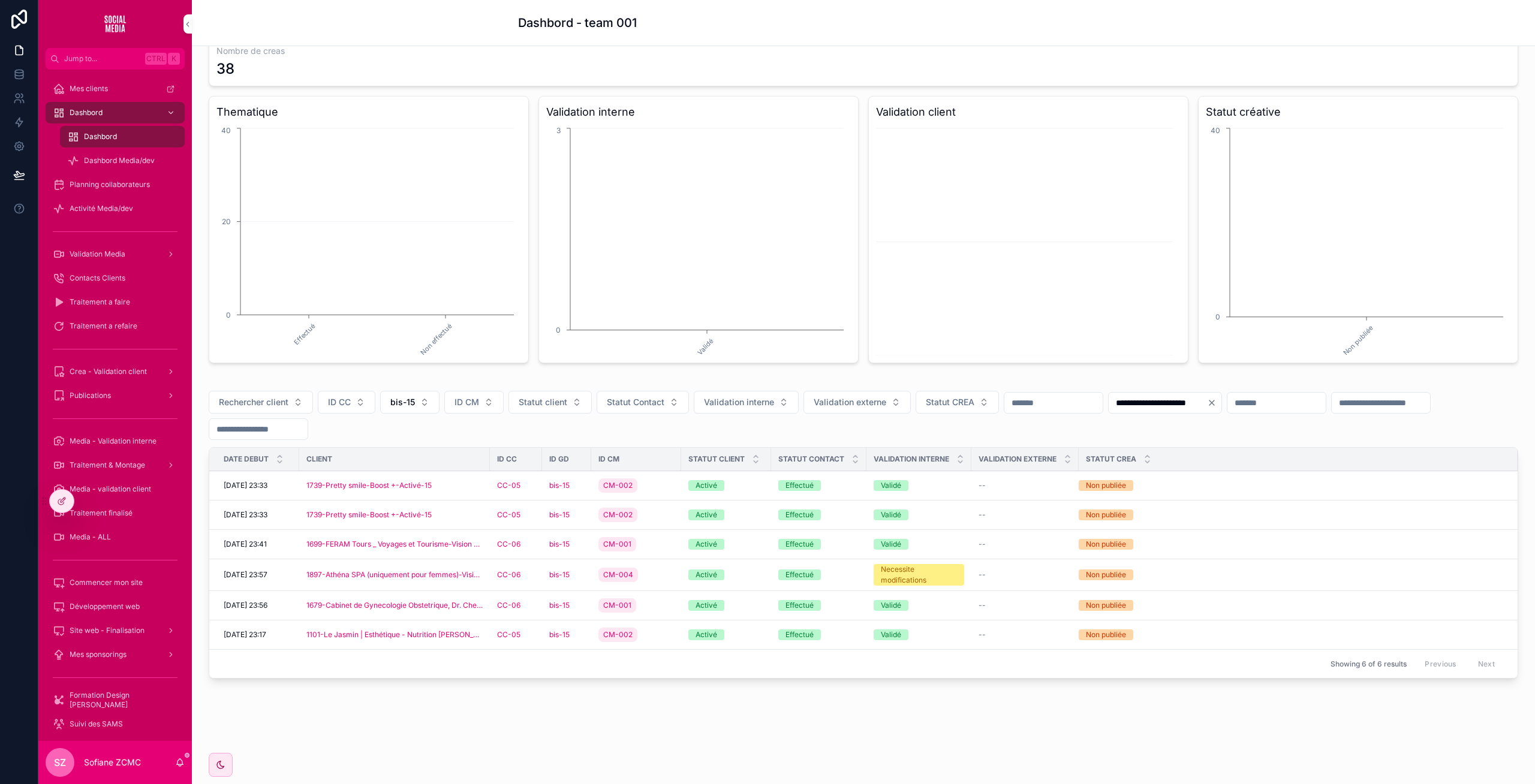
scroll to position [62, 0]
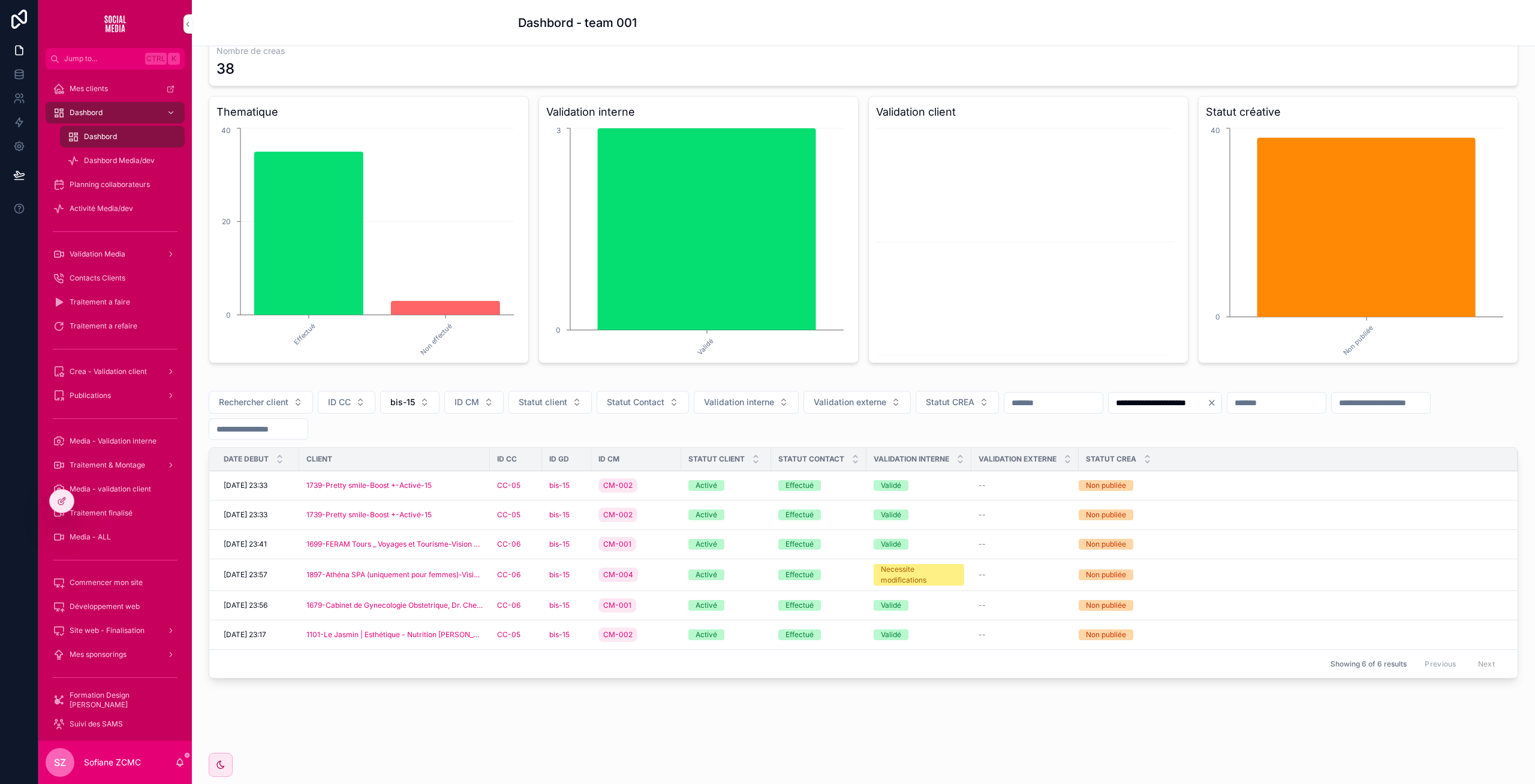
click at [650, 511] on div "CM-002" at bounding box center [636, 515] width 75 height 19
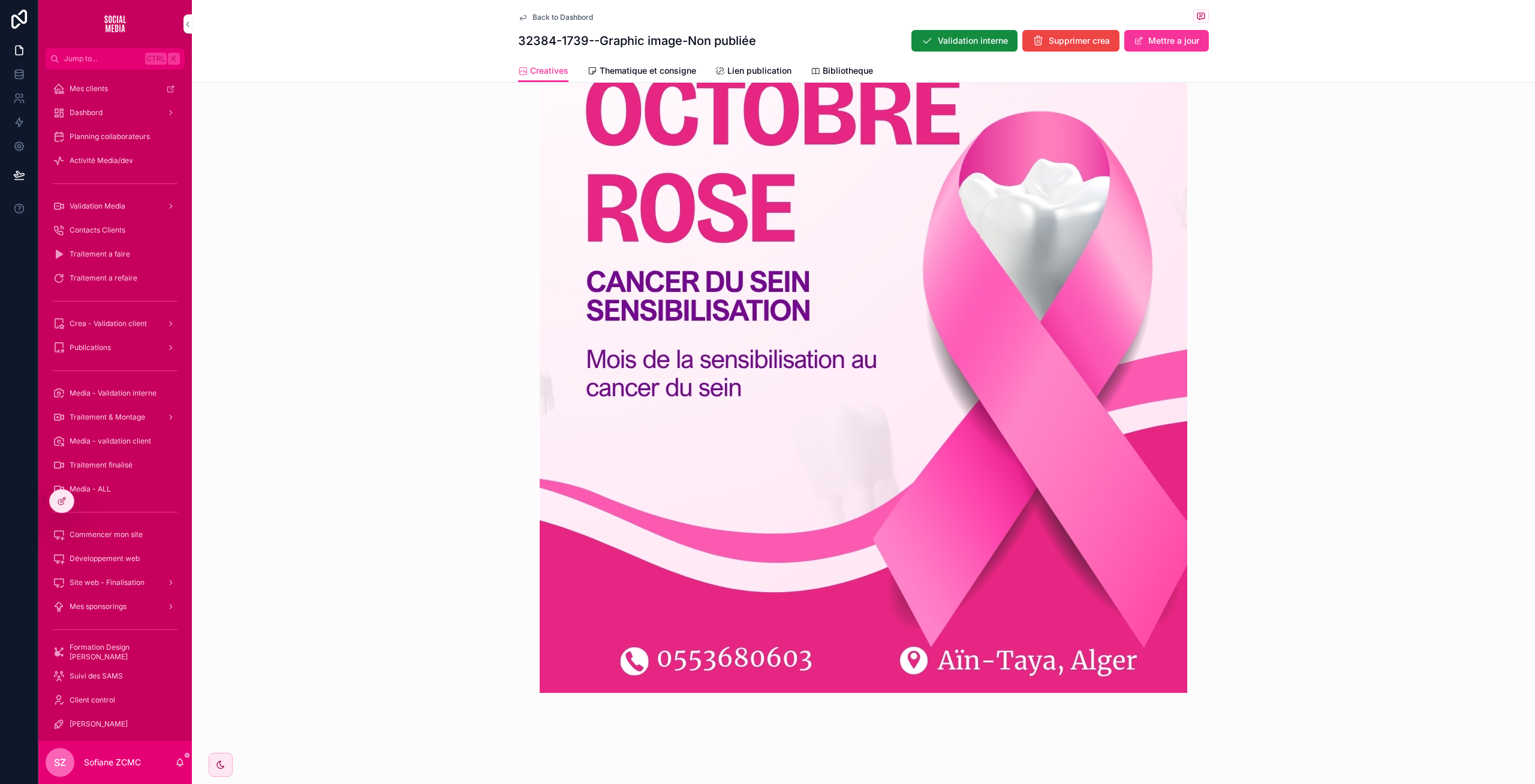
scroll to position [562, 0]
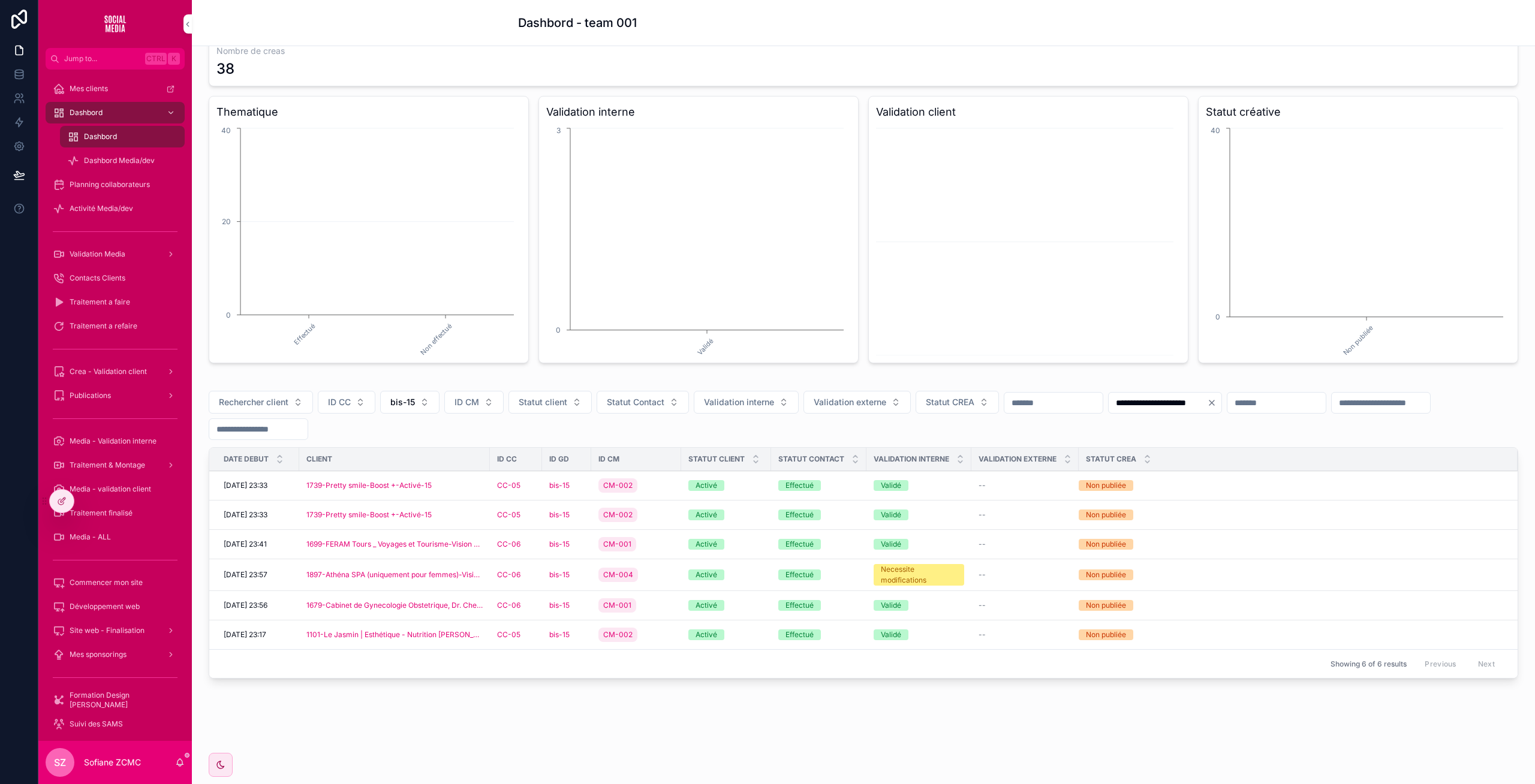
scroll to position [62, 0]
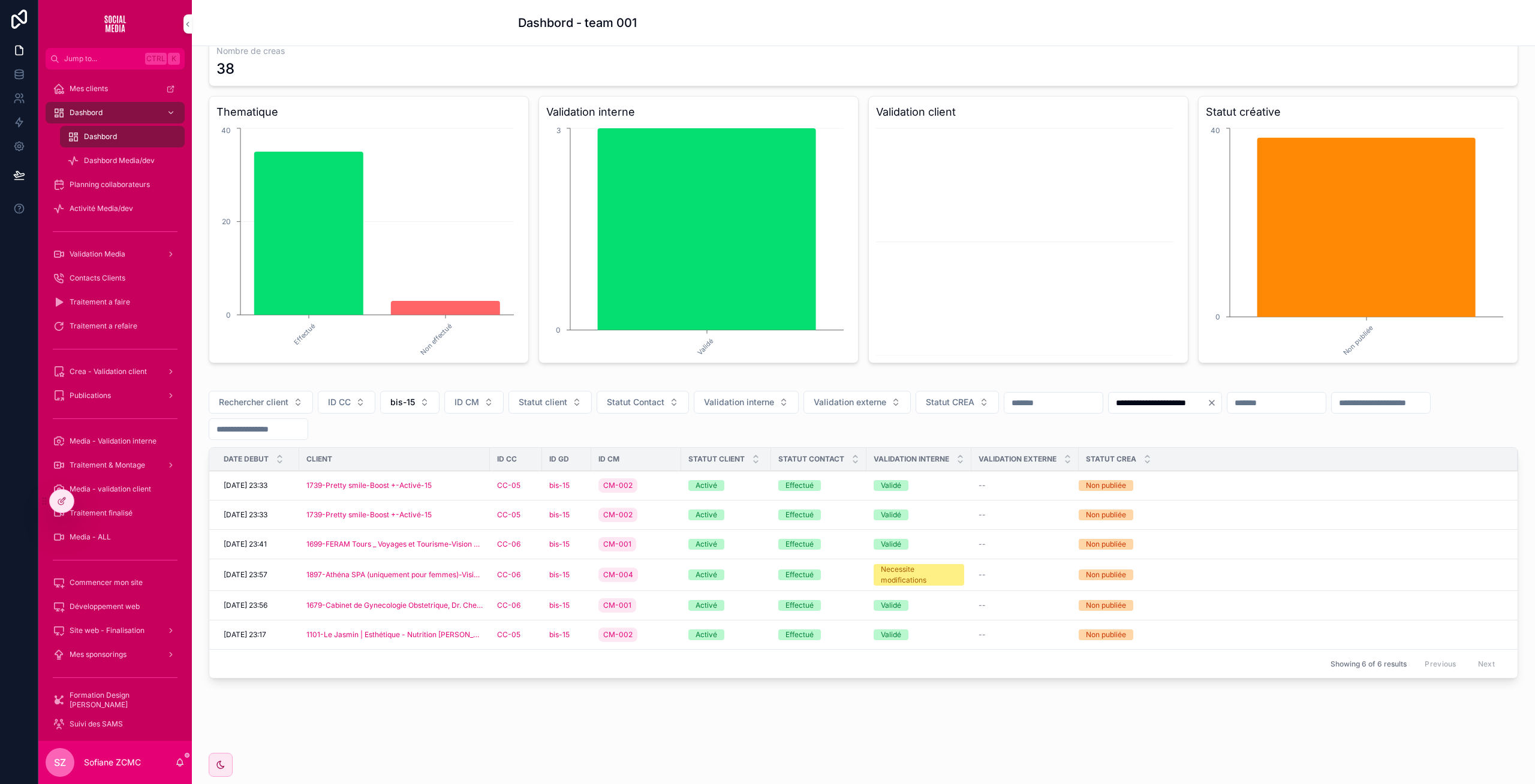
click at [653, 548] on div "CM-001" at bounding box center [636, 544] width 75 height 19
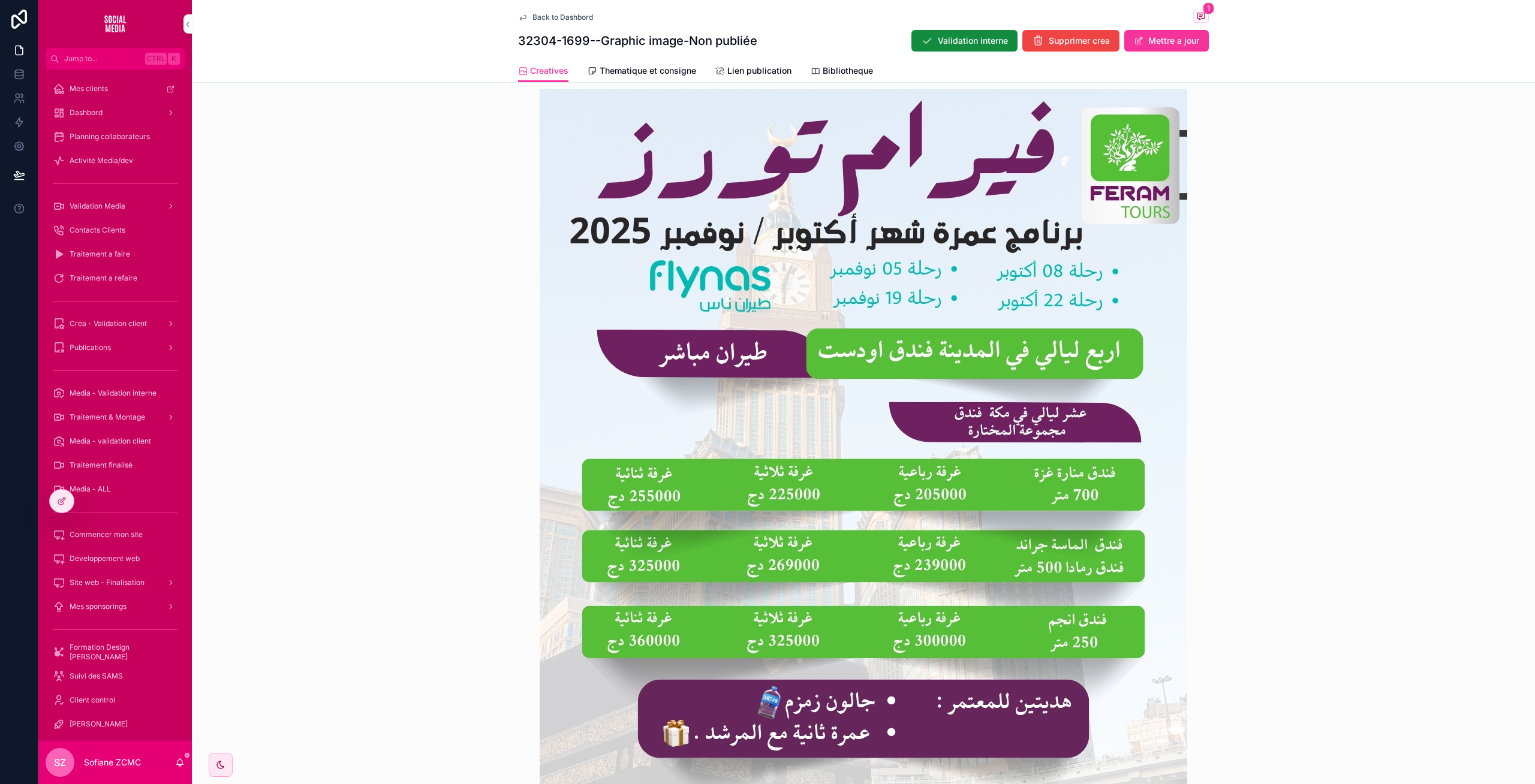
scroll to position [384, 0]
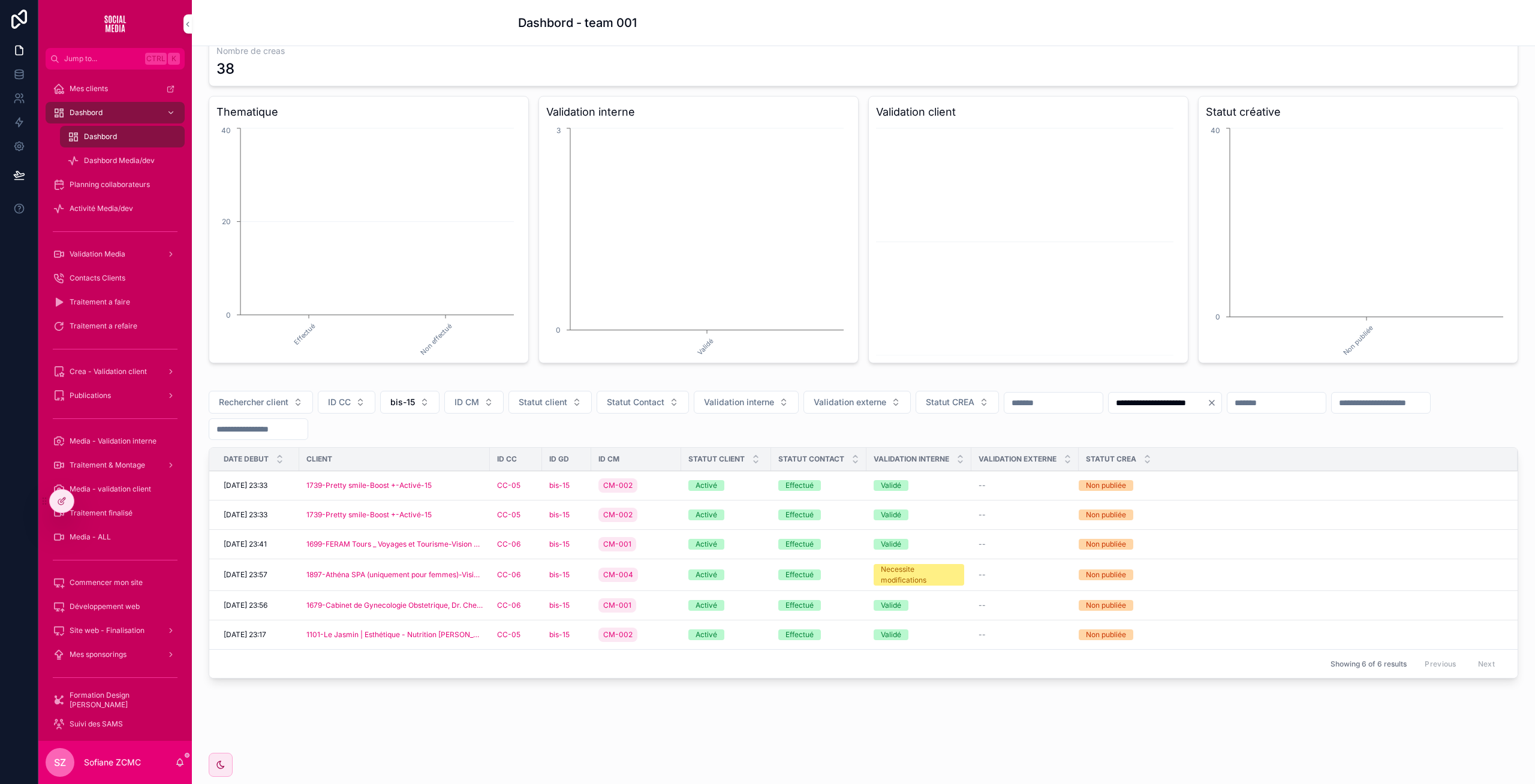
scroll to position [62, 0]
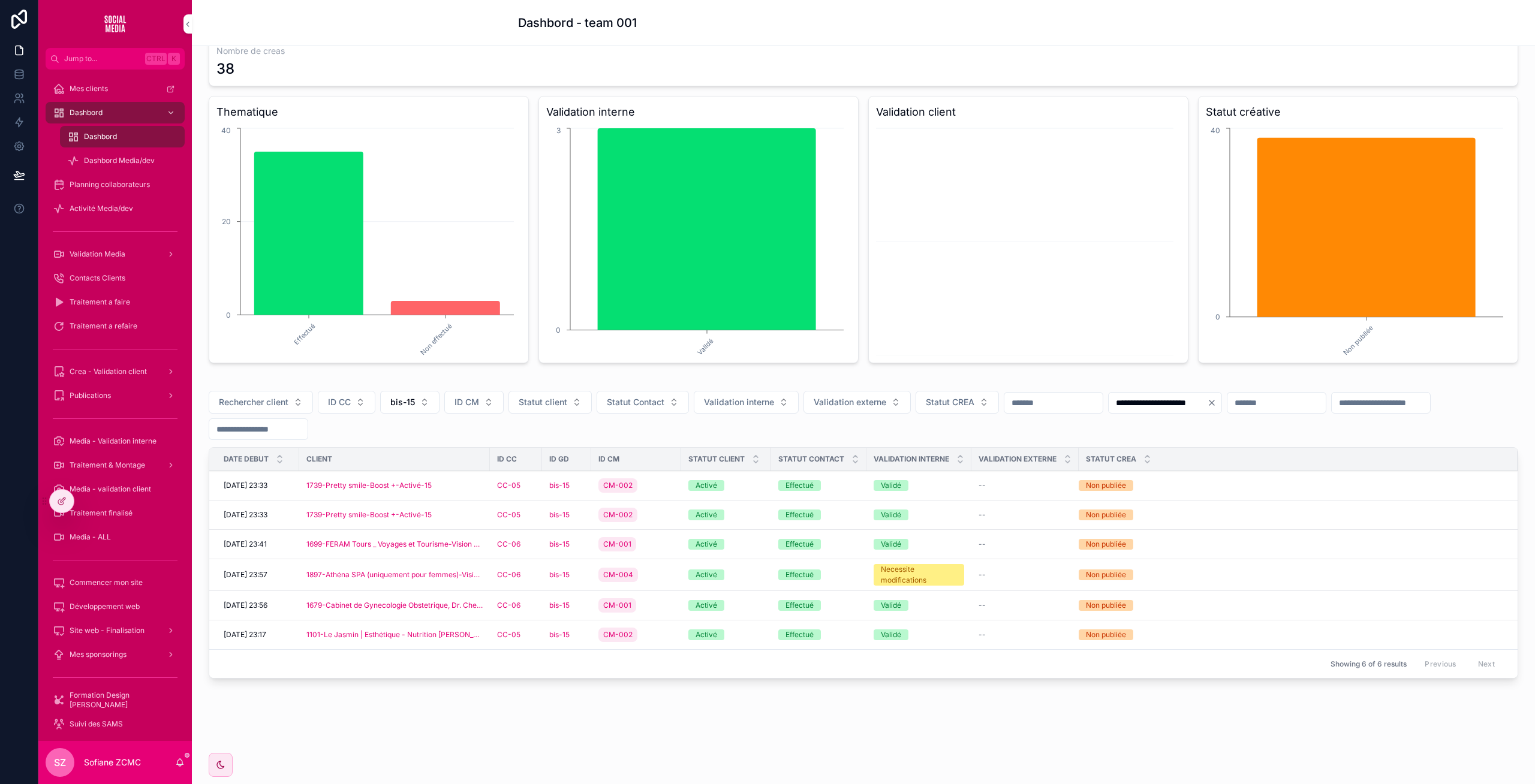
click at [653, 574] on div "CM-004" at bounding box center [636, 575] width 75 height 19
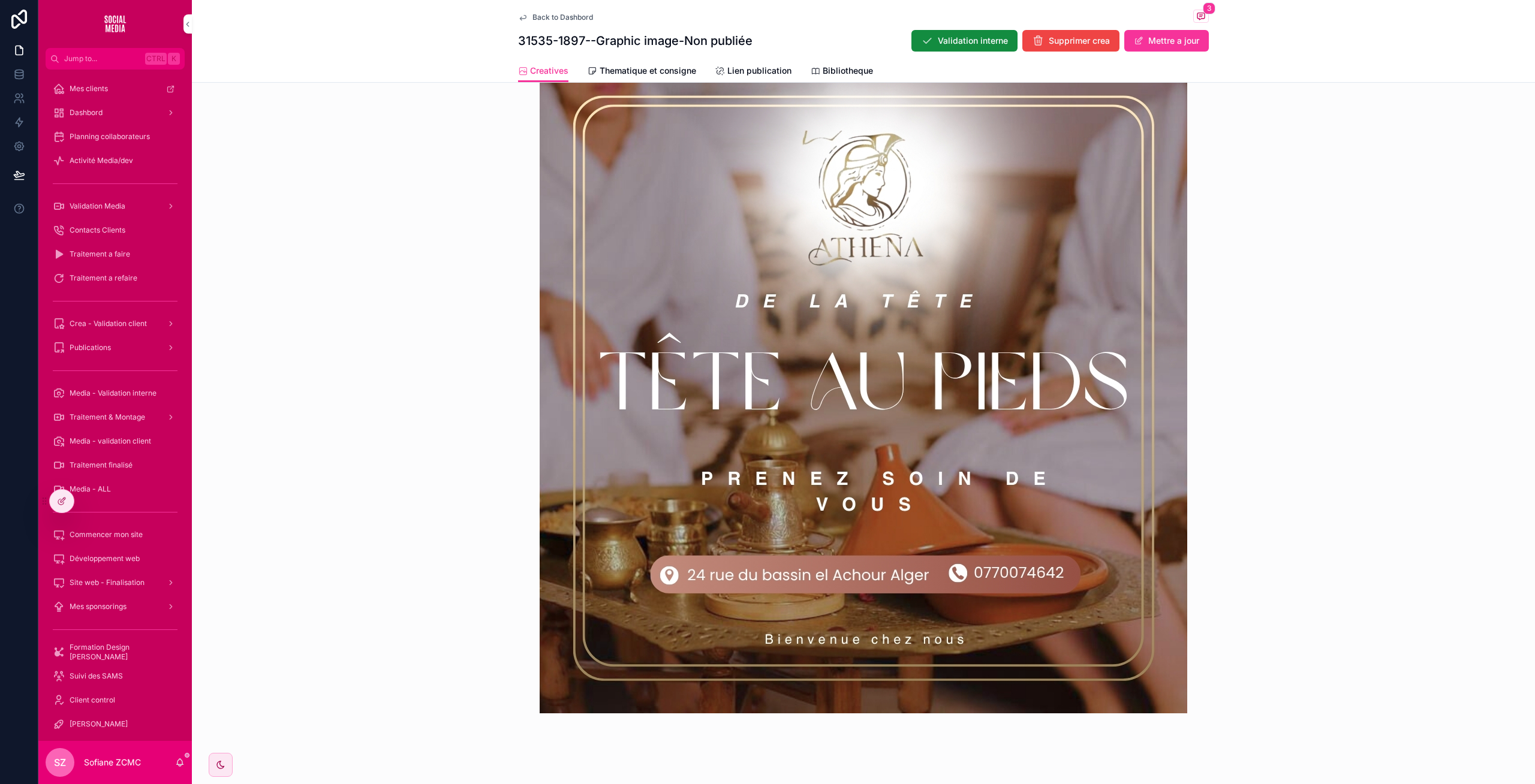
scroll to position [377, 0]
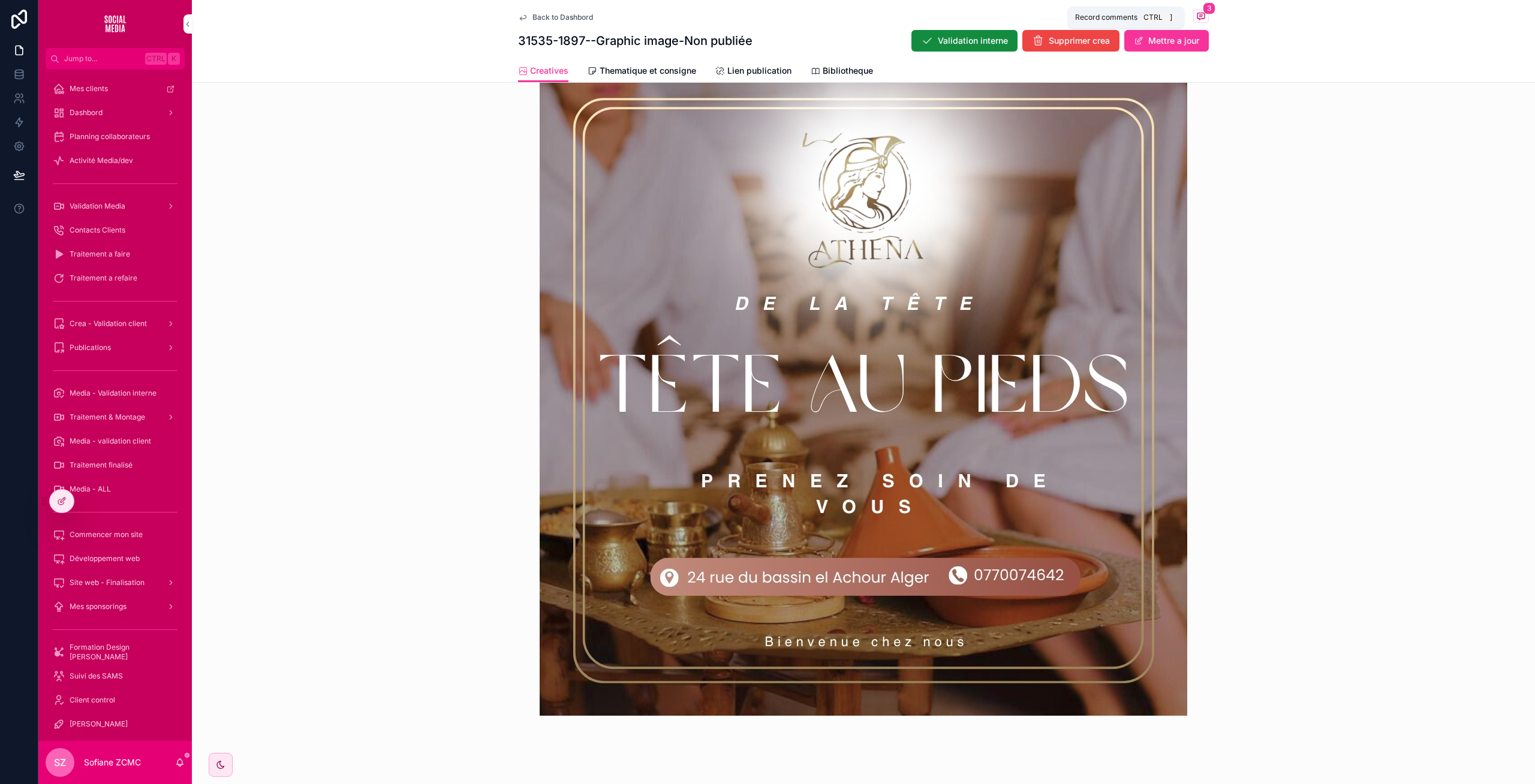
click at [1203, 12] on span "3" at bounding box center [1209, 9] width 13 height 12
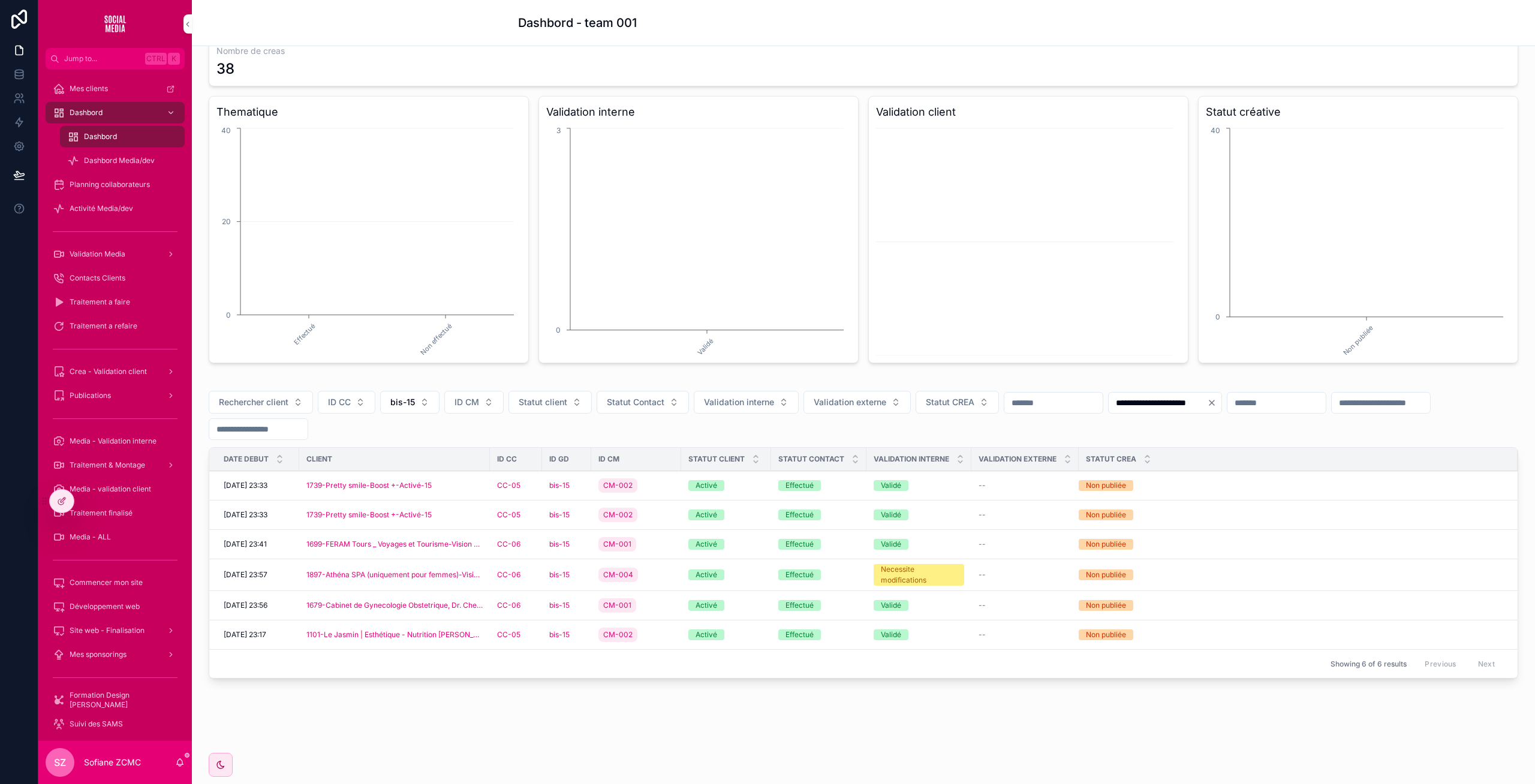
scroll to position [62, 0]
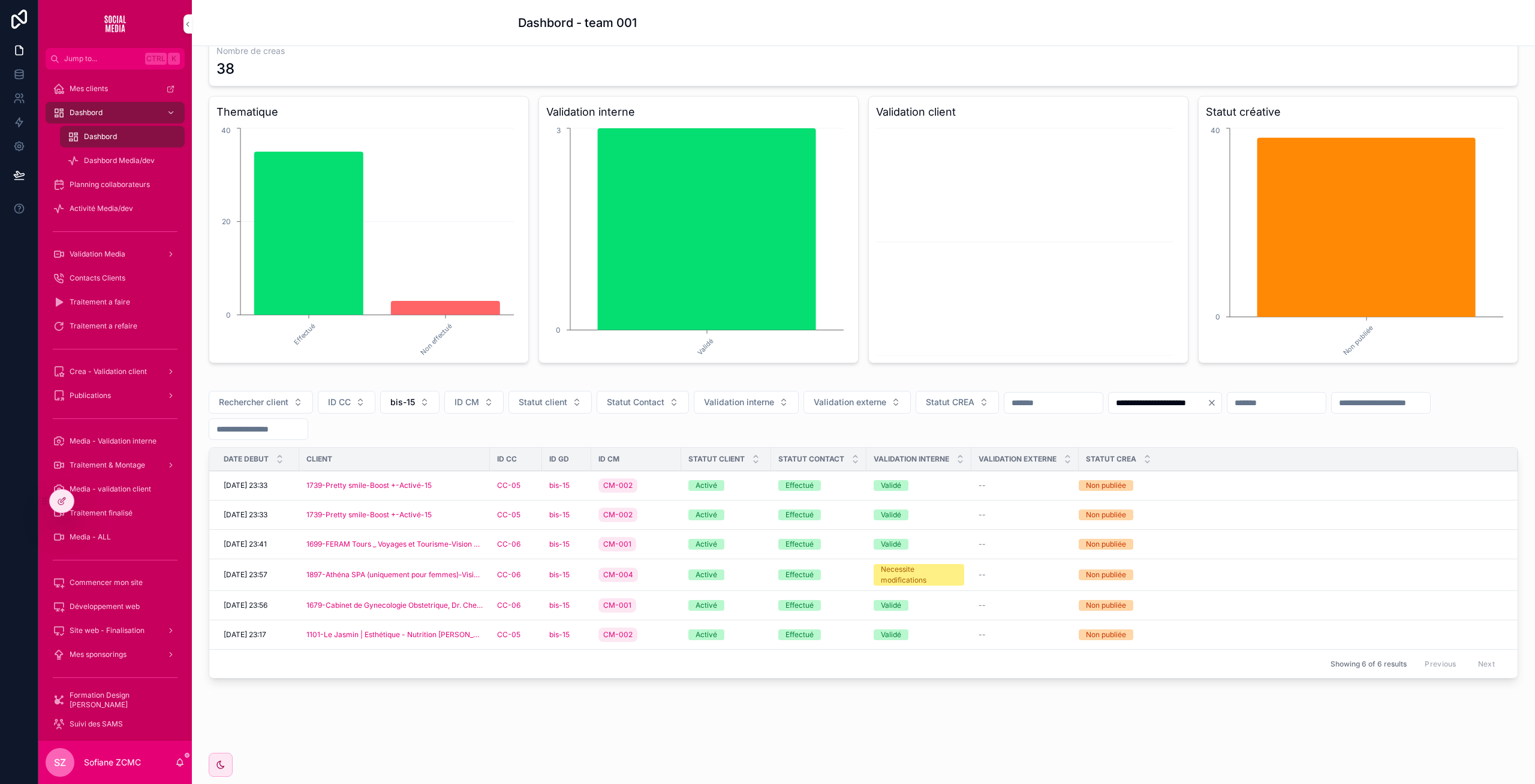
click at [576, 605] on div "bis-15" at bounding box center [566, 605] width 35 height 10
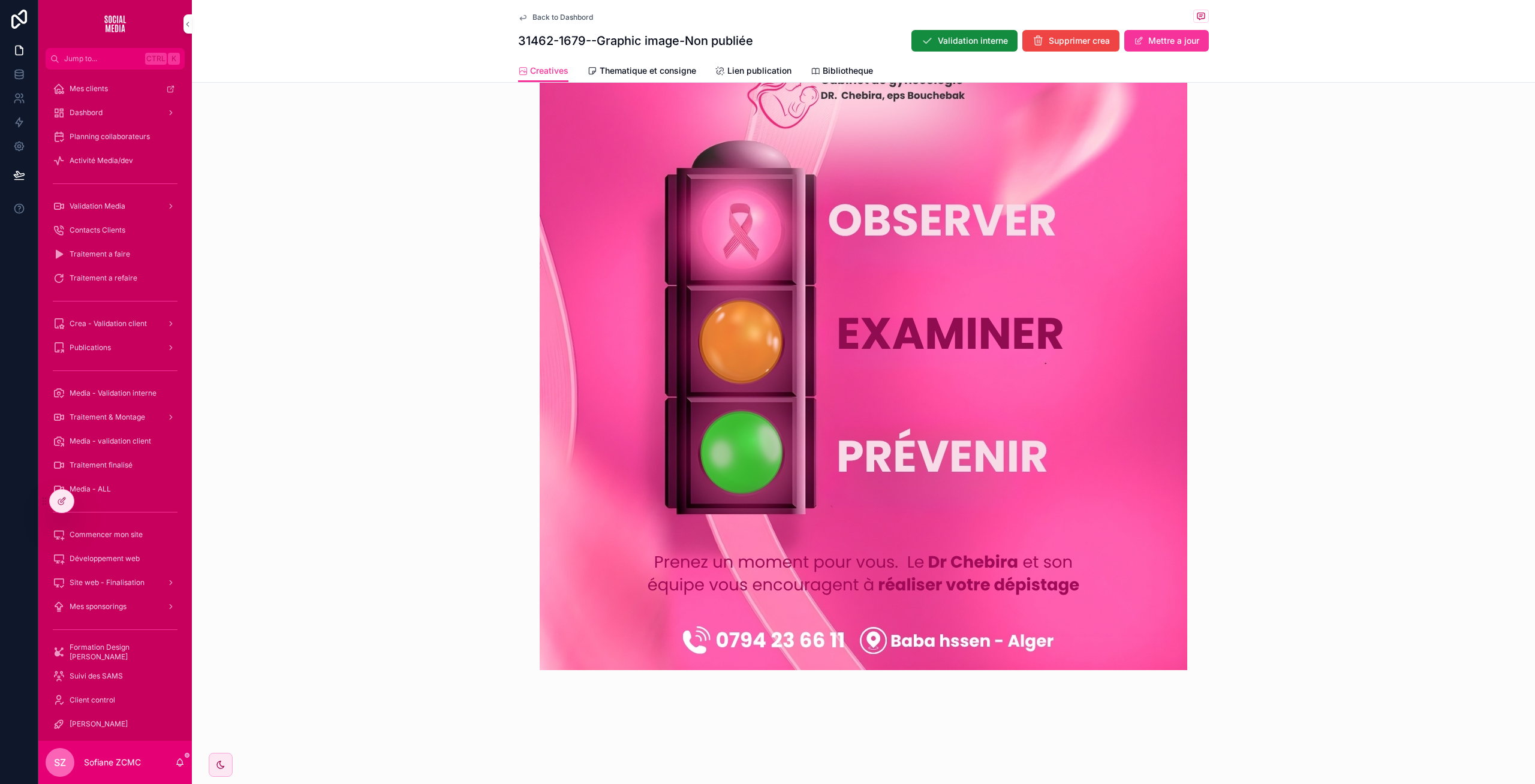
scroll to position [423, 0]
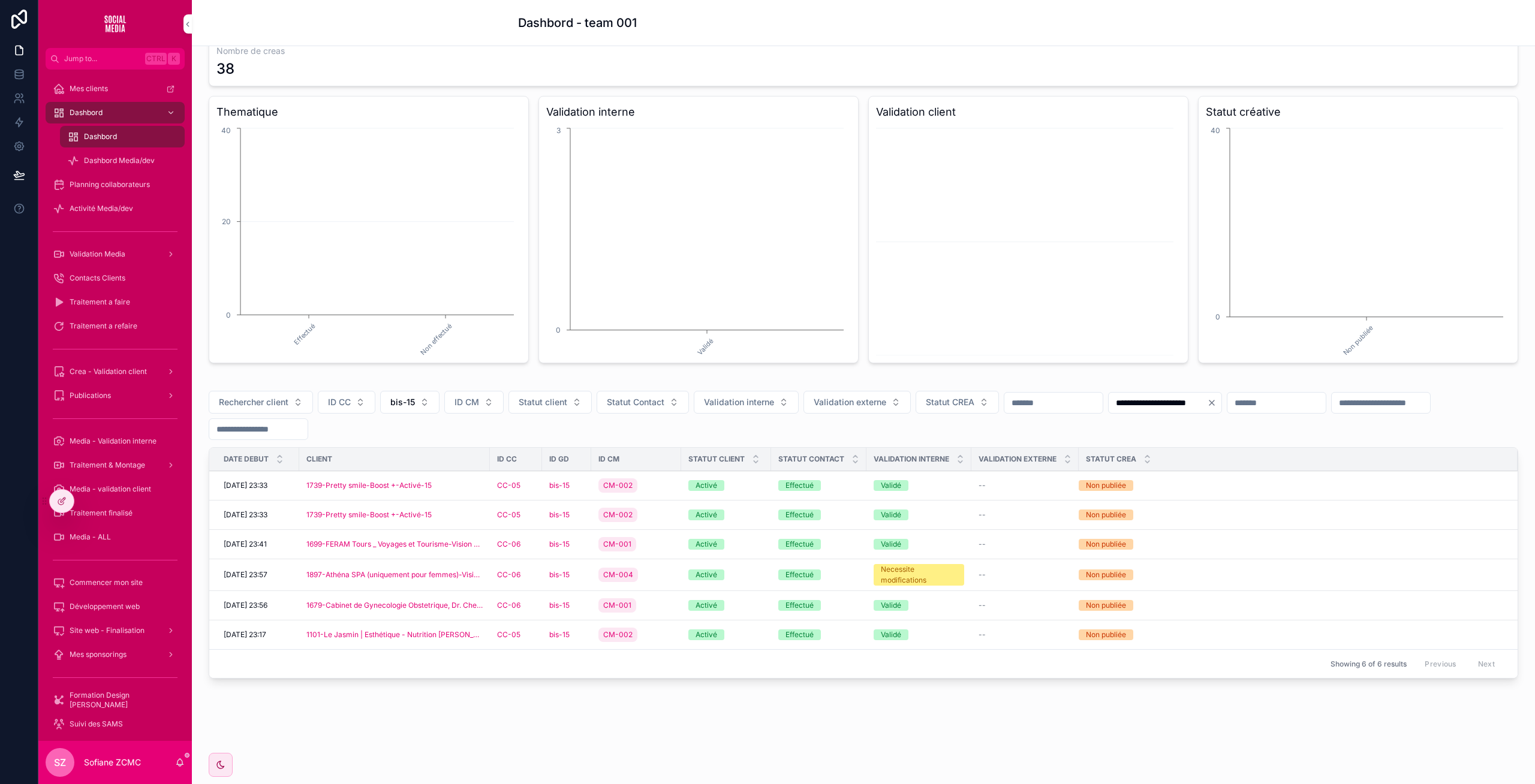
scroll to position [62, 0]
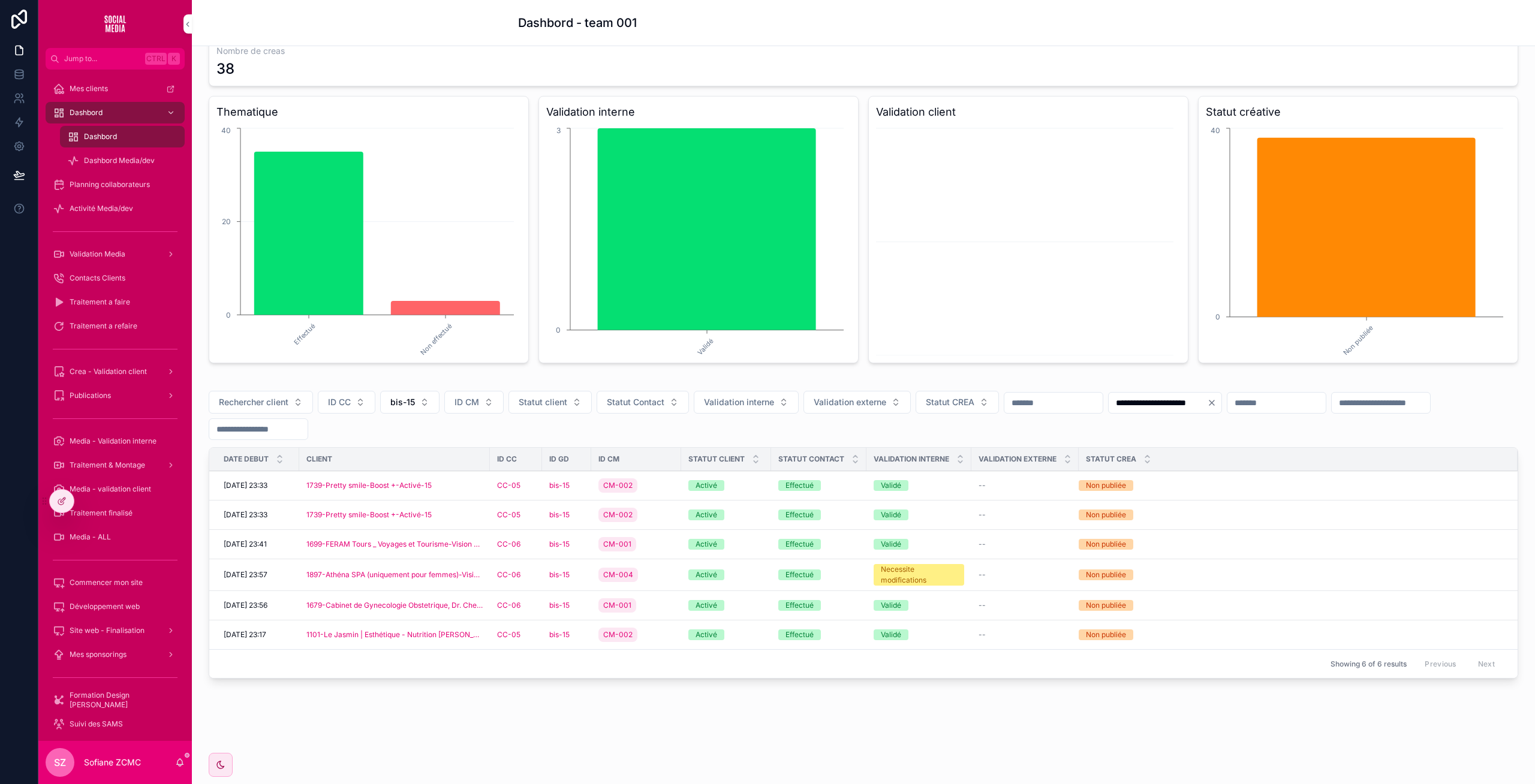
click at [578, 639] on div "bis-15" at bounding box center [566, 635] width 35 height 10
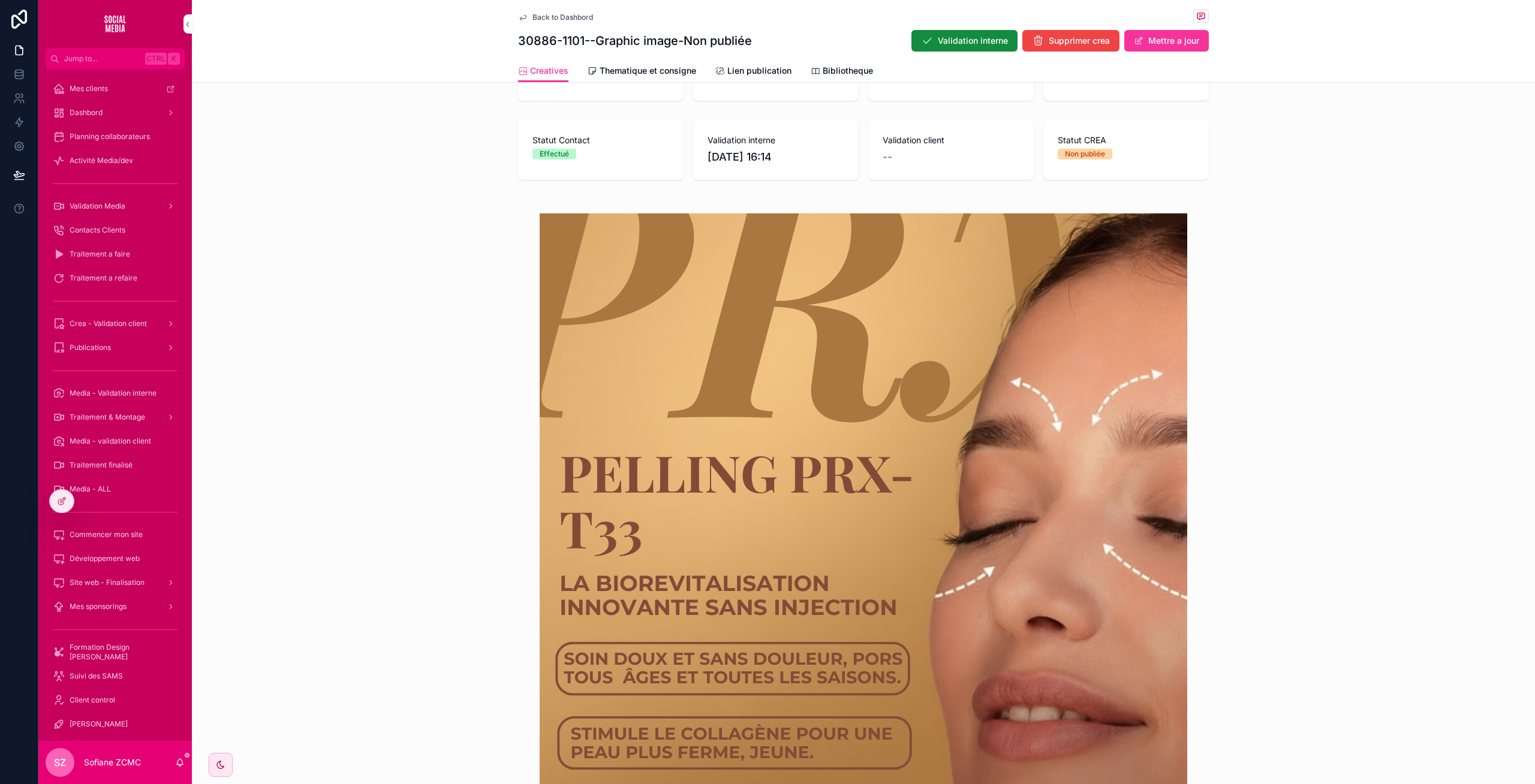
scroll to position [500, 0]
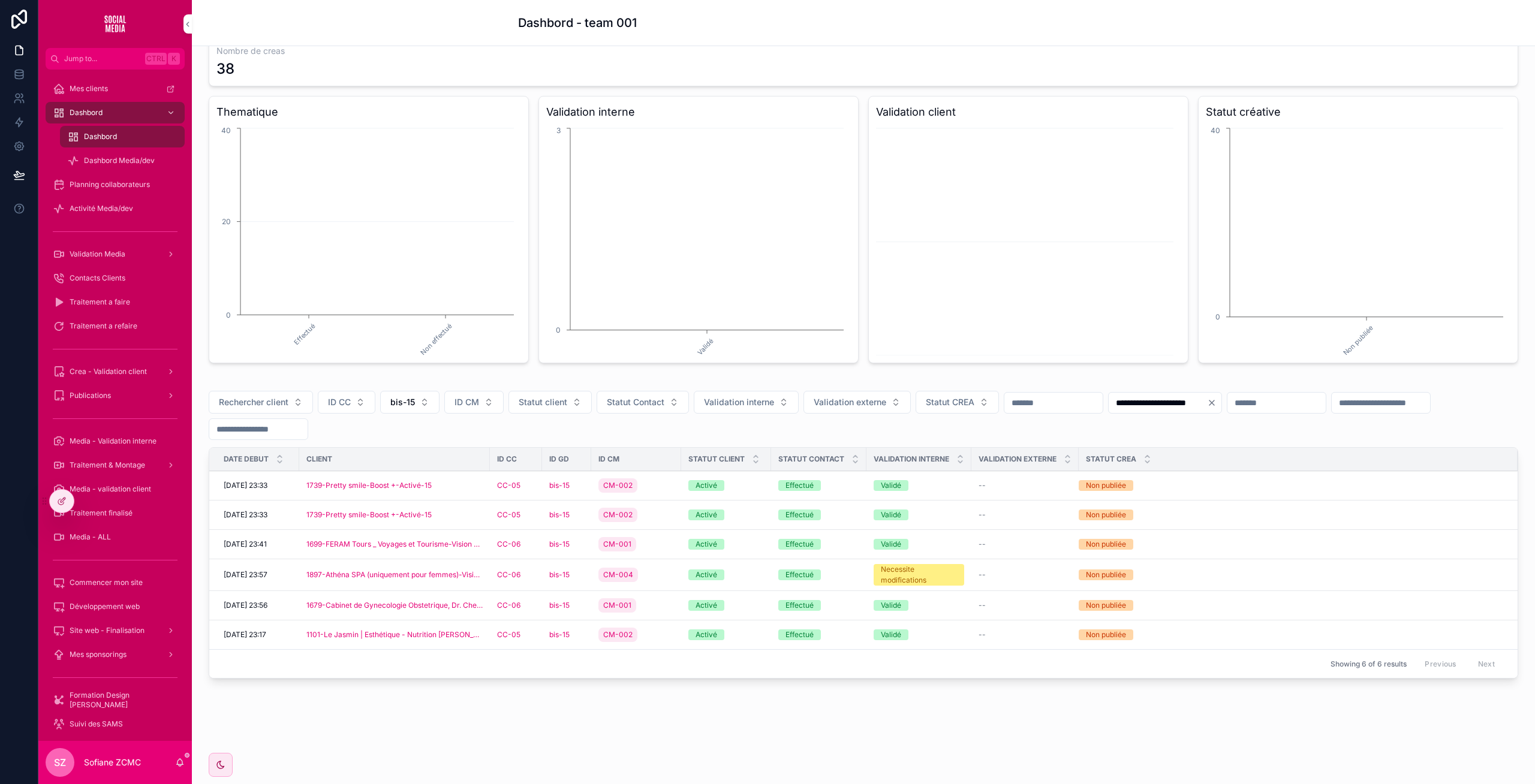
scroll to position [62, 0]
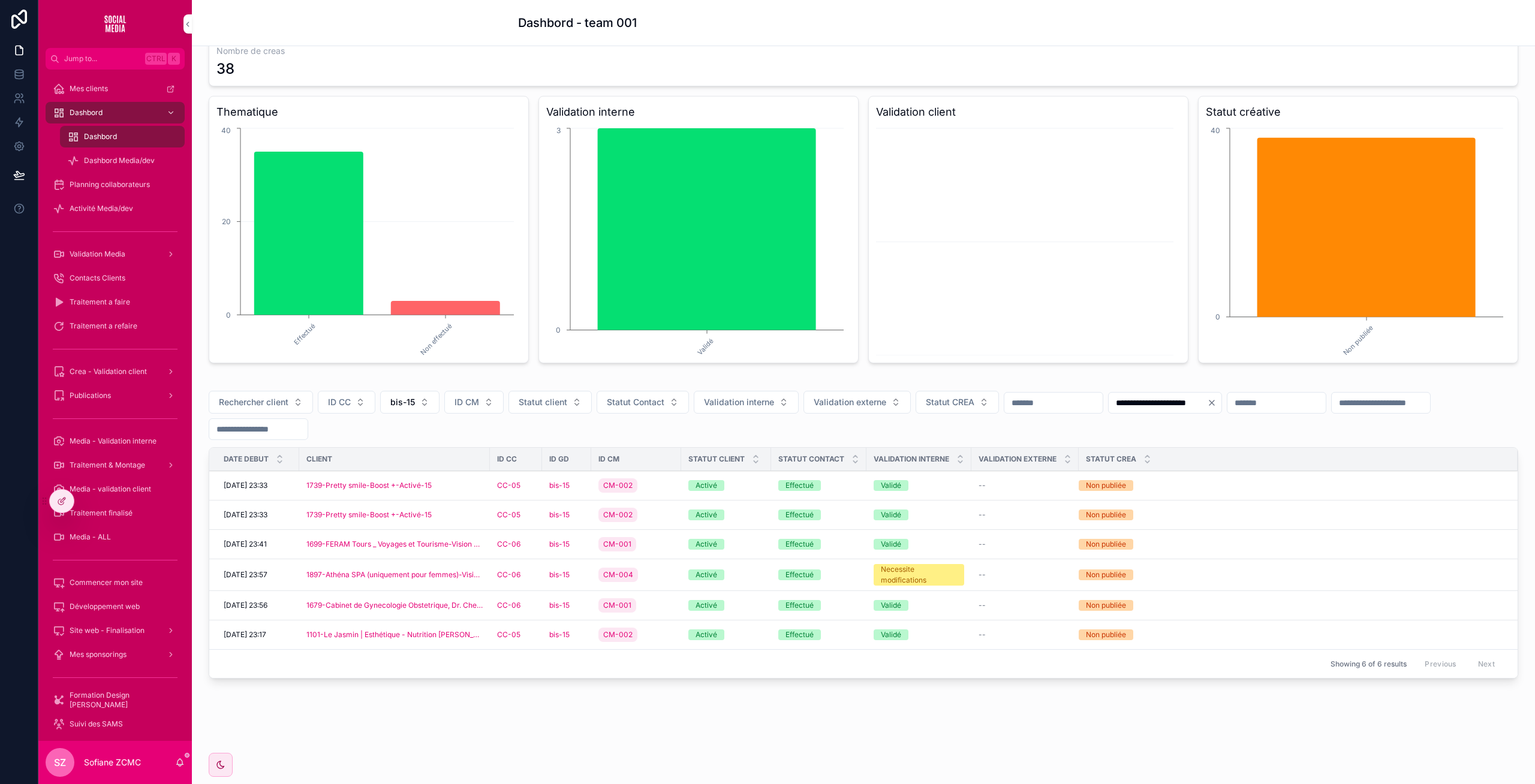
click at [418, 412] on button "bis-15" at bounding box center [410, 402] width 60 height 23
click at [362, 446] on div "None" at bounding box center [411, 451] width 166 height 19
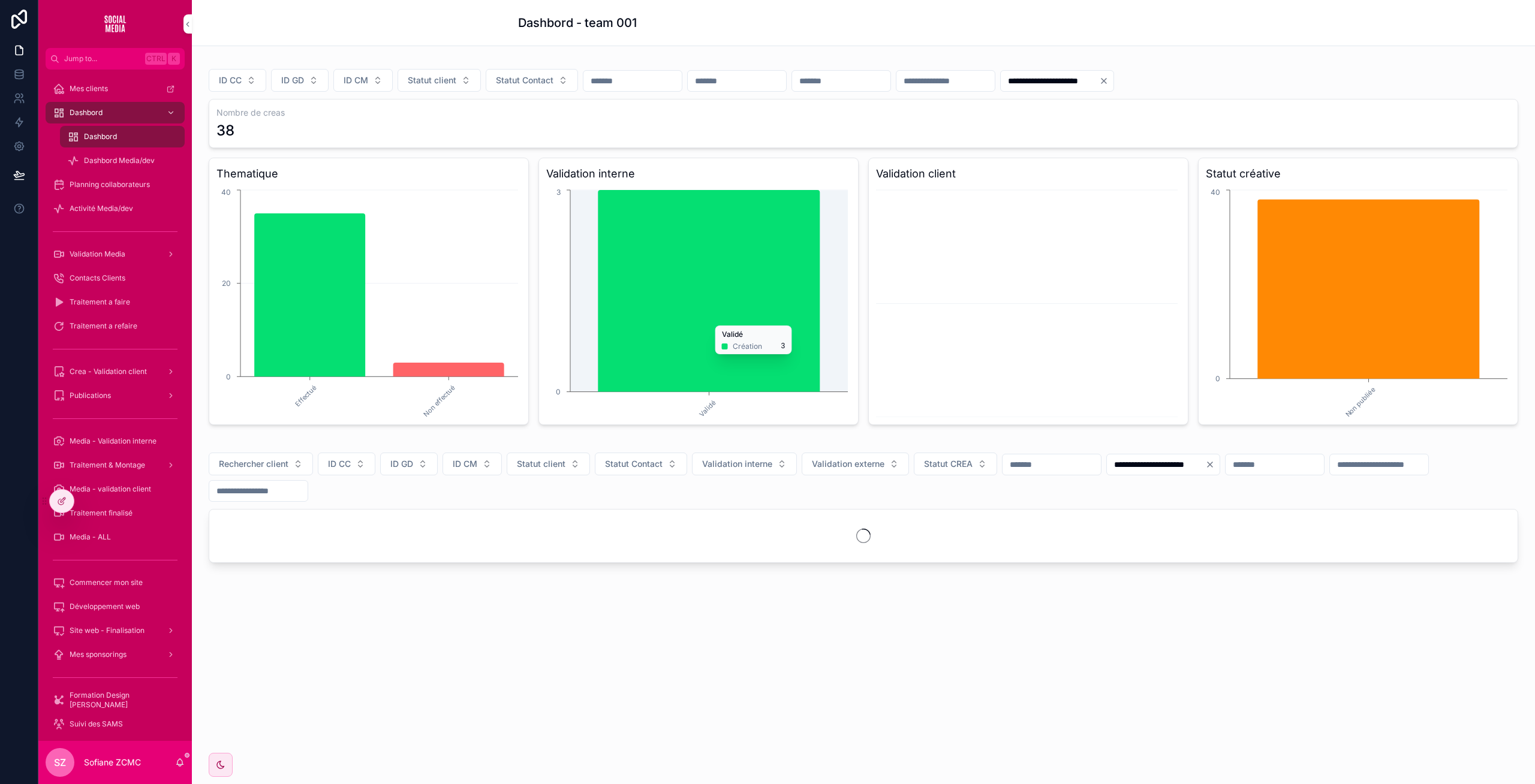
click at [1185, 462] on input "**********" at bounding box center [1156, 465] width 98 height 17
